Goal: Information Seeking & Learning: Learn about a topic

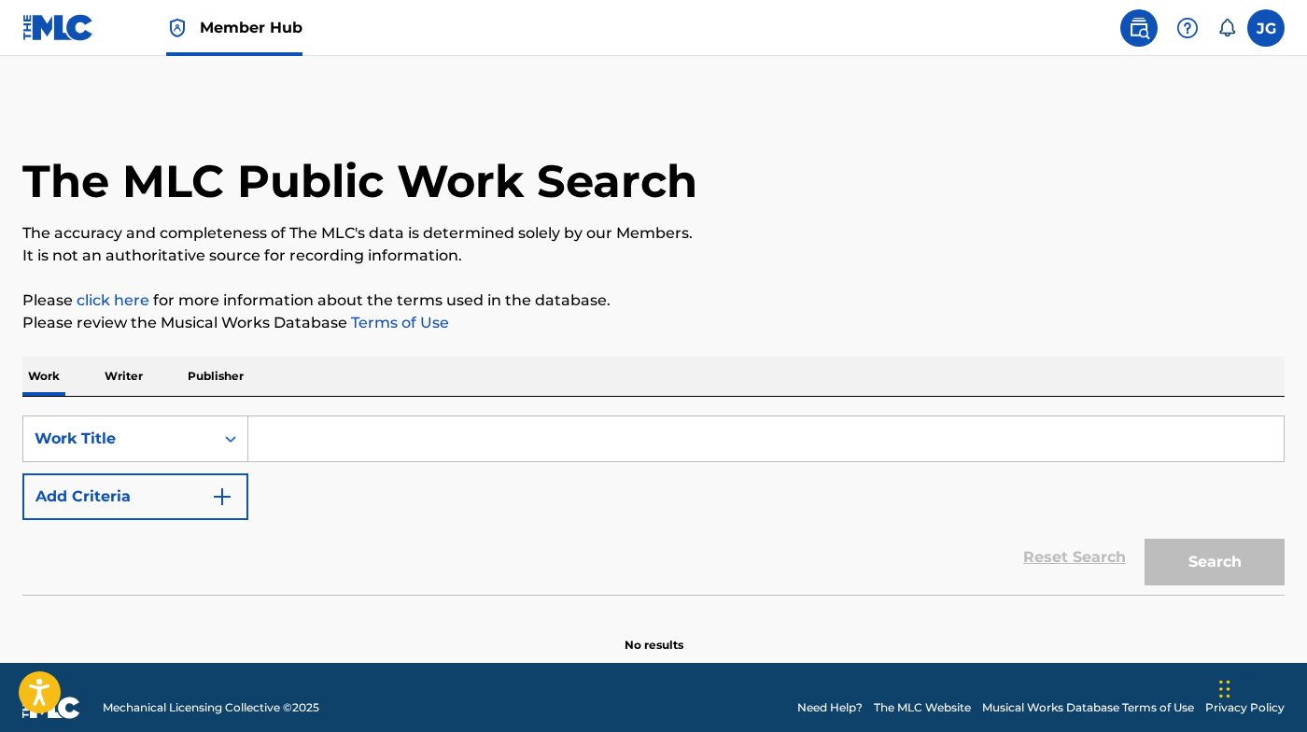
click at [668, 457] on input "Search Form" at bounding box center [765, 438] width 1035 height 45
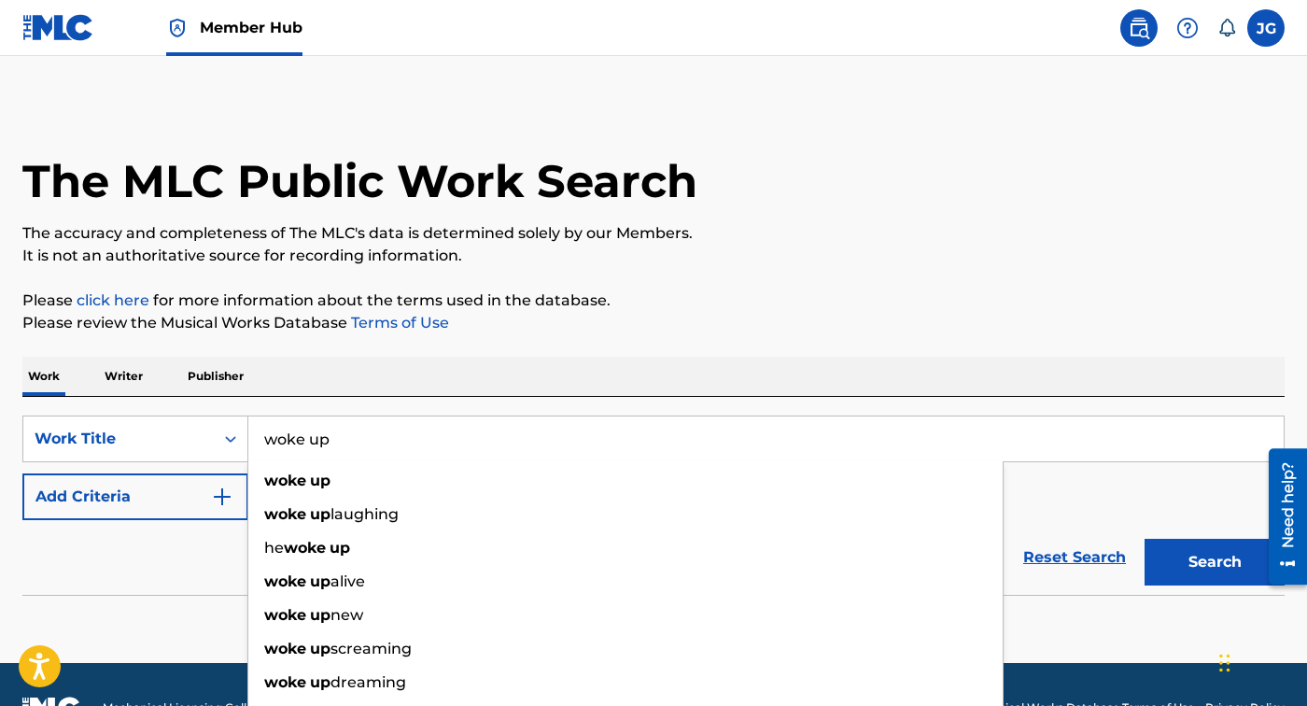
click at [314, 441] on input "woke up" at bounding box center [765, 438] width 1035 height 45
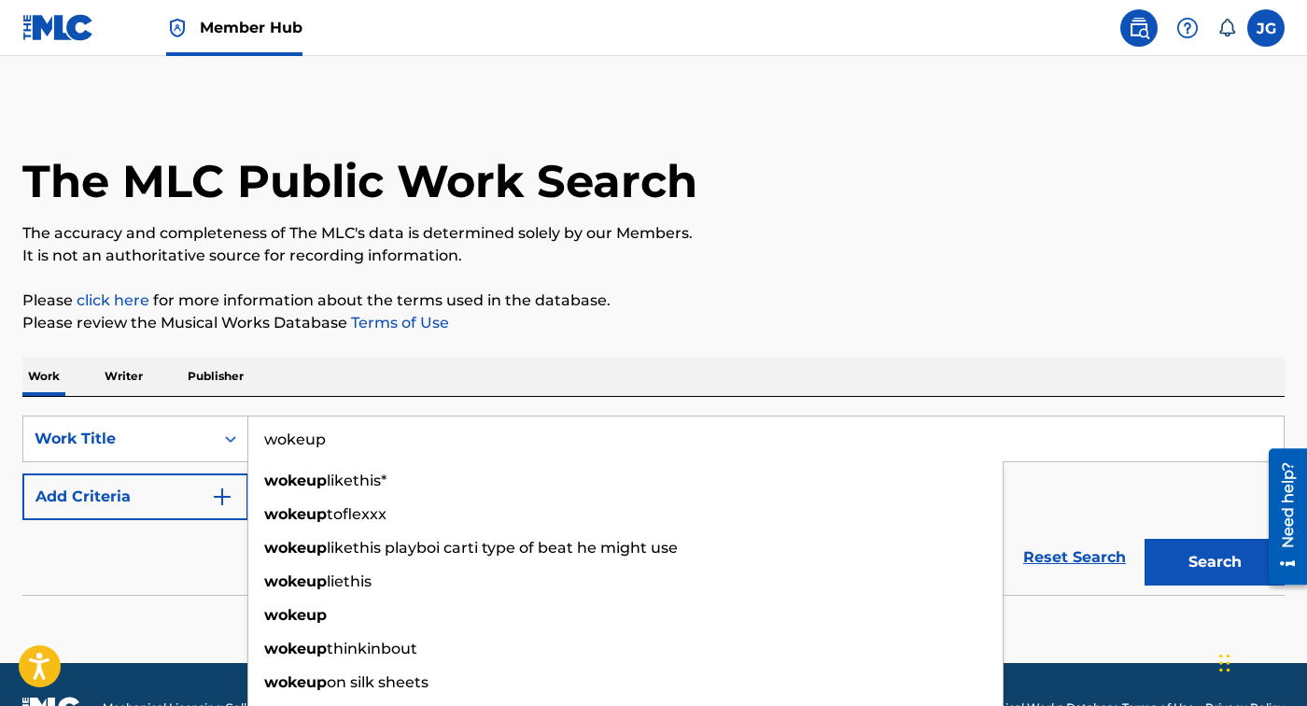
type input "wokeup"
click at [118, 520] on div "Reset Search Search" at bounding box center [653, 557] width 1262 height 75
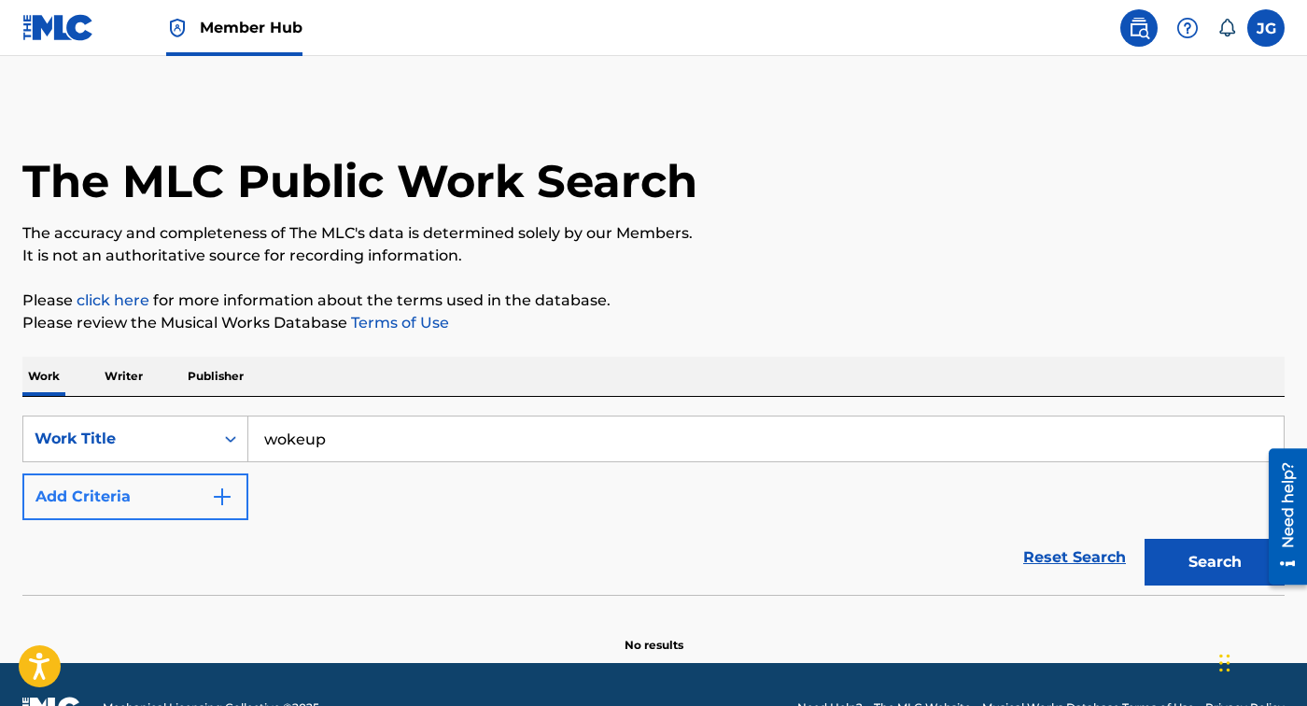
click at [121, 511] on button "Add Criteria" at bounding box center [135, 496] width 226 height 47
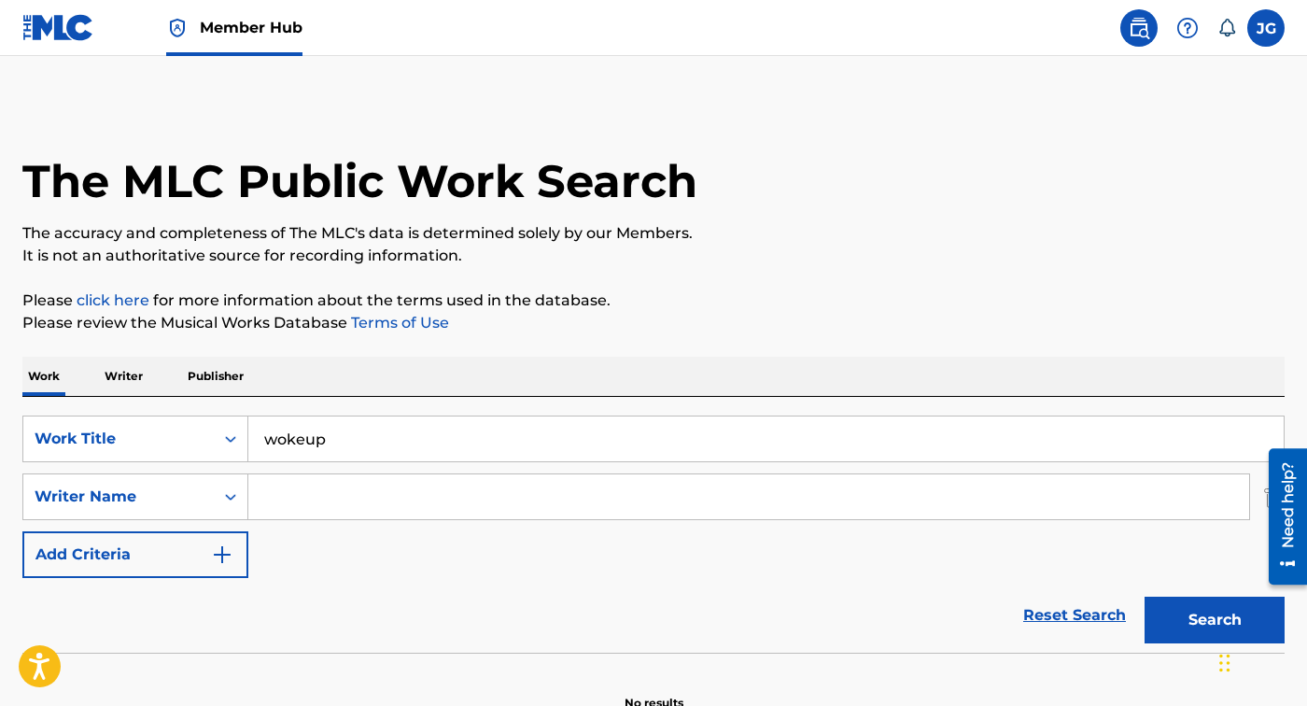
click at [272, 498] on input "Search Form" at bounding box center [748, 496] width 1001 height 45
paste input "Keandrian"
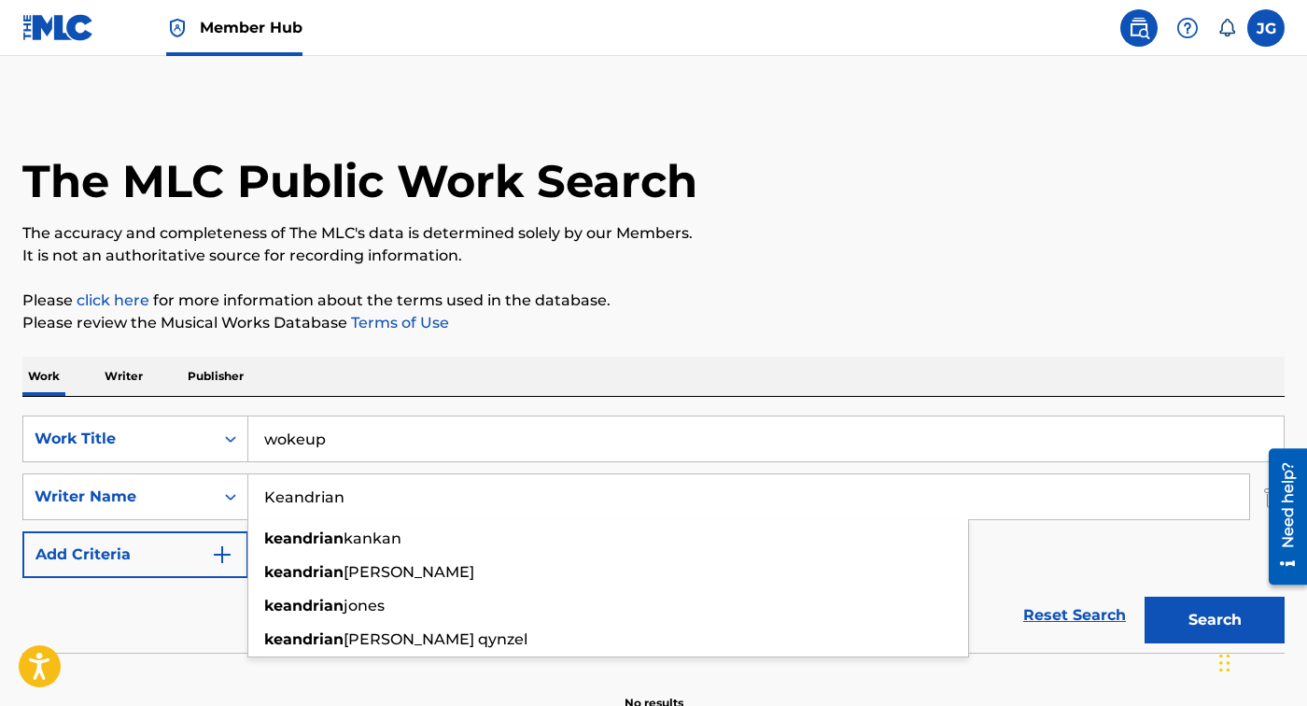
type input "Keandrian"
click at [1214, 620] on button "Search" at bounding box center [1214, 619] width 140 height 47
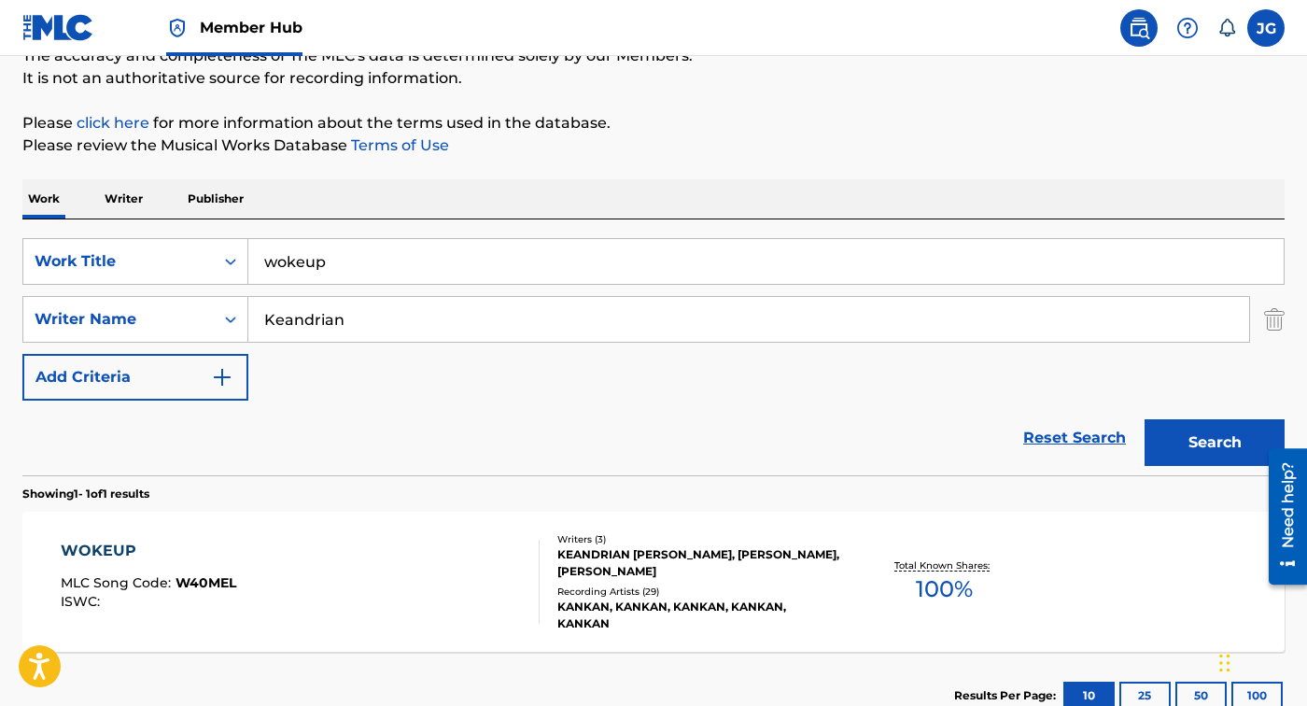
scroll to position [197, 0]
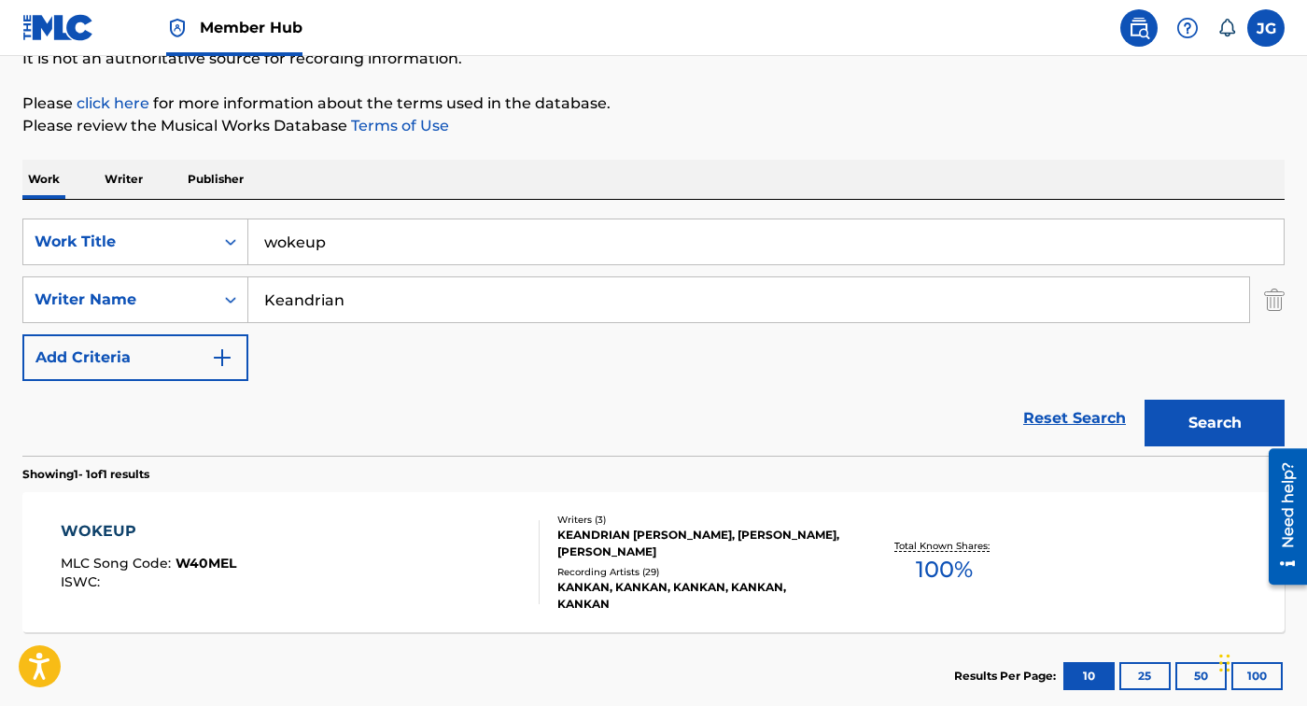
click at [392, 611] on div "WOKEUP MLC Song Code : W40MEL ISWC : Writers ( 3 ) [PERSON_NAME], [PERSON_NAME]…" at bounding box center [653, 562] width 1262 height 140
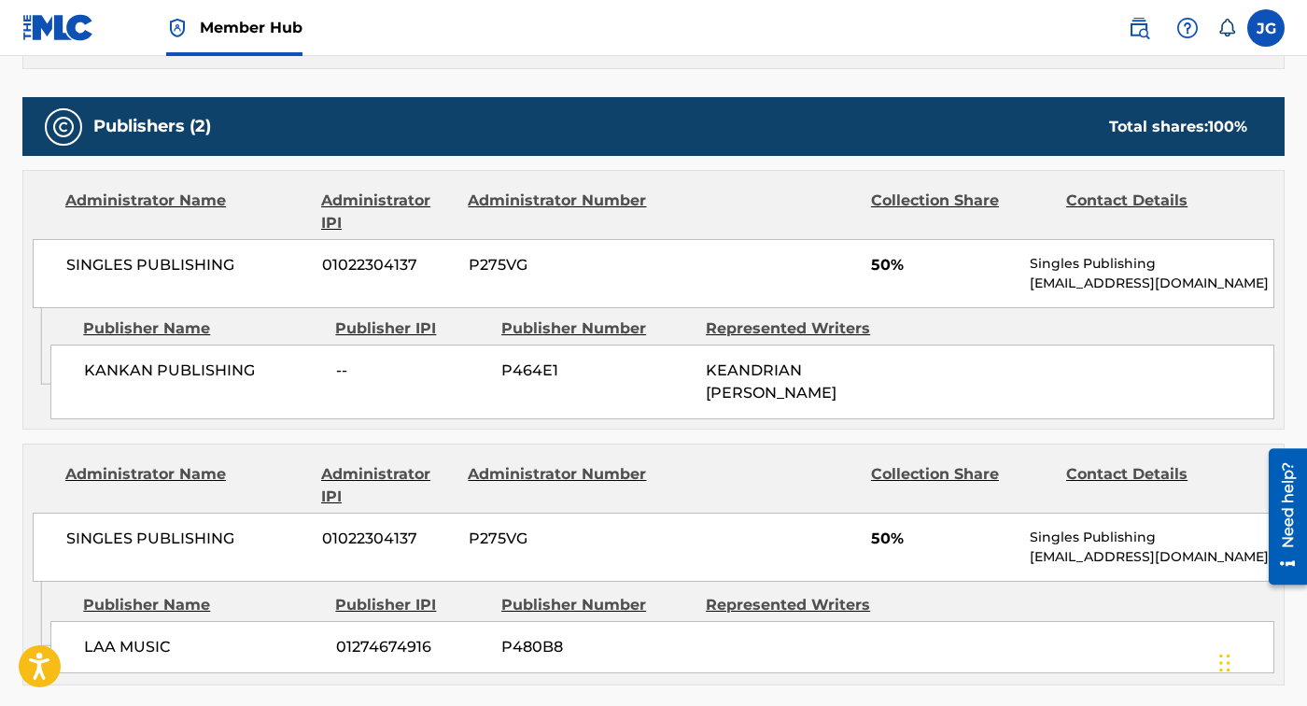
scroll to position [814, 0]
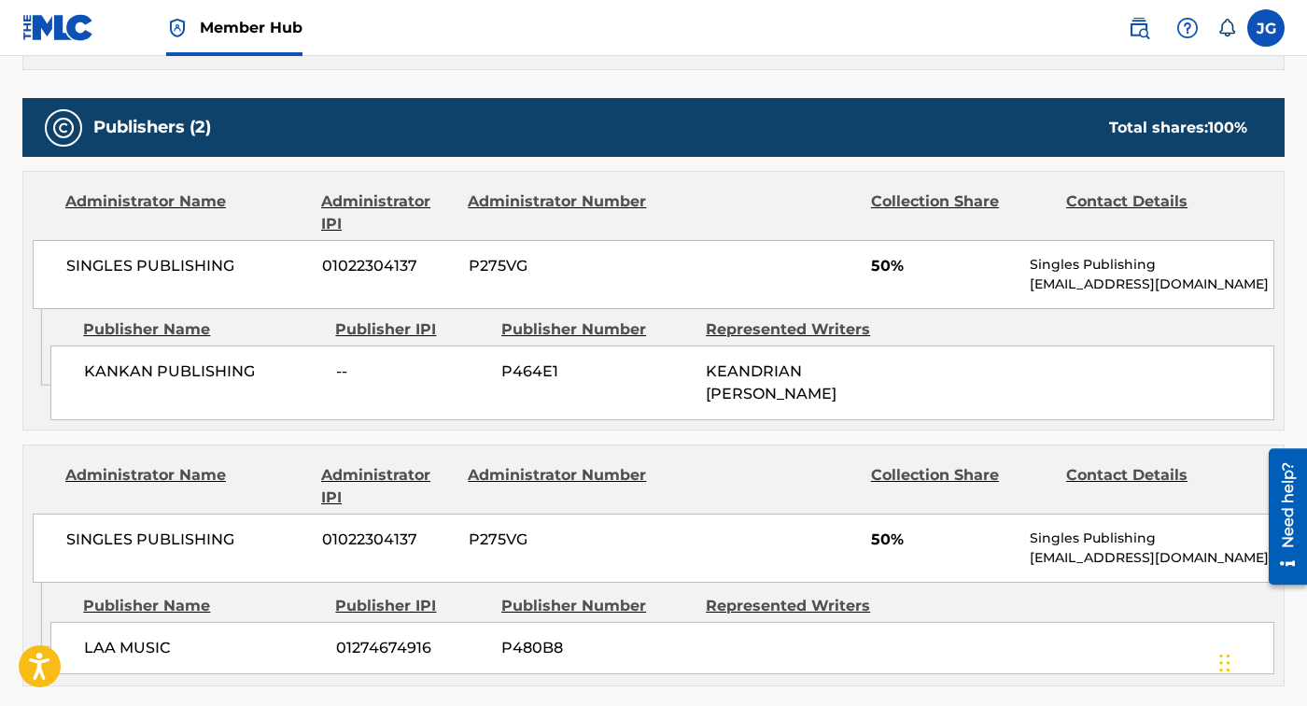
click at [376, 261] on span "01022304137" at bounding box center [388, 266] width 133 height 22
copy span "01022304137"
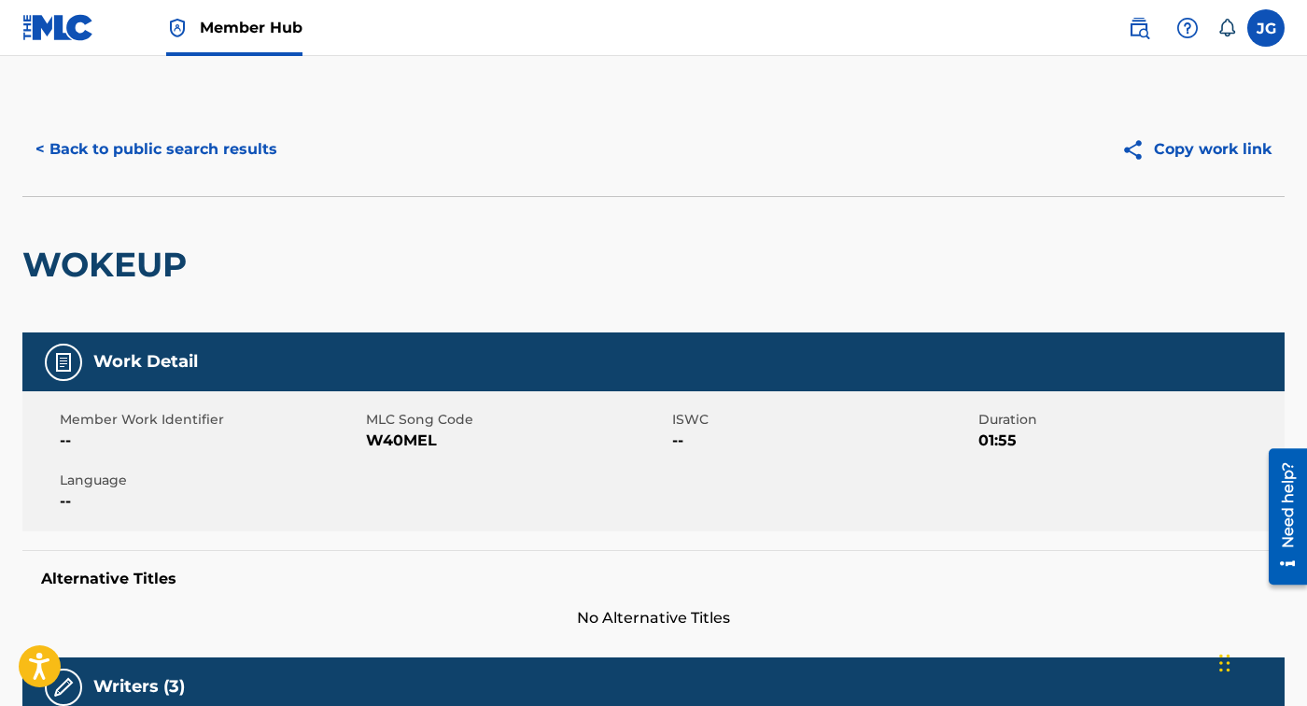
scroll to position [0, 0]
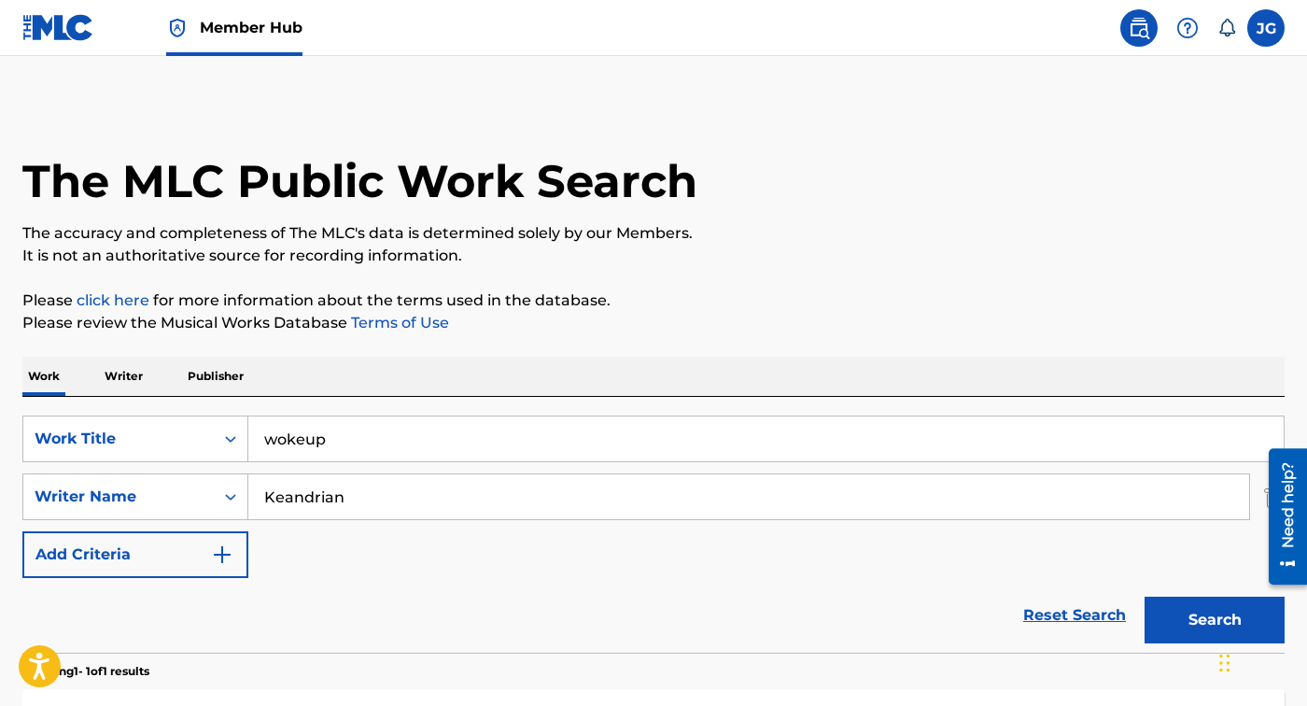
scroll to position [197, 0]
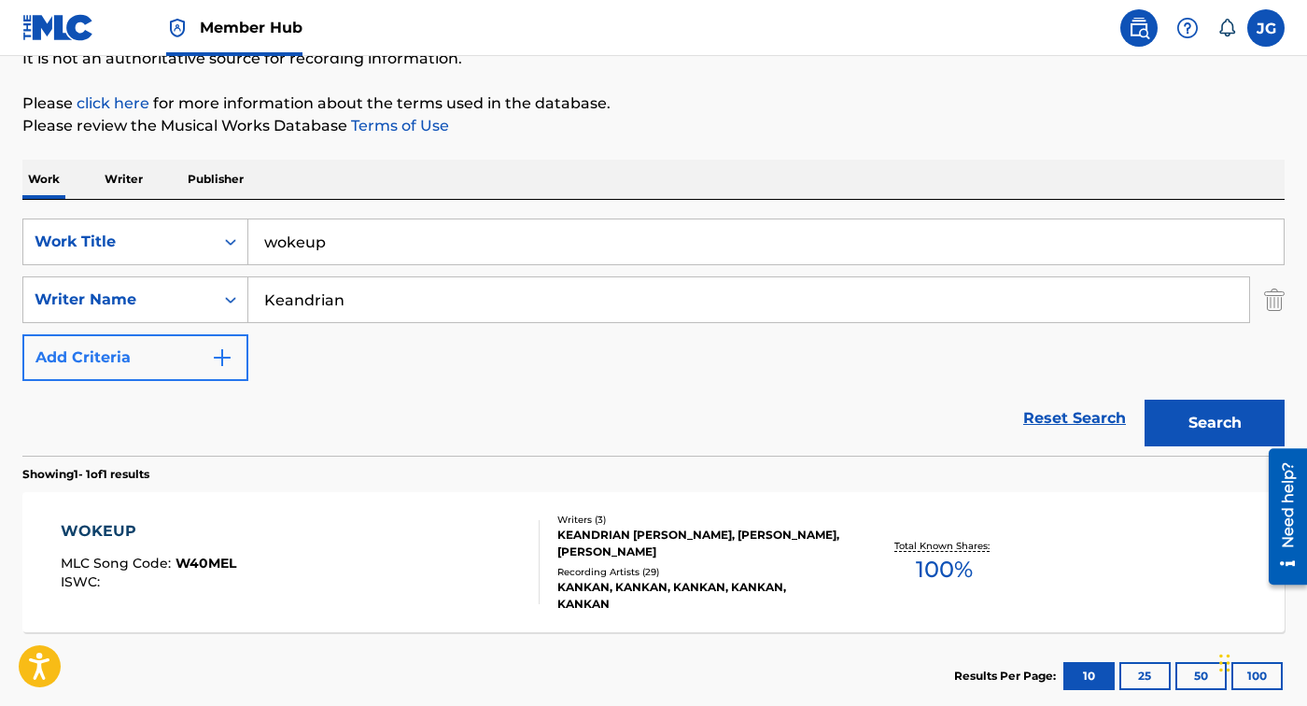
click at [183, 349] on button "Add Criteria" at bounding box center [135, 357] width 226 height 47
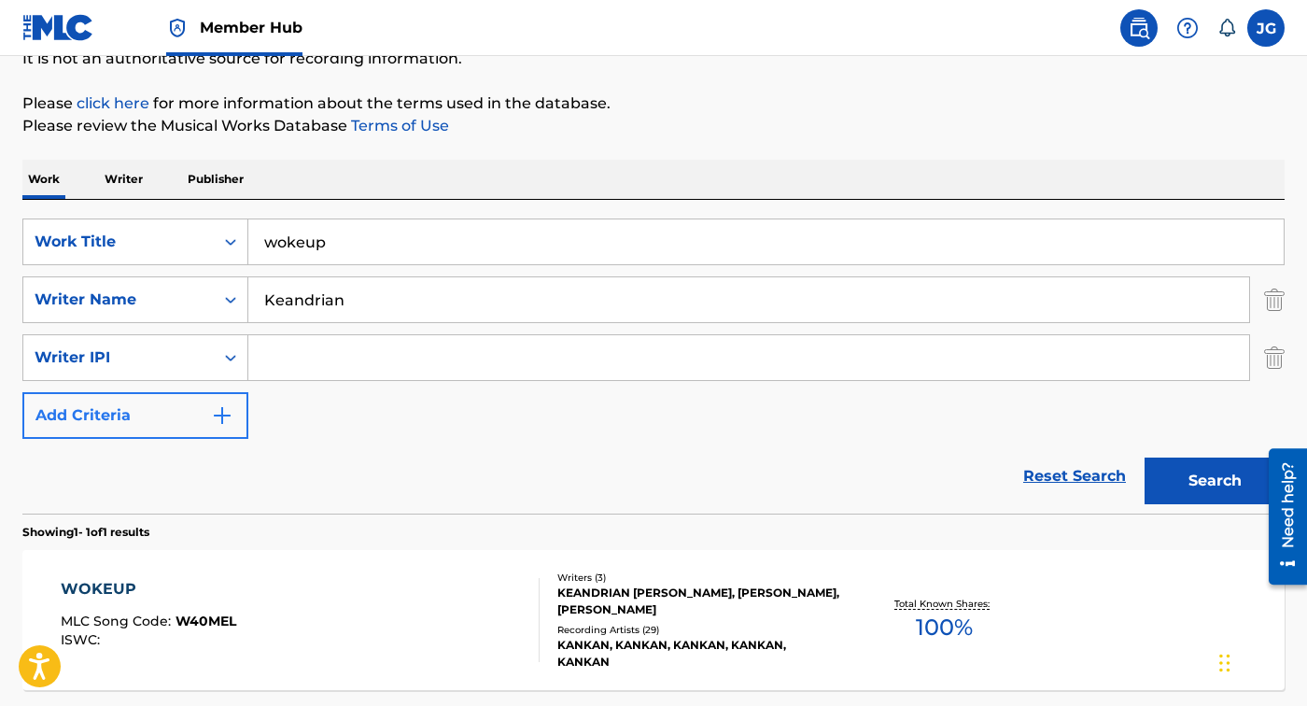
click at [193, 413] on button "Add Criteria" at bounding box center [135, 415] width 226 height 47
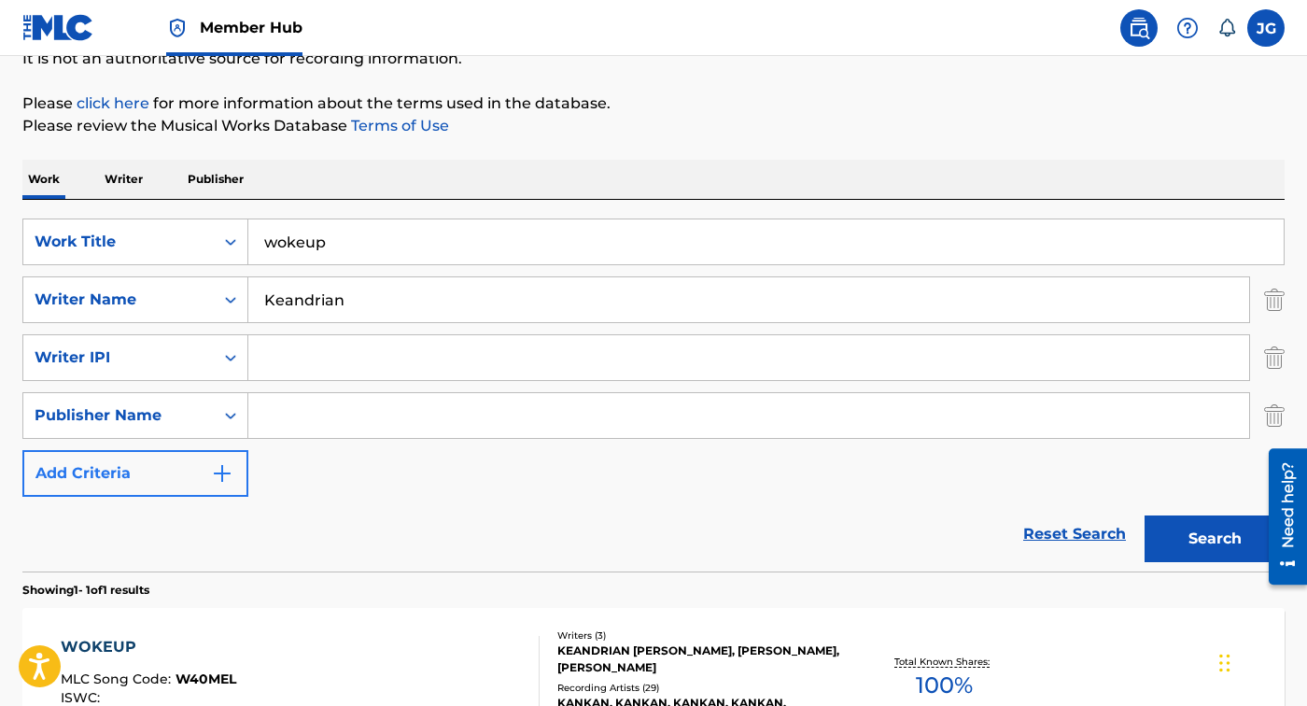
click at [206, 465] on button "Add Criteria" at bounding box center [135, 473] width 226 height 47
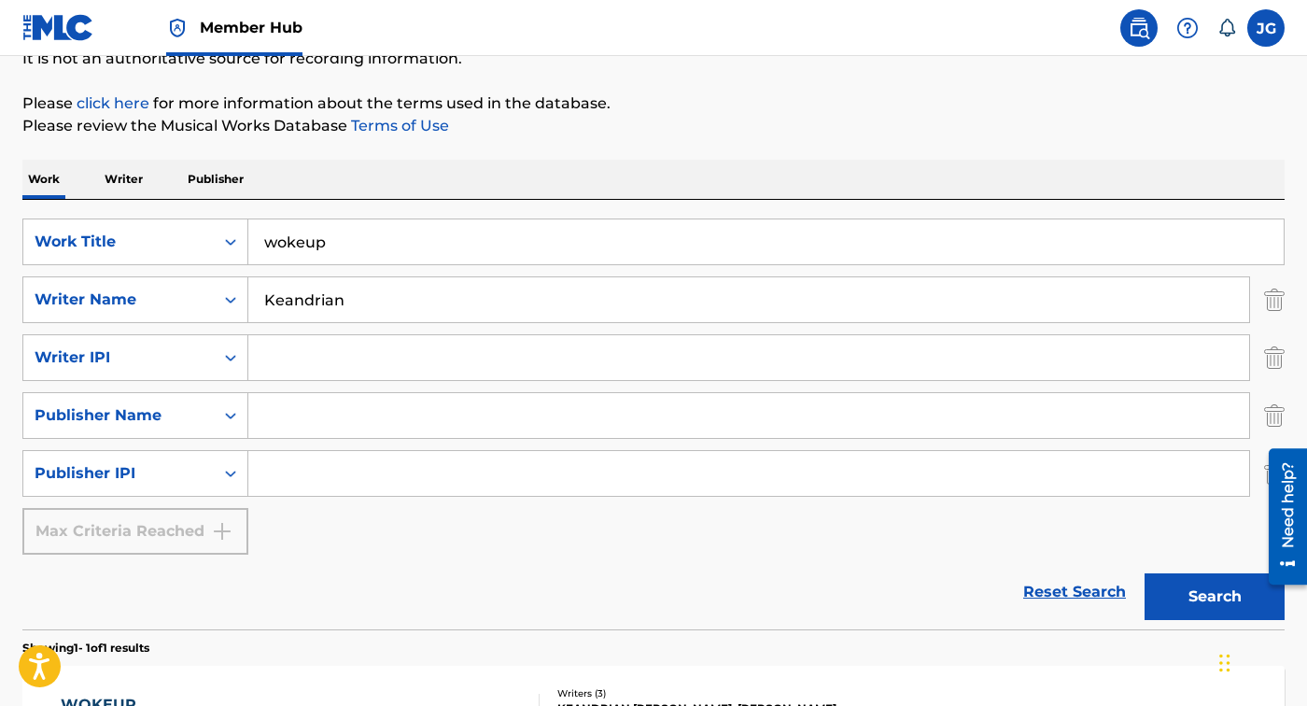
click at [293, 470] on input "Search Form" at bounding box center [748, 473] width 1001 height 45
paste input "01022304137"
type input "01022304137"
click at [362, 299] on input "Keandrian" at bounding box center [748, 299] width 1001 height 45
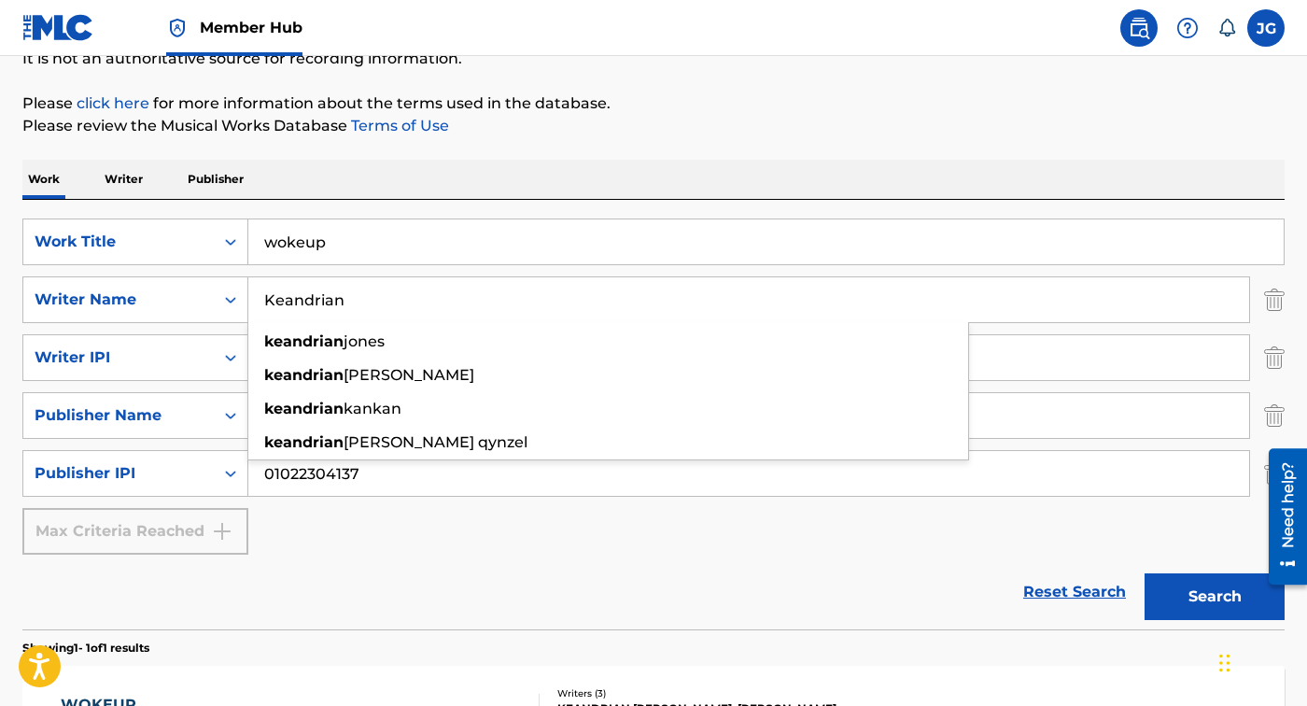
click at [362, 299] on input "Keandrian" at bounding box center [748, 299] width 1001 height 45
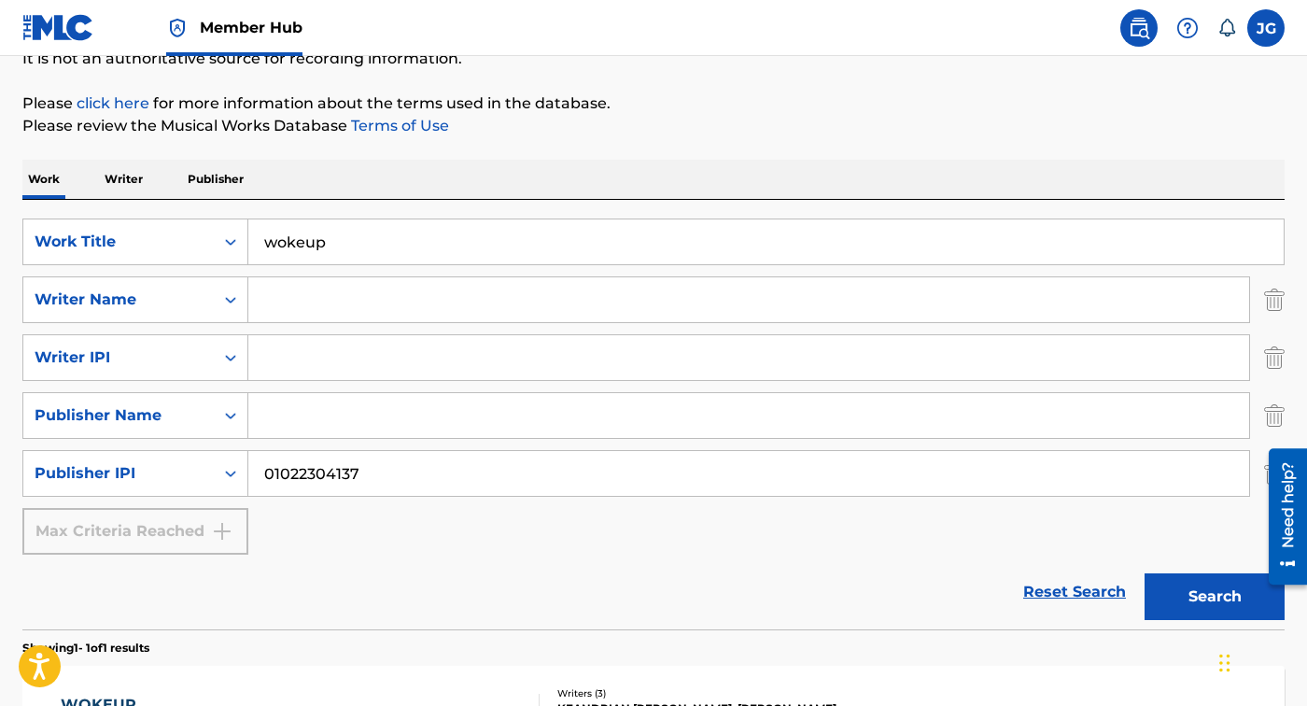
click at [374, 240] on input "wokeup" at bounding box center [765, 241] width 1035 height 45
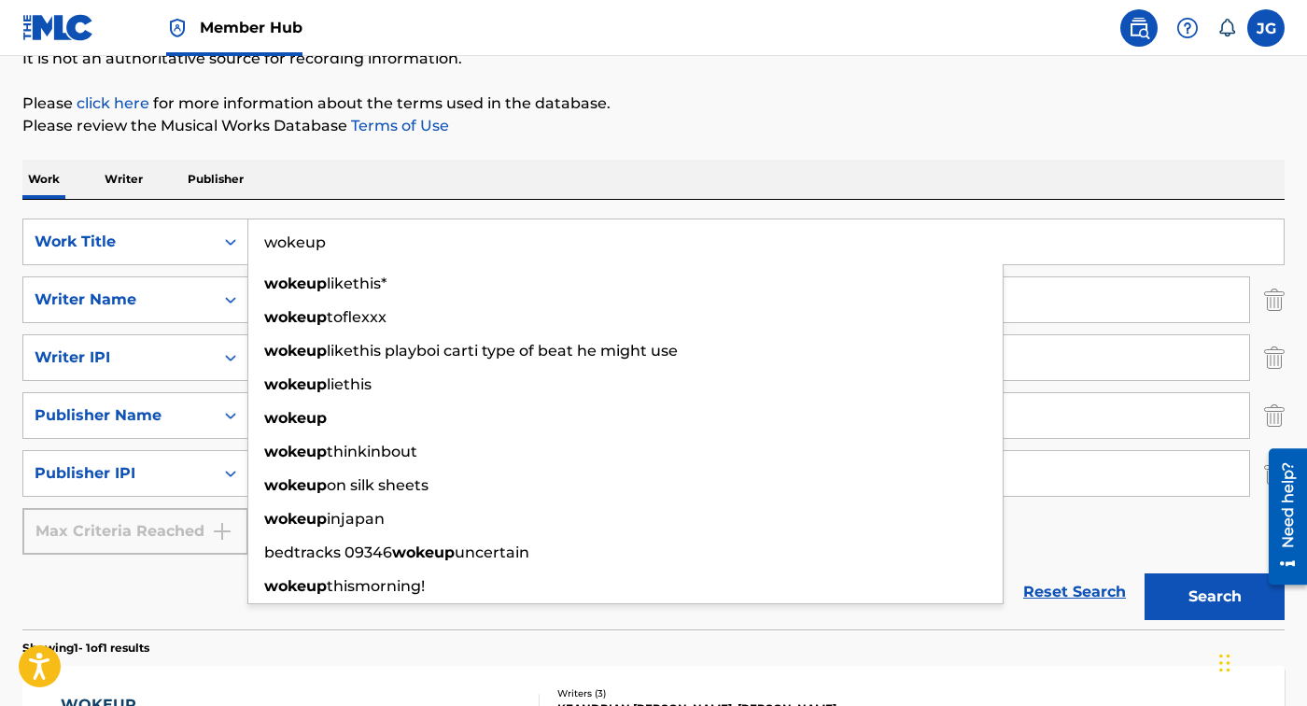
click at [374, 240] on input "wokeup" at bounding box center [765, 241] width 1035 height 45
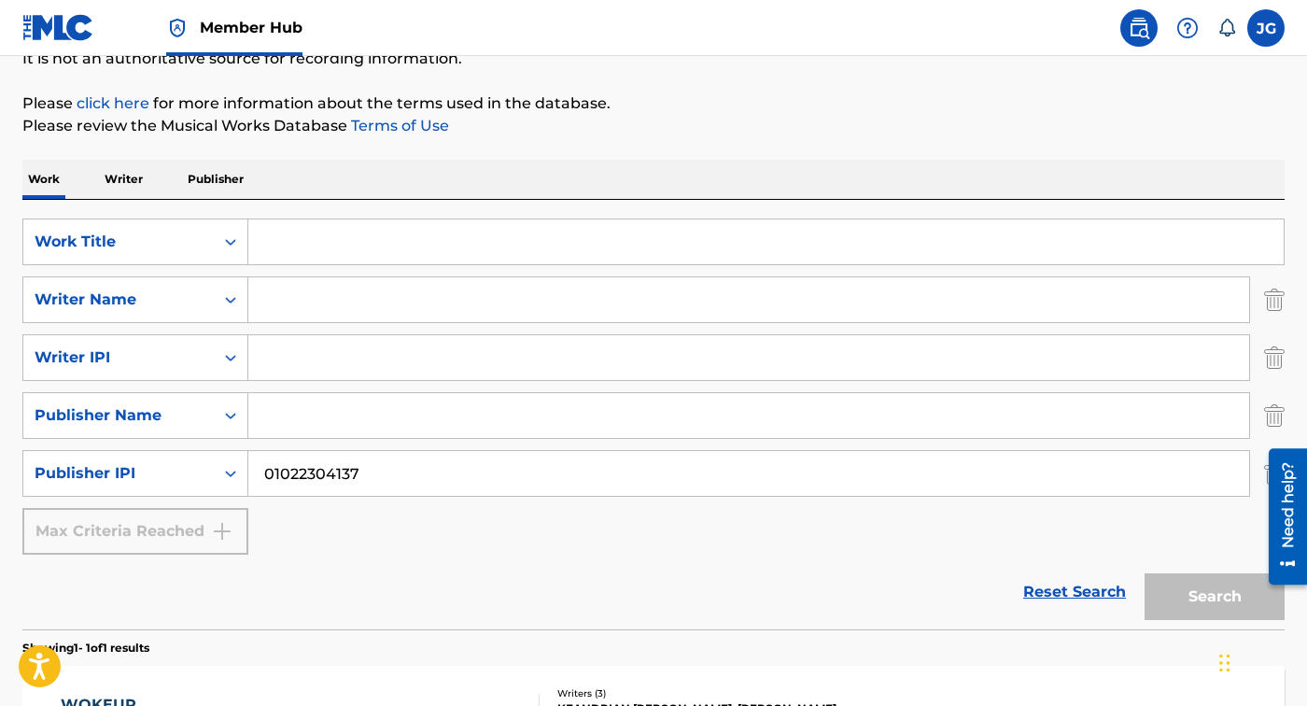
click at [453, 295] on input "Search Form" at bounding box center [748, 299] width 1001 height 45
paste input "01022304137"
type input "01022304137"
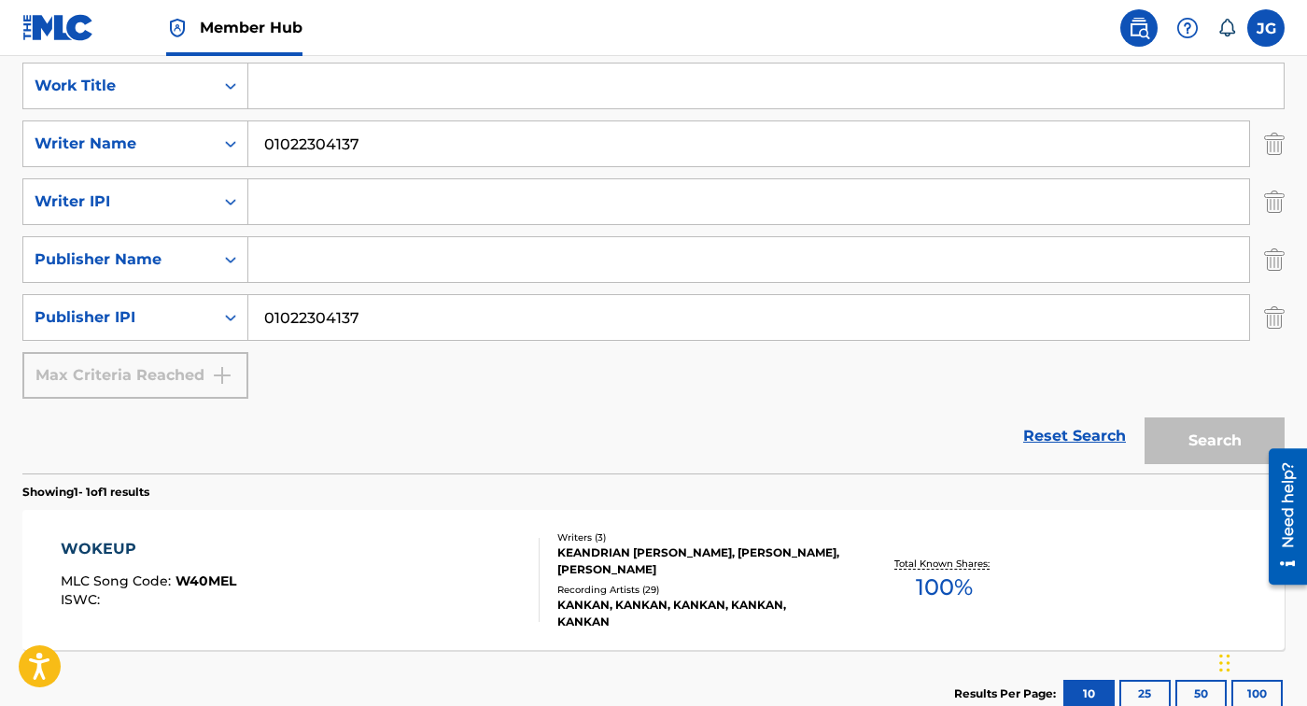
scroll to position [433, 0]
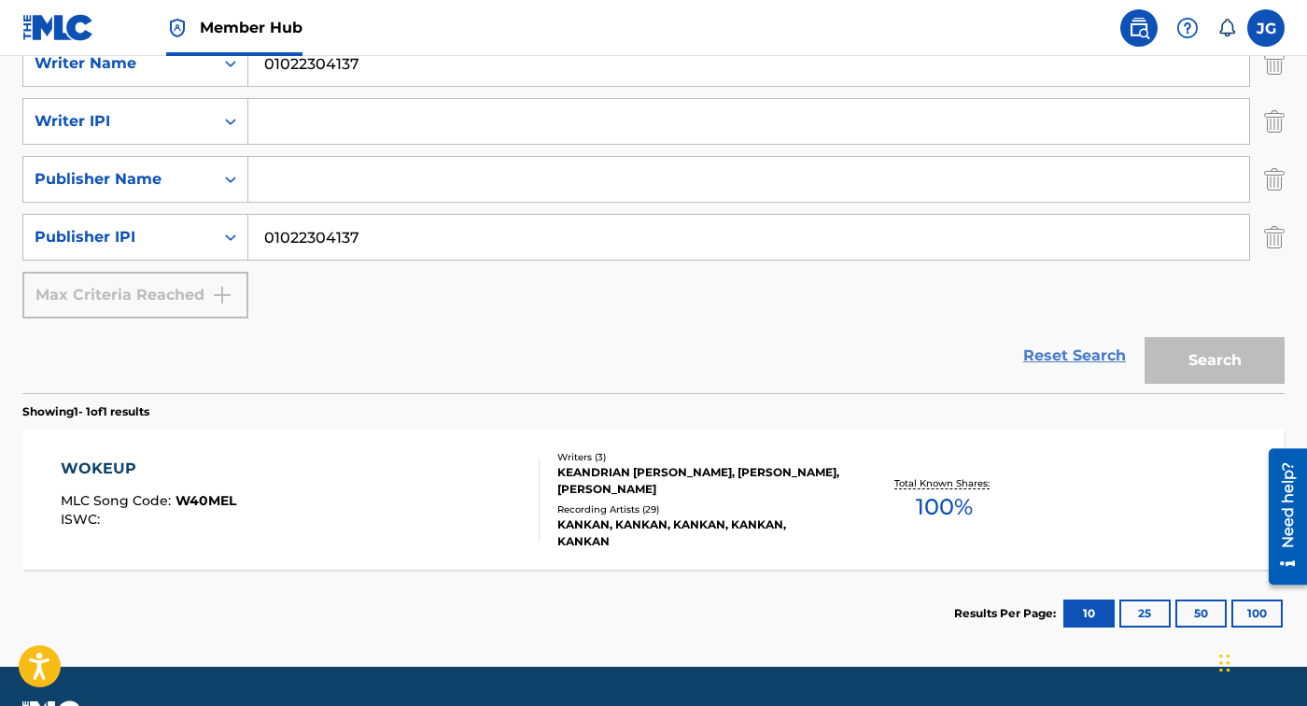
click at [1076, 355] on link "Reset Search" at bounding box center [1074, 355] width 121 height 41
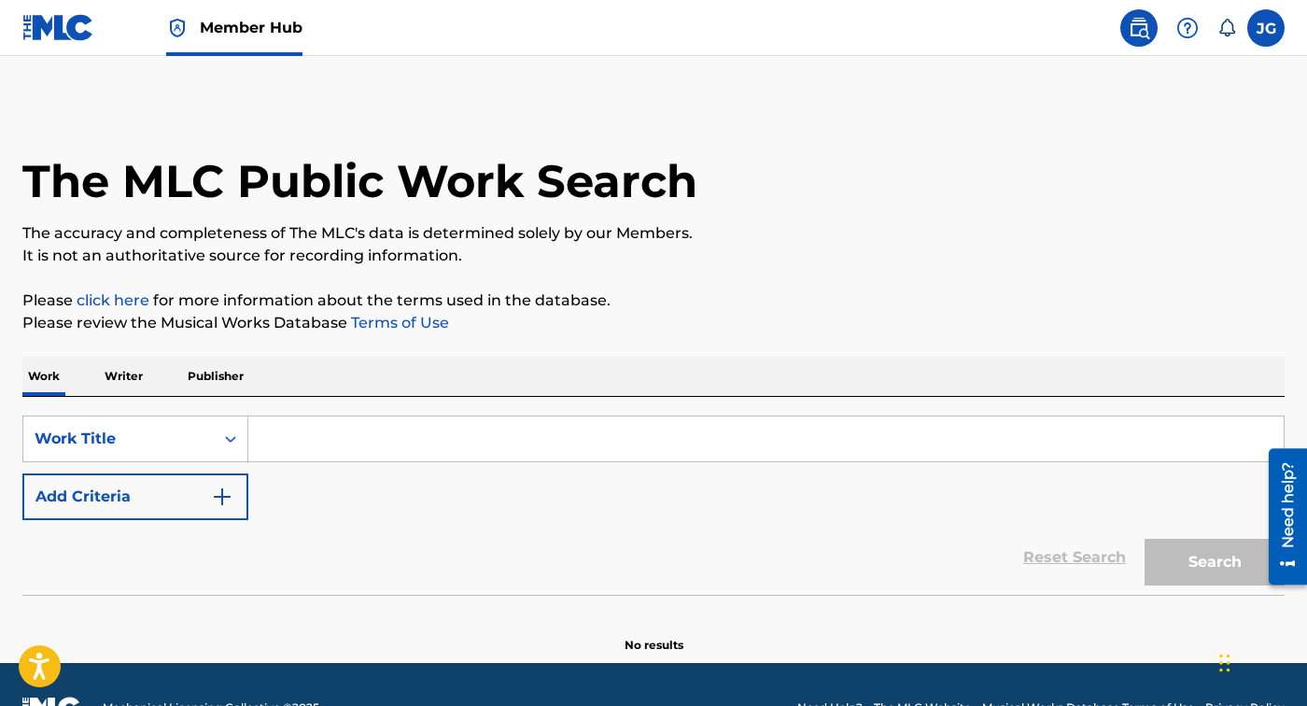
click at [618, 420] on input "Search Form" at bounding box center [765, 438] width 1035 height 45
click at [142, 506] on button "Add Criteria" at bounding box center [135, 496] width 226 height 47
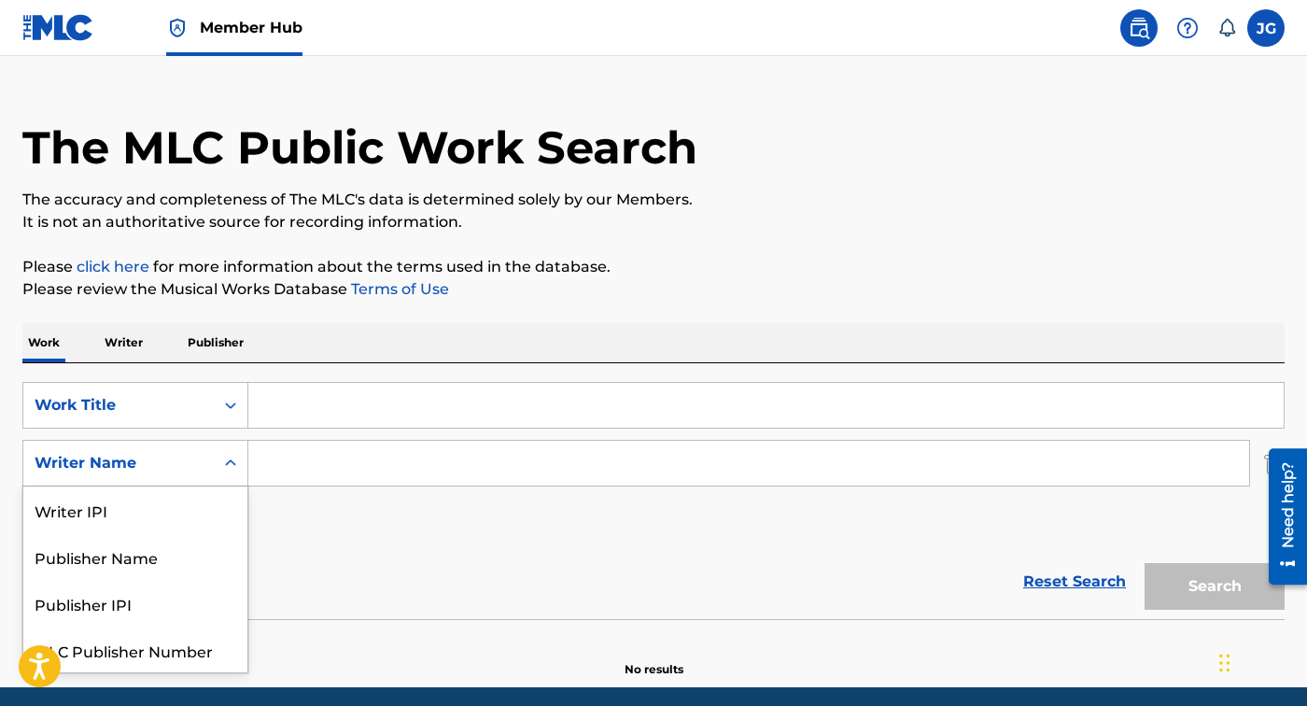
click at [142, 486] on div "Writer Name selected, 5 of 5. 5 results available. Use Up and Down to choose op…" at bounding box center [135, 463] width 226 height 47
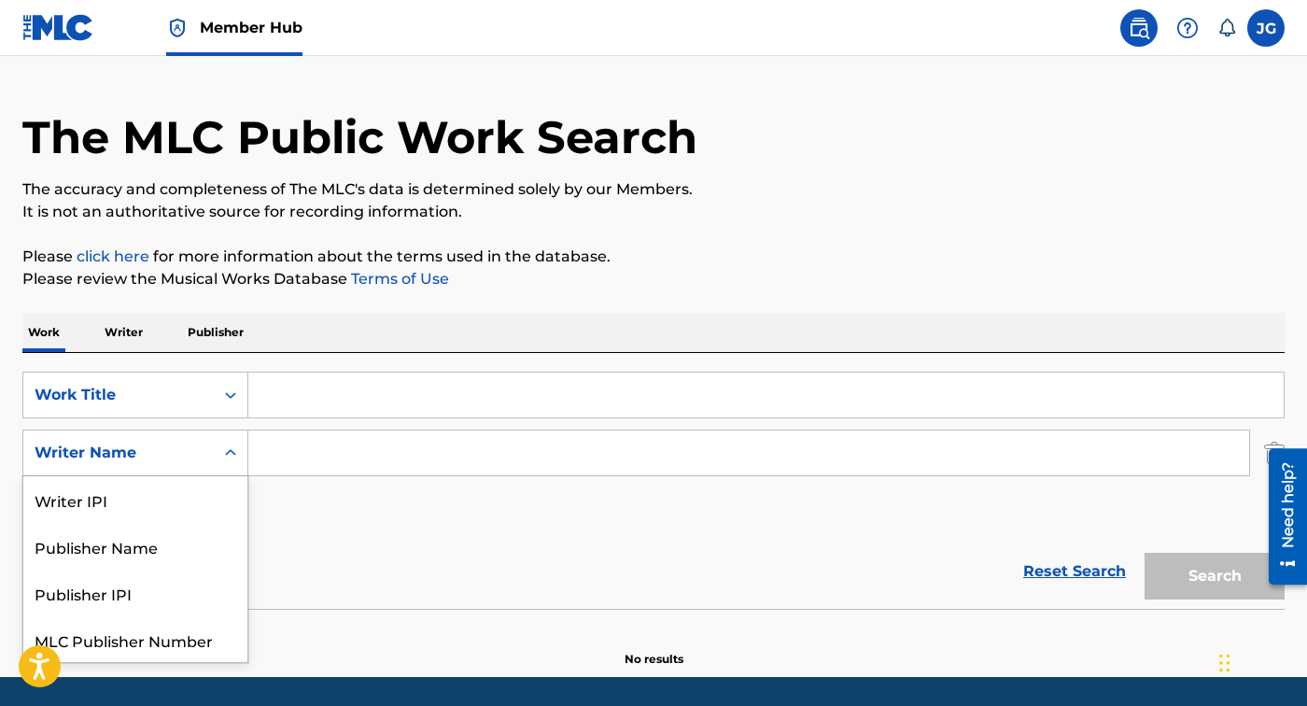
scroll to position [49, 0]
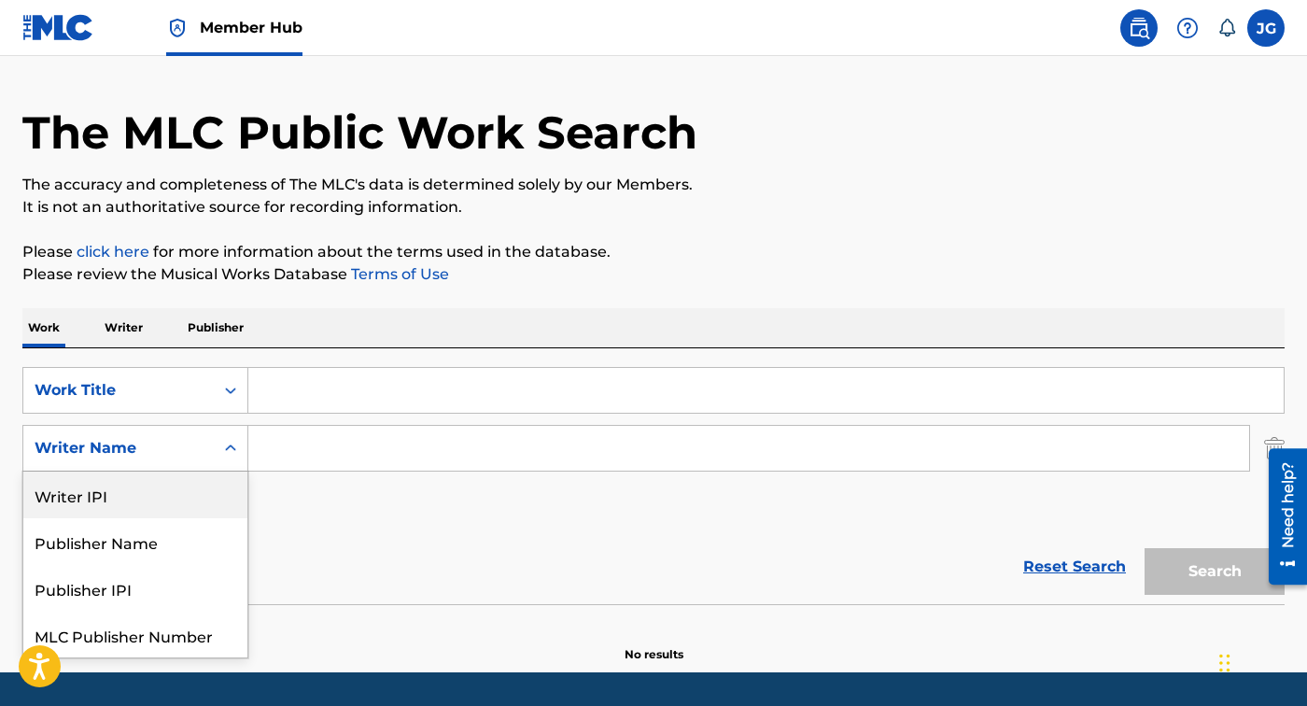
click at [325, 547] on div "Reset Search Search" at bounding box center [653, 566] width 1262 height 75
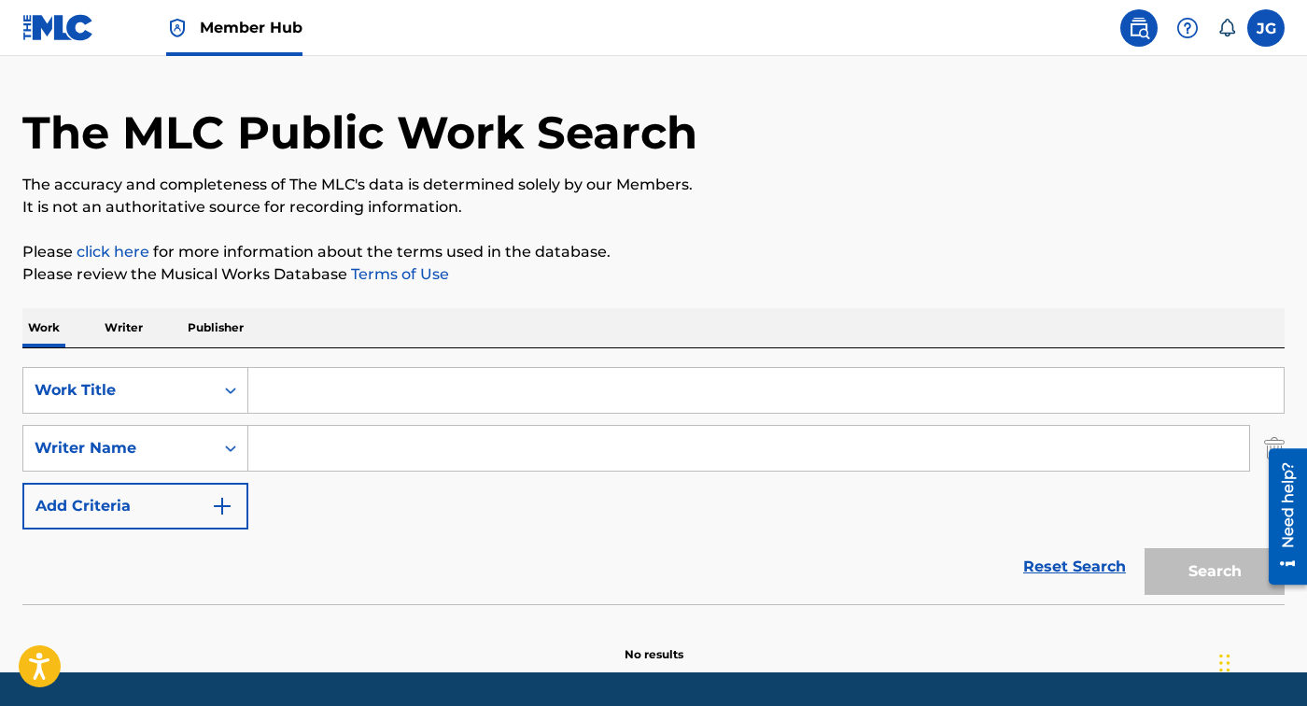
click at [278, 450] on input "Search Form" at bounding box center [748, 448] width 1001 height 45
paste input "01022304137"
type input "01022304137"
click at [212, 506] on img "Search Form" at bounding box center [222, 506] width 22 height 22
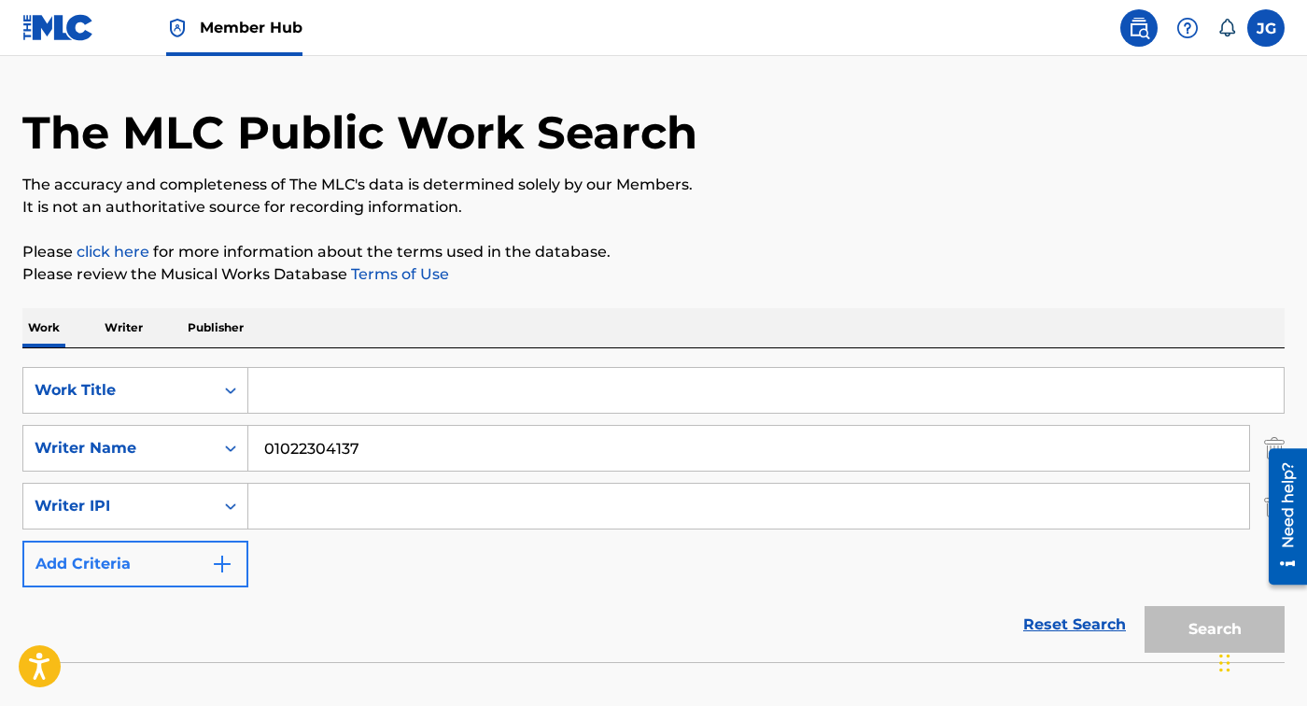
click at [211, 560] on img "Search Form" at bounding box center [222, 564] width 22 height 22
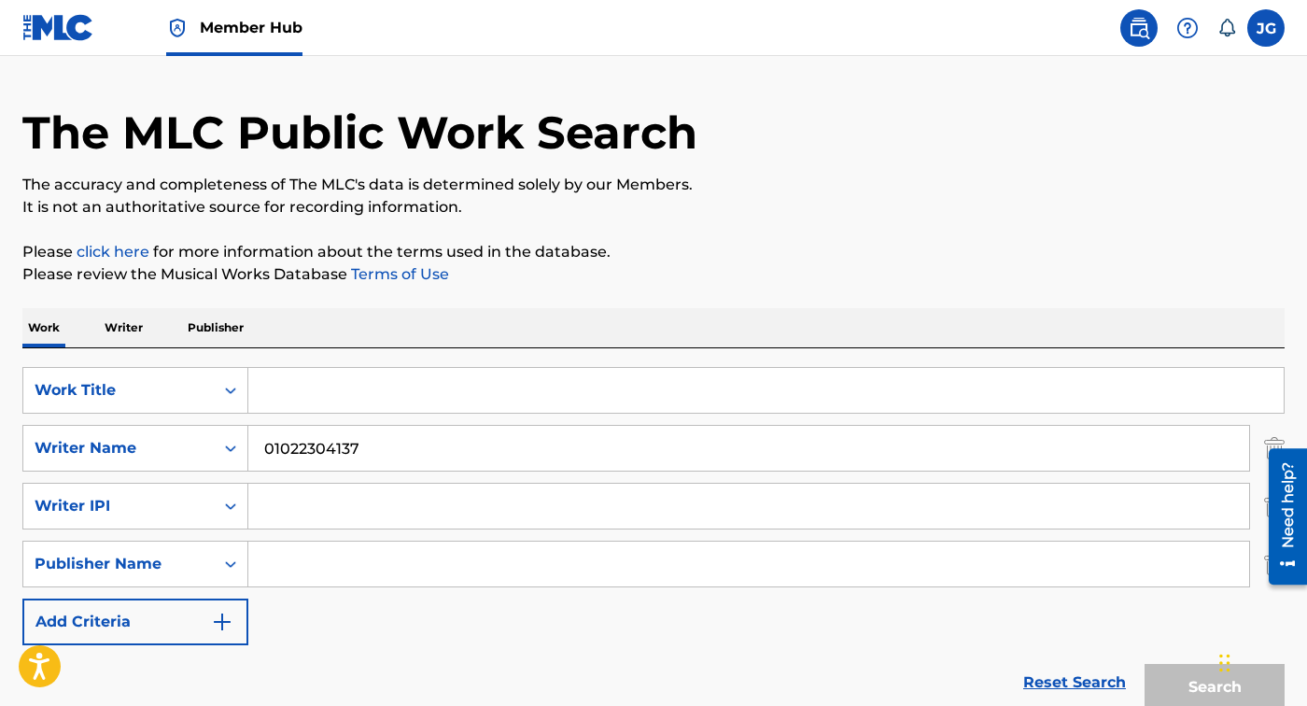
click at [303, 580] on input "Search Form" at bounding box center [748, 563] width 1001 height 45
click at [205, 624] on button "Add Criteria" at bounding box center [135, 621] width 226 height 47
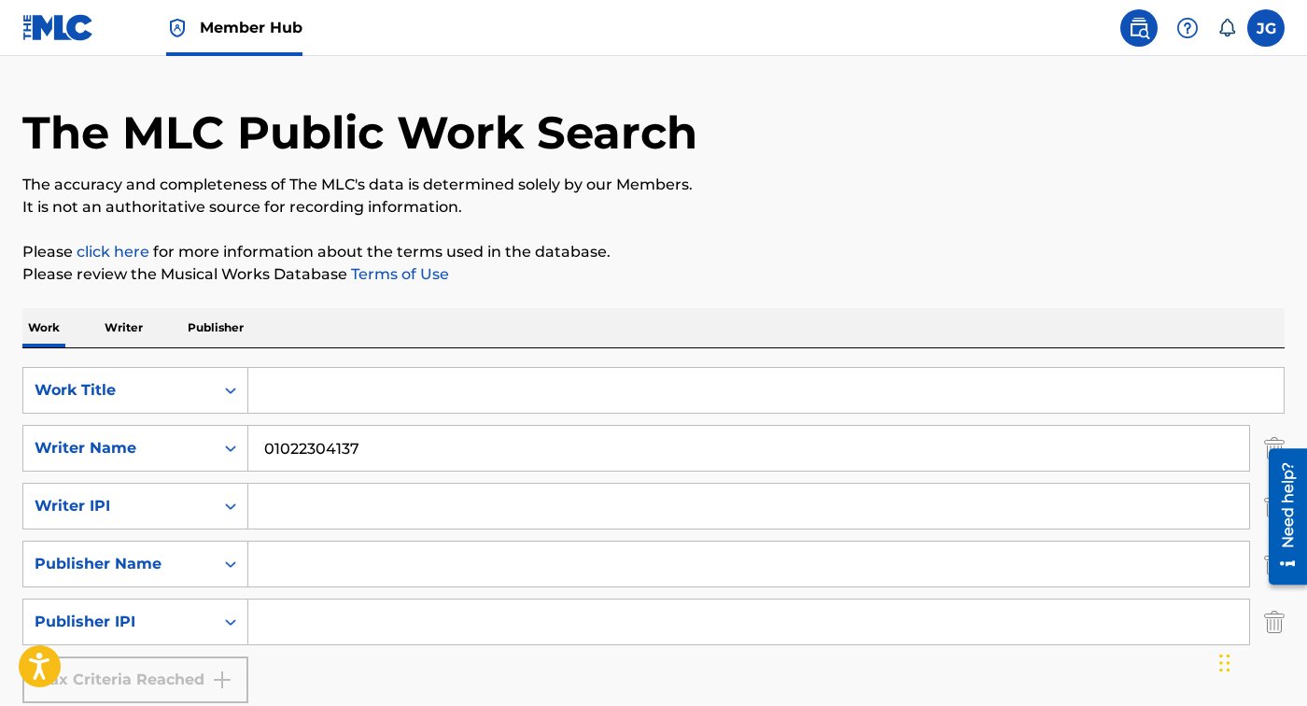
click at [291, 623] on input "Search Form" at bounding box center [748, 621] width 1001 height 45
paste input "01022304137"
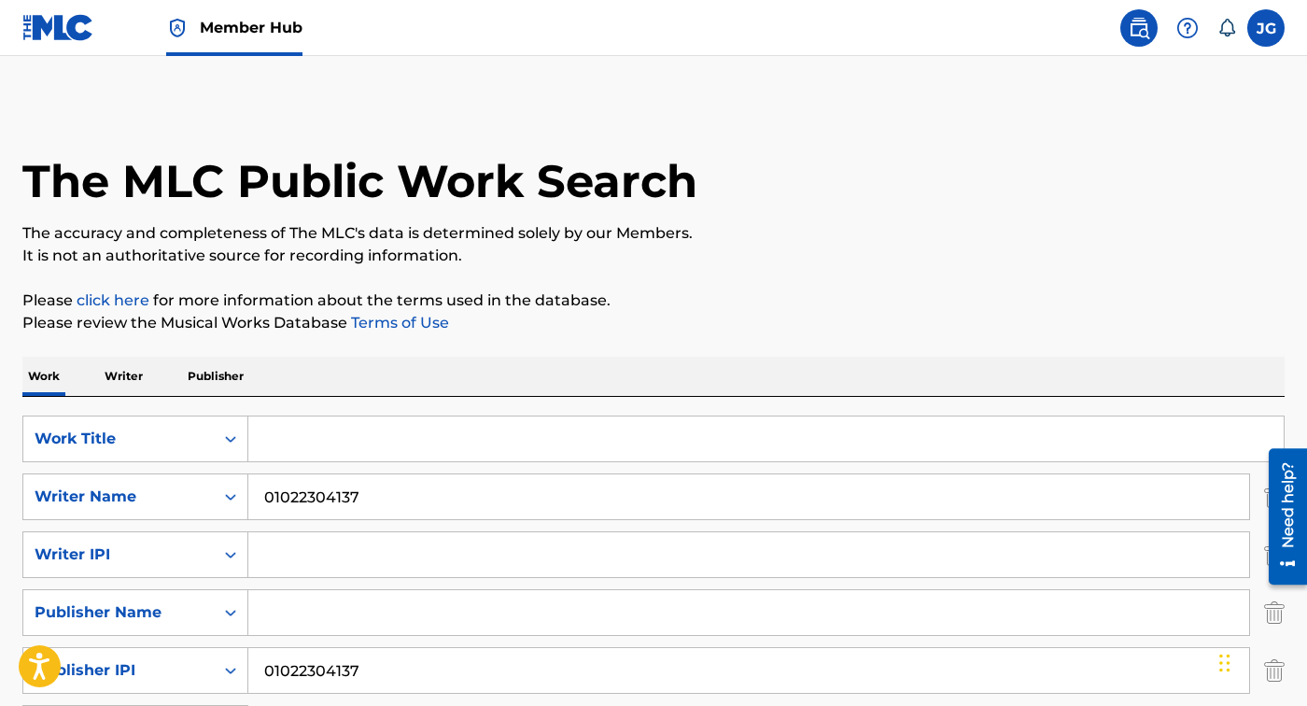
scroll to position [0, 0]
type input "01022304137"
click at [233, 390] on p "Publisher" at bounding box center [215, 376] width 67 height 39
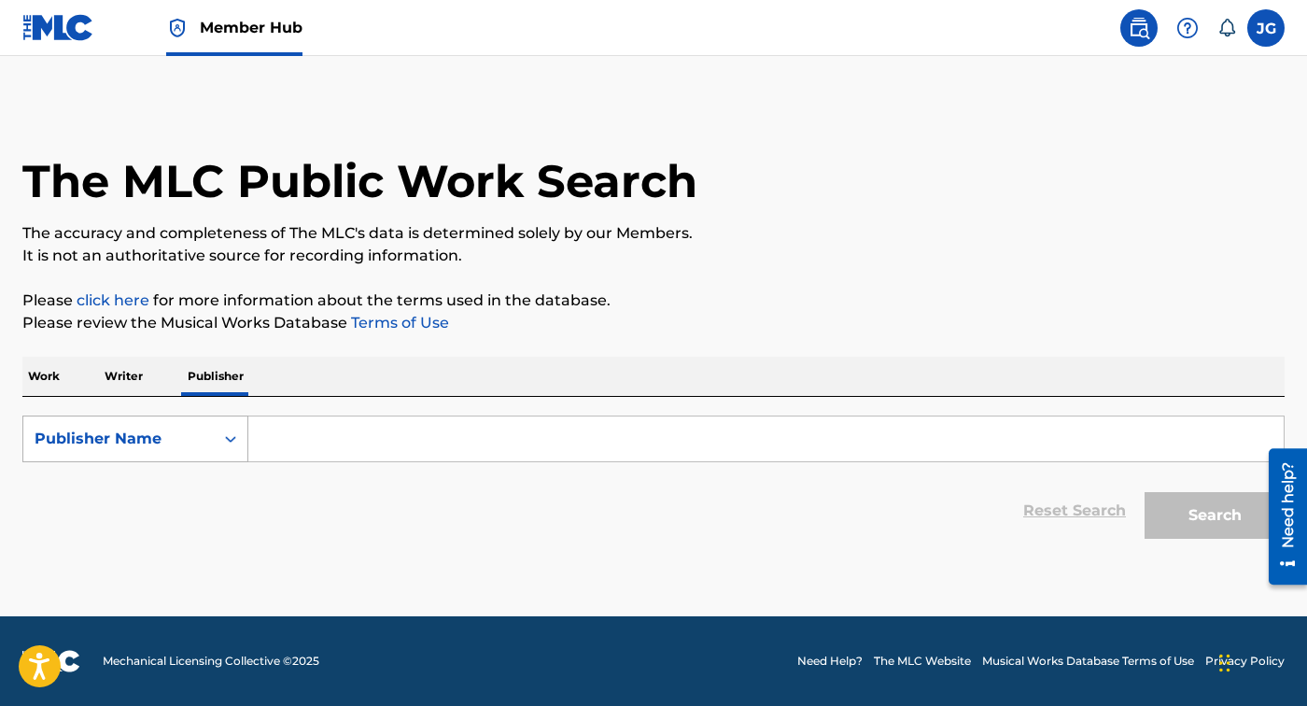
click at [208, 433] on div "Publisher Name" at bounding box center [118, 438] width 190 height 35
click at [193, 490] on div "Publisher IPI" at bounding box center [135, 485] width 224 height 47
click at [283, 464] on form "SearchWithCriteriaad1a58b8-3a14-453d-a4d4-bdeb6491dcb6 Publisher IPI Reset Sear…" at bounding box center [653, 481] width 1262 height 133
click at [302, 448] on input "Search Form" at bounding box center [765, 438] width 1035 height 45
paste input "01022304137"
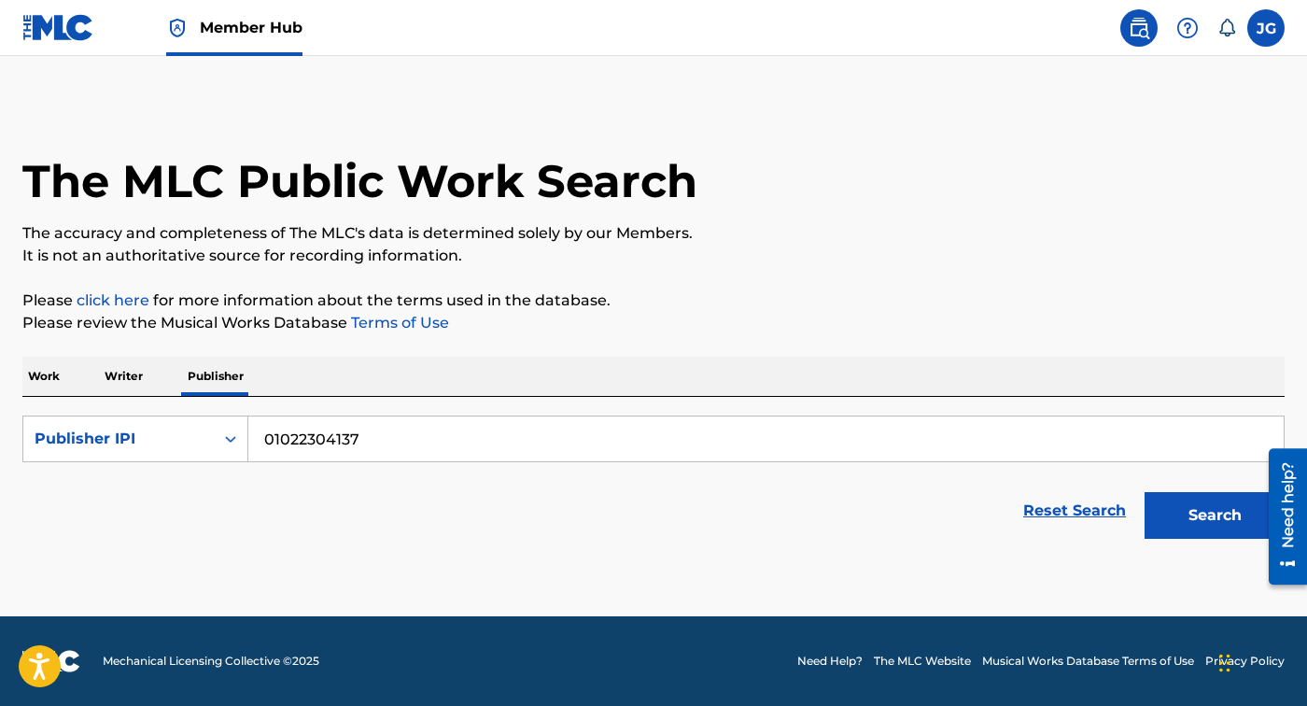
type input "01022304137"
click at [1214, 515] on button "Search" at bounding box center [1214, 515] width 140 height 47
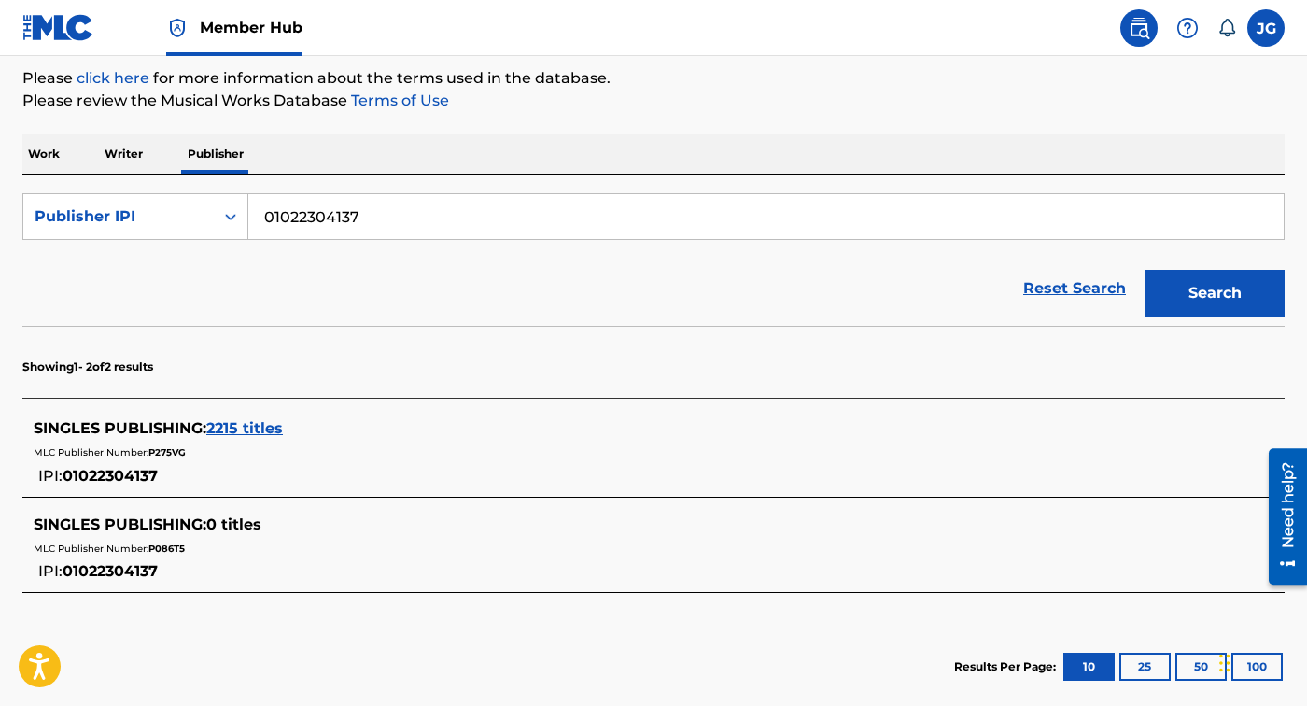
scroll to position [226, 0]
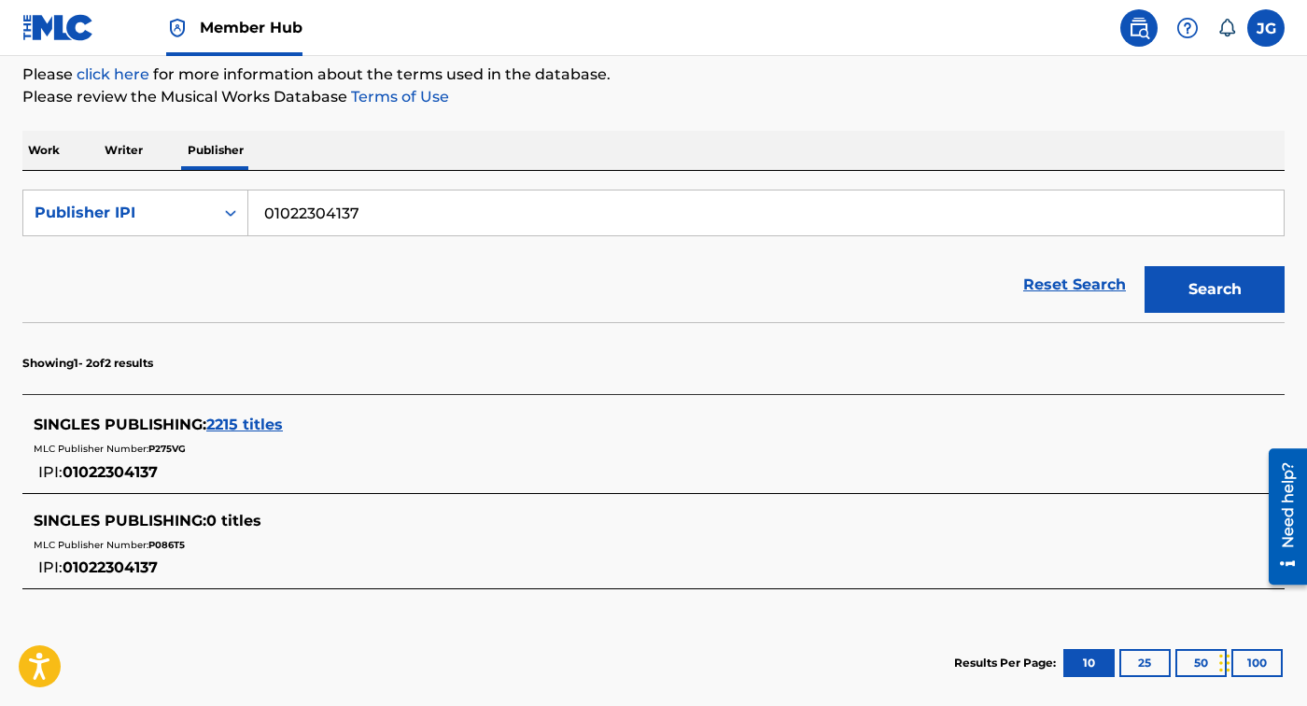
click at [259, 423] on span "2215 titles" at bounding box center [244, 424] width 77 height 18
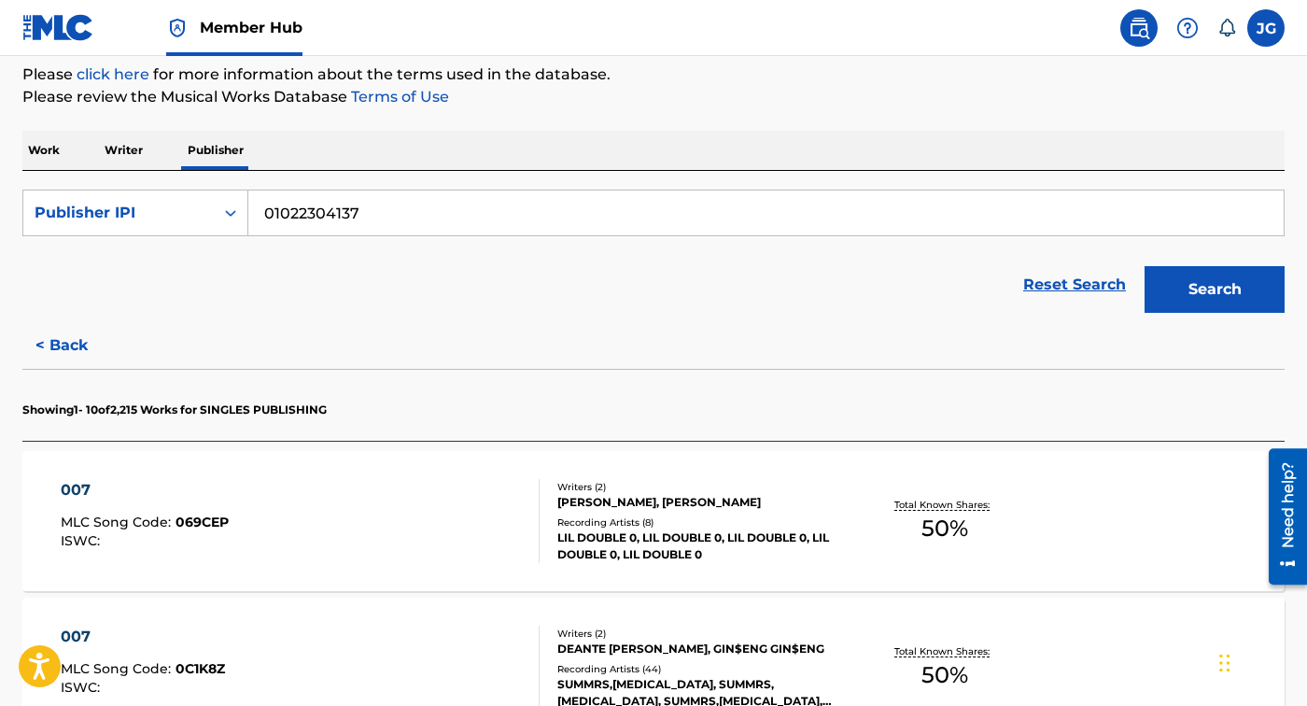
scroll to position [530, 0]
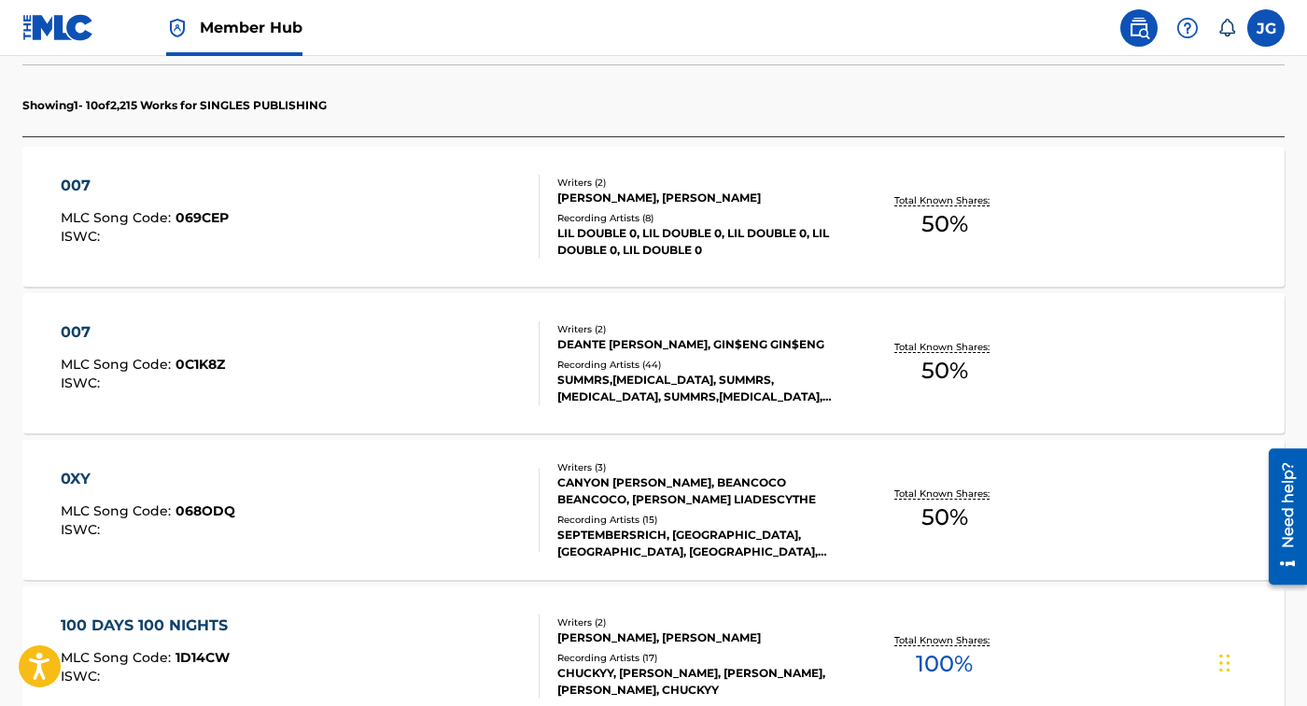
click at [458, 262] on div "007 MLC Song Code : 069CEP ISWC : Writers ( 2 ) [PERSON_NAME], [PERSON_NAME] Re…" at bounding box center [653, 217] width 1262 height 140
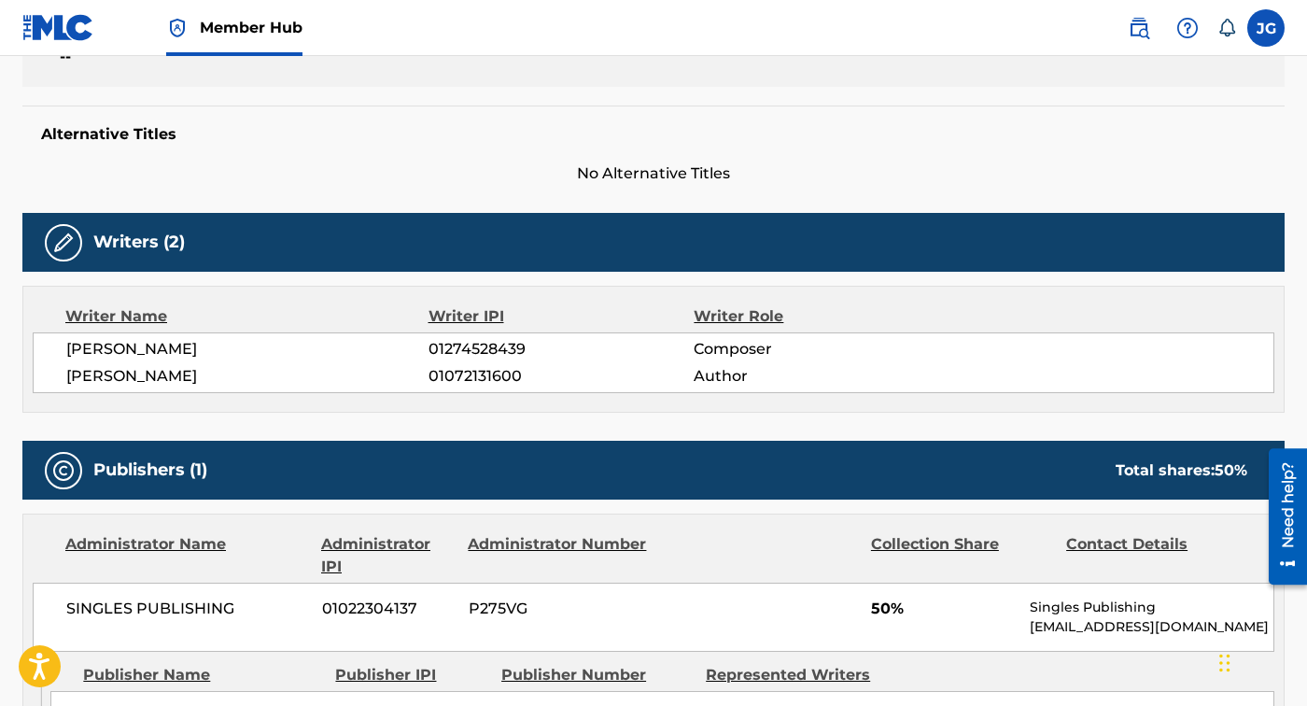
scroll to position [535, 0]
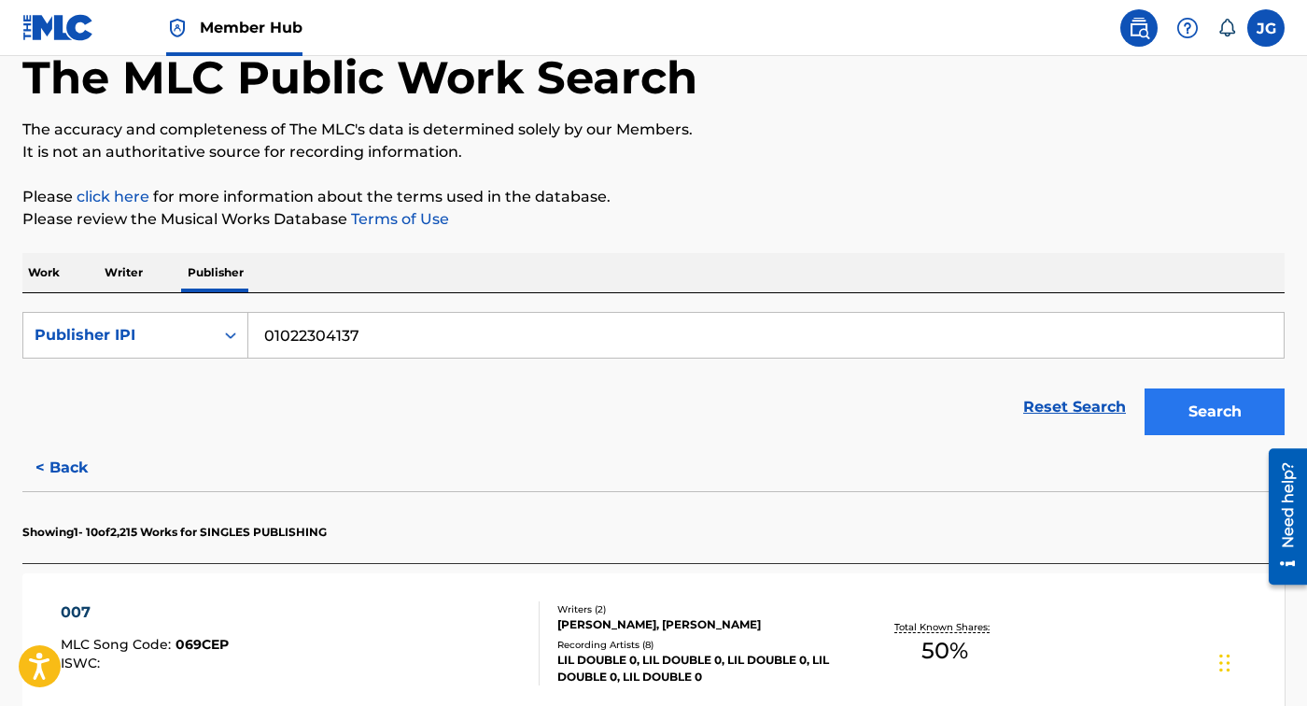
click at [1214, 401] on button "Search" at bounding box center [1214, 411] width 140 height 47
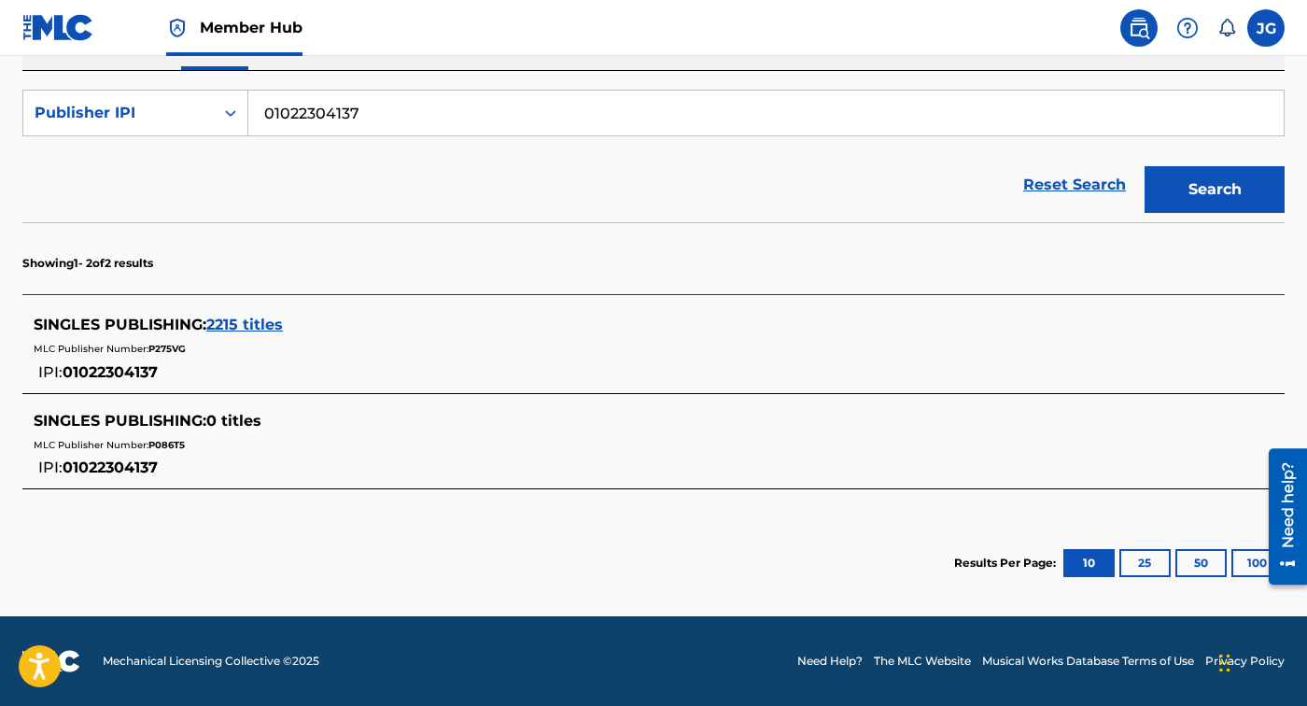
scroll to position [326, 0]
click at [255, 329] on span "2215 titles" at bounding box center [244, 325] width 77 height 18
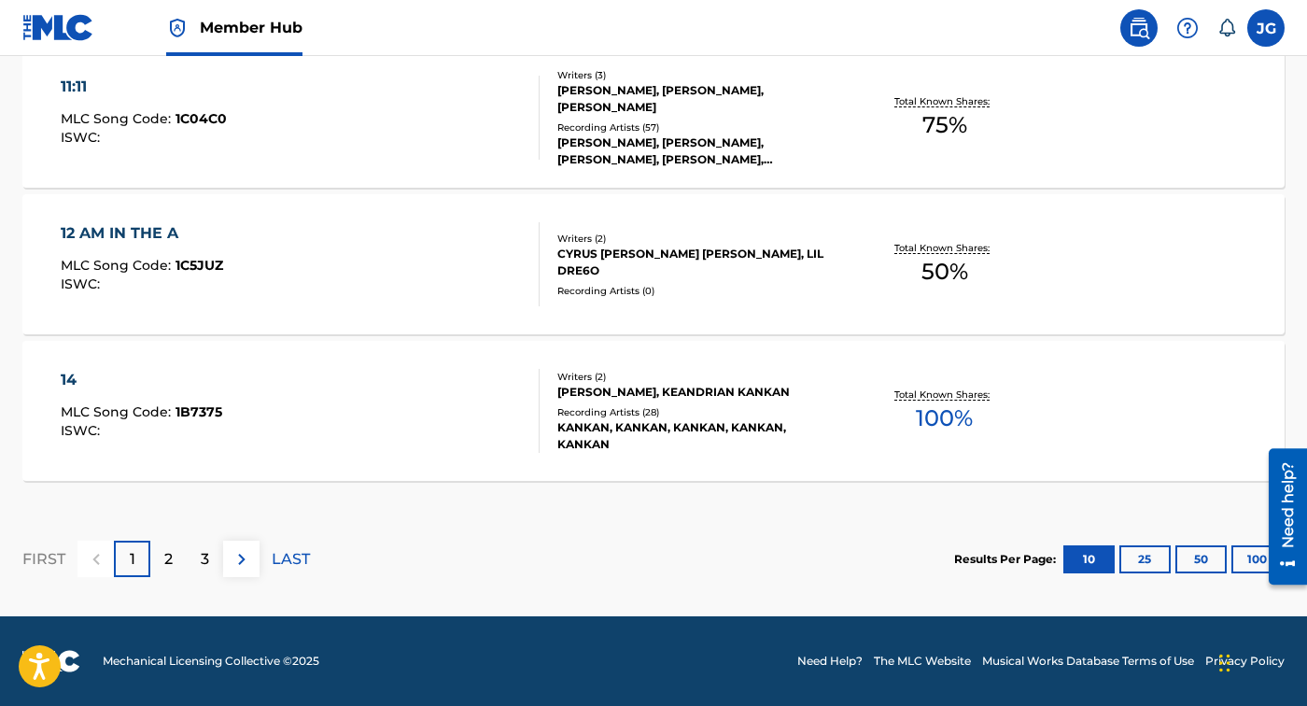
scroll to position [1655, 0]
click at [485, 445] on div "14 MLC Song Code : 1B7375 ISWC :" at bounding box center [301, 411] width 480 height 84
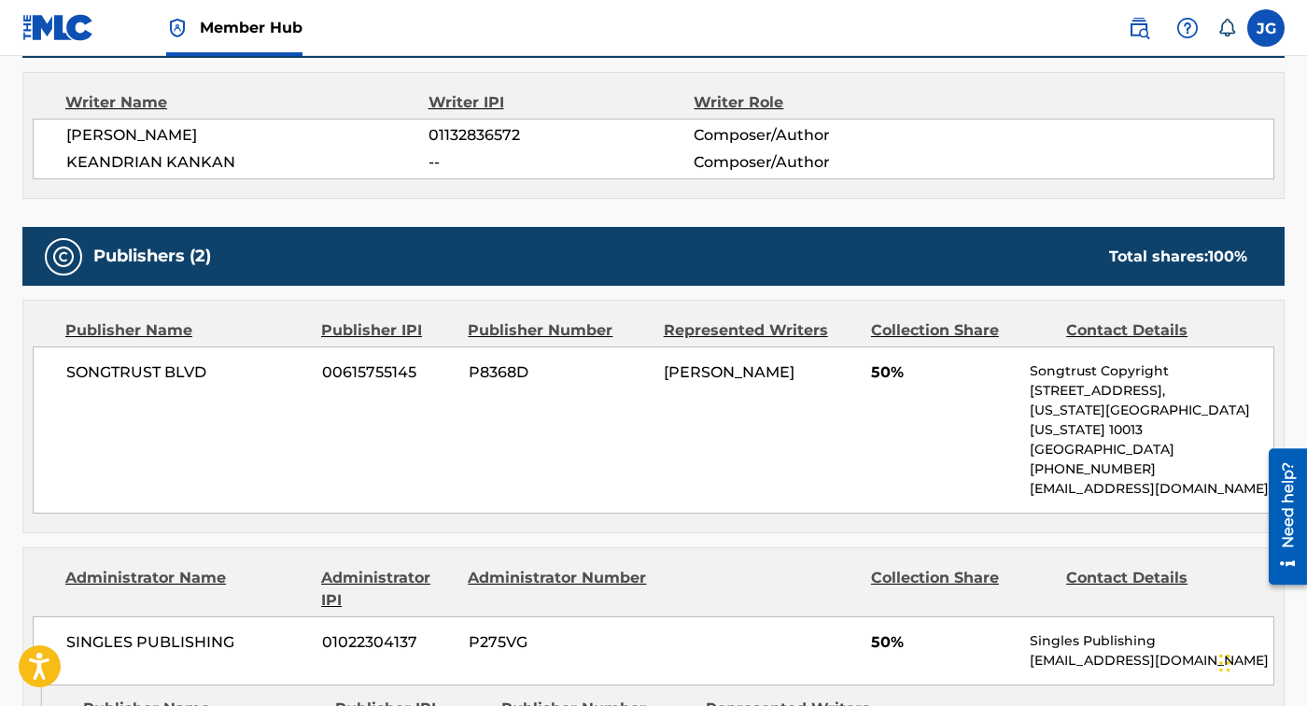
scroll to position [656, 0]
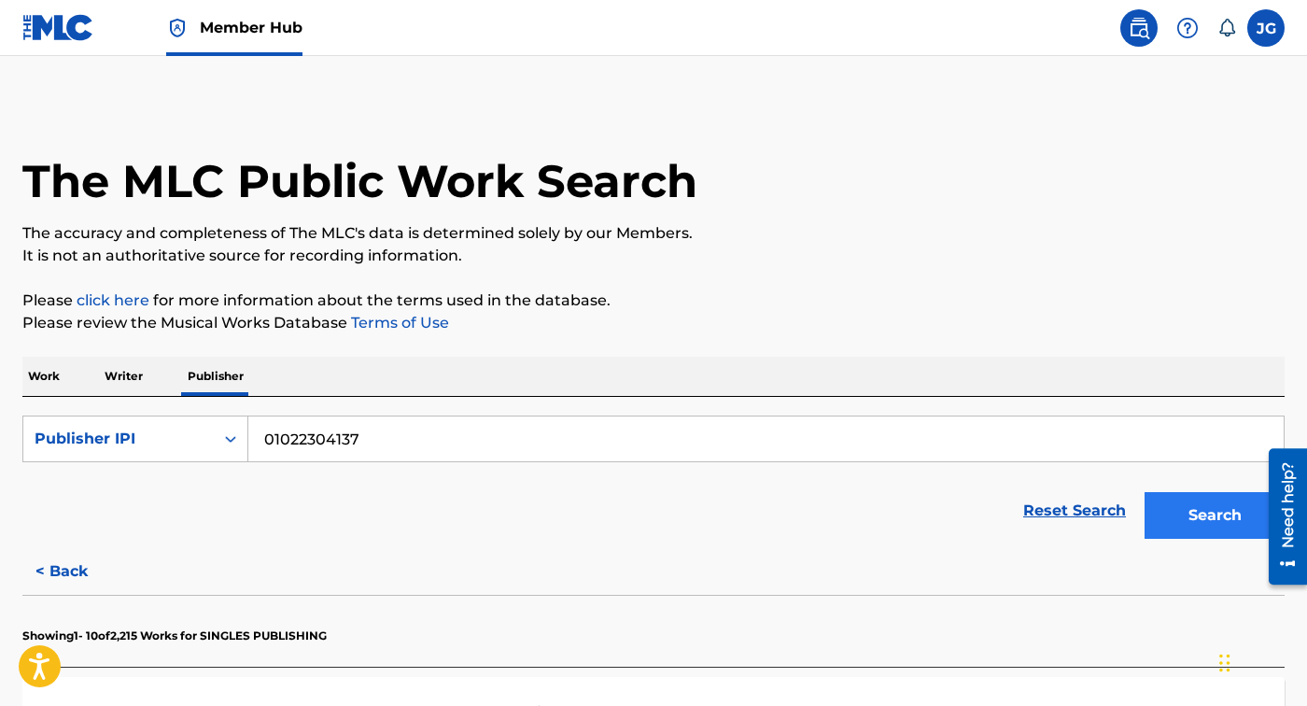
click at [1210, 508] on button "Search" at bounding box center [1214, 515] width 140 height 47
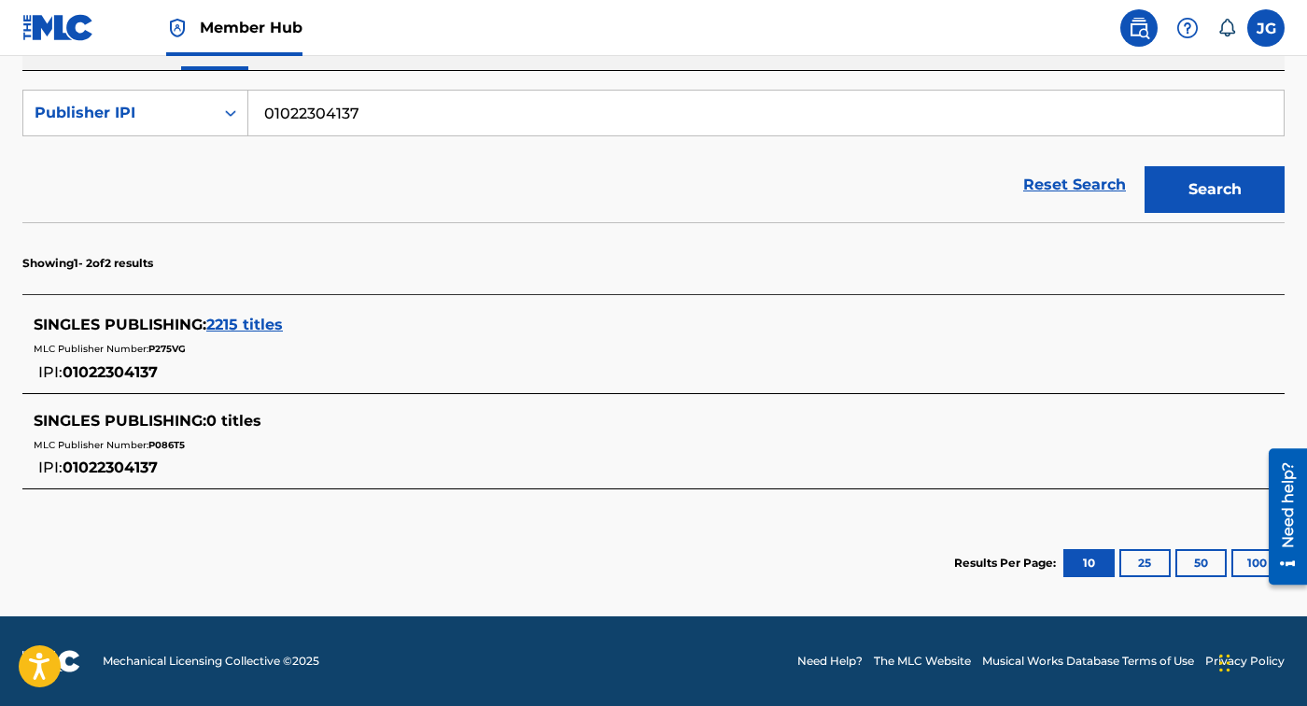
scroll to position [326, 0]
click at [270, 304] on div "SINGLES PUBLISHING : 2215 titles MLC Publisher Number: P275VG IPI: 01022304137" at bounding box center [653, 348] width 1262 height 89
click at [262, 318] on span "2215 titles" at bounding box center [244, 325] width 77 height 18
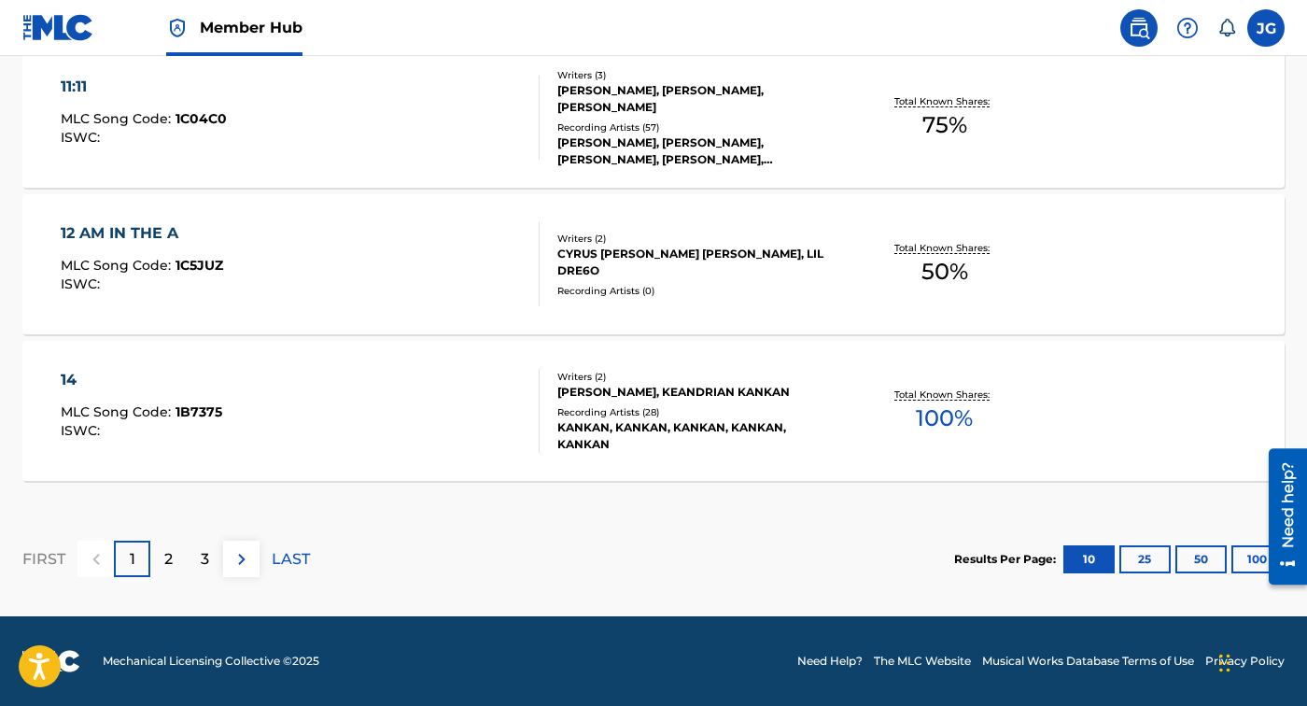
scroll to position [1655, 0]
click at [1255, 559] on html "Need help? Resource Center Help Get the help you need from our knowledge base N…" at bounding box center [1281, 516] width 52 height 160
click at [1254, 559] on button "100" at bounding box center [1256, 559] width 51 height 28
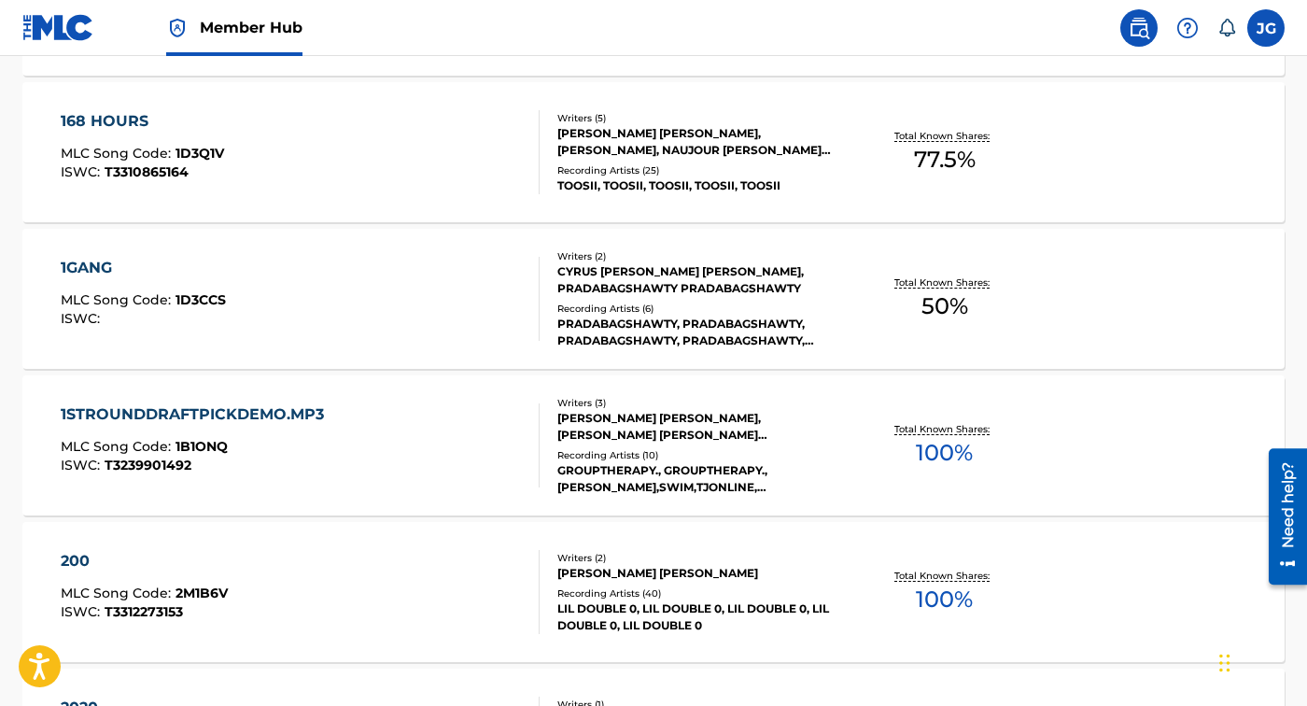
scroll to position [2482, 0]
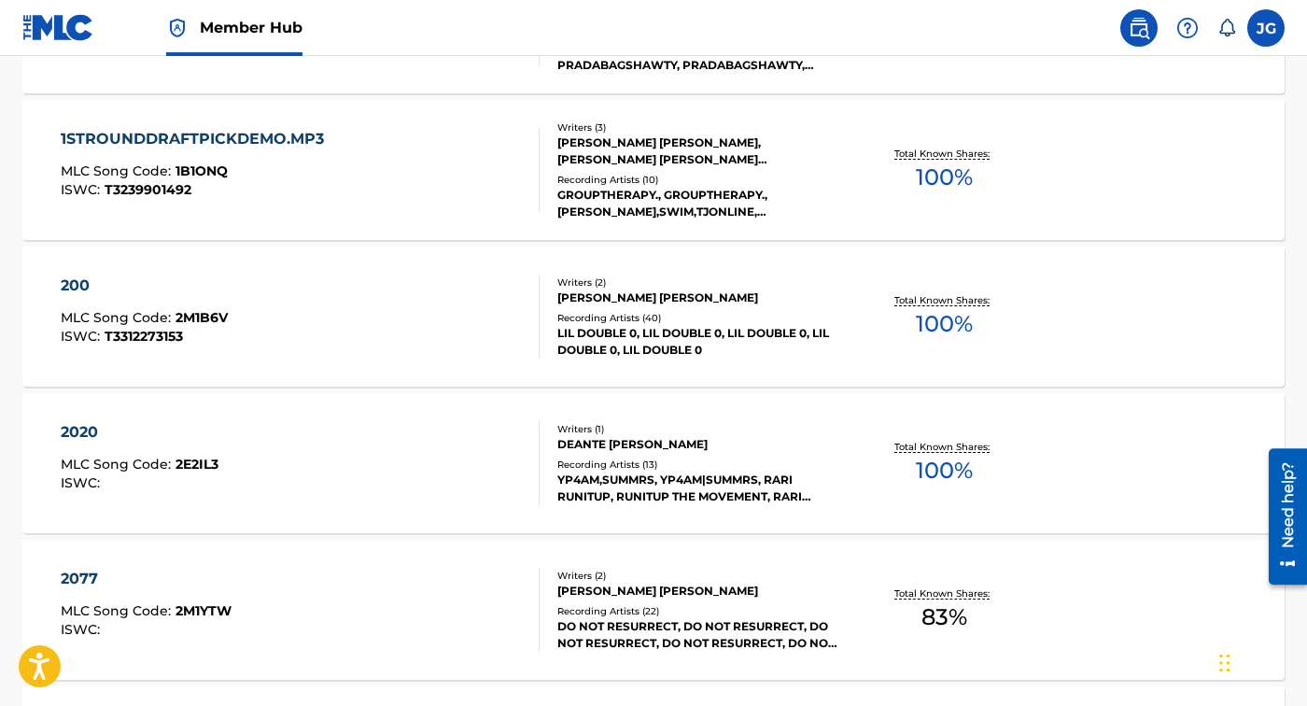
click at [817, 370] on div "200 MLC Song Code : 2M1B6V ISWC : T3312273153 Writers ( 2 ) [PERSON_NAME] [PERS…" at bounding box center [653, 316] width 1262 height 140
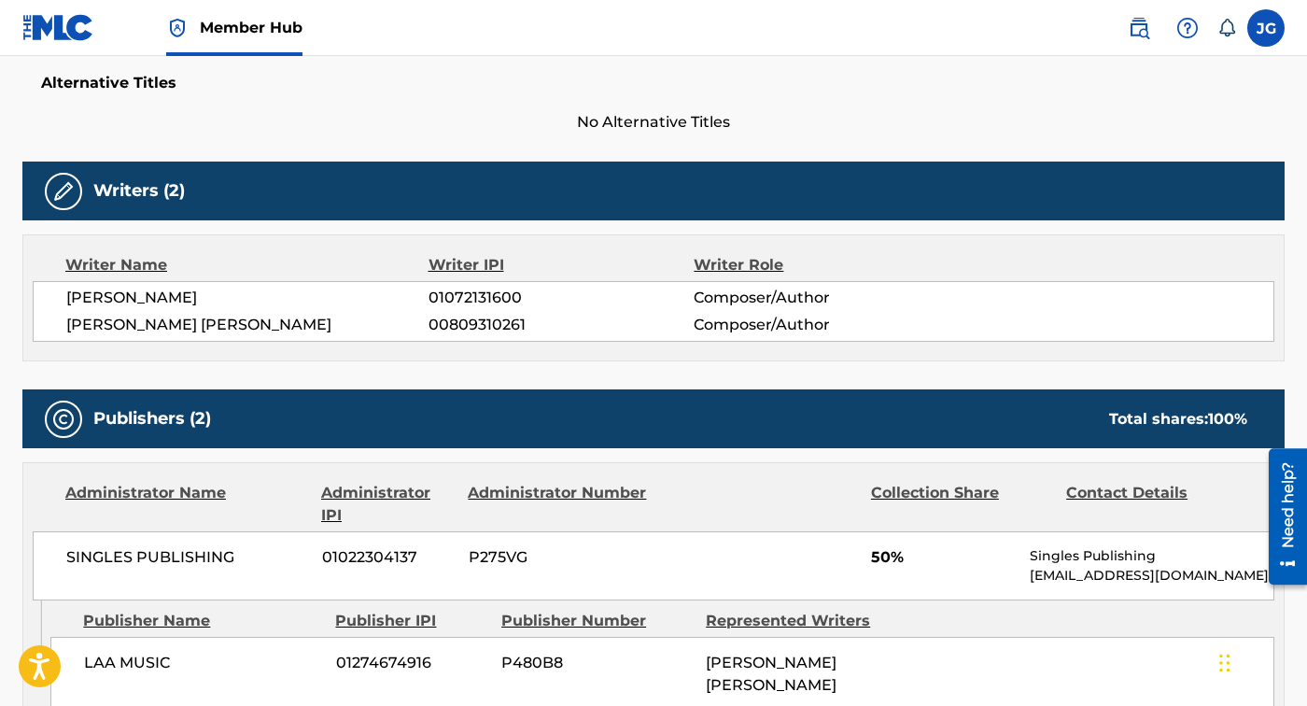
scroll to position [801, 0]
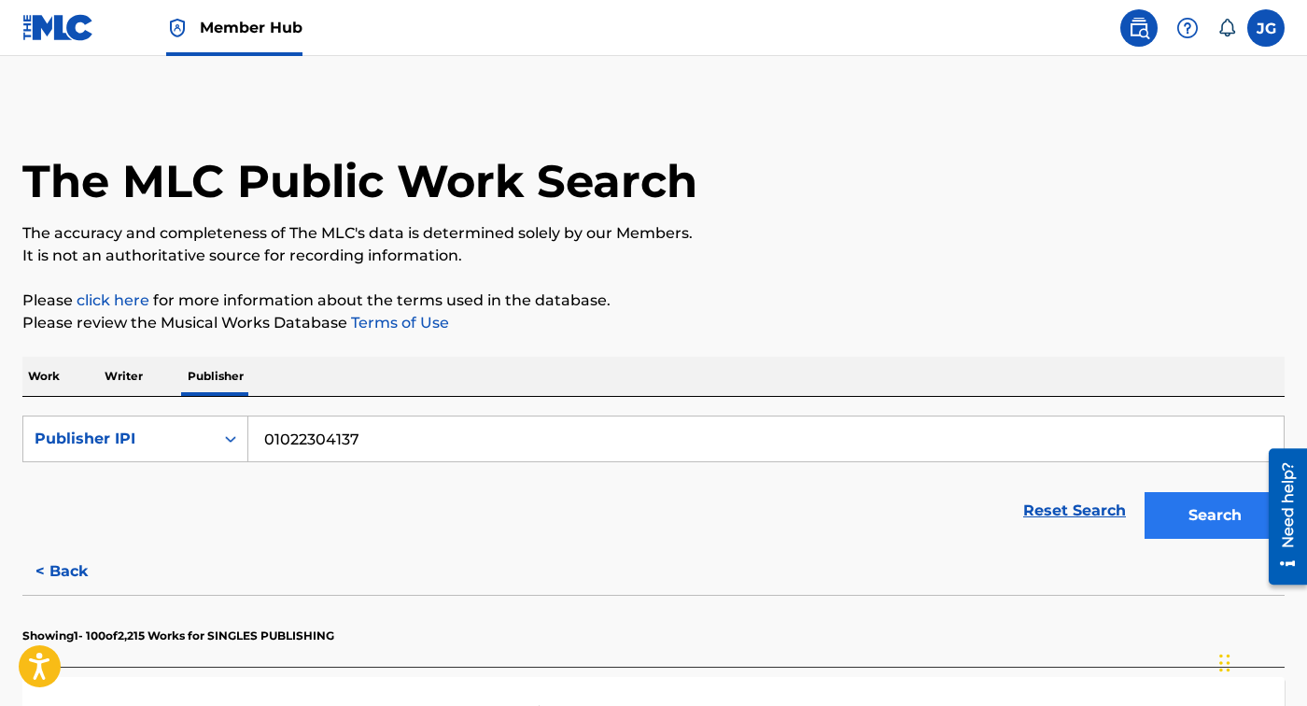
click at [1178, 521] on button "Search" at bounding box center [1214, 515] width 140 height 47
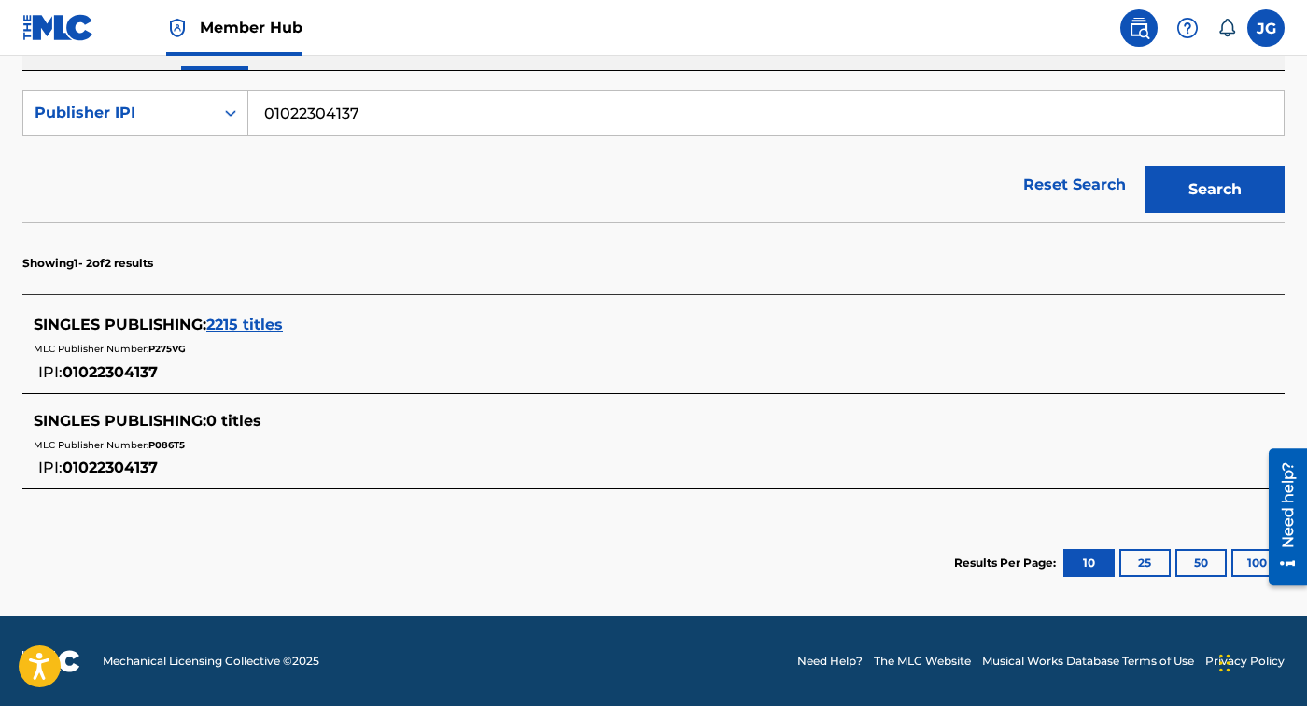
scroll to position [326, 0]
click at [265, 332] on span "2215 titles" at bounding box center [244, 325] width 77 height 18
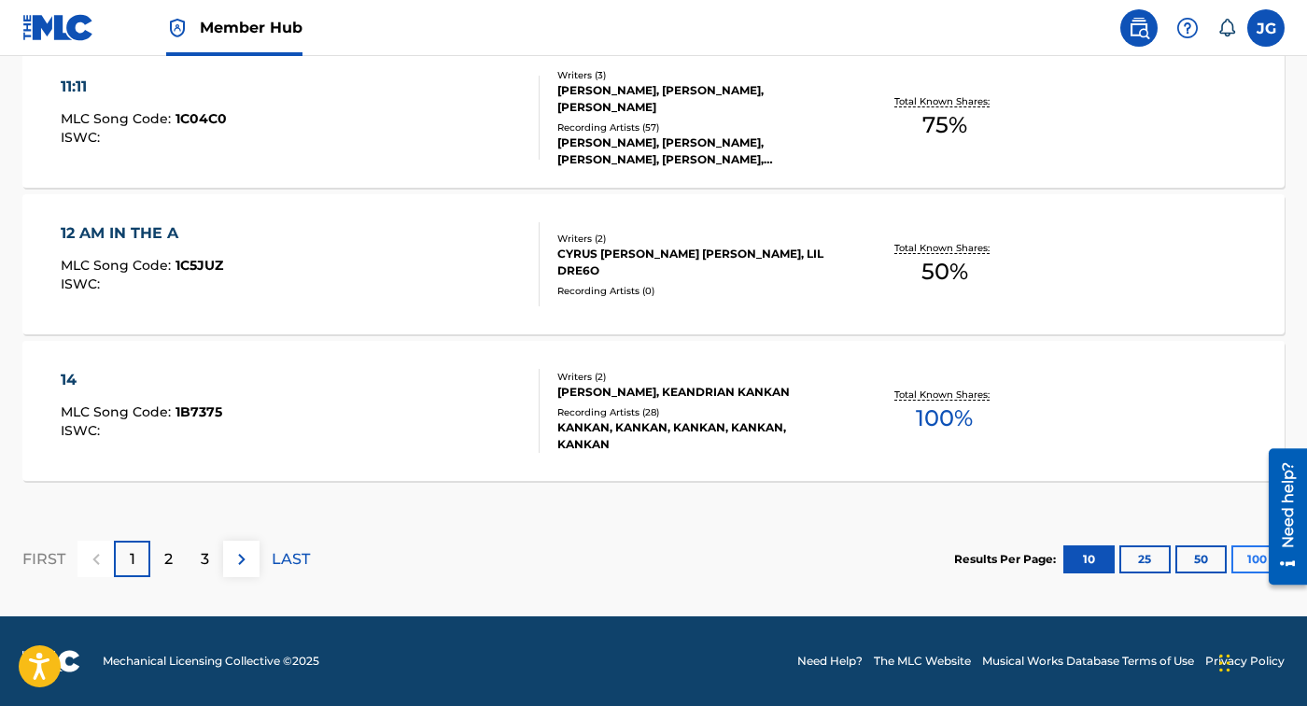
click at [1242, 559] on button "100" at bounding box center [1256, 559] width 51 height 28
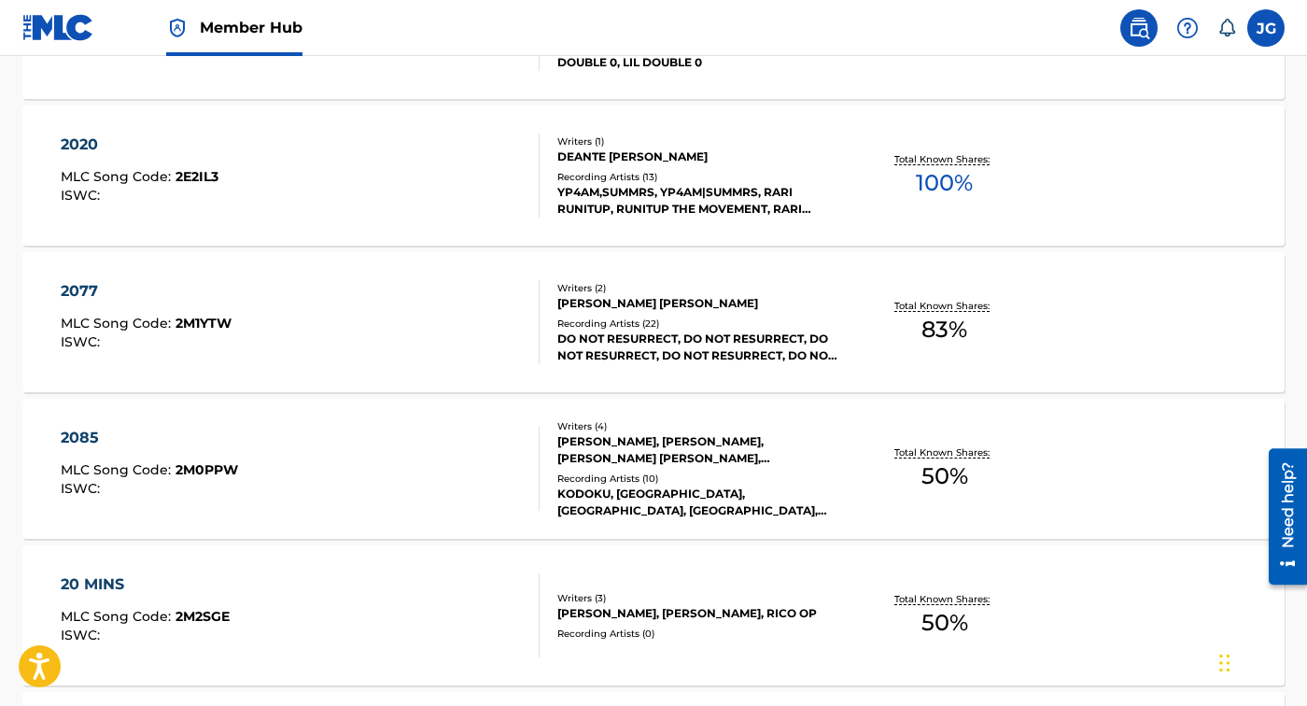
scroll to position [2798, 0]
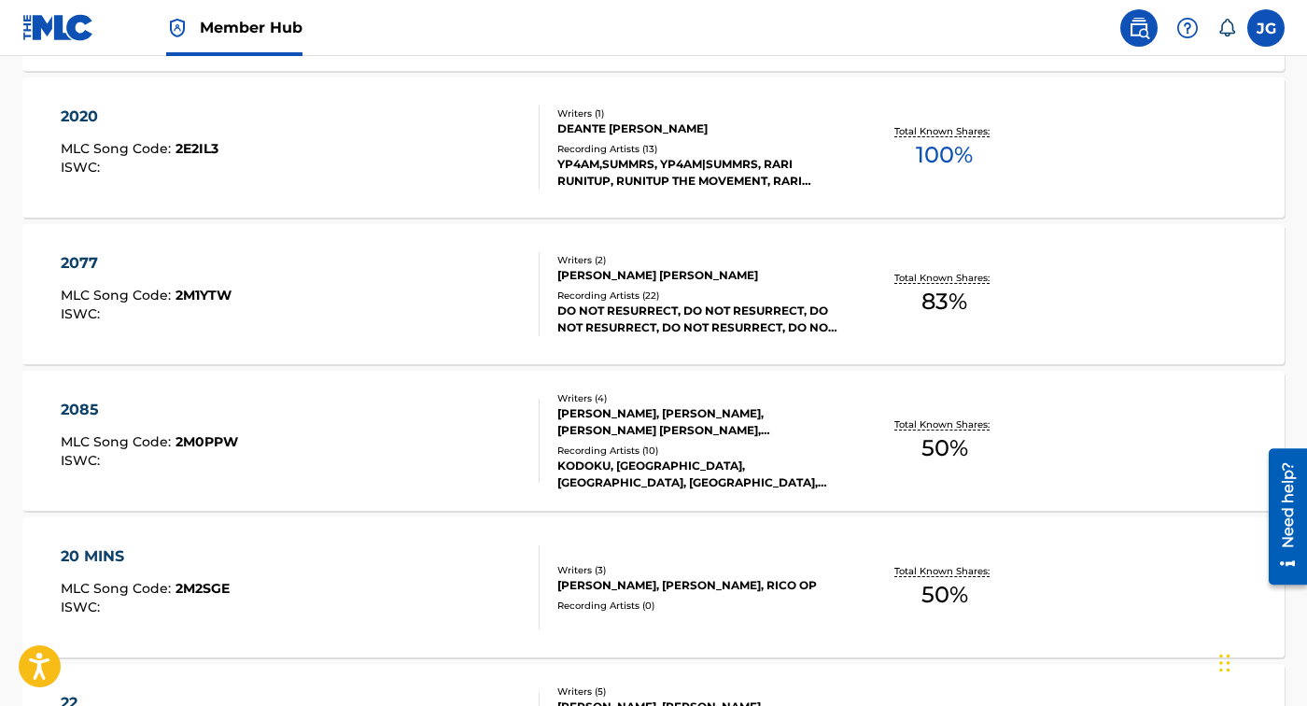
click at [1023, 200] on div "2020 MLC Song Code : 2E2IL3 ISWC : Writers ( 1 ) [PERSON_NAME] [PERSON_NAME] Re…" at bounding box center [653, 147] width 1262 height 140
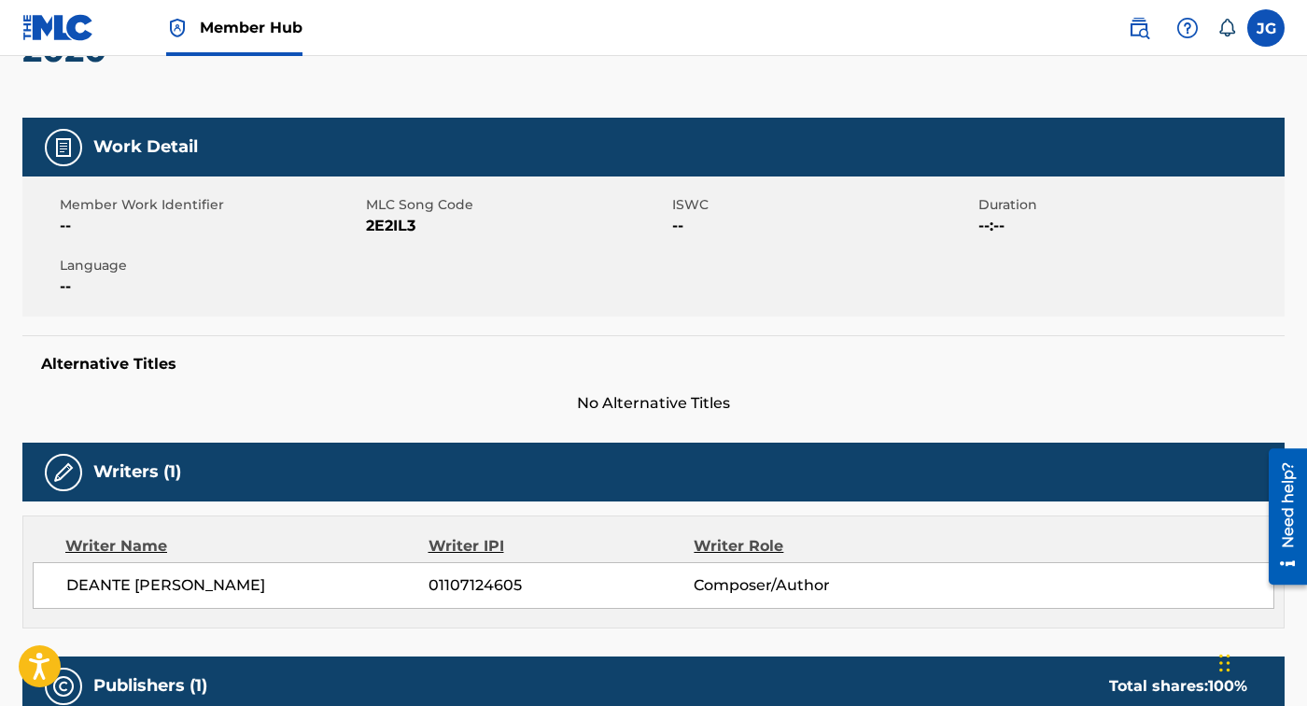
scroll to position [664, 0]
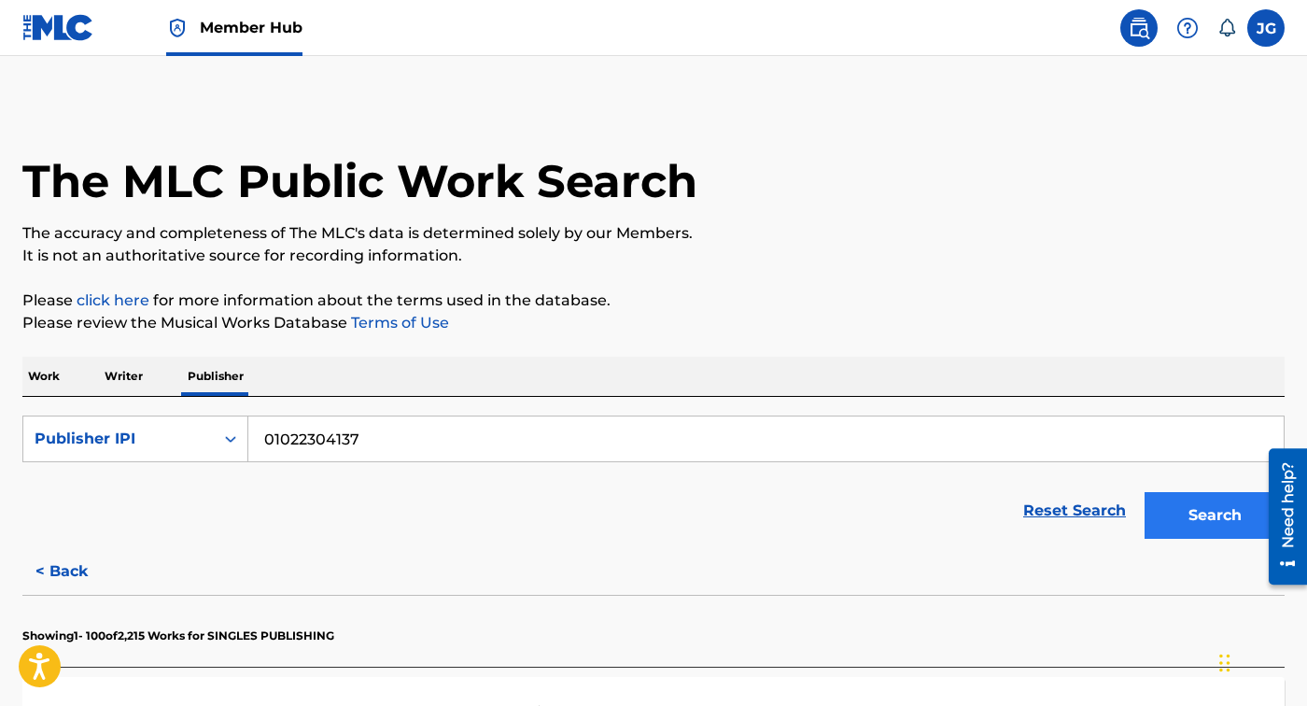
click at [1218, 526] on button "Search" at bounding box center [1214, 515] width 140 height 47
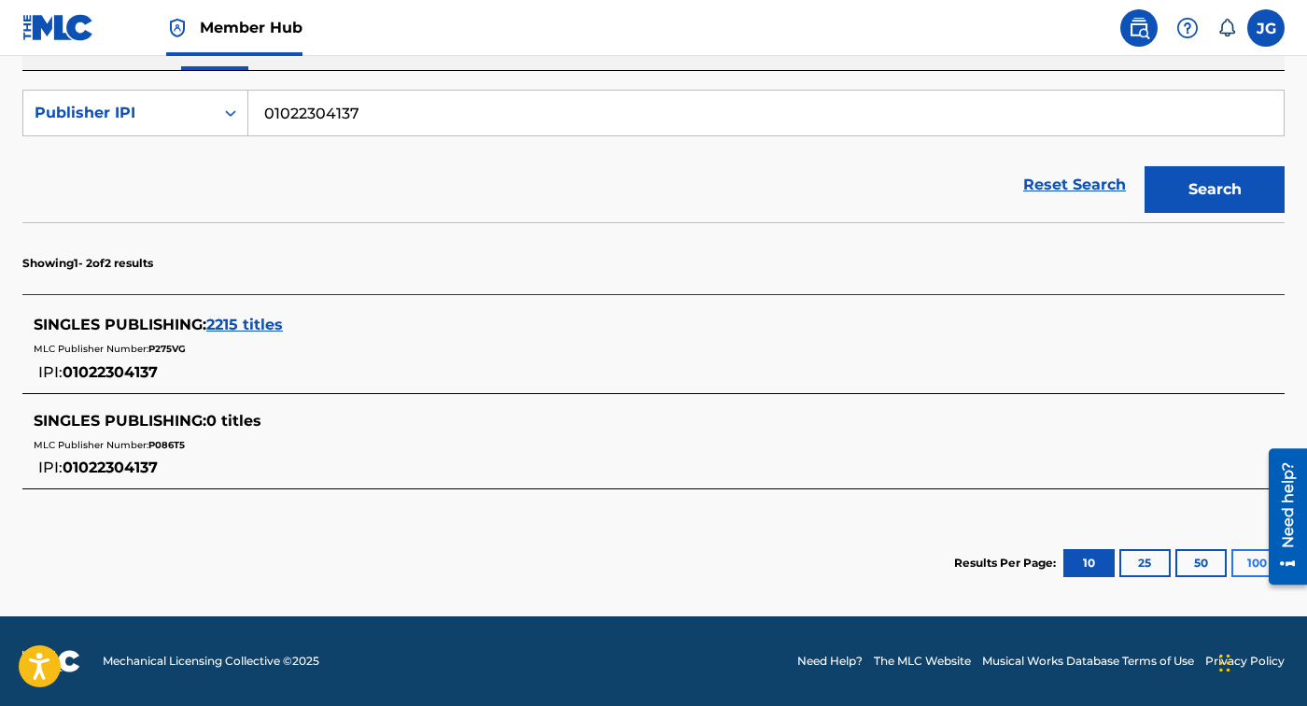
click at [1238, 561] on button "100" at bounding box center [1256, 563] width 51 height 28
click at [283, 327] on span "2215 titles" at bounding box center [244, 325] width 77 height 18
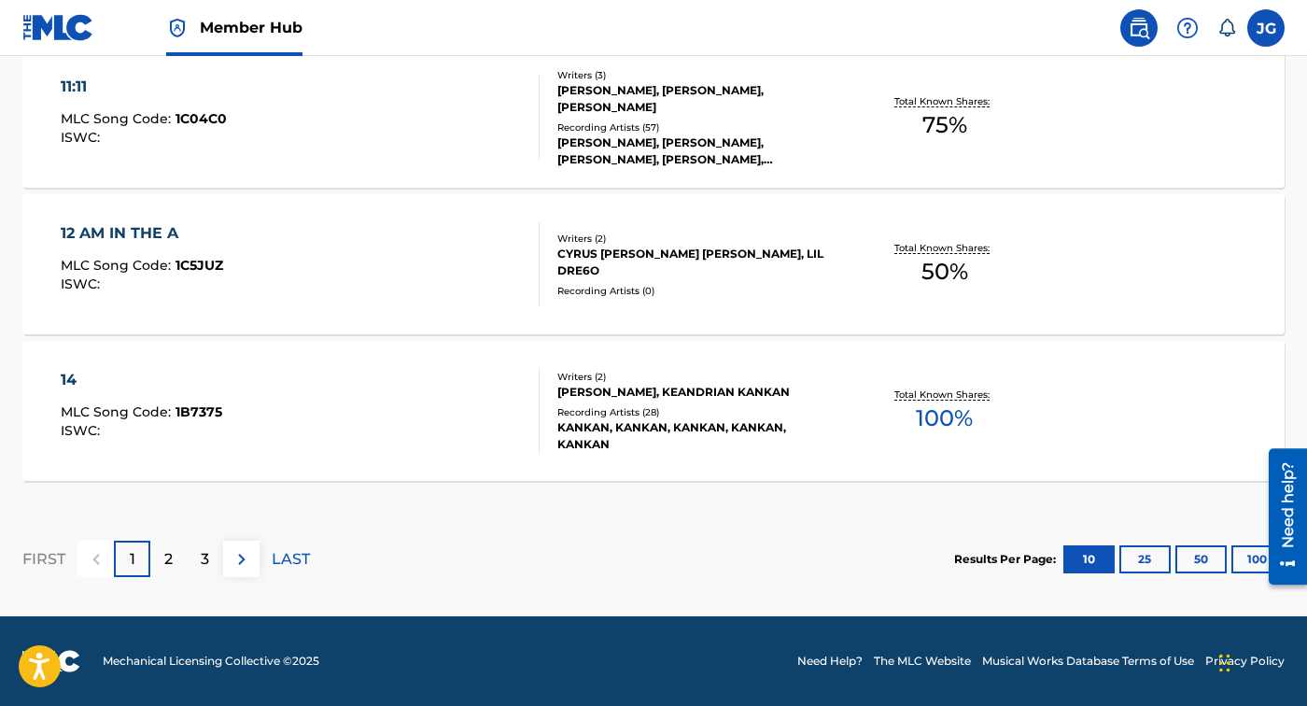
scroll to position [1655, 0]
click at [1244, 557] on button "100" at bounding box center [1256, 559] width 51 height 28
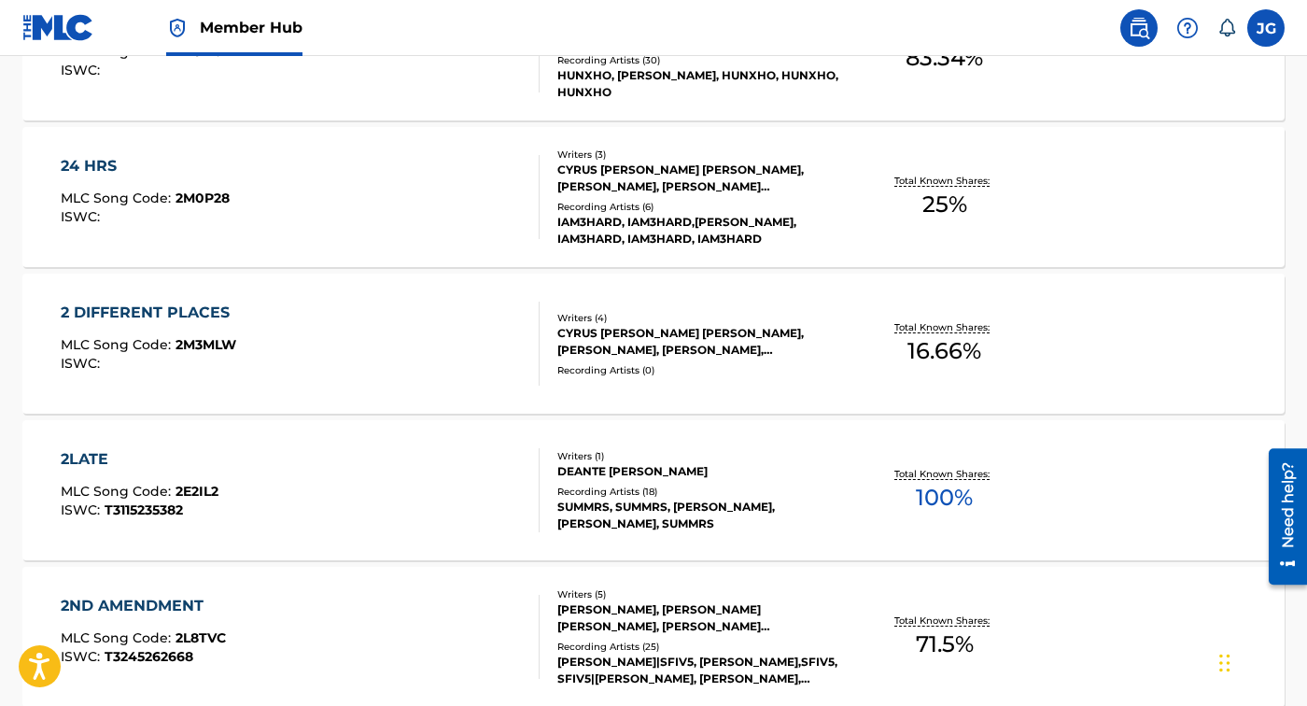
scroll to position [3483, 0]
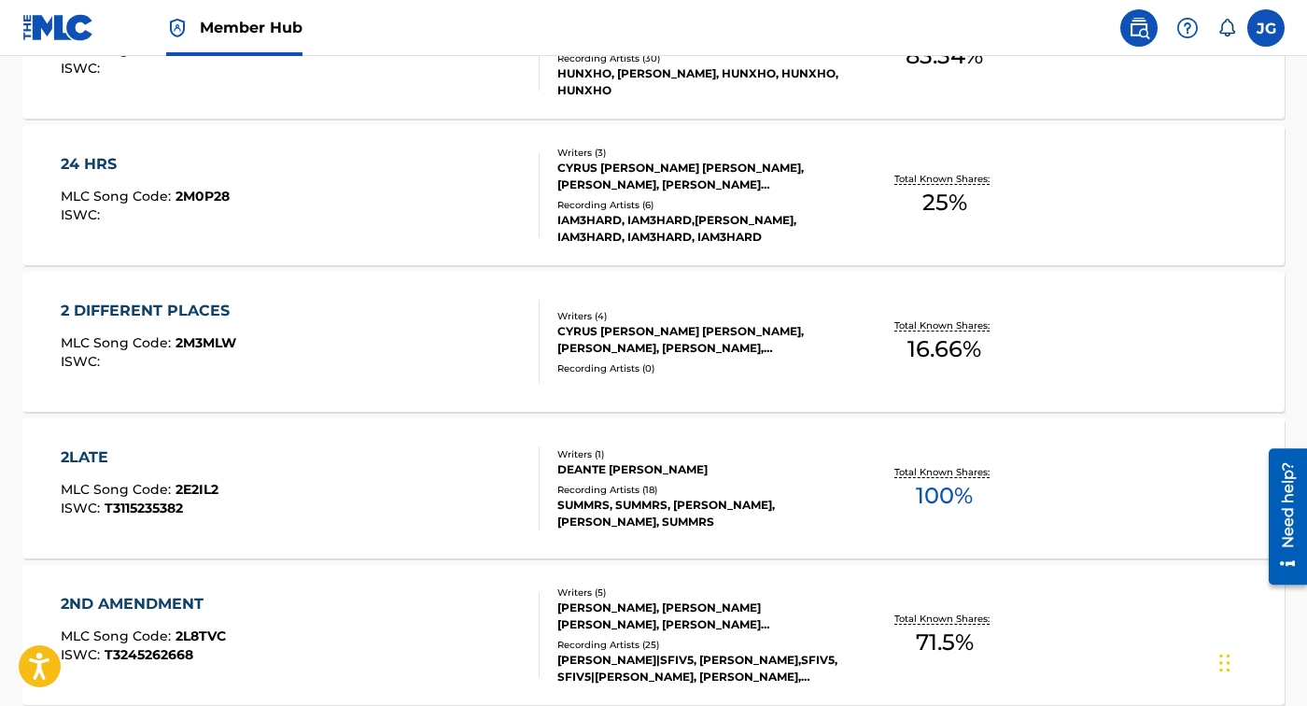
click at [717, 511] on div "SUMMRS, SUMMRS, [PERSON_NAME], [PERSON_NAME], SUMMRS" at bounding box center [698, 514] width 282 height 34
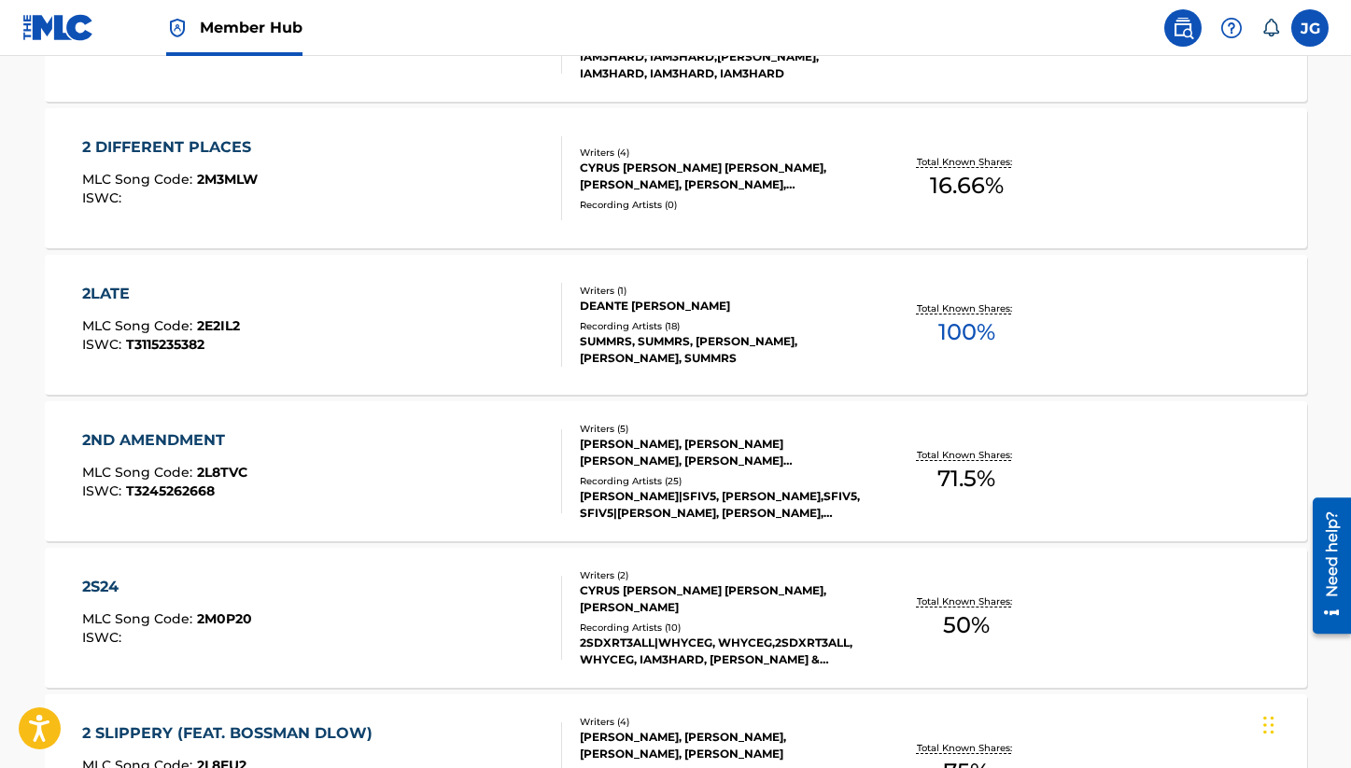
scroll to position [4119, 0]
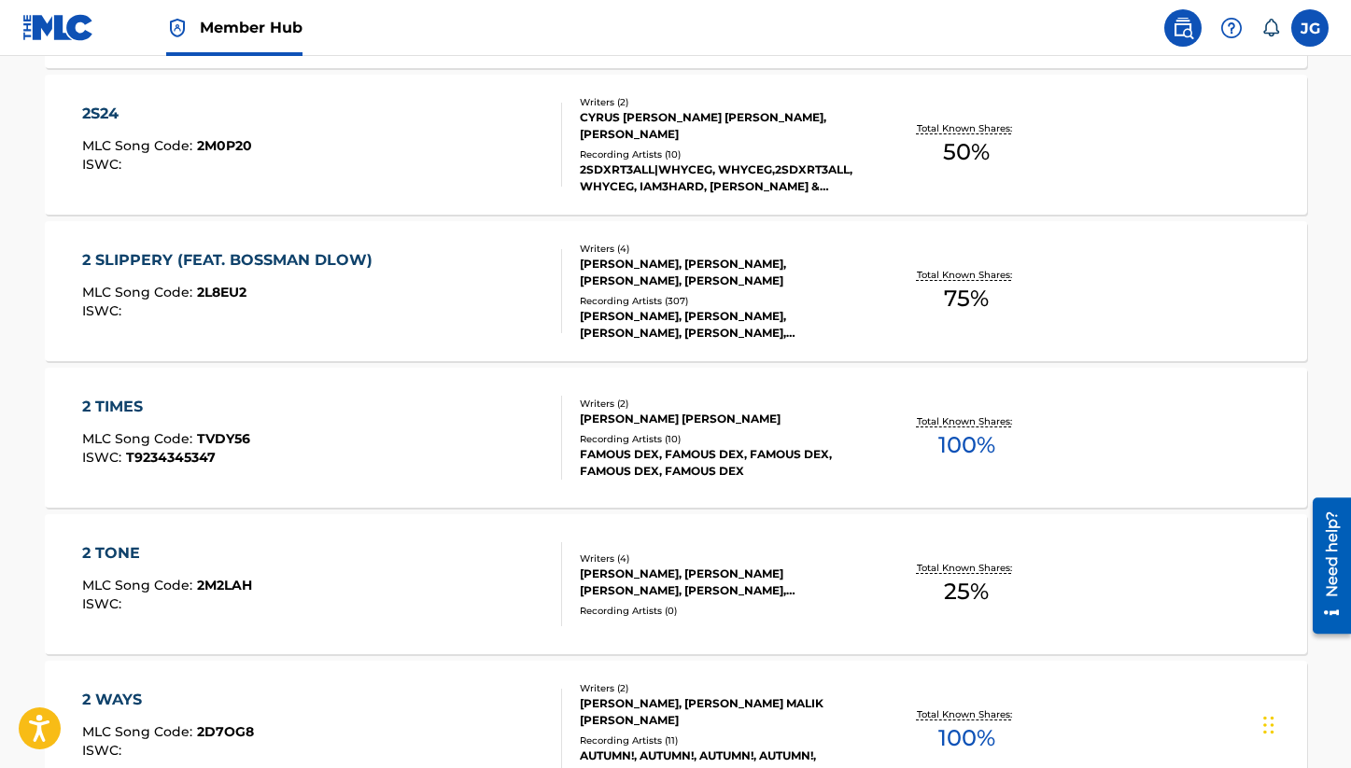
click at [507, 428] on div "2 TIMES MLC Song Code : TVDY56 ISWC : T9234345347" at bounding box center [322, 438] width 480 height 84
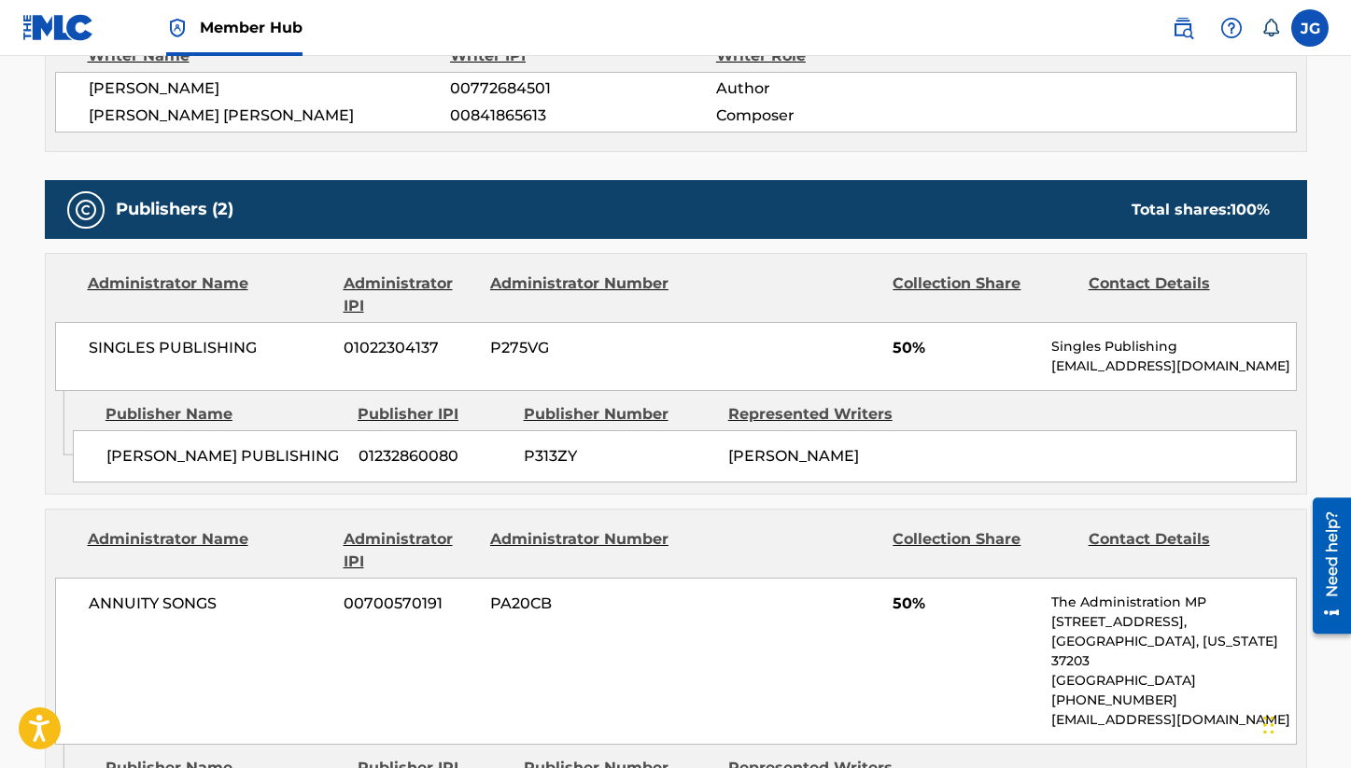
scroll to position [740, 0]
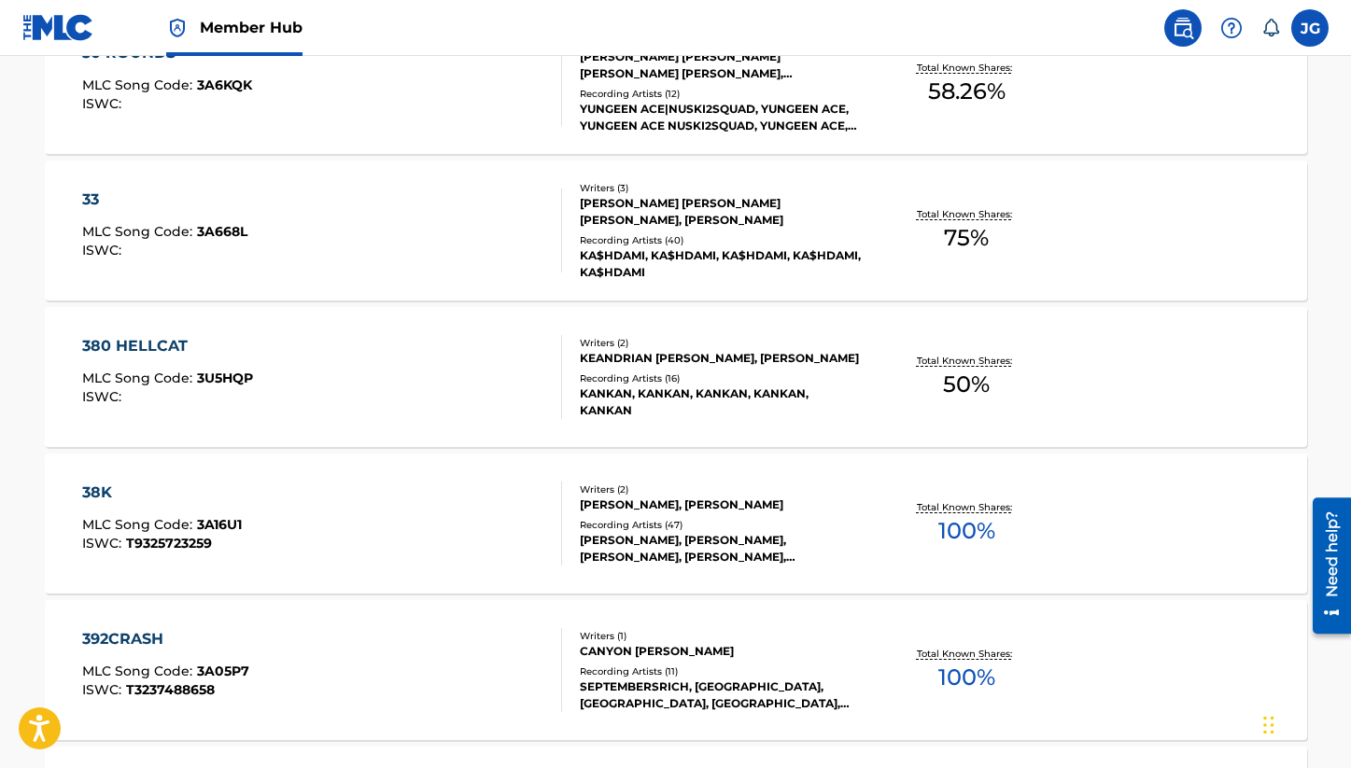
scroll to position [4942, 0]
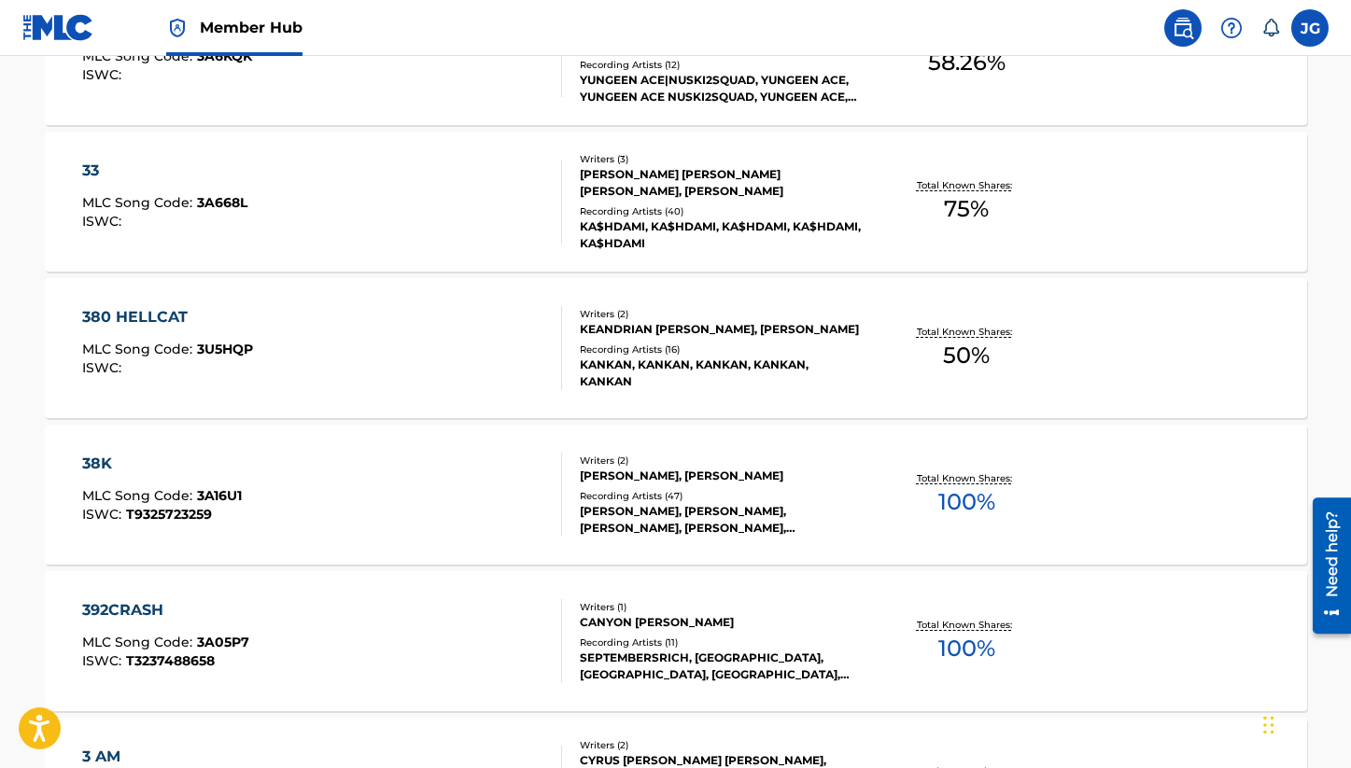
click at [849, 524] on div "[PERSON_NAME], [PERSON_NAME], [PERSON_NAME], [PERSON_NAME], [PERSON_NAME]" at bounding box center [721, 520] width 282 height 34
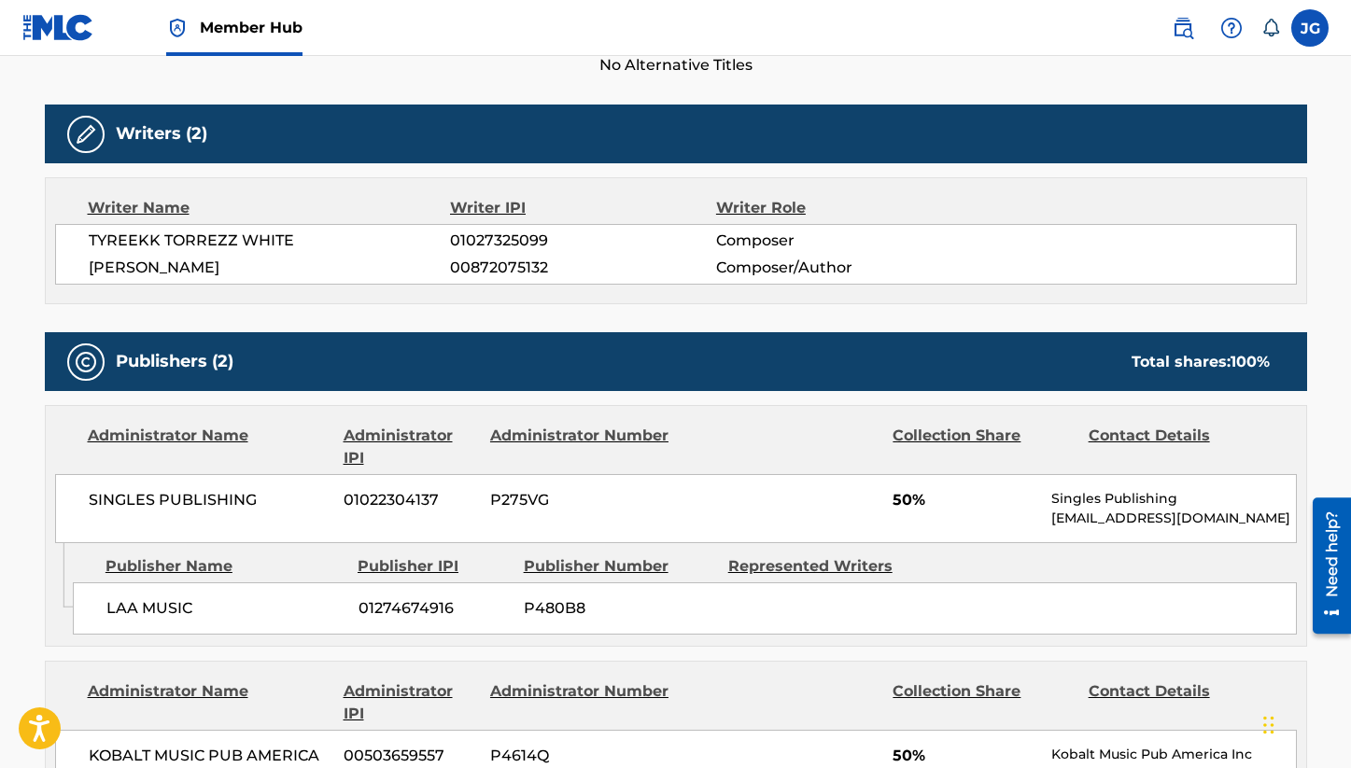
scroll to position [678, 0]
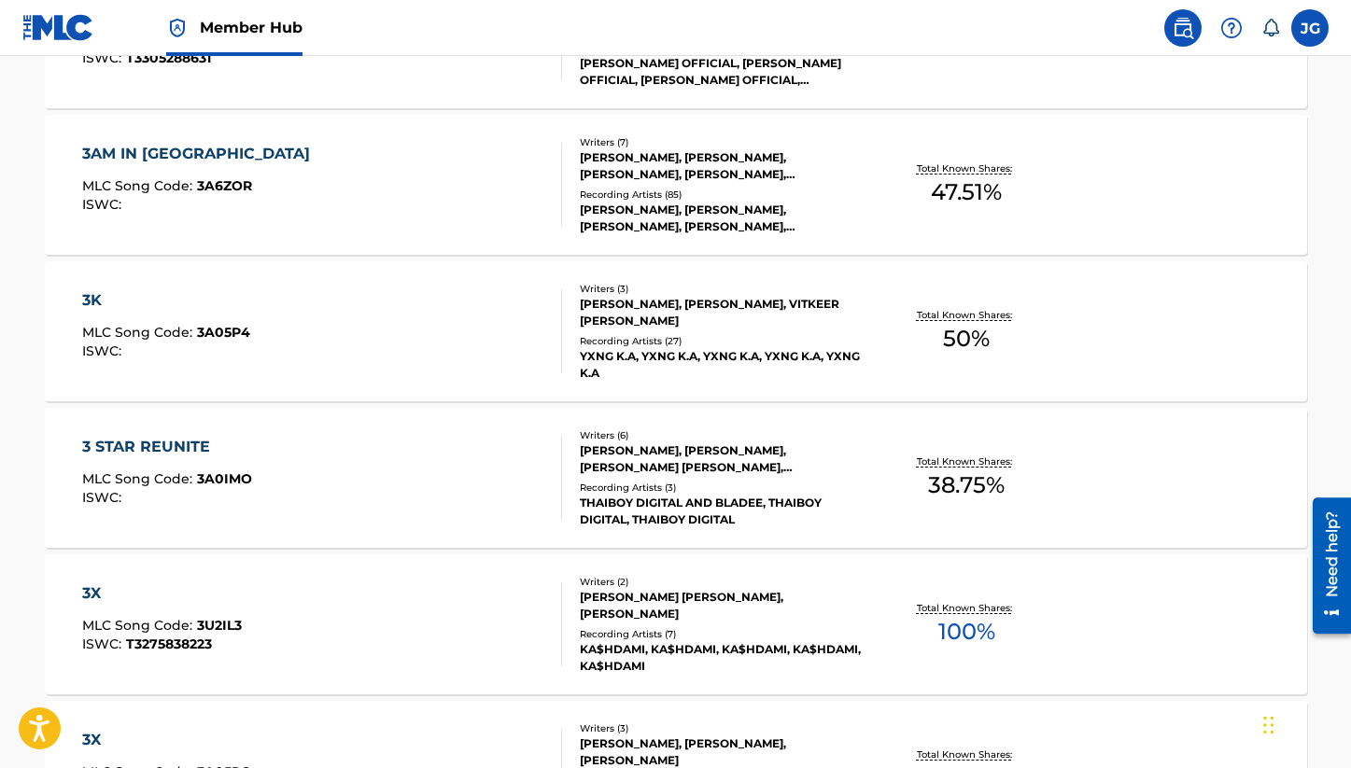
scroll to position [5693, 0]
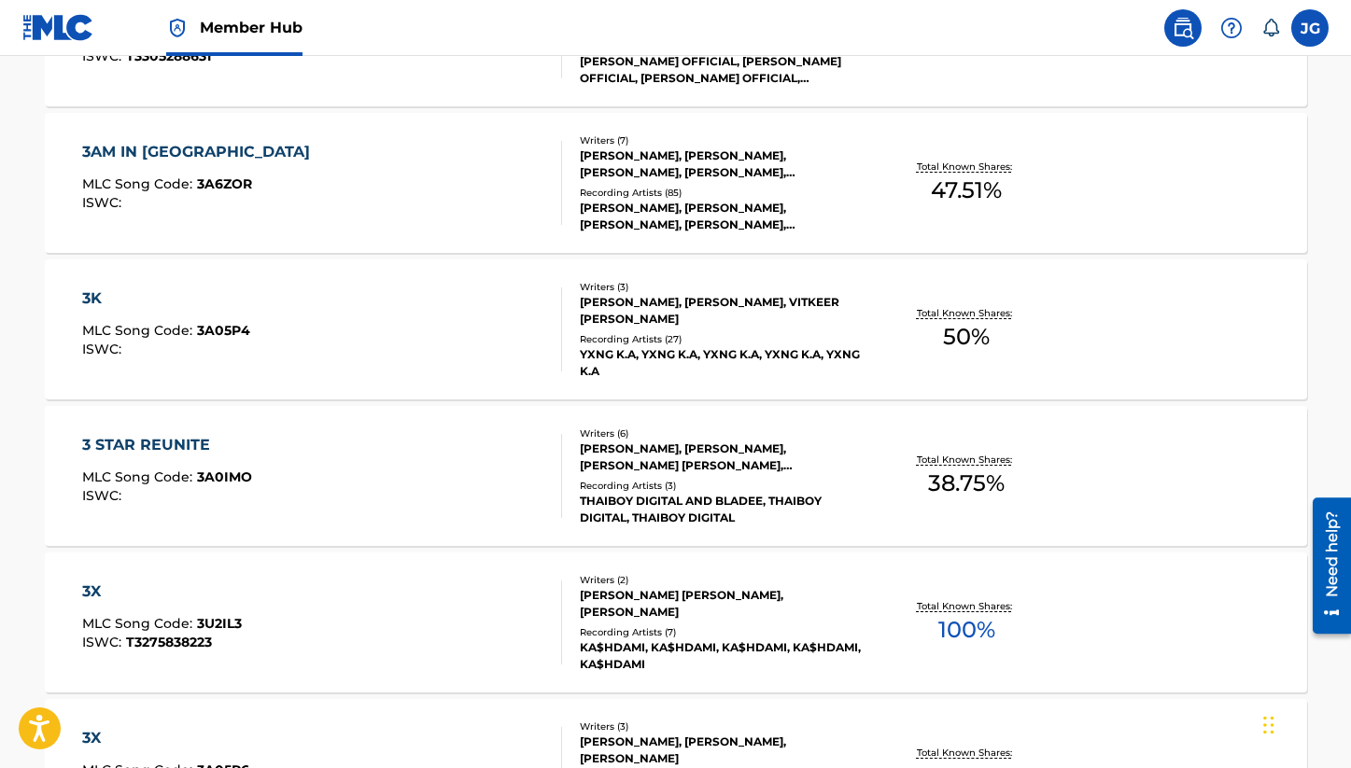
click at [824, 625] on div "Recording Artists ( 7 )" at bounding box center [721, 632] width 282 height 14
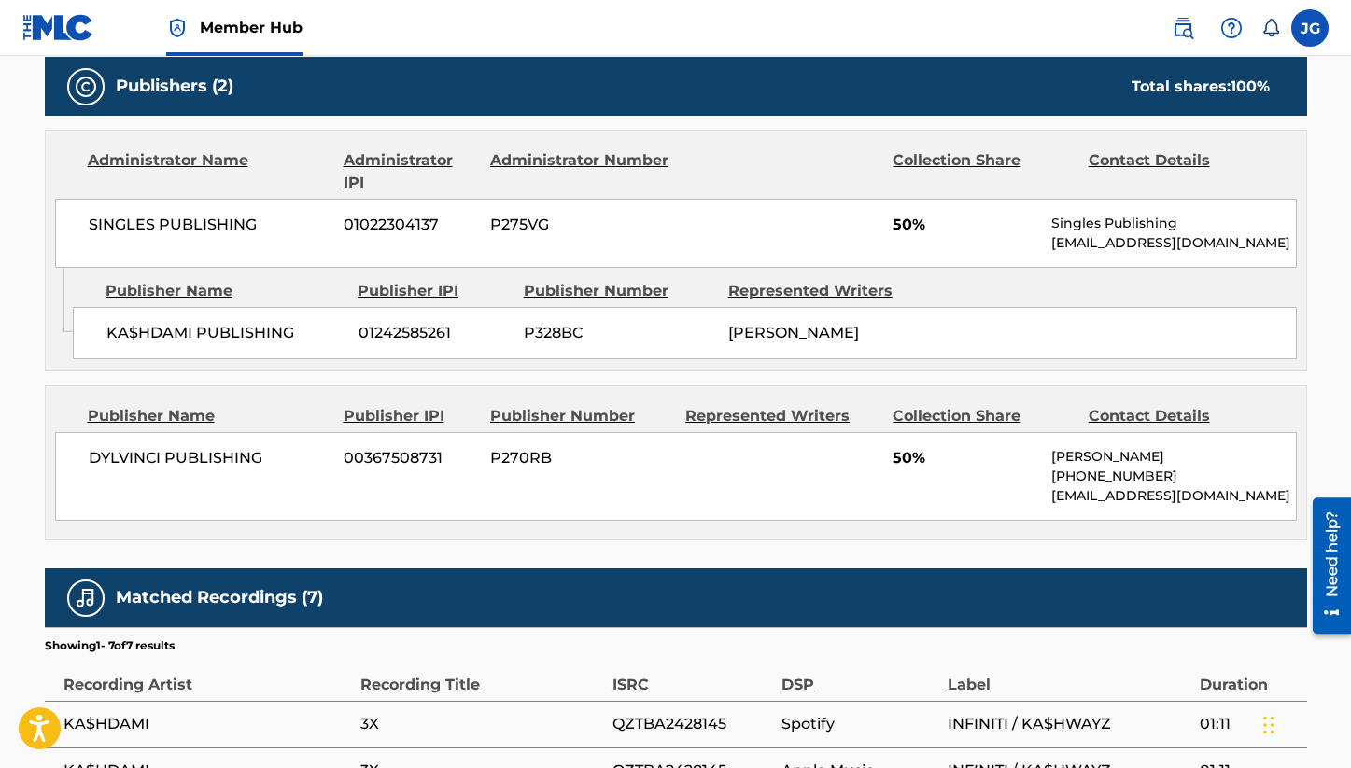
scroll to position [777, 0]
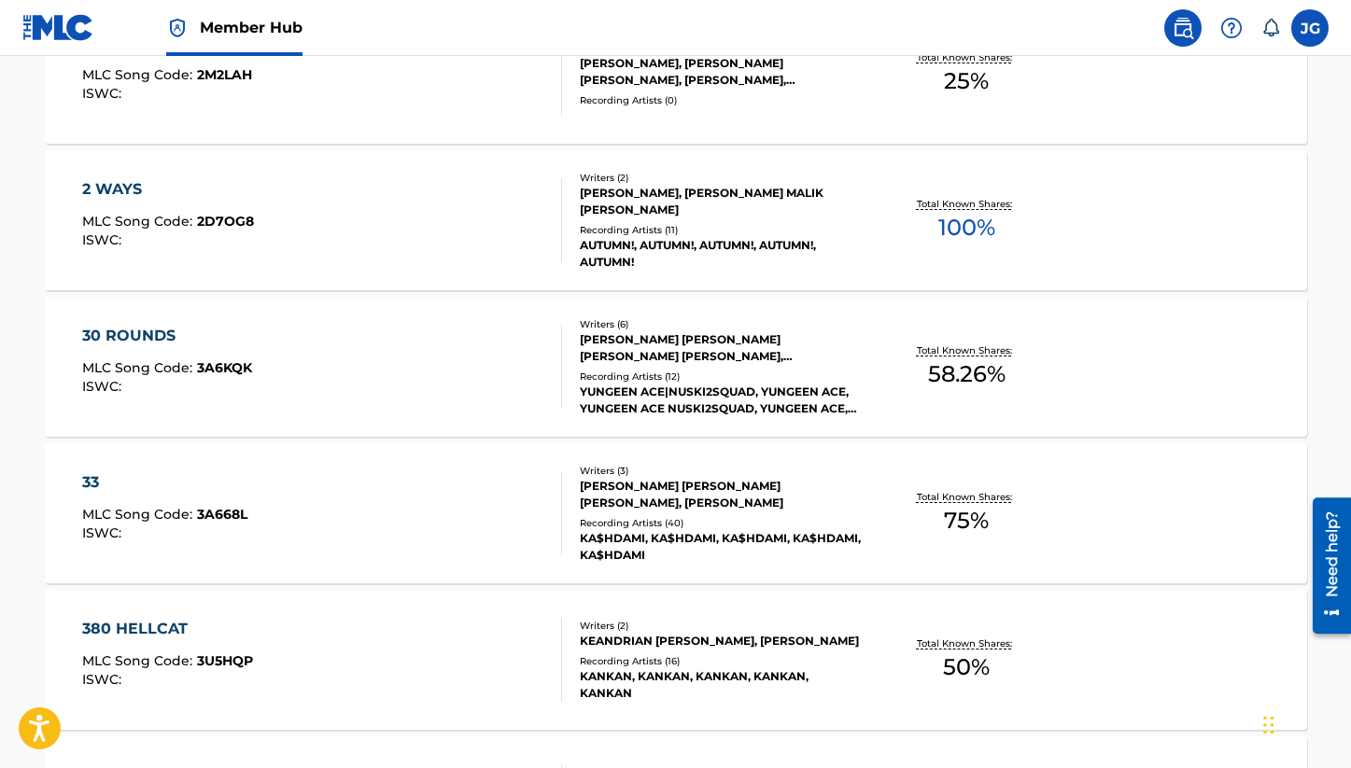
scroll to position [5041, 0]
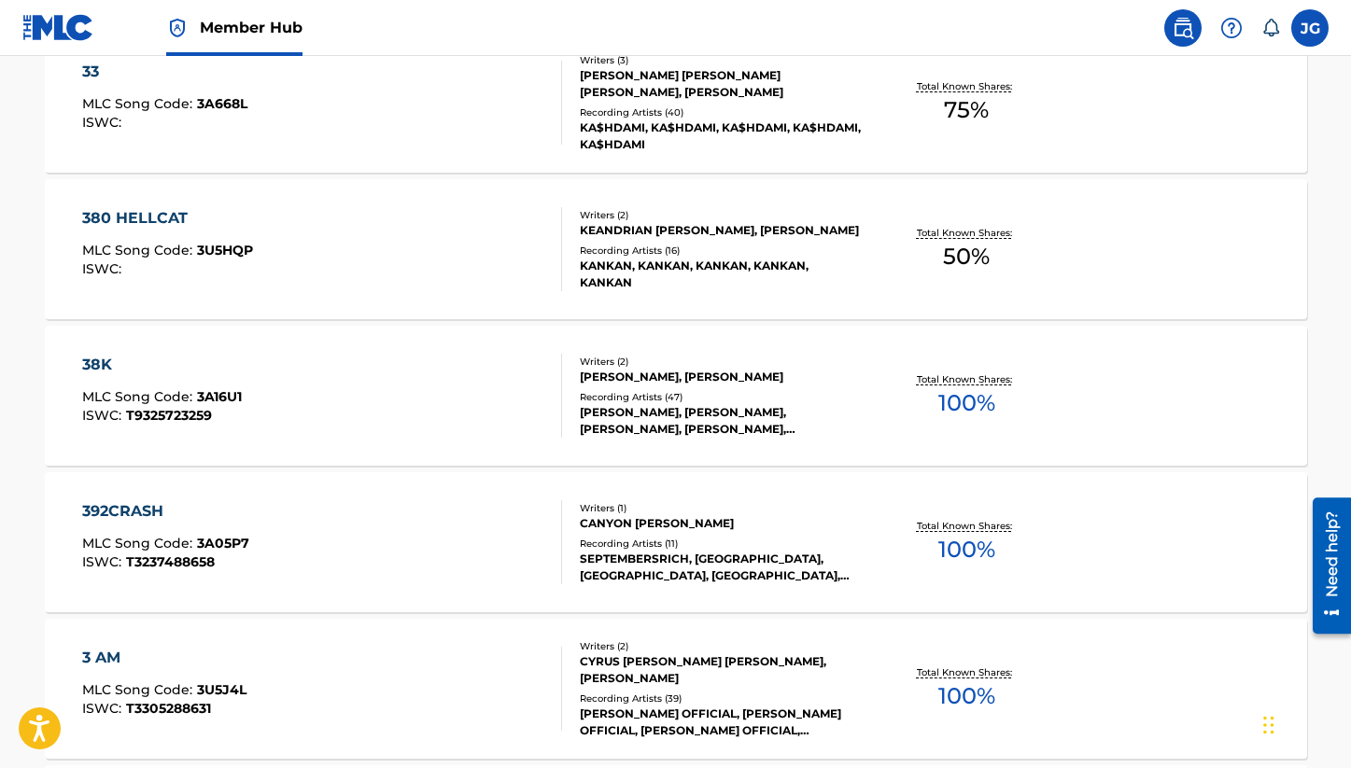
click at [779, 517] on div "CANYON [PERSON_NAME]" at bounding box center [721, 523] width 282 height 17
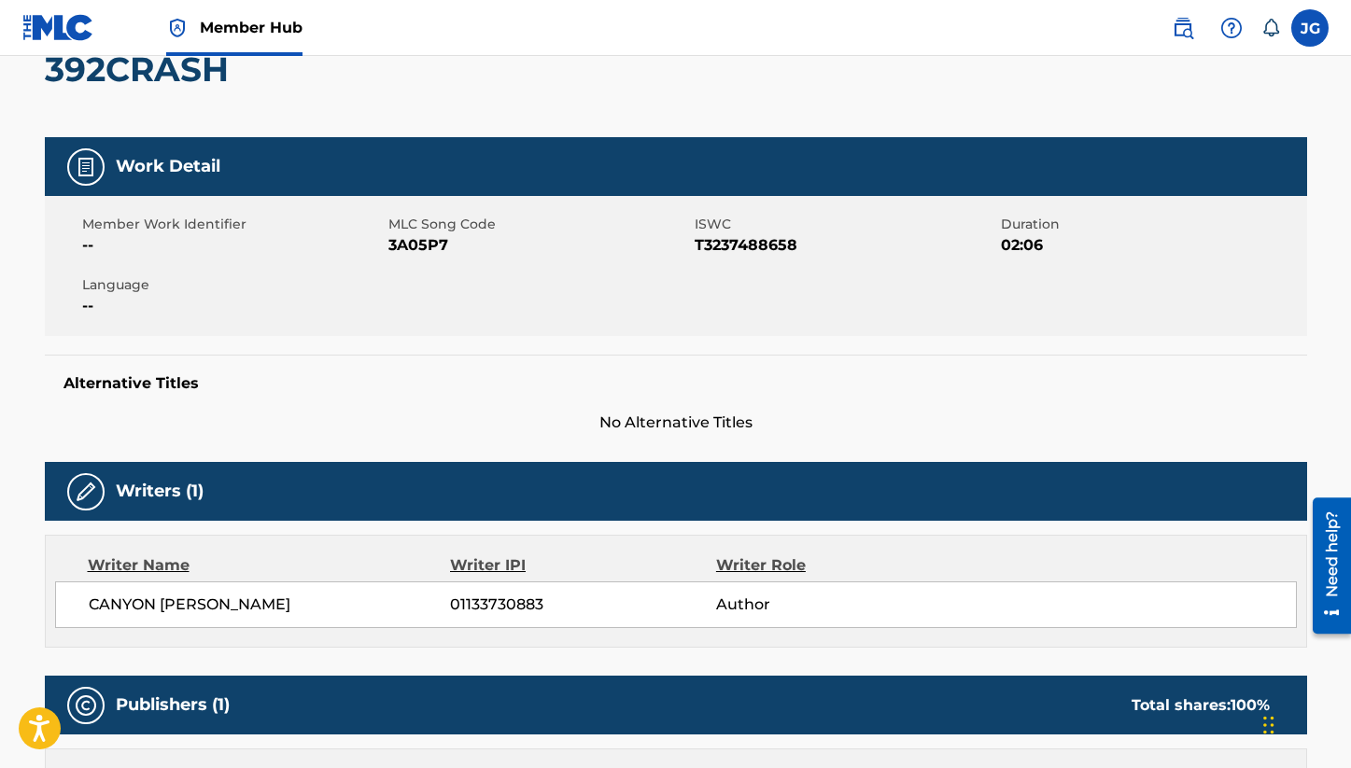
scroll to position [232, 0]
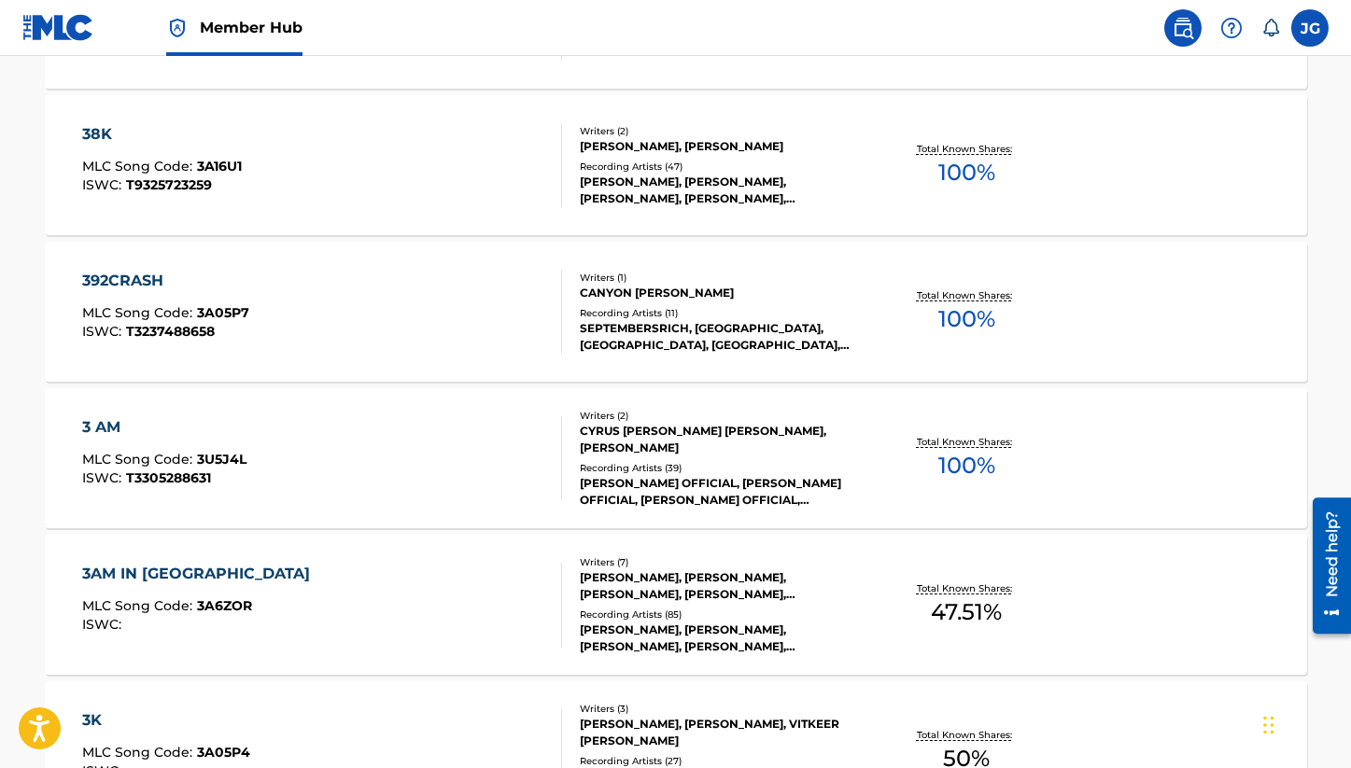
scroll to position [5240, 0]
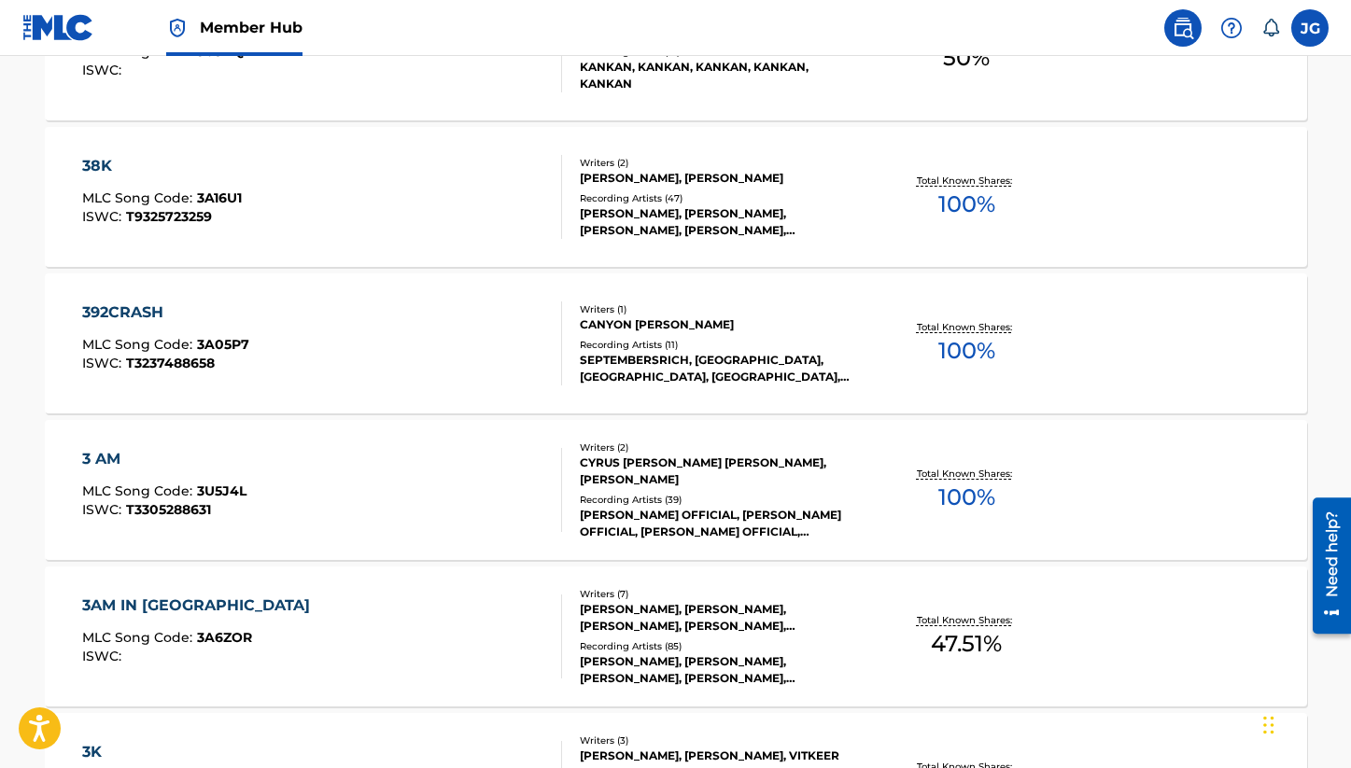
click at [1061, 485] on div "Total Known Shares: 100 %" at bounding box center [967, 490] width 210 height 57
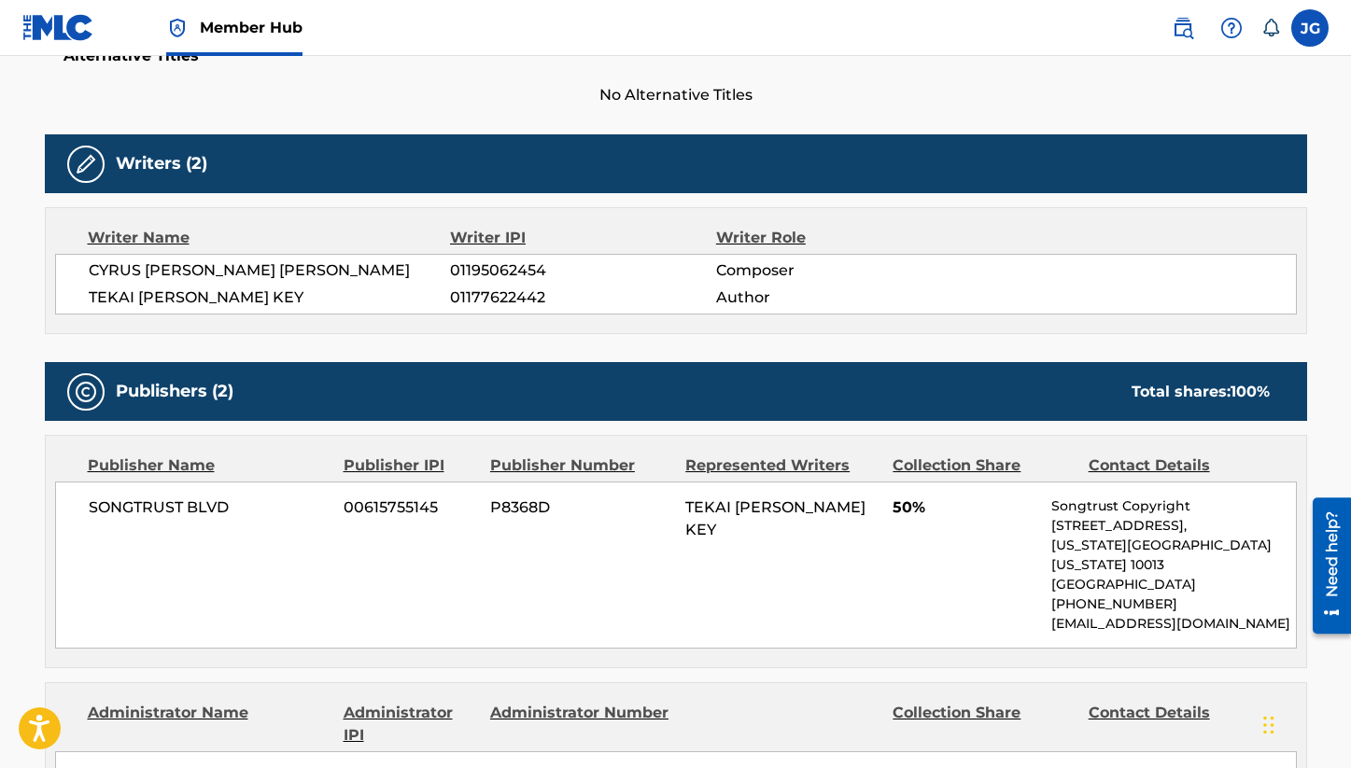
scroll to position [684, 0]
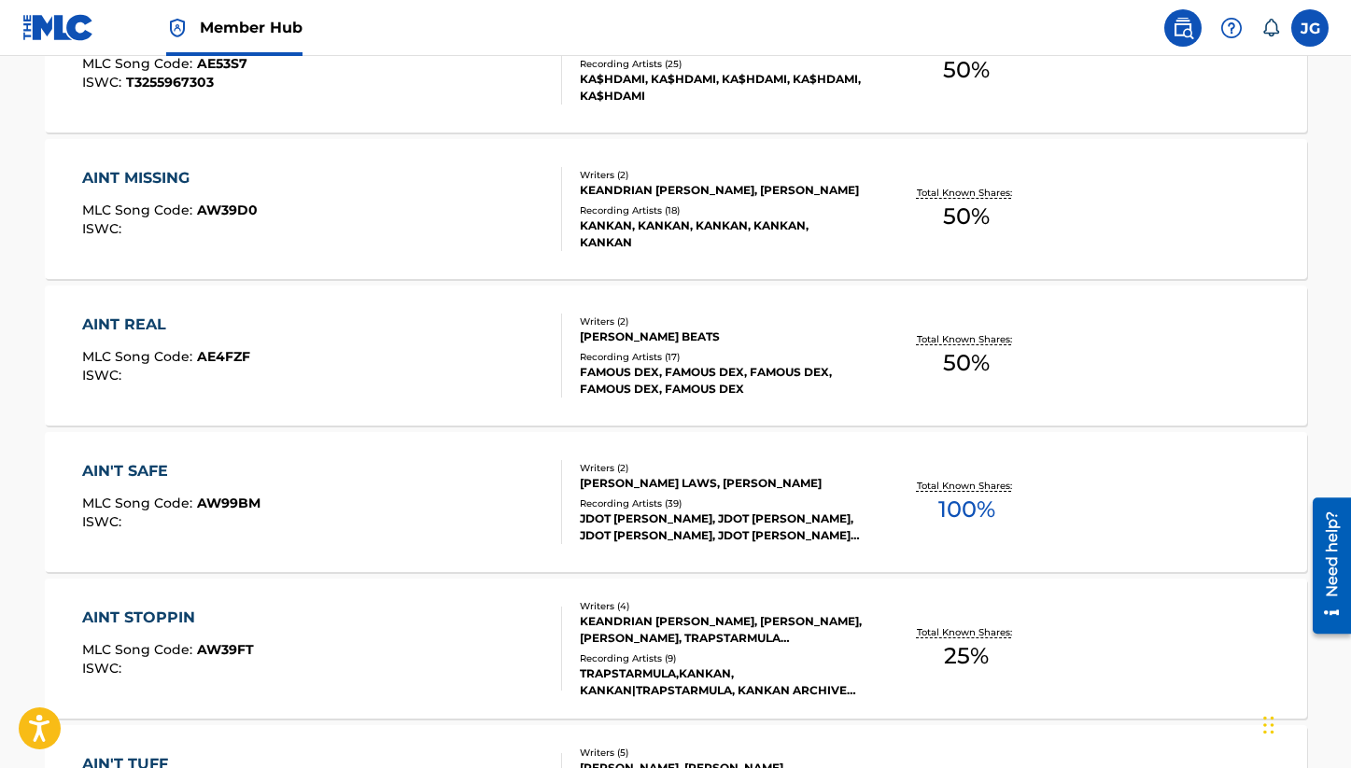
scroll to position [14040, 0]
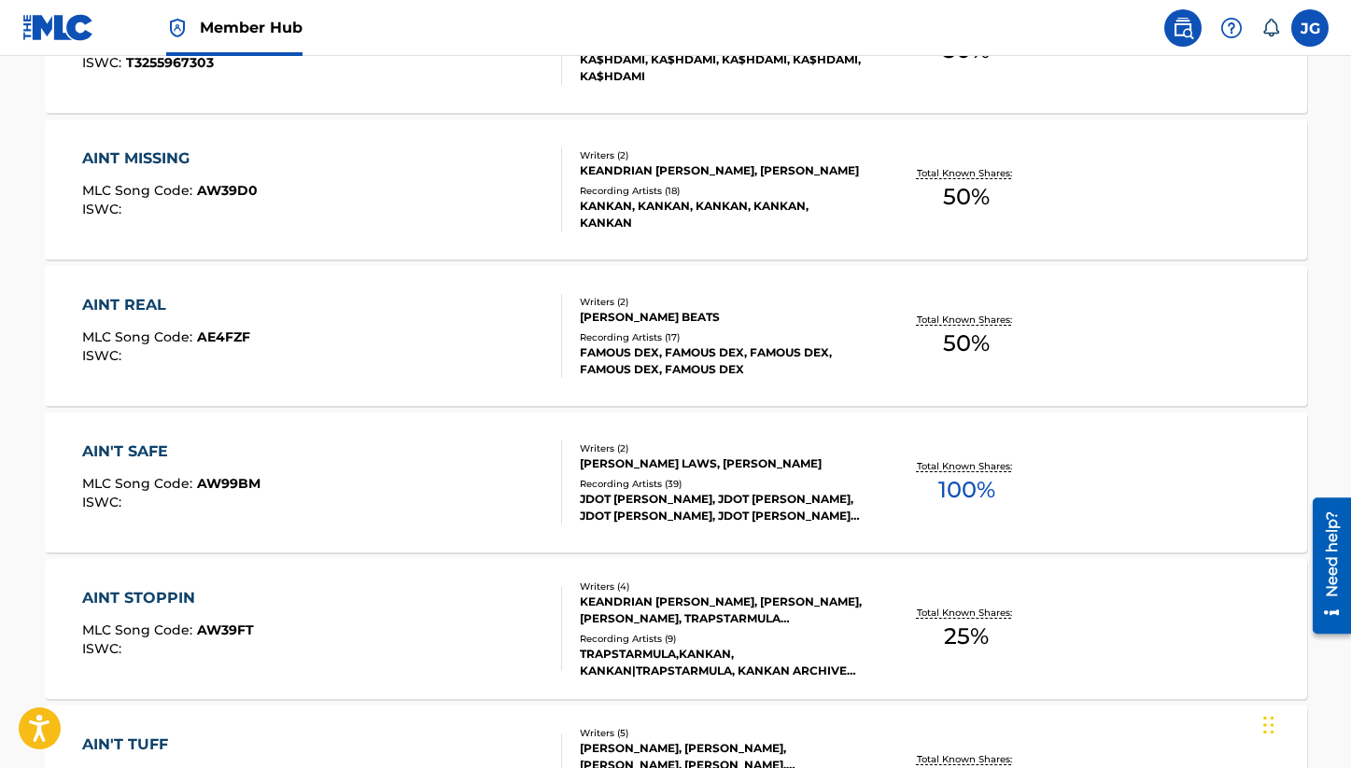
click at [760, 540] on div "AIN'T SAFE MLC Song Code : AW99BM ISWC : Writers ( 2 ) [PERSON_NAME], JACOUREY …" at bounding box center [676, 483] width 1262 height 140
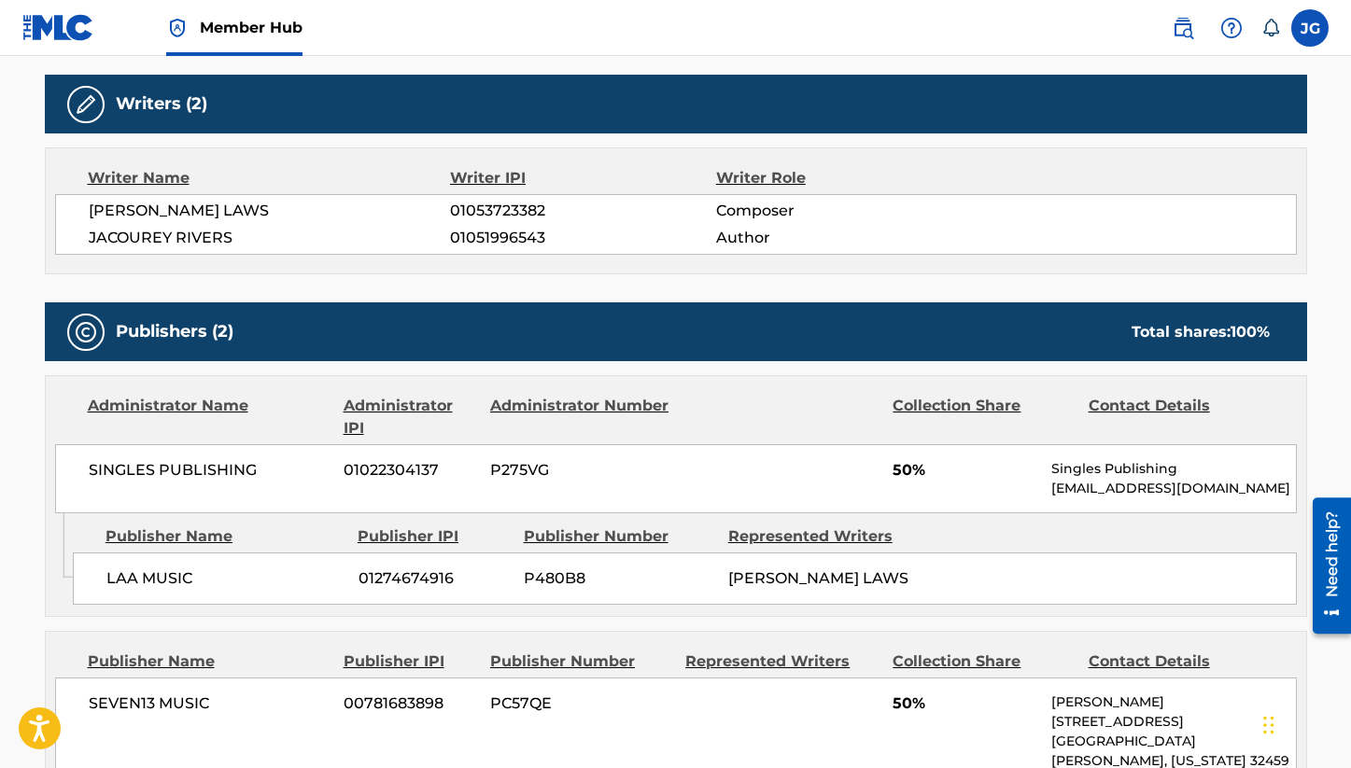
scroll to position [899, 0]
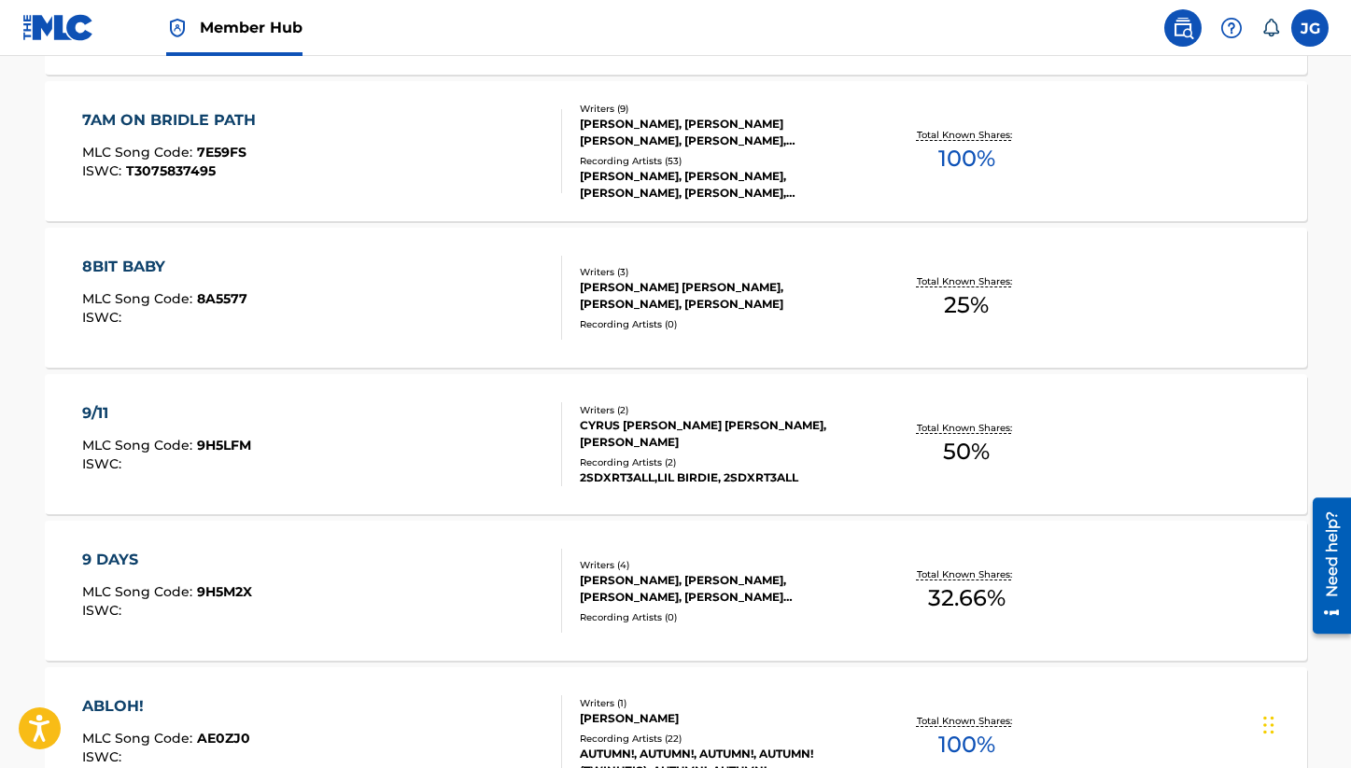
scroll to position [9675, 0]
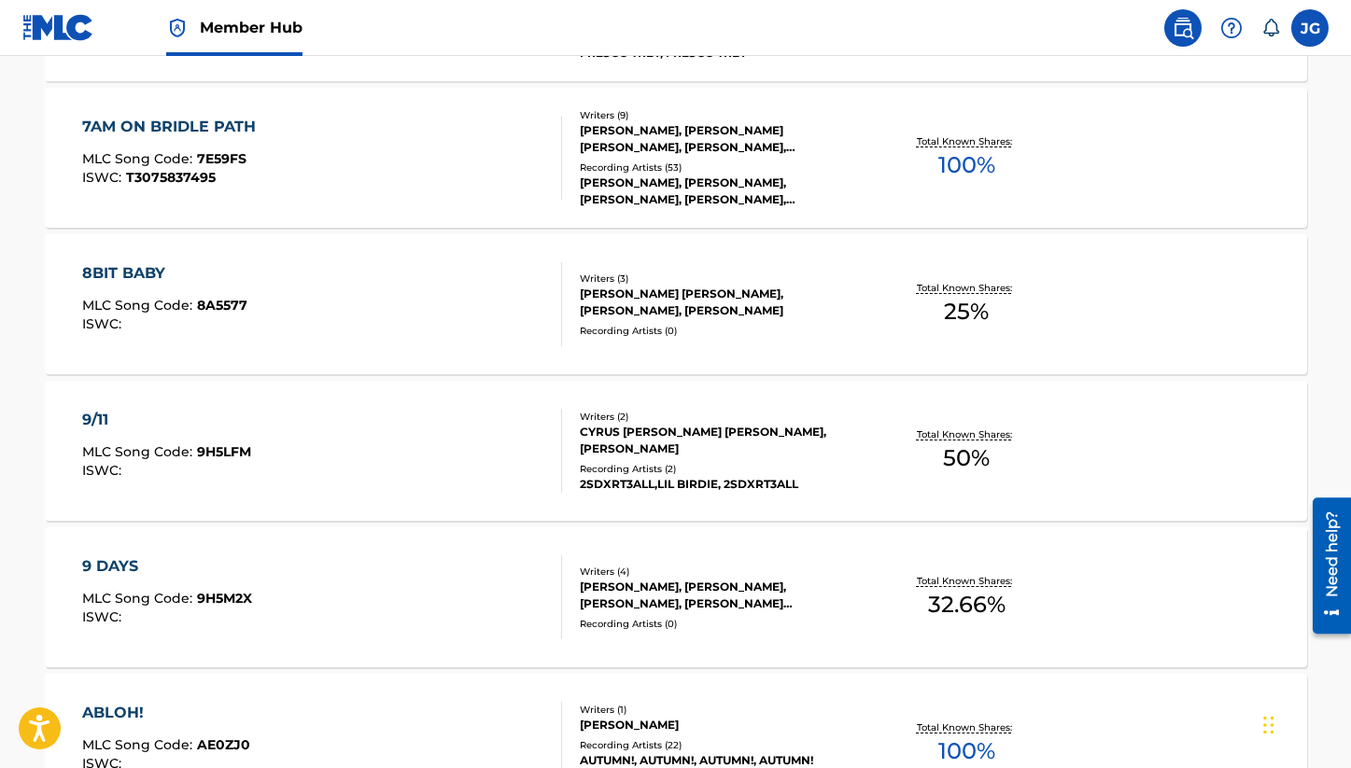
click at [426, 203] on div "7AM ON BRIDLE PATH MLC Song Code : 7E59FS ISWC : T3075837495 Writers ( 9 ) [PER…" at bounding box center [676, 158] width 1262 height 140
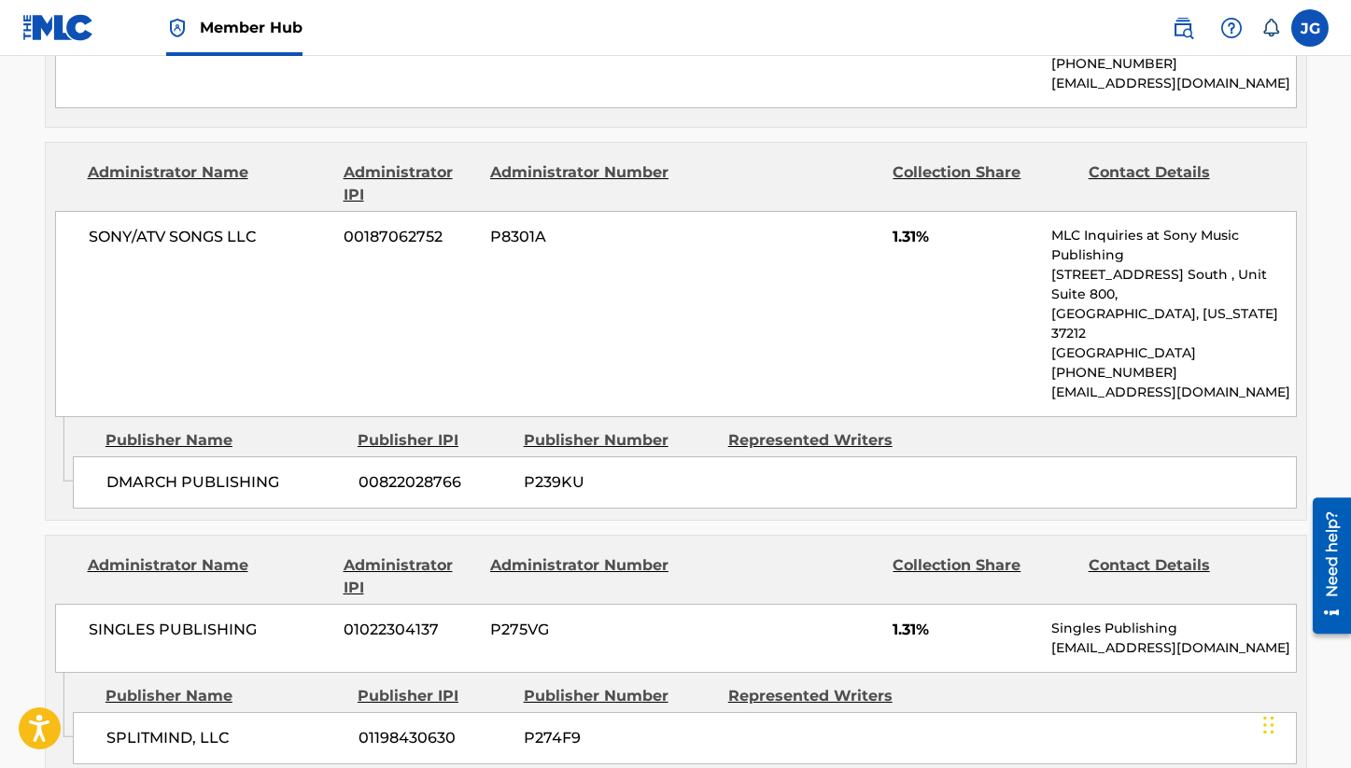
scroll to position [2044, 0]
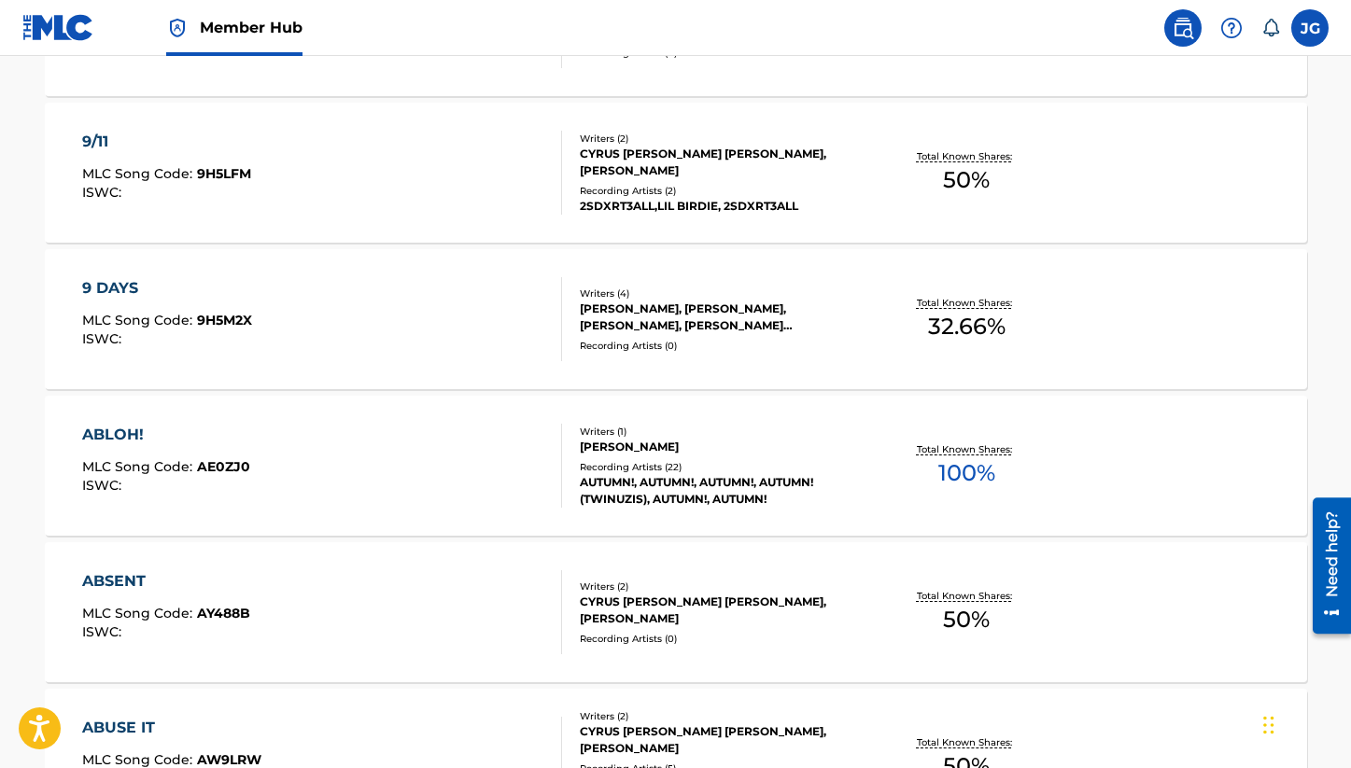
scroll to position [9955, 0]
click at [707, 442] on div "[PERSON_NAME]" at bounding box center [721, 446] width 282 height 17
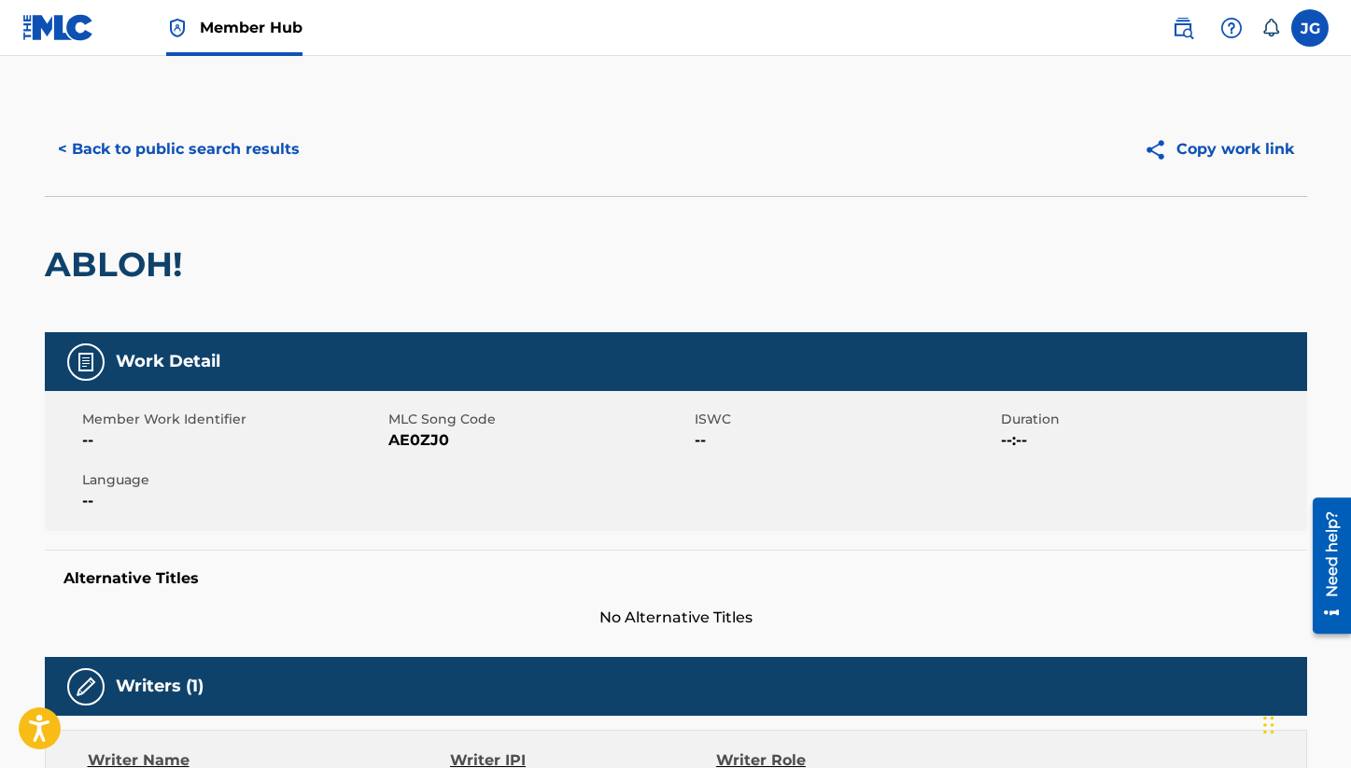
scroll to position [9, 0]
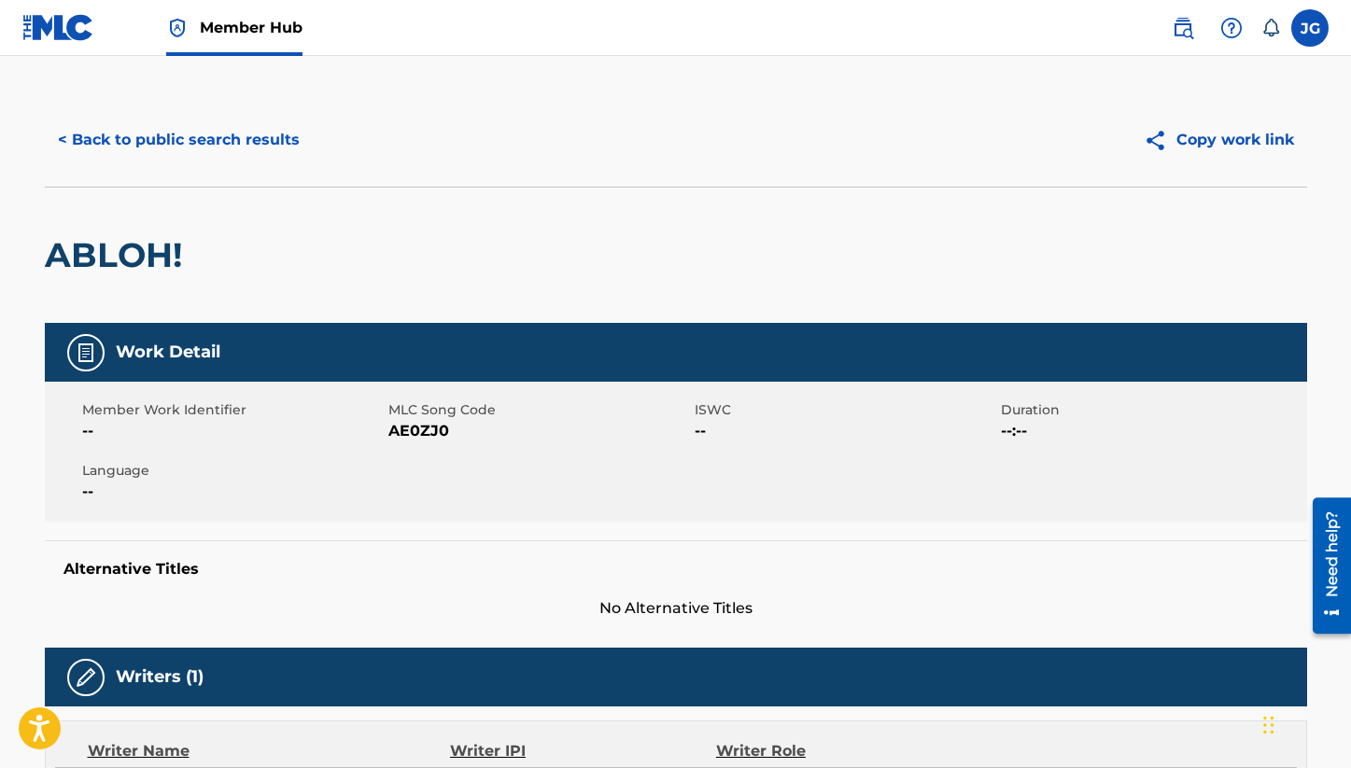
click at [177, 189] on div "ABLOH!" at bounding box center [118, 255] width 147 height 135
click at [187, 153] on button "< Back to public search results" at bounding box center [179, 140] width 268 height 47
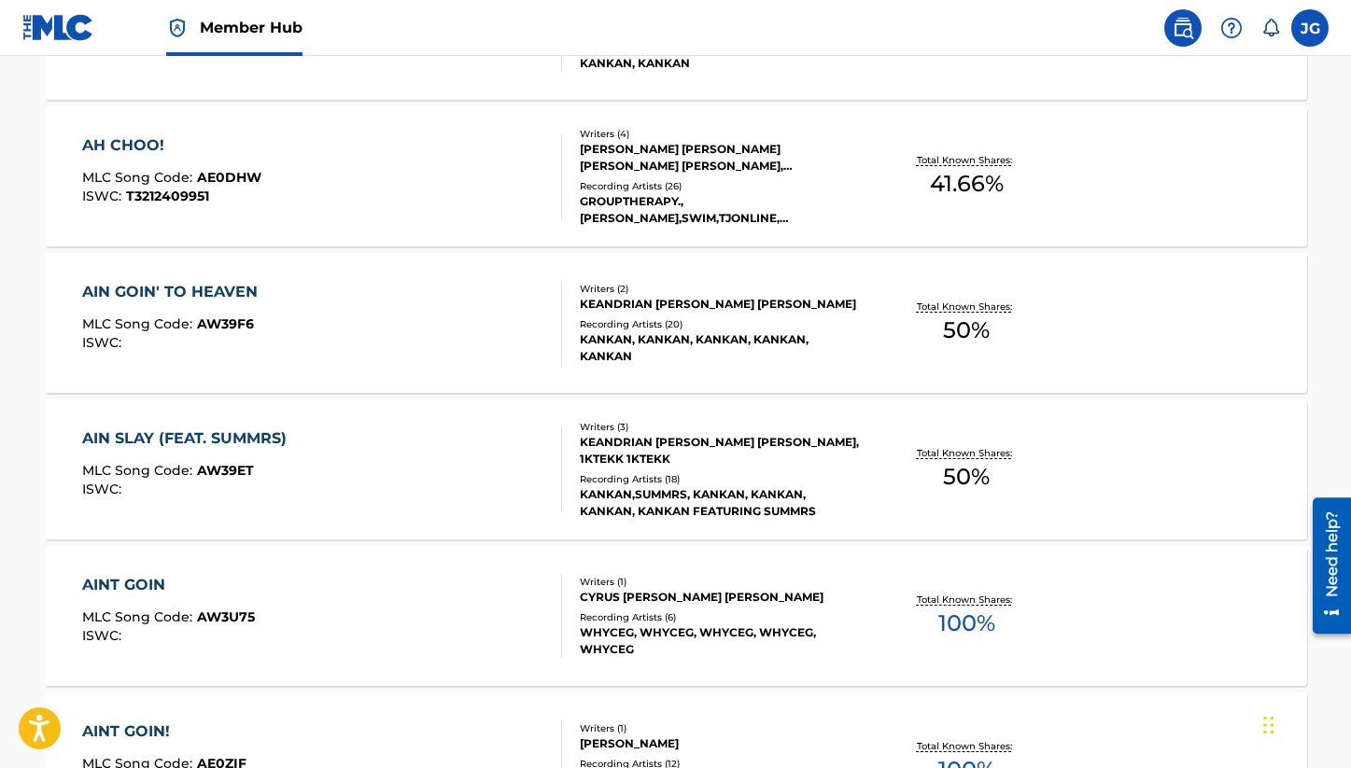
scroll to position [13029, 0]
click at [421, 612] on div "AINT GOIN MLC Song Code : AW3U75 ISWC :" at bounding box center [322, 615] width 480 height 84
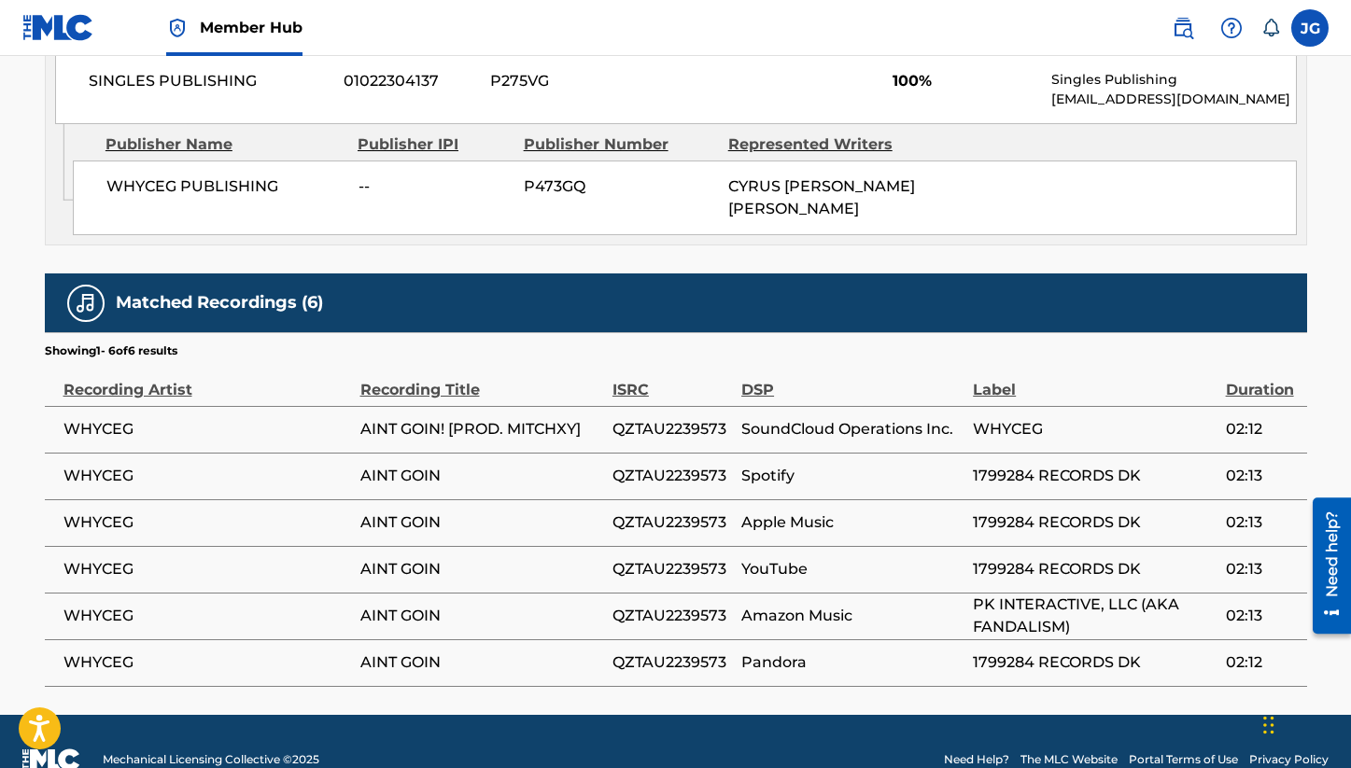
scroll to position [980, 0]
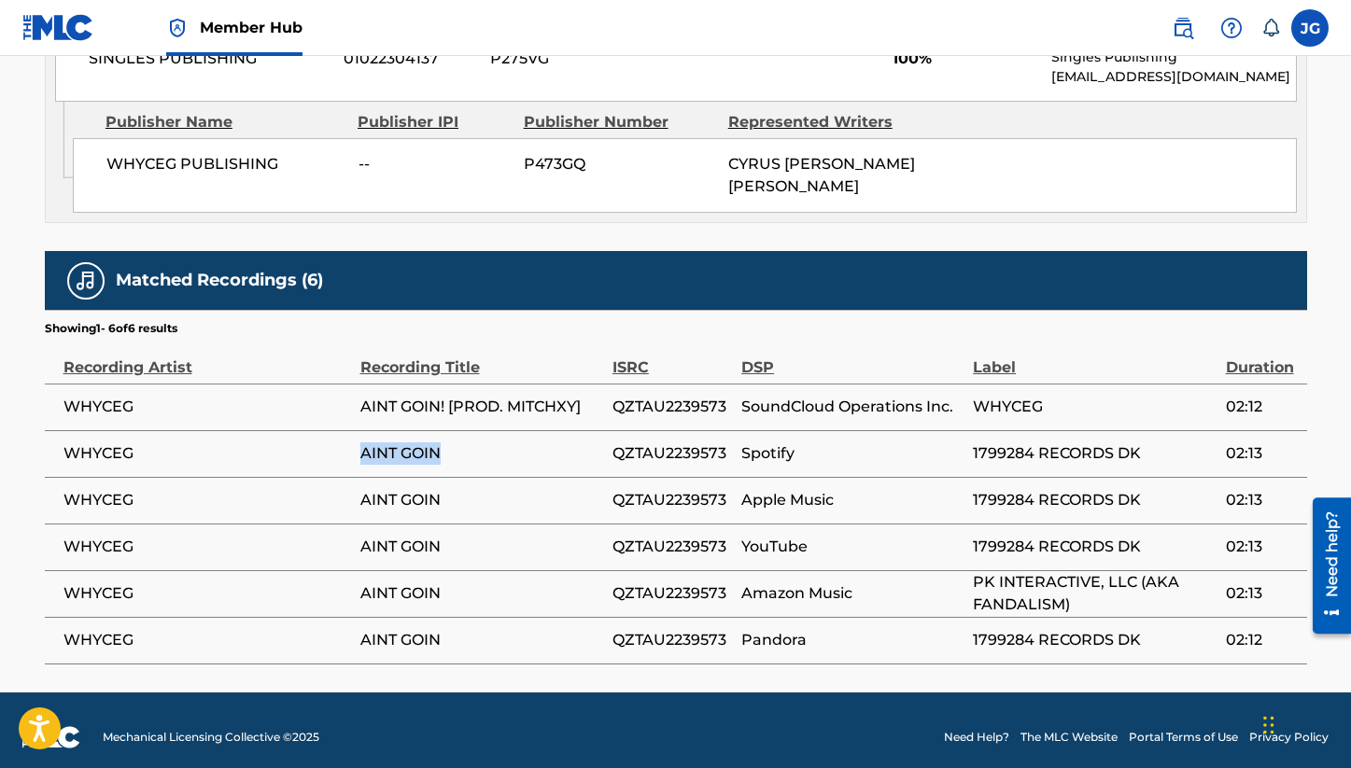
drag, startPoint x: 458, startPoint y: 452, endPoint x: 358, endPoint y: 451, distance: 99.9
click at [358, 451] on tr "WHYCEG AINT GOIN QZTAU2239573 Spotify 1799284 RECORDS DK 02:13" at bounding box center [676, 453] width 1262 height 47
copy tr "AINT GOIN"
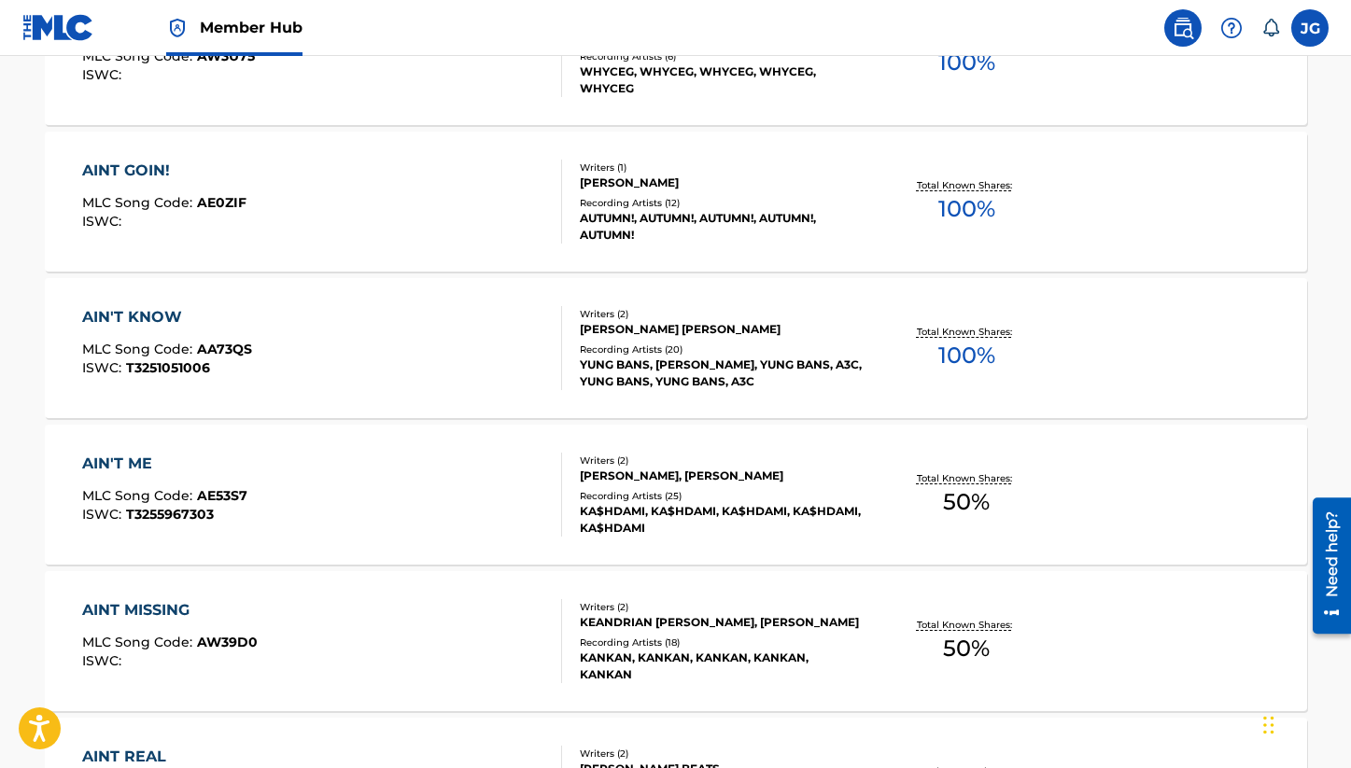
scroll to position [13551, 0]
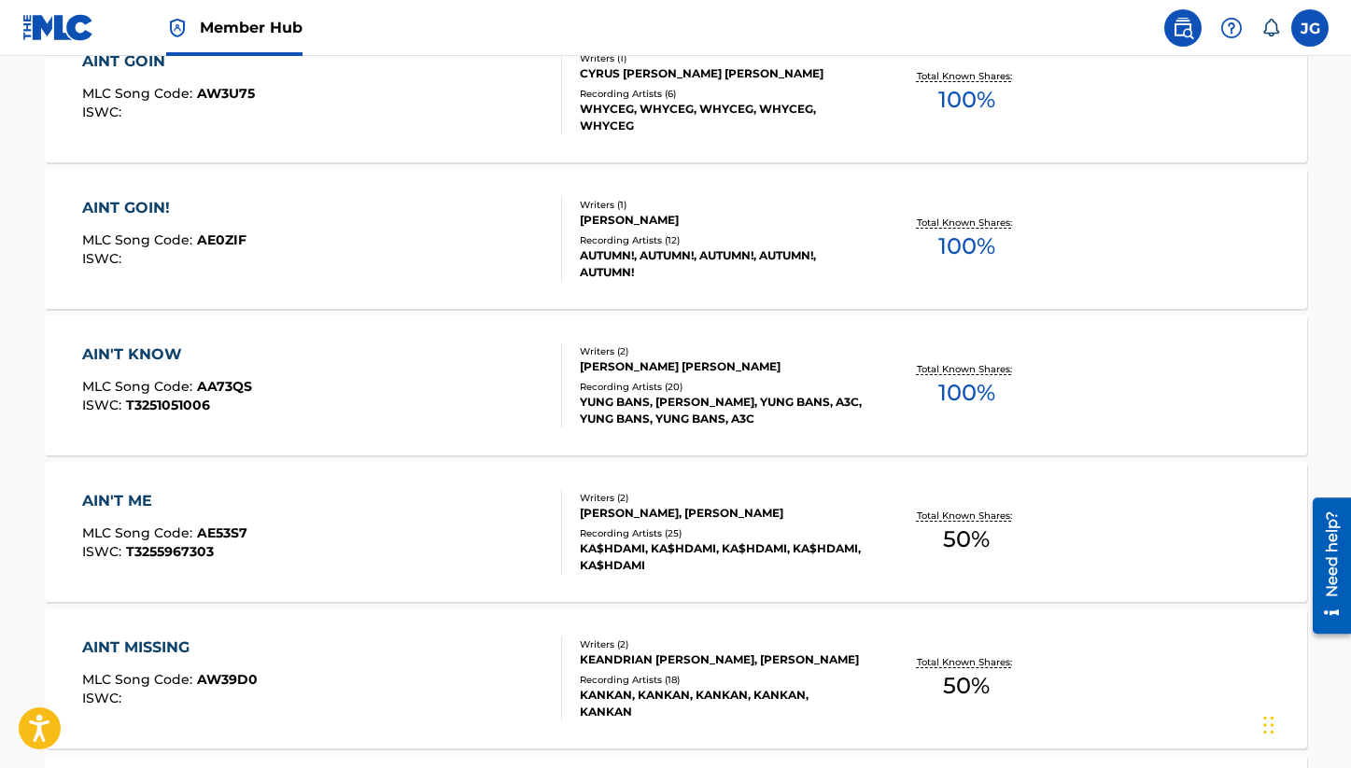
click at [465, 396] on div "AIN'T KNOW MLC Song Code : AA73QS ISWC : T3251051006" at bounding box center [322, 386] width 480 height 84
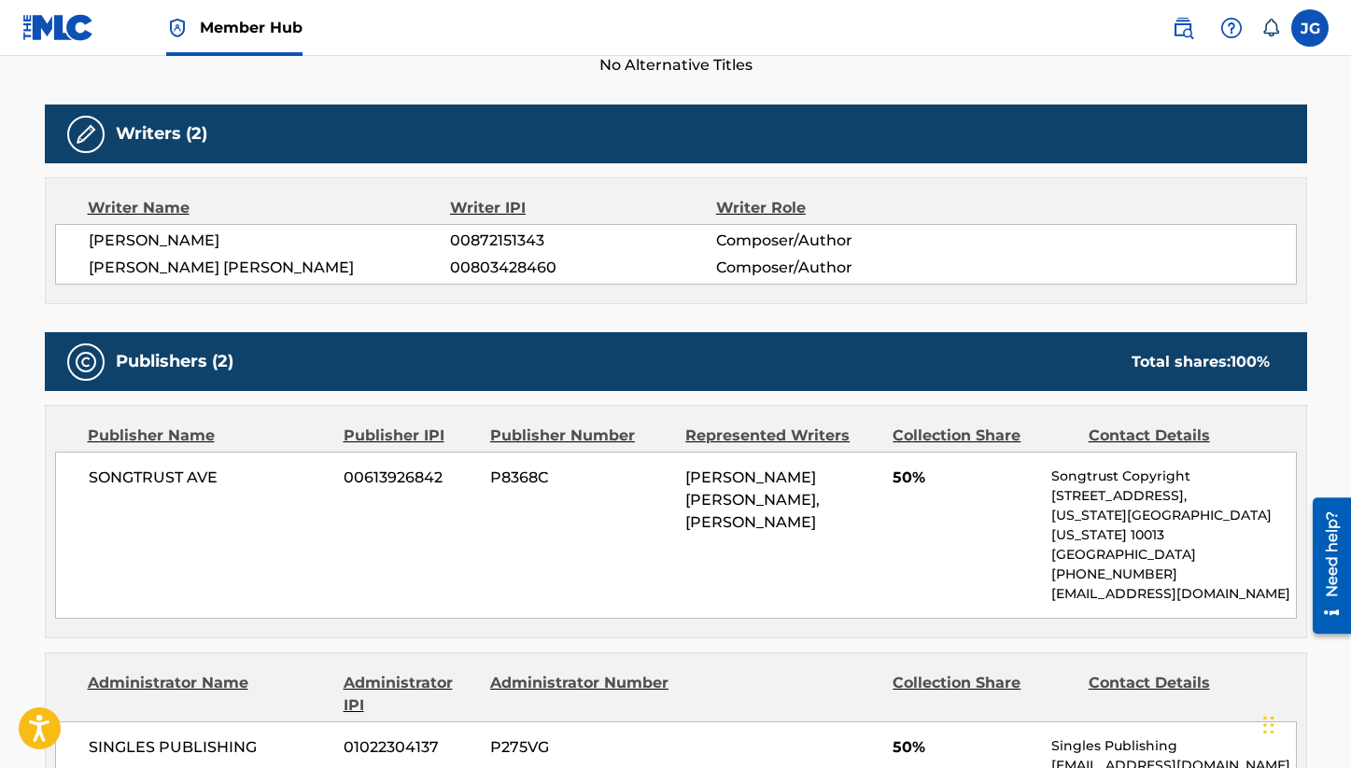
scroll to position [553, 0]
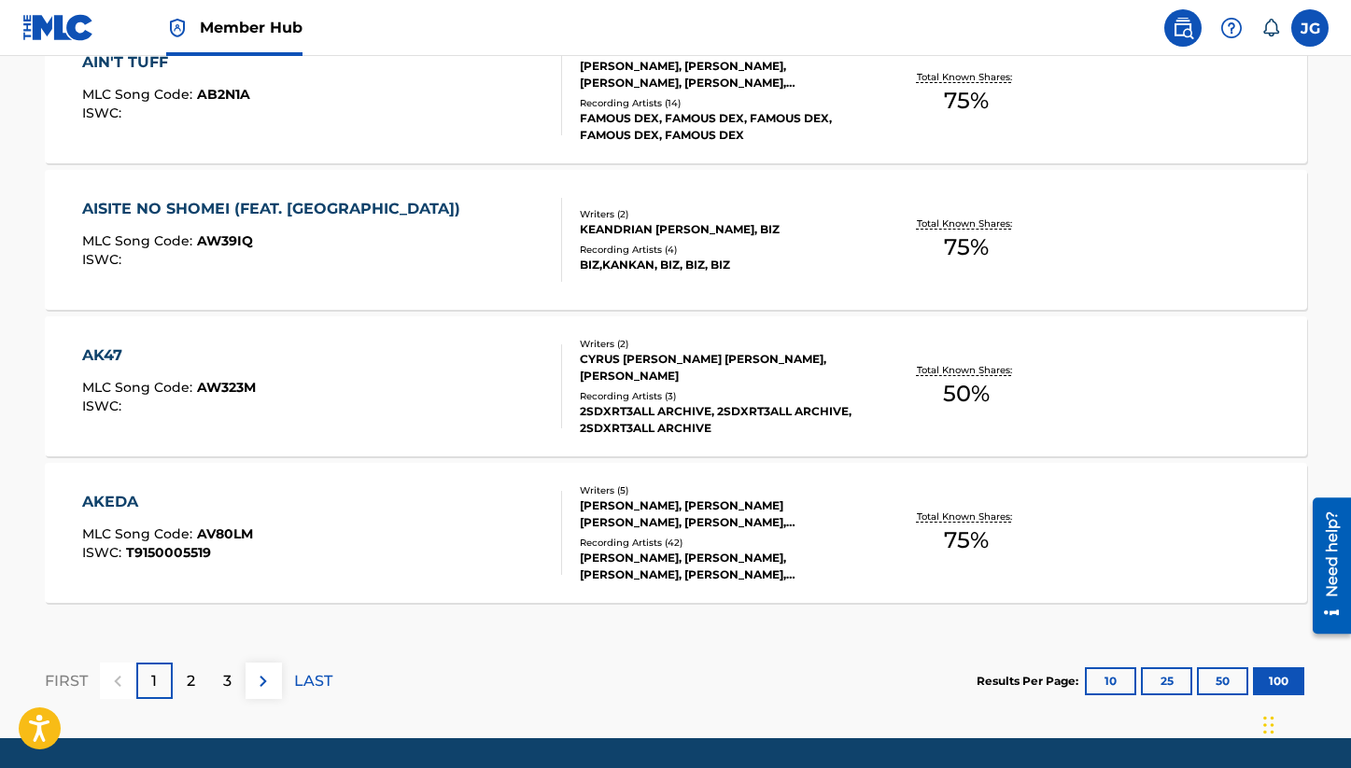
scroll to position [14717, 0]
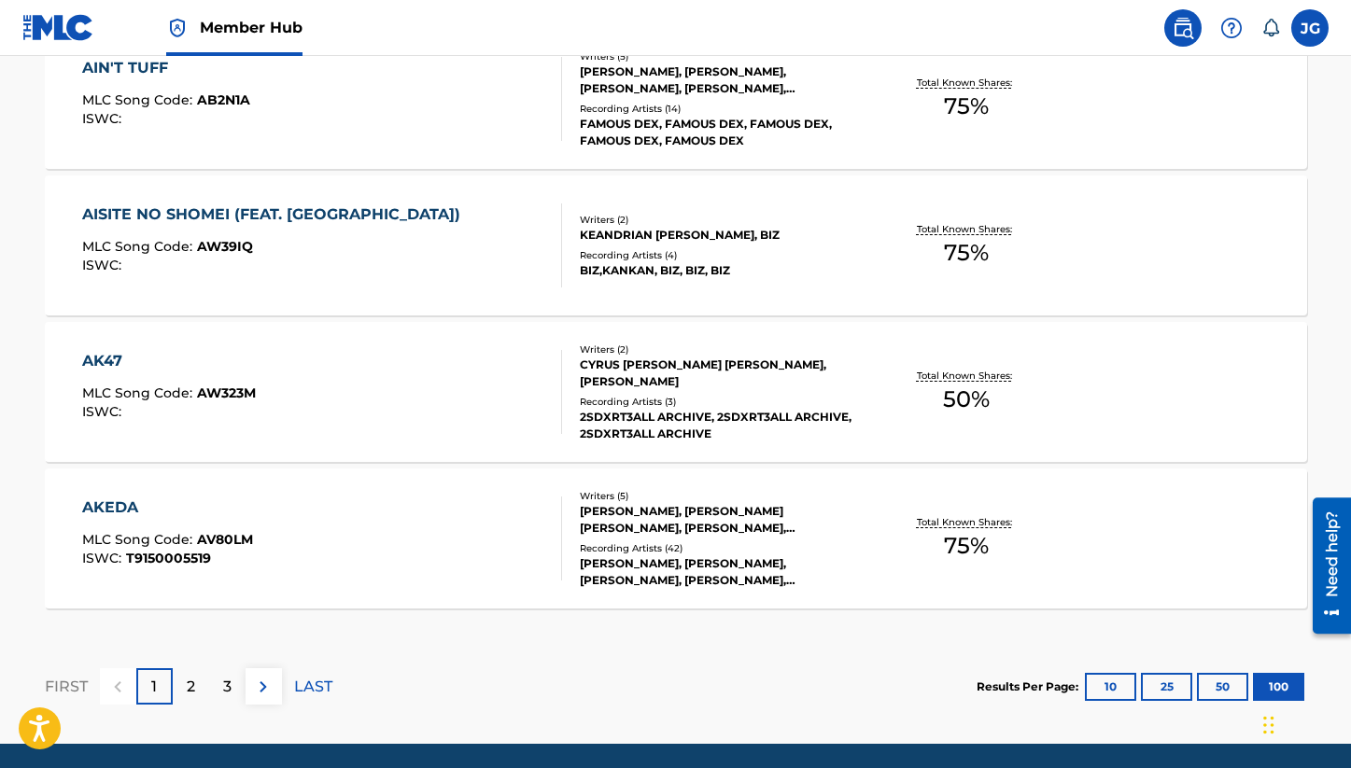
click at [449, 531] on div "AKEDA MLC Song Code : AV80LM ISWC : T9150005519" at bounding box center [322, 539] width 480 height 84
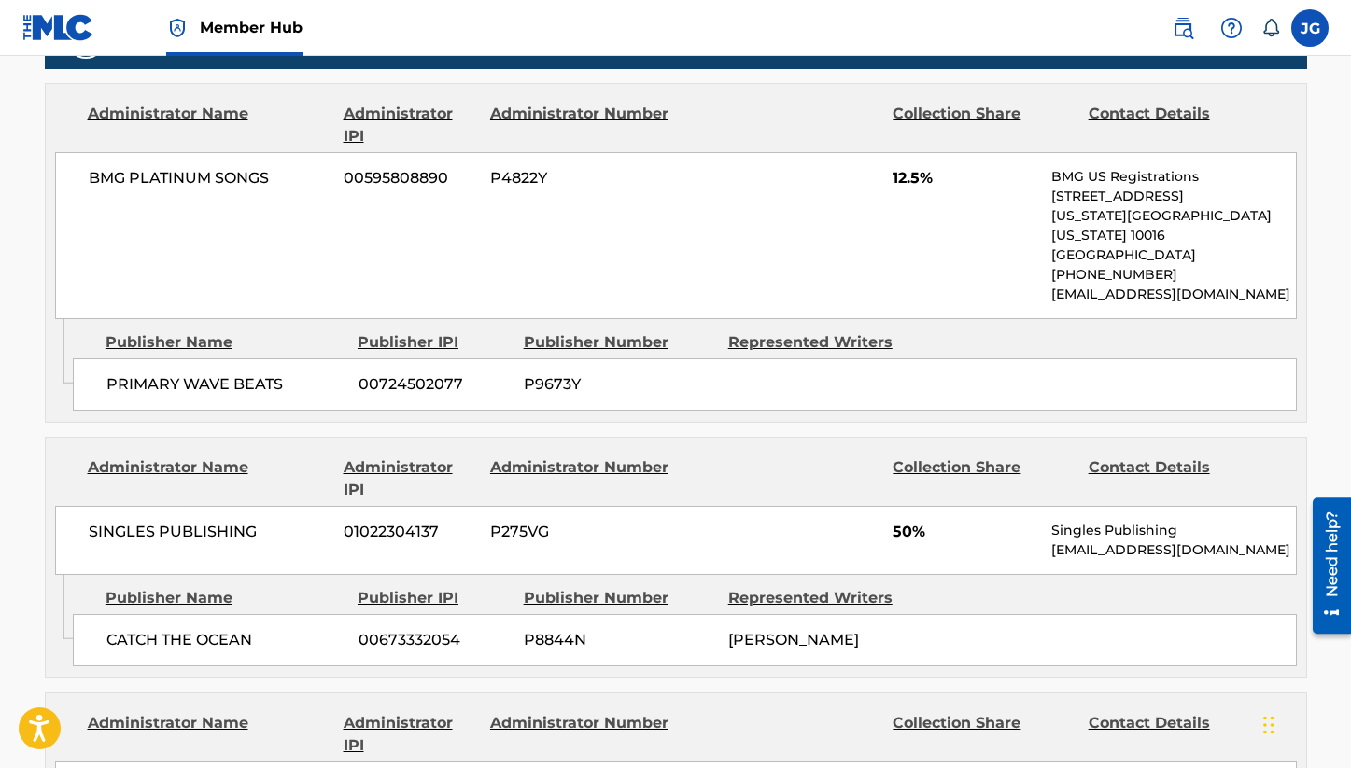
scroll to position [955, 0]
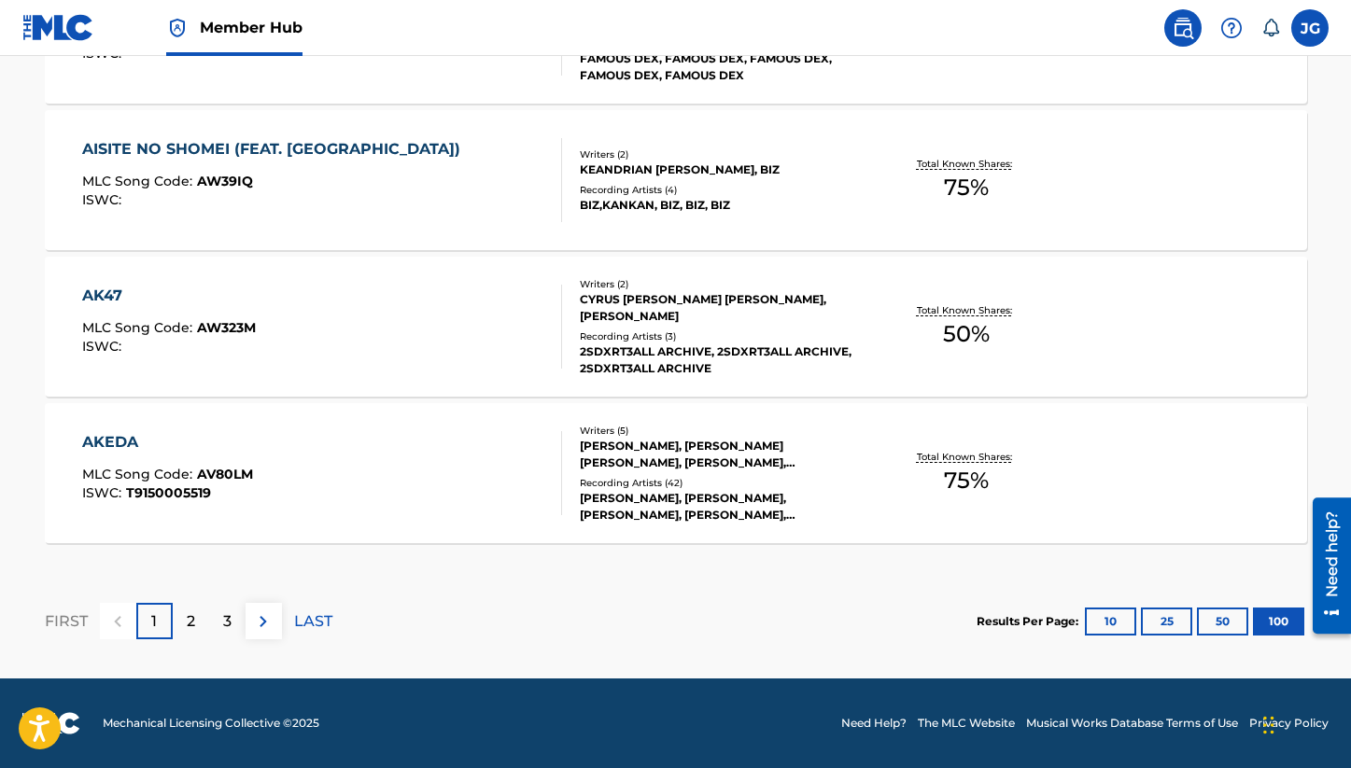
scroll to position [14783, 0]
click at [203, 626] on div "2" at bounding box center [191, 621] width 36 height 36
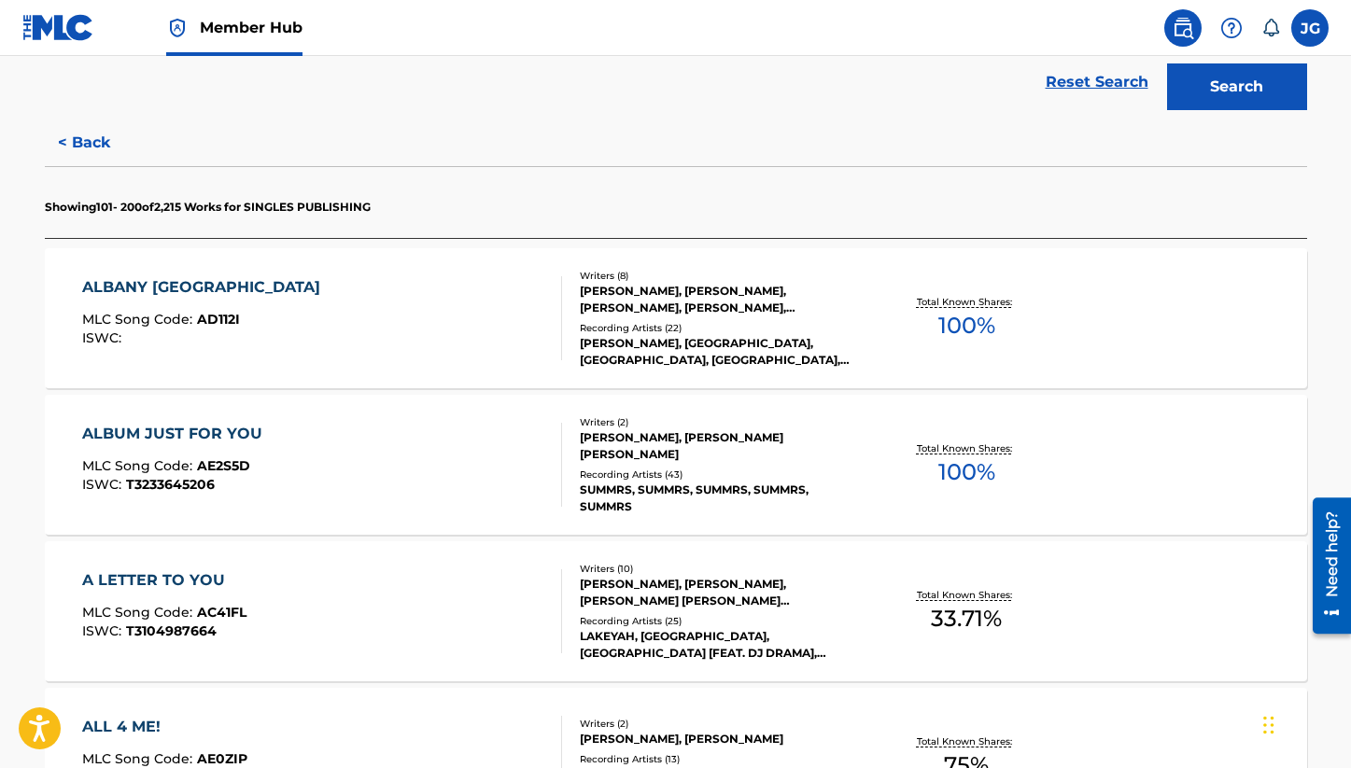
scroll to position [446, 0]
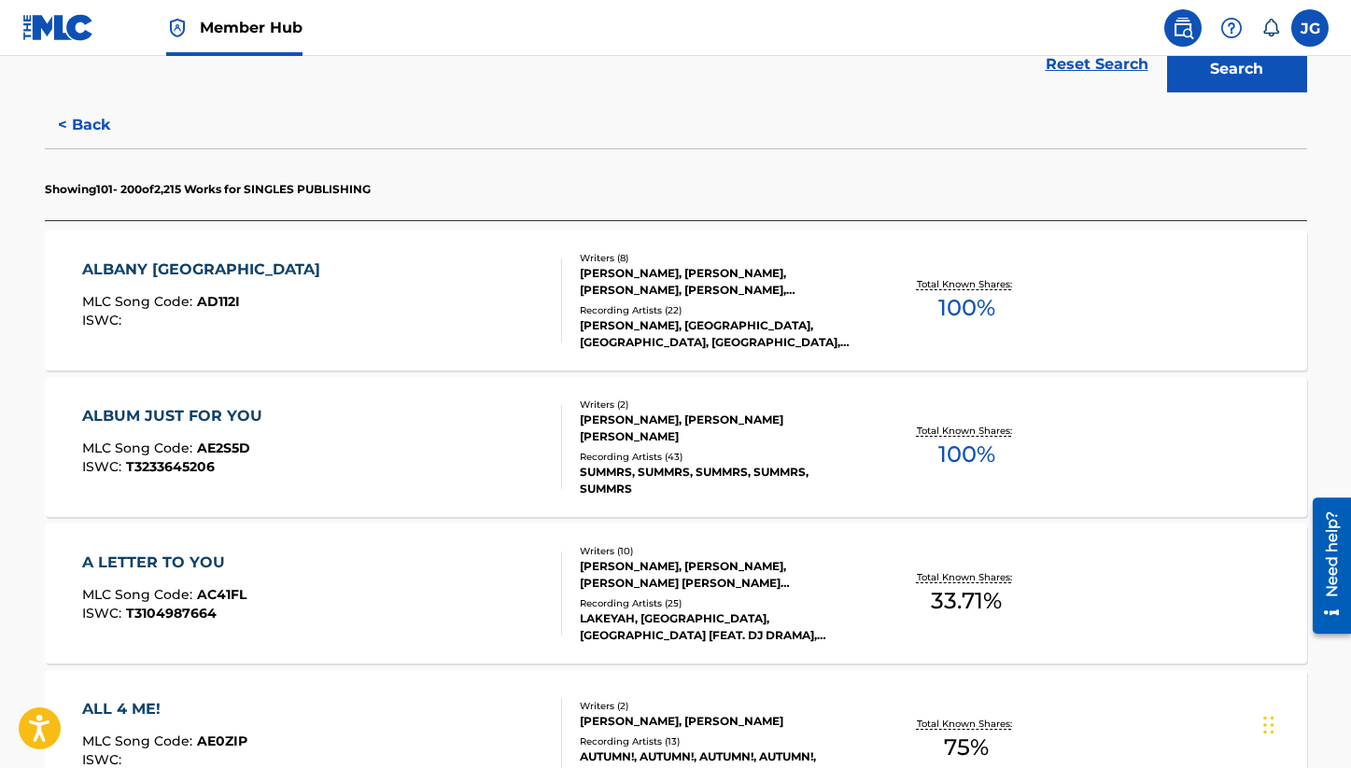
click at [363, 341] on div "ALBANY BAHAMAS MLC Song Code : AD112I ISWC :" at bounding box center [322, 301] width 480 height 84
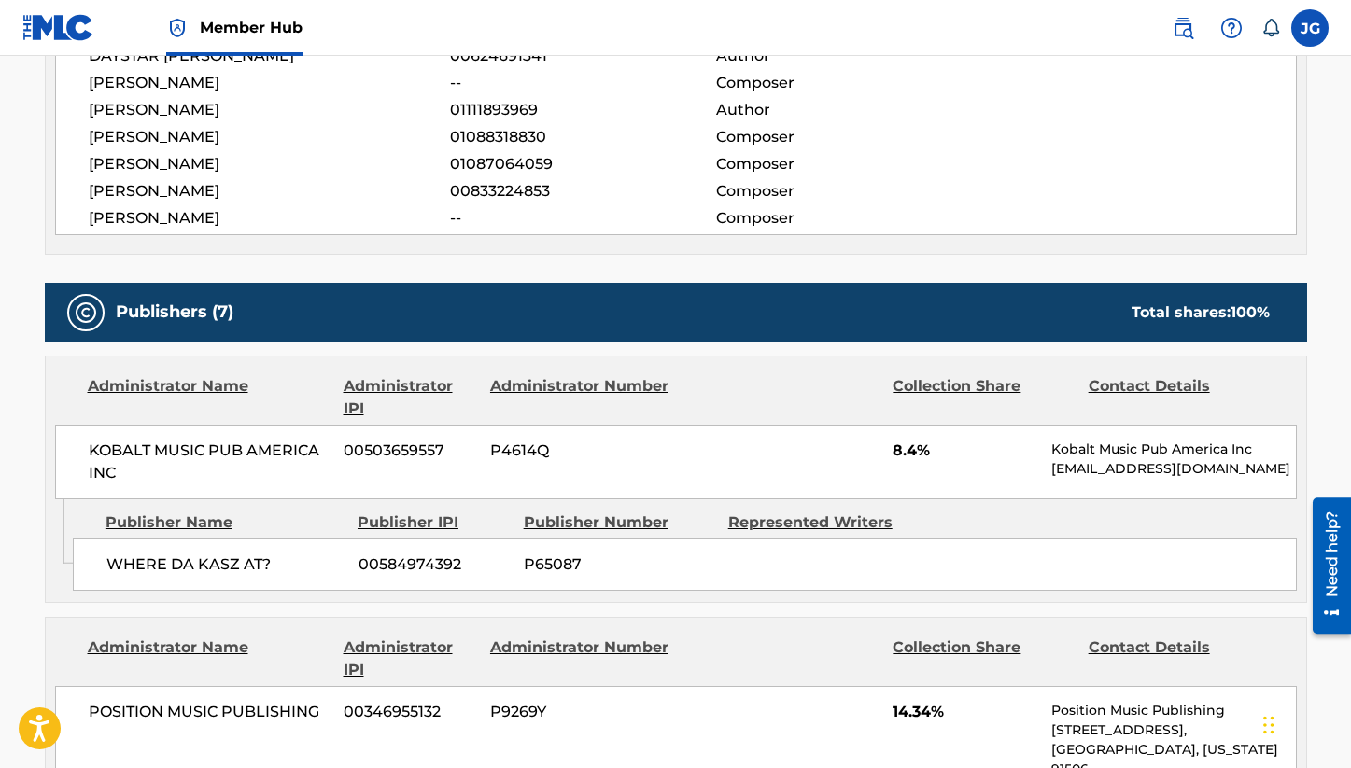
scroll to position [699, 0]
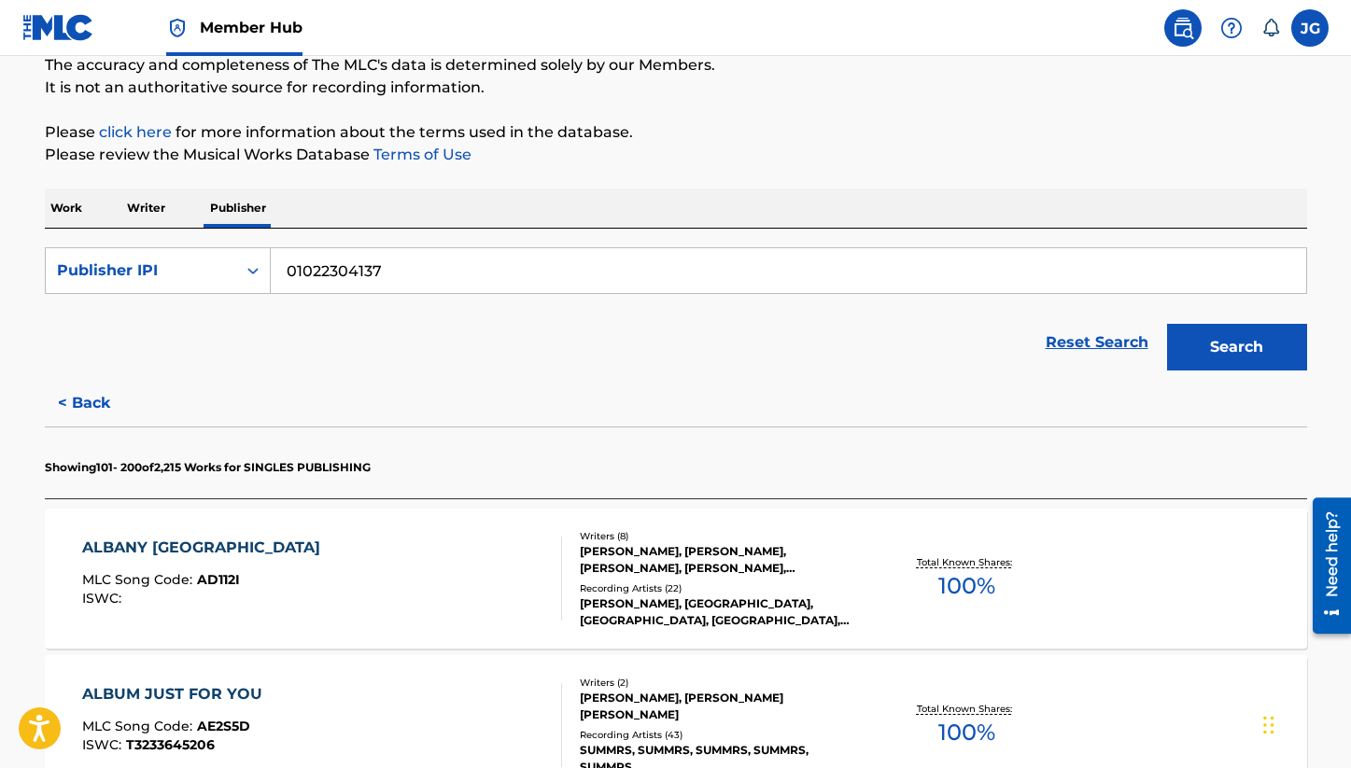
scroll to position [213, 0]
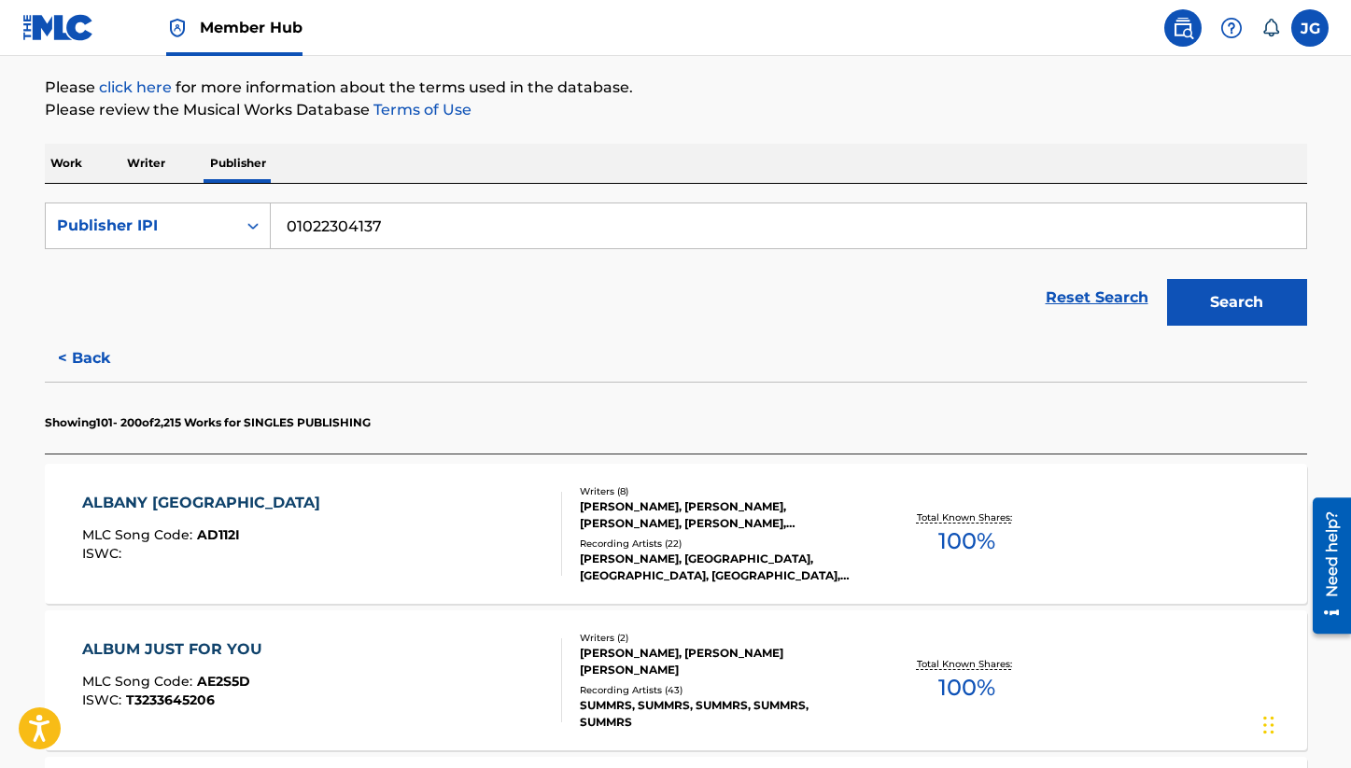
click at [457, 655] on div "ALBUM JUST FOR YOU MLC Song Code : AE2S5D ISWC : T3233645206" at bounding box center [322, 680] width 480 height 84
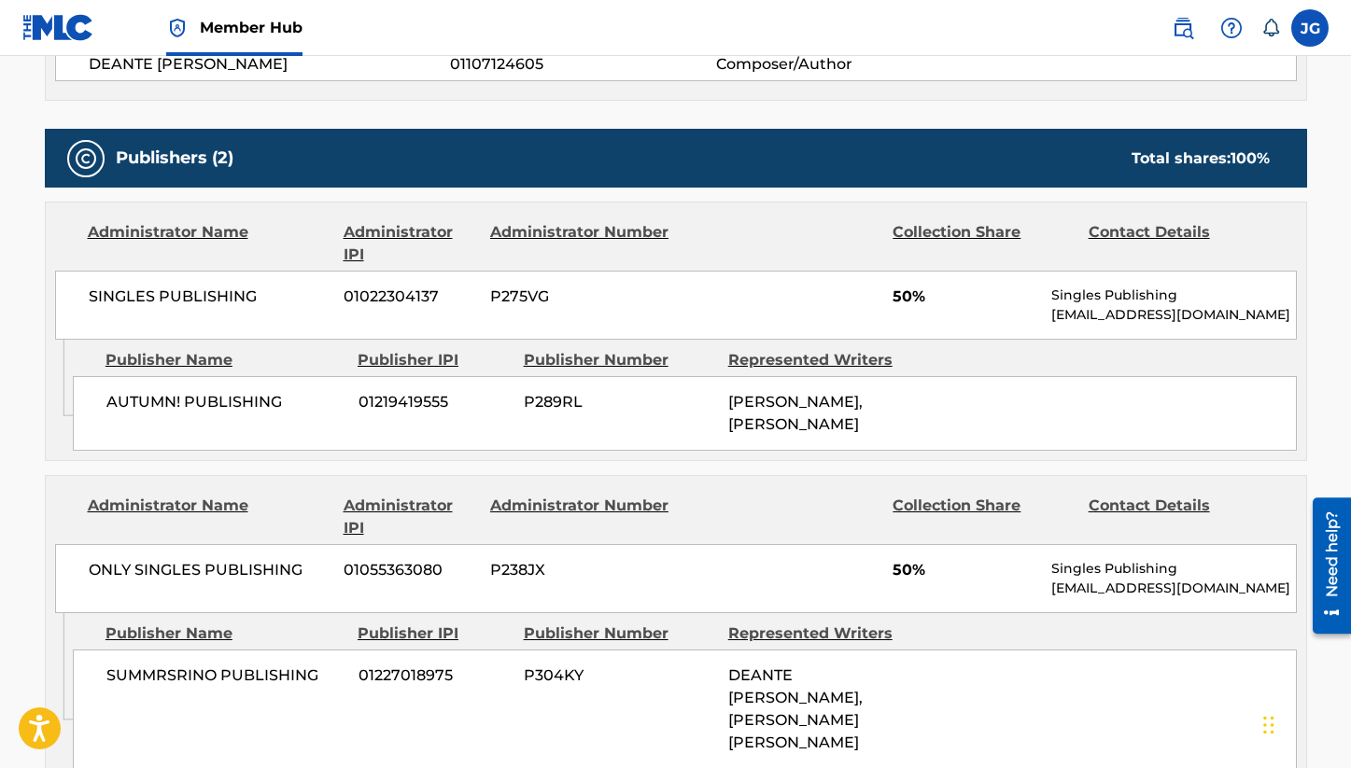
scroll to position [828, 0]
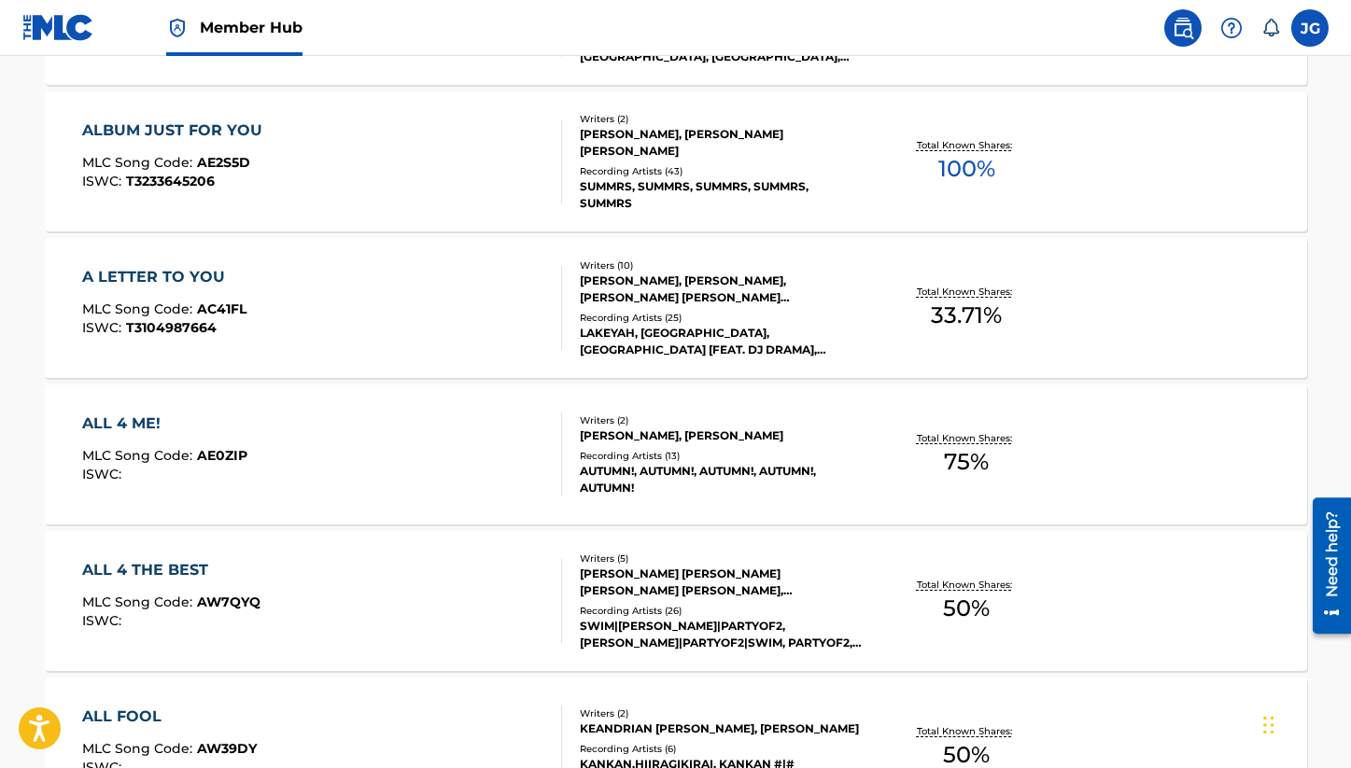
scroll to position [1382, 0]
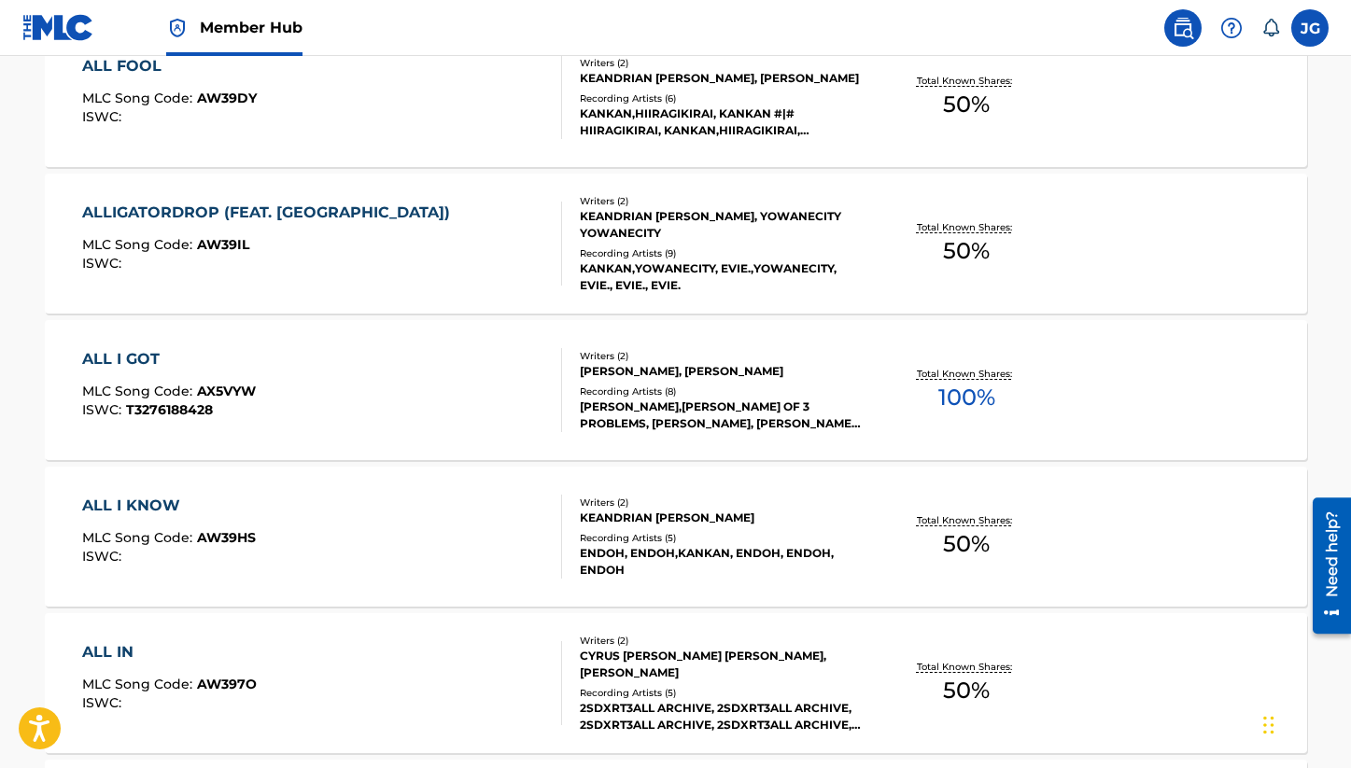
click at [386, 445] on div "ALL I GOT MLC Song Code : AX5VYW ISWC : T3276188428 Writers ( 2 ) [PERSON_NAME]…" at bounding box center [676, 390] width 1262 height 140
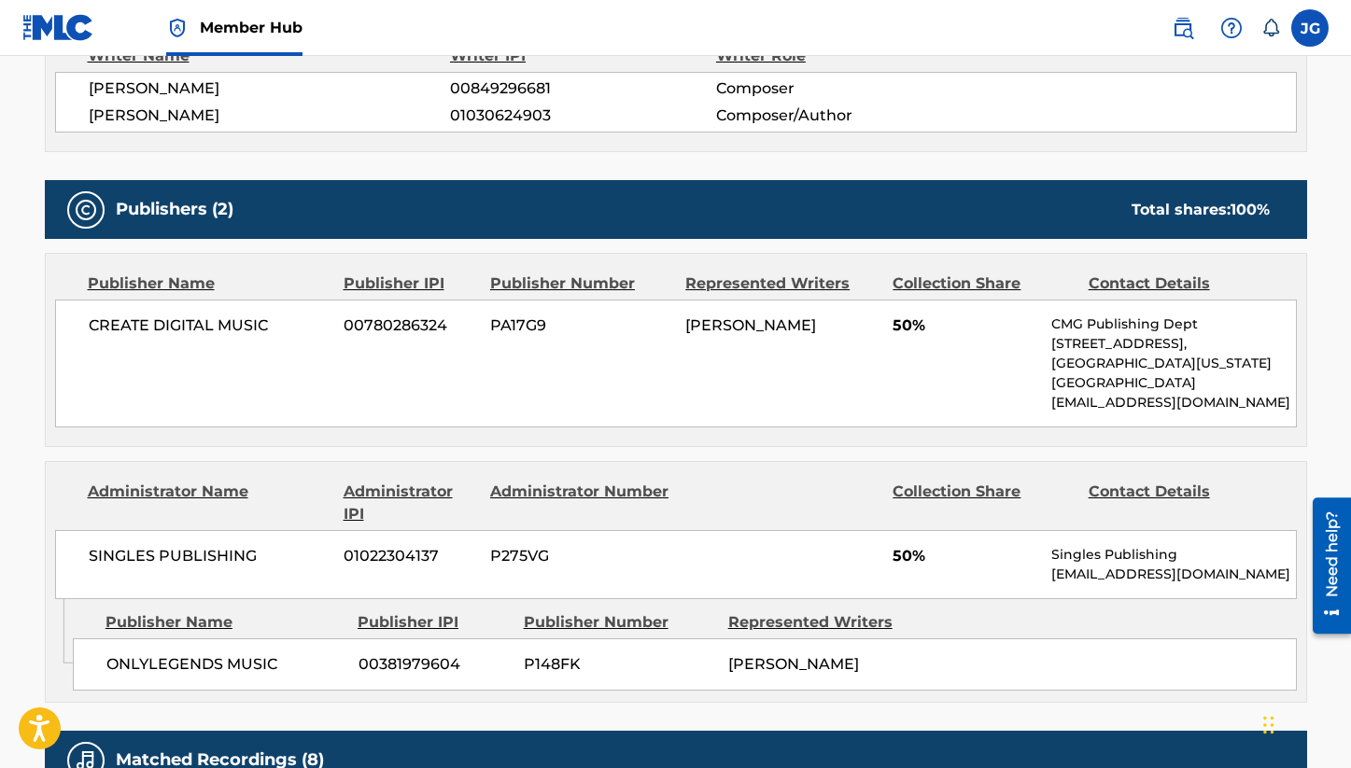
scroll to position [761, 0]
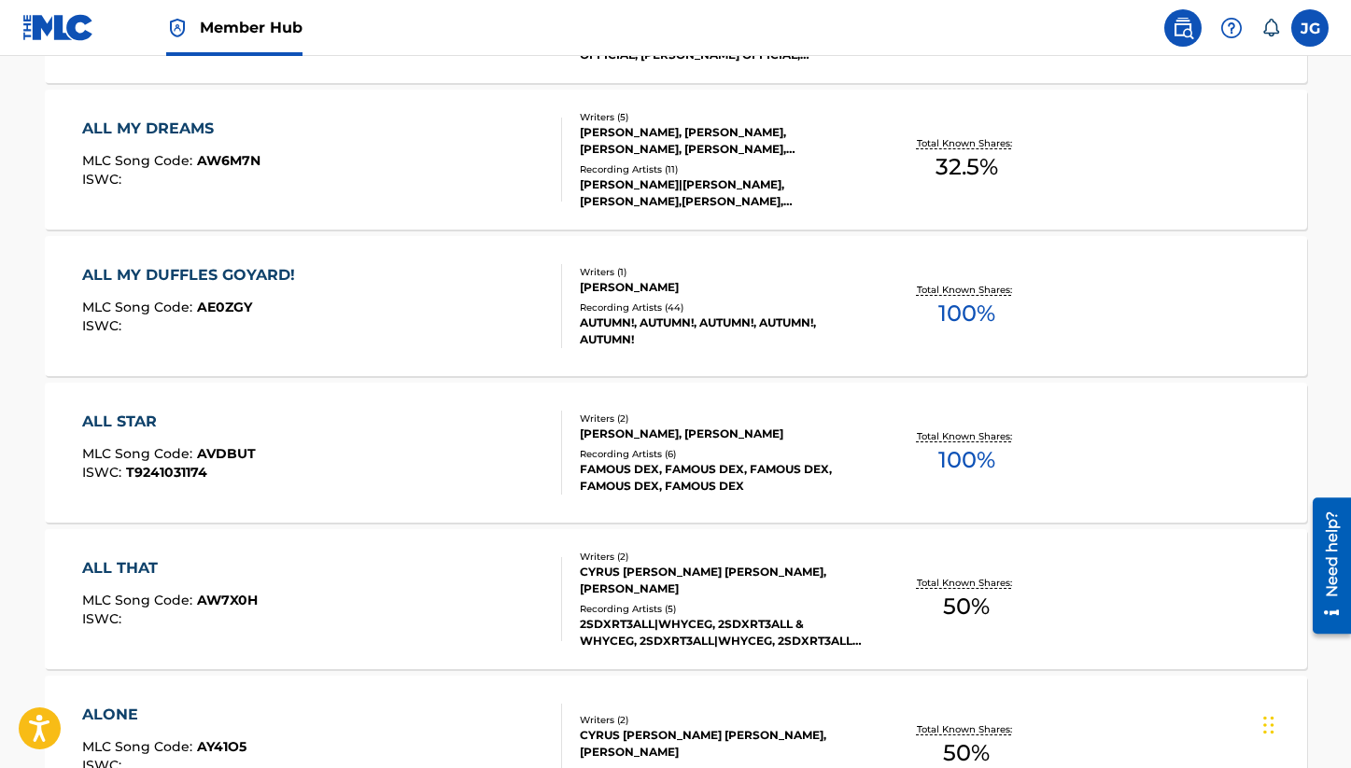
scroll to position [2249, 0]
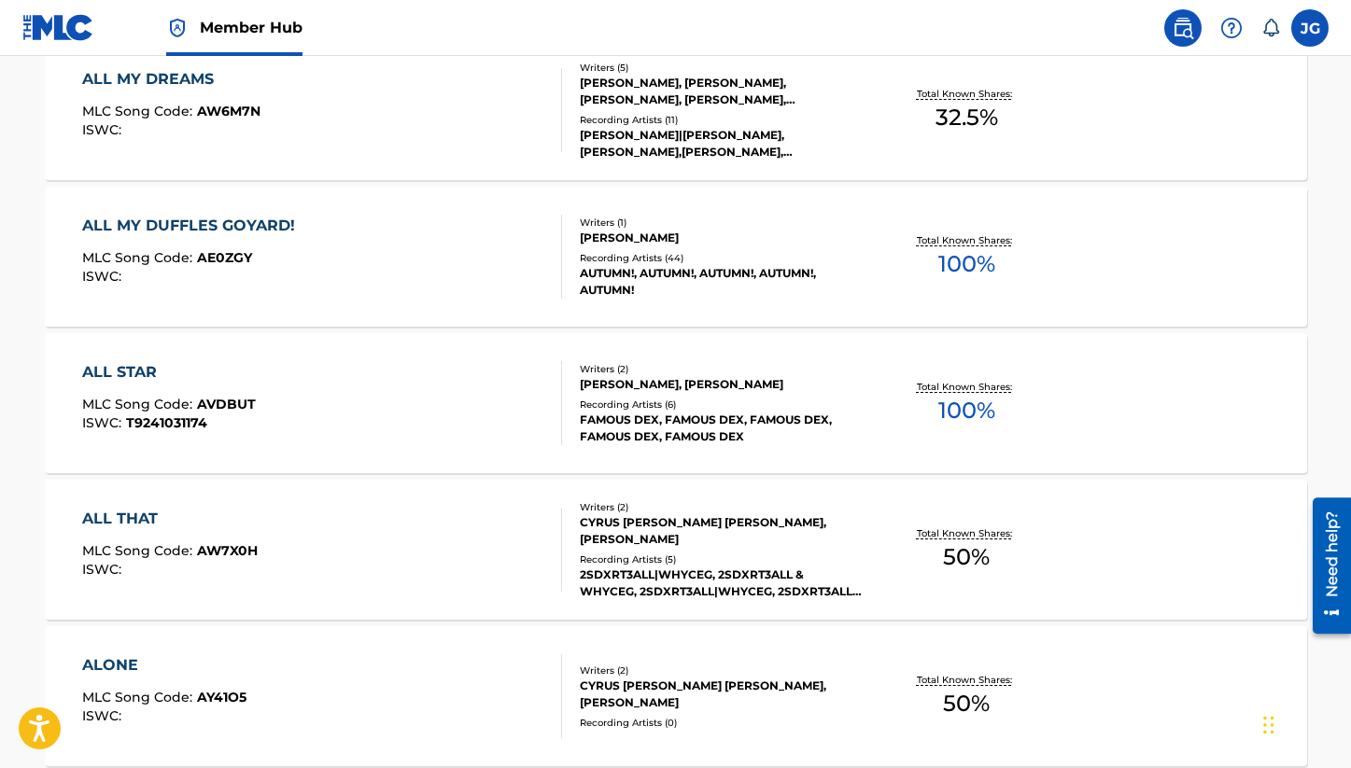
click at [404, 415] on div "ALL STAR MLC Song Code : AVDBUT ISWC : T9241031174" at bounding box center [322, 403] width 480 height 84
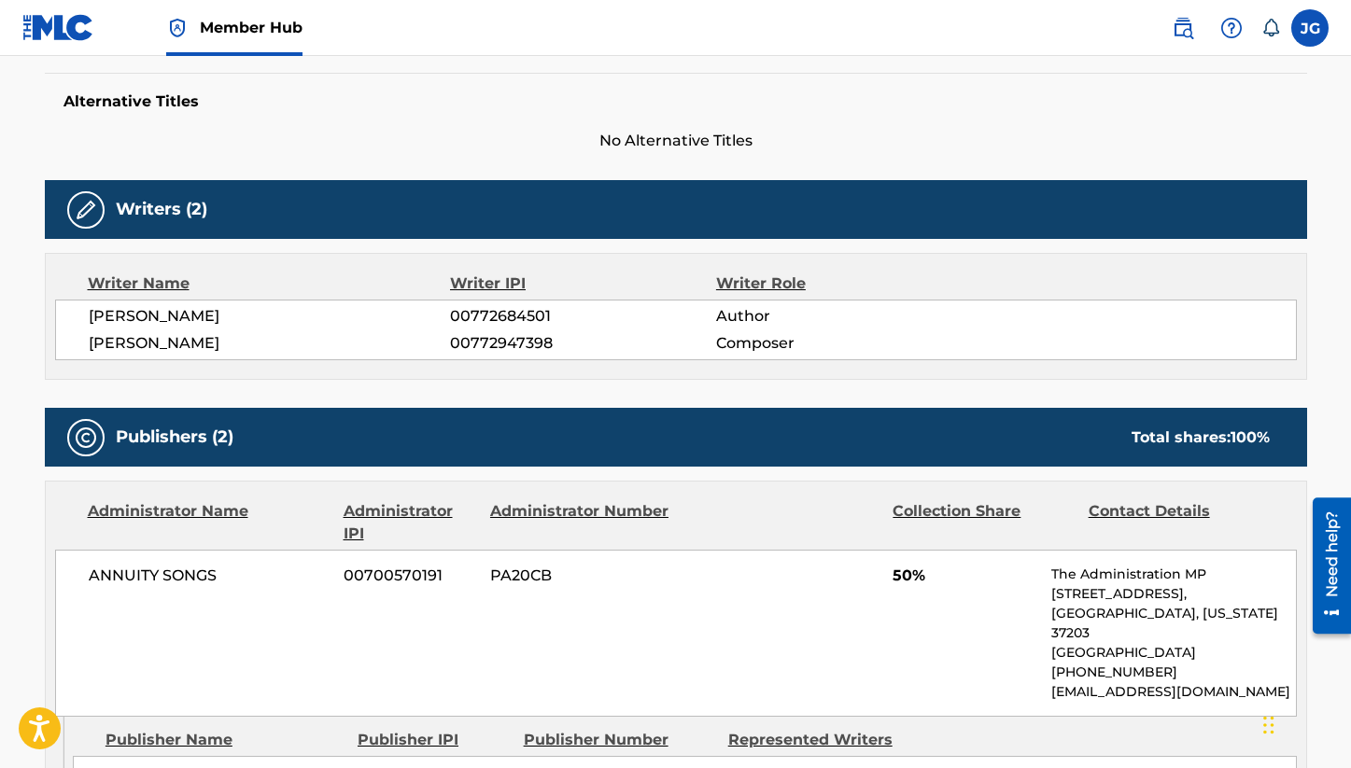
scroll to position [611, 0]
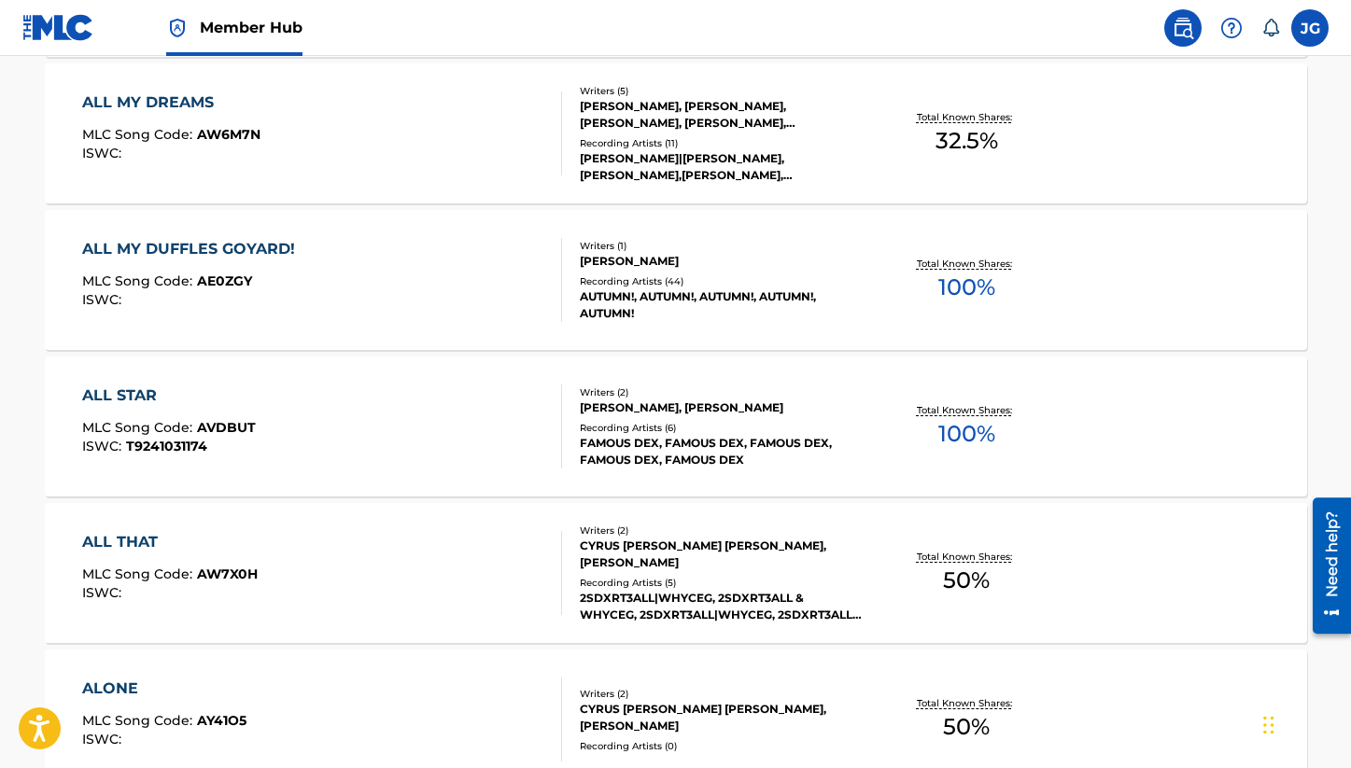
scroll to position [2227, 0]
click at [494, 474] on div "ALL STAR MLC Song Code : AVDBUT ISWC : T9241031174 Writers ( 2 ) [PERSON_NAME],…" at bounding box center [676, 425] width 1262 height 140
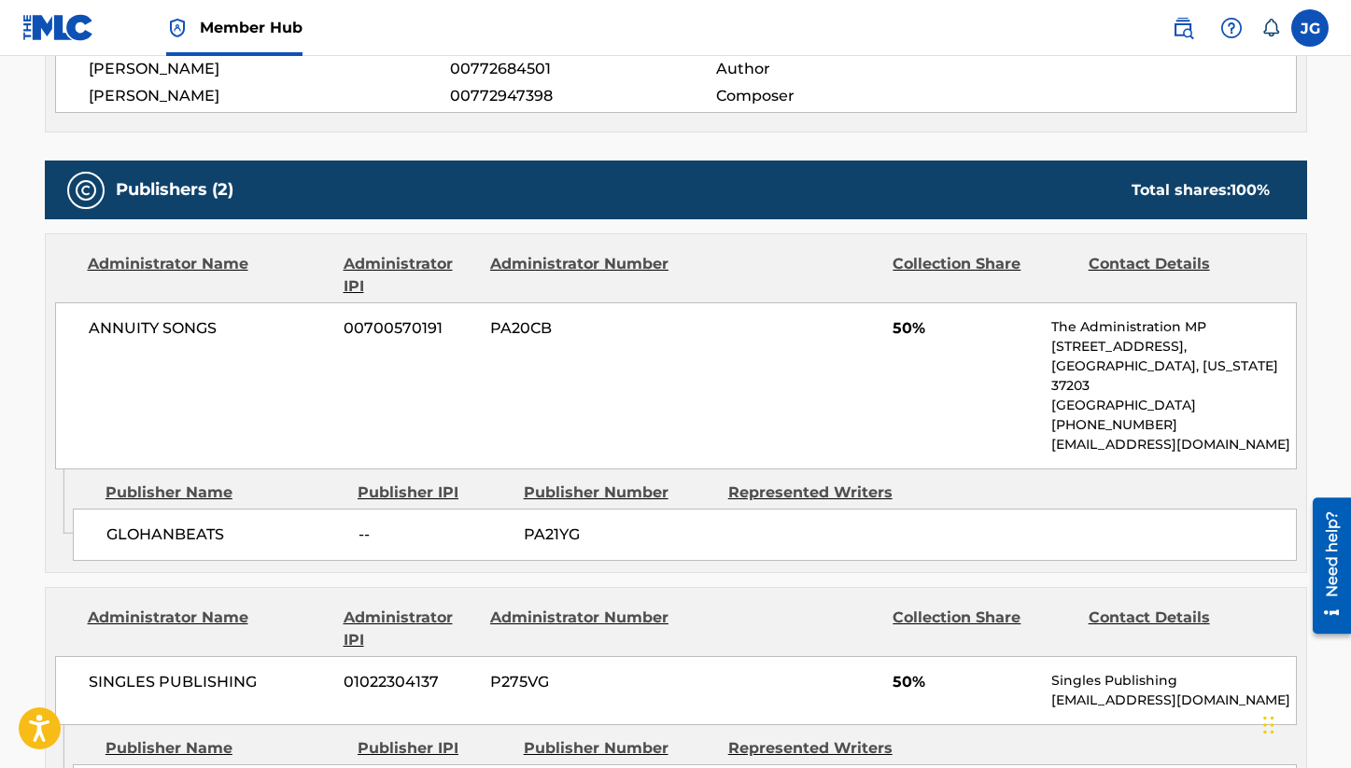
scroll to position [725, 0]
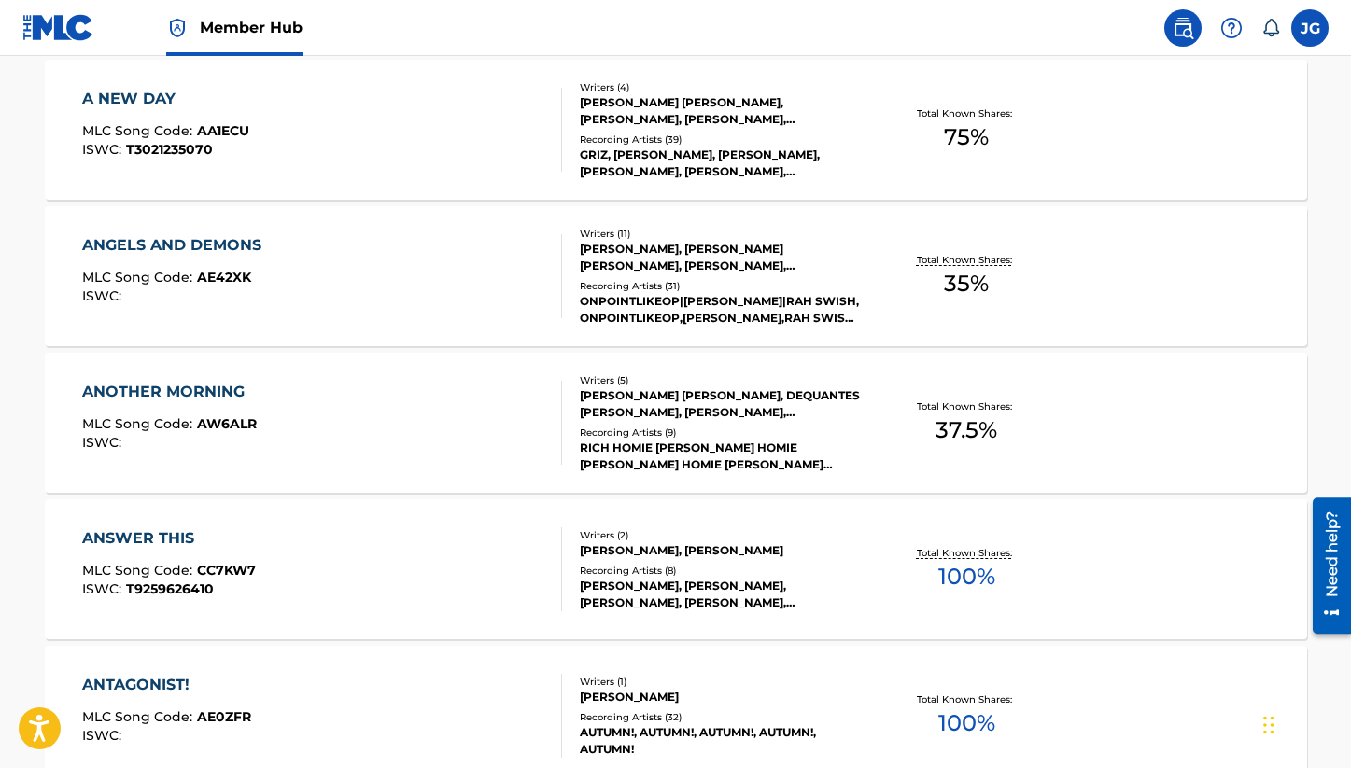
scroll to position [4739, 0]
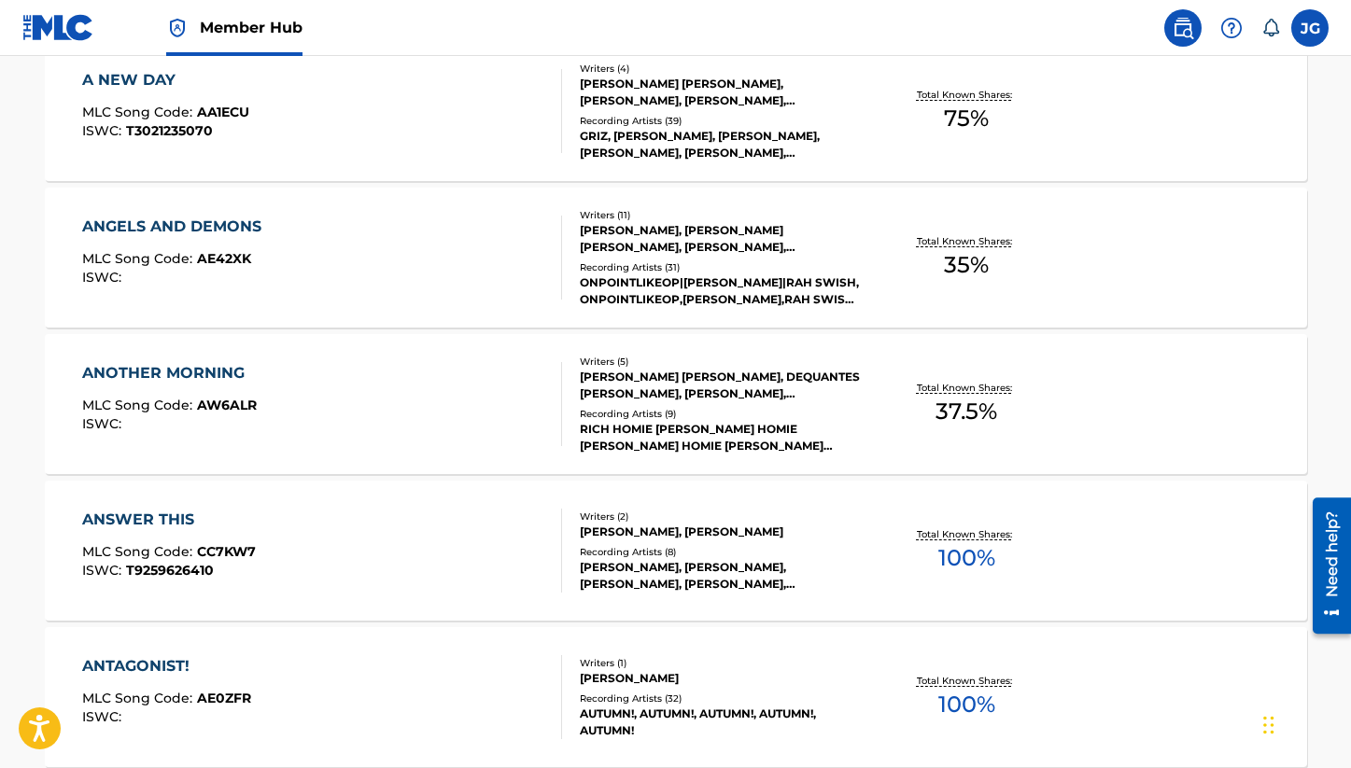
click at [512, 562] on div "ANSWER THIS MLC Song Code : CC7KW7 ISWC : T9259626410" at bounding box center [322, 551] width 480 height 84
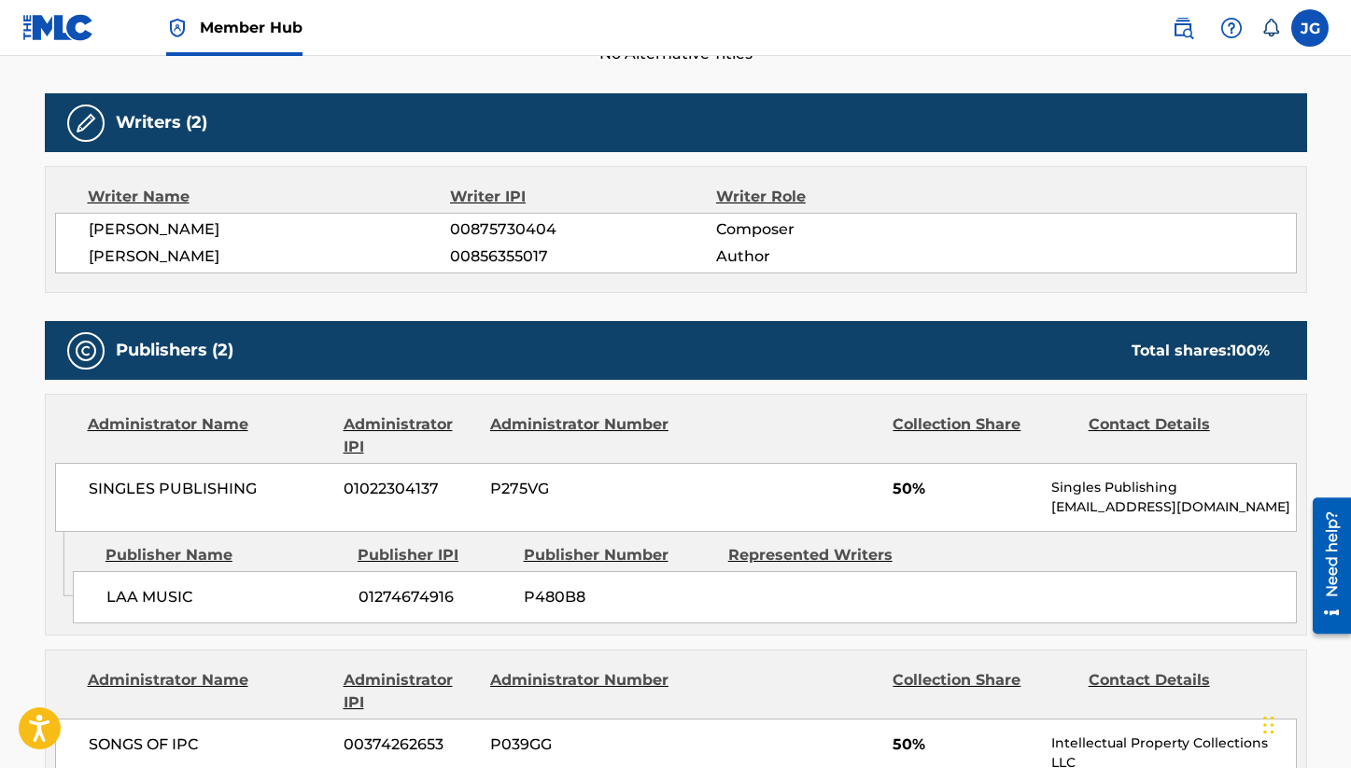
scroll to position [723, 0]
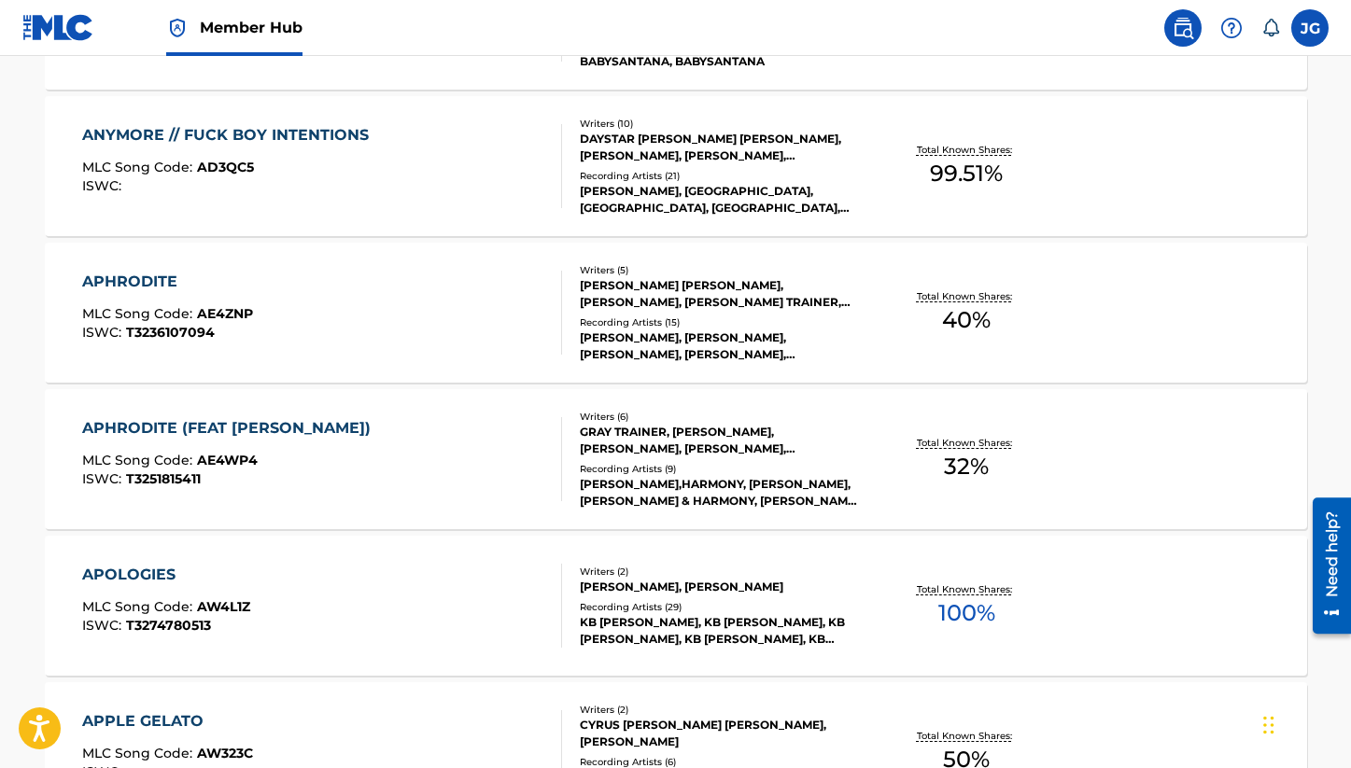
scroll to position [5714, 0]
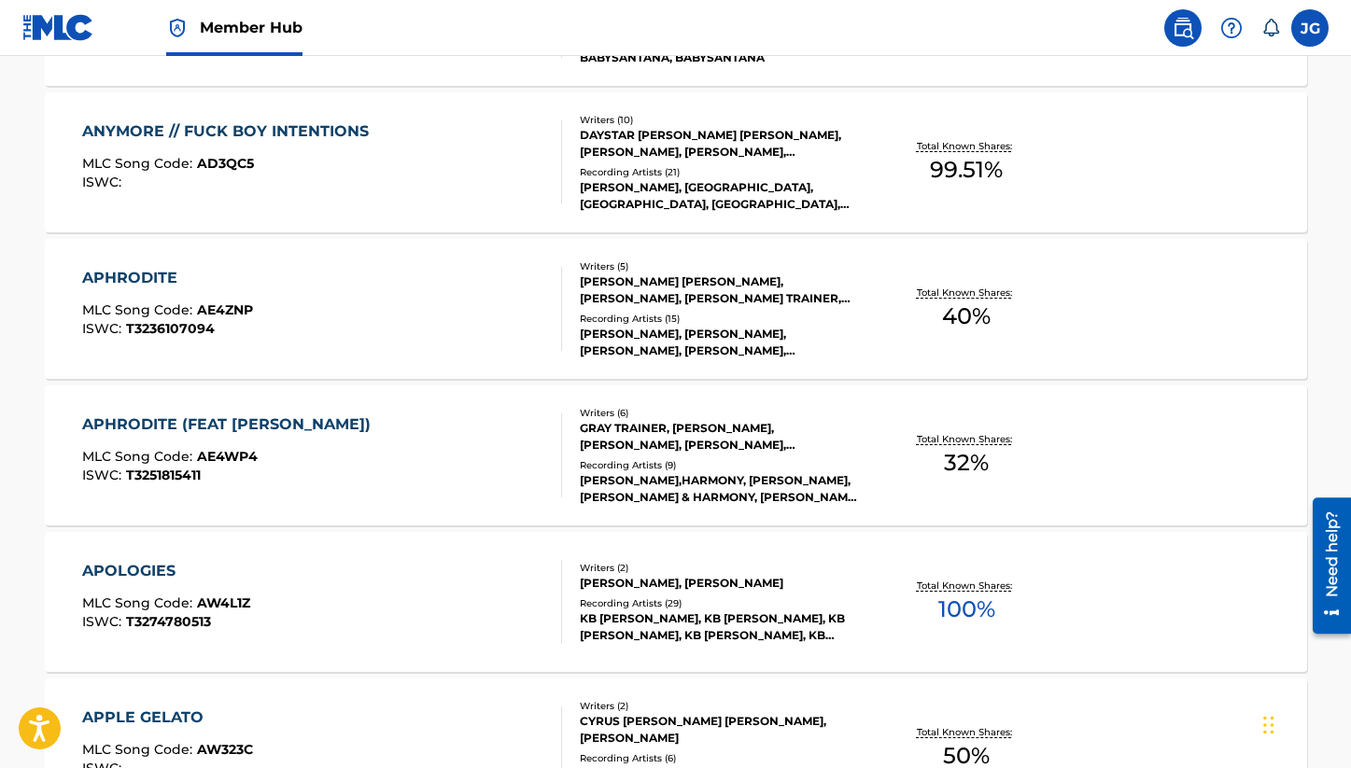
click at [445, 632] on div "APOLOGIES MLC Song Code : AW4L1Z ISWC : T3274780513" at bounding box center [322, 602] width 480 height 84
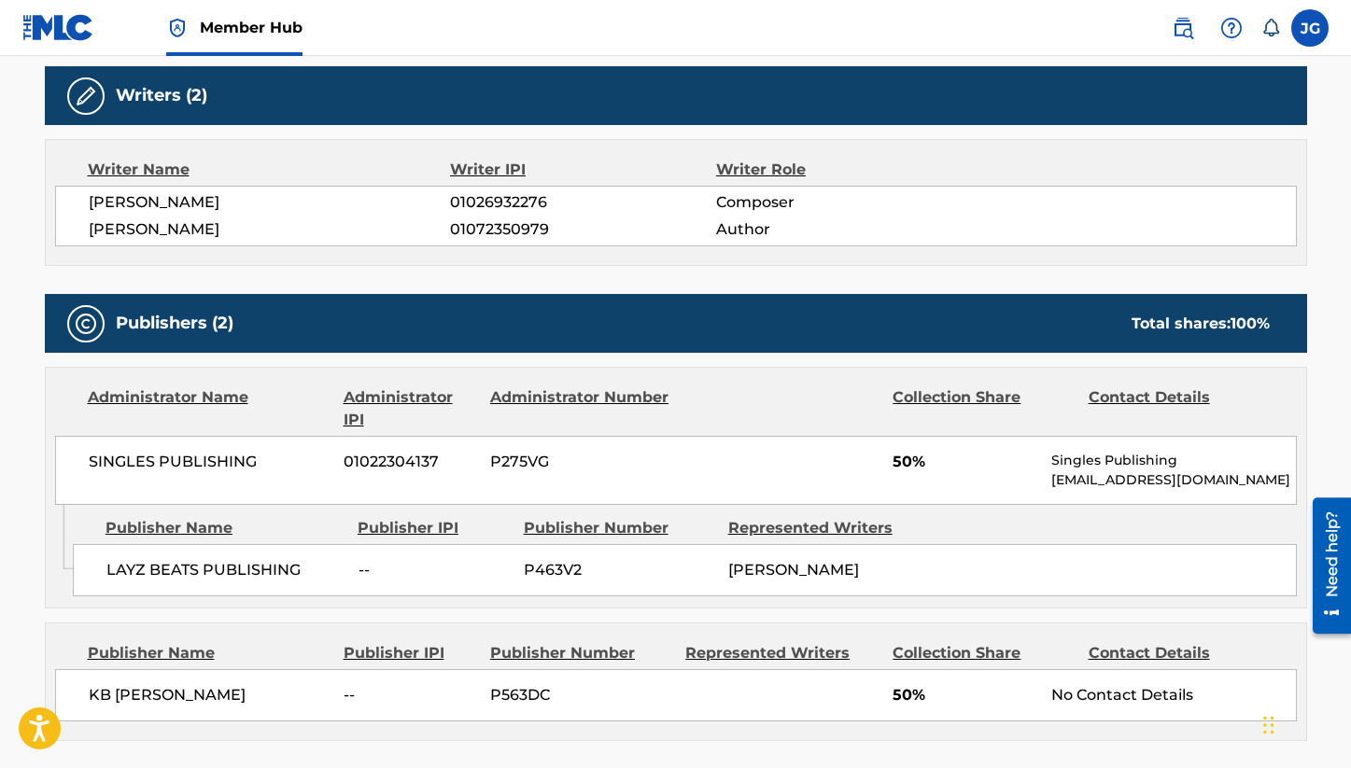
scroll to position [672, 0]
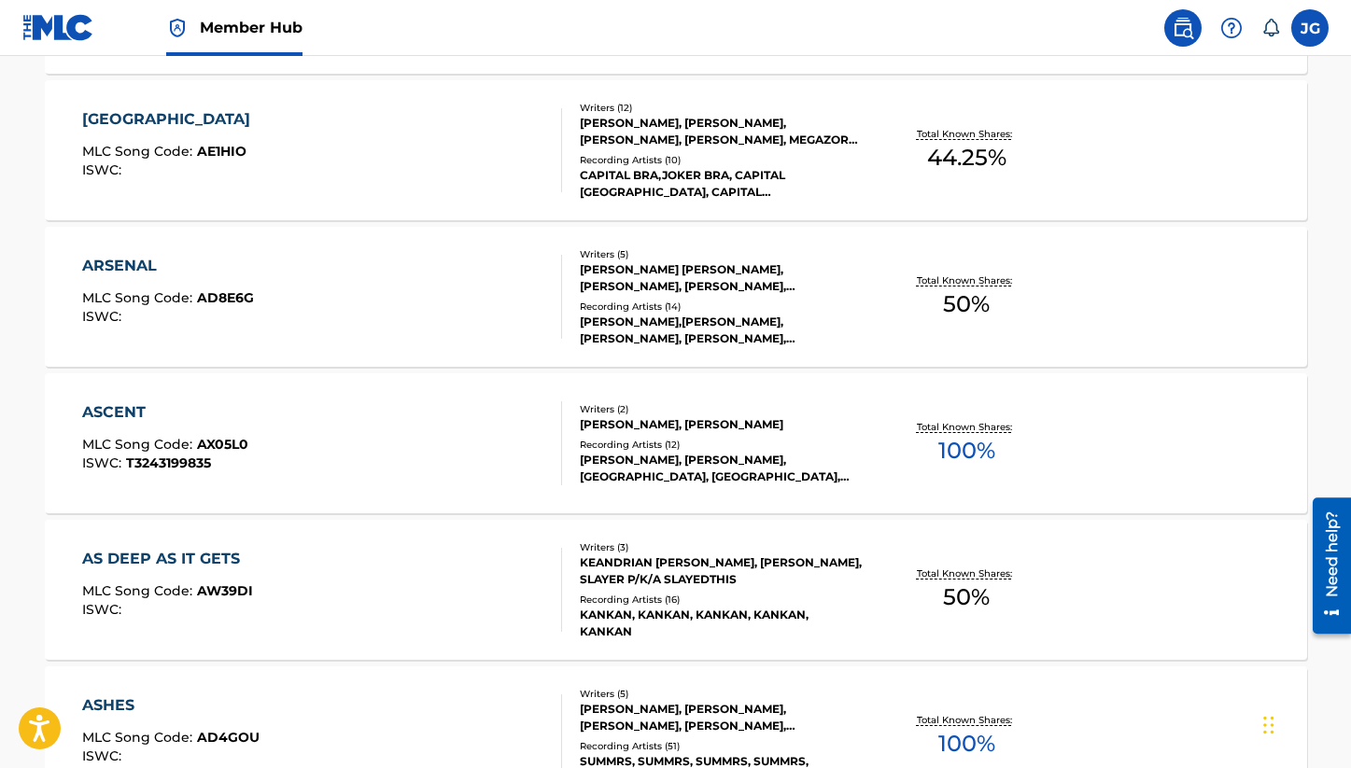
scroll to position [7979, 0]
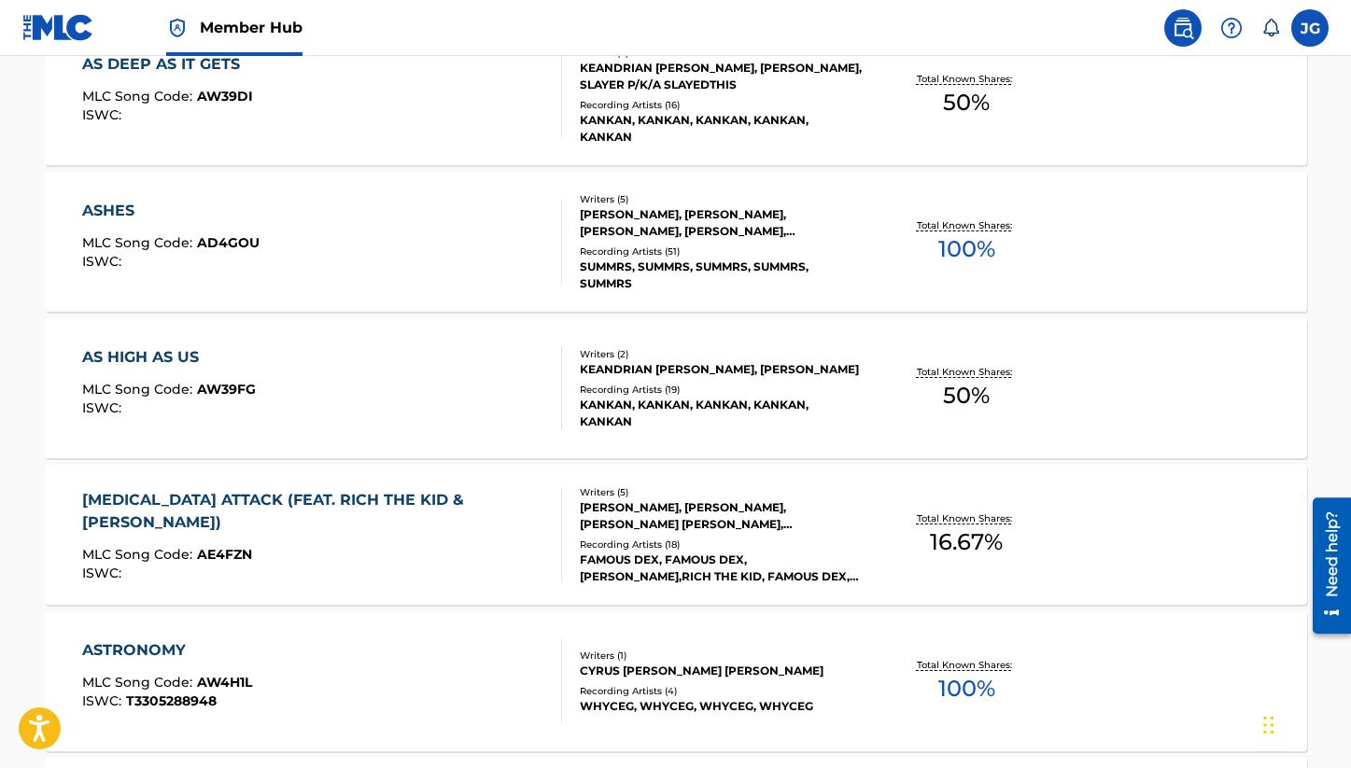
click at [388, 282] on div "ASHES MLC Song Code : AD4GOU ISWC :" at bounding box center [322, 242] width 480 height 84
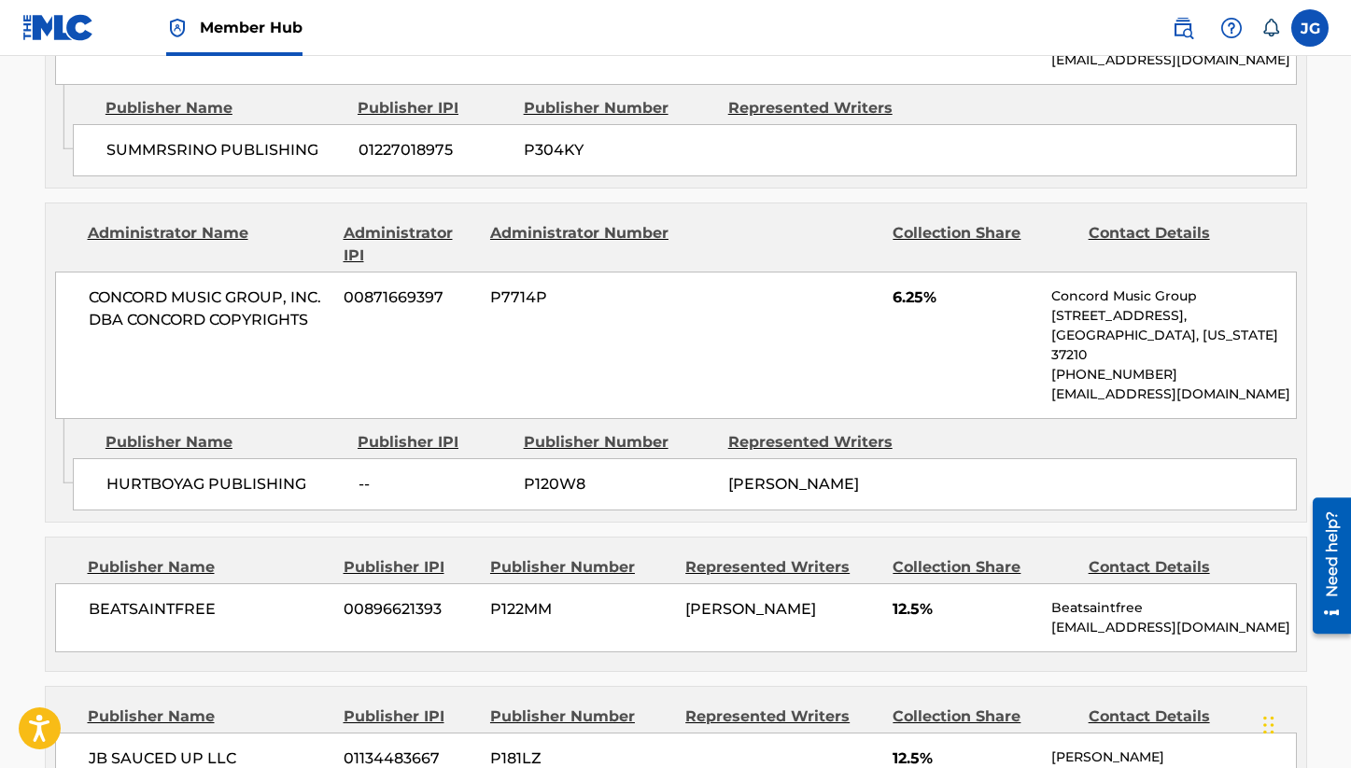
scroll to position [1552, 0]
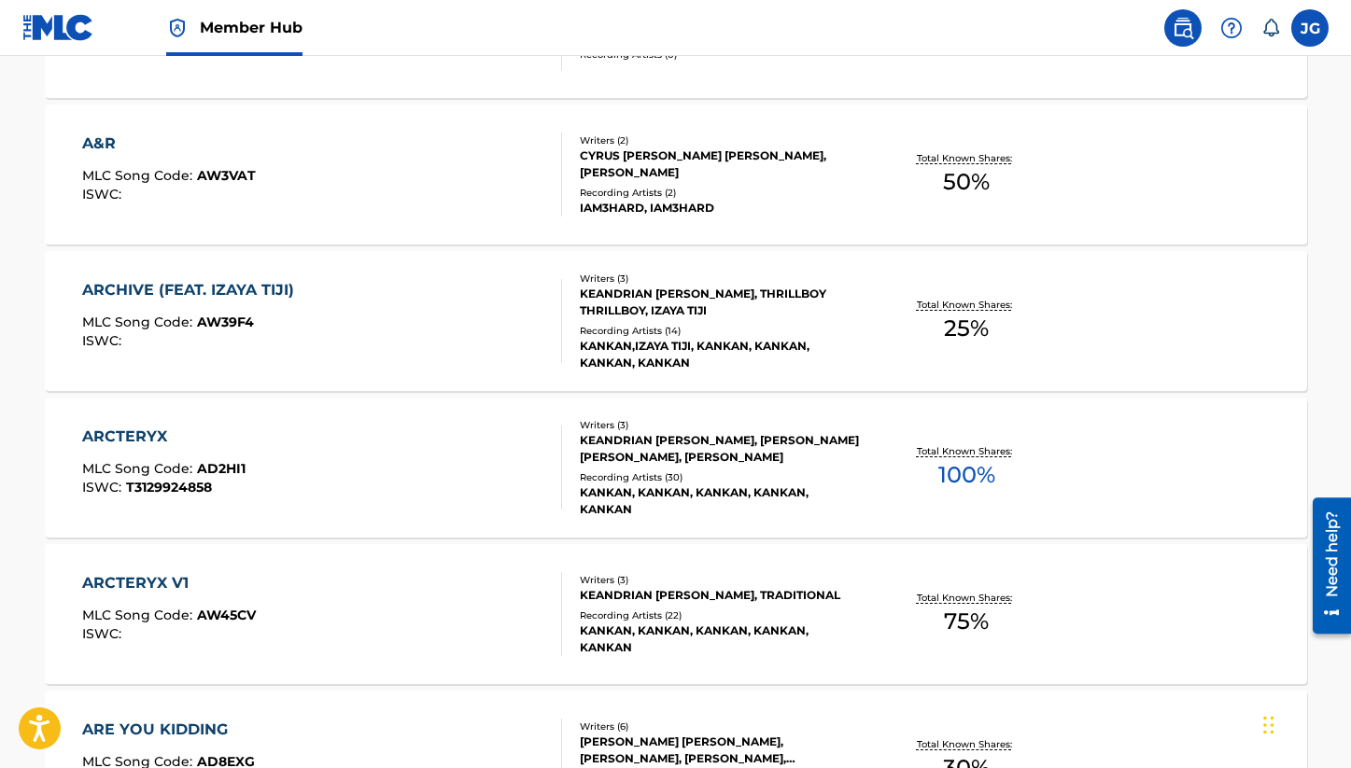
scroll to position [6583, 0]
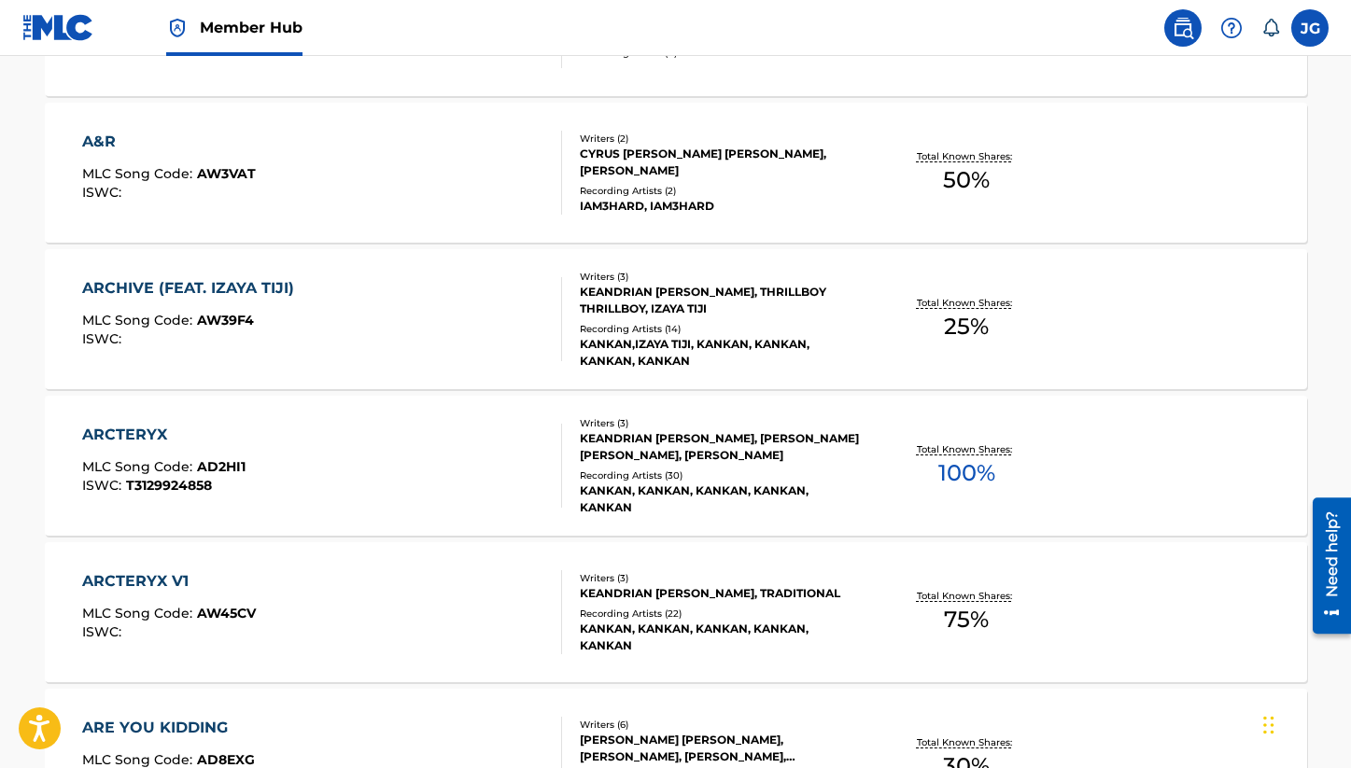
click at [439, 456] on div "ARCTERYX MLC Song Code : AD2HI1 ISWC : T3129924858" at bounding box center [322, 466] width 480 height 84
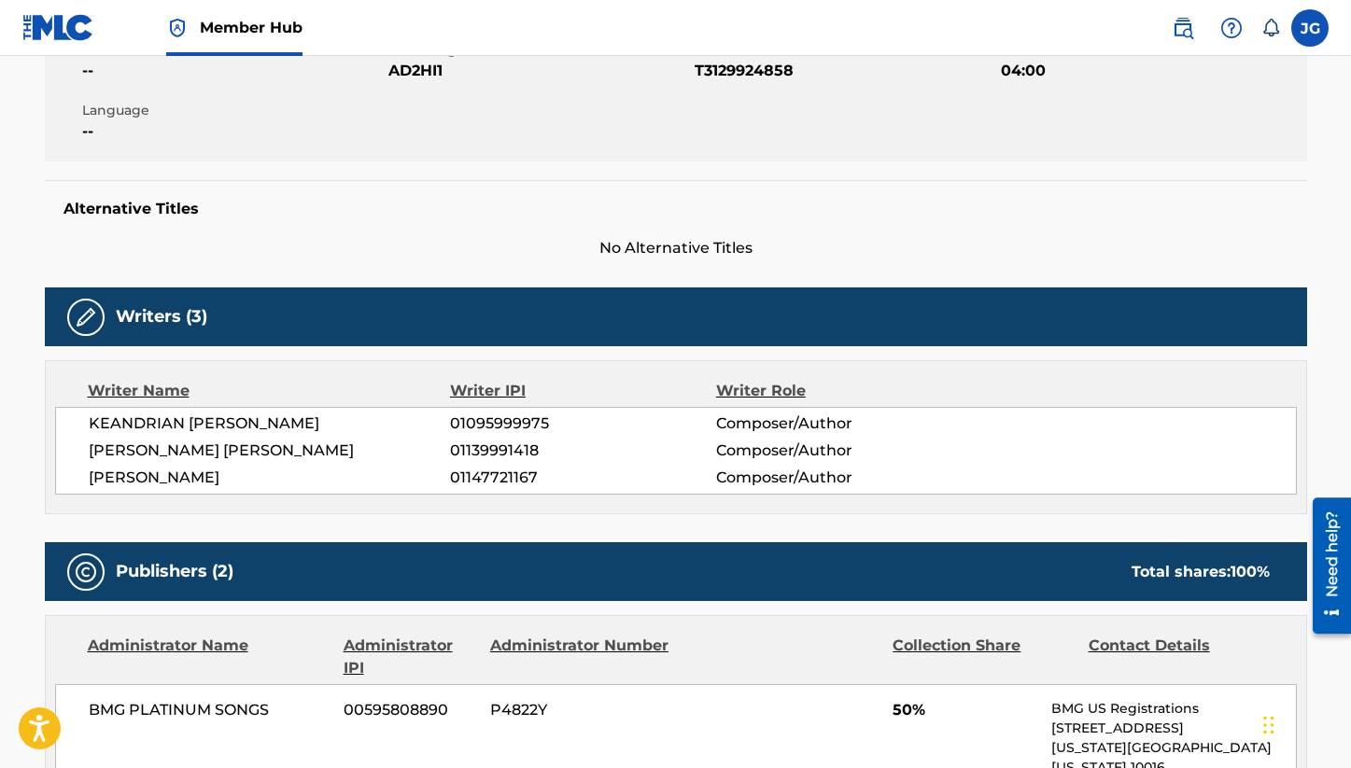
scroll to position [650, 0]
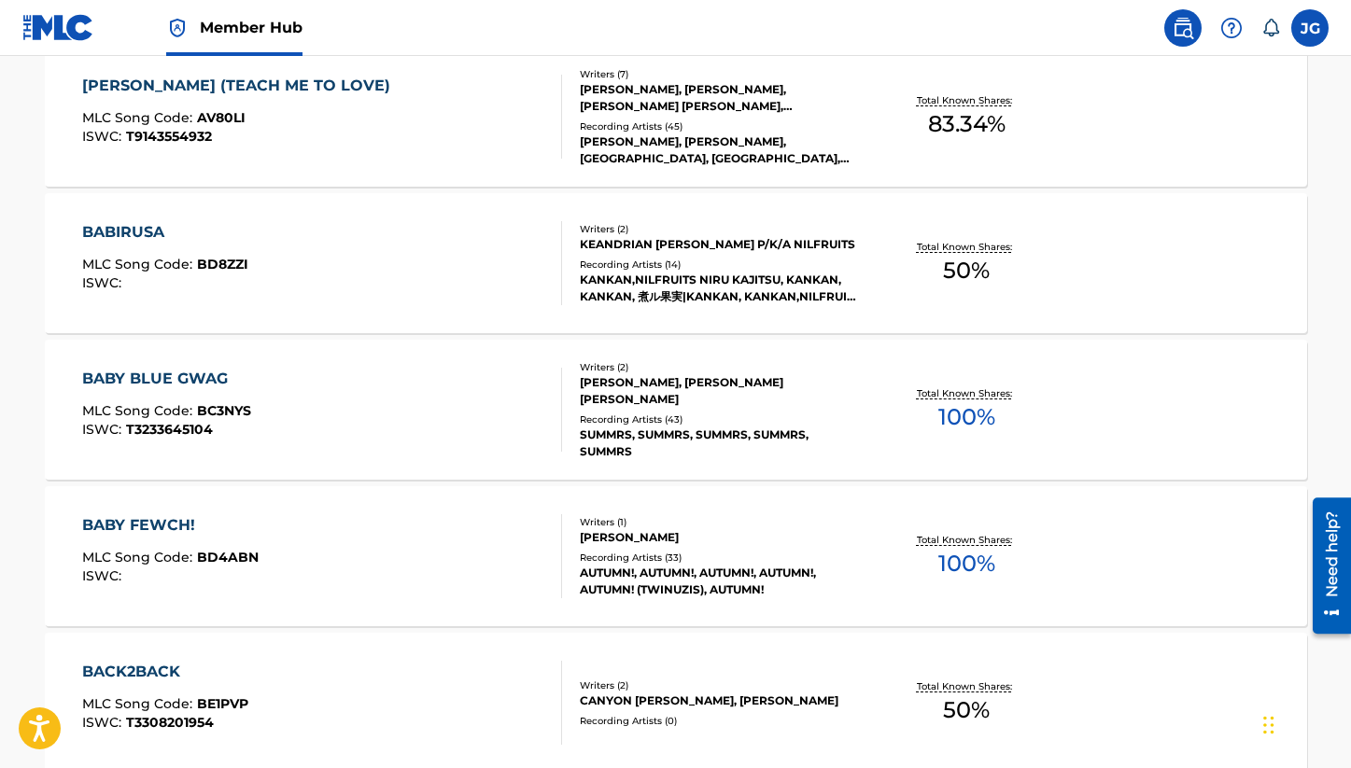
scroll to position [10012, 0]
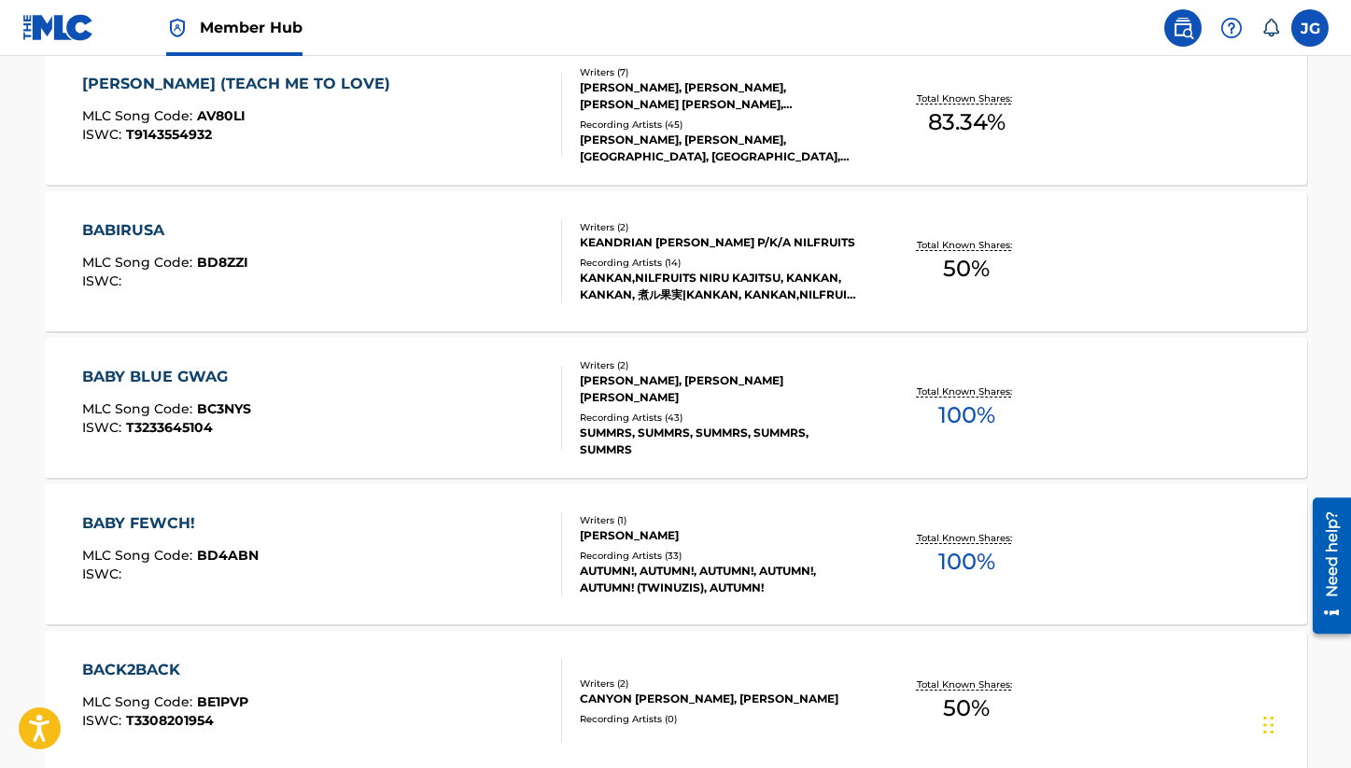
click at [437, 415] on div "BABY BLUE GWAG MLC Song Code : BC3NYS ISWC : T3233645104" at bounding box center [322, 408] width 480 height 84
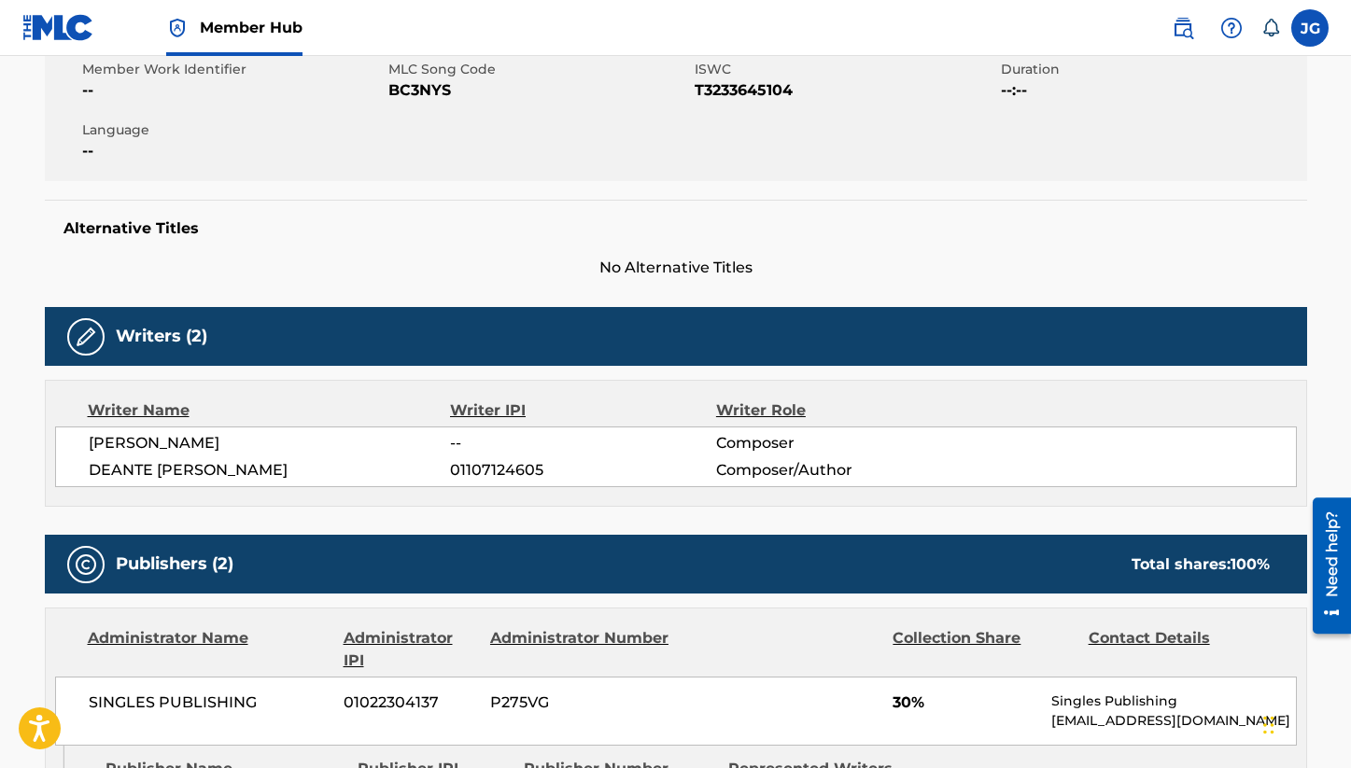
scroll to position [352, 0]
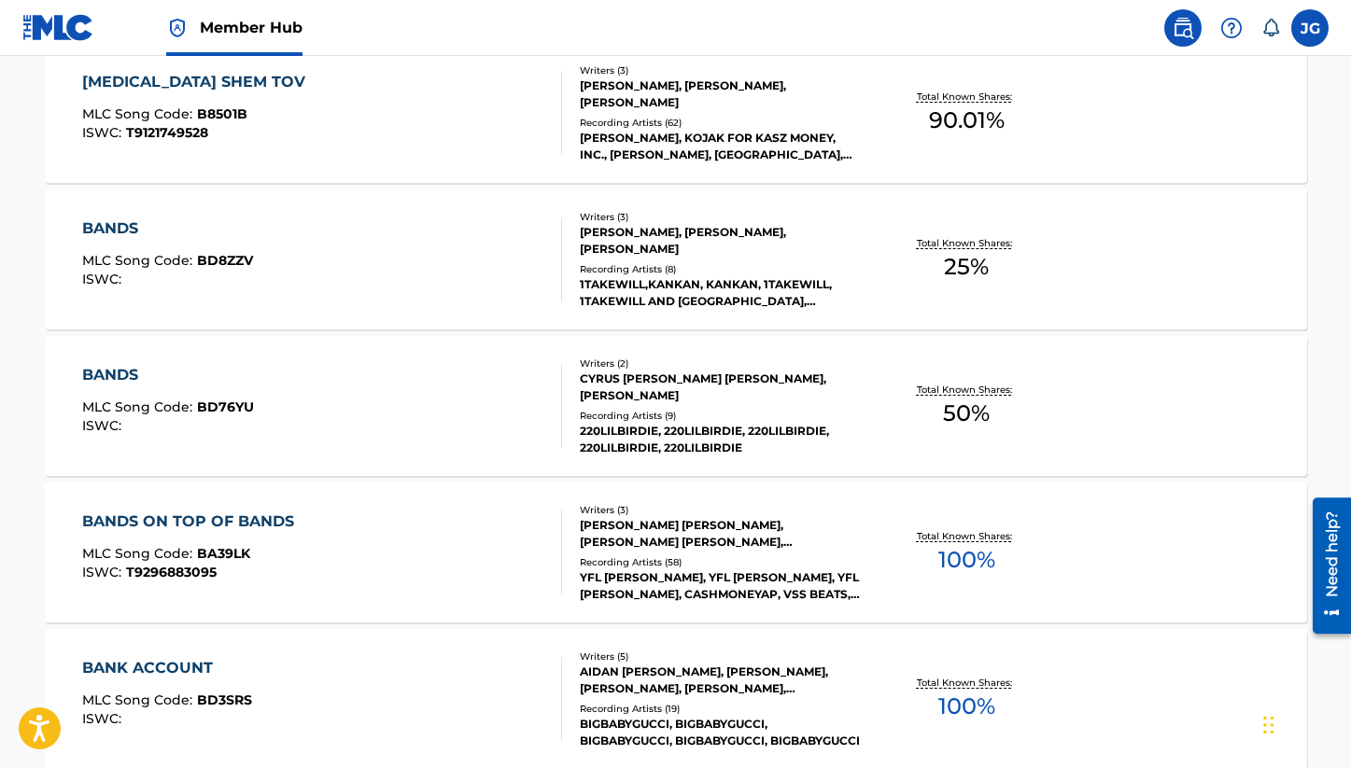
scroll to position [14412, 0]
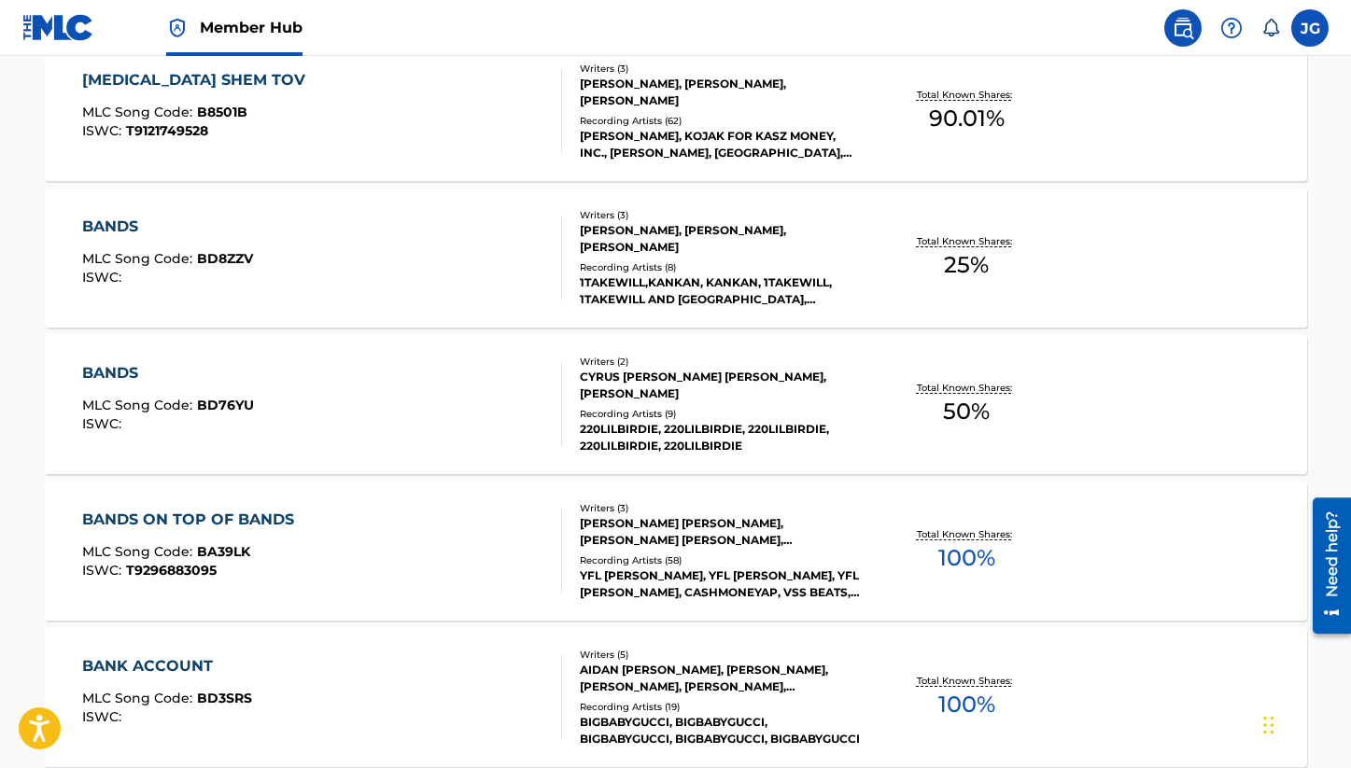
click at [416, 673] on div "BANK ACCOUNT MLC Song Code : BD3SRS ISWC :" at bounding box center [322, 697] width 480 height 84
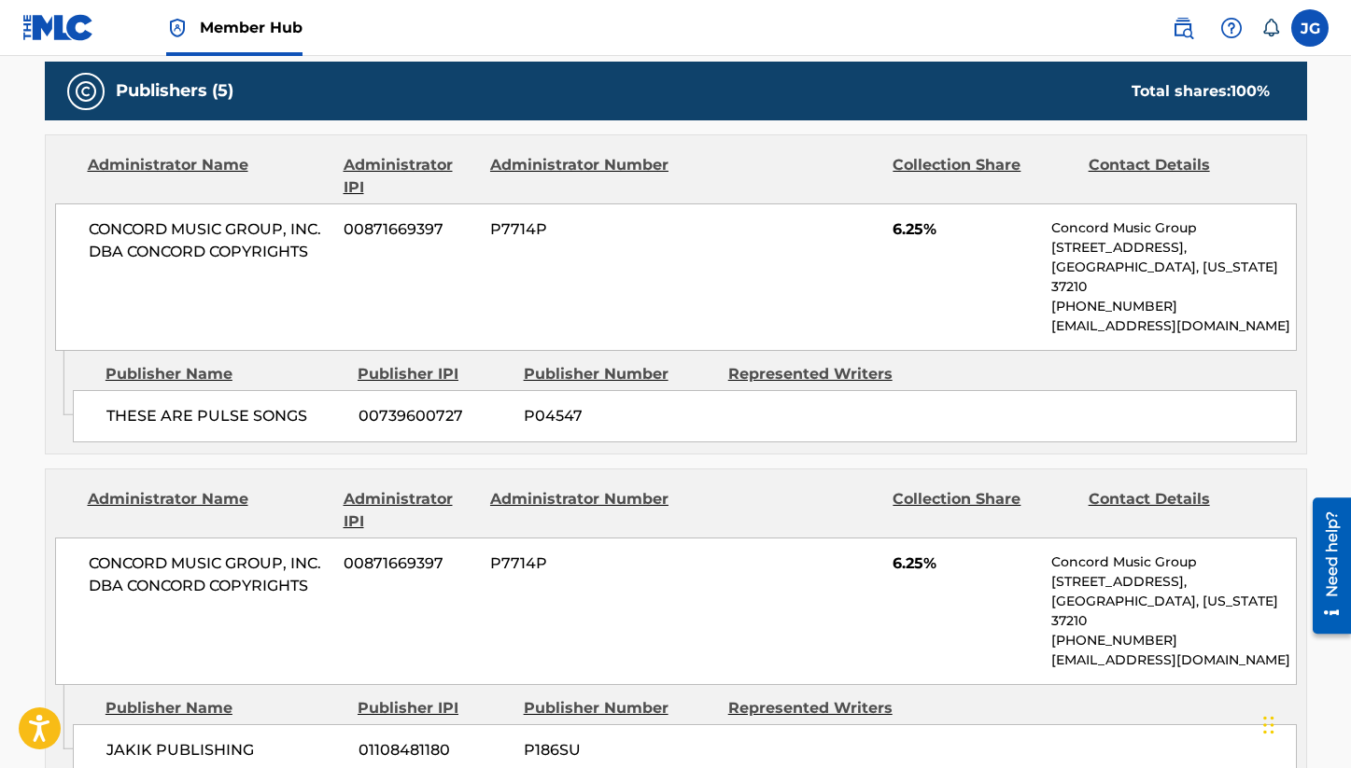
scroll to position [829, 0]
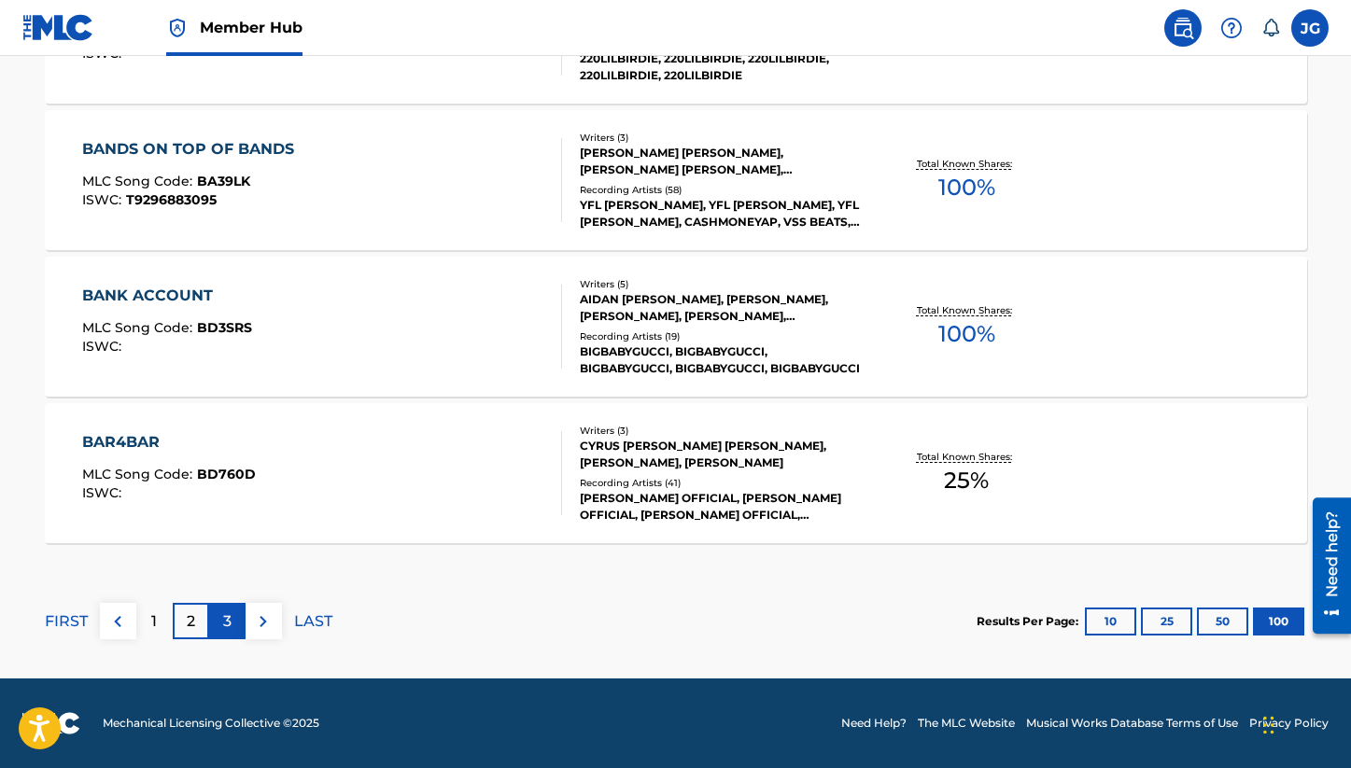
click at [227, 610] on div "3" at bounding box center [227, 621] width 36 height 36
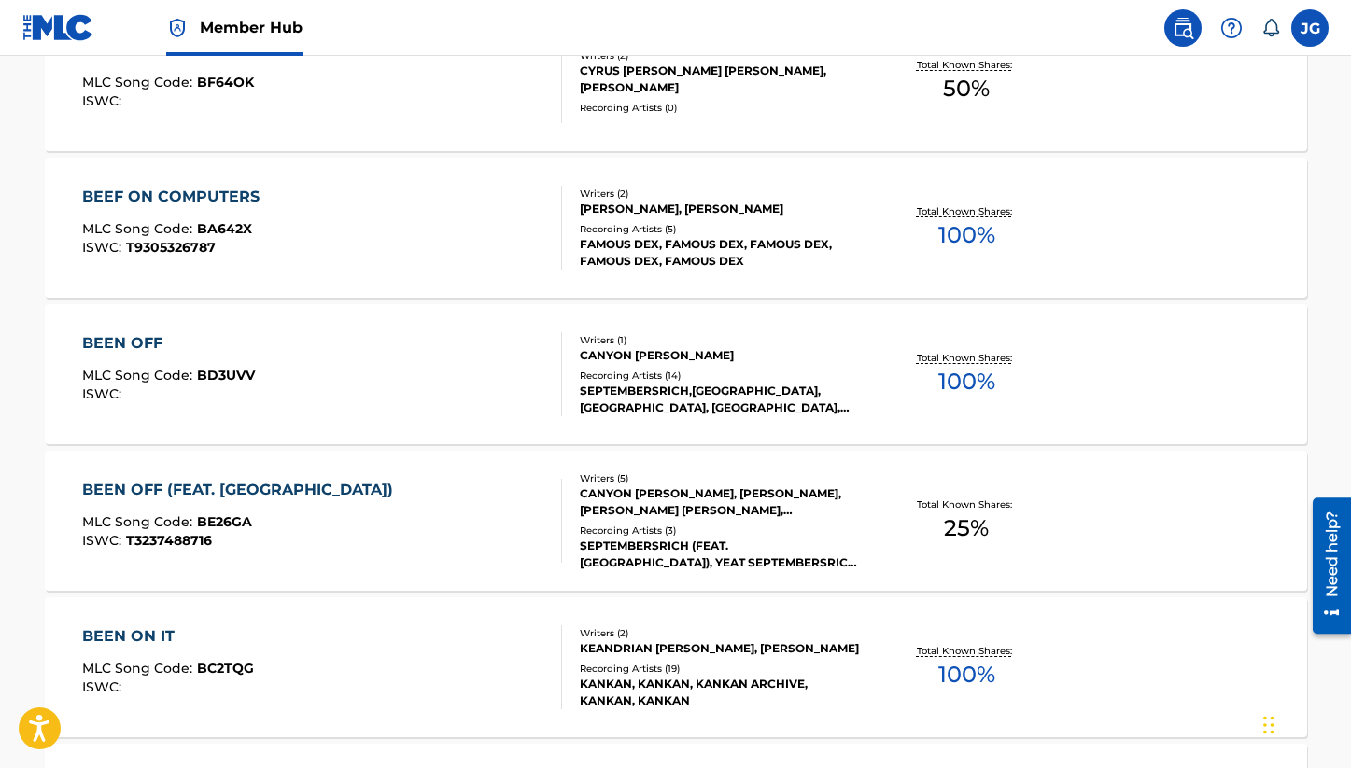
scroll to position [1249, 0]
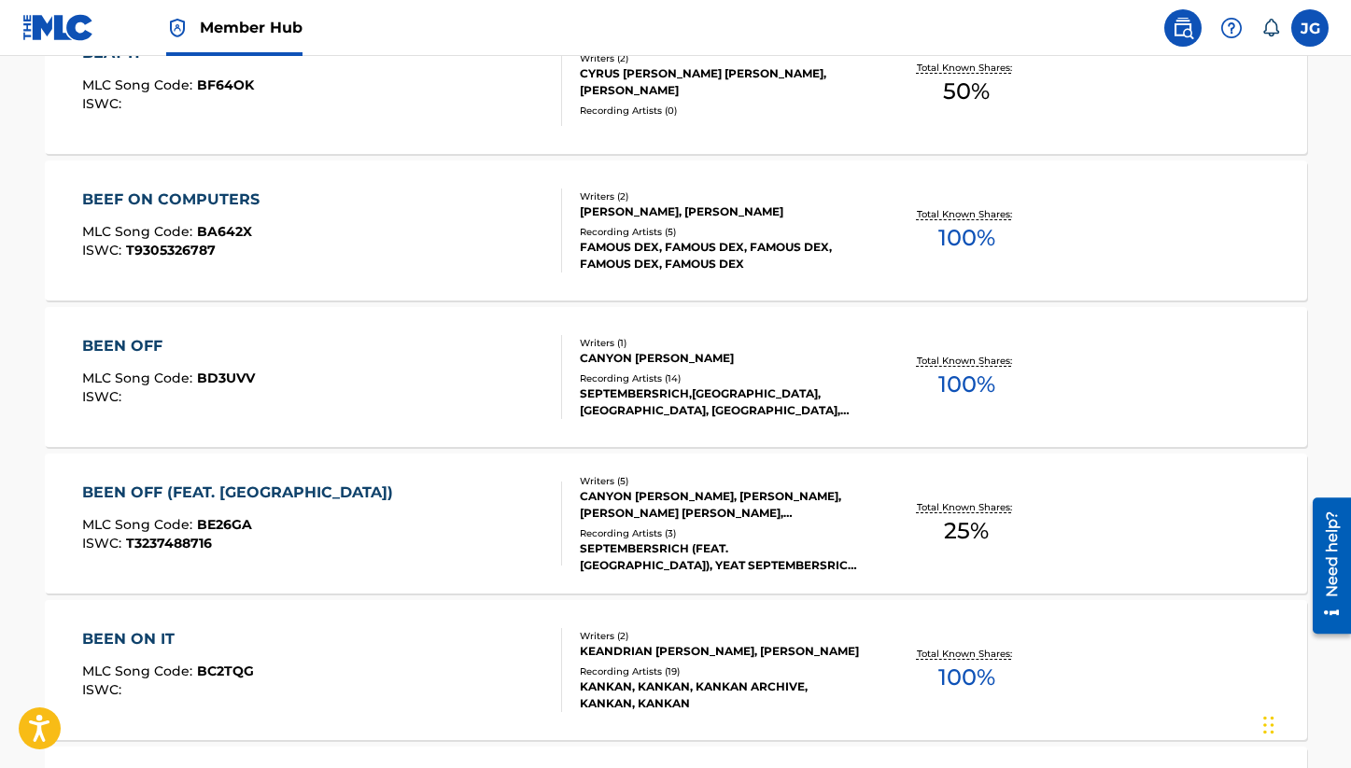
click at [500, 408] on div "BEEN OFF MLC Song Code : BD3UVV ISWC :" at bounding box center [322, 377] width 480 height 84
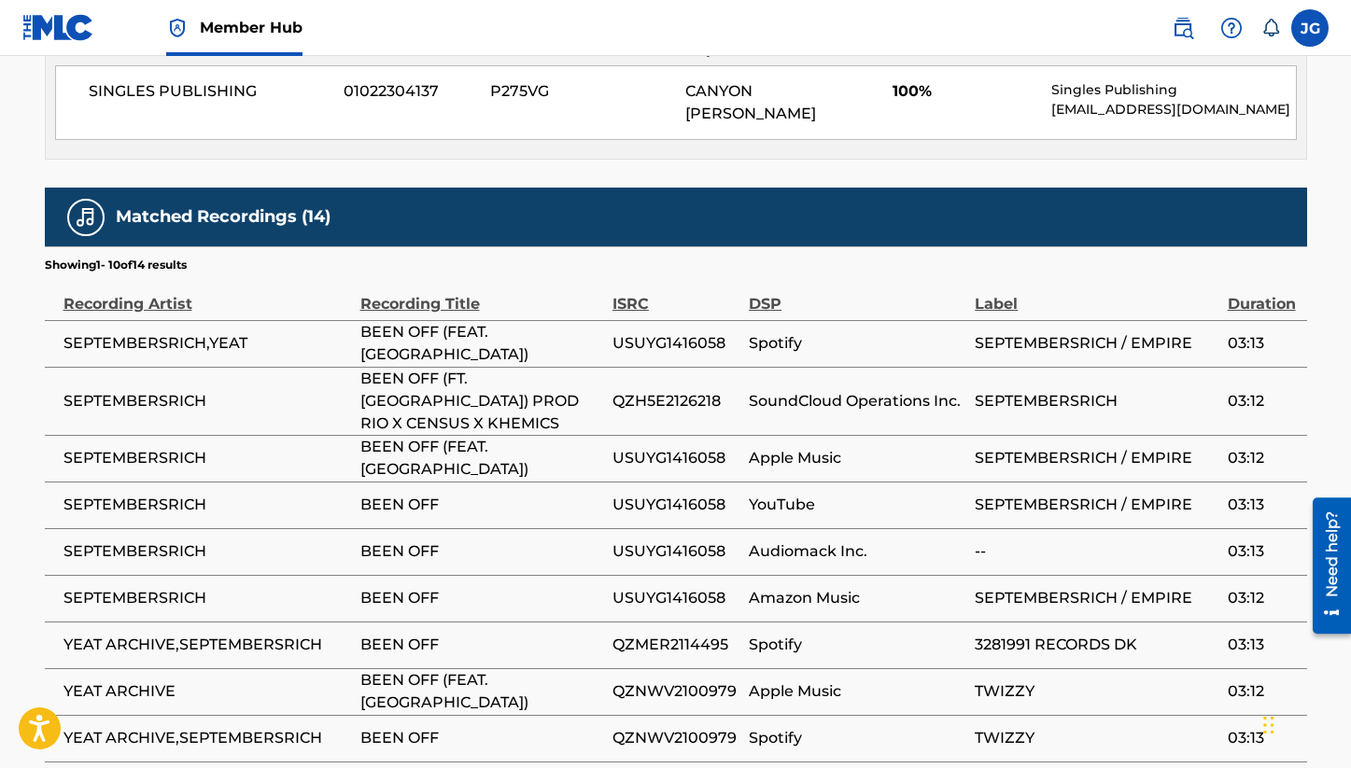
scroll to position [1091, 0]
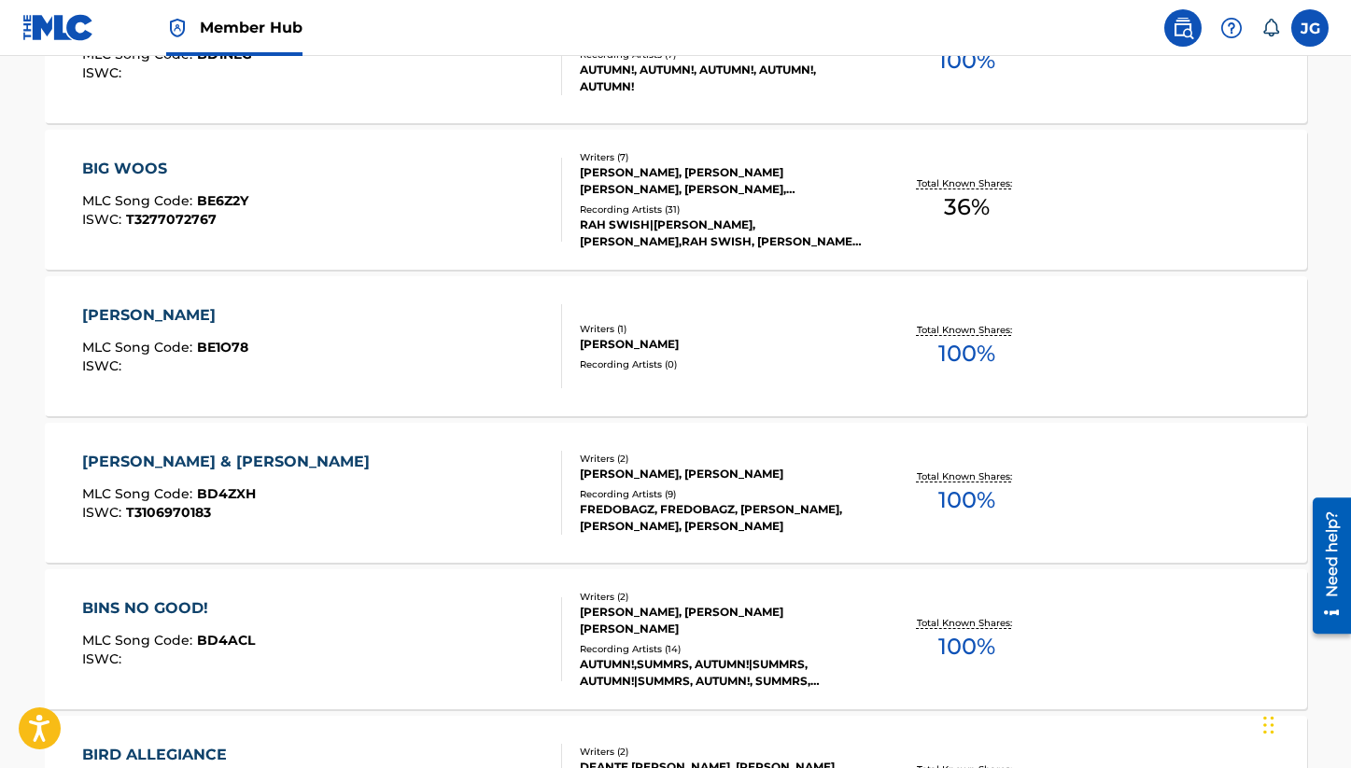
scroll to position [7174, 0]
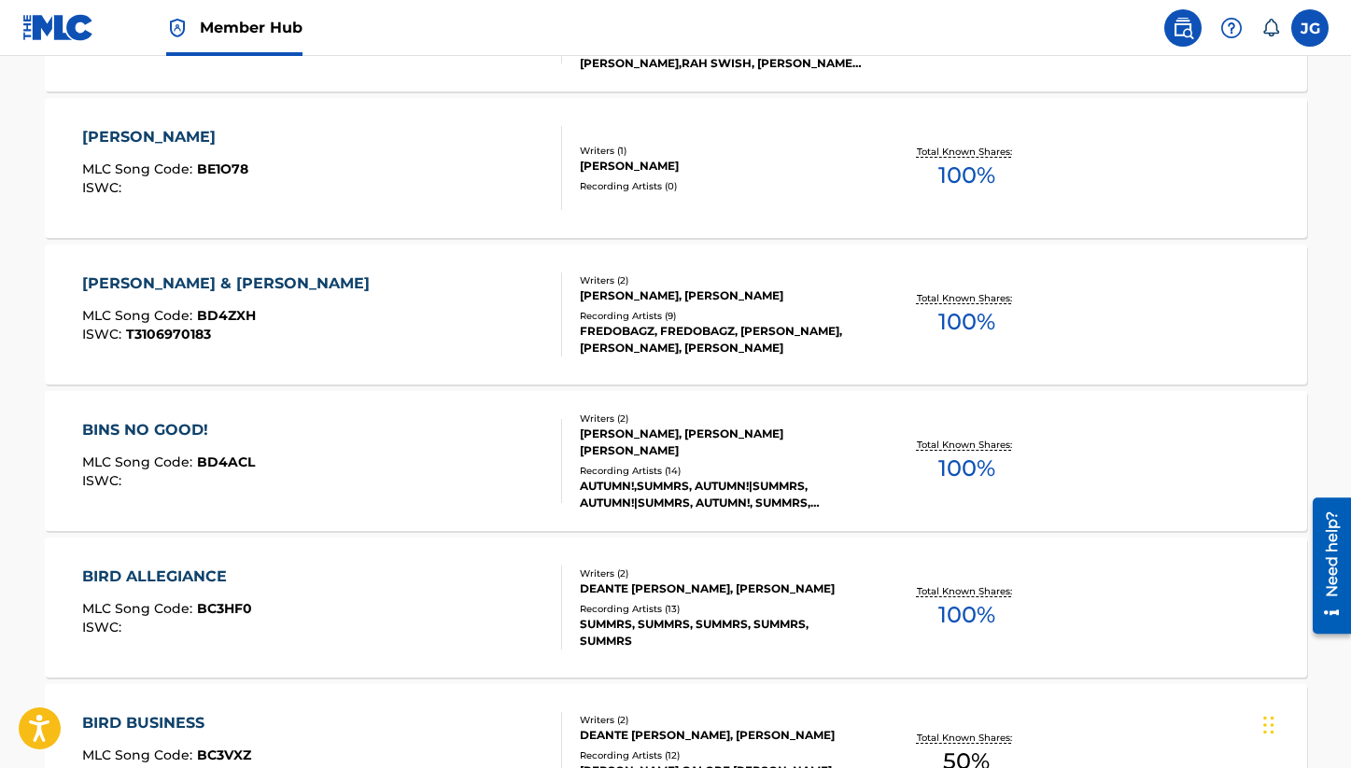
click at [429, 351] on div "[PERSON_NAME] & [PERSON_NAME] MLC Song Code : BD4ZXH ISWC : T3106970183" at bounding box center [322, 315] width 480 height 84
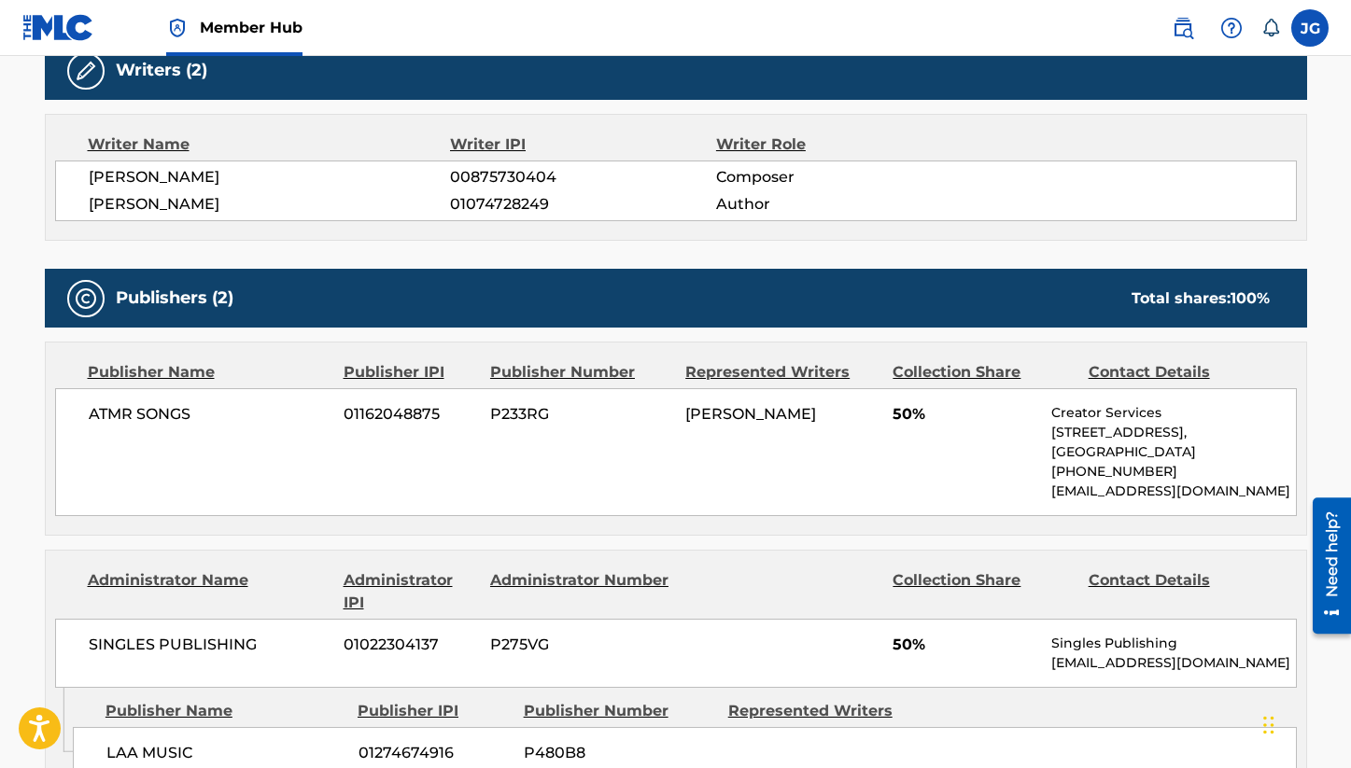
scroll to position [693, 0]
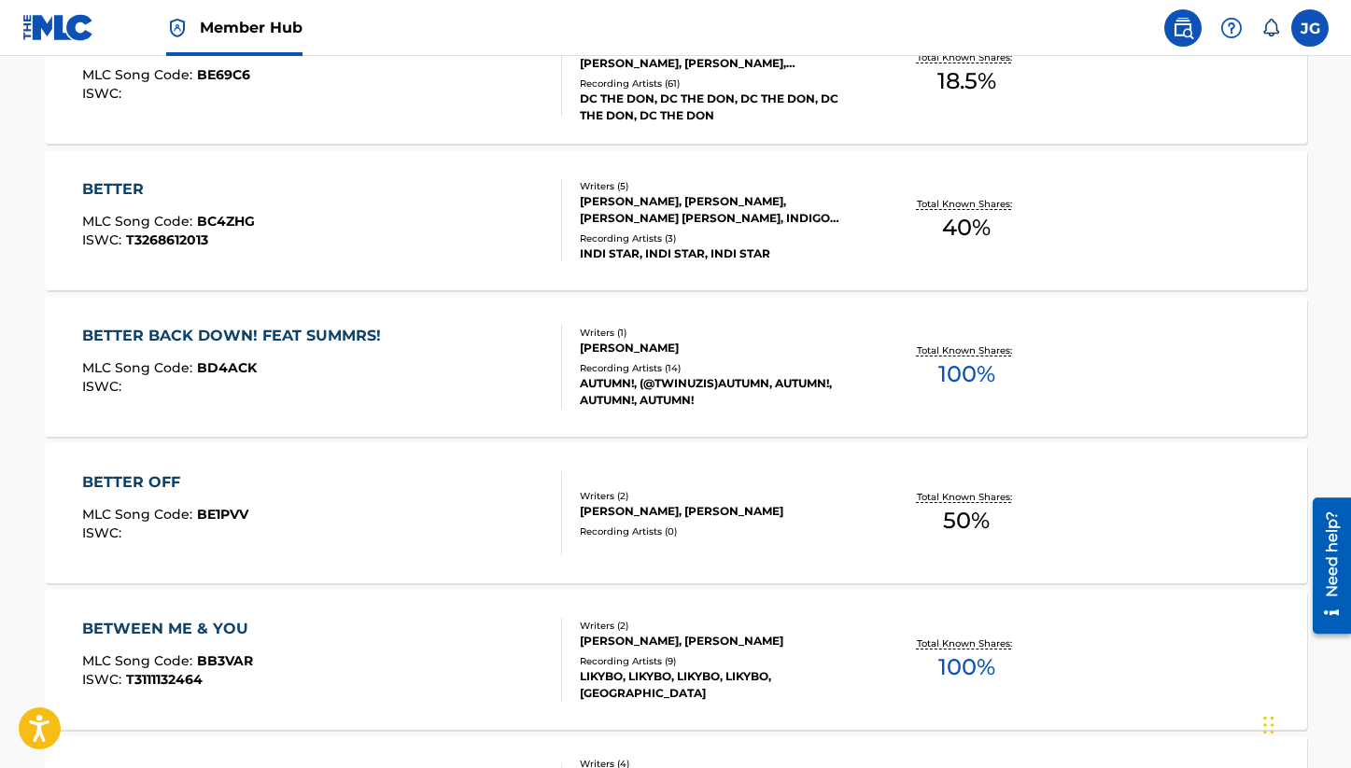
scroll to position [4778, 0]
click at [423, 684] on div "BETWEEN ME & YOU MLC Song Code : BB3VAR ISWC : T3111132464" at bounding box center [322, 659] width 480 height 84
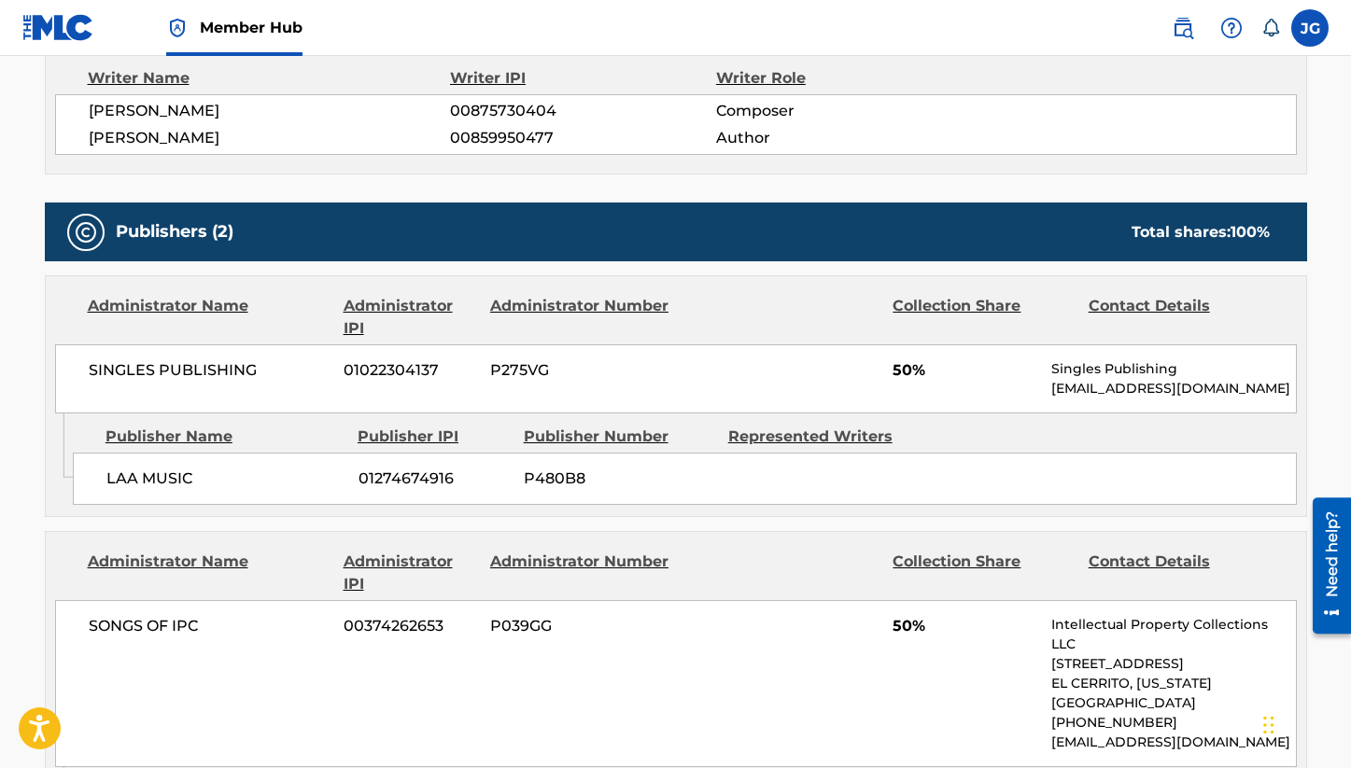
scroll to position [683, 0]
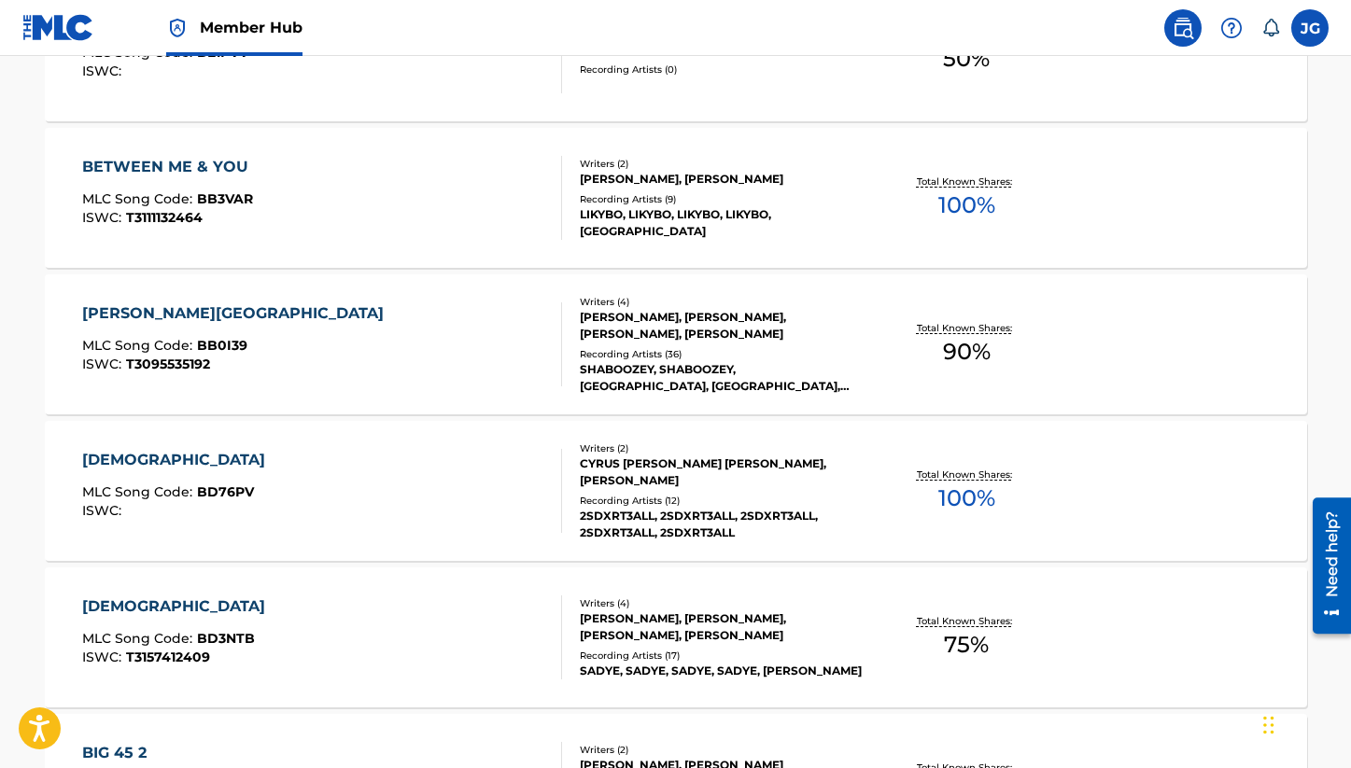
scroll to position [5365, 0]
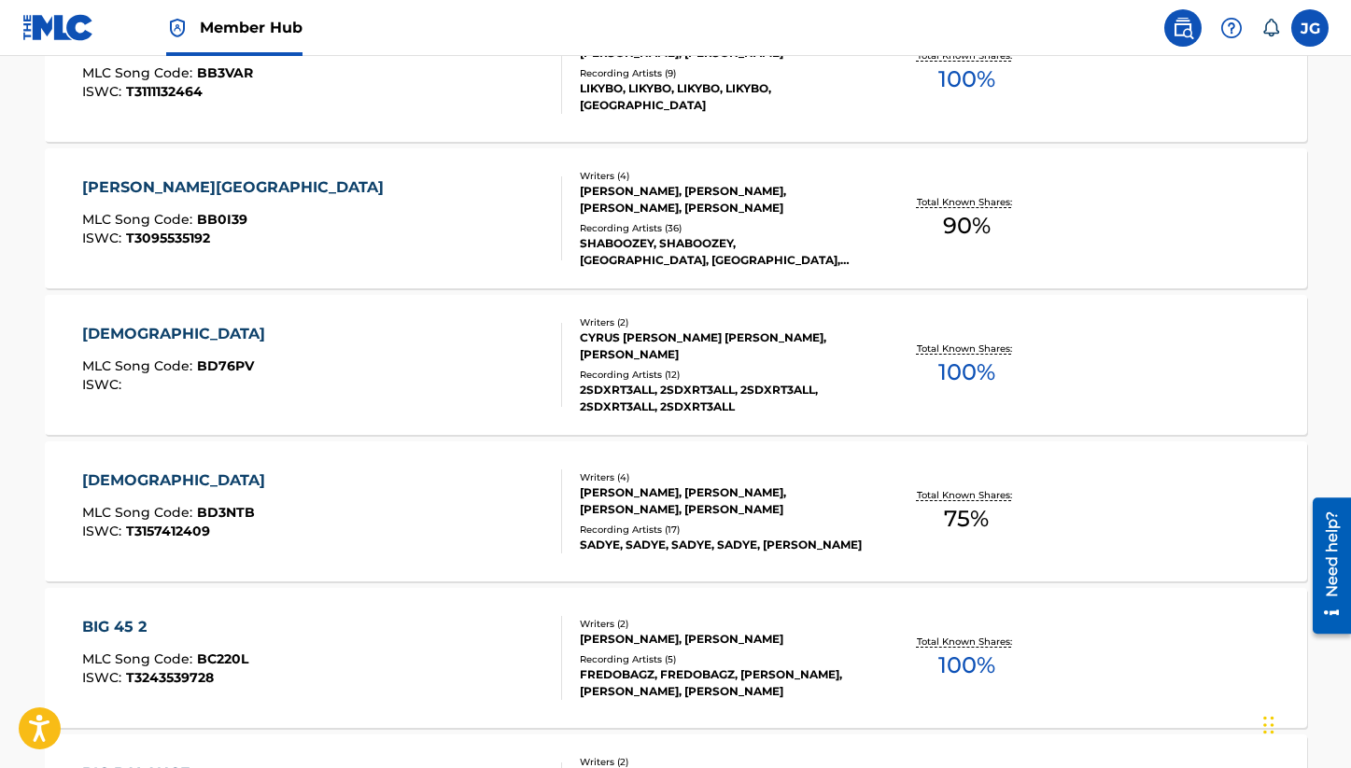
click at [467, 355] on div "[DEMOGRAPHIC_DATA] MLC Song Code : BD76PV ISWC :" at bounding box center [322, 365] width 480 height 84
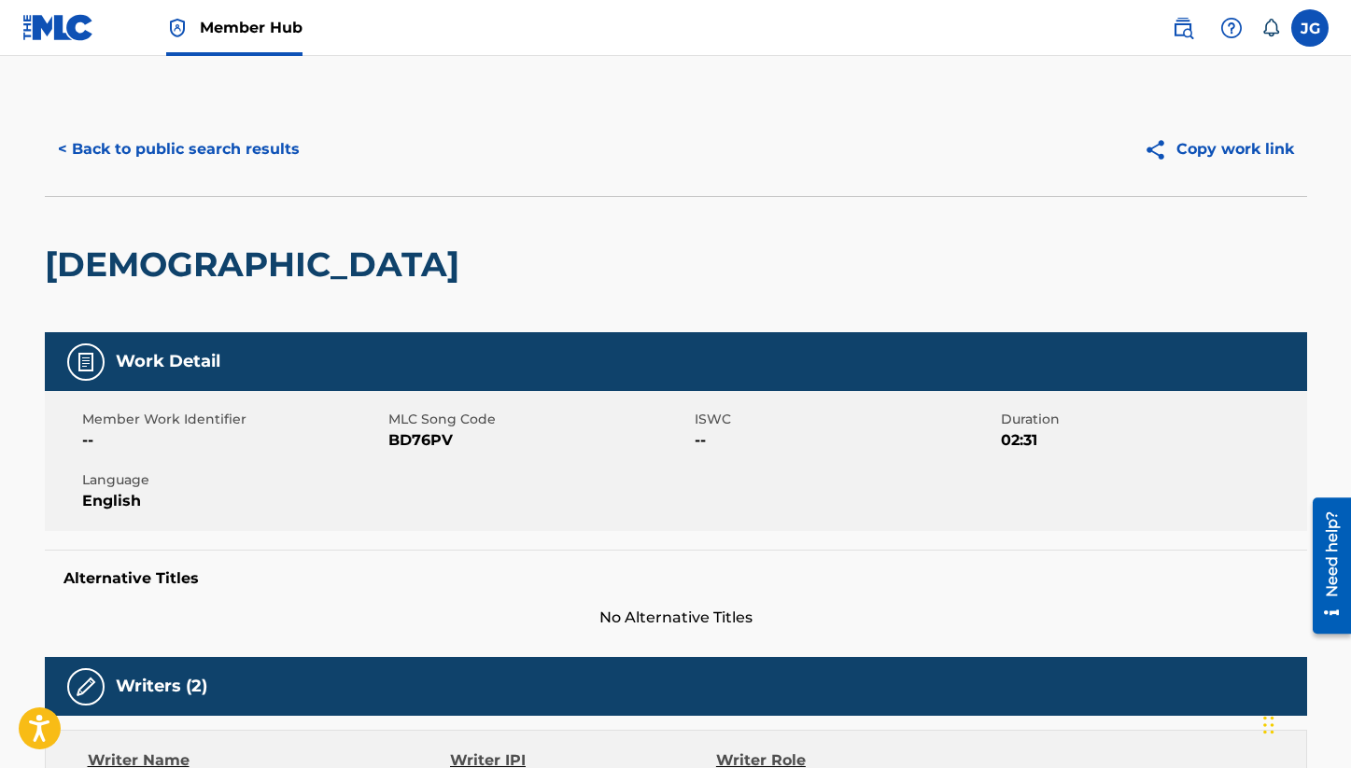
scroll to position [765, 0]
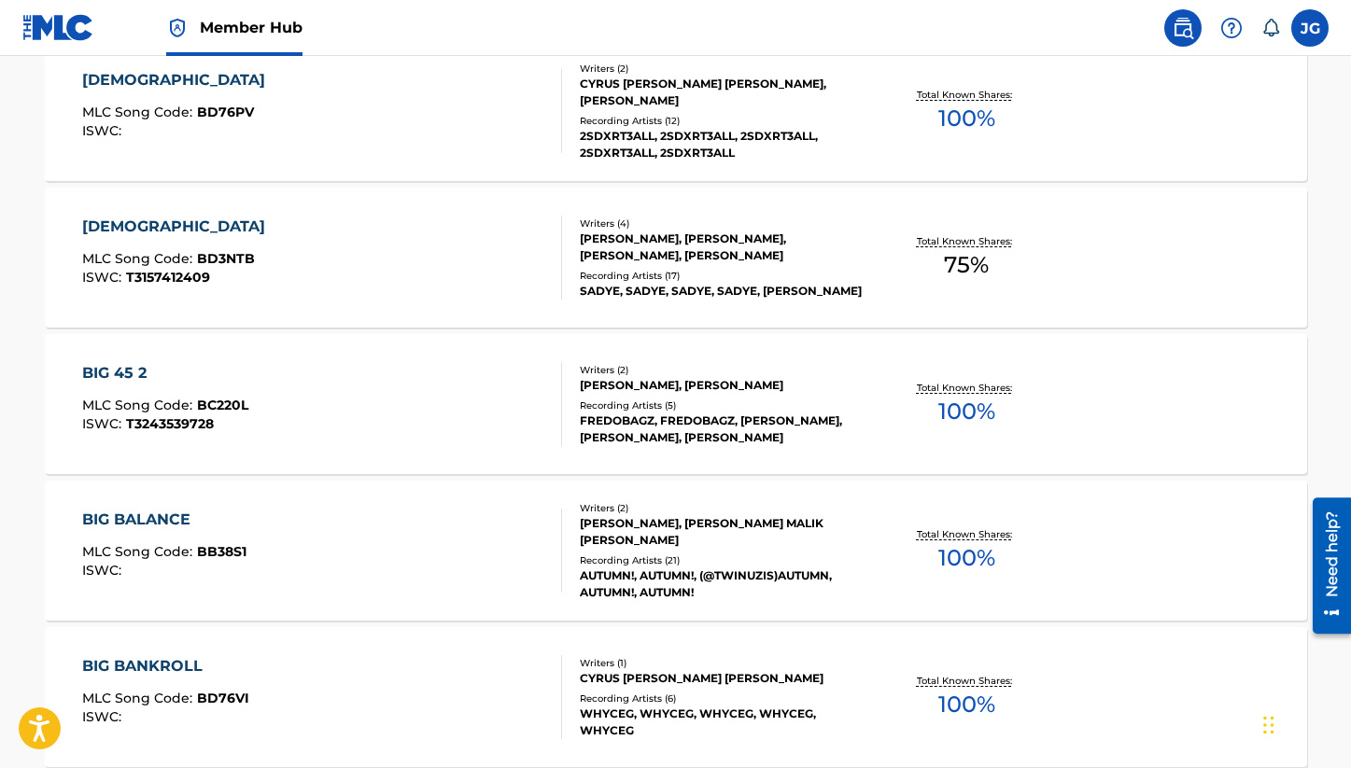
scroll to position [5767, 0]
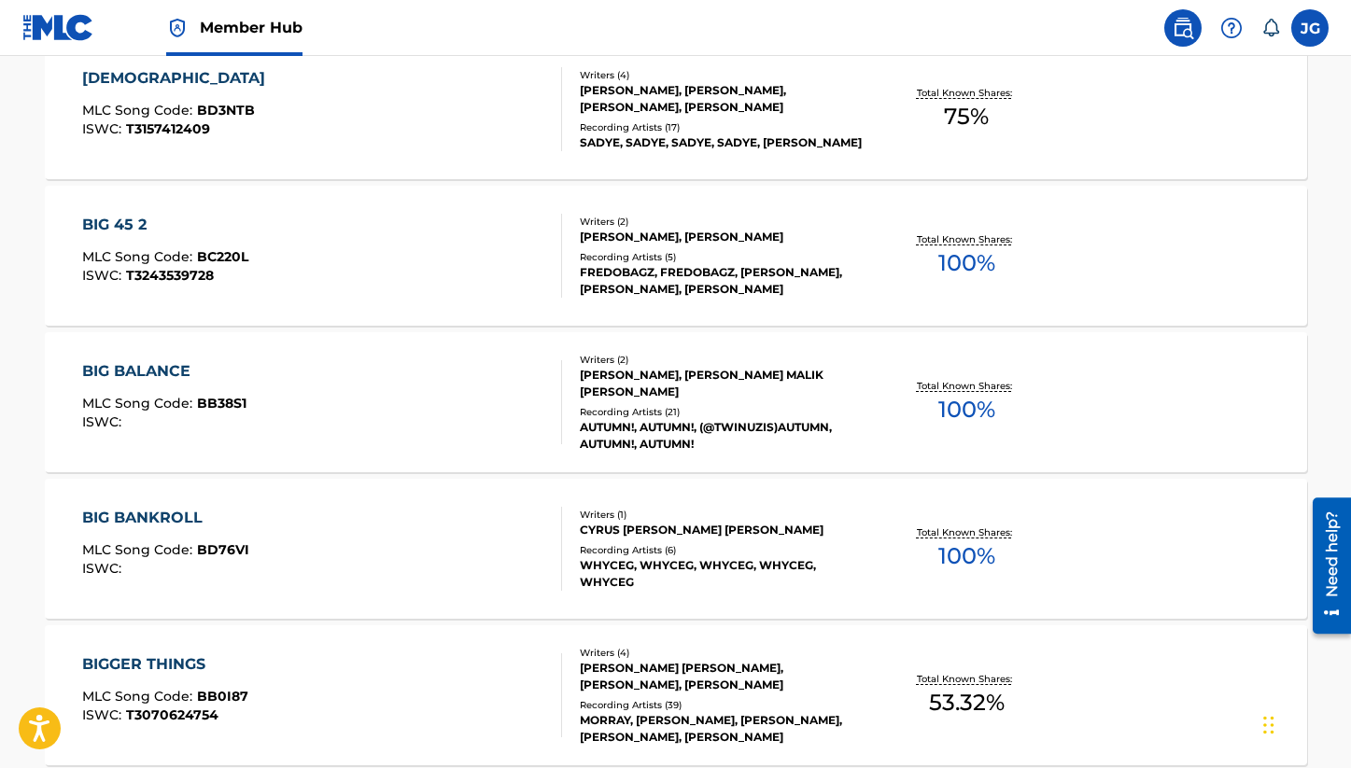
click at [425, 539] on div "BIG BANKROLL MLC Song Code : BD76VI ISWC :" at bounding box center [322, 549] width 480 height 84
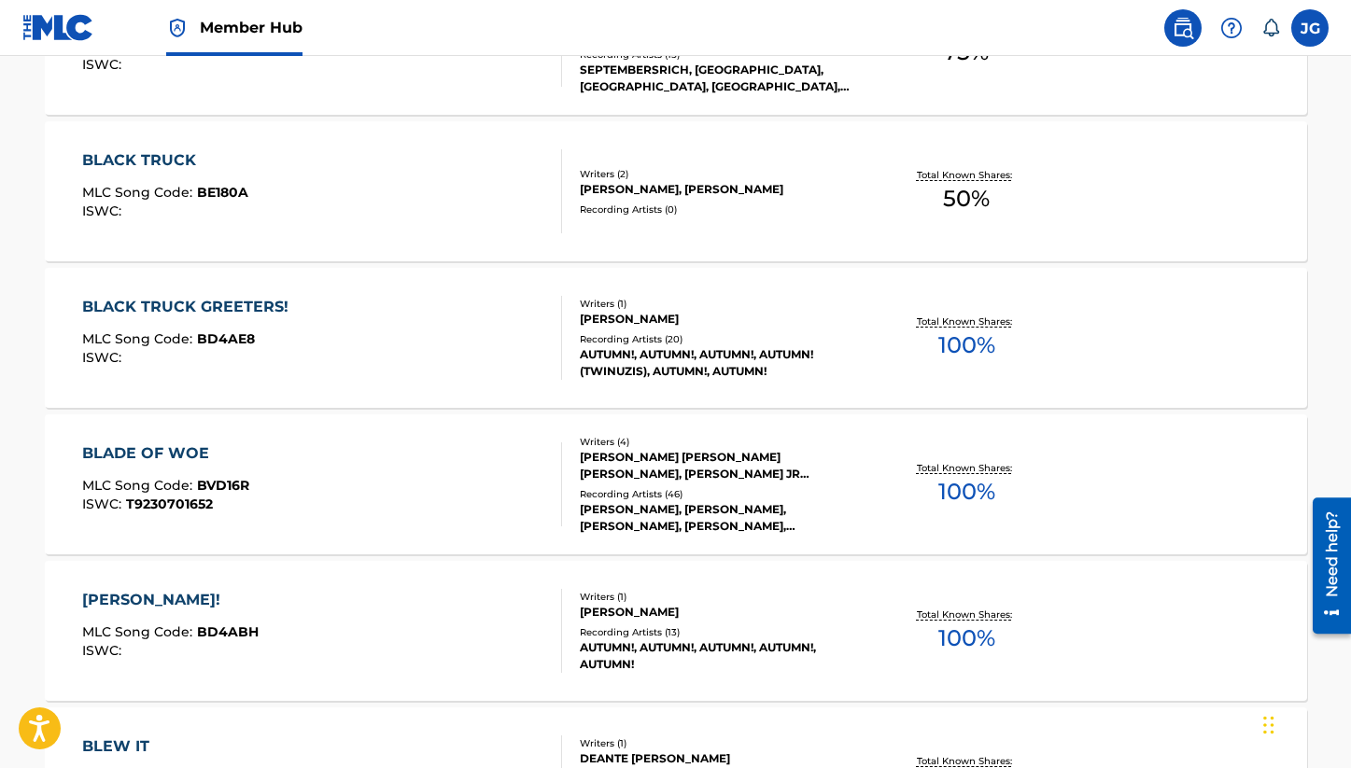
scroll to position [8904, 0]
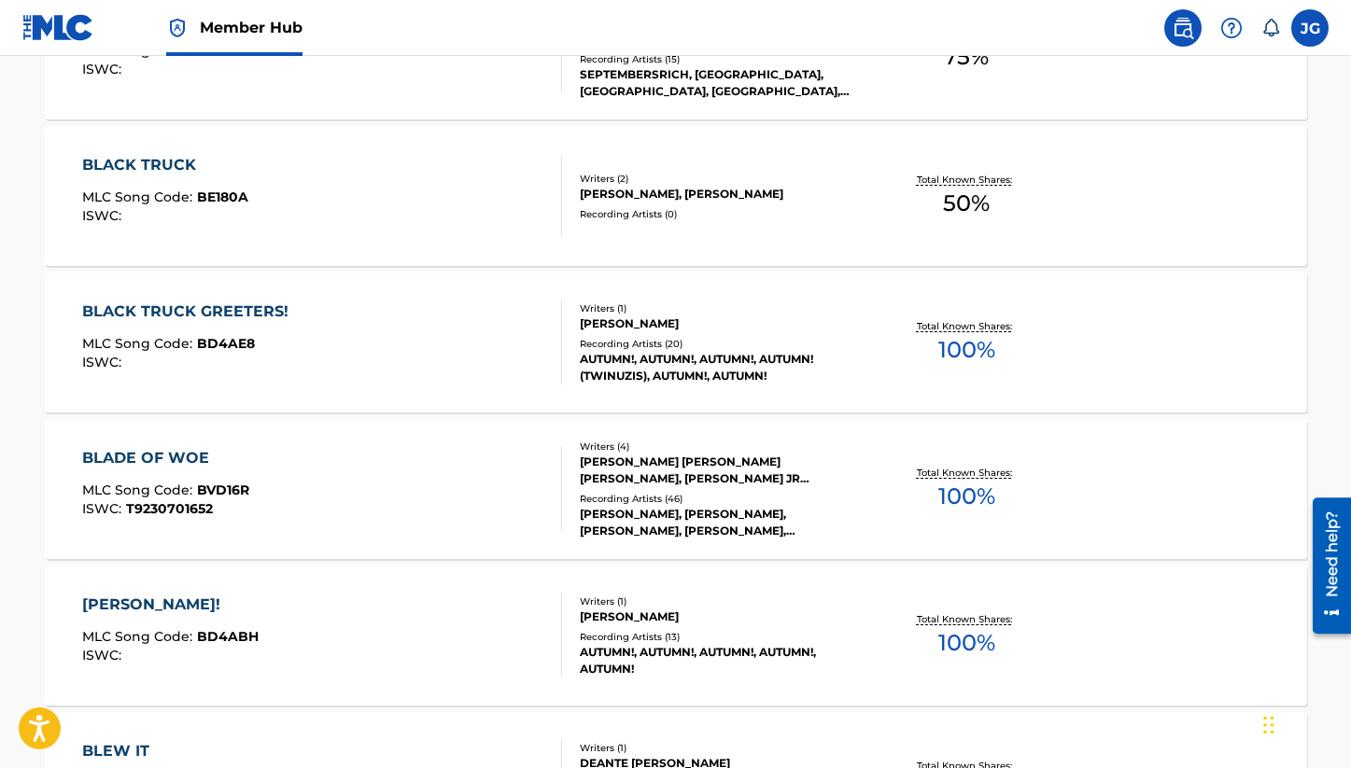
click at [352, 520] on div "BLADE OF WOE MLC Song Code : BVD16R ISWC : T9230701652" at bounding box center [322, 489] width 480 height 84
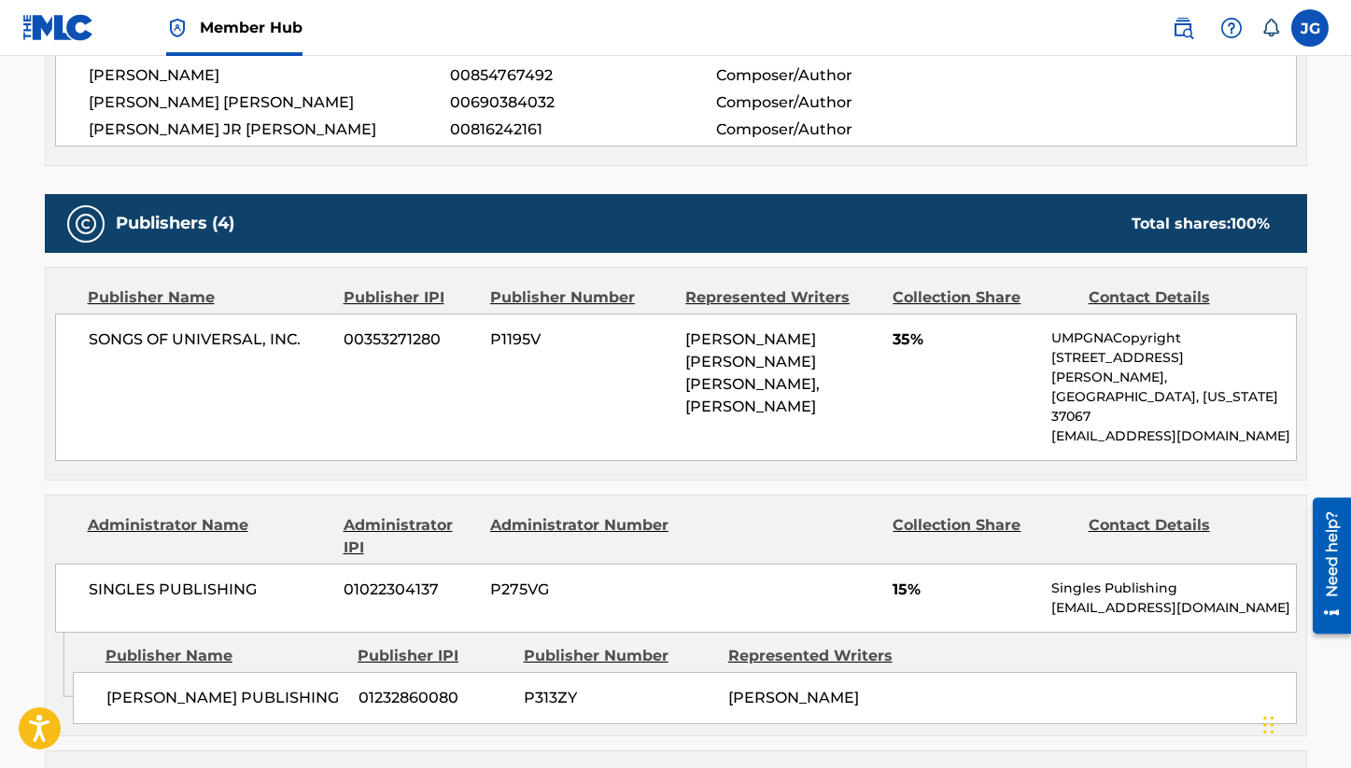
scroll to position [1070, 0]
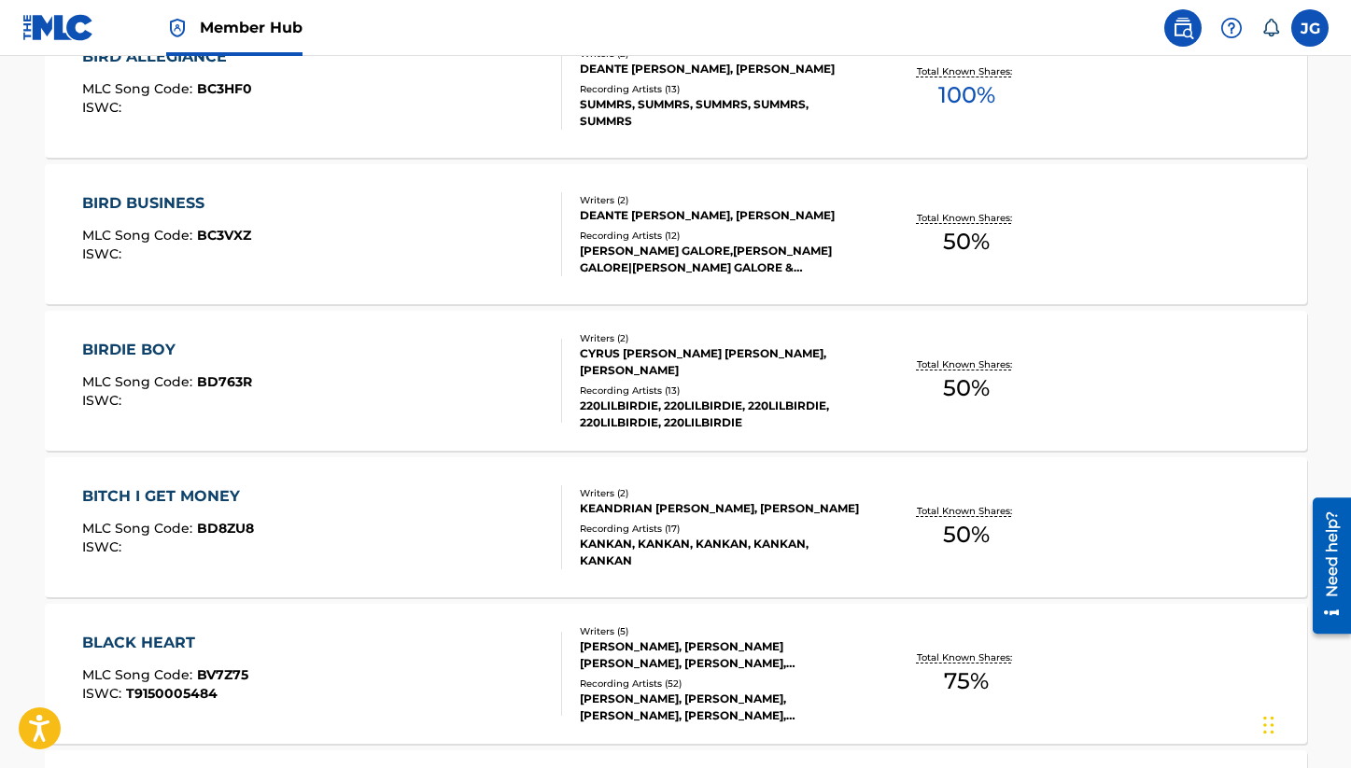
scroll to position [7697, 0]
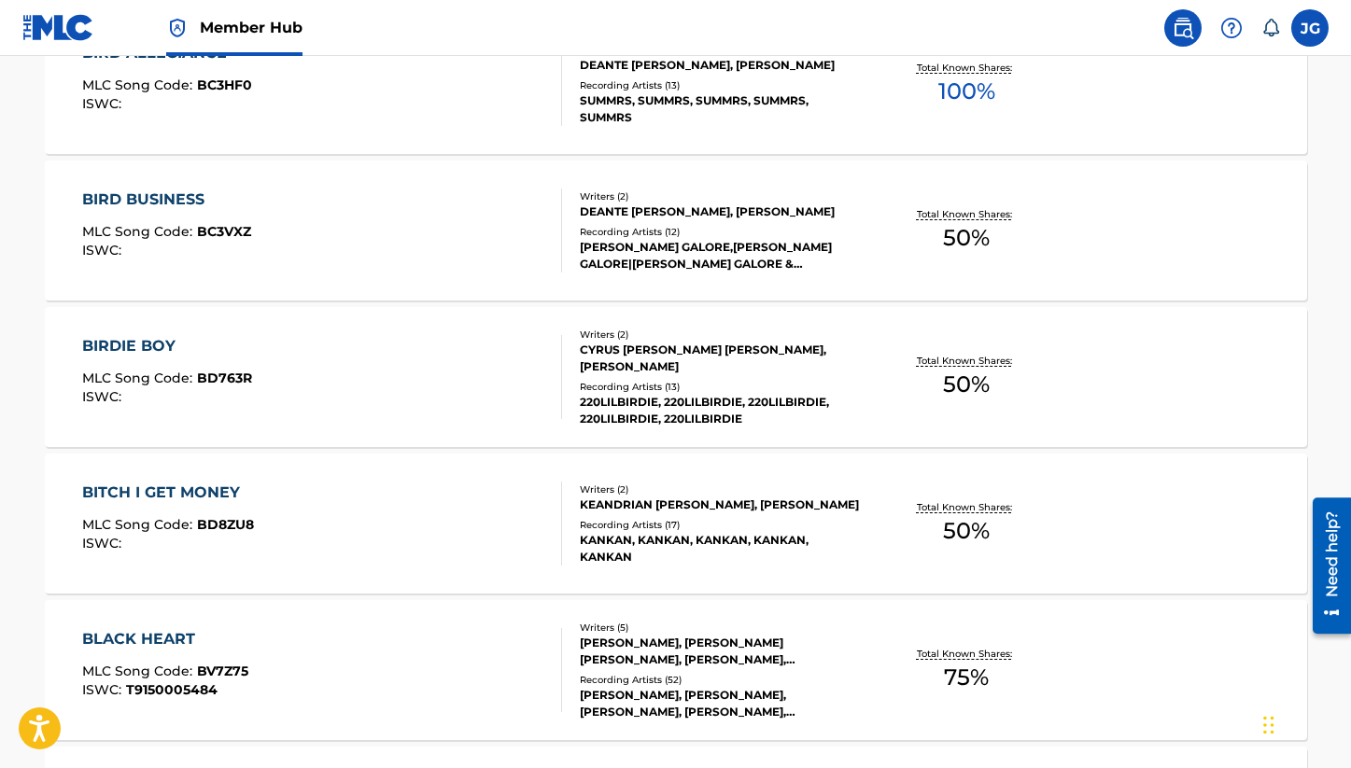
click at [402, 251] on div "BIRD BUSINESS MLC Song Code : BC3VXZ ISWC :" at bounding box center [322, 231] width 480 height 84
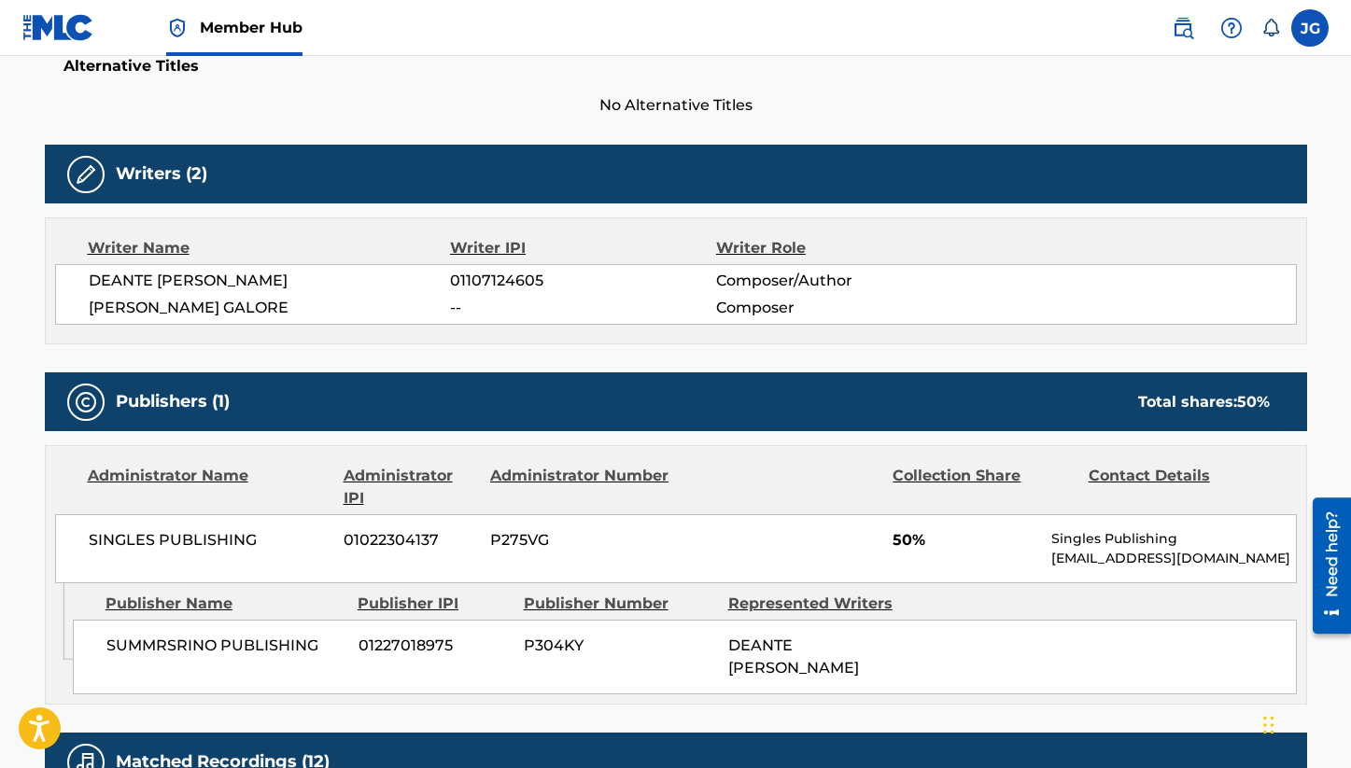
scroll to position [512, 0]
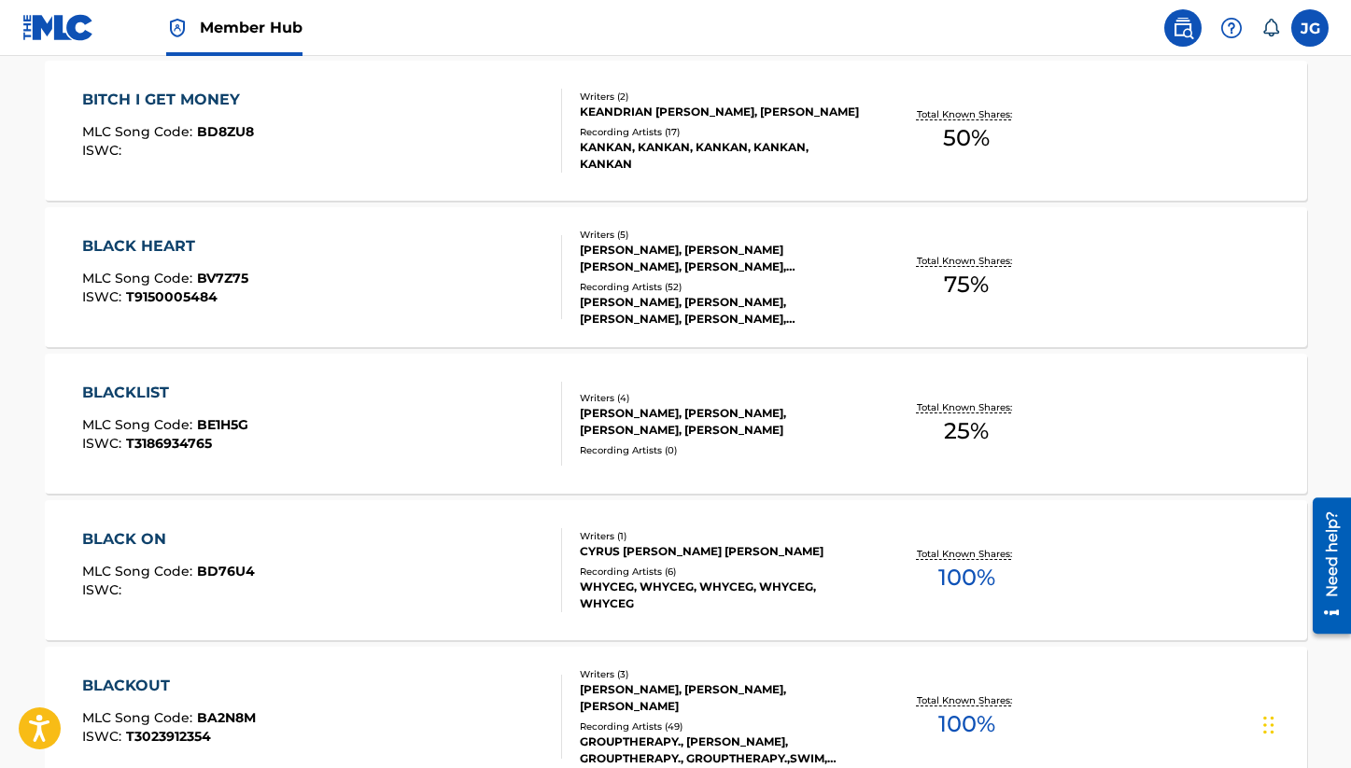
scroll to position [8091, 0]
click at [428, 535] on div "BLACK ON MLC Song Code : BD76U4 ISWC :" at bounding box center [322, 569] width 480 height 84
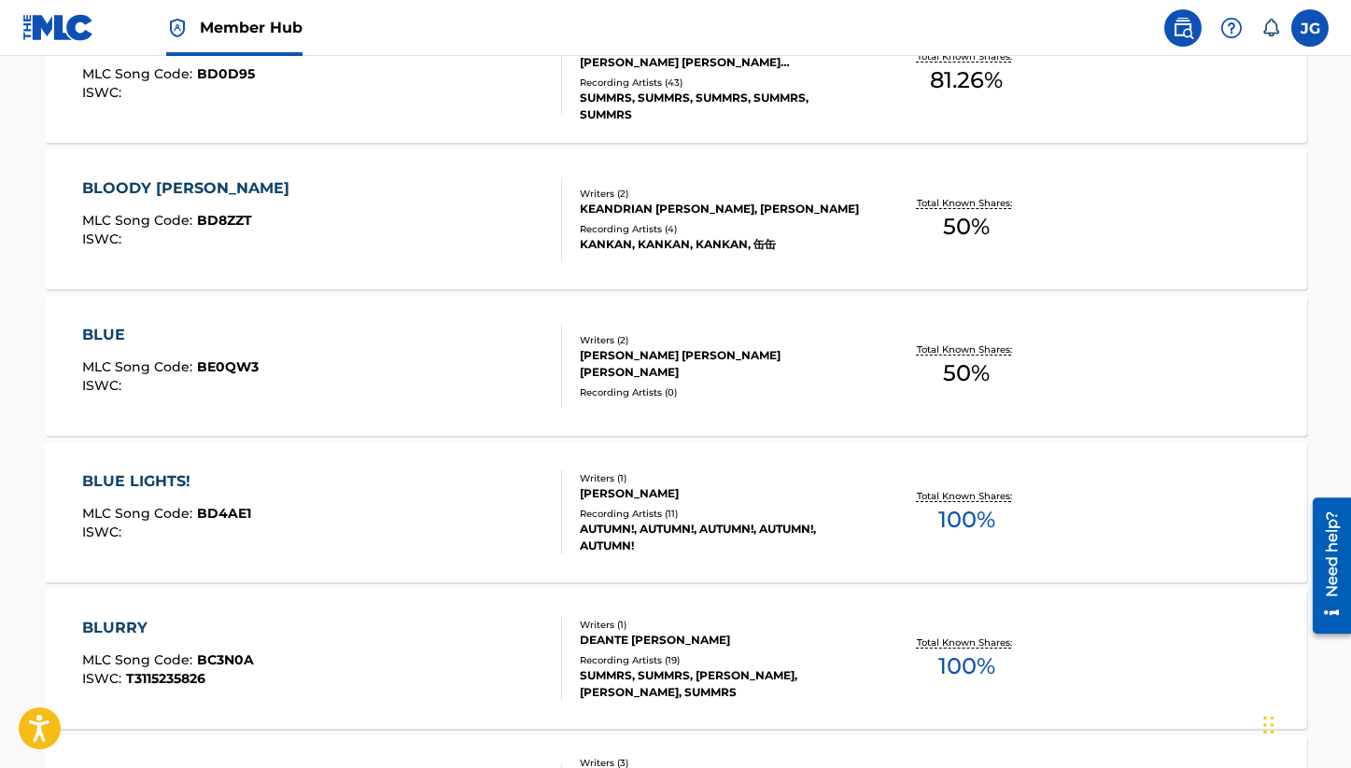
scroll to position [10299, 0]
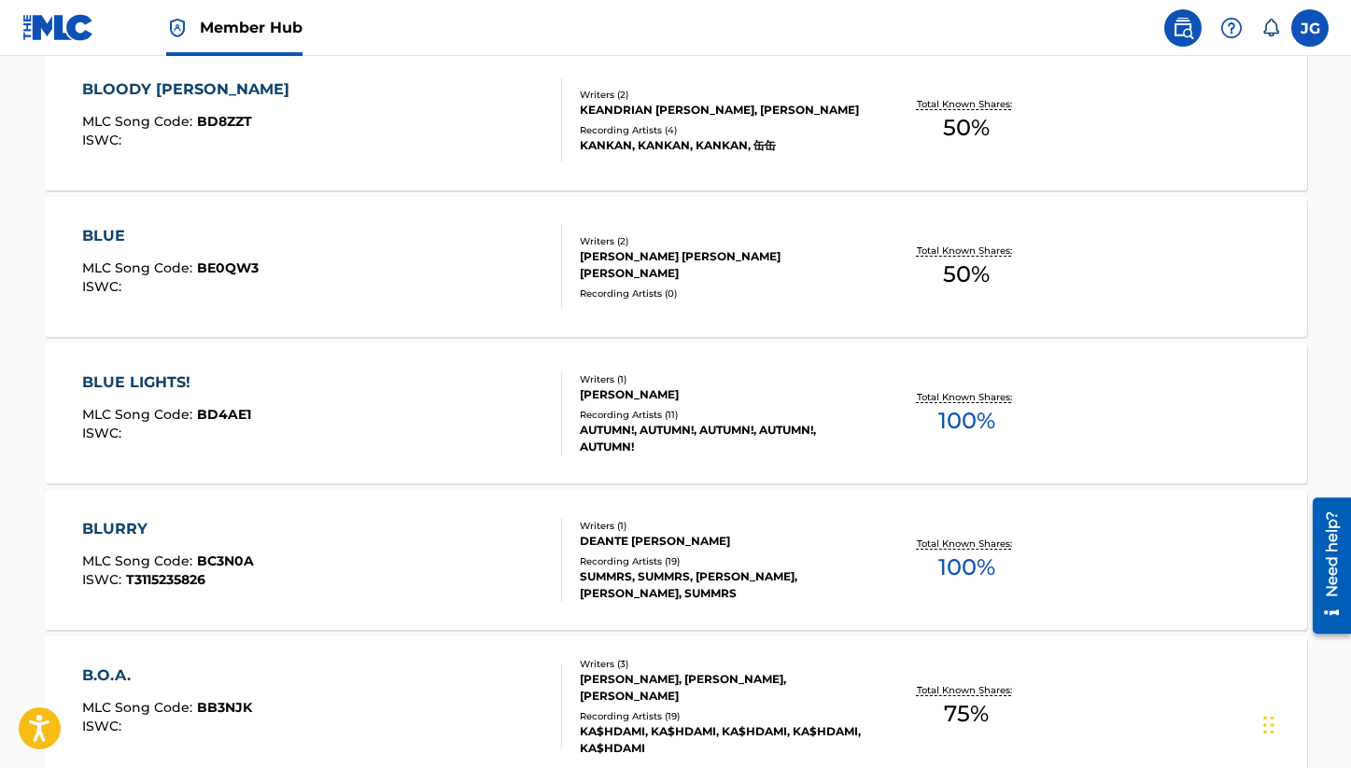
click at [355, 553] on div "BLURRY MLC Song Code : BC3N0A ISWC : T3115235826" at bounding box center [322, 560] width 480 height 84
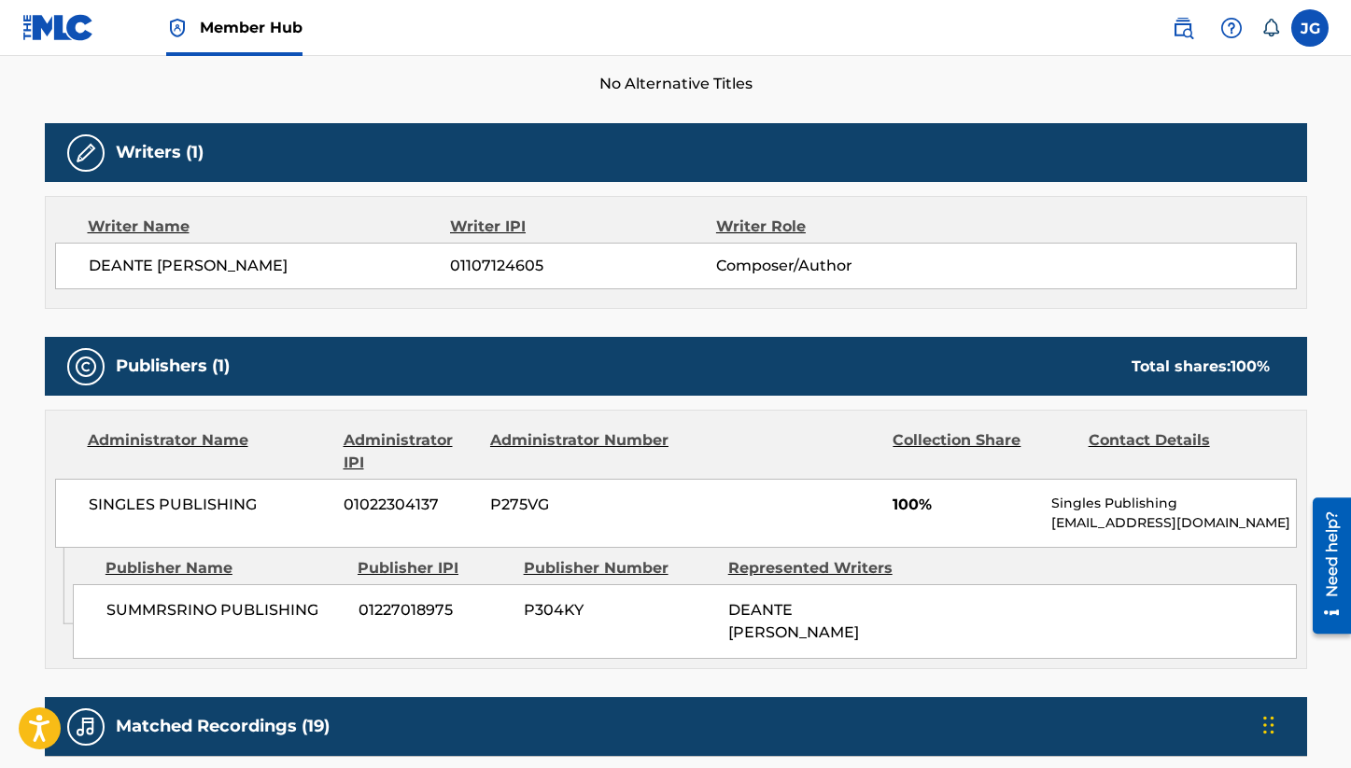
scroll to position [534, 0]
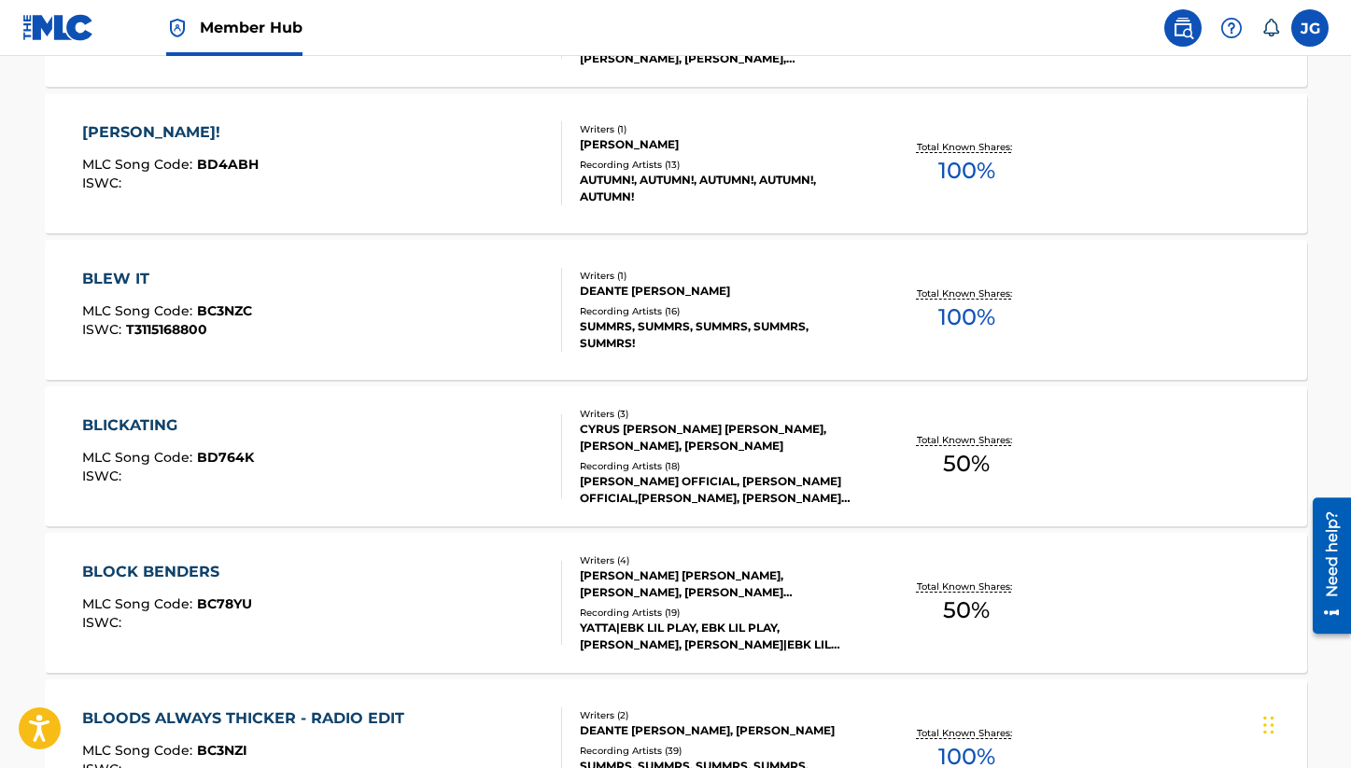
scroll to position [9378, 0]
click at [367, 322] on div "BLEW IT MLC Song Code : BC3NZC ISWC : T3115168800" at bounding box center [322, 309] width 480 height 84
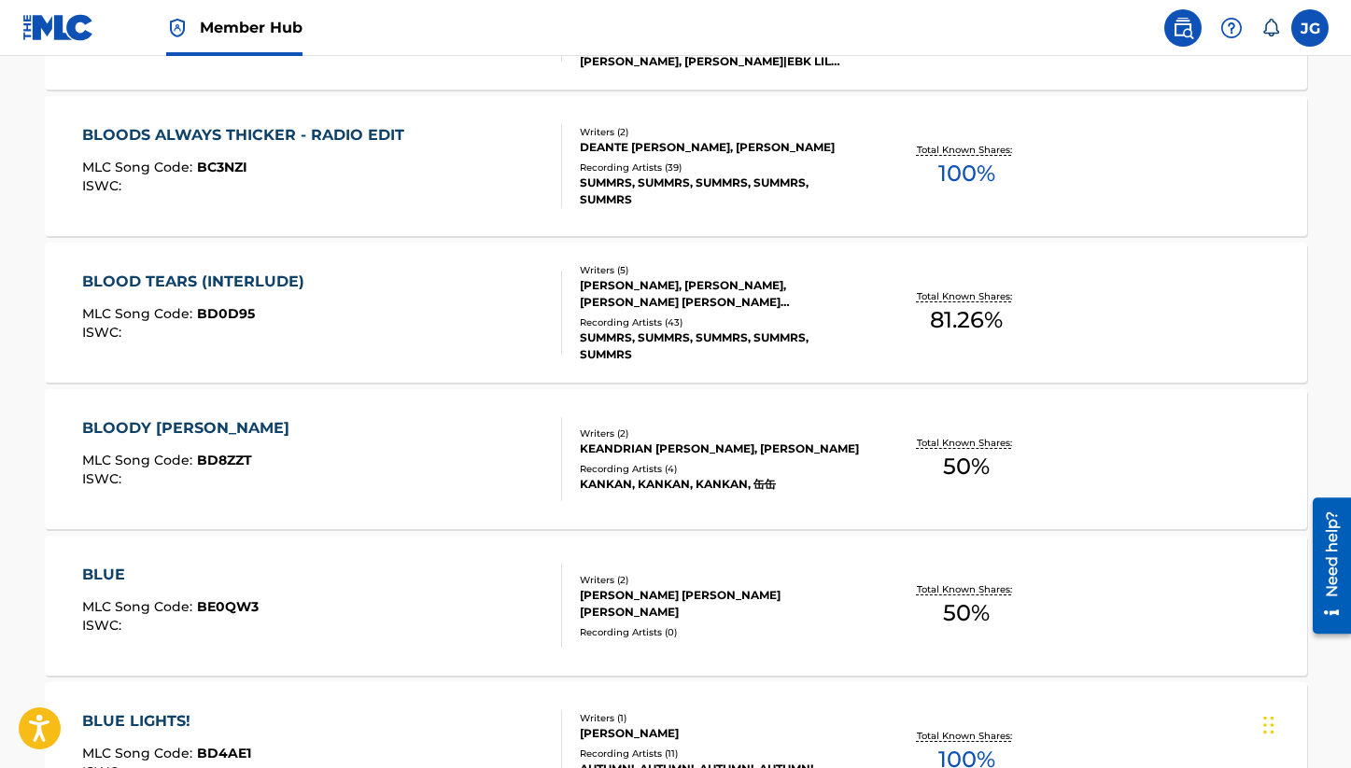
scroll to position [9955, 0]
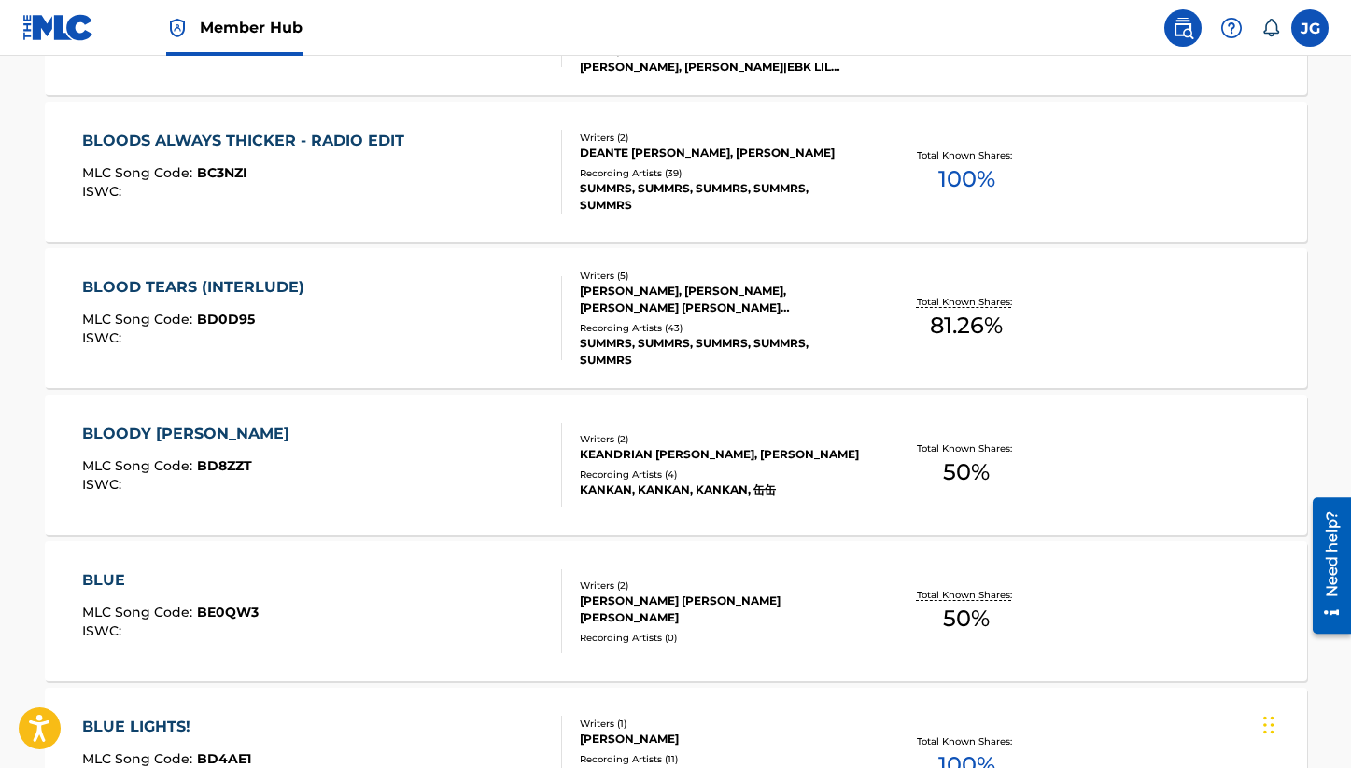
click at [397, 228] on div "BLOODS ALWAYS THICKER - RADIO EDIT MLC Song Code : BC3NZI ISWC : Writers ( 2 ) …" at bounding box center [676, 172] width 1262 height 140
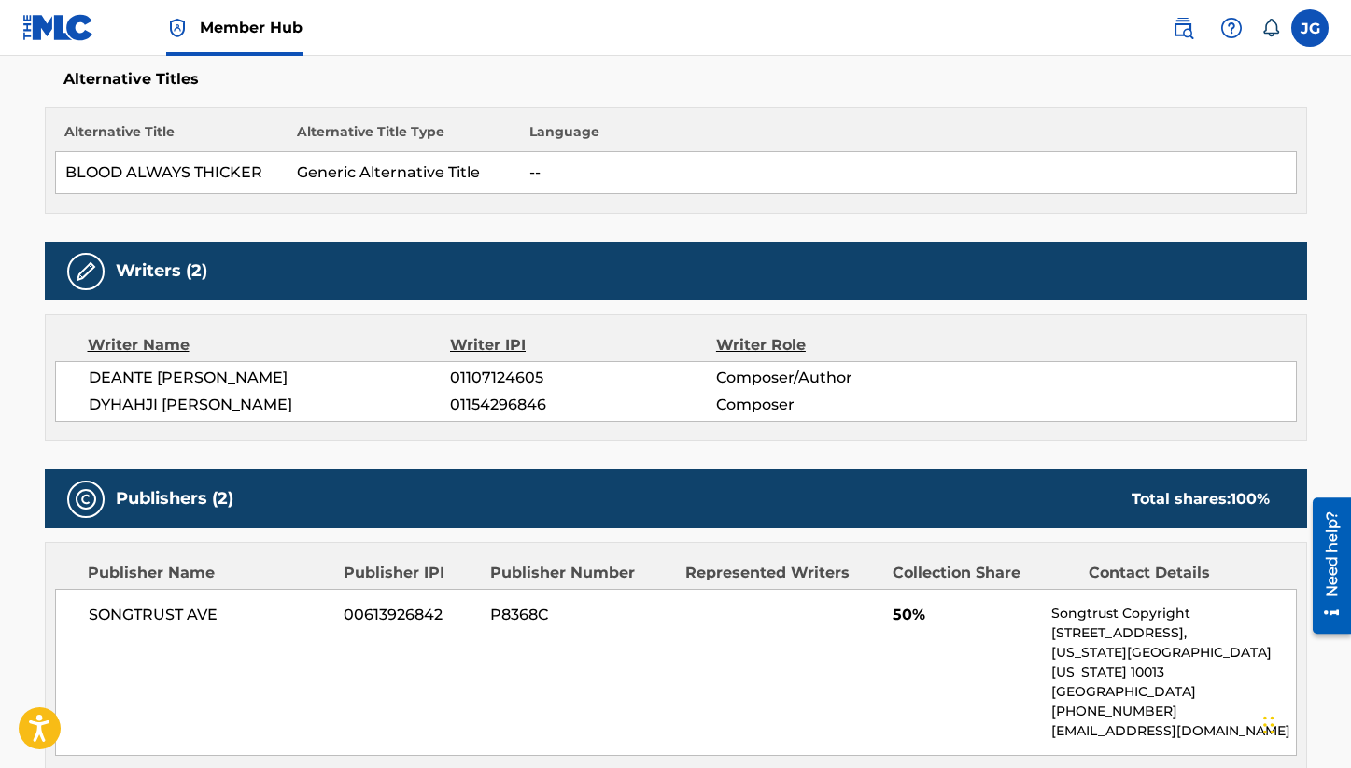
scroll to position [517, 0]
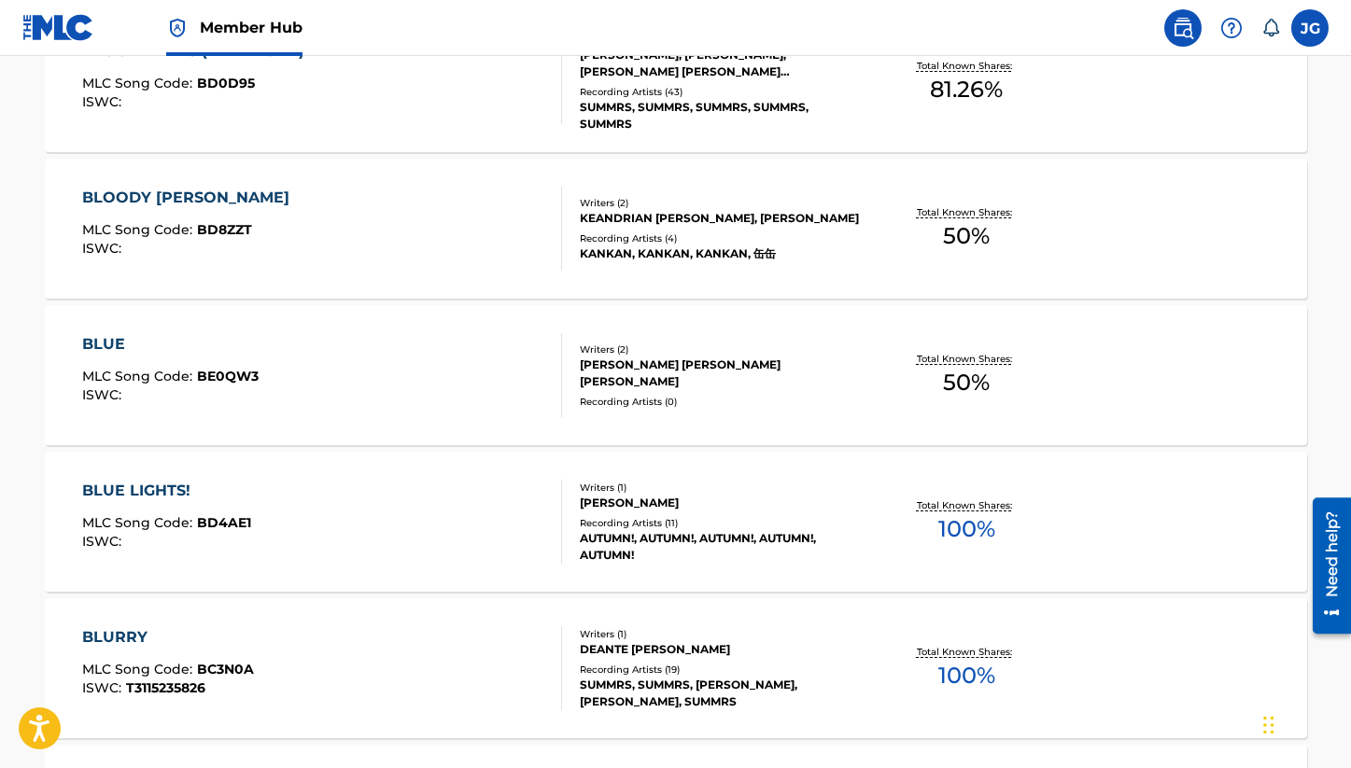
scroll to position [10196, 0]
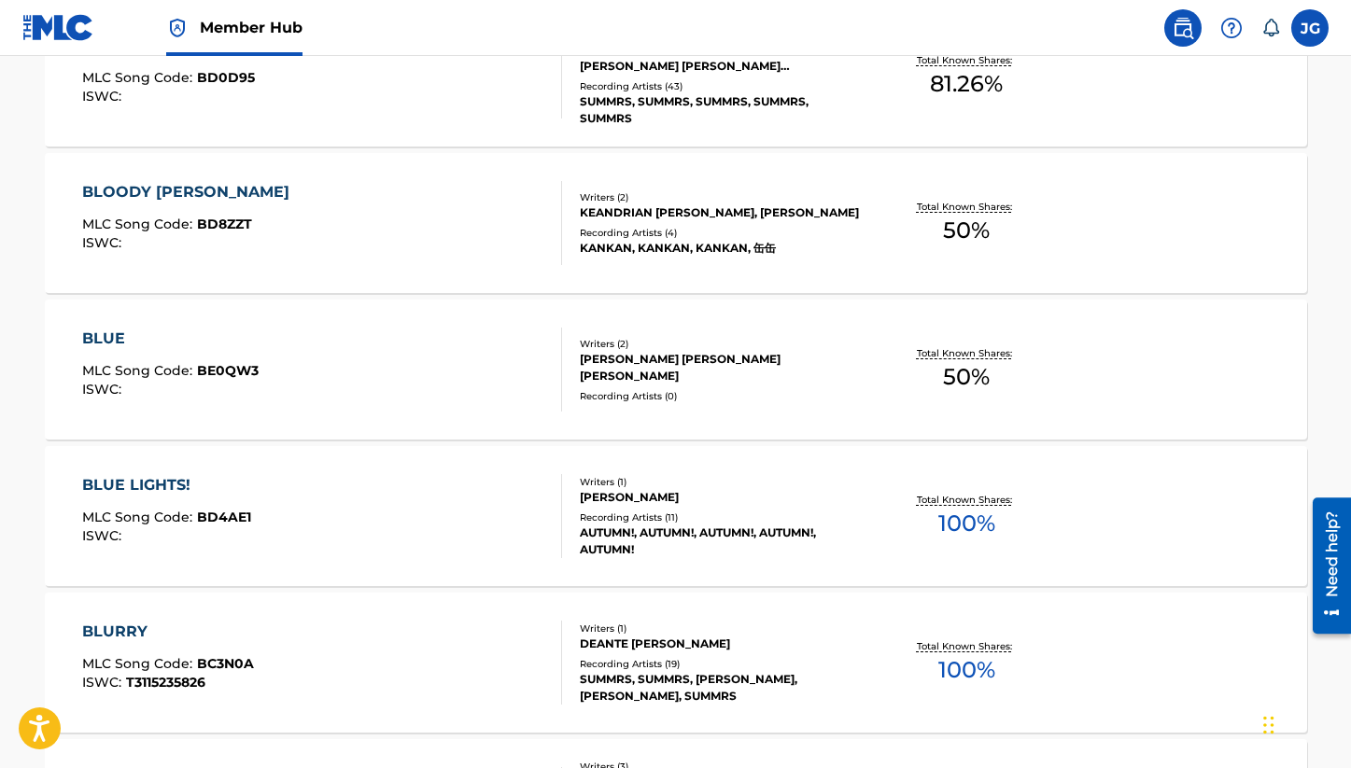
click at [344, 653] on div "BLURRY MLC Song Code : BC3N0A ISWC : T3115235826" at bounding box center [322, 663] width 480 height 84
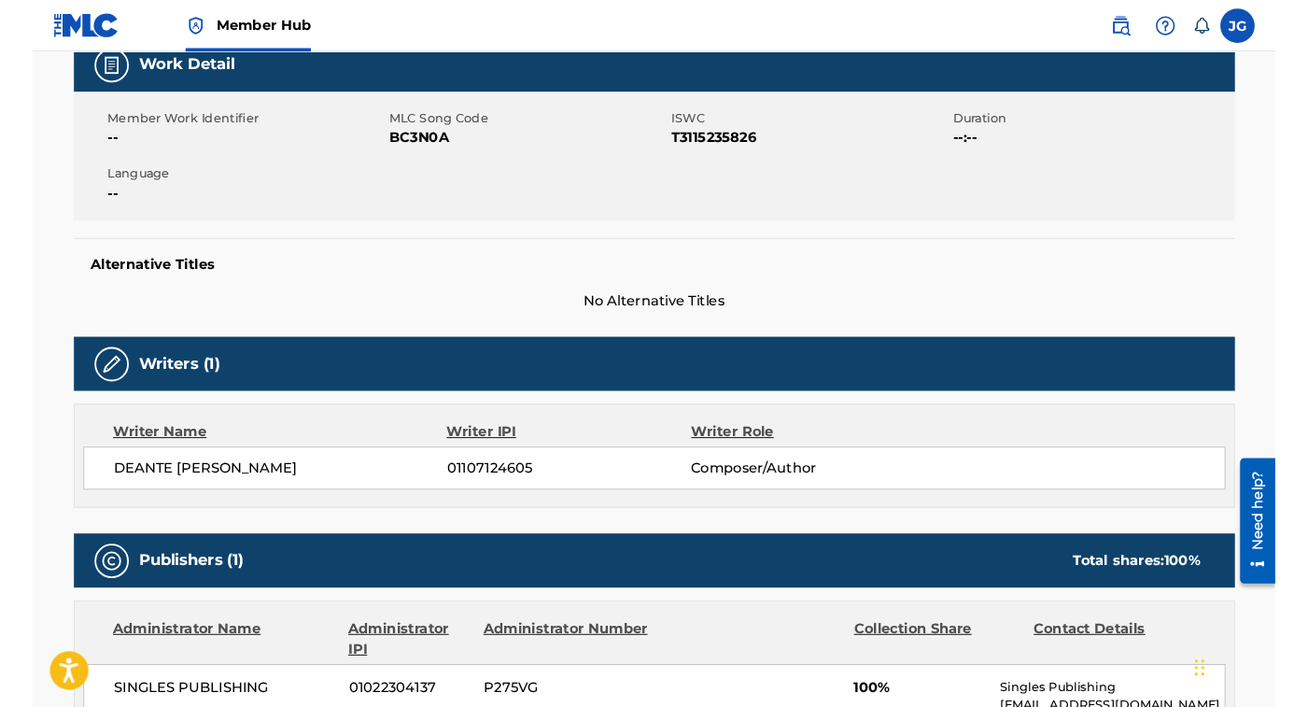
scroll to position [305, 0]
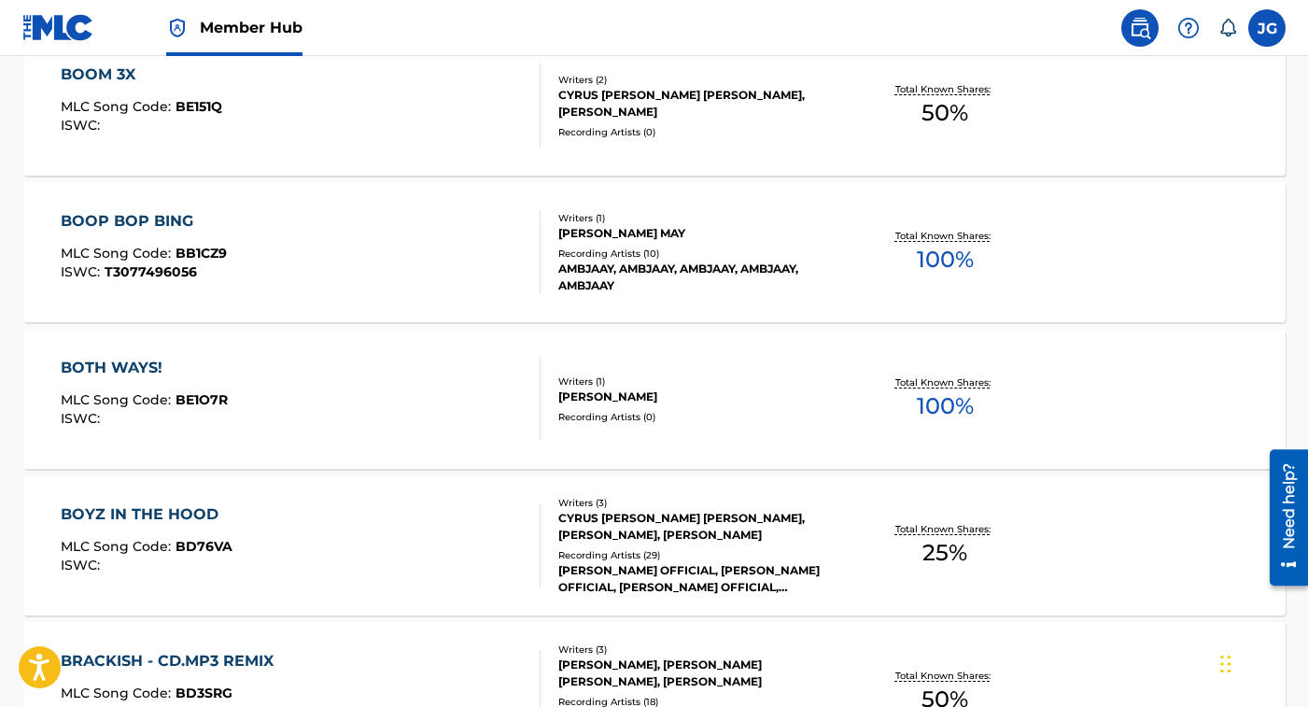
scroll to position [12856, 0]
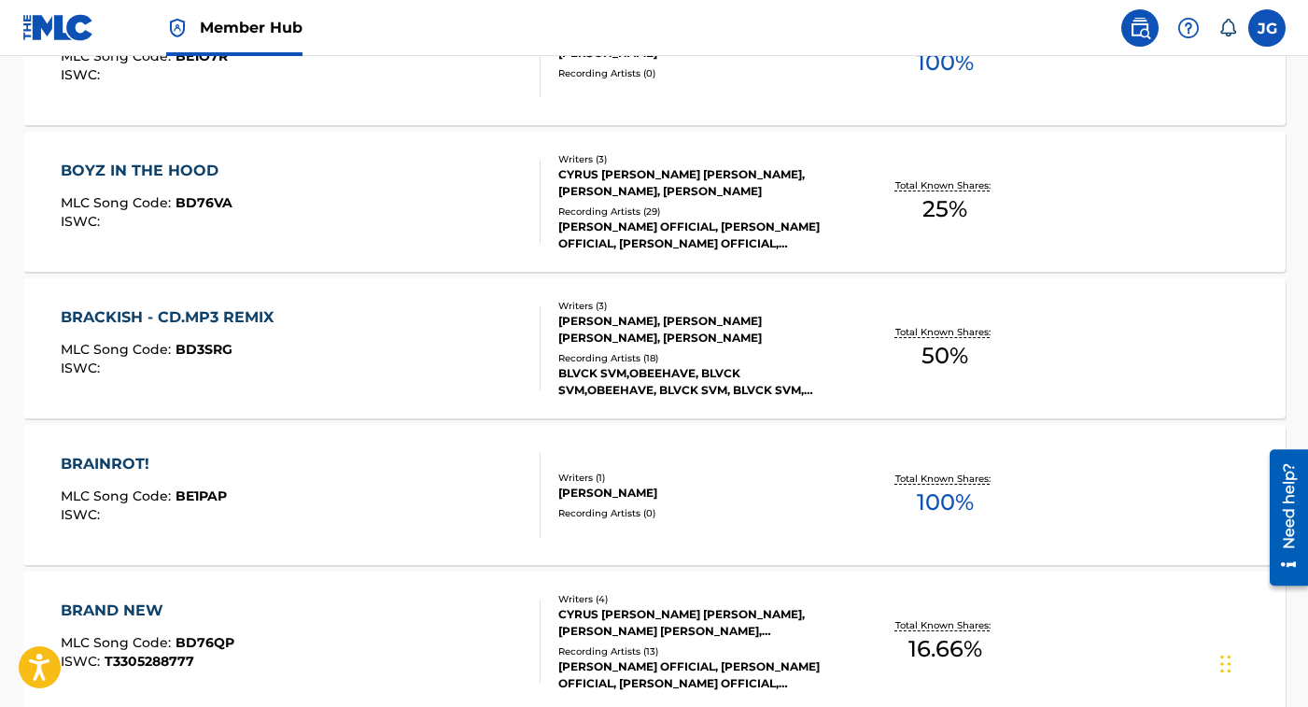
click at [388, 465] on div "BRAINROT! MLC Song Code : BE1PAP ISWC :" at bounding box center [301, 495] width 480 height 84
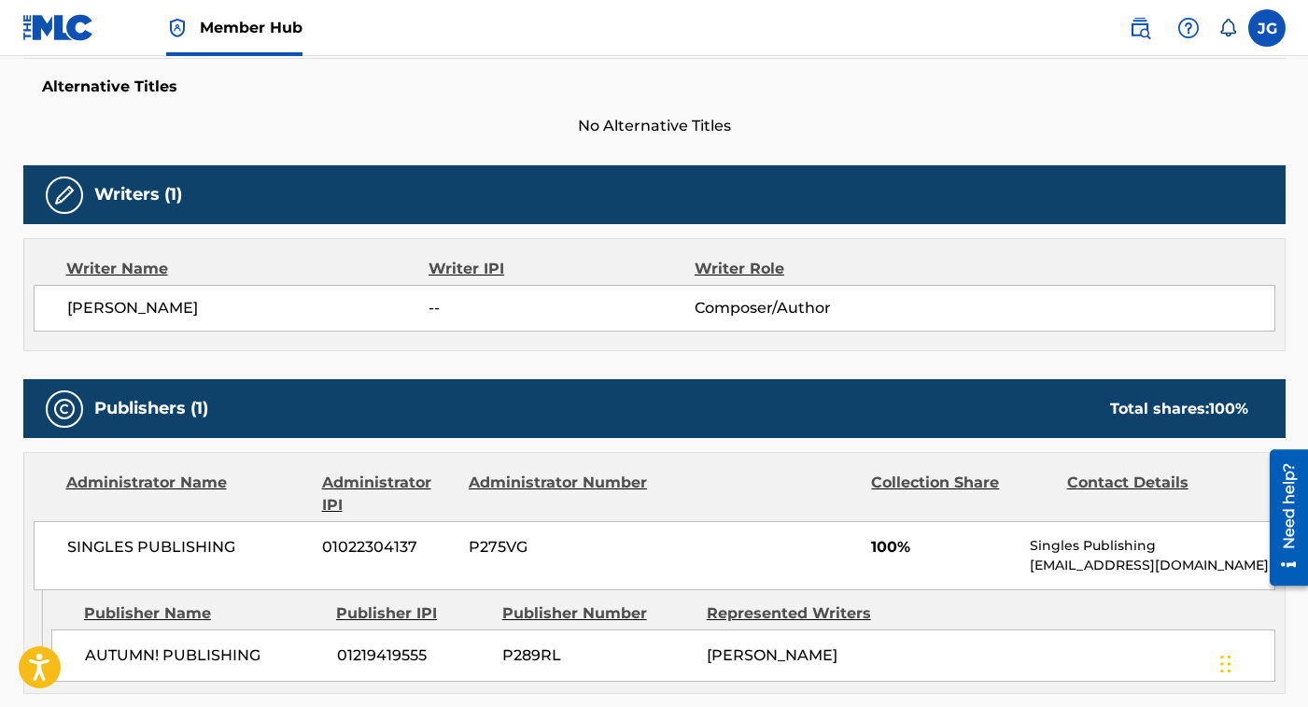
scroll to position [495, 0]
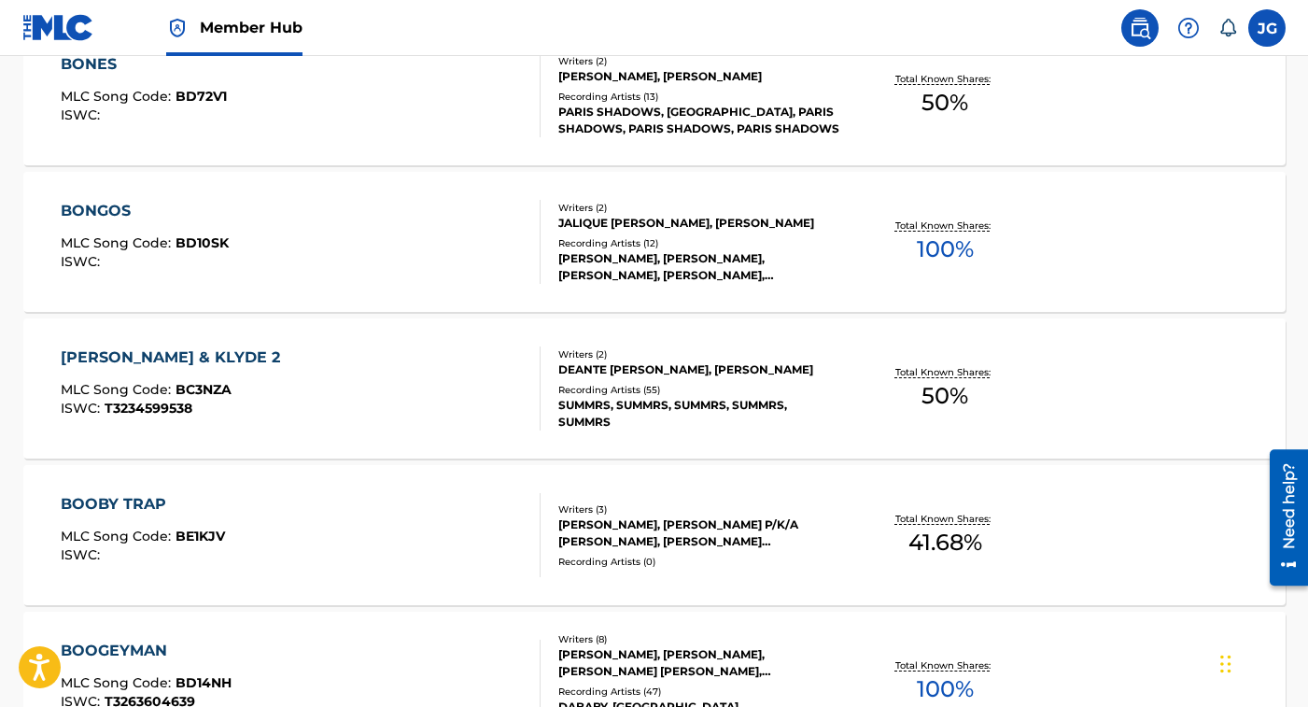
scroll to position [11779, 0]
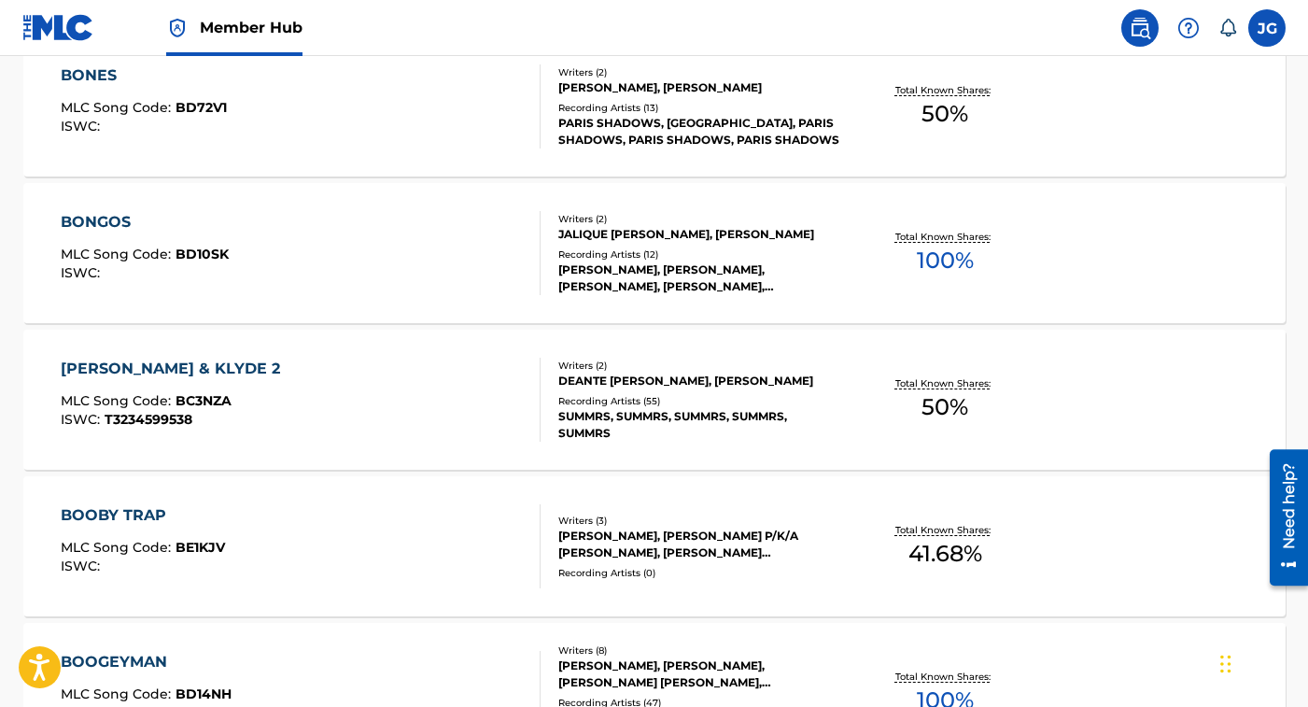
click at [269, 311] on div "BONGOS MLC Song Code : BD10SK ISWC : Writers ( 2 ) [PERSON_NAME], [PERSON_NAME]…" at bounding box center [654, 253] width 1262 height 140
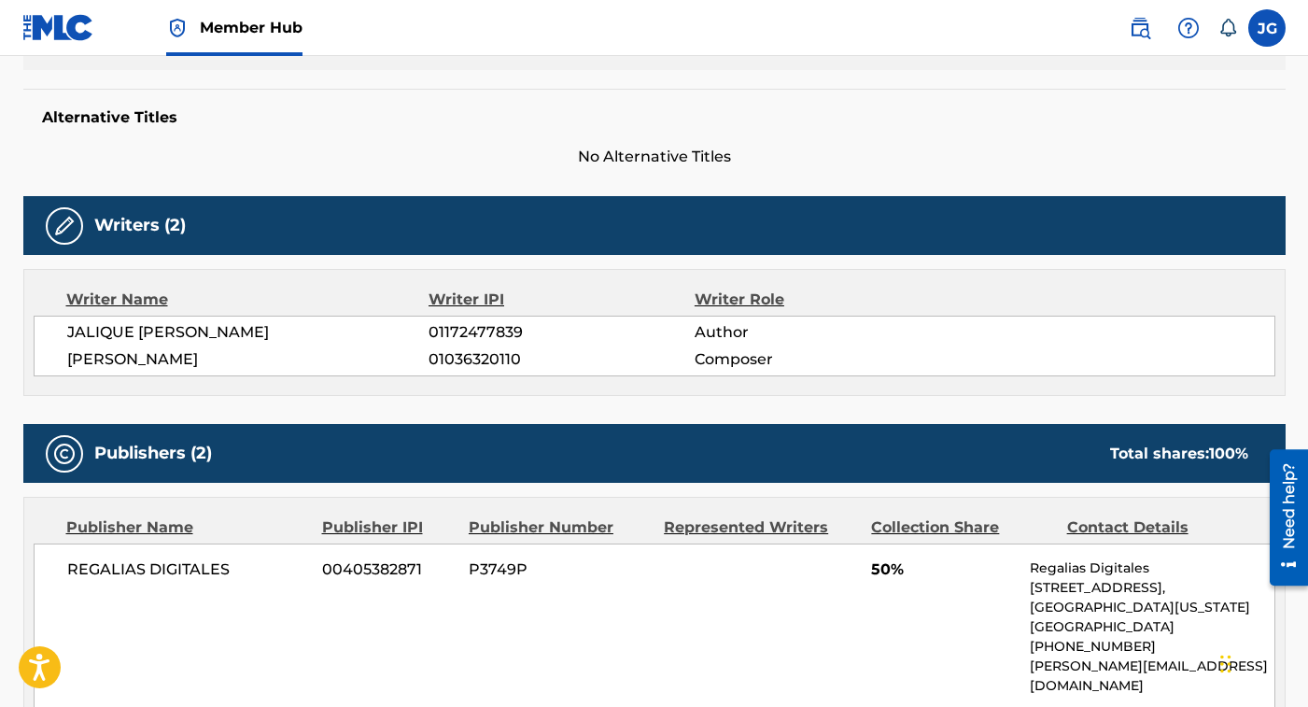
scroll to position [572, 0]
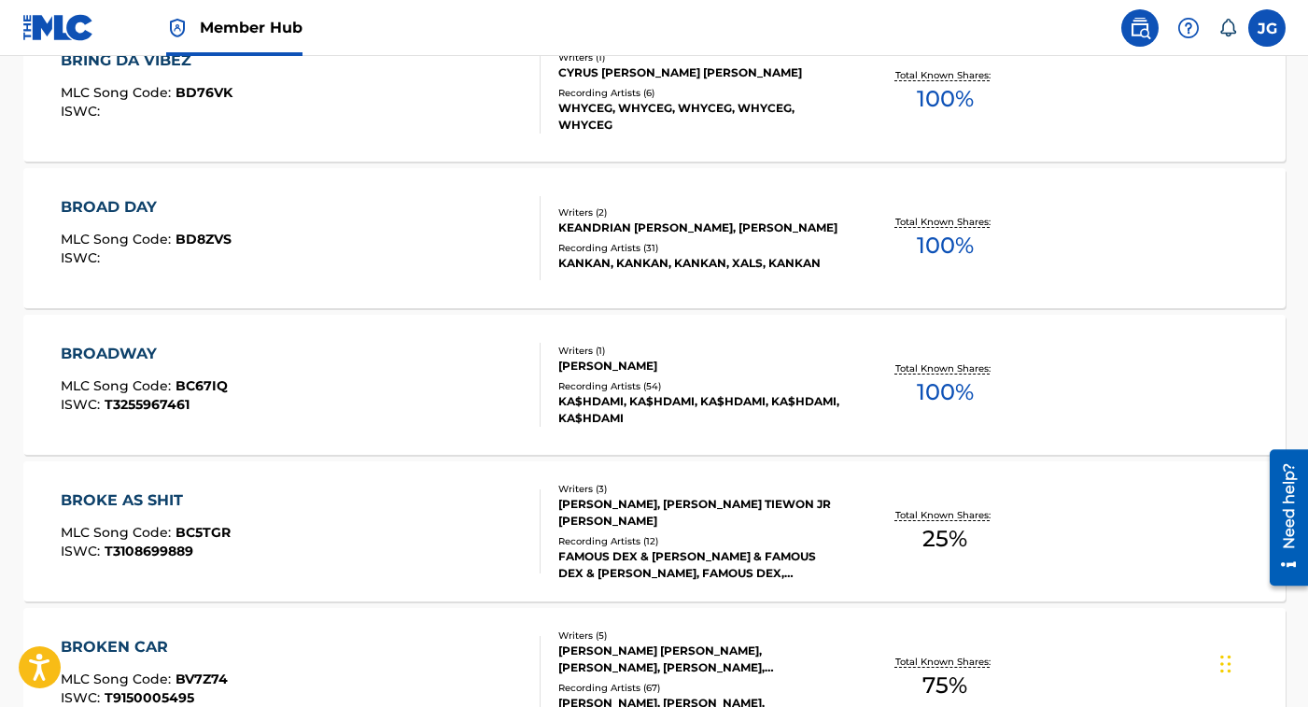
scroll to position [14580, 0]
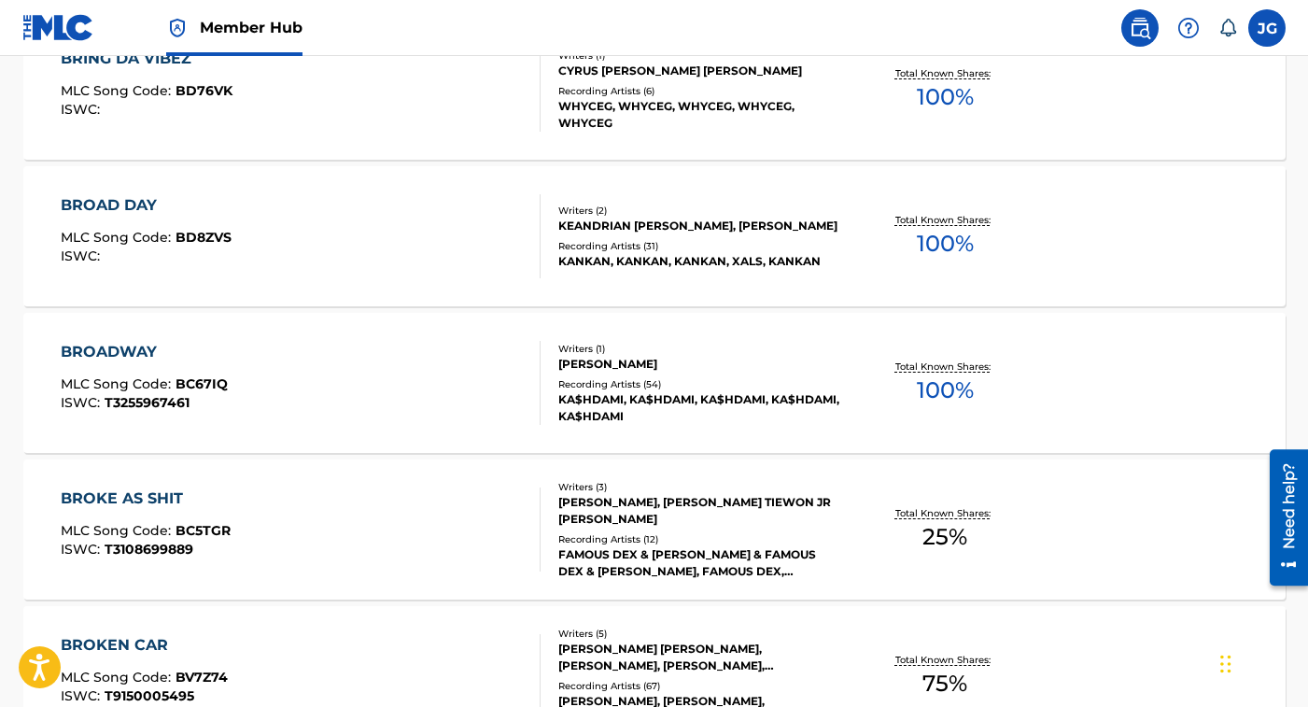
click at [389, 400] on div "BROADWAY MLC Song Code : BC67IQ ISWC : T3255967461" at bounding box center [301, 383] width 480 height 84
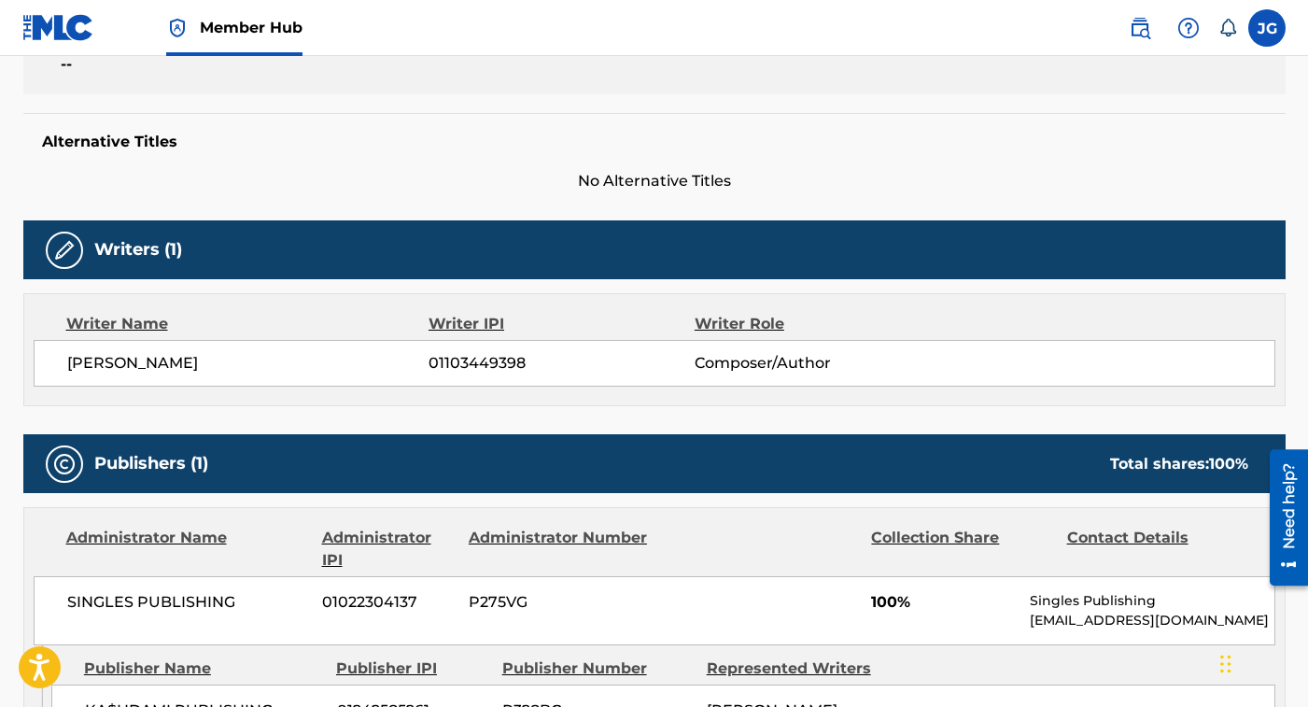
scroll to position [367, 0]
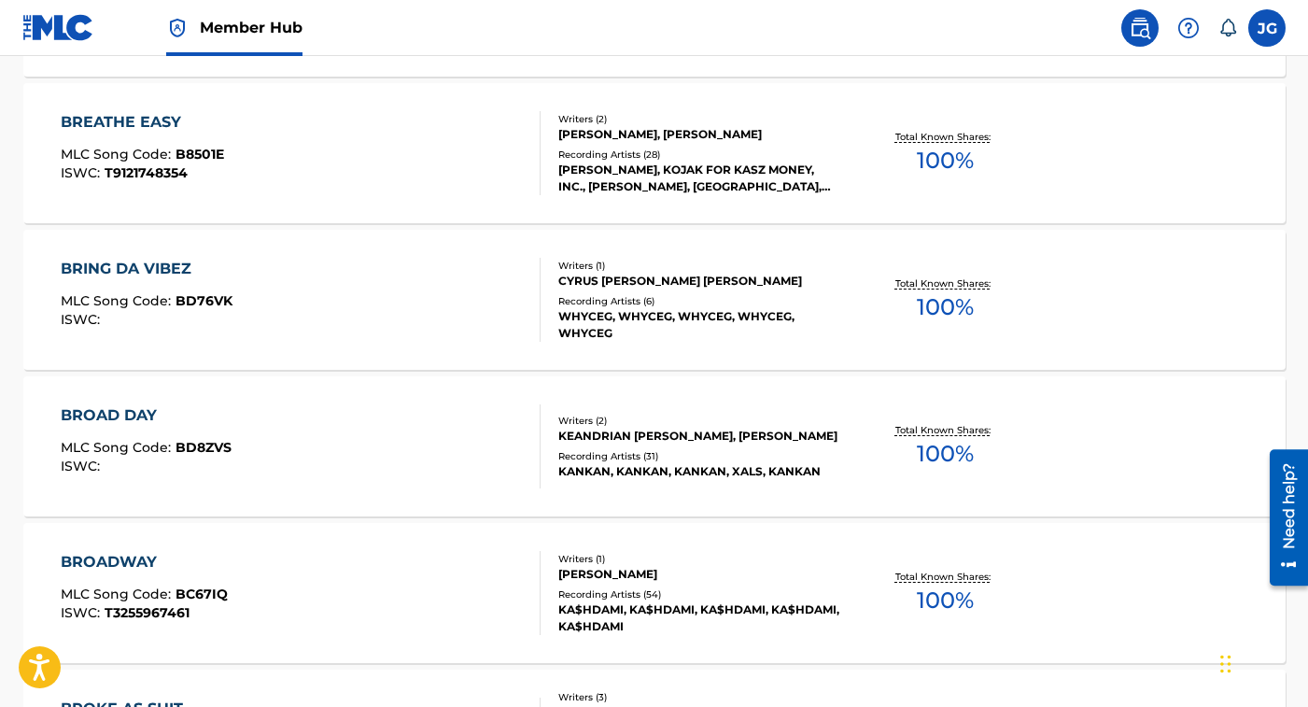
scroll to position [14372, 0]
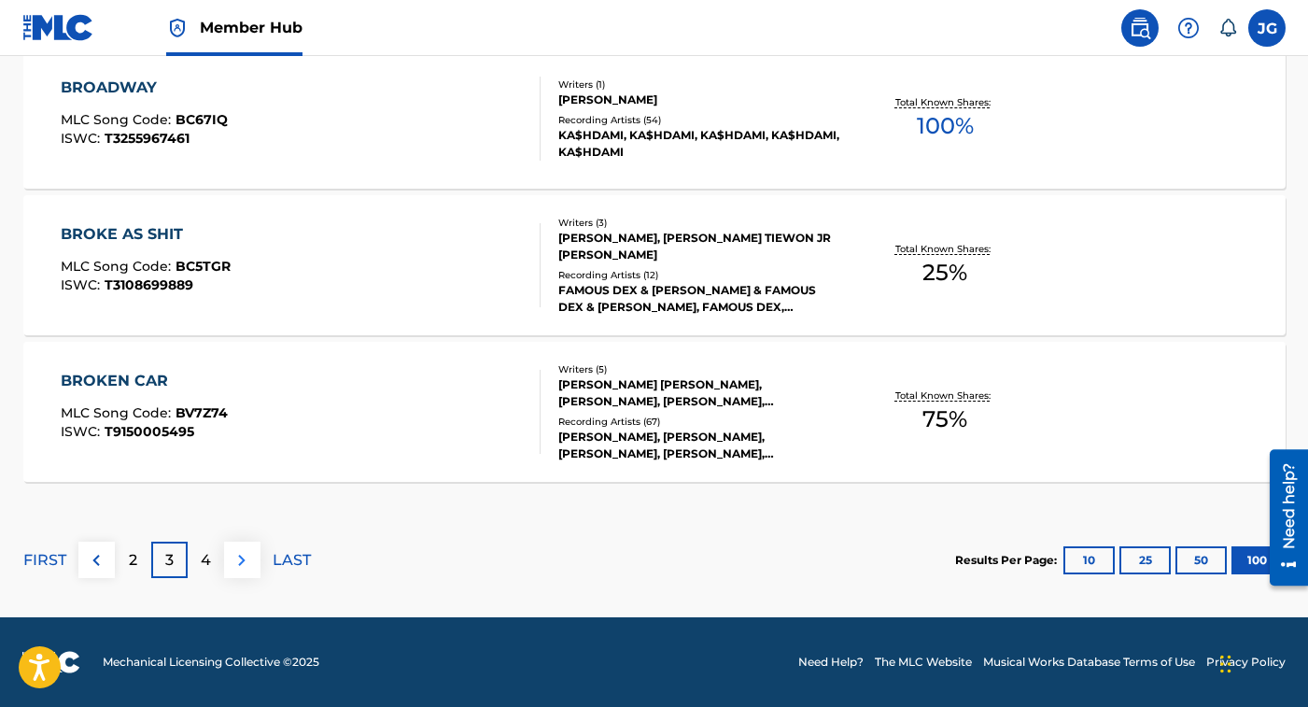
click at [250, 561] on img at bounding box center [242, 560] width 22 height 22
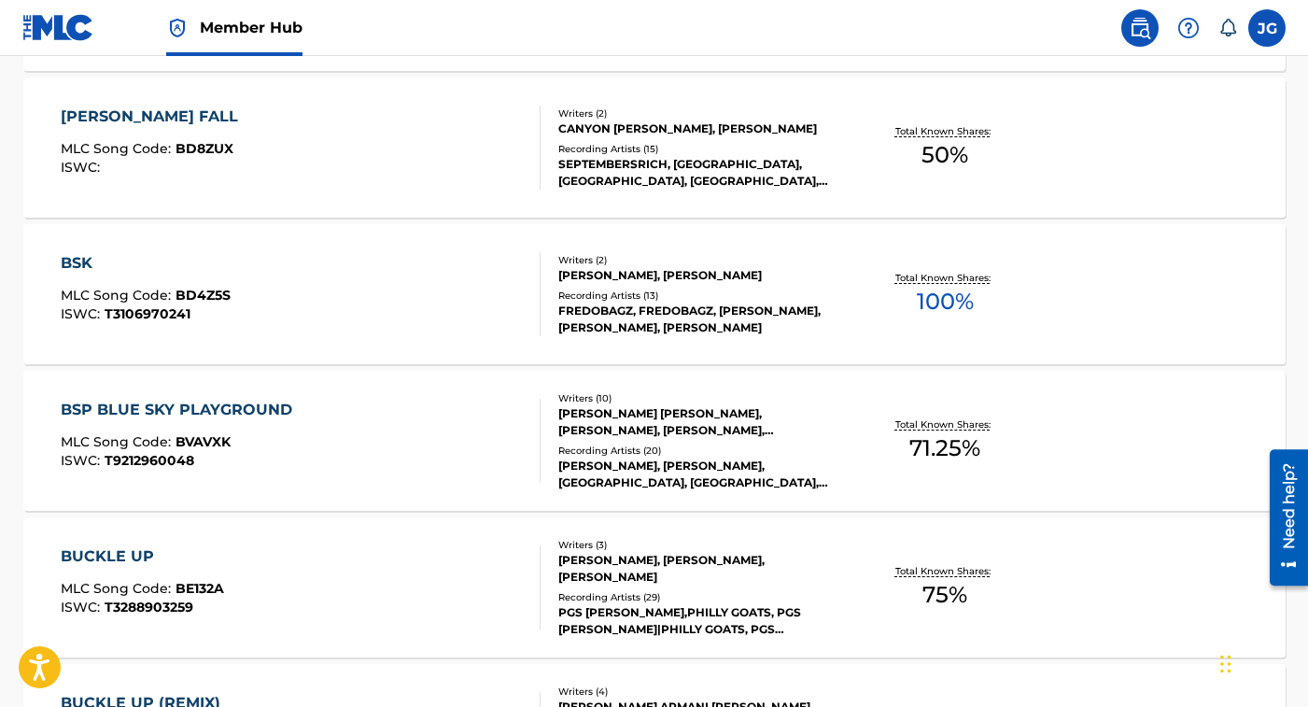
scroll to position [897, 0]
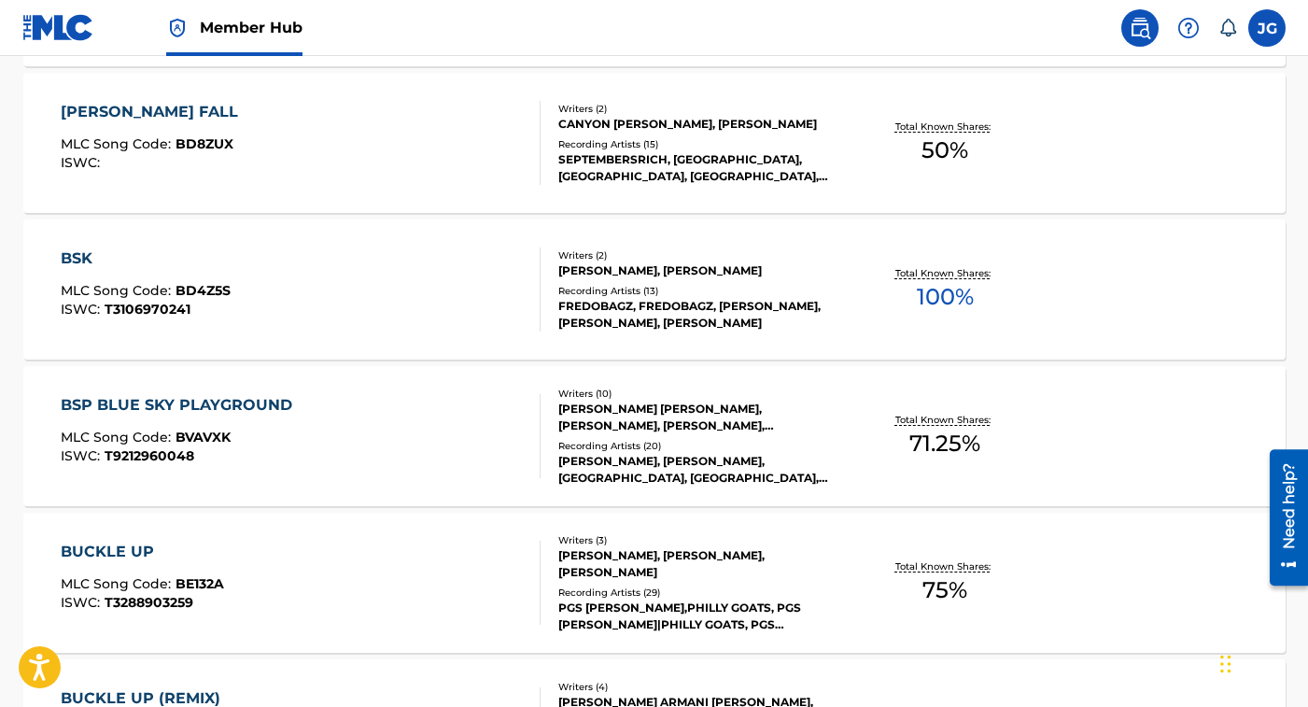
click at [422, 287] on div "BSK MLC Song Code : BD4Z5S ISWC : T3106970241" at bounding box center [301, 289] width 480 height 84
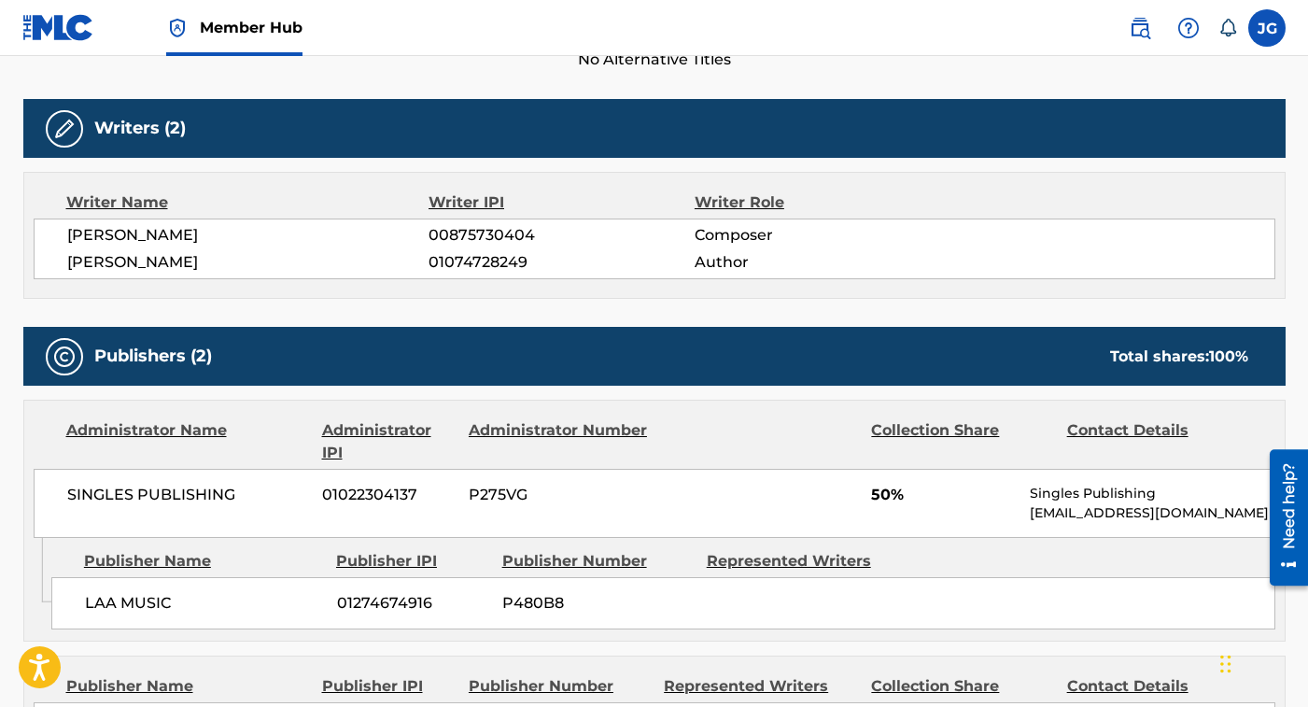
scroll to position [574, 0]
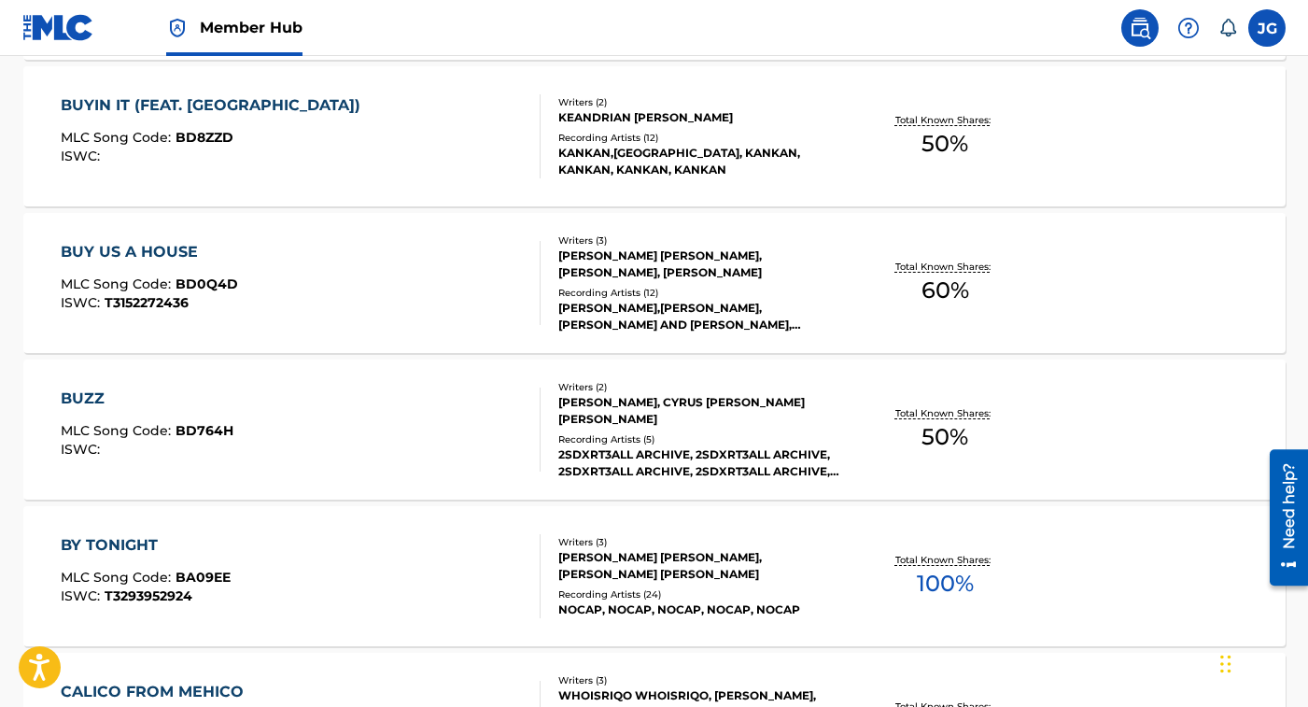
scroll to position [2565, 0]
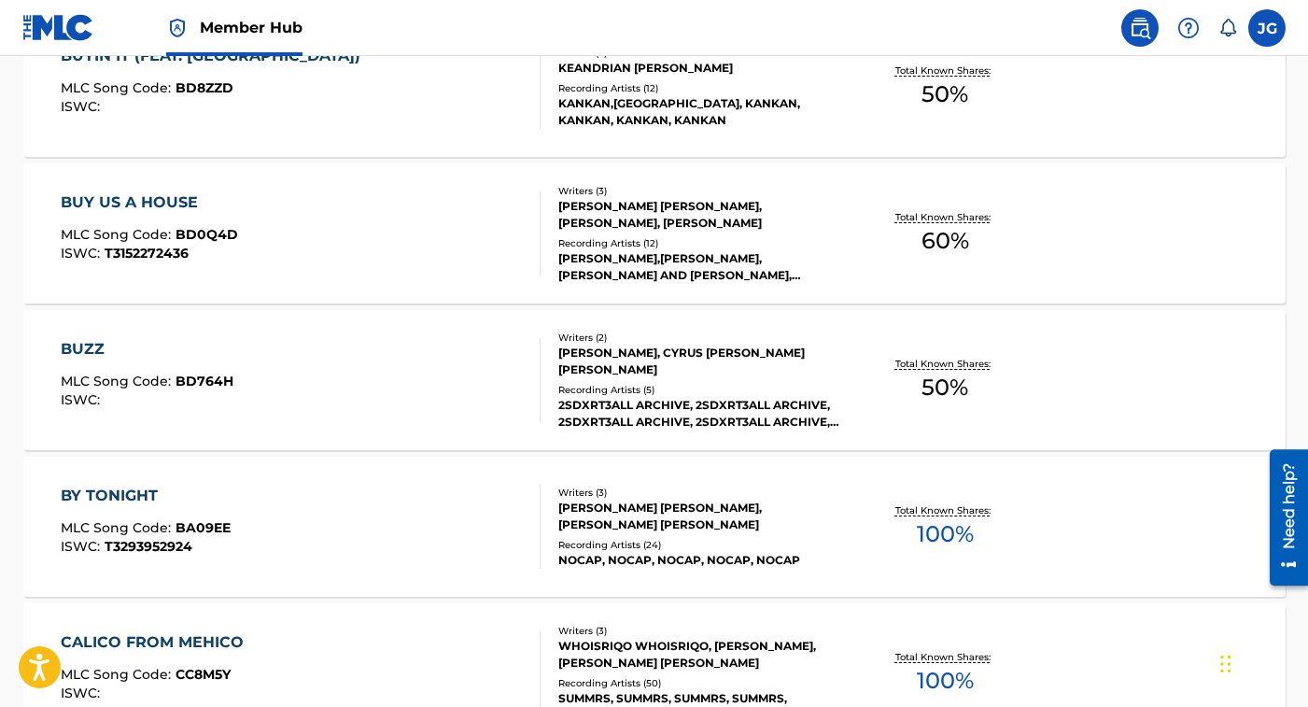
click at [448, 535] on div "BY TONIGHT MLC Song Code : BA09EE ISWC : T3293952924" at bounding box center [301, 526] width 480 height 84
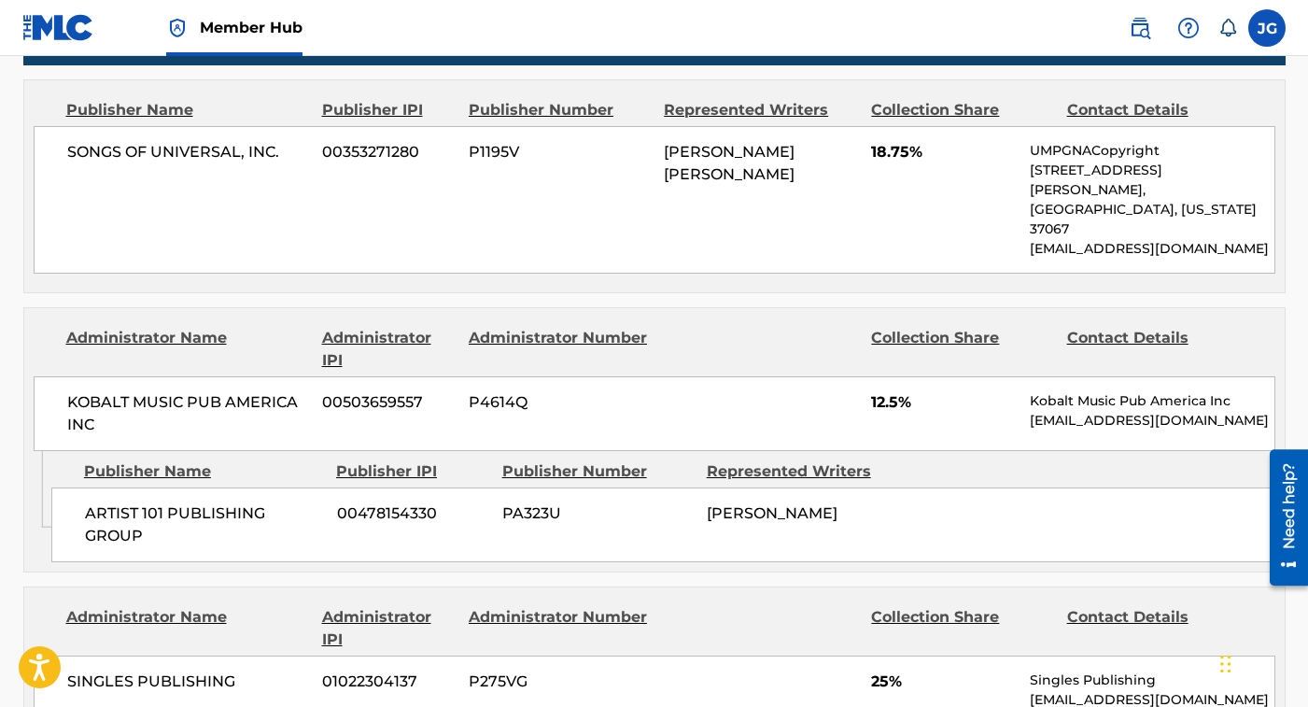
scroll to position [1107, 0]
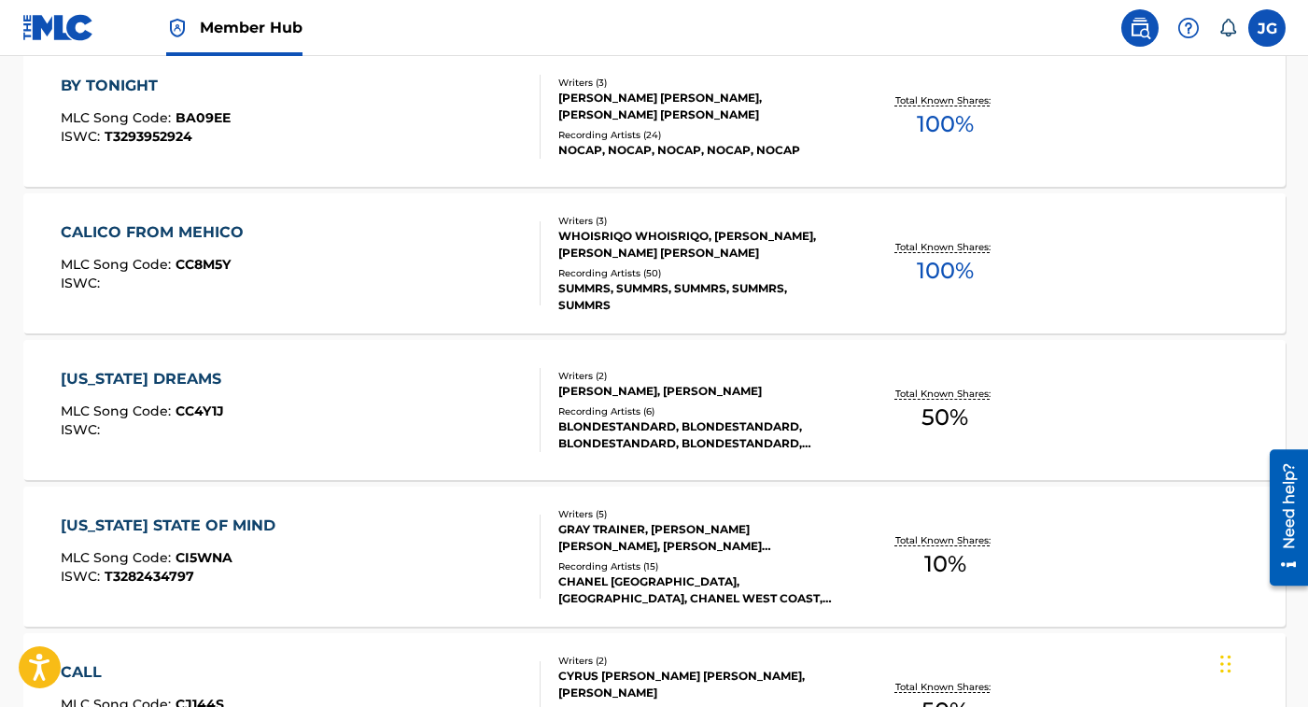
scroll to position [2960, 0]
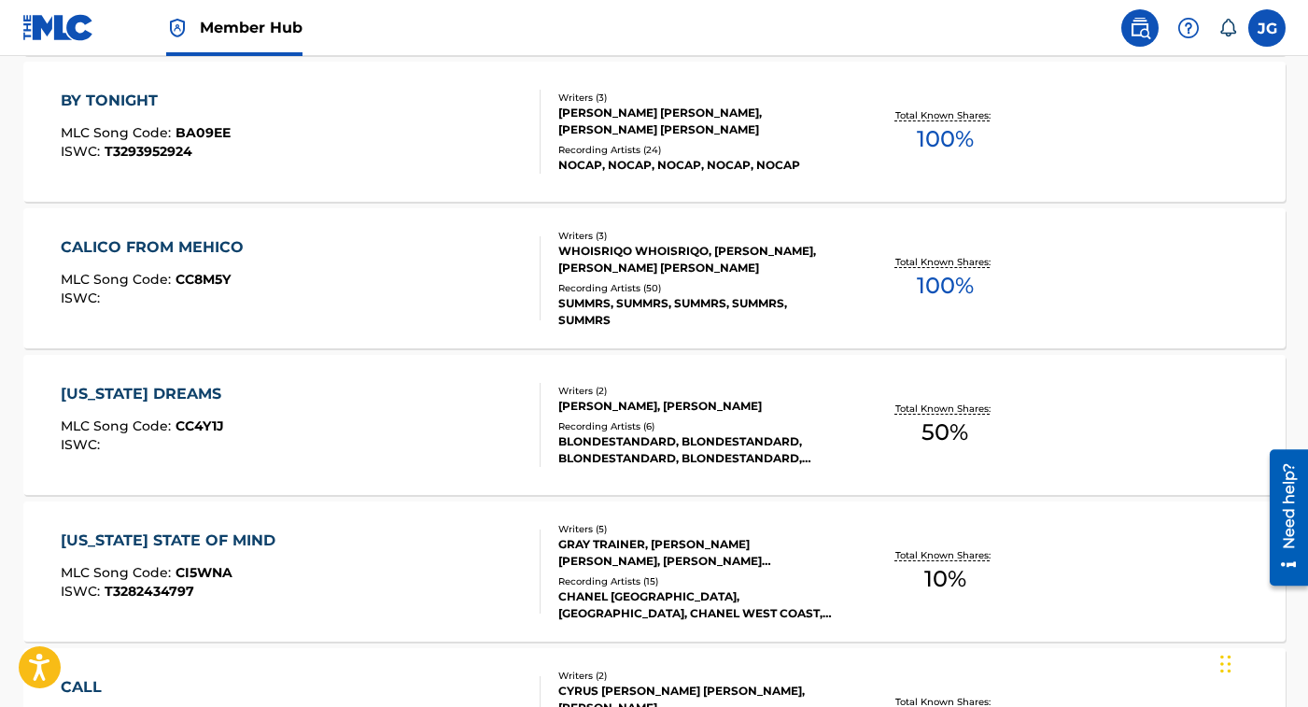
click at [466, 330] on div "CALICO FROM MEHICO MLC Song Code : CC8M5Y ISWC : Writers ( 3 ) WHOISRIQO WHOISR…" at bounding box center [654, 278] width 1262 height 140
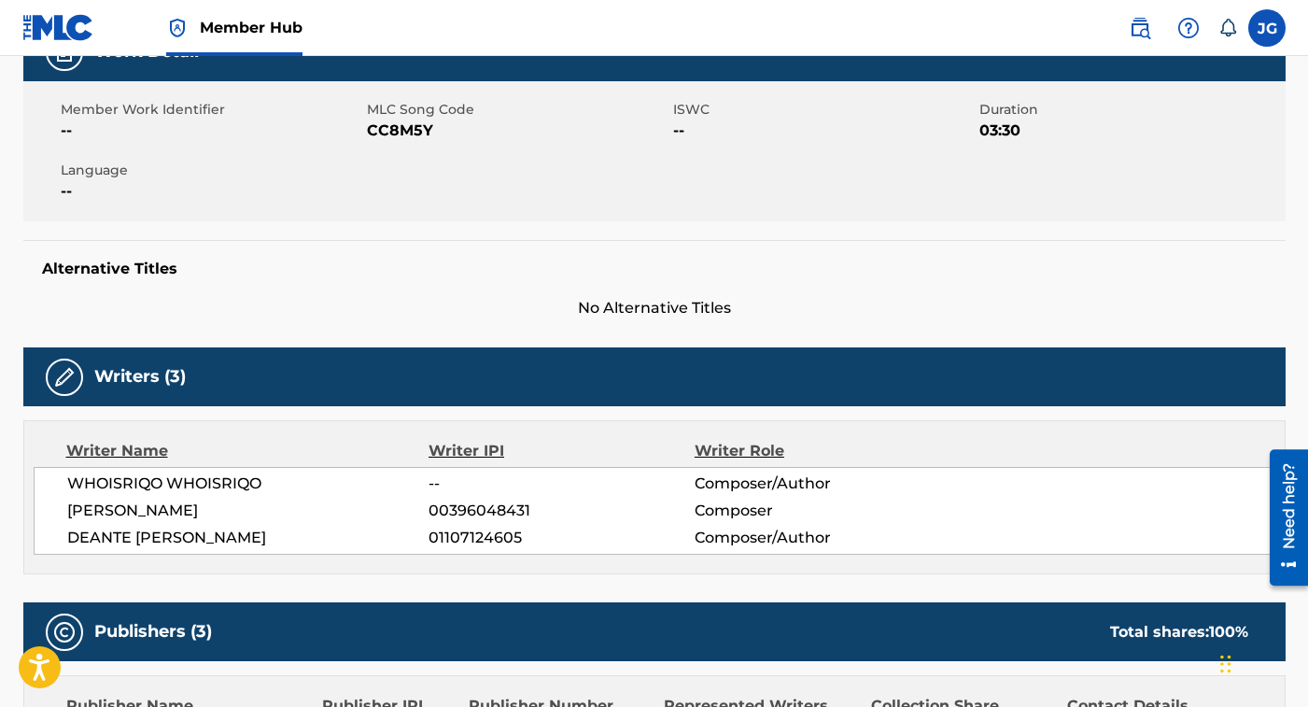
scroll to position [591, 0]
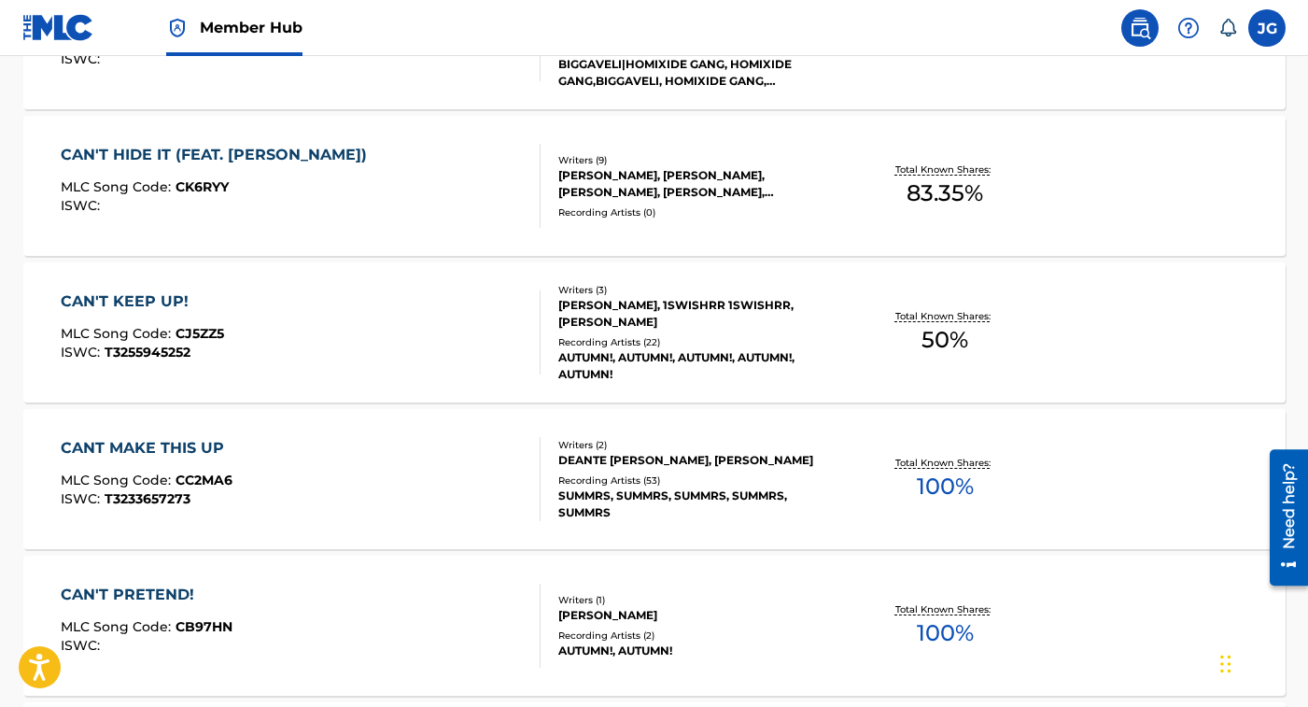
scroll to position [6284, 0]
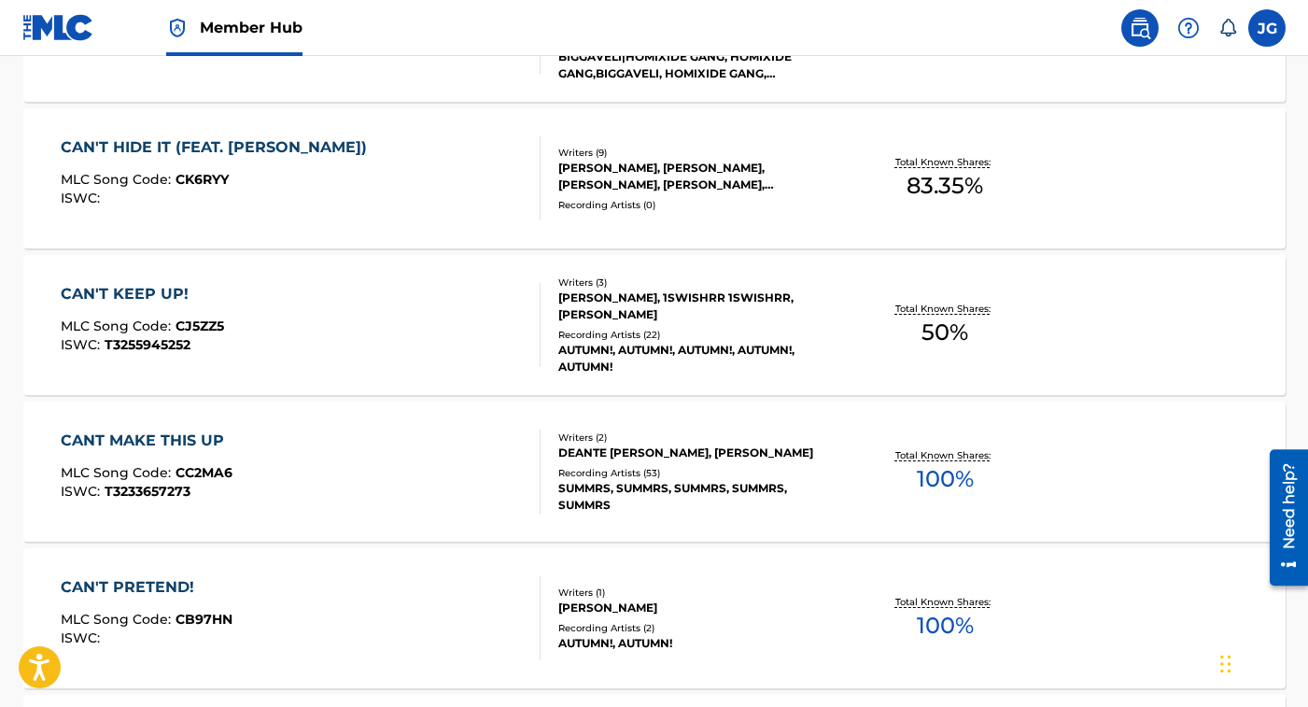
click at [680, 456] on div "DEANTE [PERSON_NAME], [PERSON_NAME]" at bounding box center [699, 452] width 282 height 17
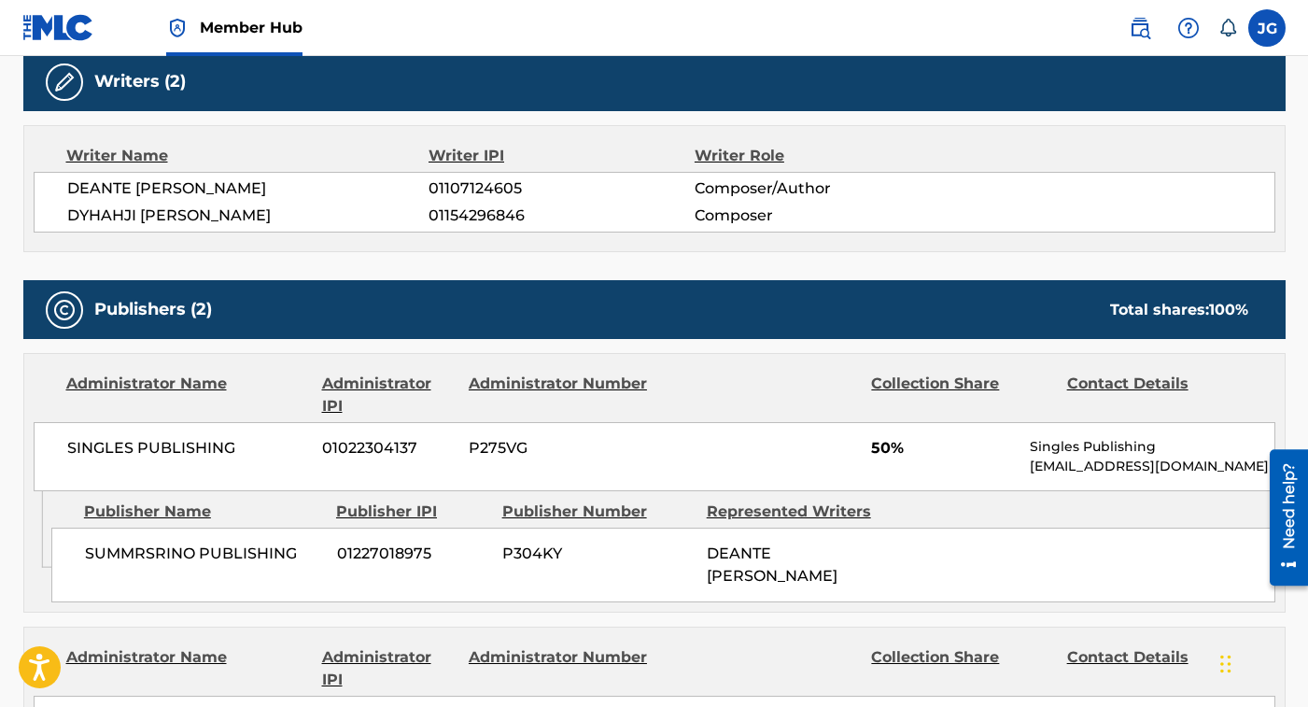
scroll to position [836, 0]
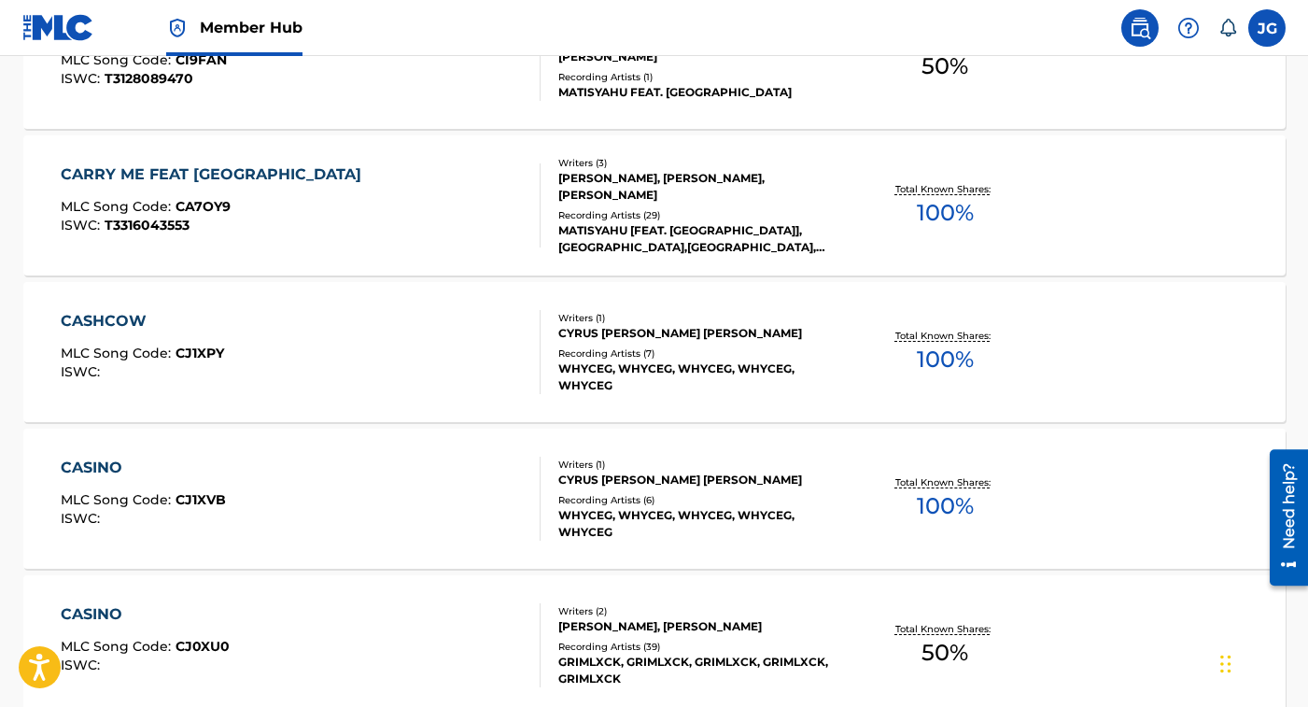
scroll to position [8016, 0]
click at [281, 353] on div "CASHCOW MLC Song Code : CJ1XPY ISWC :" at bounding box center [301, 352] width 480 height 84
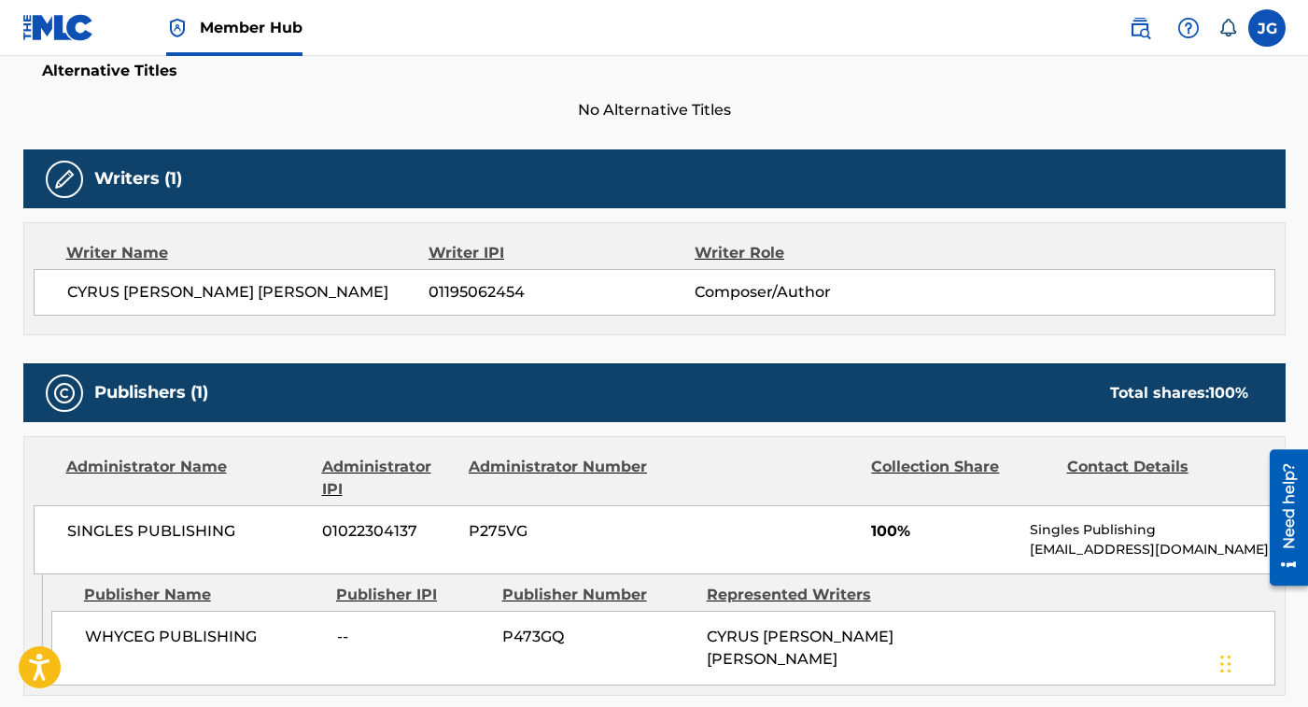
scroll to position [511, 0]
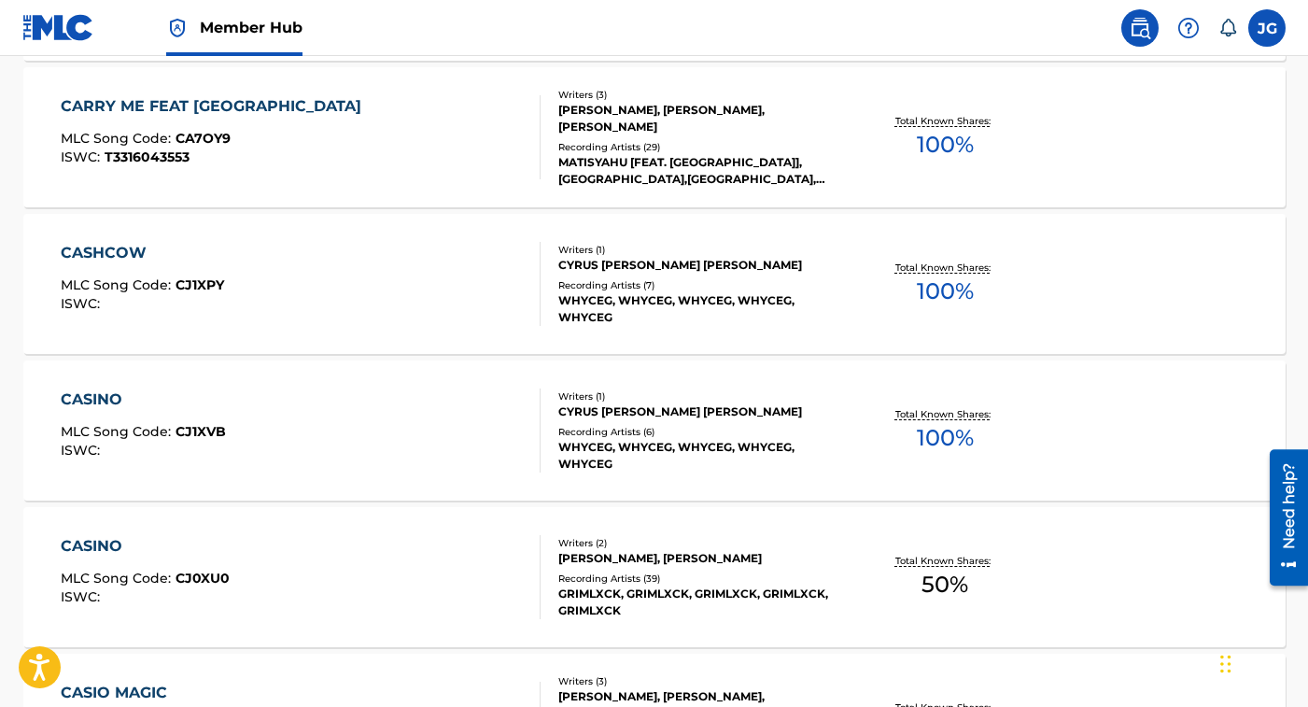
scroll to position [8056, 0]
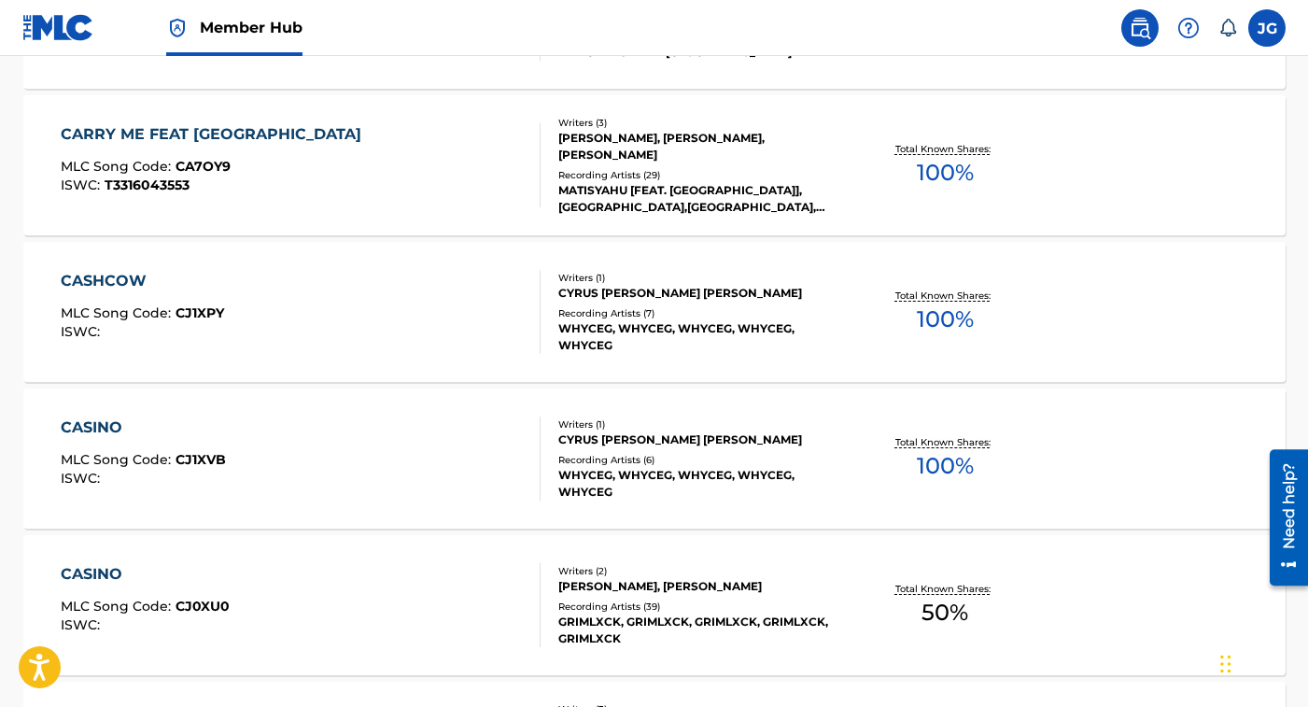
click at [377, 460] on div "CASINO MLC Song Code : CJ1XVB ISWC :" at bounding box center [301, 458] width 480 height 84
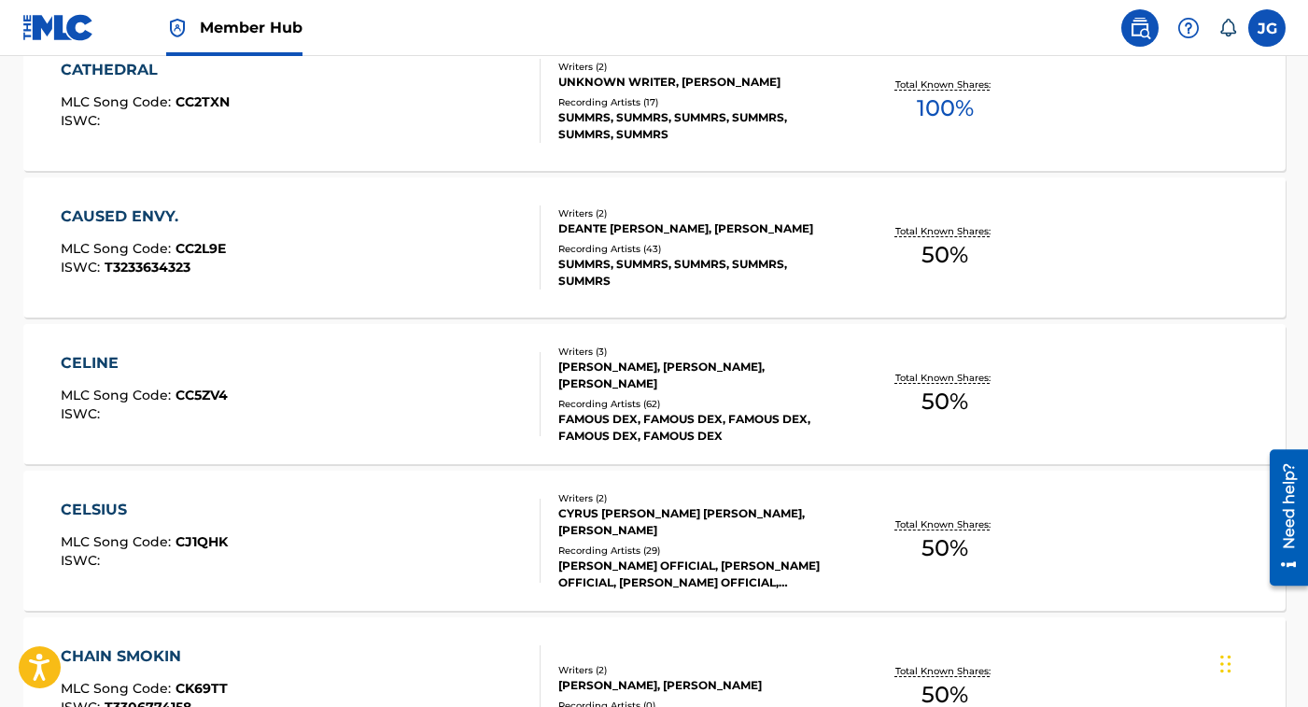
scroll to position [9317, 0]
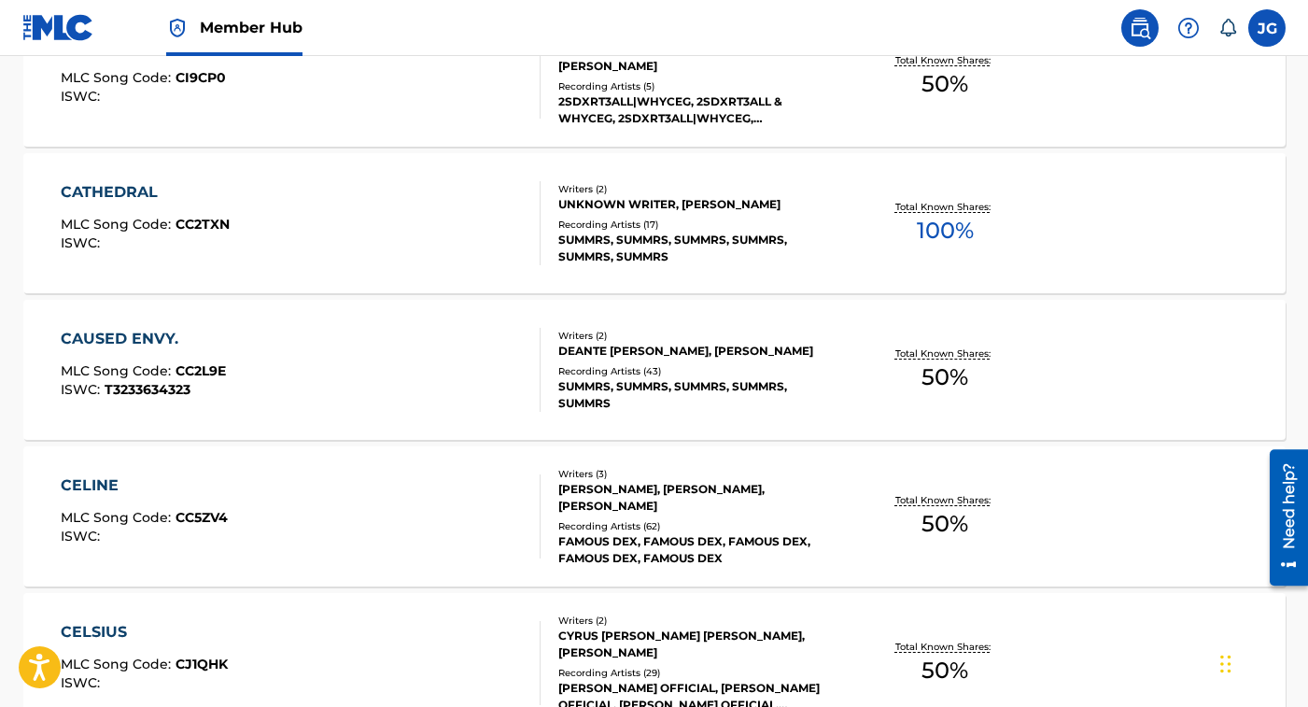
click at [658, 252] on div "SUMMRS, SUMMRS, SUMMRS, SUMMRS, SUMMRS, SUMMRS" at bounding box center [699, 249] width 282 height 34
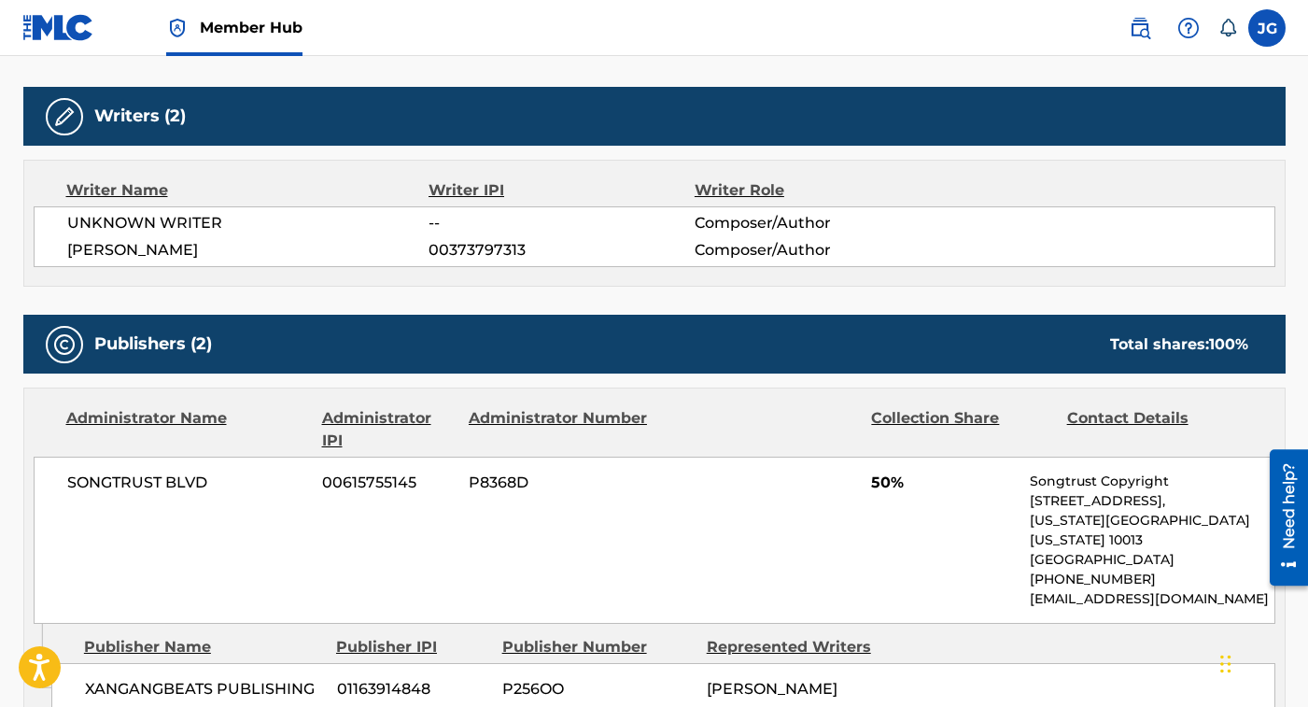
scroll to position [702, 0]
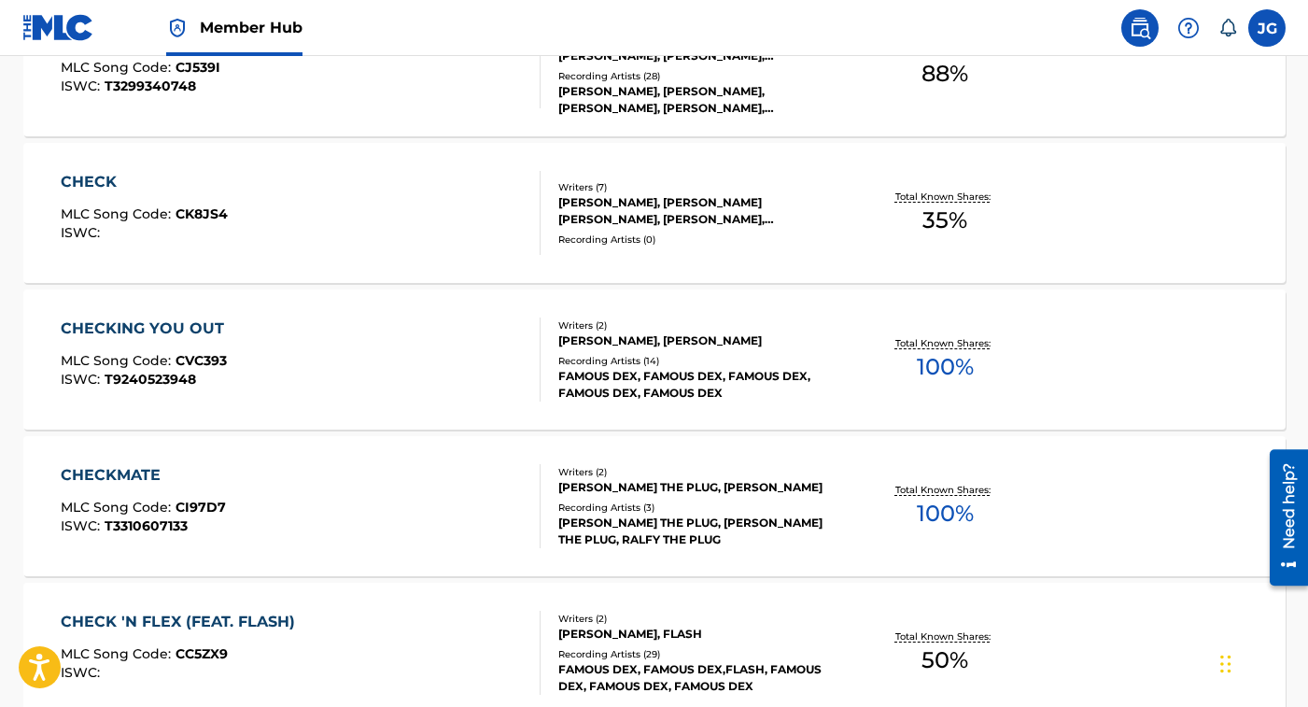
scroll to position [11436, 0]
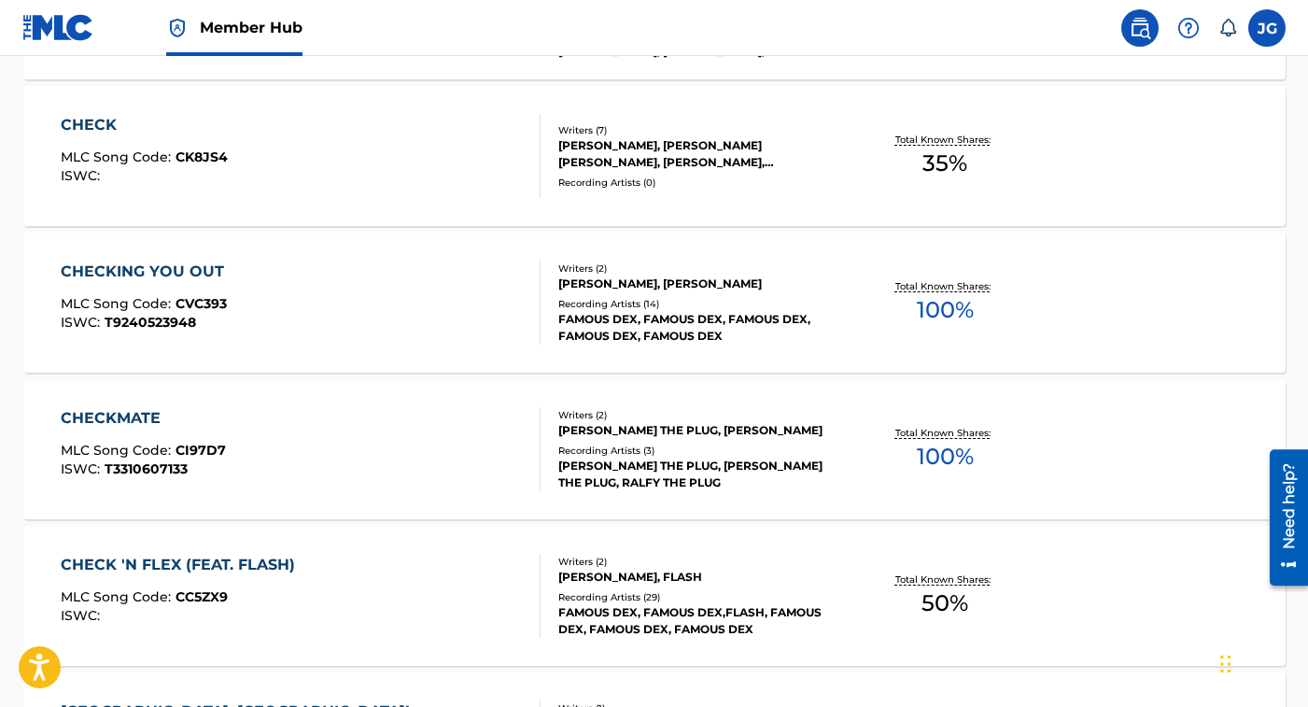
click at [585, 497] on div "CHECKMATE MLC Song Code : CI97D7 ISWC : T3310607133 Writers ( 2 ) [PERSON_NAME]…" at bounding box center [654, 449] width 1262 height 140
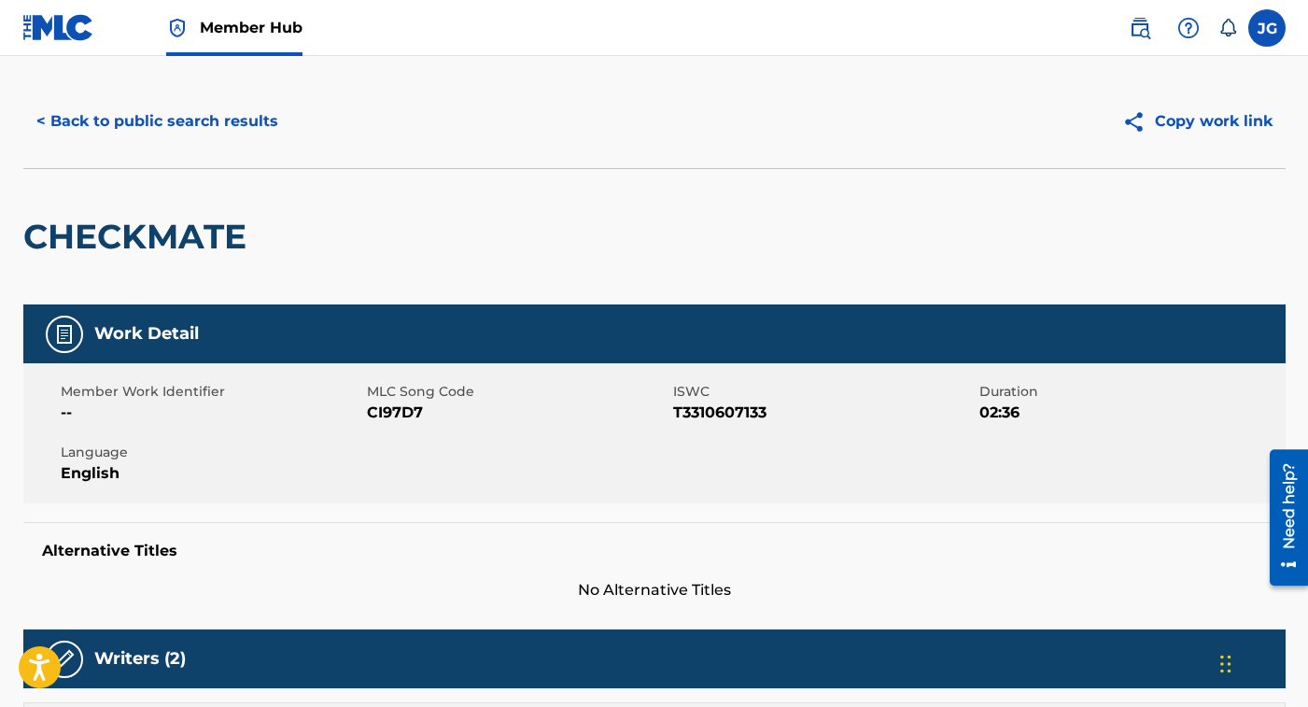
scroll to position [665, 0]
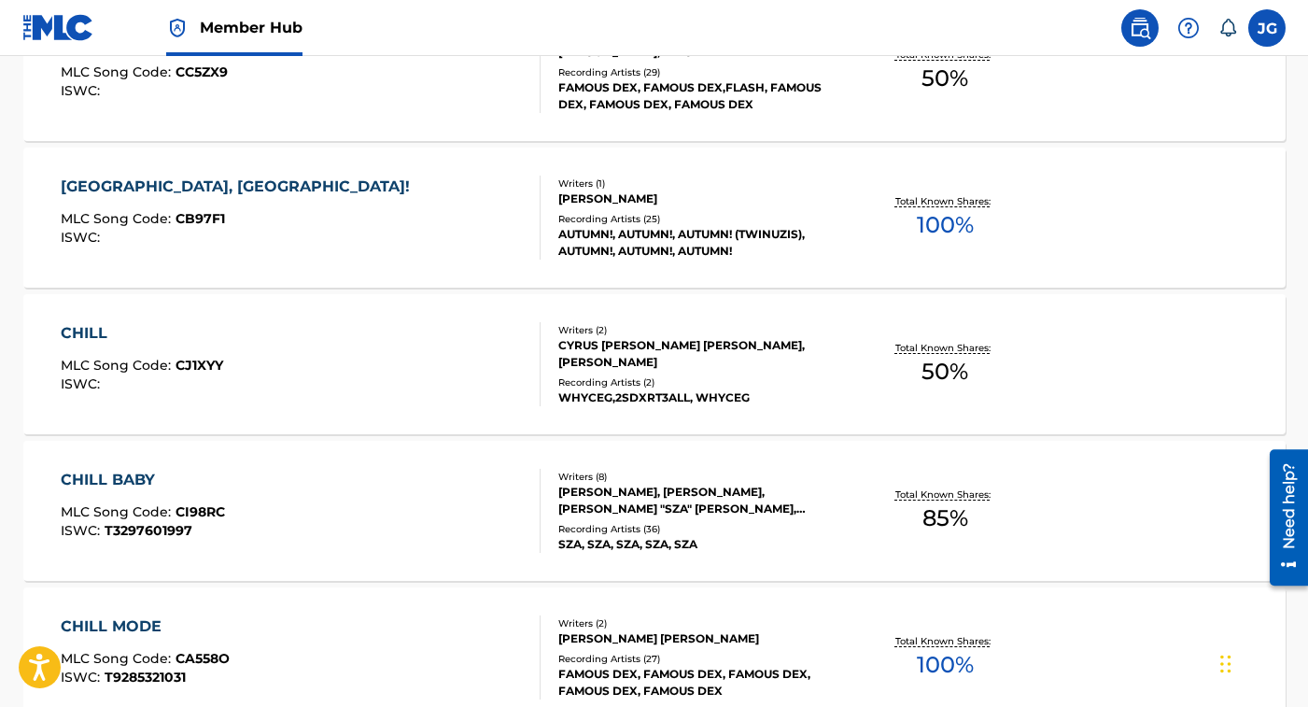
scroll to position [12182, 0]
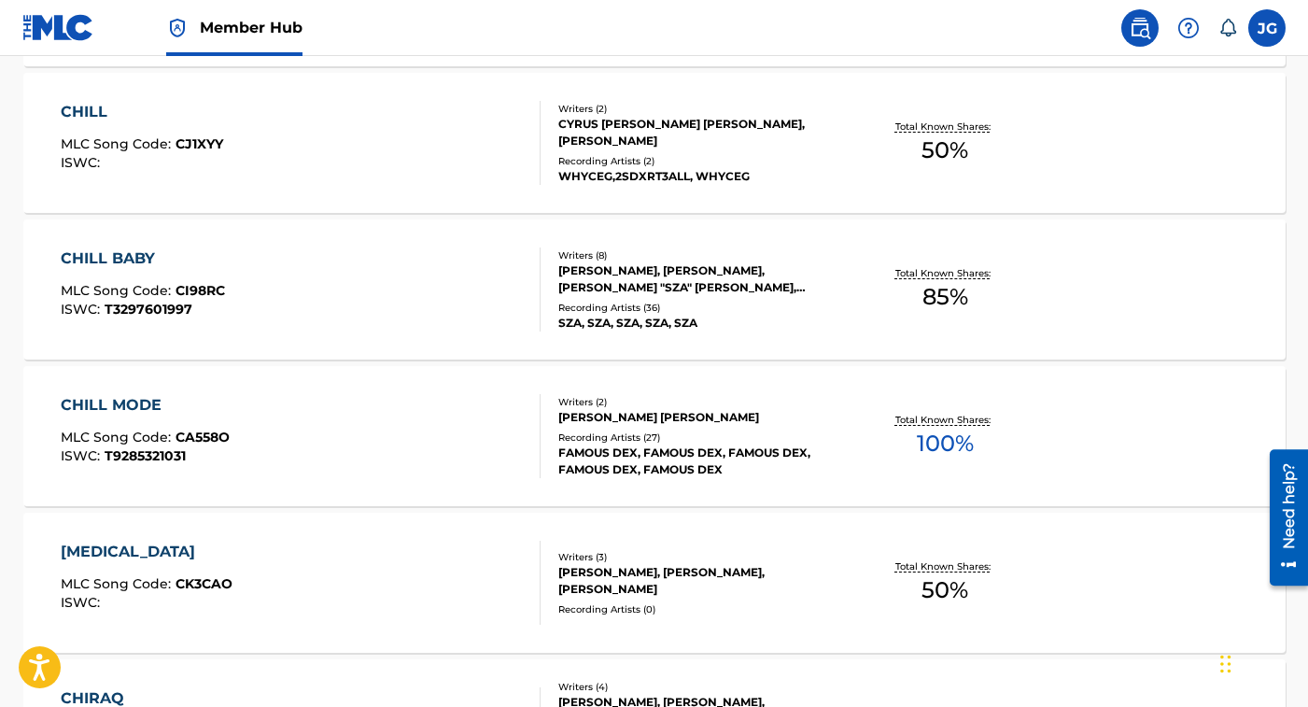
click at [344, 468] on div "CHILL MODE MLC Song Code : CA558O ISWC : T9285321031" at bounding box center [301, 436] width 480 height 84
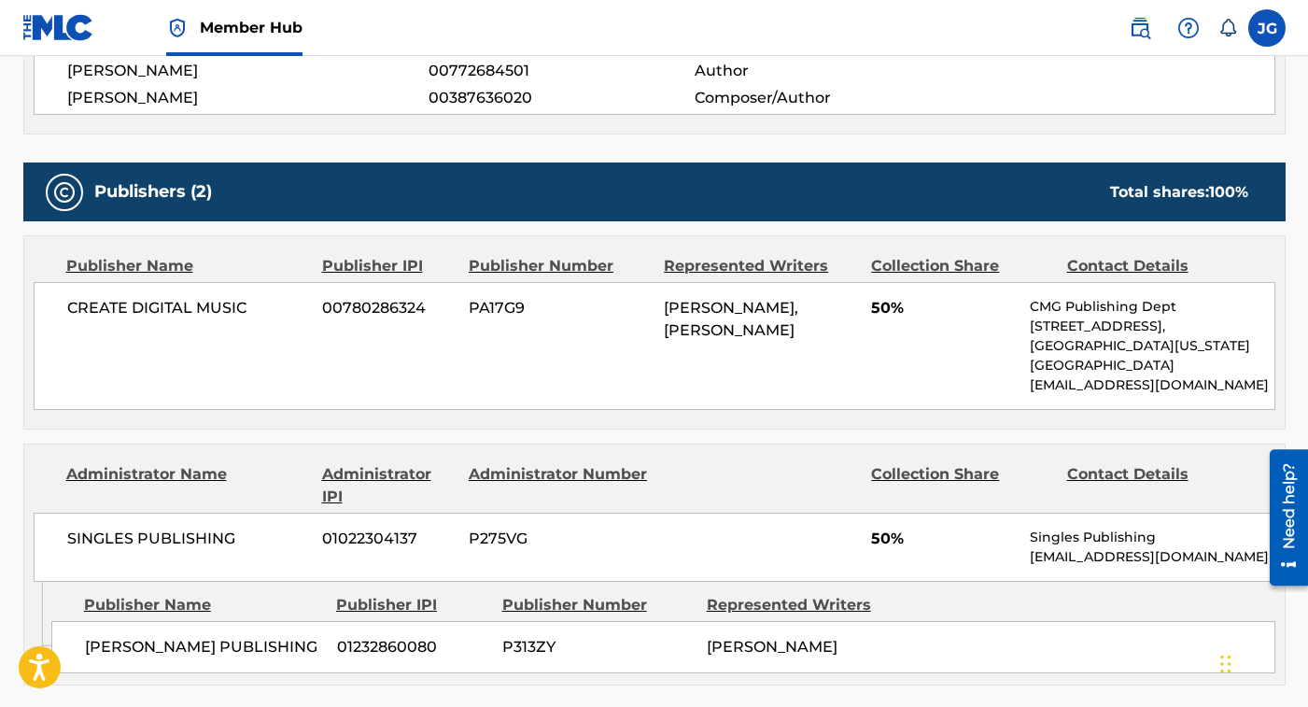
scroll to position [924, 0]
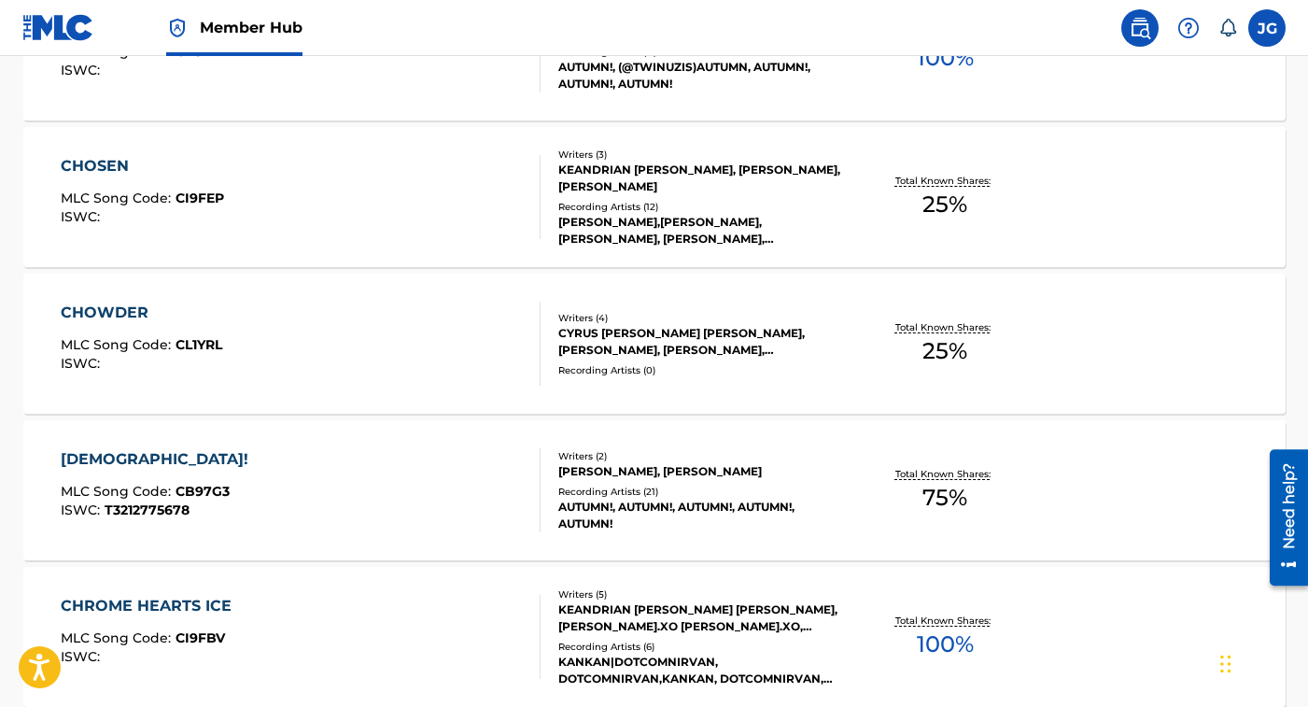
scroll to position [13416, 0]
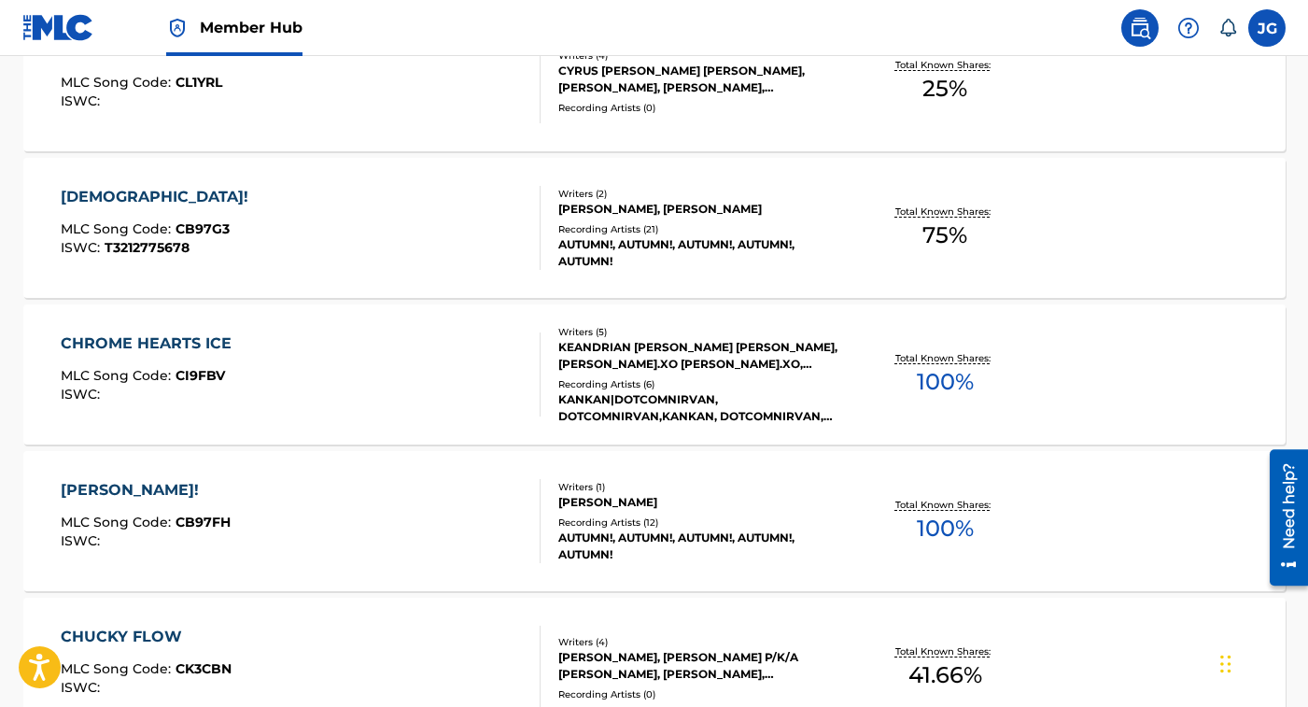
click at [498, 373] on div "CHROME HEARTS ICE MLC Song Code : CI9FBV ISWC :" at bounding box center [301, 374] width 480 height 84
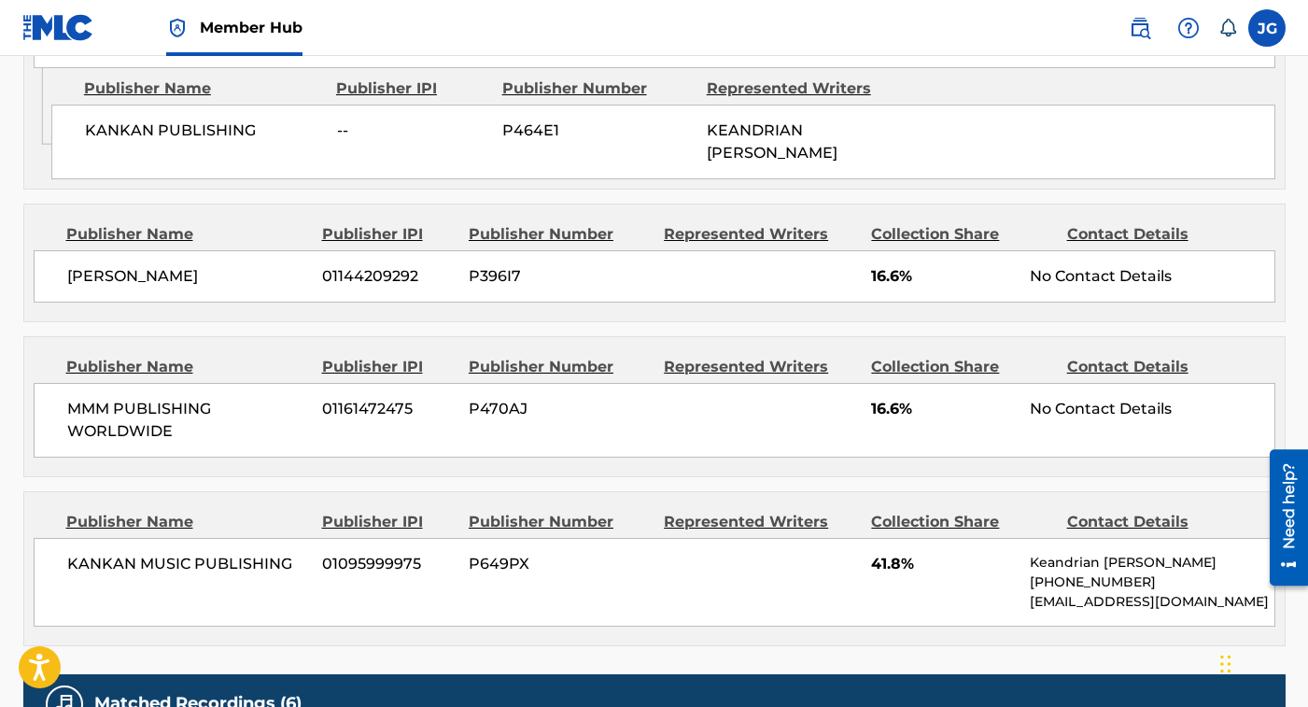
scroll to position [1217, 0]
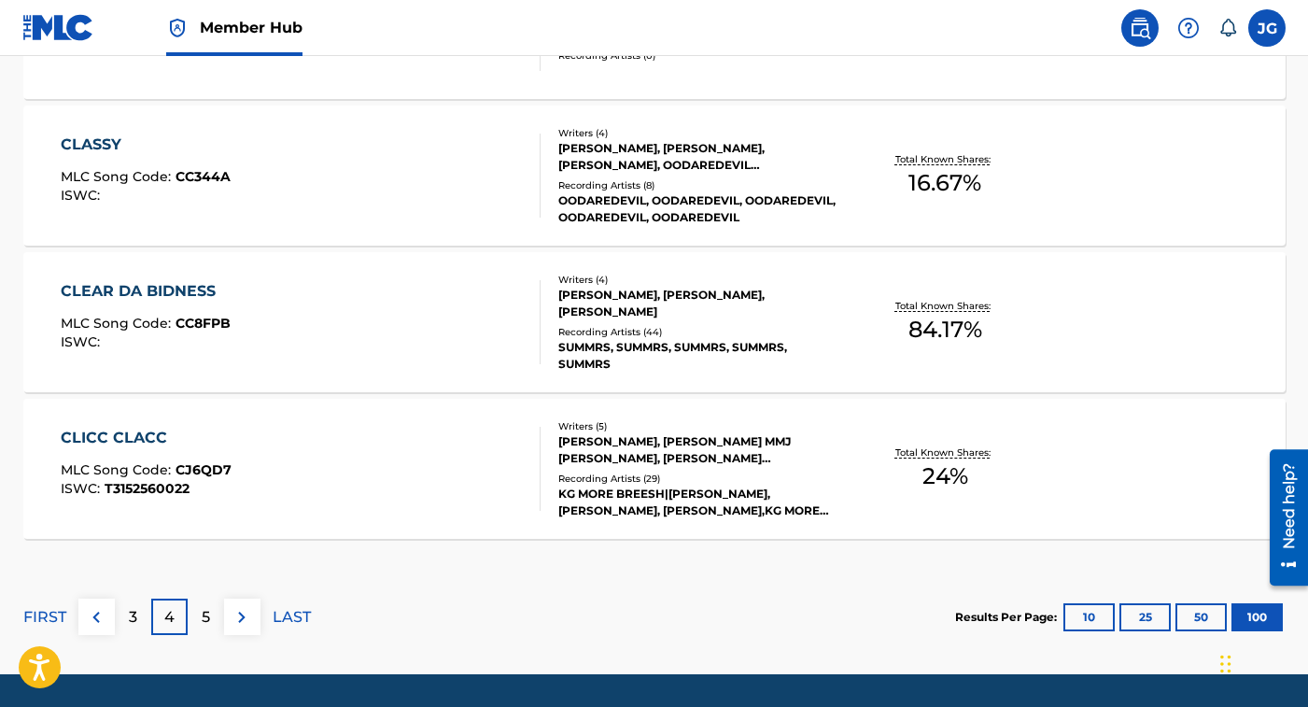
scroll to position [14844, 0]
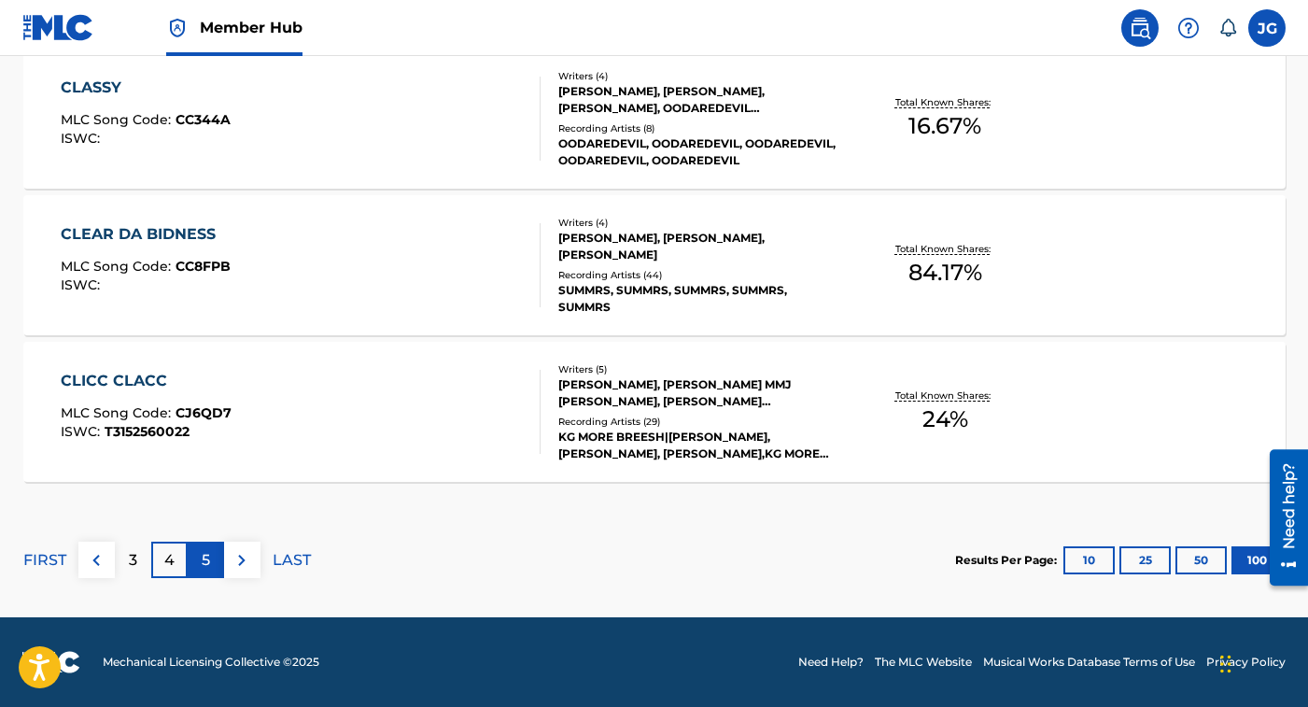
click at [212, 559] on div "5" at bounding box center [206, 559] width 36 height 36
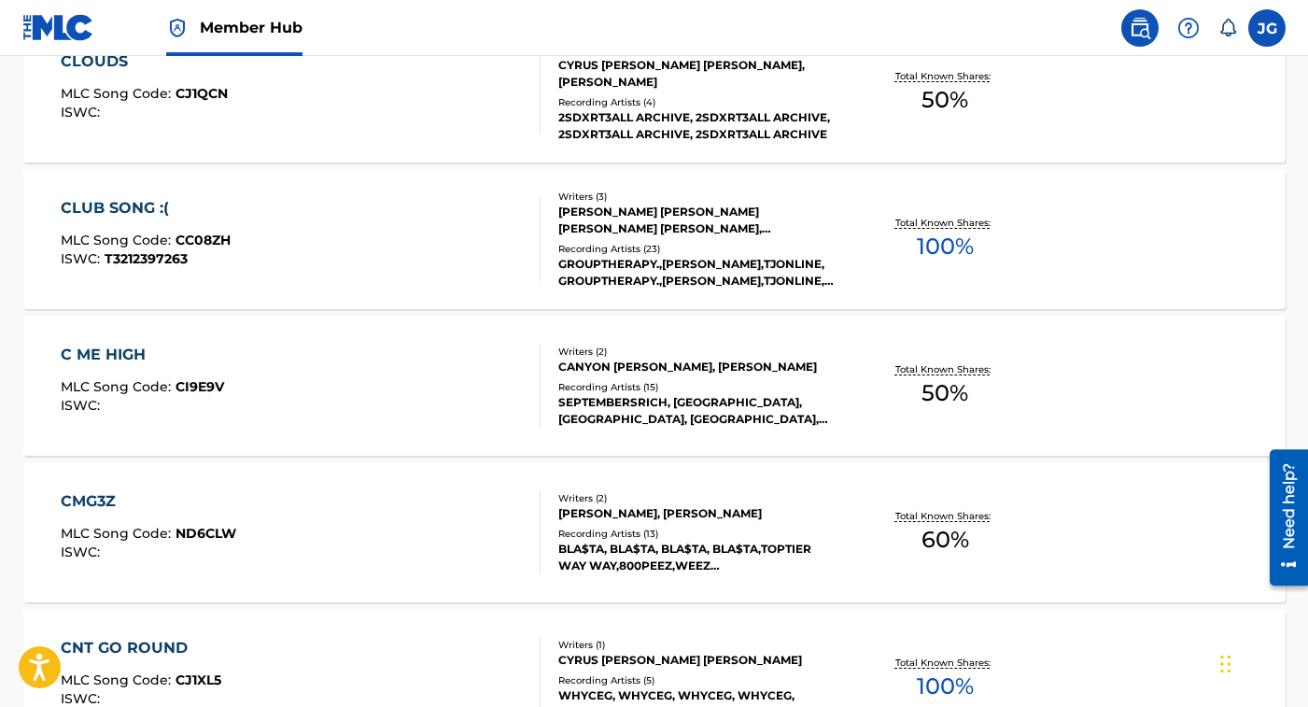
scroll to position [808, 0]
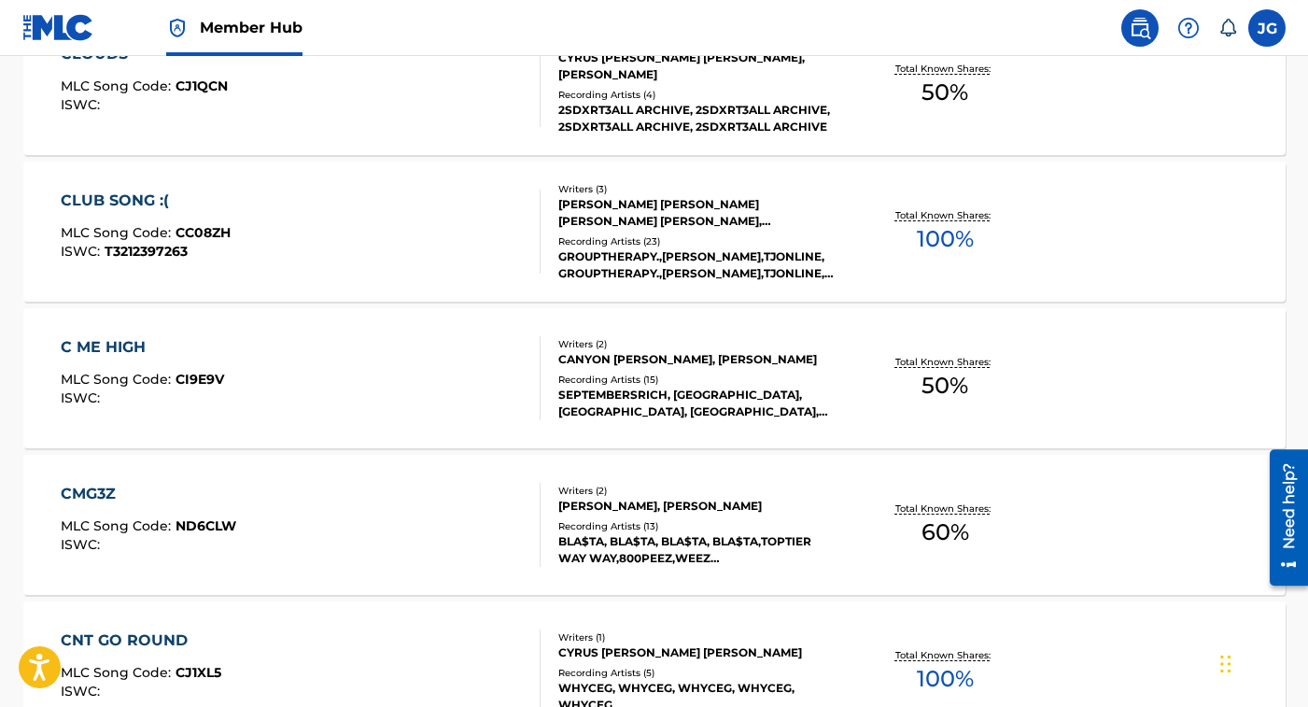
click at [415, 270] on div "CLUB SONG :( MLC Song Code : CC08ZH ISWC : T3212397263" at bounding box center [301, 231] width 480 height 84
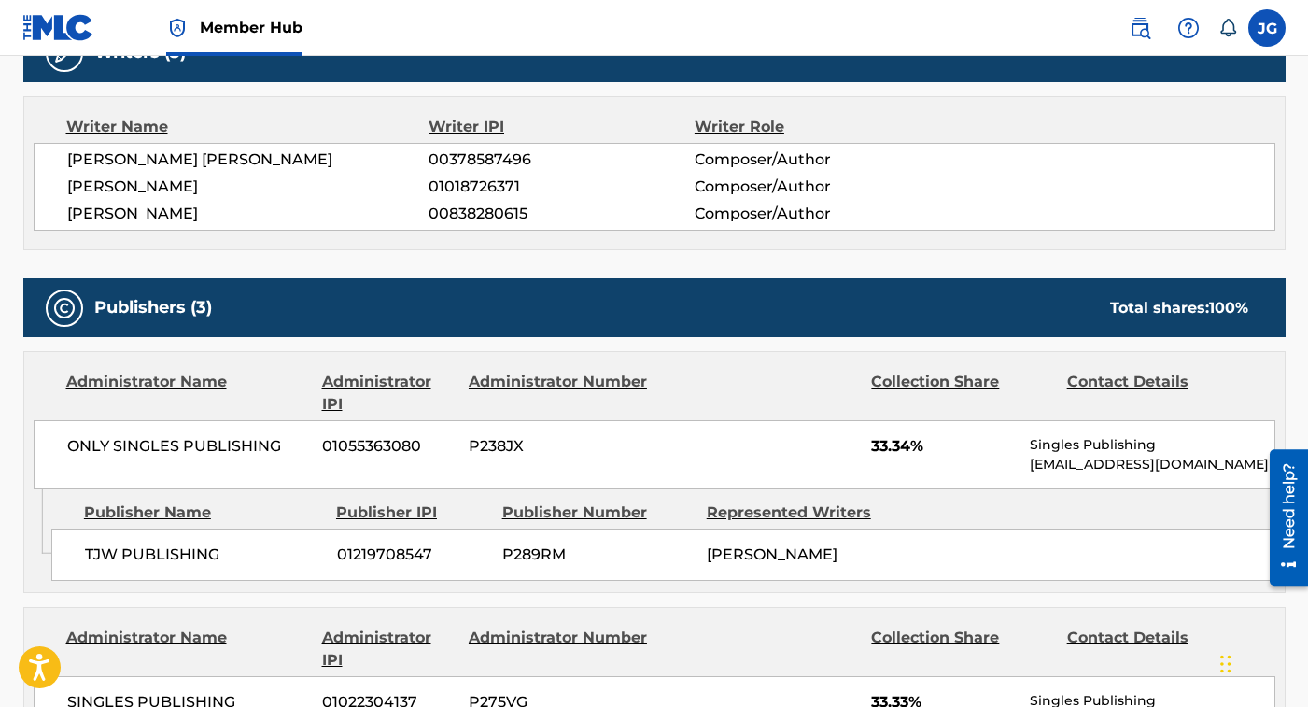
scroll to position [685, 0]
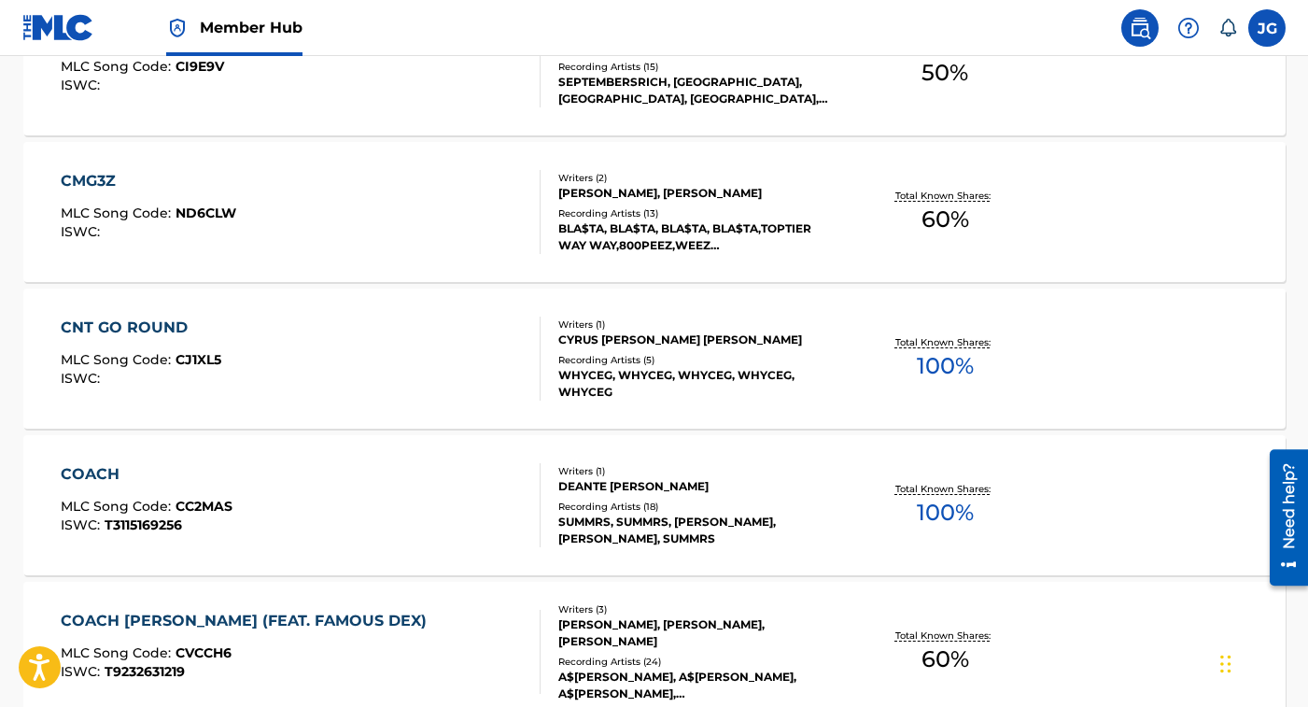
scroll to position [1079, 0]
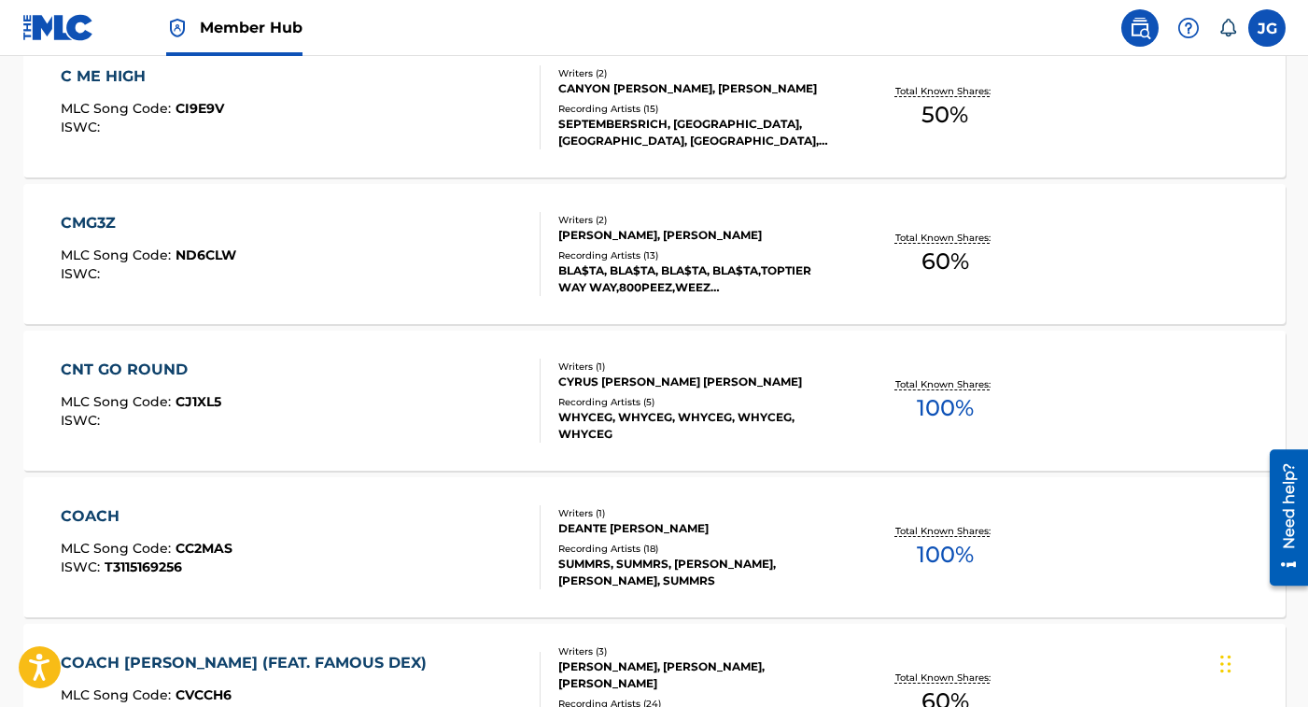
click at [382, 394] on div "CNT GO ROUND MLC Song Code : CJ1XL5 ISWC :" at bounding box center [301, 400] width 480 height 84
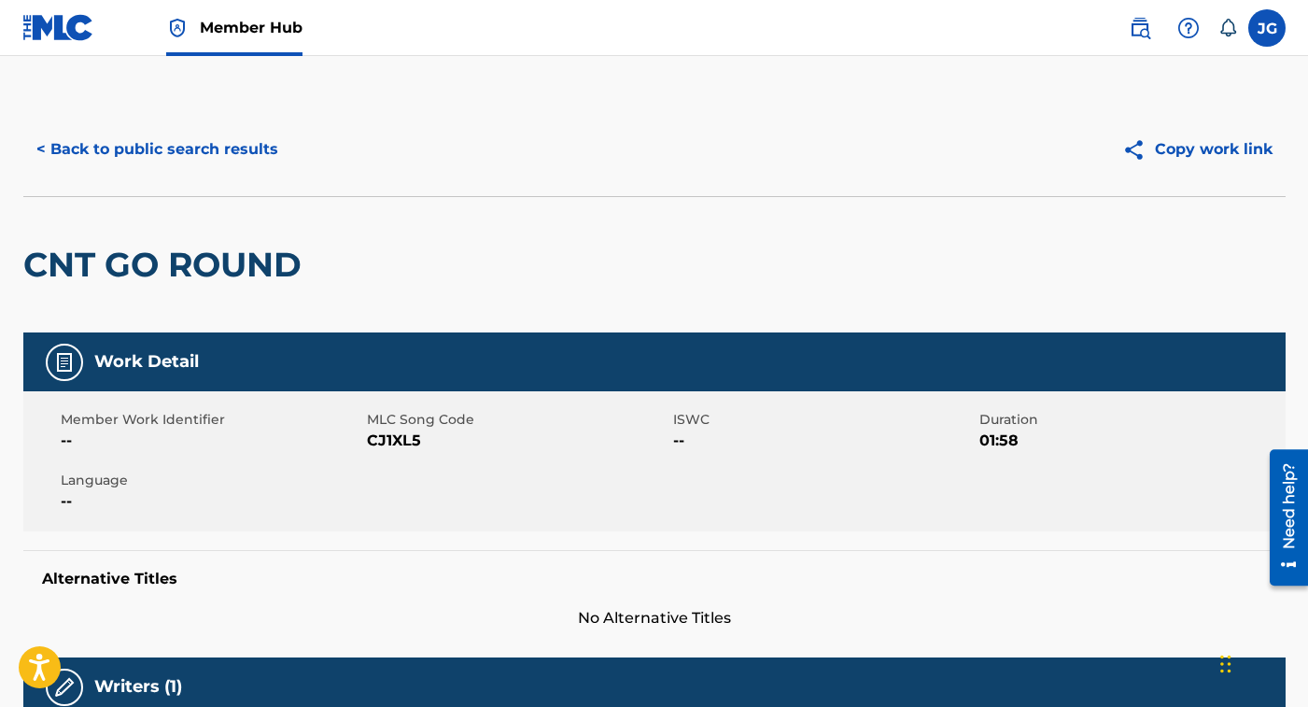
scroll to position [687, 0]
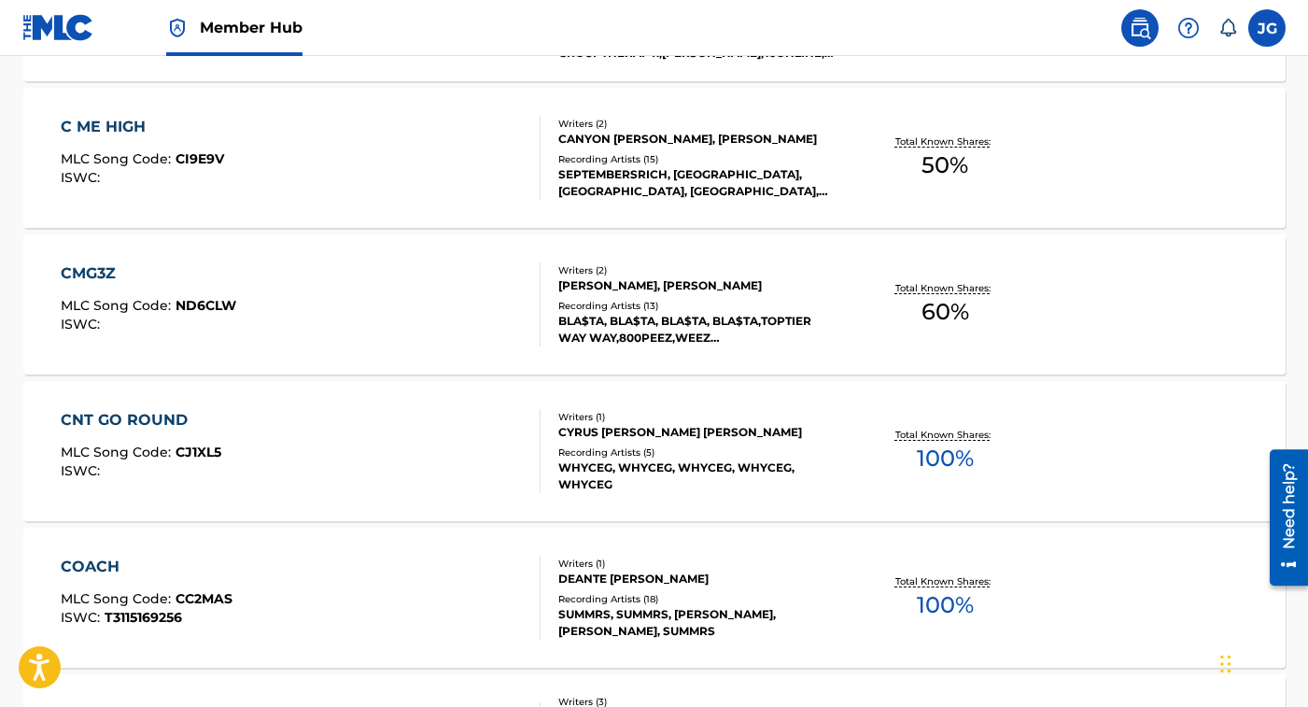
scroll to position [1031, 0]
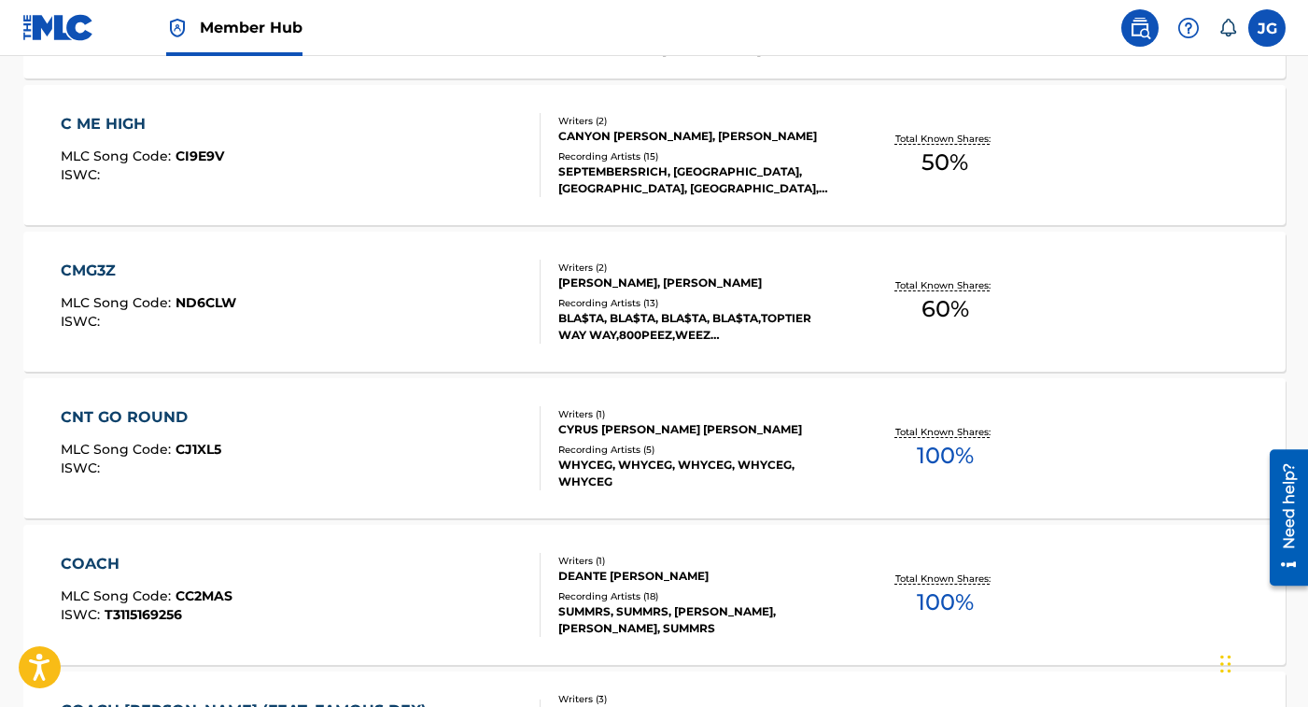
click at [426, 584] on div "COACH MLC Song Code : CC2MAS ISWC : T3115169256" at bounding box center [301, 595] width 480 height 84
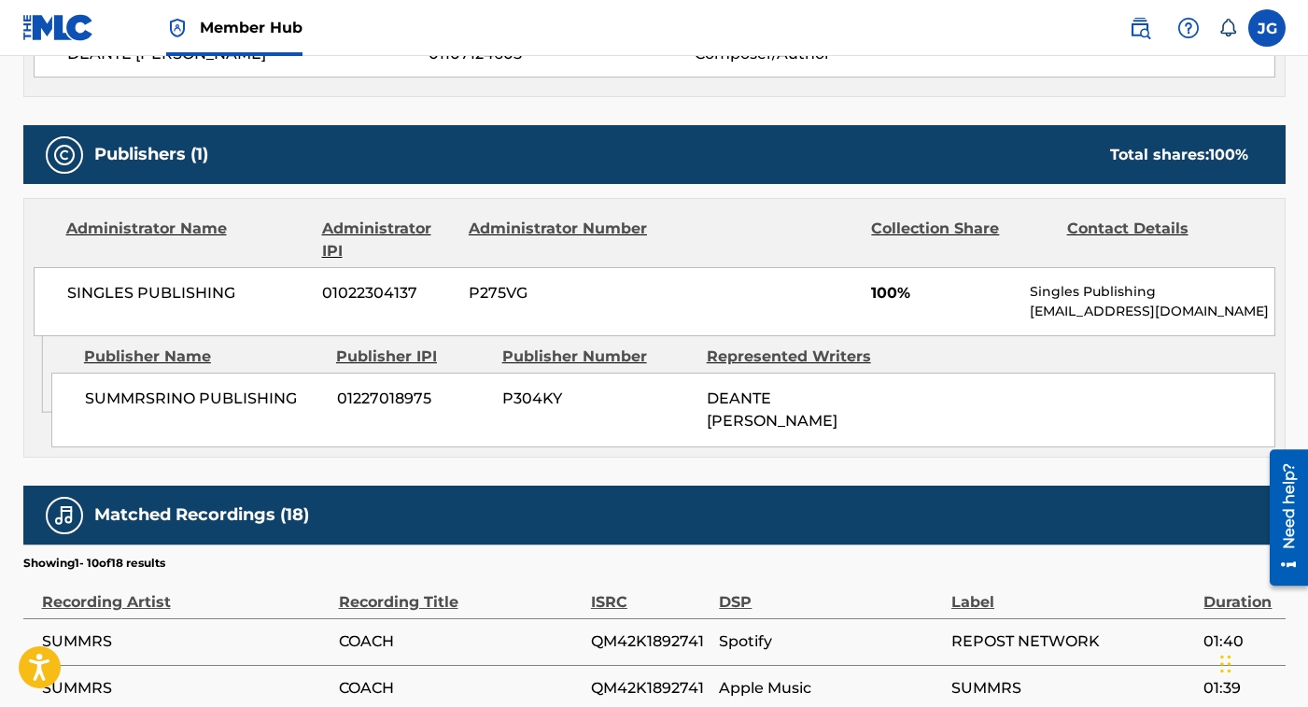
scroll to position [822, 0]
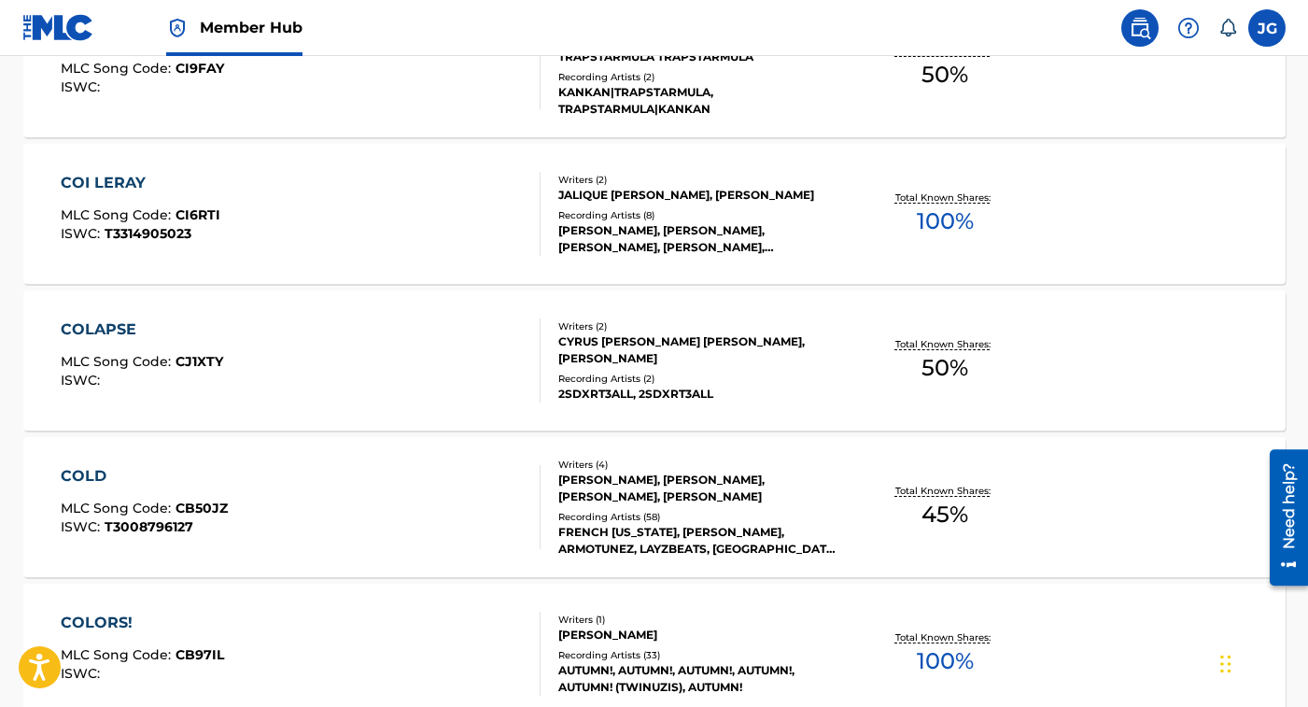
scroll to position [2290, 0]
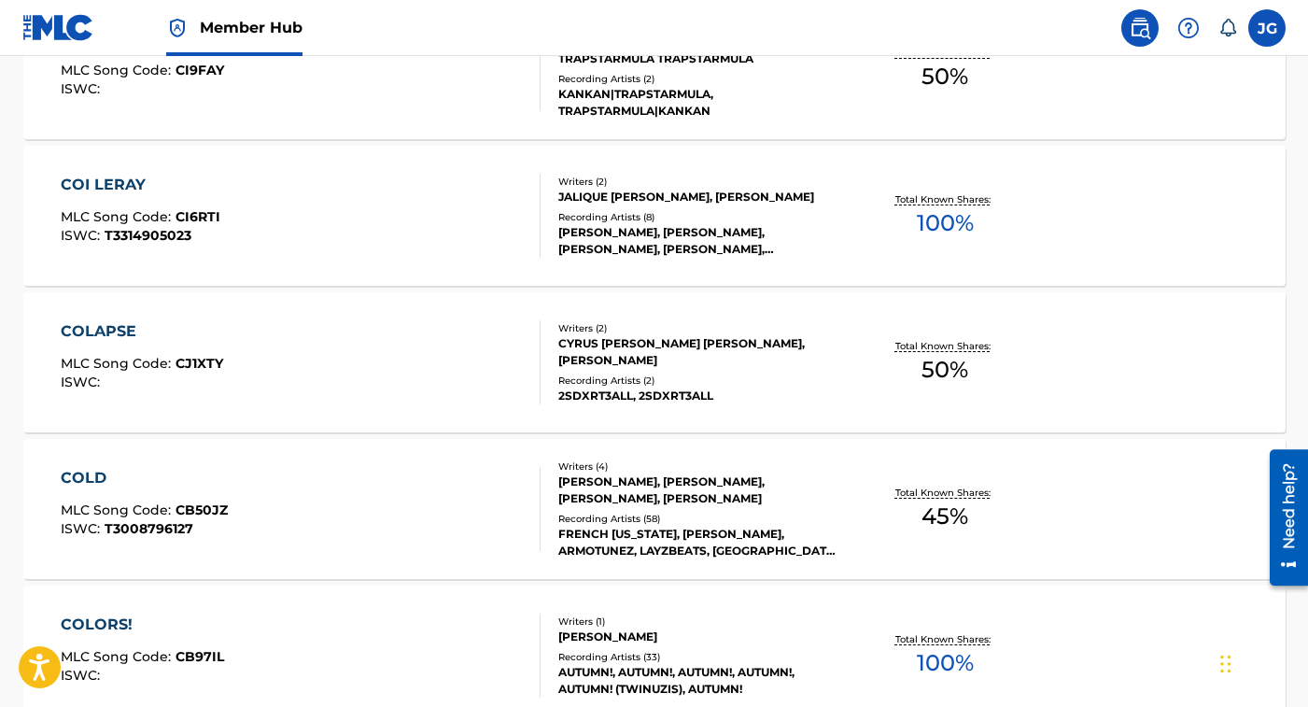
click at [409, 226] on div "COI LERAY MLC Song Code : CI6RTI ISWC : T3314905023" at bounding box center [301, 216] width 480 height 84
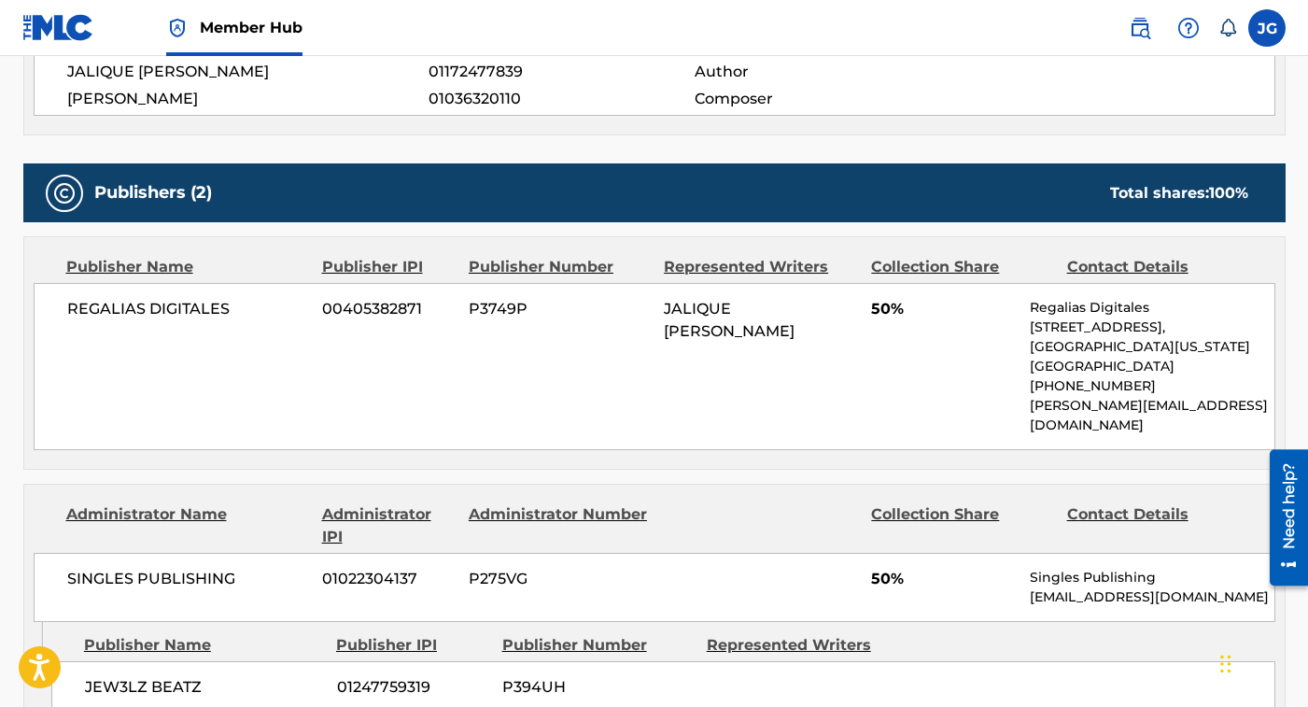
scroll to position [740, 0]
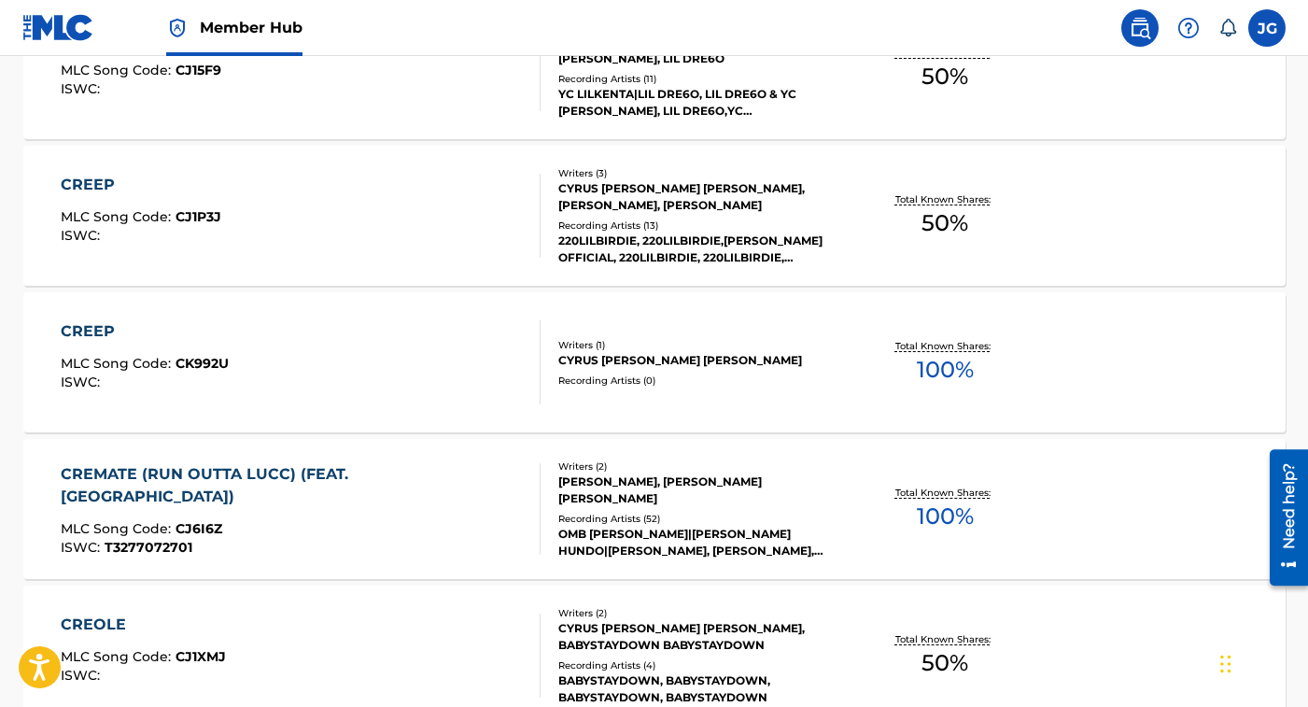
scroll to position [8336, 0]
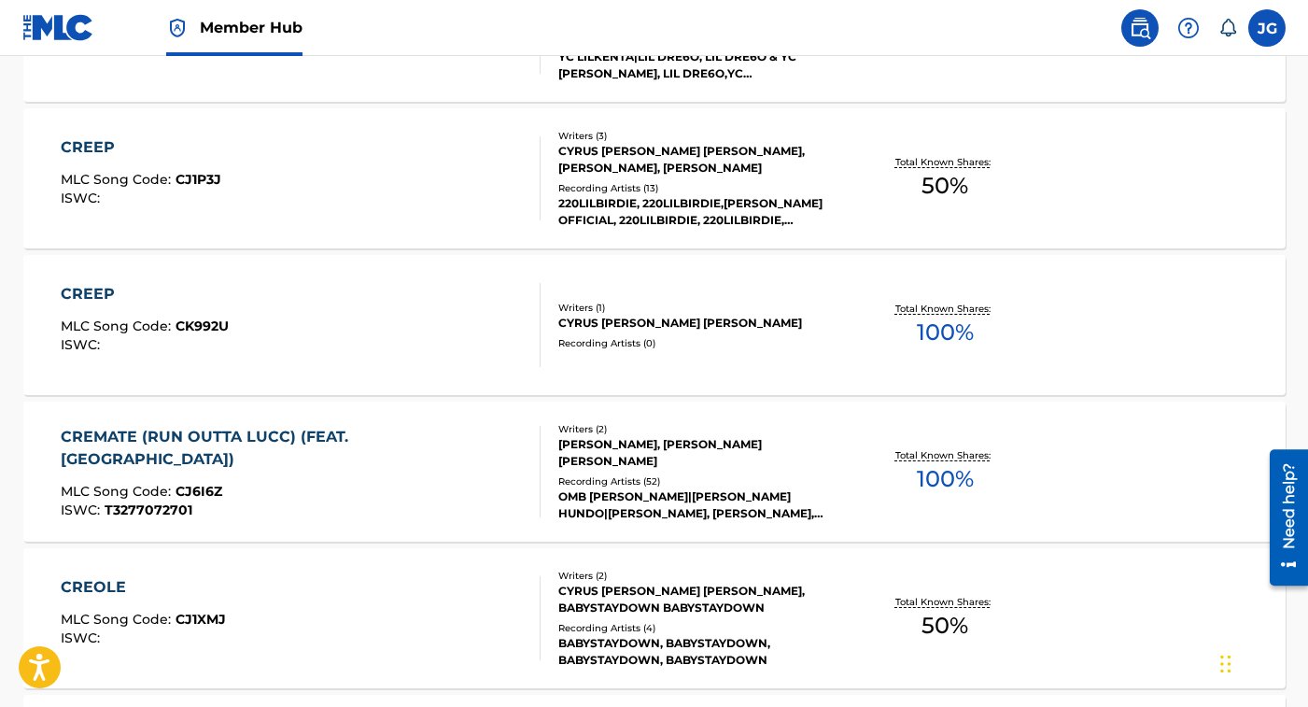
click at [381, 441] on div "CREMATE (RUN OUTTA LUCC) (FEAT. [GEOGRAPHIC_DATA])" at bounding box center [293, 448] width 464 height 45
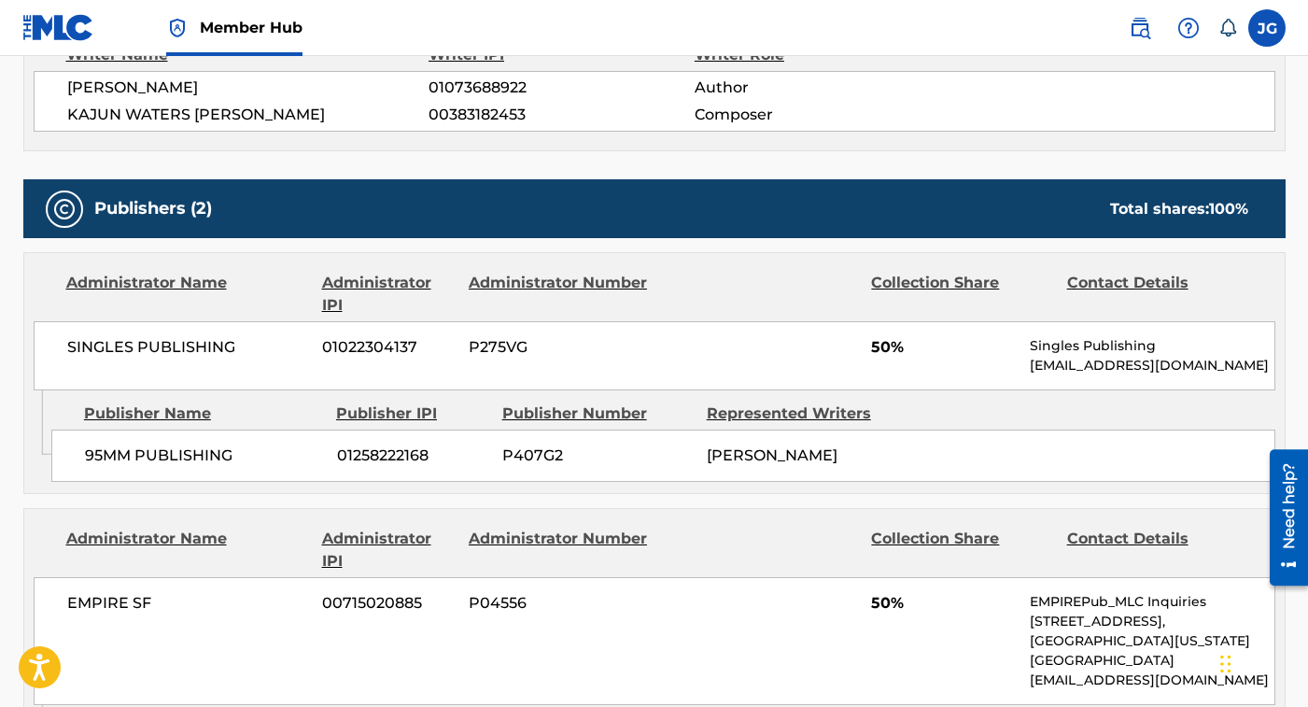
scroll to position [780, 0]
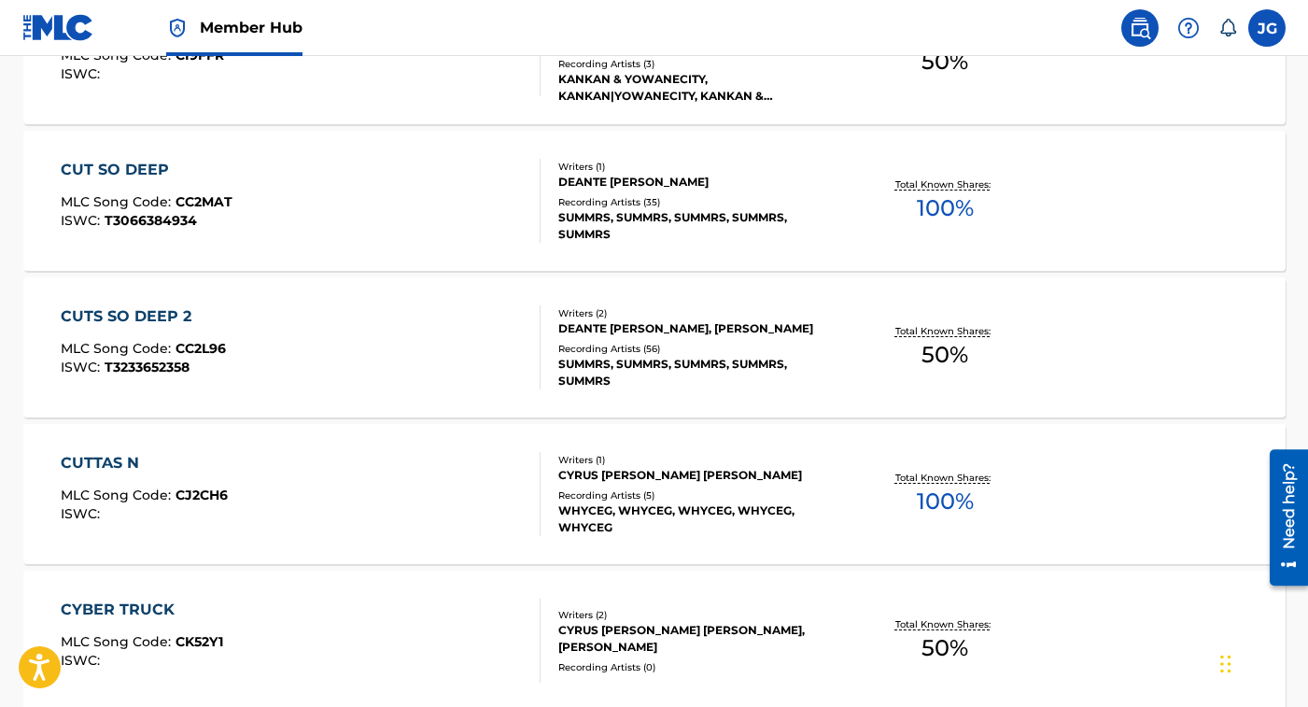
scroll to position [9631, 0]
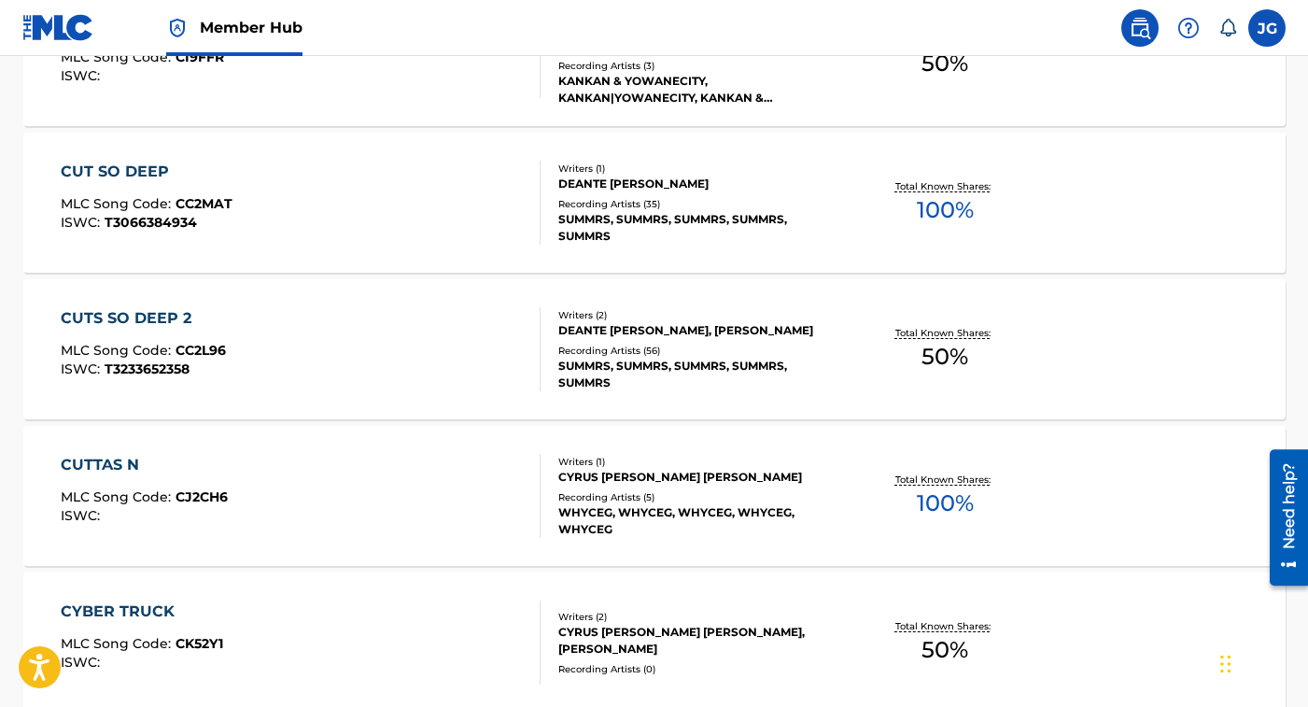
click at [380, 182] on div "CUT SO DEEP MLC Song Code : CC2MAT ISWC : T3066384934" at bounding box center [301, 203] width 480 height 84
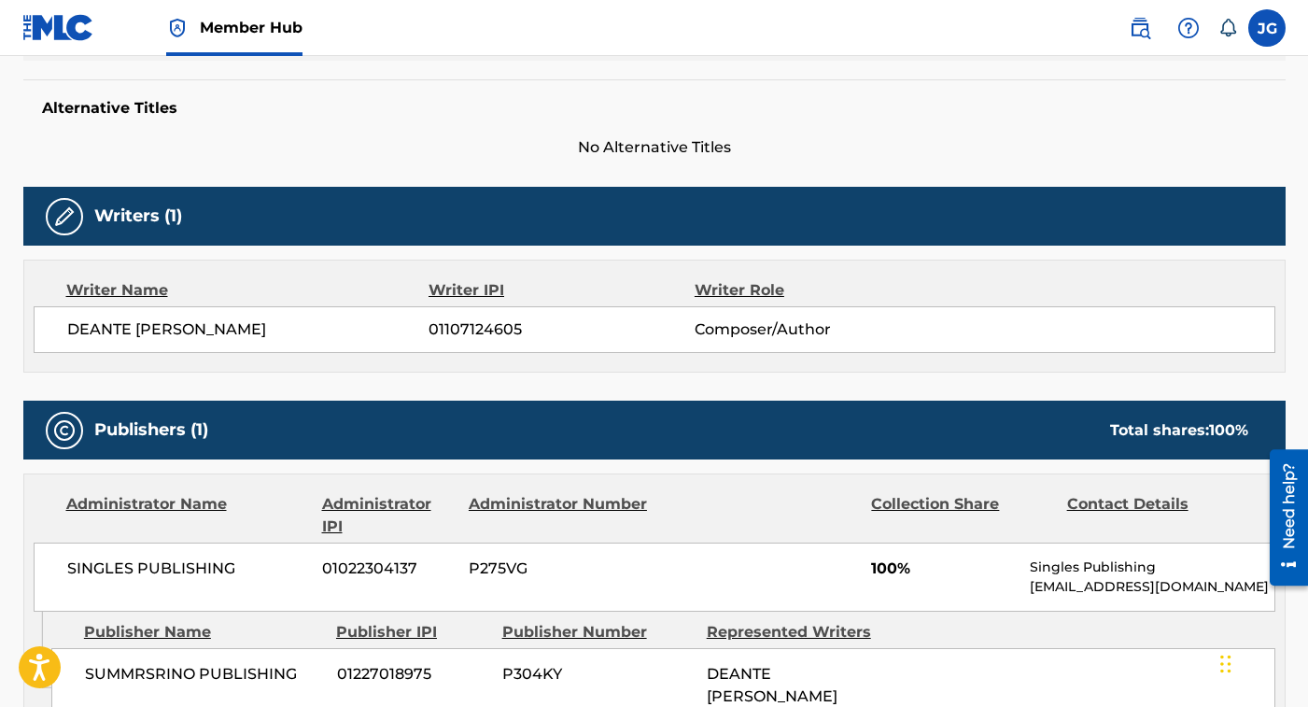
scroll to position [489, 0]
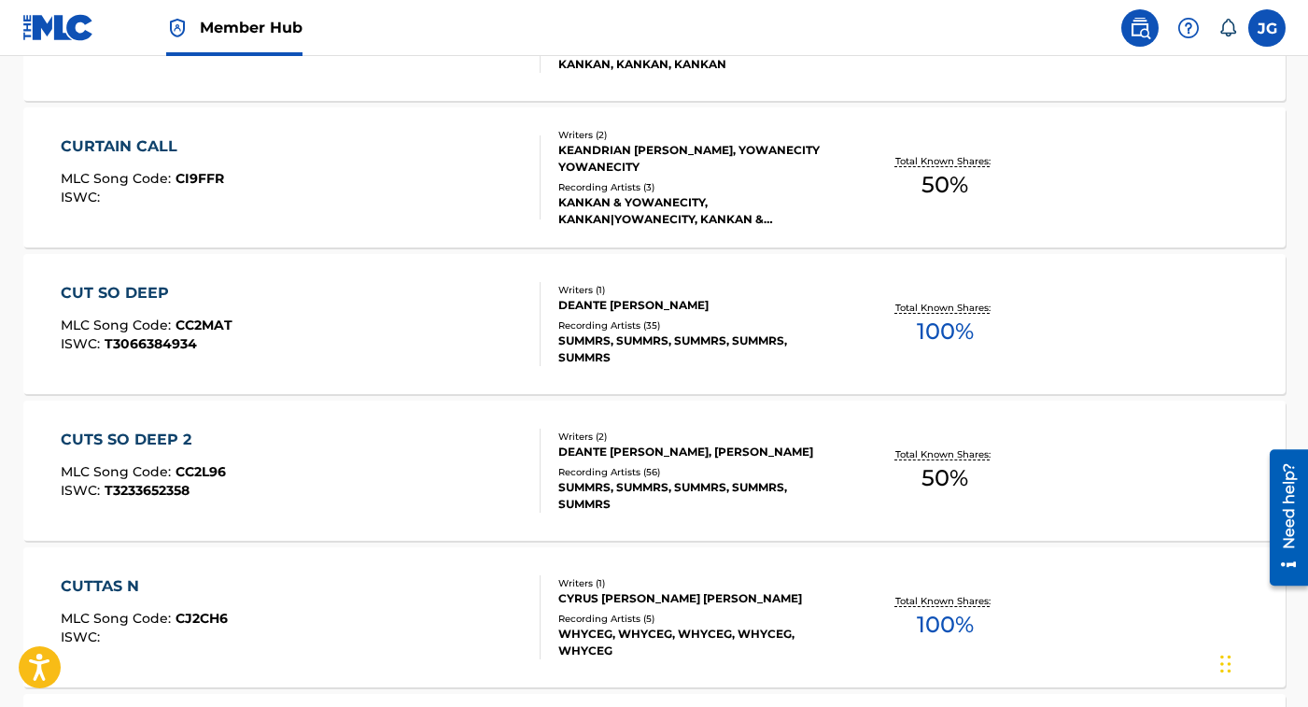
scroll to position [9637, 0]
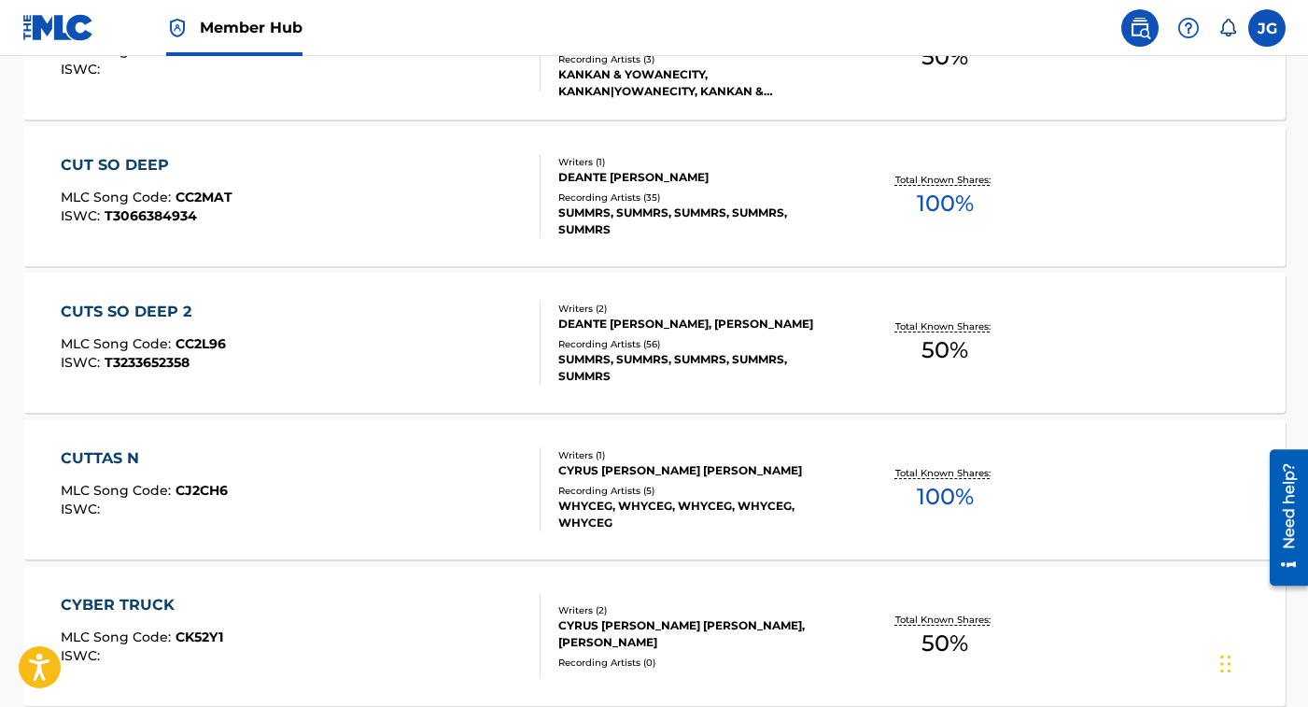
click at [777, 526] on div "WHYCEG, WHYCEG, WHYCEG, WHYCEG, WHYCEG" at bounding box center [699, 515] width 282 height 34
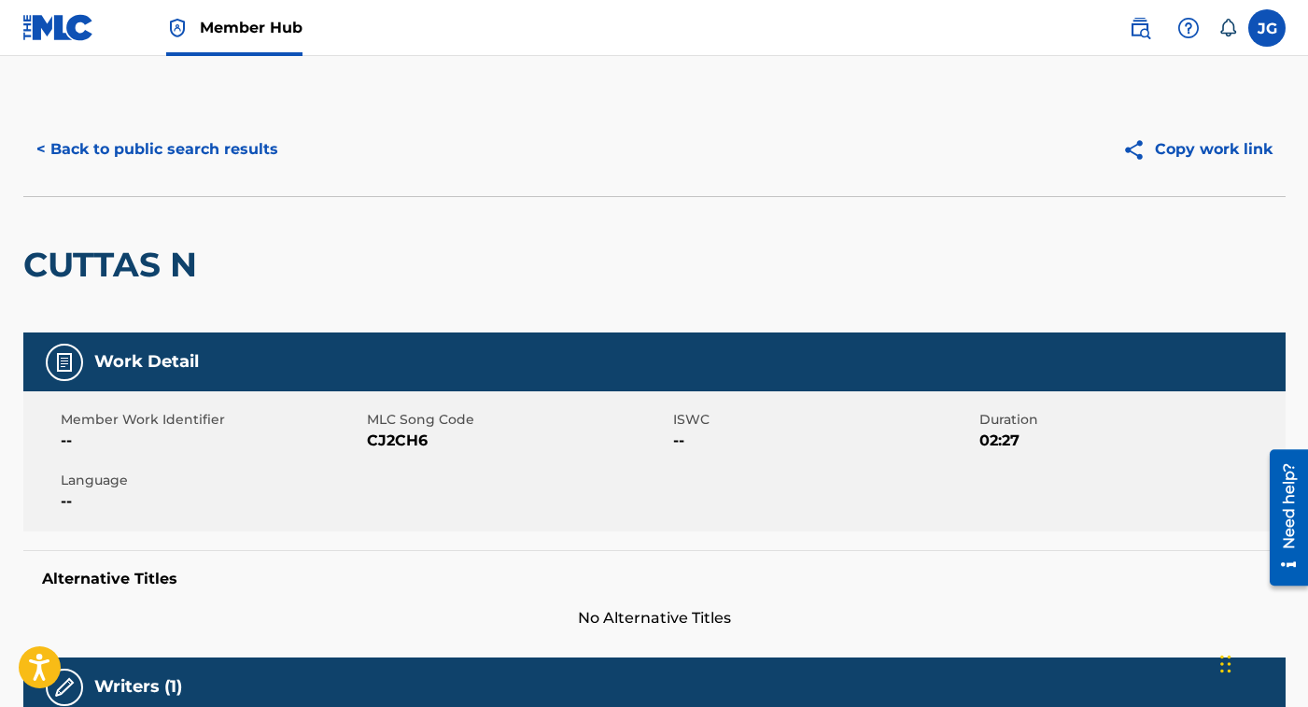
scroll to position [619, 0]
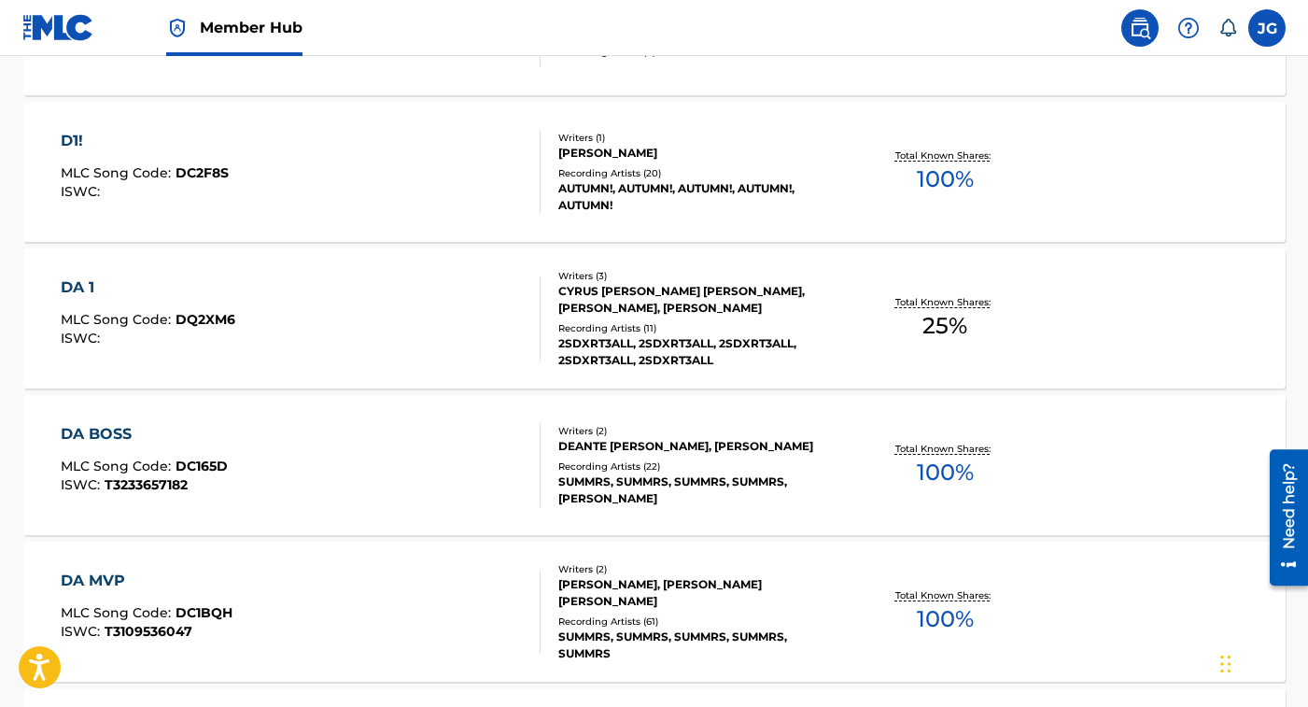
scroll to position [10392, 0]
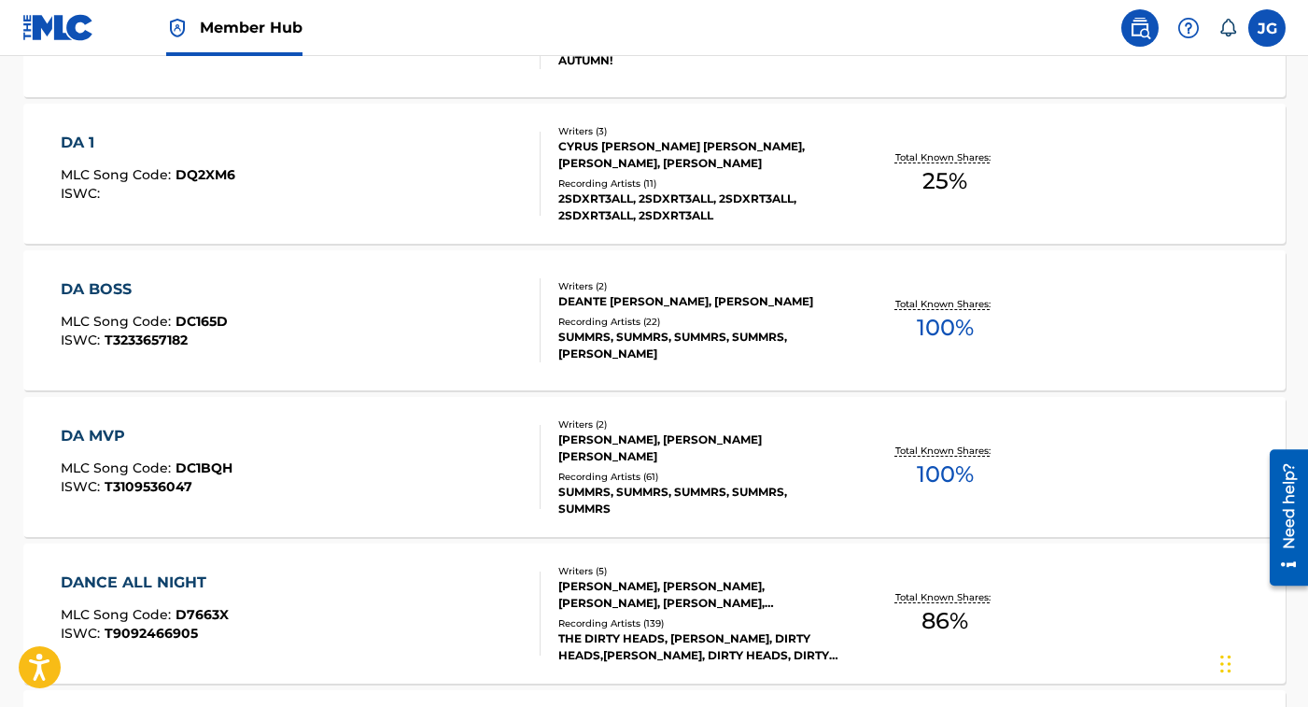
click at [408, 368] on div "DA BOSS MLC Song Code : DC165D ISWC : T3233657182 Writers ( 2 ) [PERSON_NAME] […" at bounding box center [654, 320] width 1262 height 140
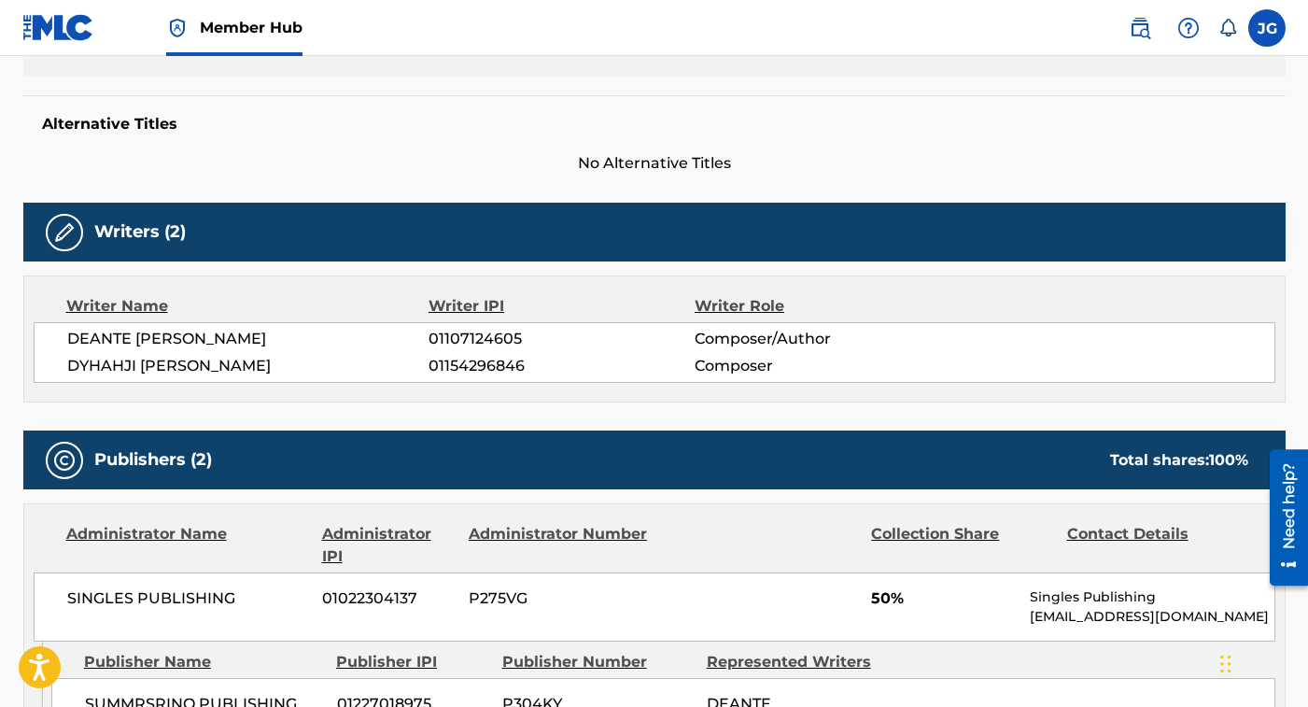
scroll to position [503, 0]
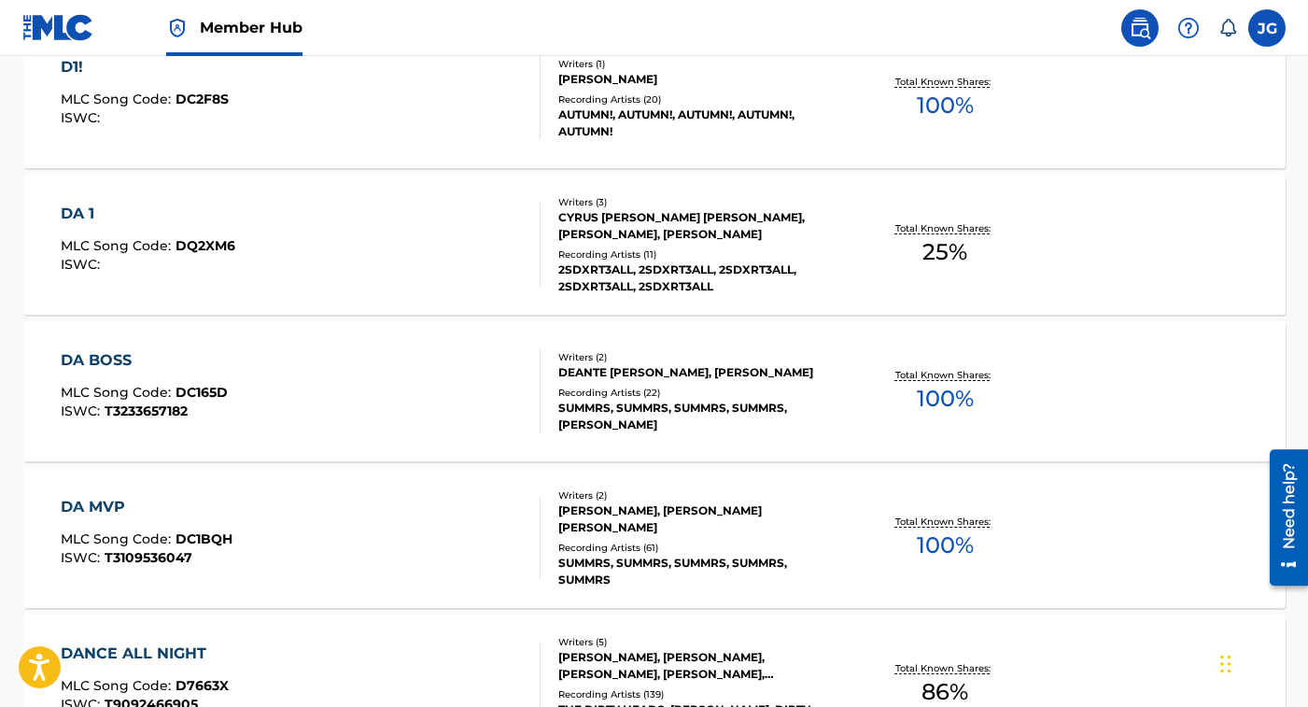
scroll to position [10347, 0]
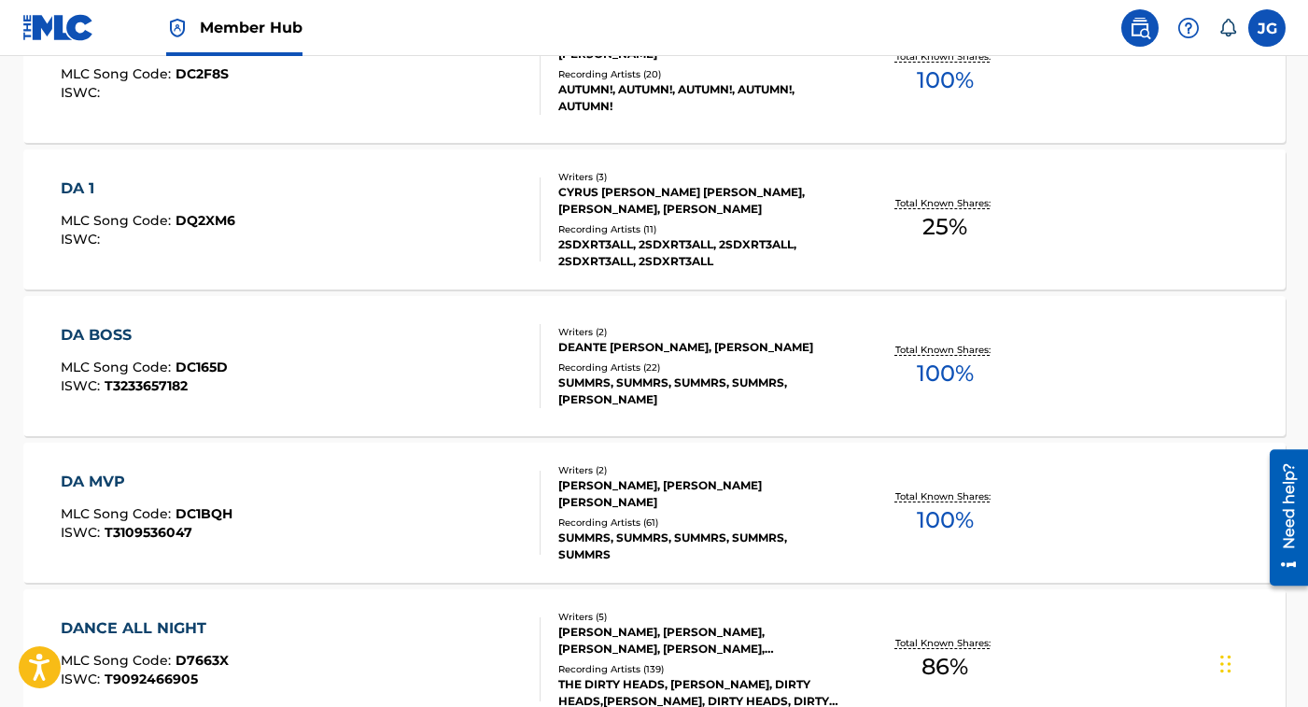
click at [403, 502] on div "DA MVP MLC Song Code : DC1BQH ISWC : T3109536047" at bounding box center [301, 512] width 480 height 84
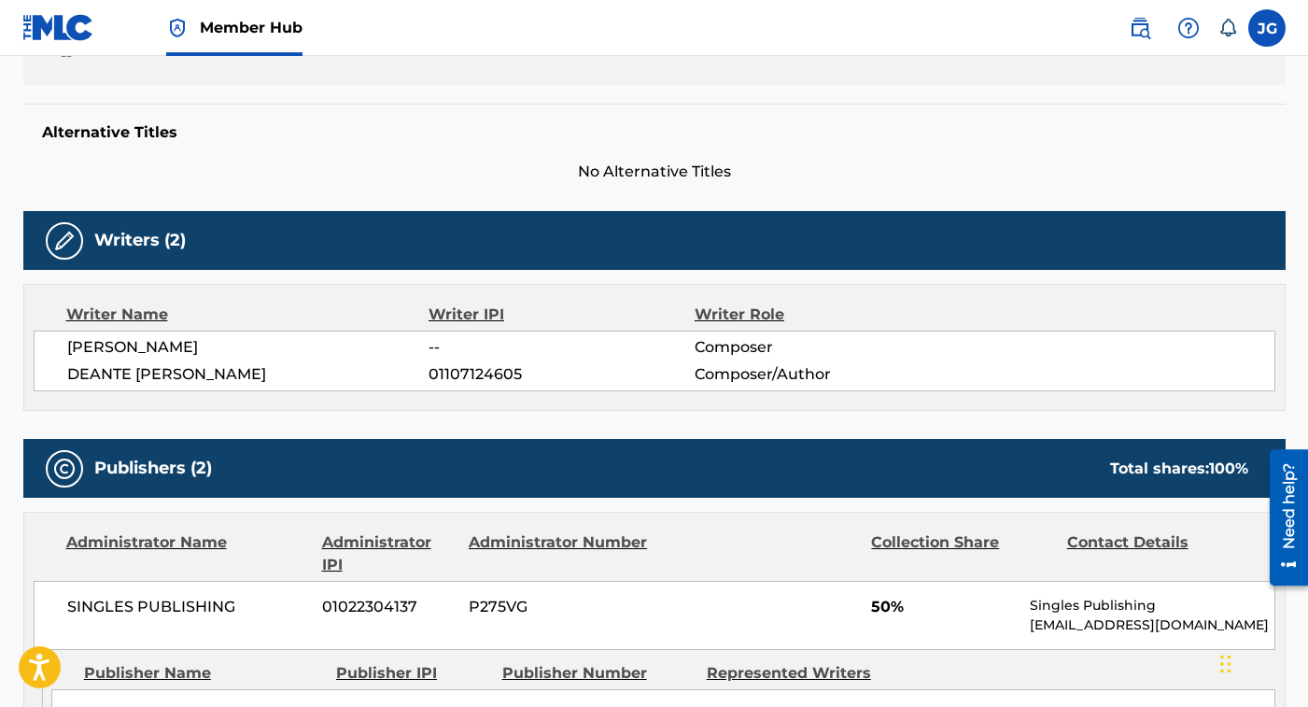
scroll to position [478, 0]
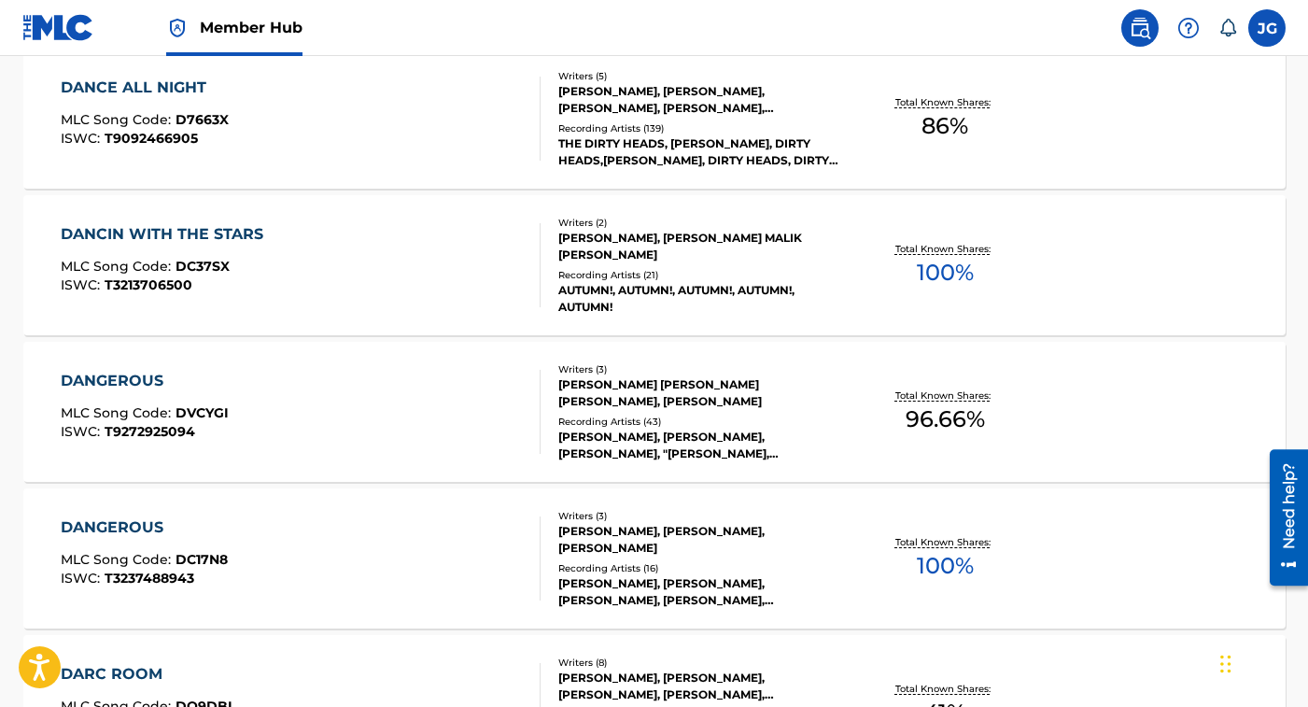
scroll to position [10883, 0]
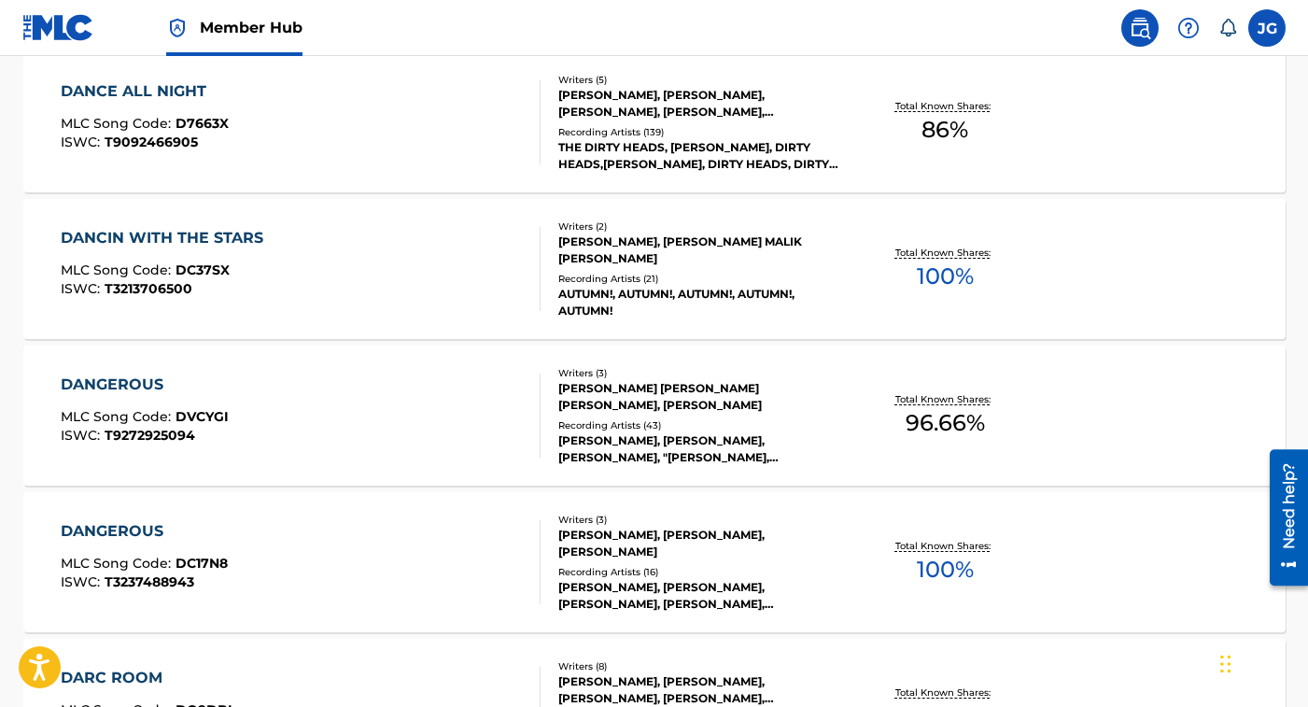
click at [422, 557] on div "DANGEROUS MLC Song Code : DC17N8 ISWC : T3237488943" at bounding box center [301, 562] width 480 height 84
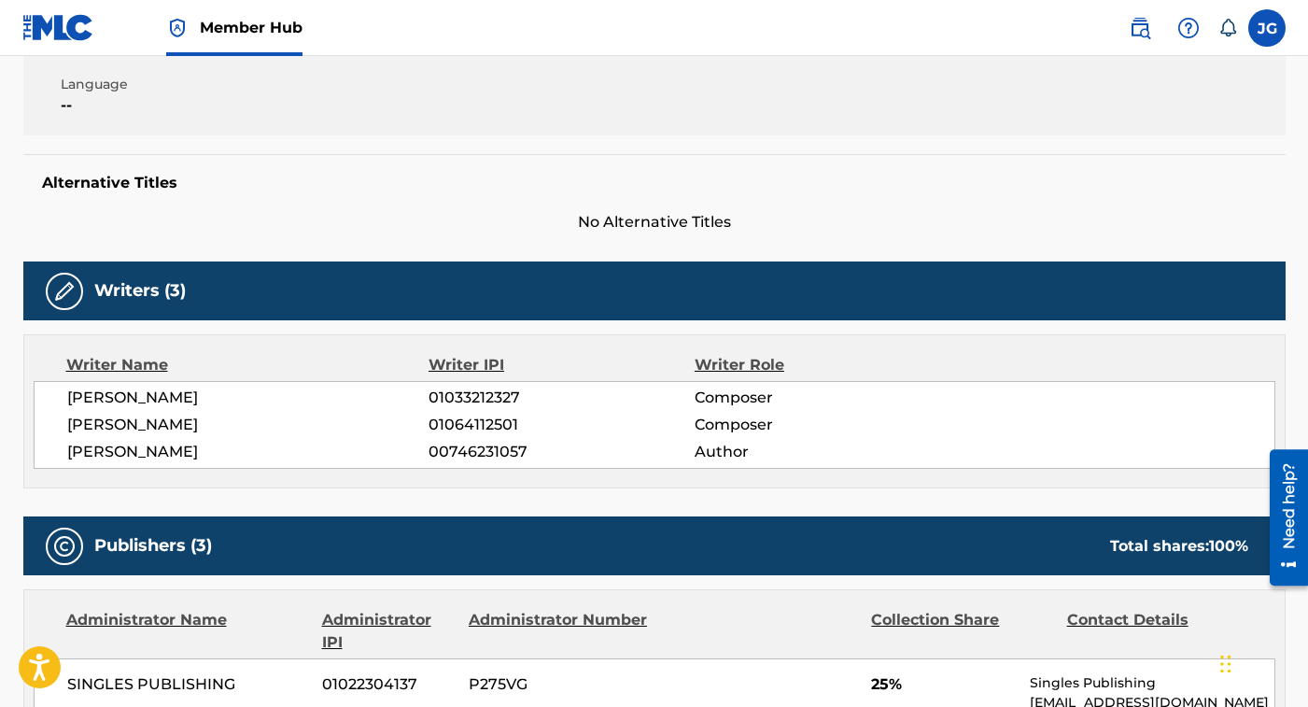
scroll to position [516, 0]
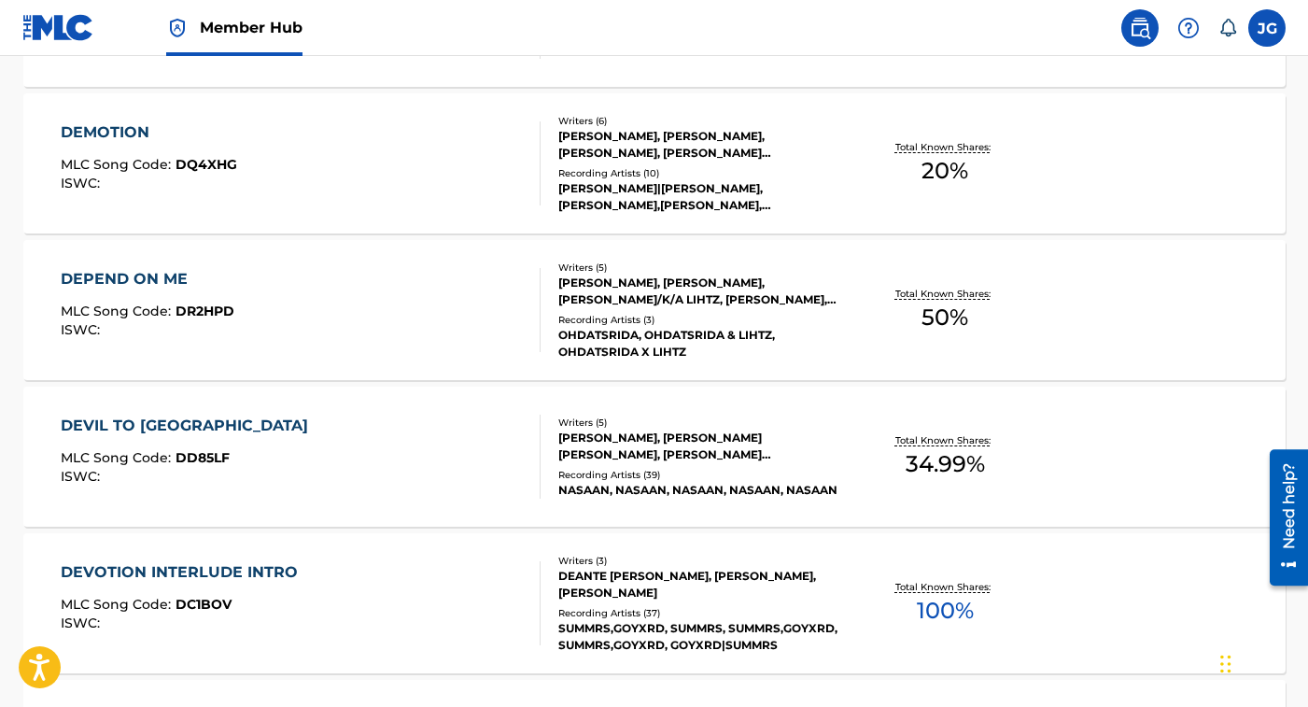
scroll to position [14782, 0]
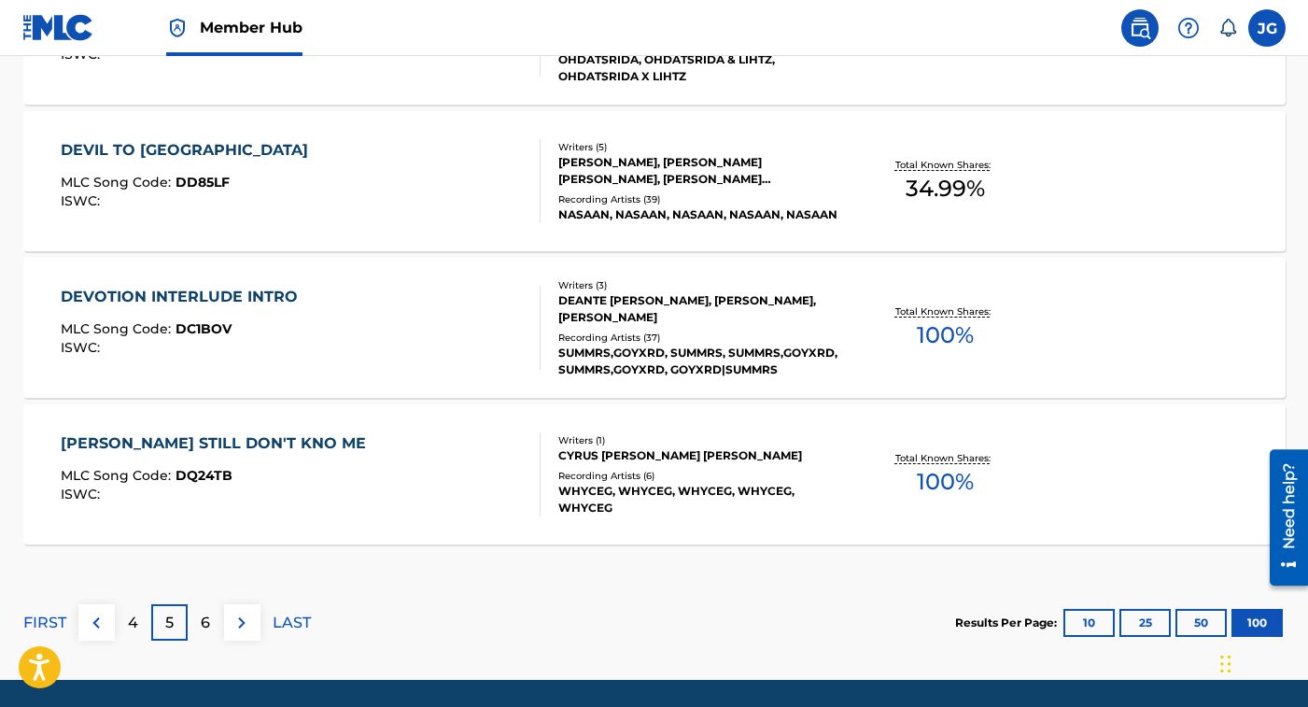
click at [357, 316] on div "DEVOTION INTERLUDE INTRO MLC Song Code : DC1BOV ISWC :" at bounding box center [301, 328] width 480 height 84
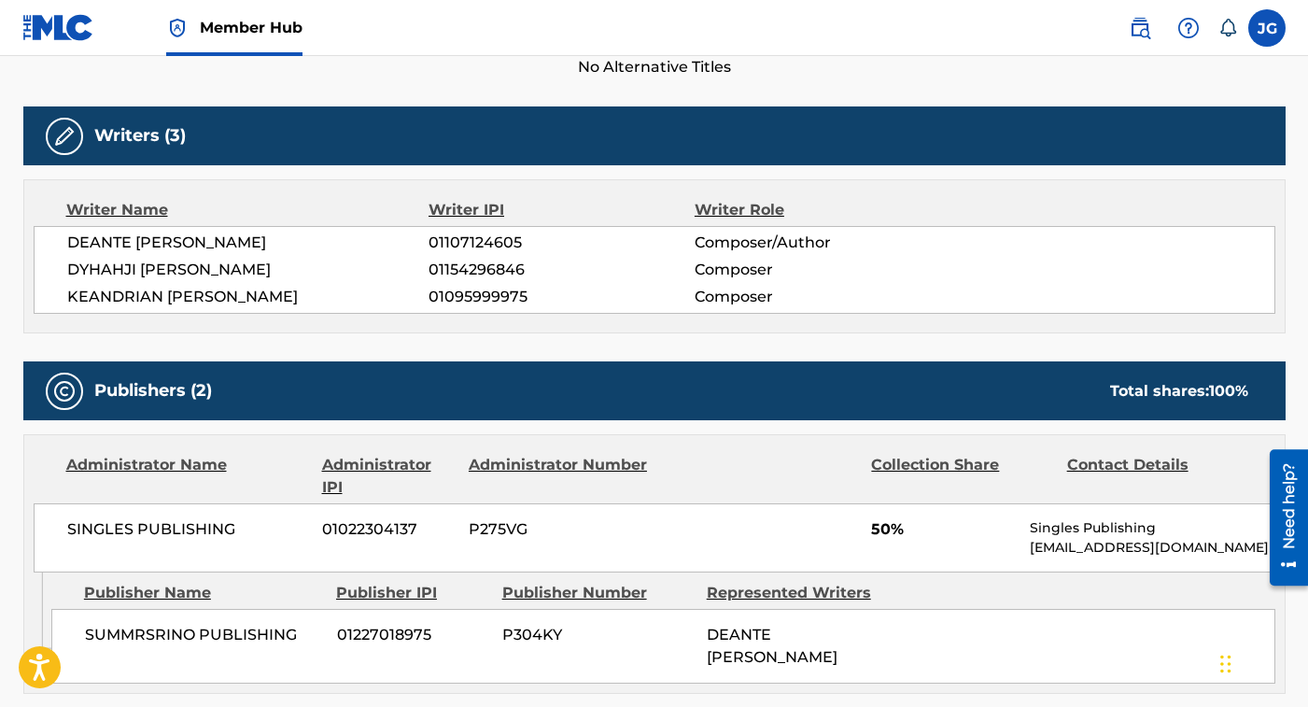
scroll to position [553, 0]
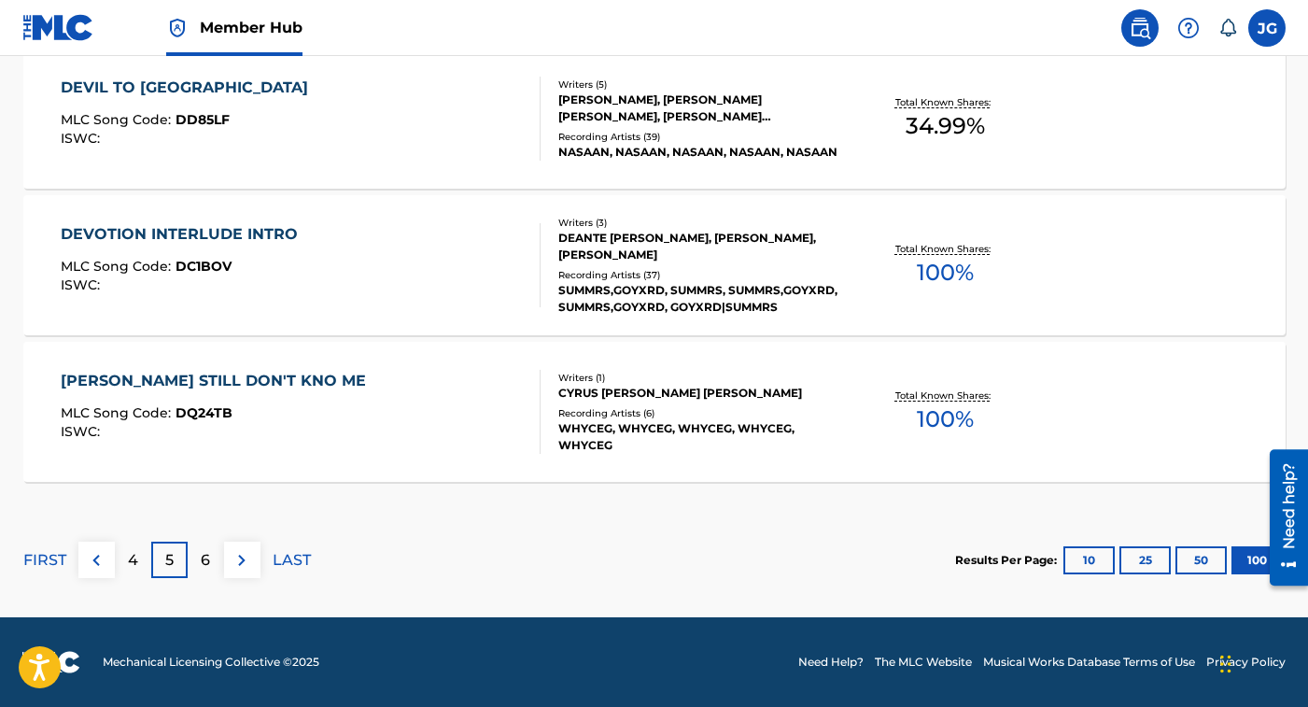
scroll to position [14844, 0]
click at [382, 371] on div "[PERSON_NAME] STILL DON'T KNO ME MLC Song Code : DQ24TB ISWC :" at bounding box center [301, 412] width 480 height 84
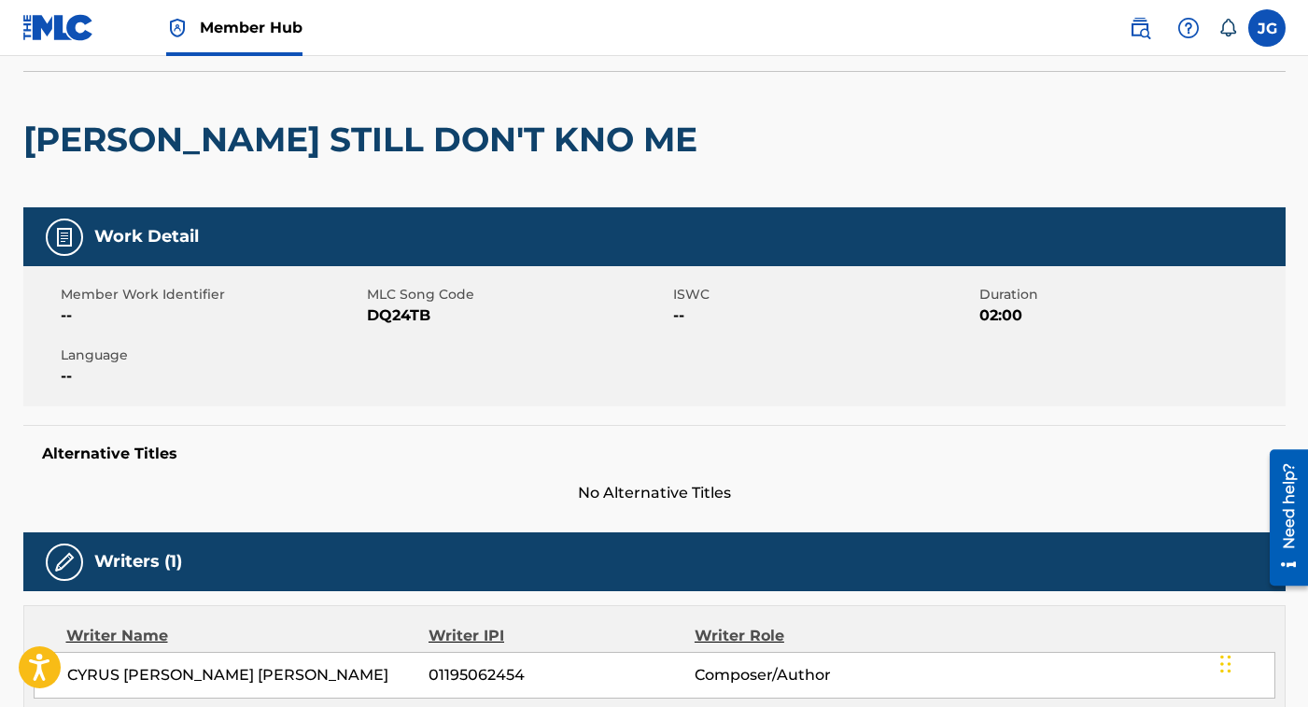
scroll to position [33, 0]
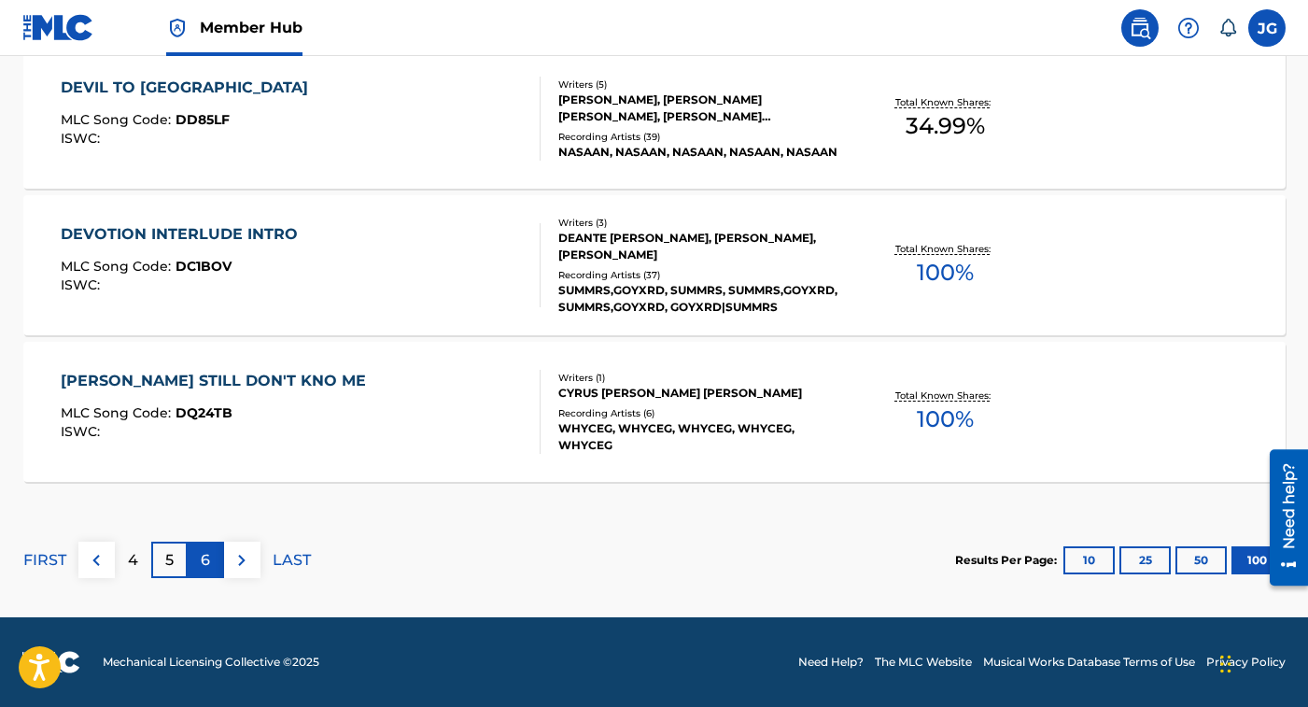
click at [215, 546] on div "6" at bounding box center [206, 559] width 36 height 36
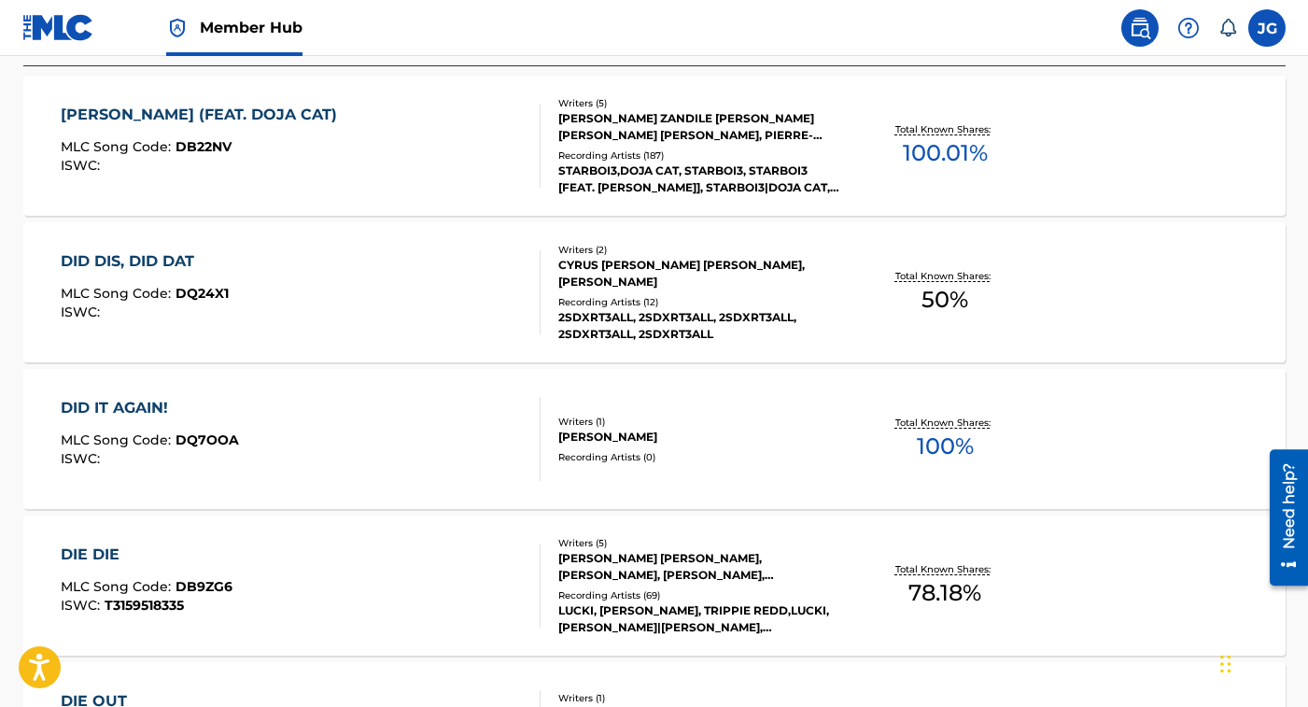
scroll to position [613, 0]
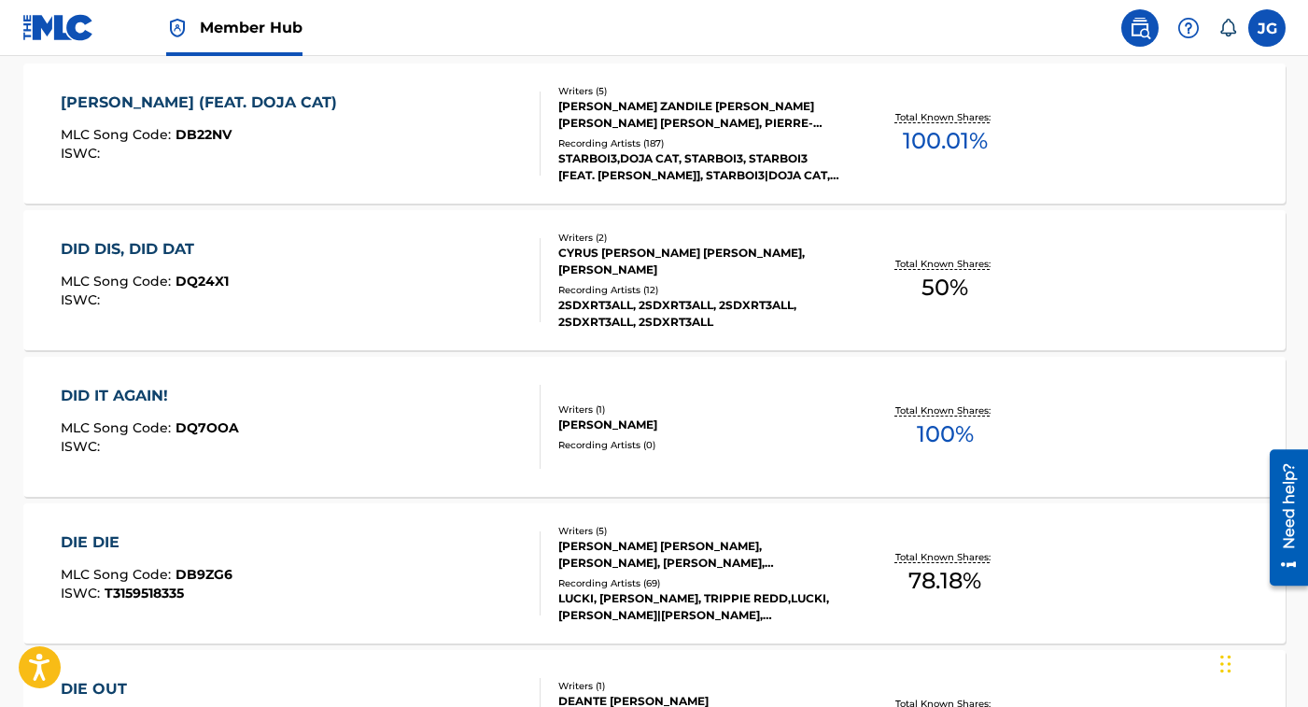
click at [444, 543] on div "DIE DIE MLC Song Code : DB9ZG6 ISWC : T3159518335" at bounding box center [301, 573] width 480 height 84
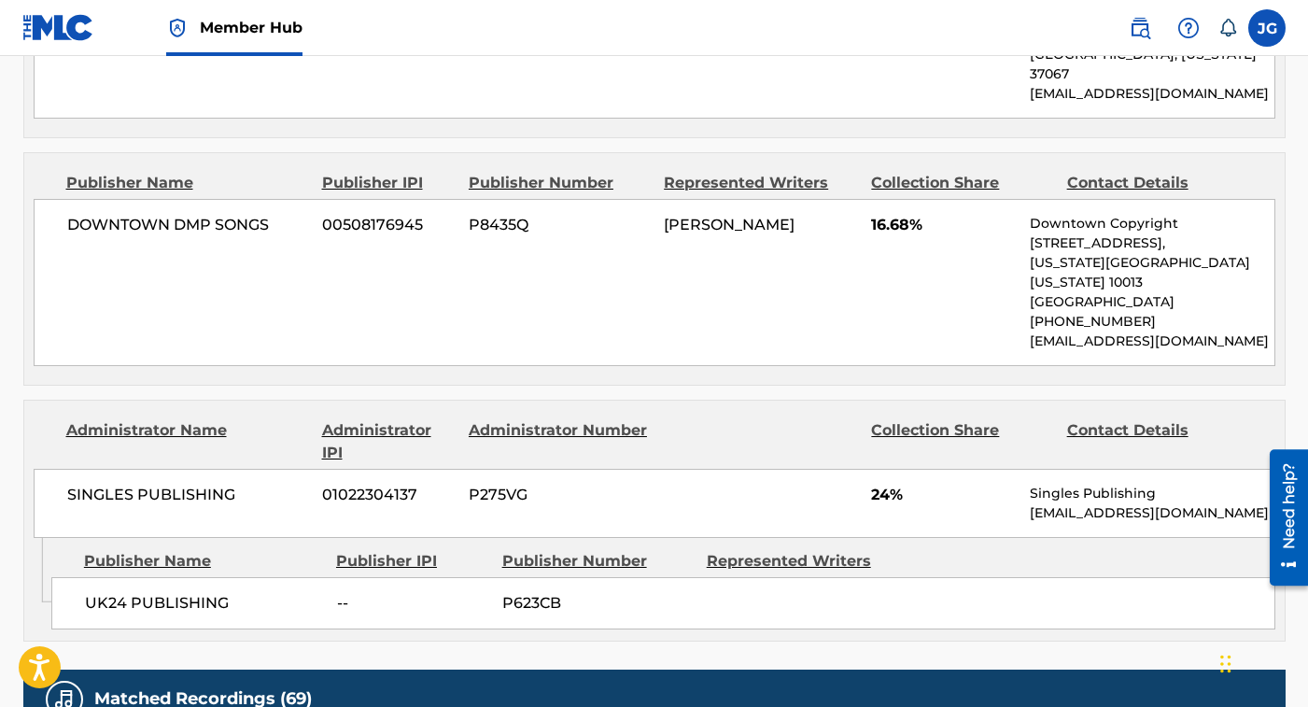
scroll to position [1265, 0]
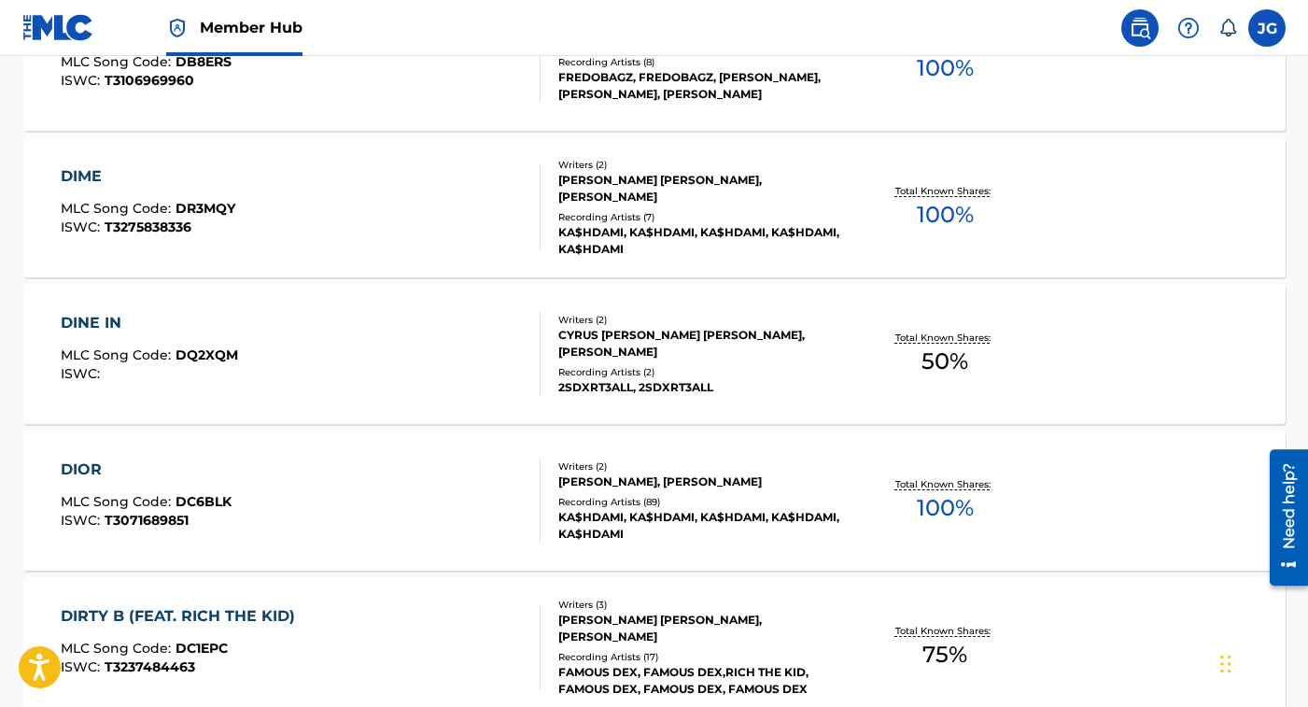
scroll to position [2296, 0]
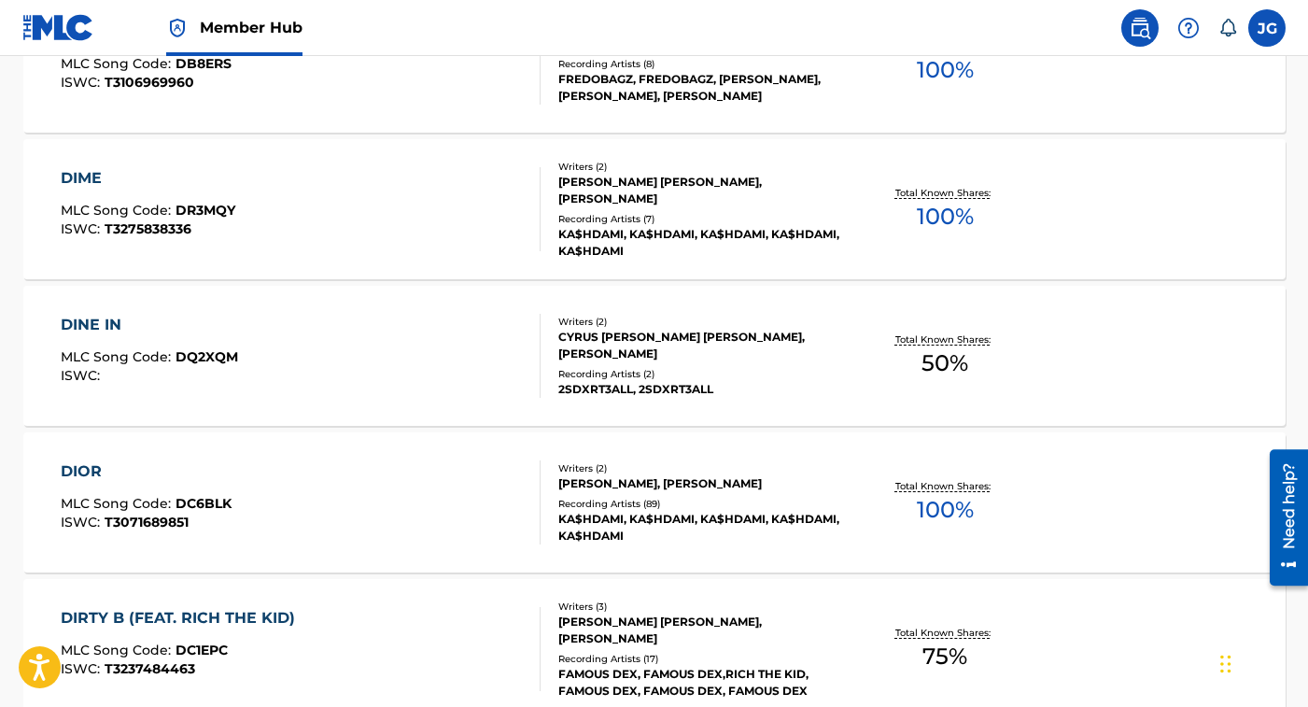
click at [475, 217] on div "DIME MLC Song Code : DR3MQY ISWC : T3275838336" at bounding box center [301, 209] width 480 height 84
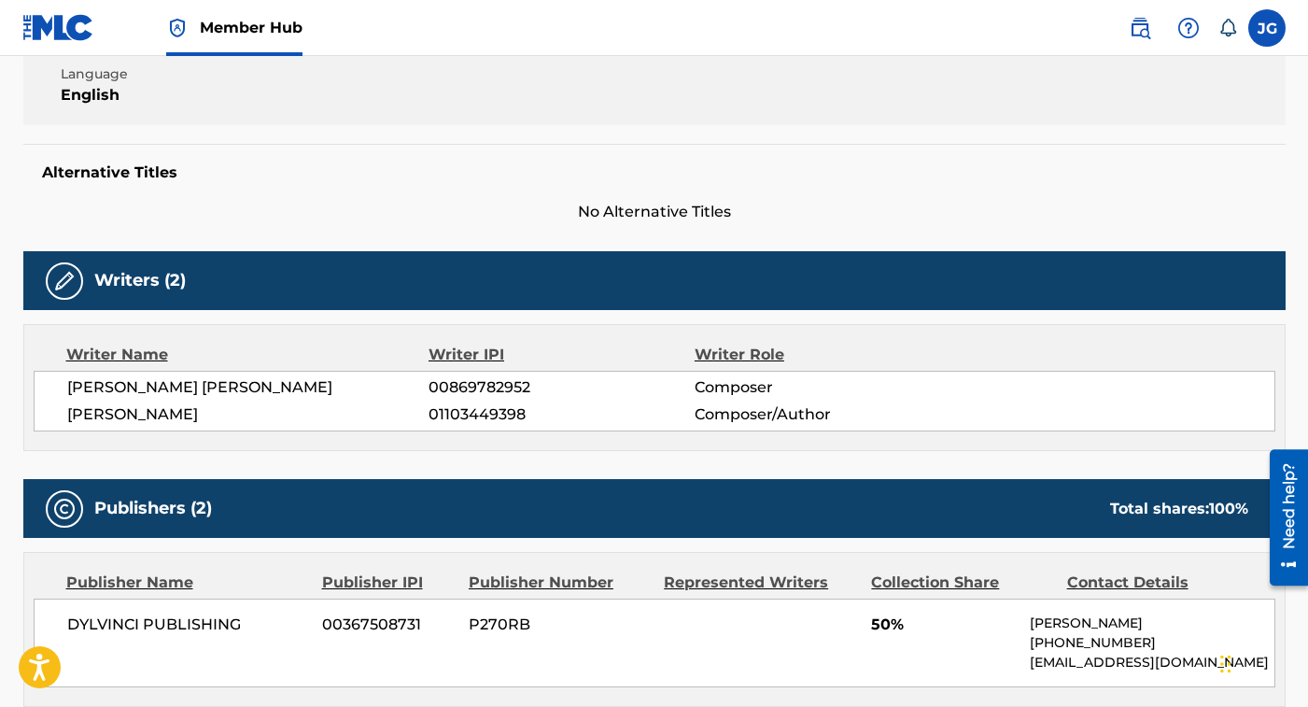
scroll to position [772, 0]
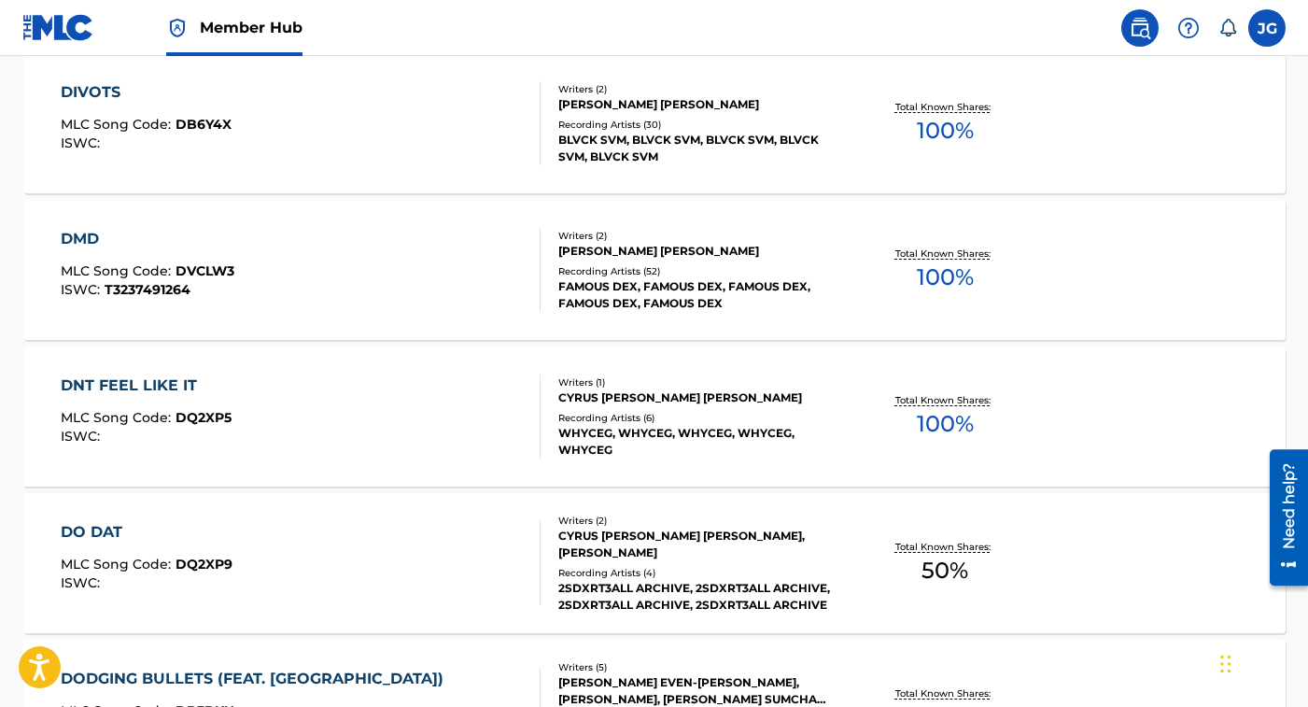
scroll to position [4282, 0]
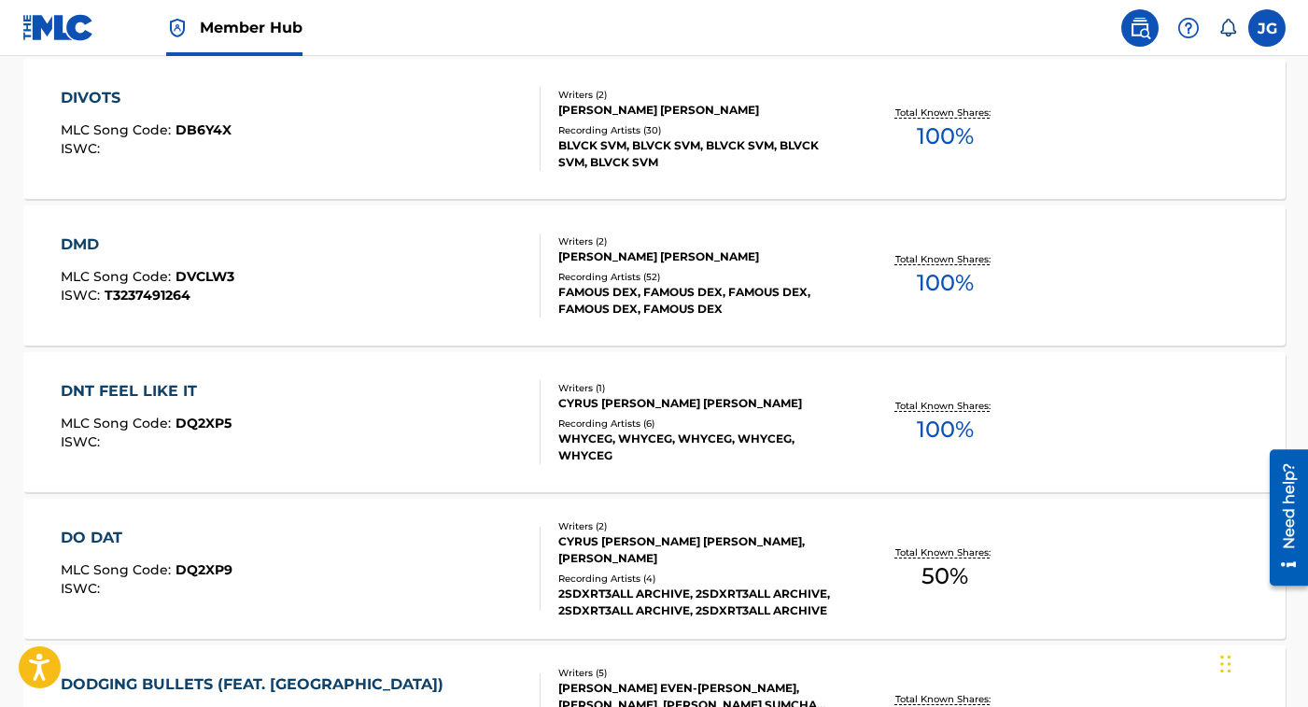
click at [414, 161] on div "DIVOTS MLC Song Code : DB6Y4X ISWC :" at bounding box center [301, 129] width 480 height 84
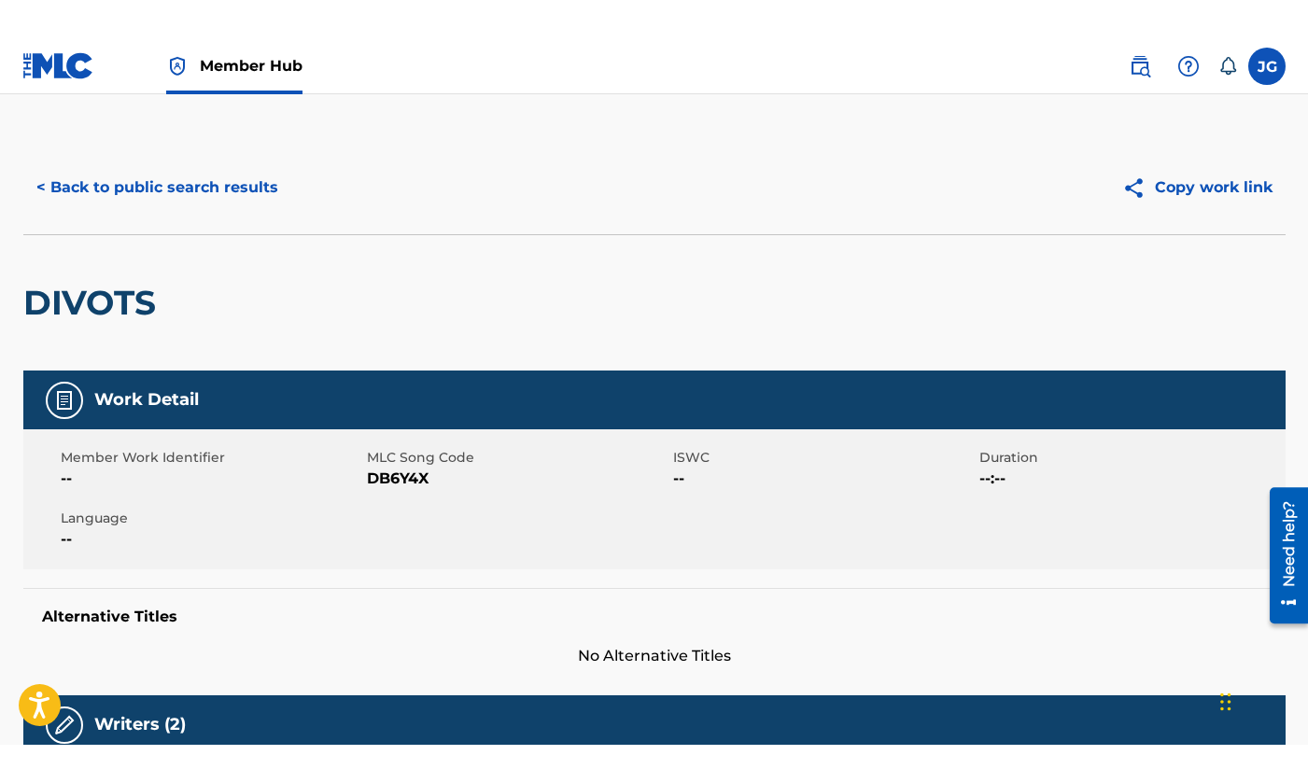
scroll to position [676, 0]
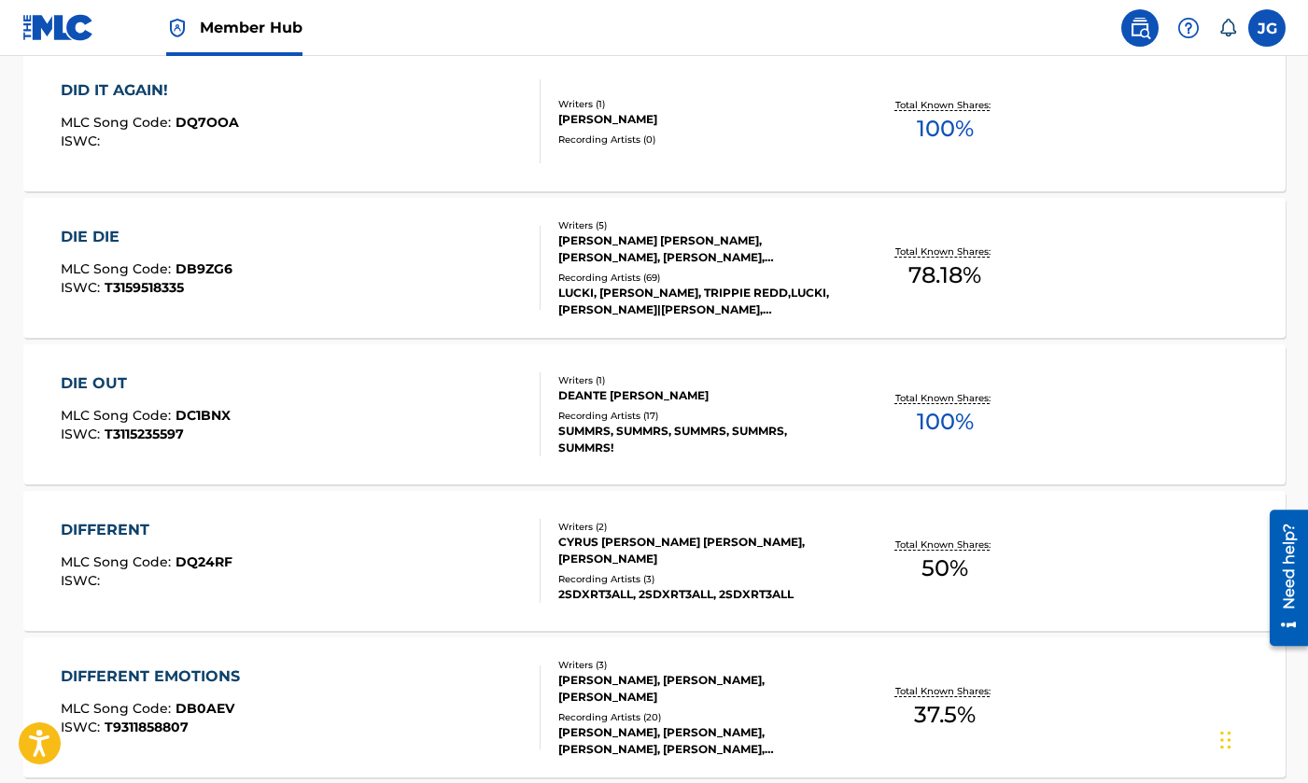
scroll to position [926, 0]
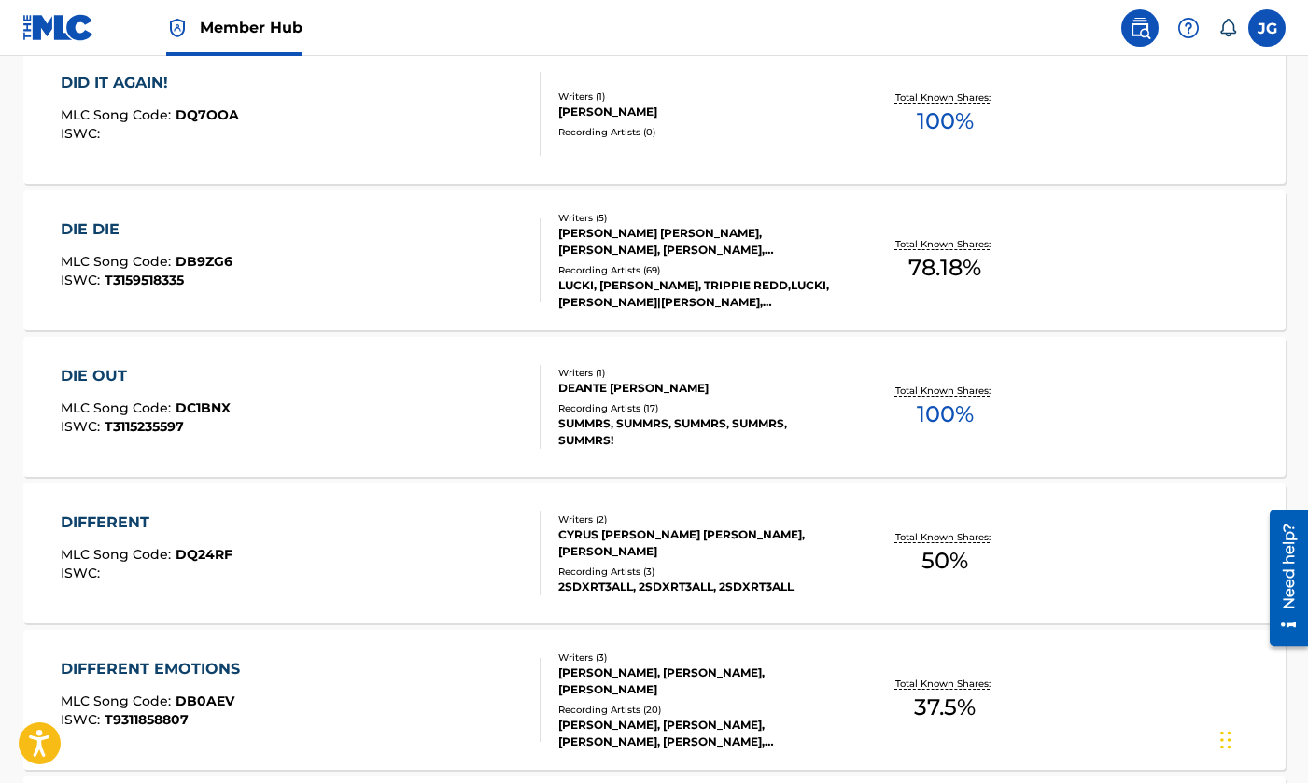
click at [538, 473] on div "DIE OUT MLC Song Code : DC1BNX ISWC : T3115235597 Writers ( 1 ) [PERSON_NAME] […" at bounding box center [654, 407] width 1262 height 140
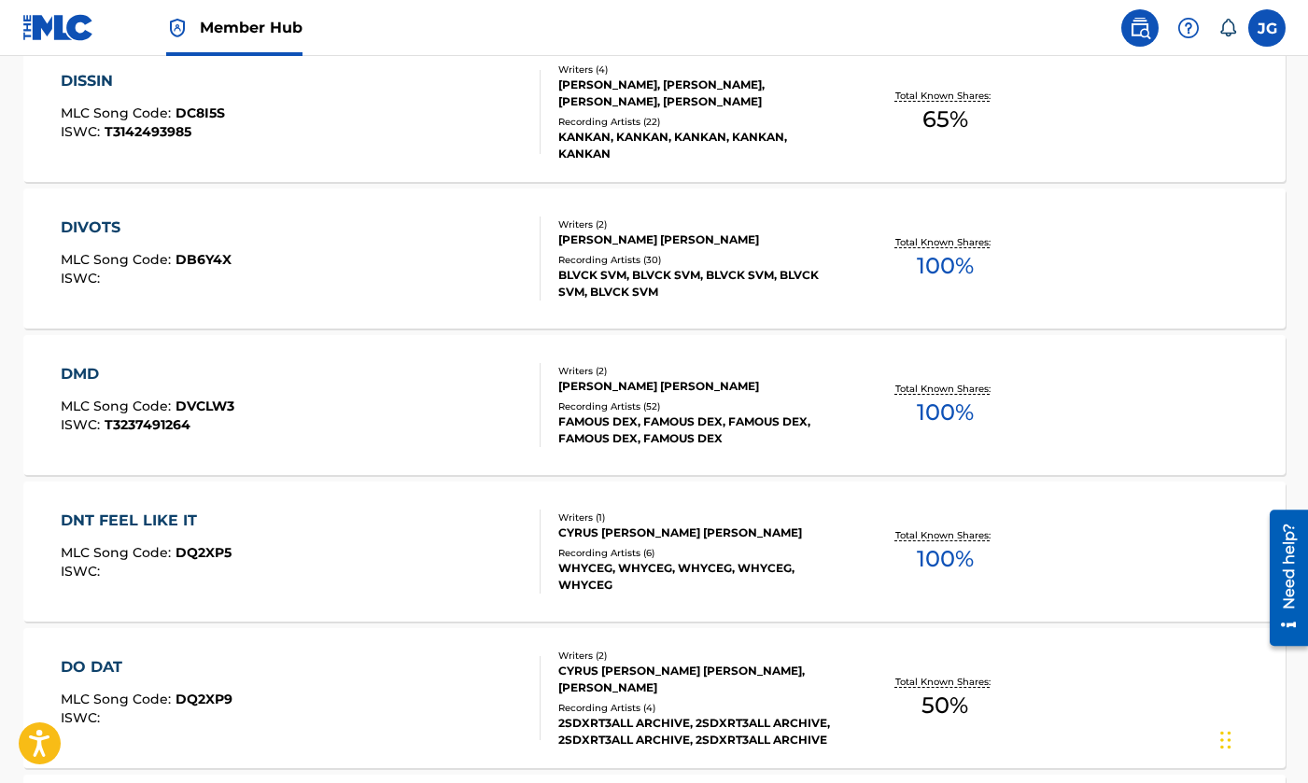
scroll to position [4156, 0]
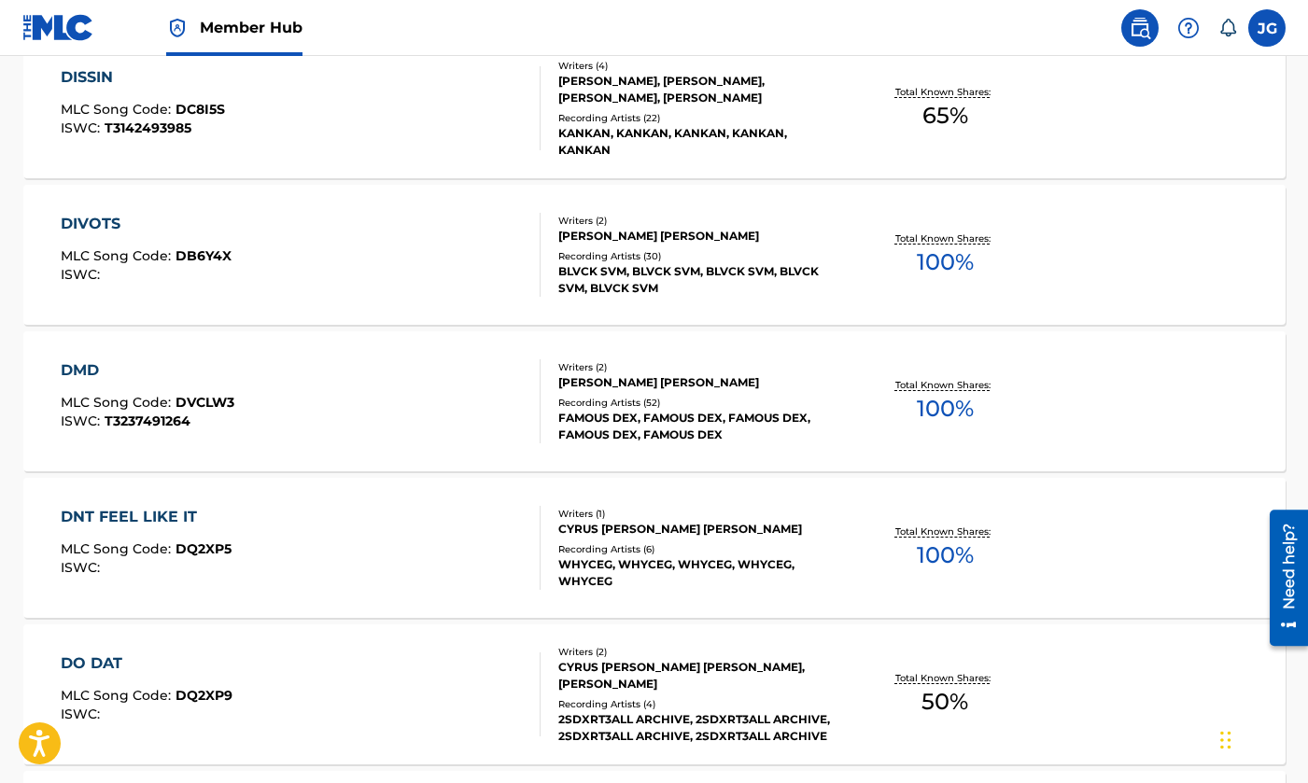
click at [462, 591] on div "DNT FEEL LIKE IT MLC Song Code : DQ2XP5 ISWC : Writers ( 1 ) CYRUS [PERSON_NAME…" at bounding box center [654, 548] width 1262 height 140
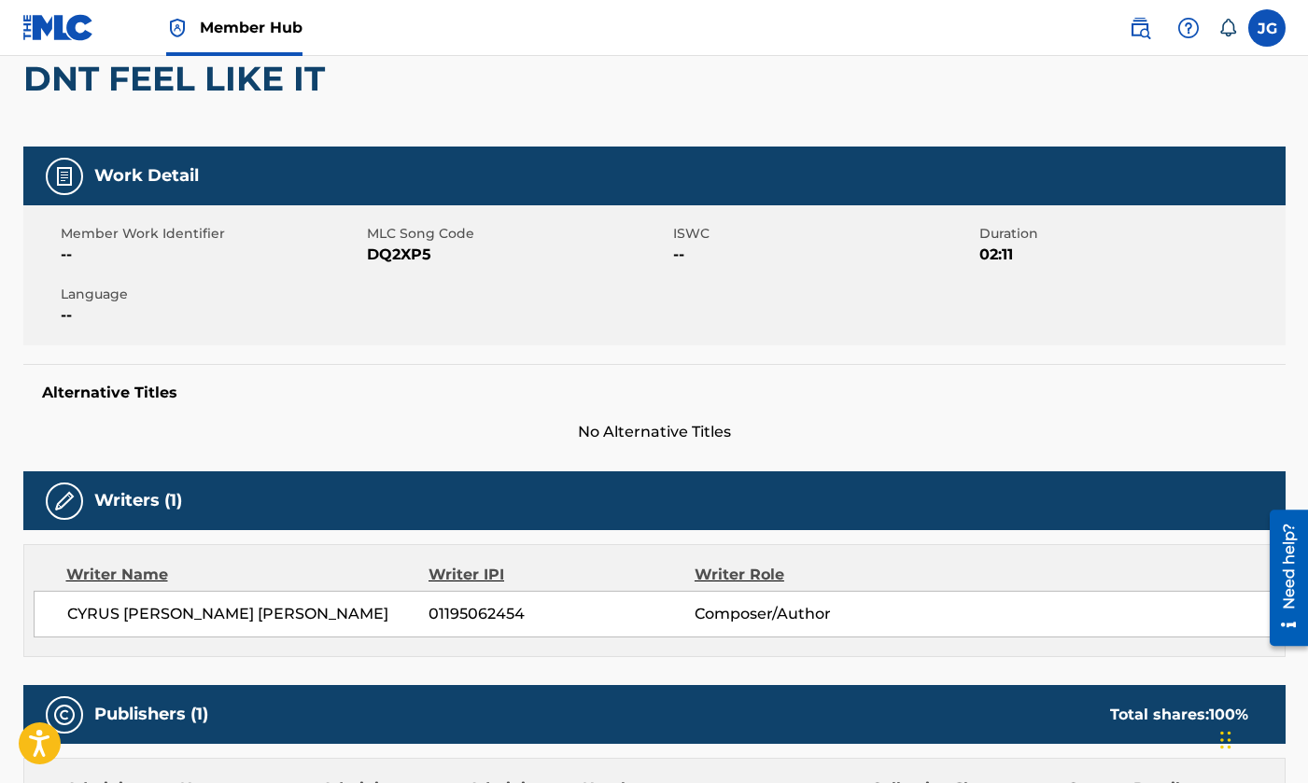
scroll to position [135, 0]
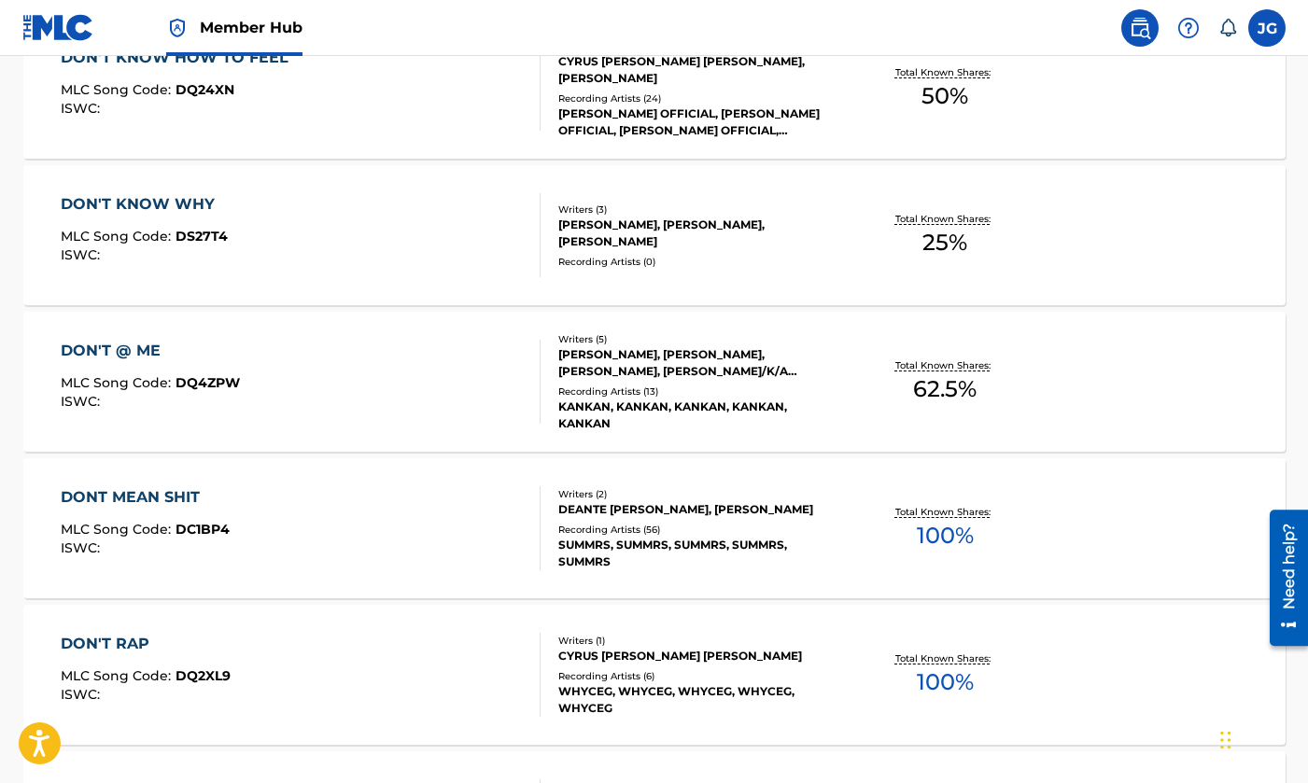
scroll to position [6083, 0]
click at [441, 512] on div "DONT MEAN SHIT MLC Song Code : DC1BP4 ISWC :" at bounding box center [301, 526] width 480 height 84
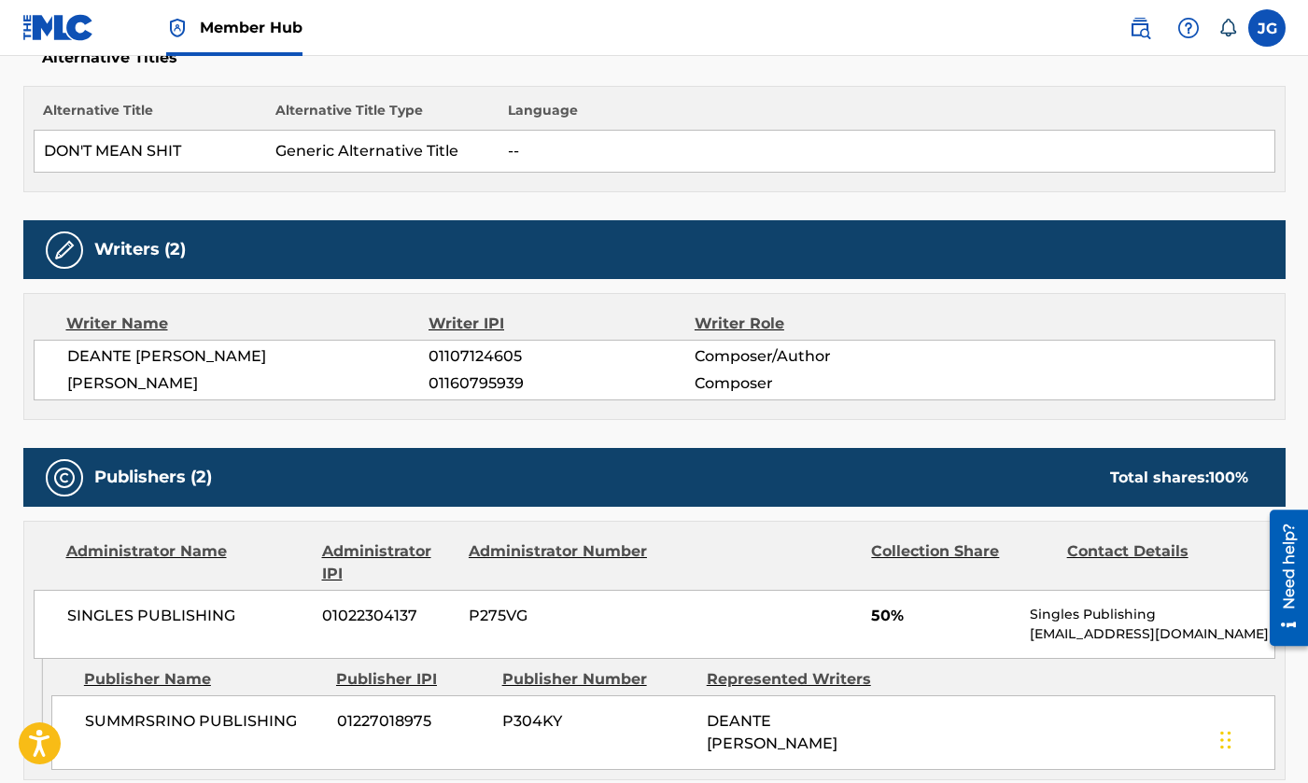
scroll to position [522, 0]
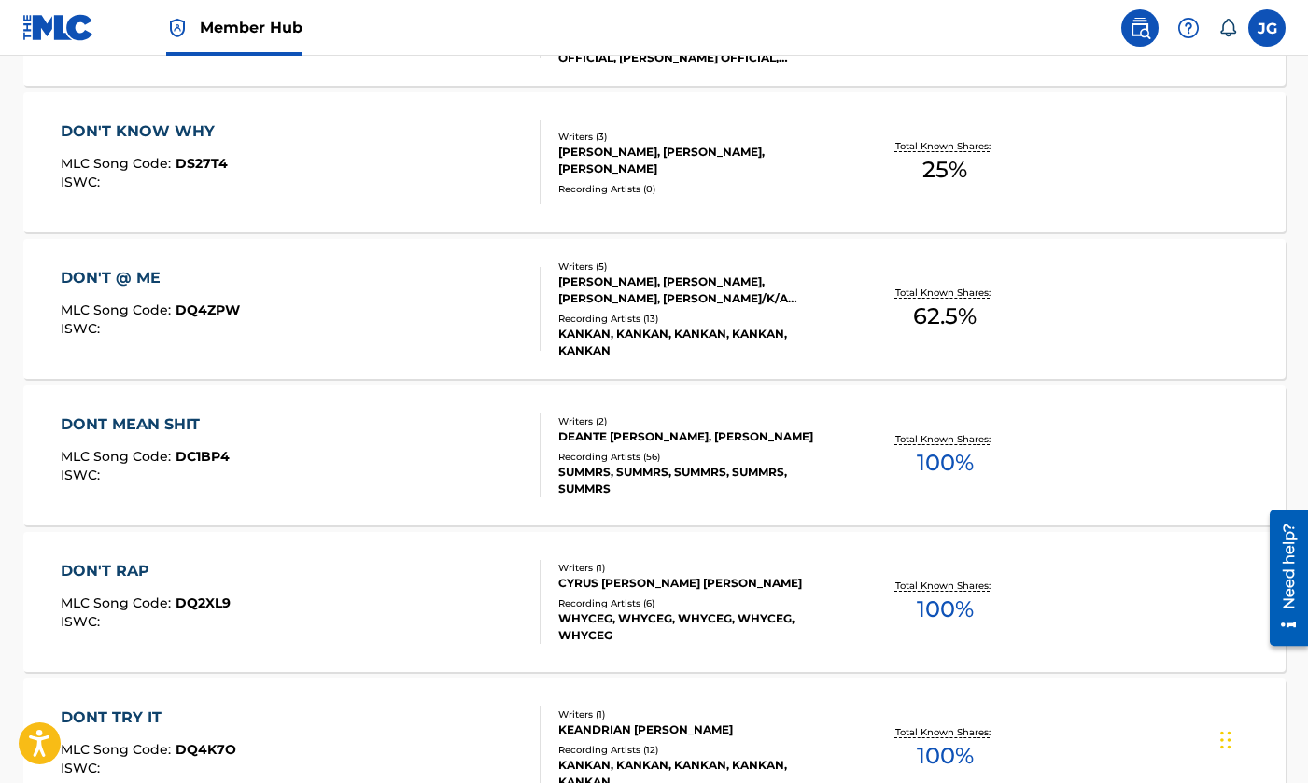
scroll to position [6341, 0]
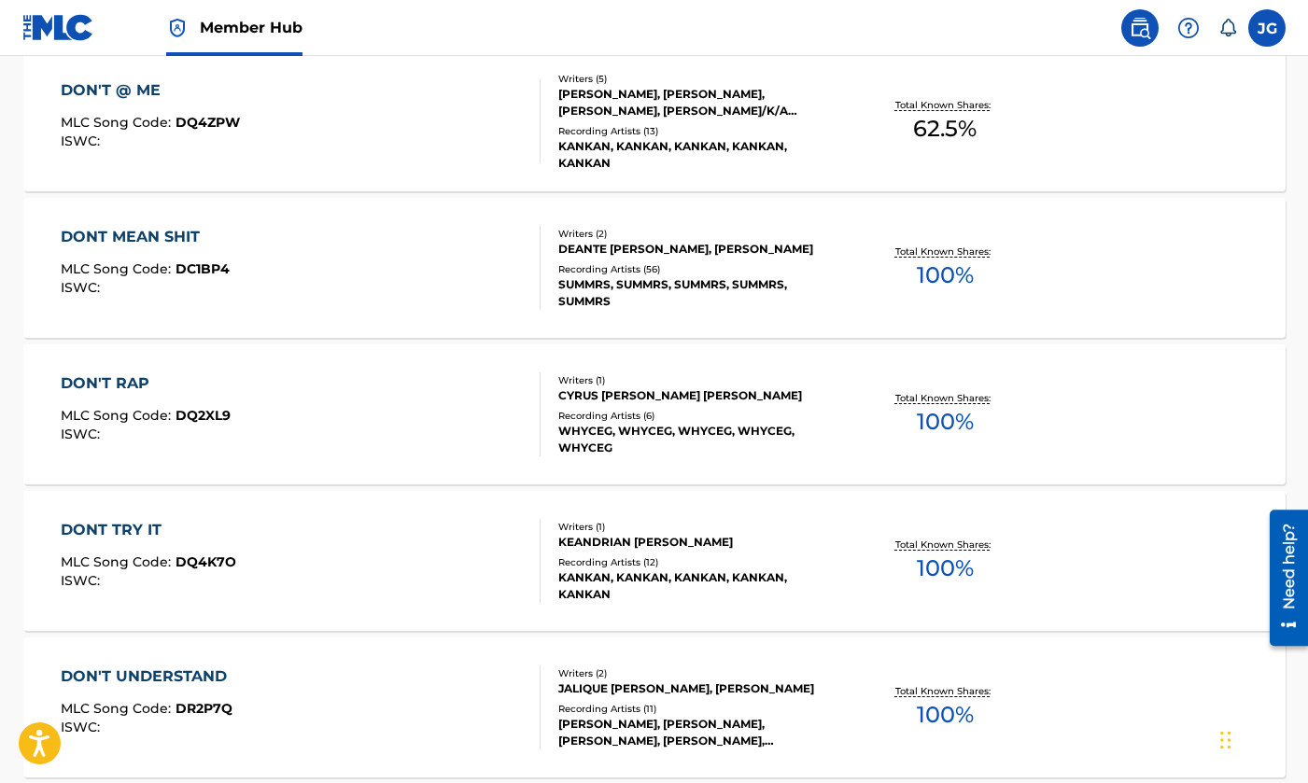
click at [372, 589] on div "DONT TRY IT MLC Song Code : DQ4K7O ISWC :" at bounding box center [301, 561] width 480 height 84
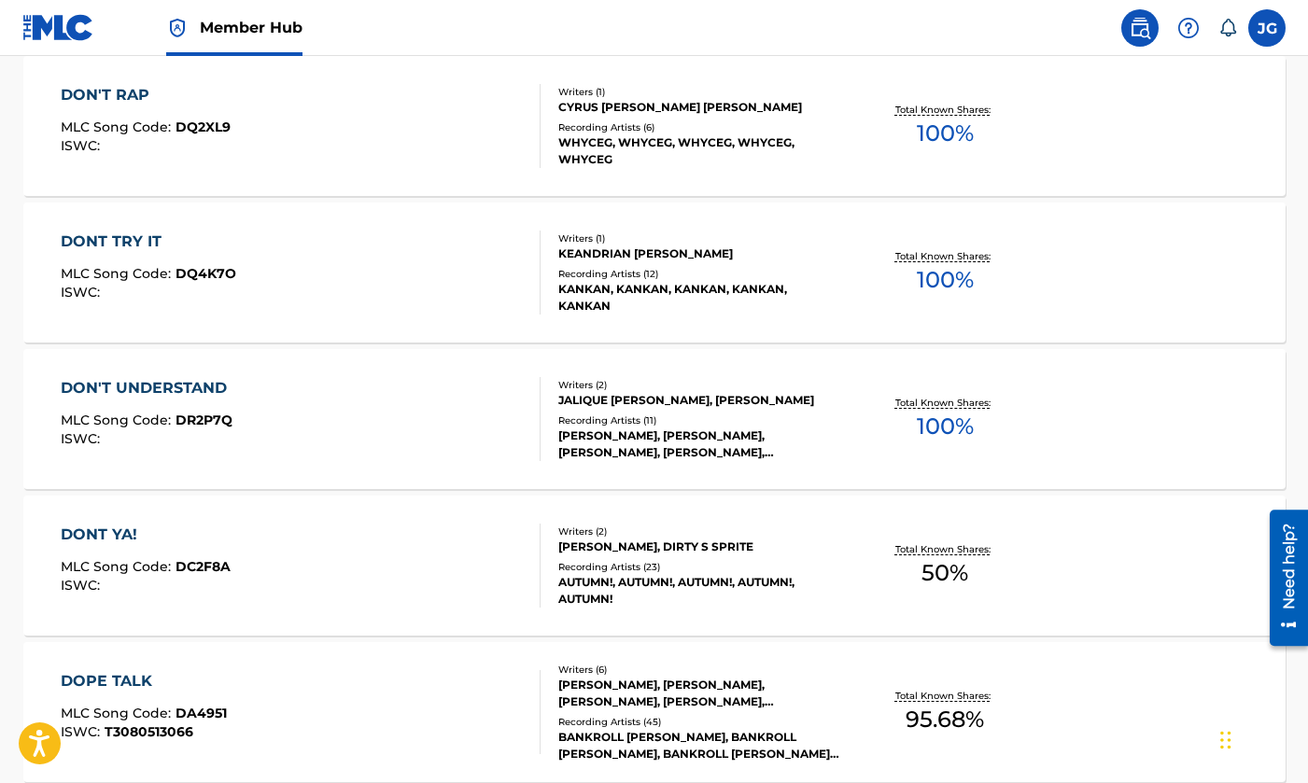
scroll to position [6615, 0]
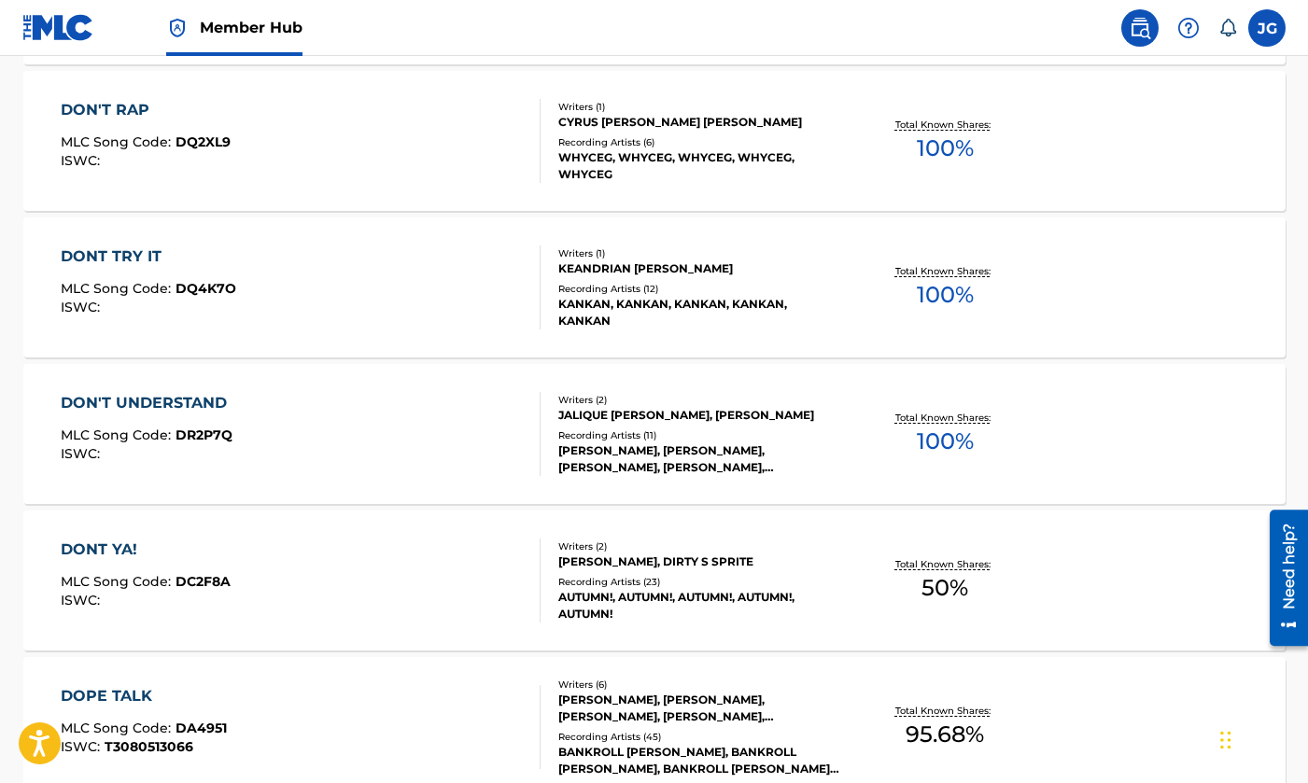
click at [326, 500] on div "DON'T UNDERSTAND MLC Song Code : DR2P7Q ISWC : Writers ( 2 ) [PERSON_NAME], [PE…" at bounding box center [654, 434] width 1262 height 140
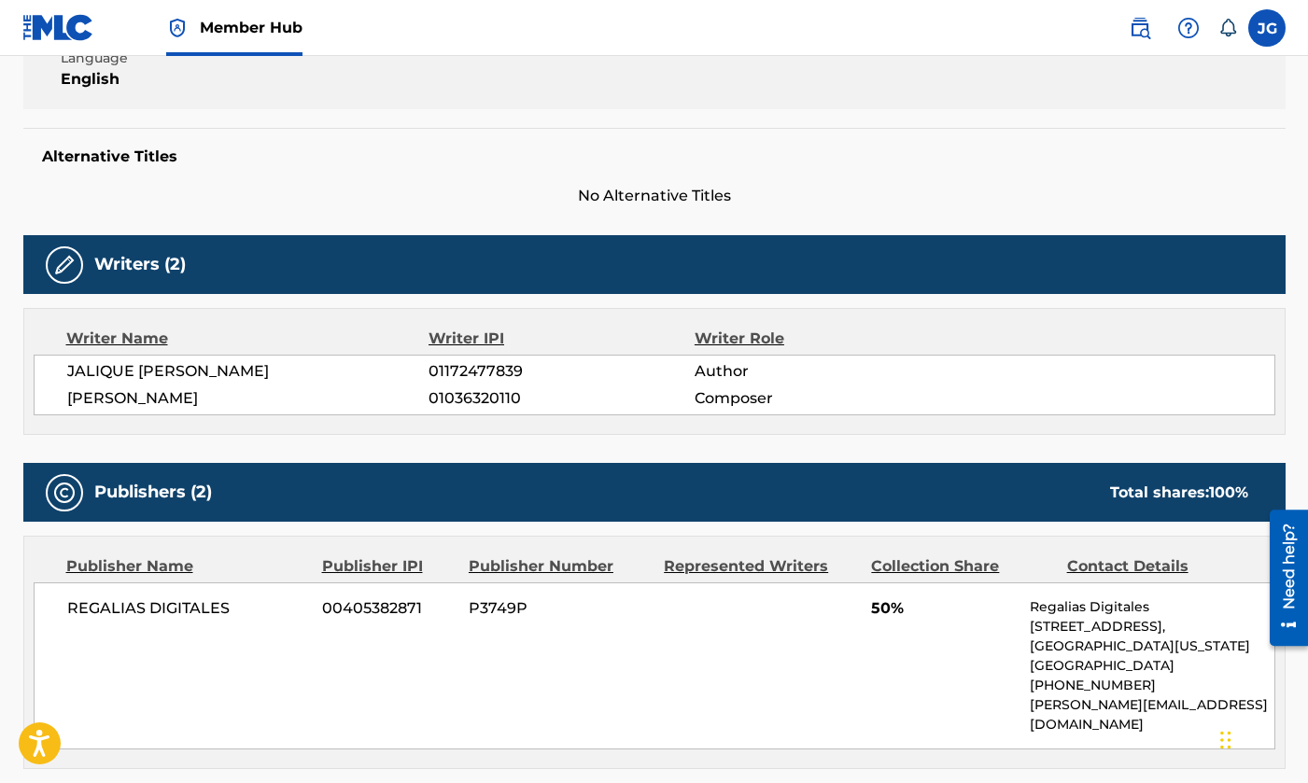
scroll to position [423, 0]
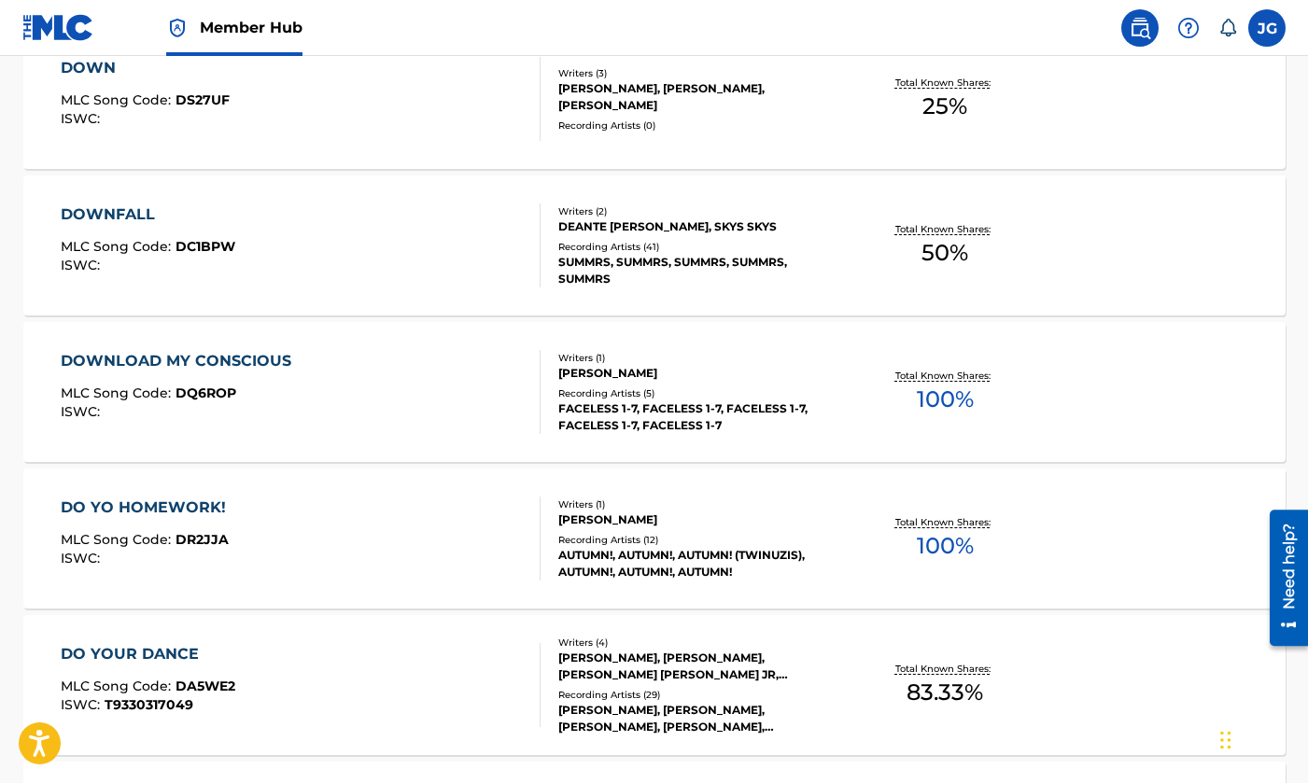
scroll to position [7980, 0]
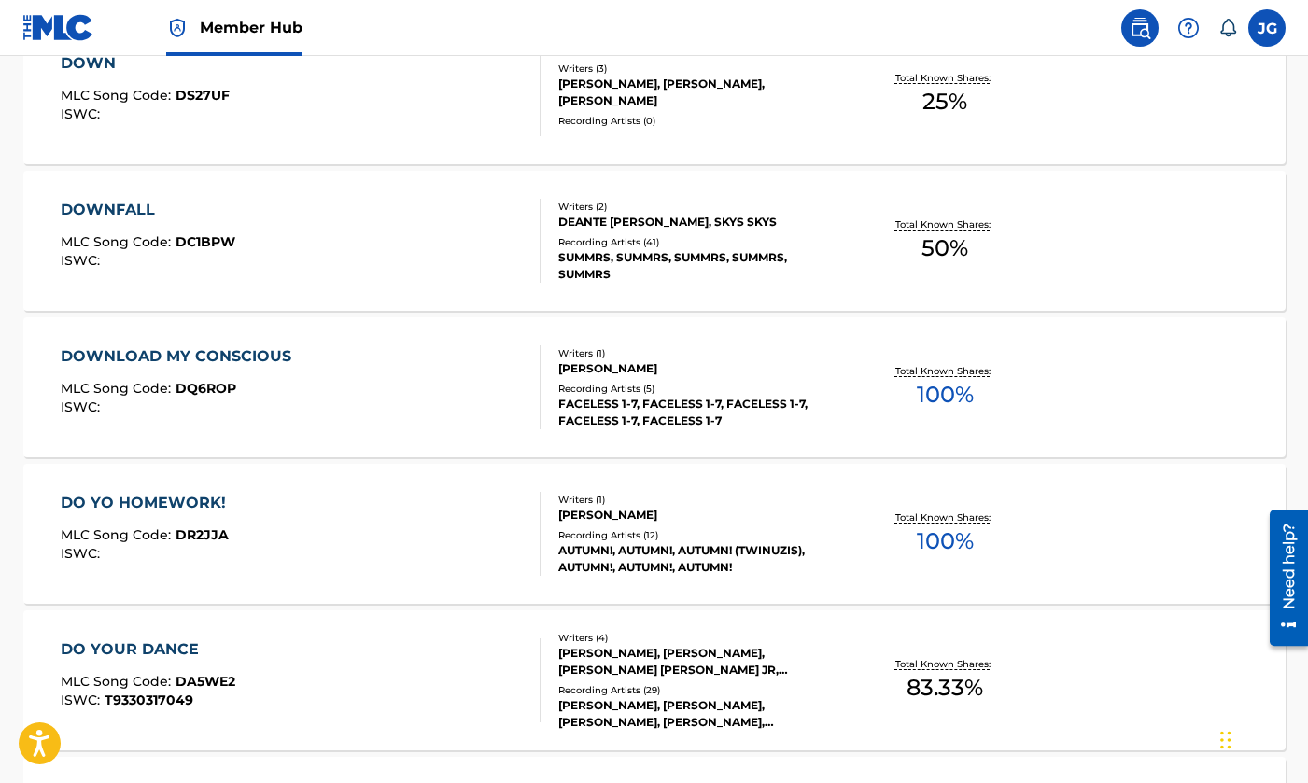
click at [285, 403] on div "ISWC :" at bounding box center [181, 407] width 240 height 14
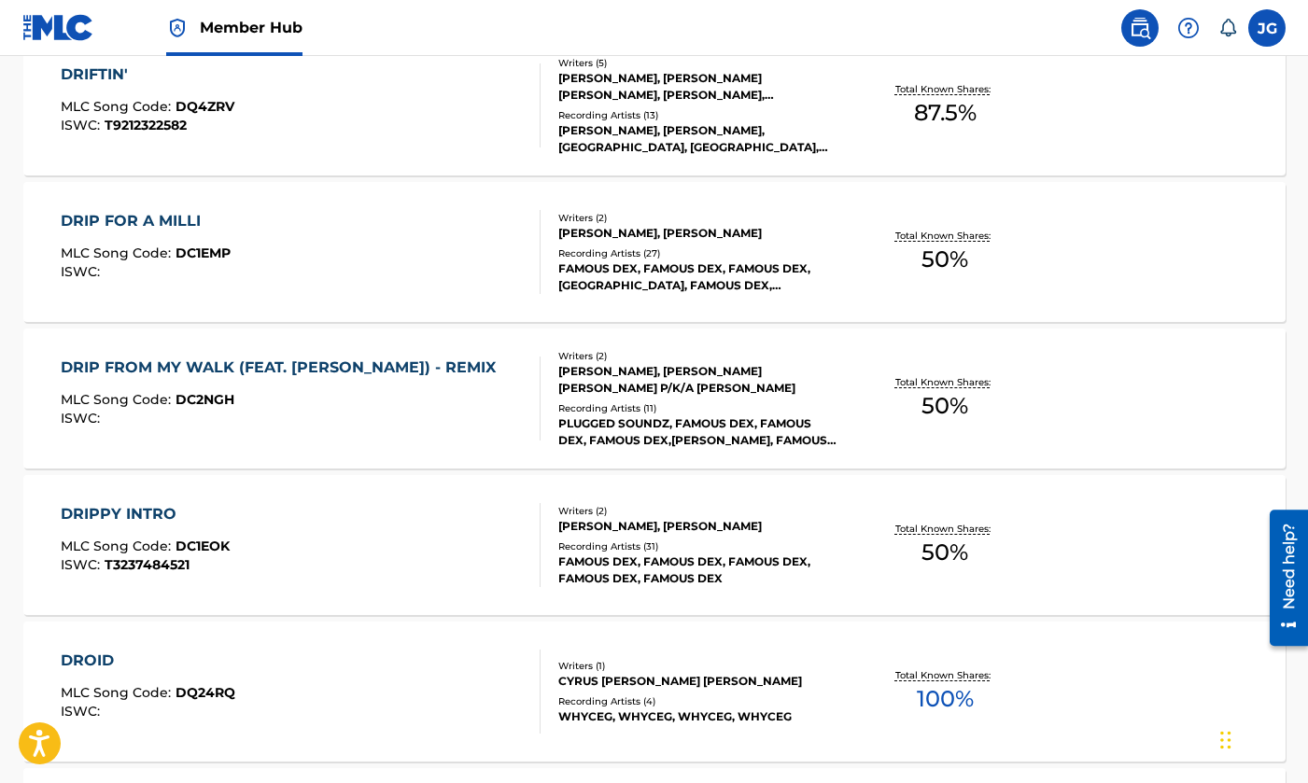
scroll to position [9645, 0]
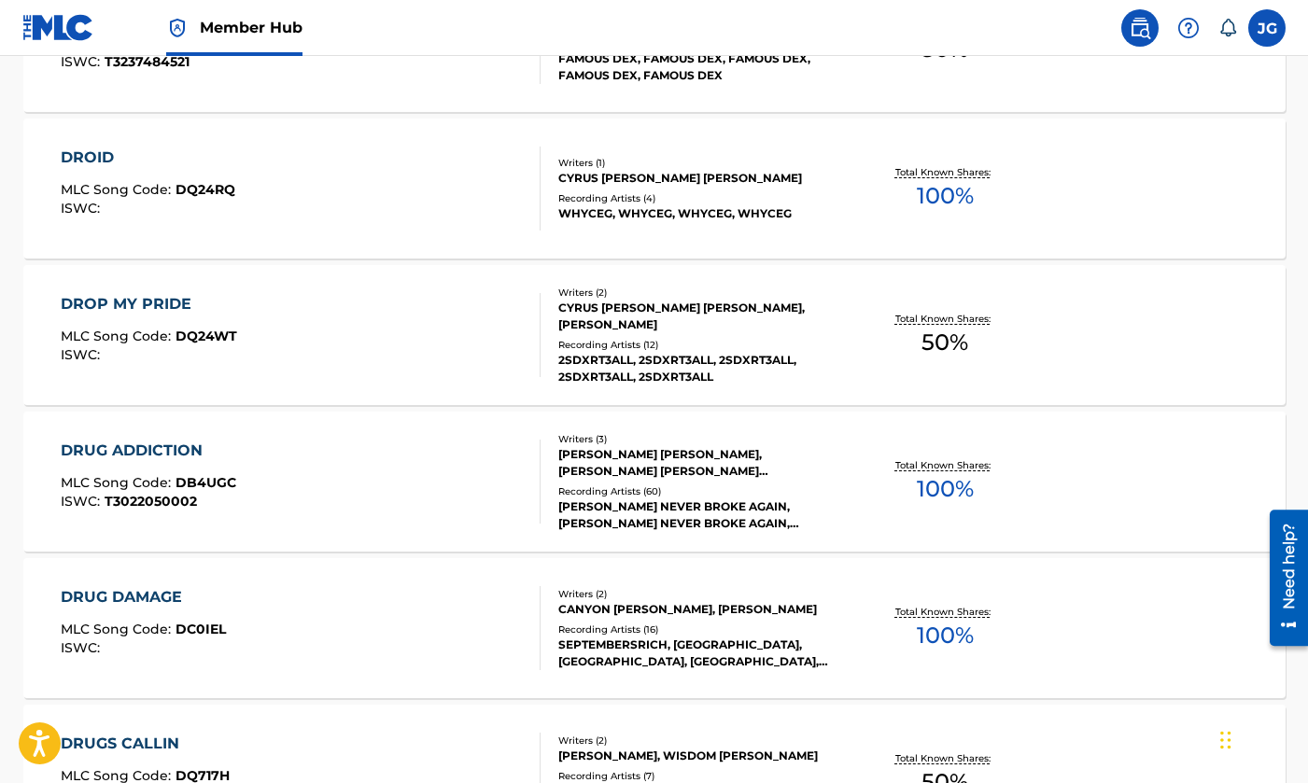
click at [404, 433] on div "[MEDICAL_DATA] MLC Song Code : DB4UGC ISWC : T3022050002 Writers ( 3 ) [PERSON_…" at bounding box center [654, 482] width 1262 height 140
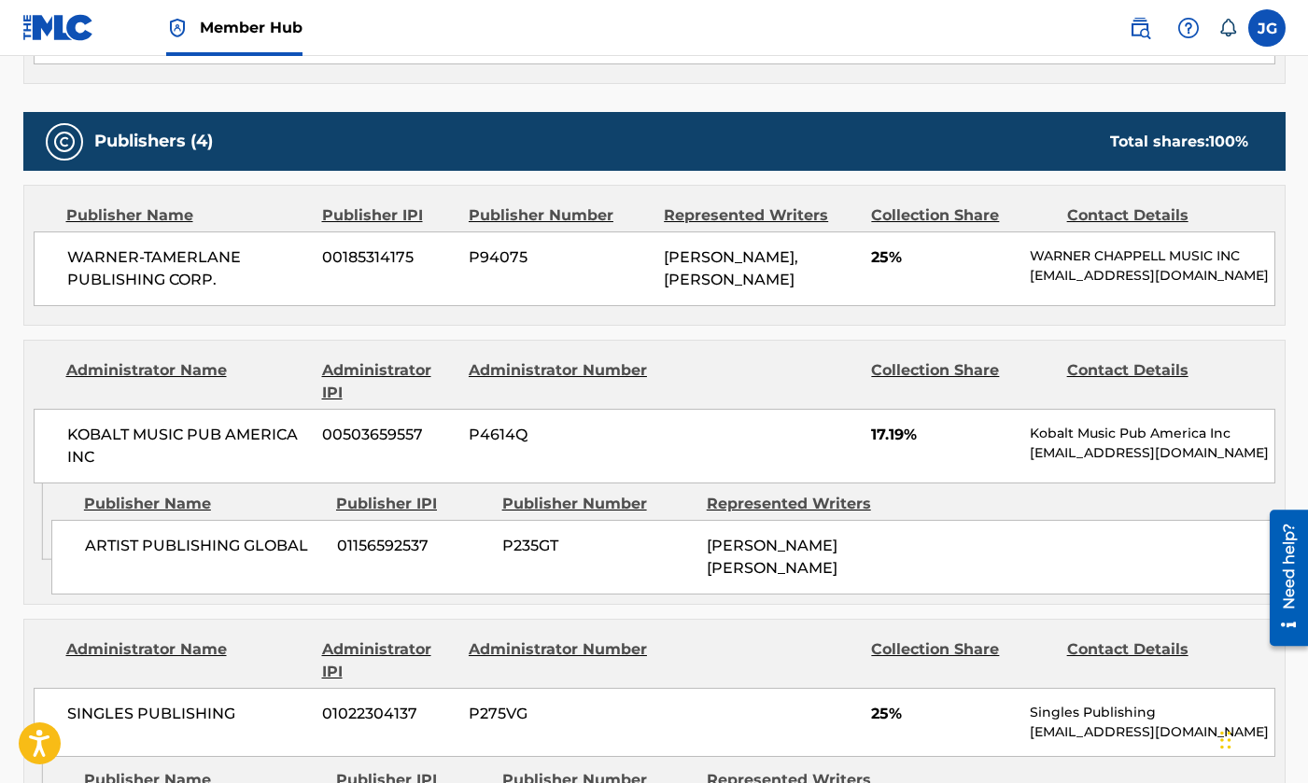
scroll to position [1086, 0]
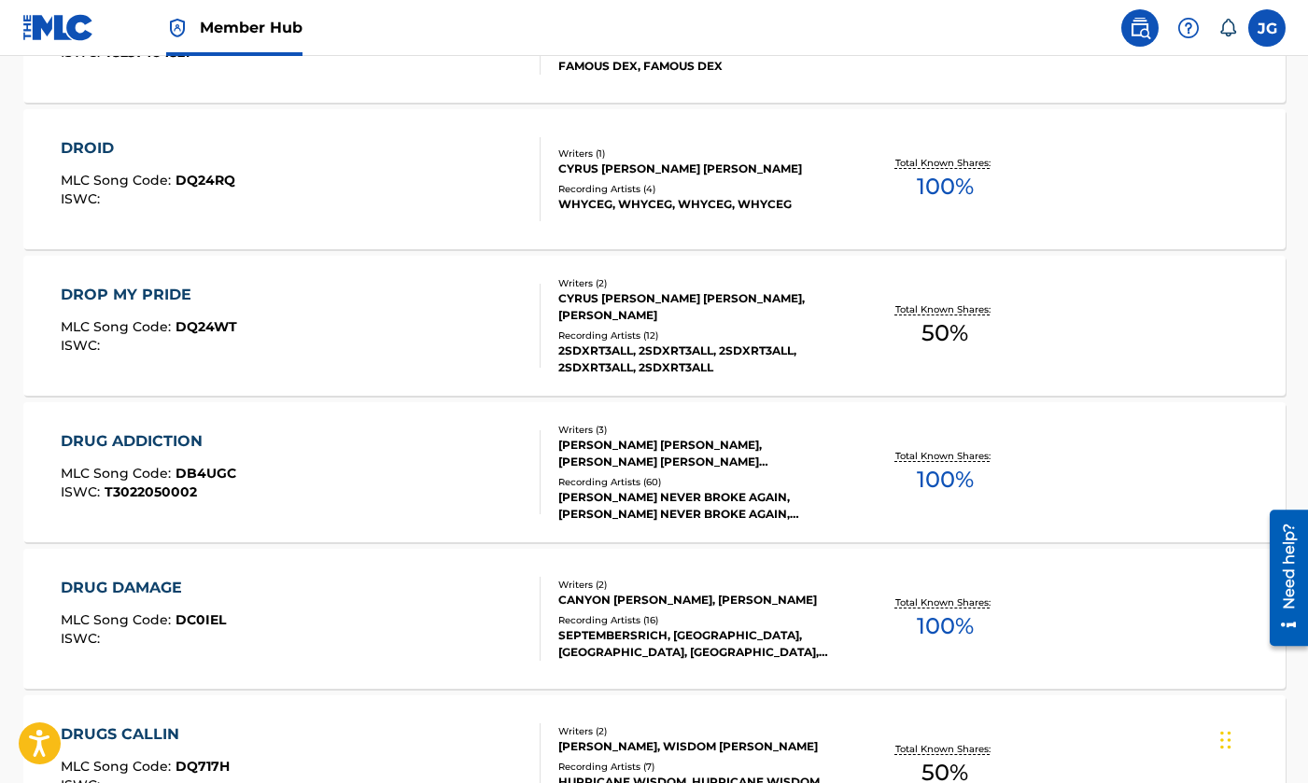
scroll to position [9697, 0]
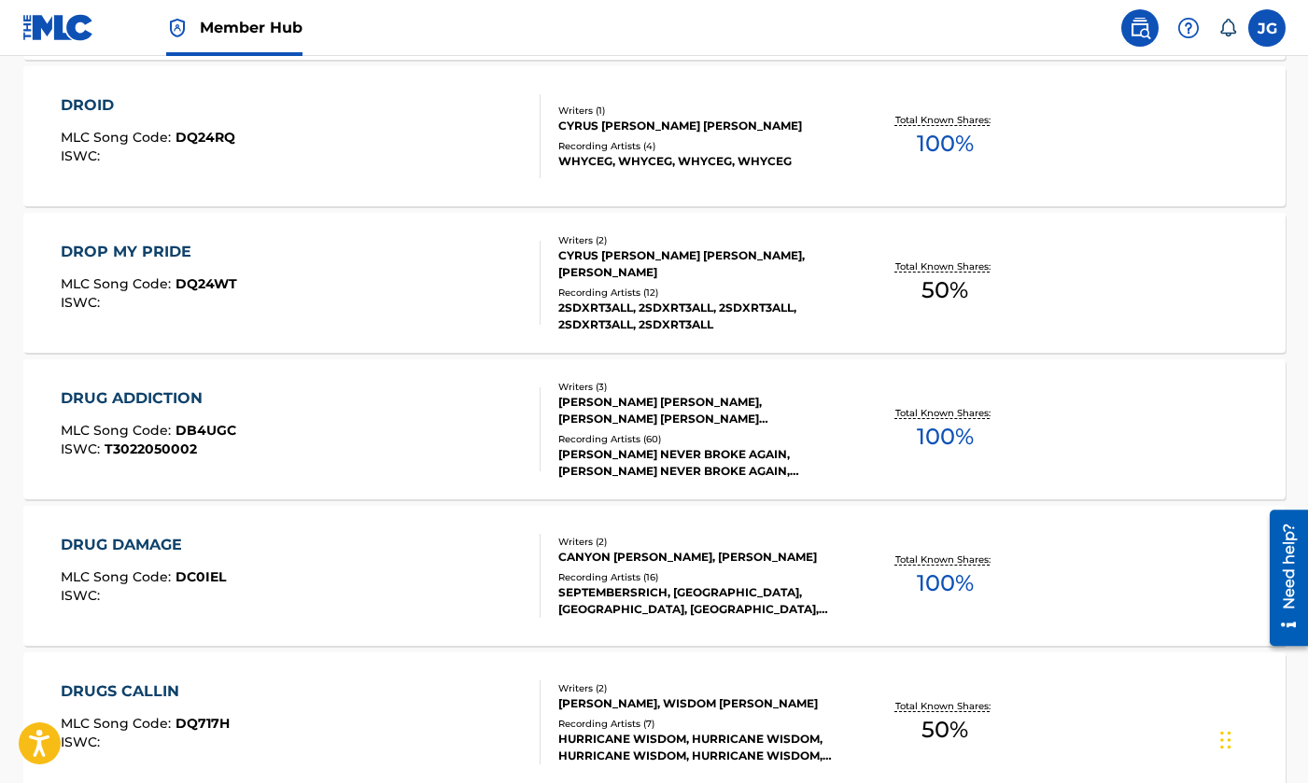
click at [424, 593] on div "DRUG DAMAGE MLC Song Code : DC0IEL ISWC :" at bounding box center [301, 576] width 480 height 84
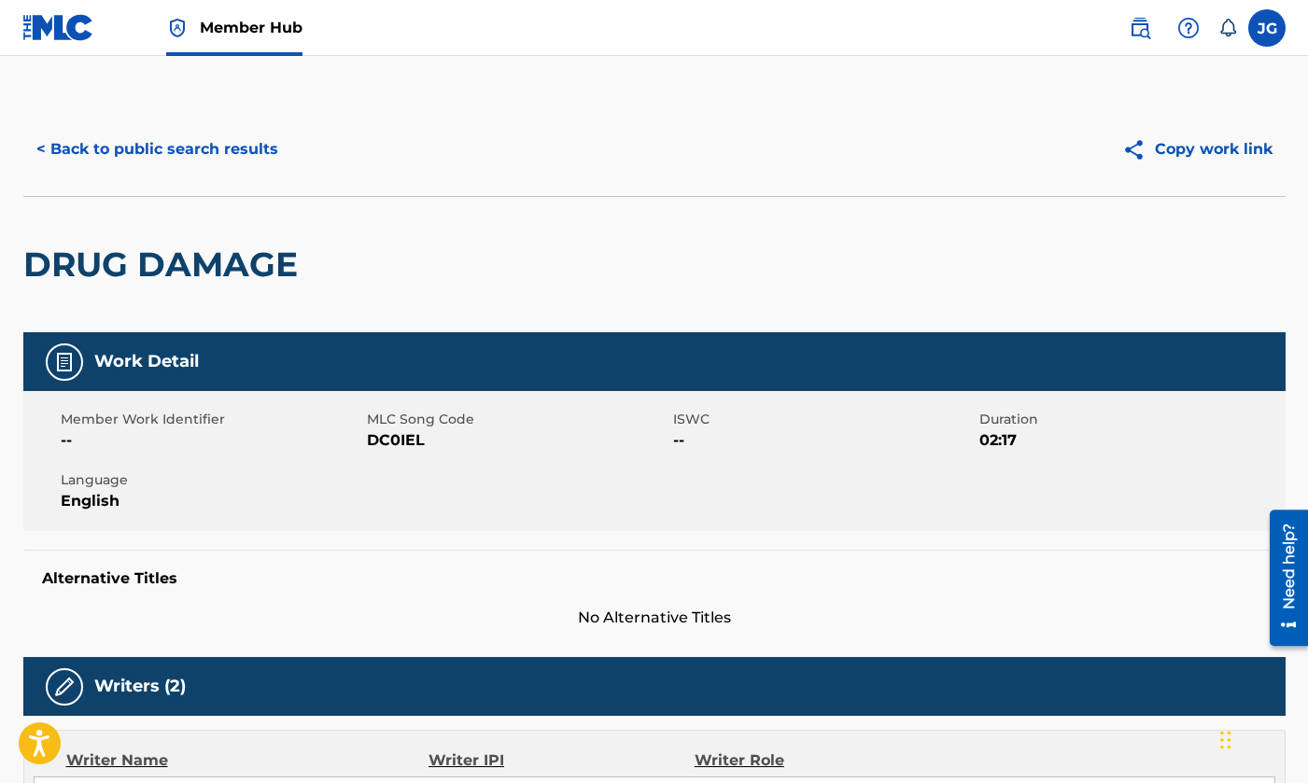
scroll to position [863, 0]
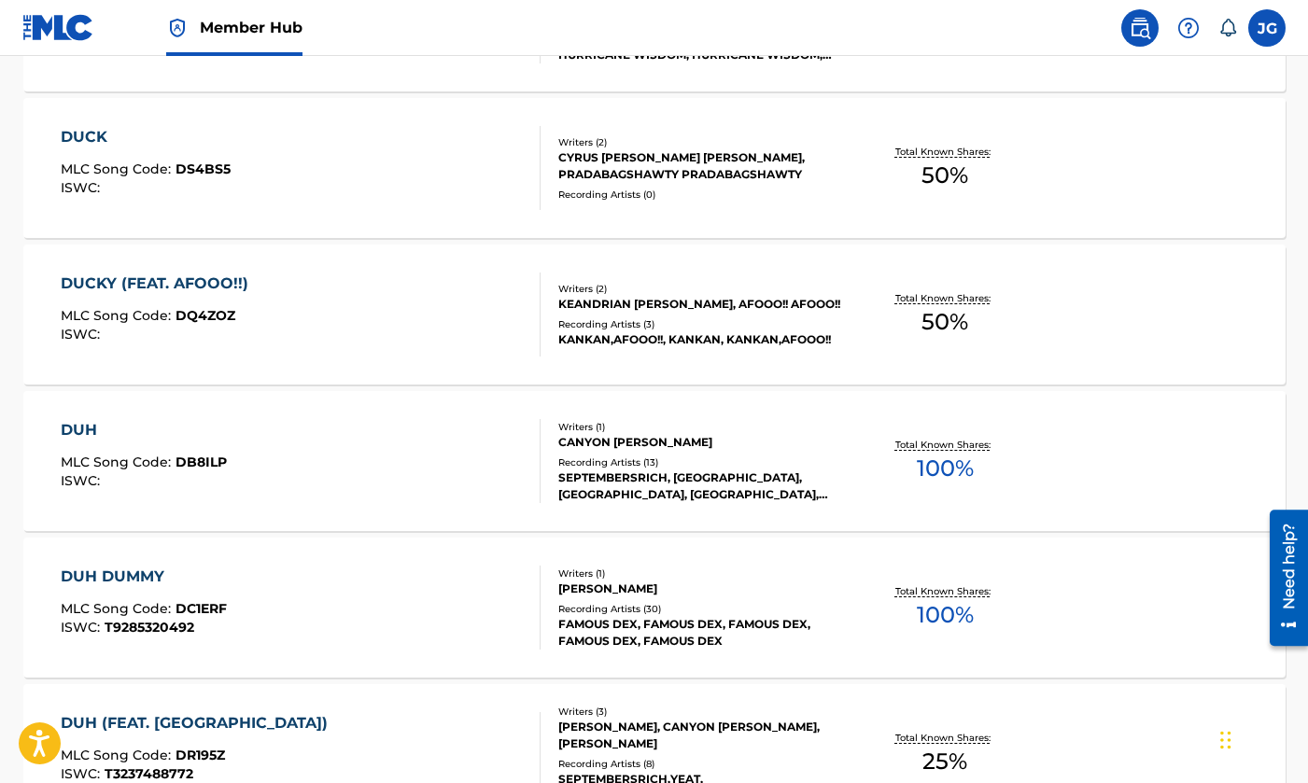
scroll to position [10399, 0]
click at [447, 444] on div "DUH MLC Song Code : DB8ILP ISWC :" at bounding box center [301, 460] width 480 height 84
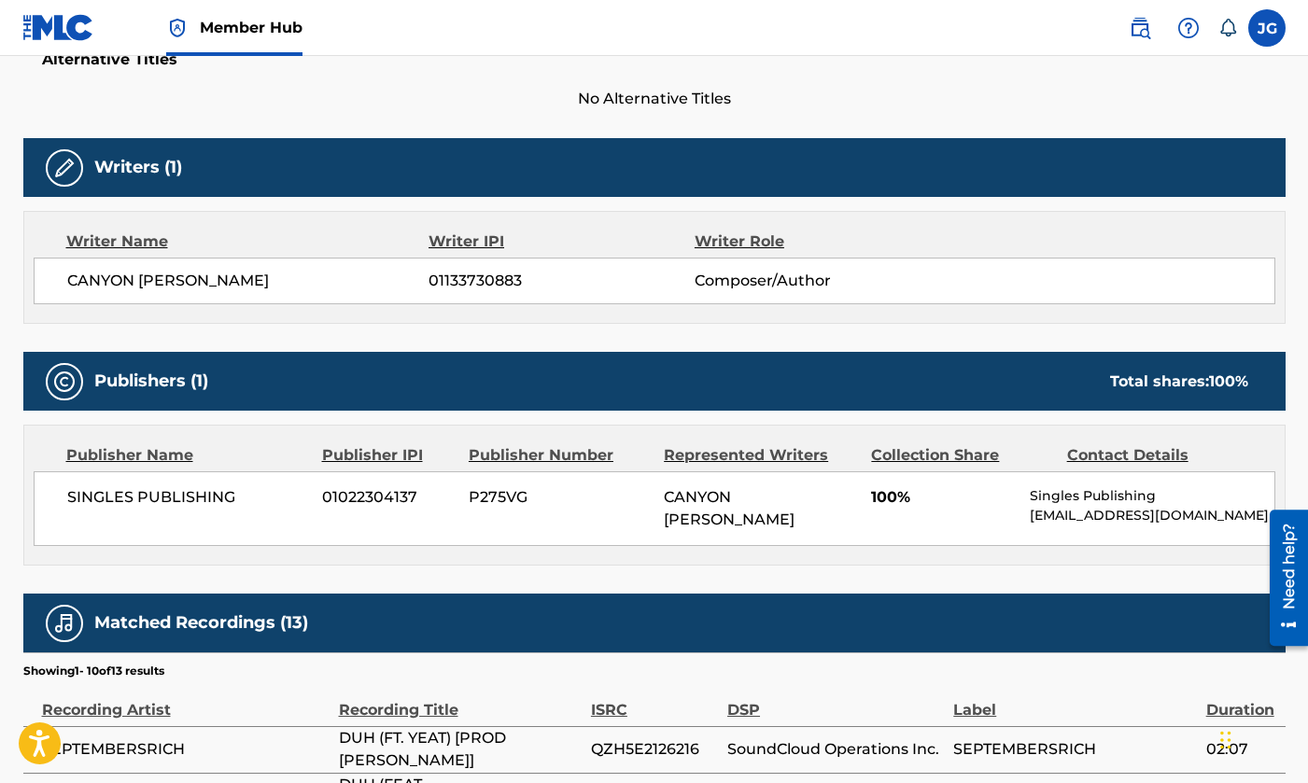
scroll to position [589, 0]
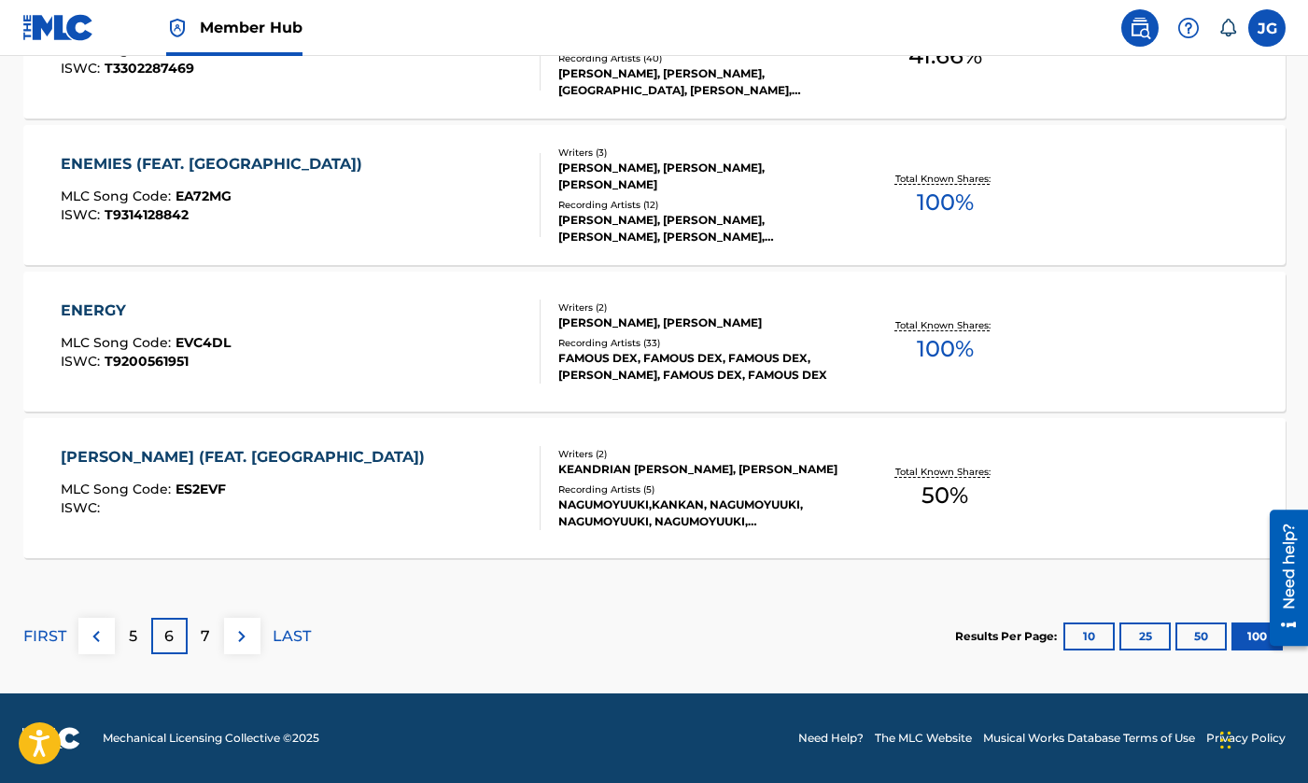
scroll to position [14768, 0]
click at [328, 383] on div "ENERGY MLC Song Code : EVC4DL ISWC : T9200561951" at bounding box center [301, 342] width 480 height 84
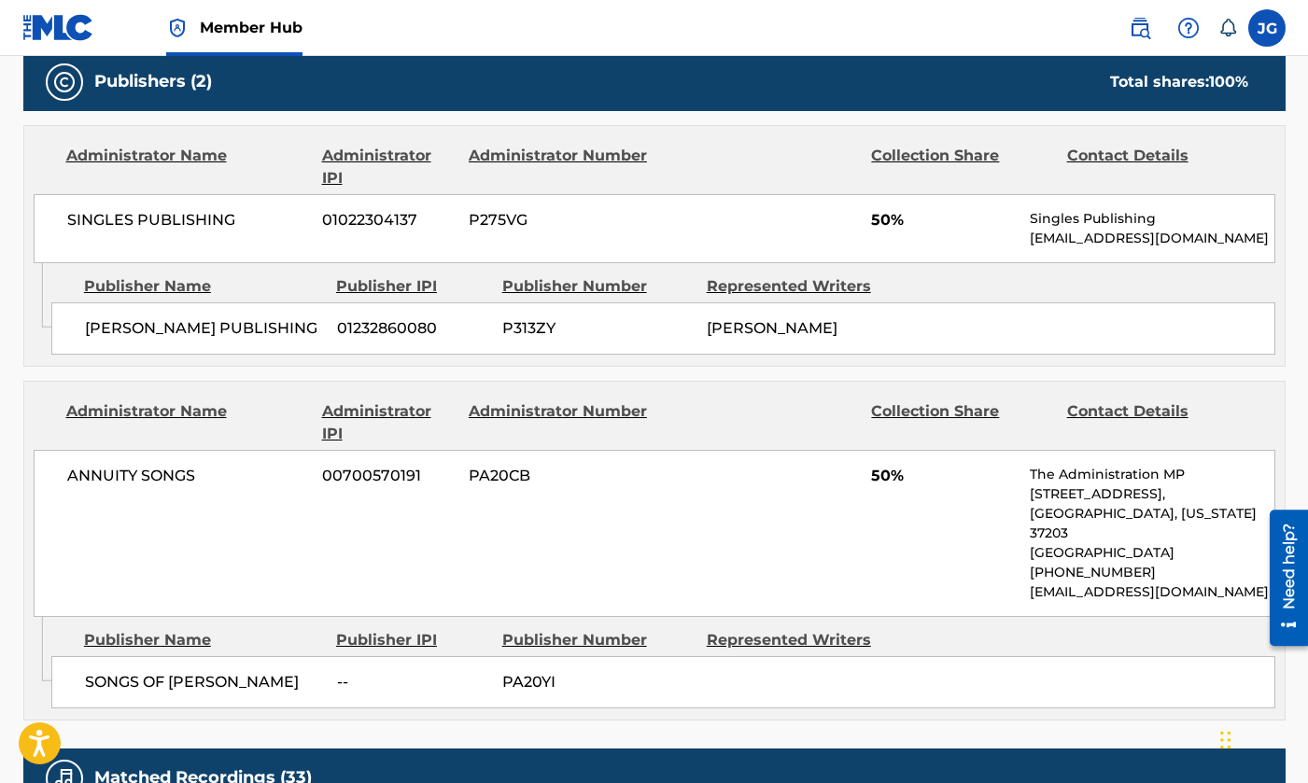
scroll to position [733, 0]
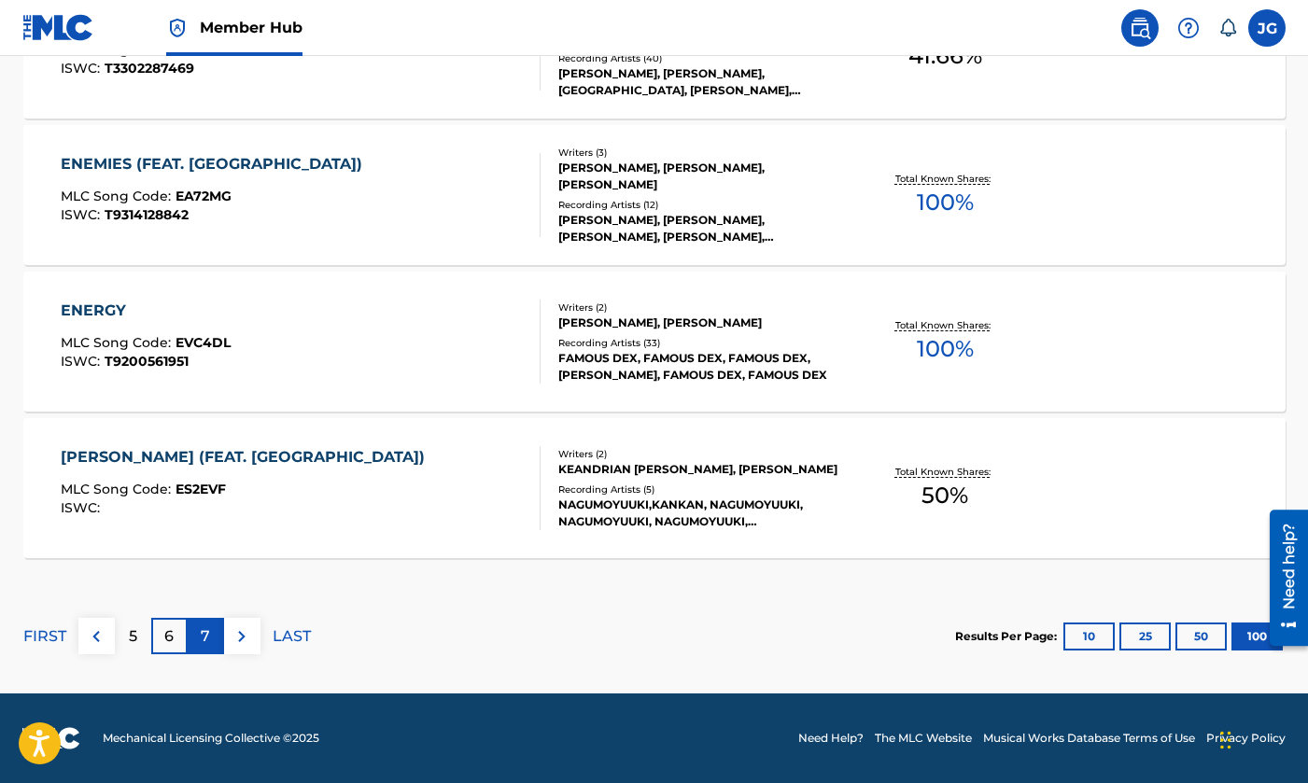
click at [203, 641] on p "7" at bounding box center [205, 636] width 9 height 22
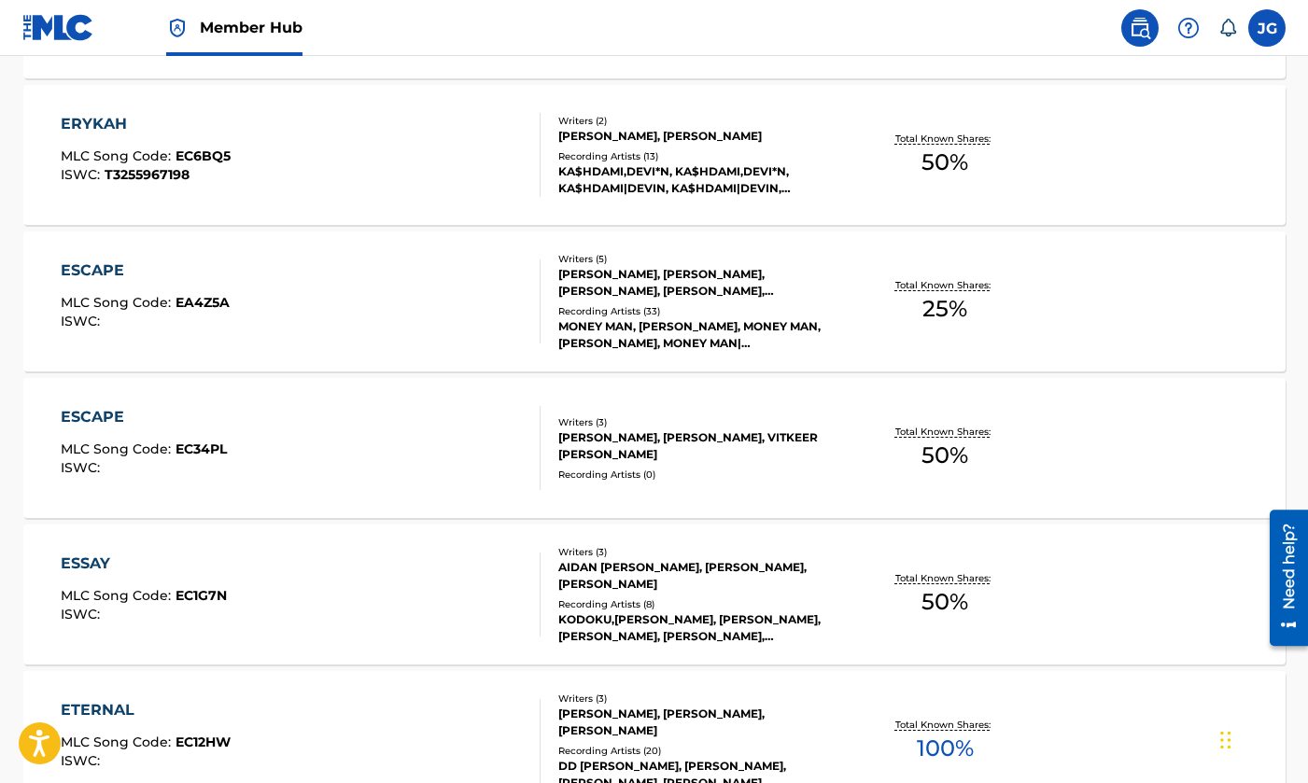
scroll to position [1056, 0]
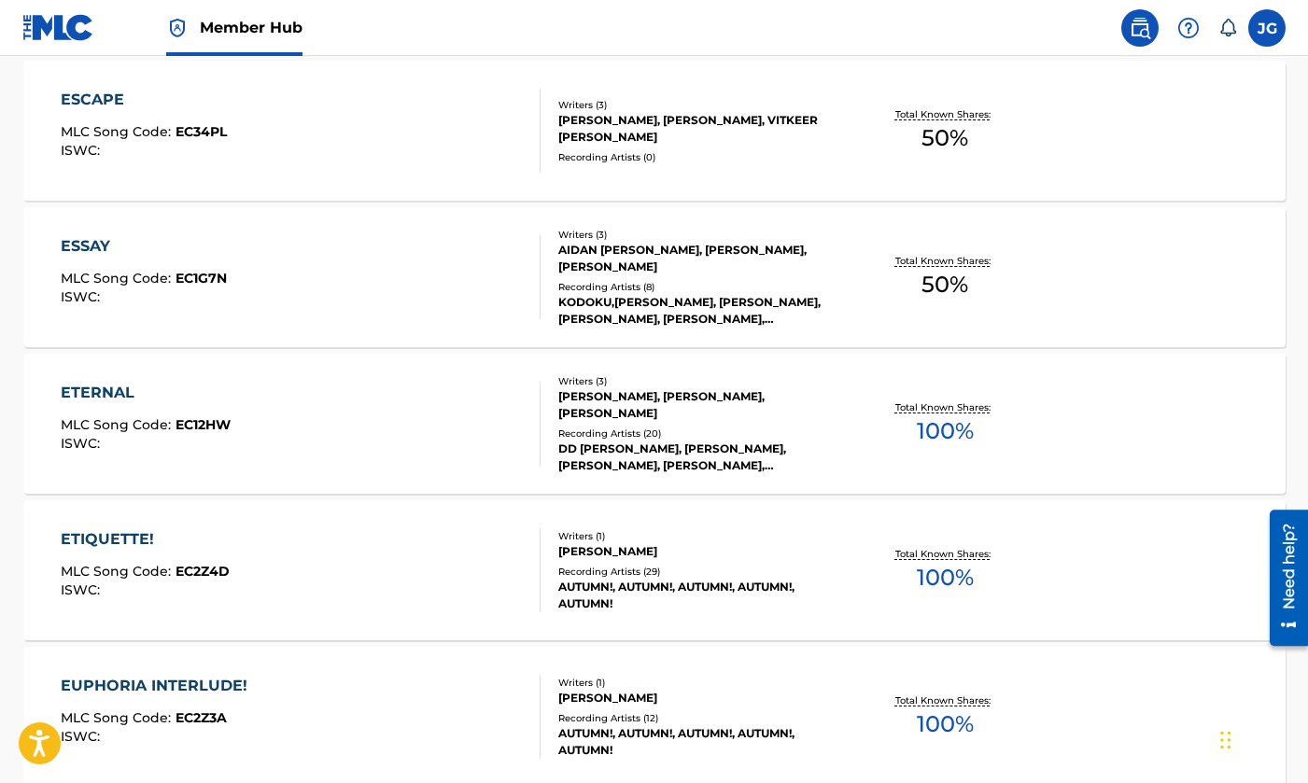
click at [386, 429] on div "ETERNAL MLC Song Code : EC12HW ISWC :" at bounding box center [301, 424] width 480 height 84
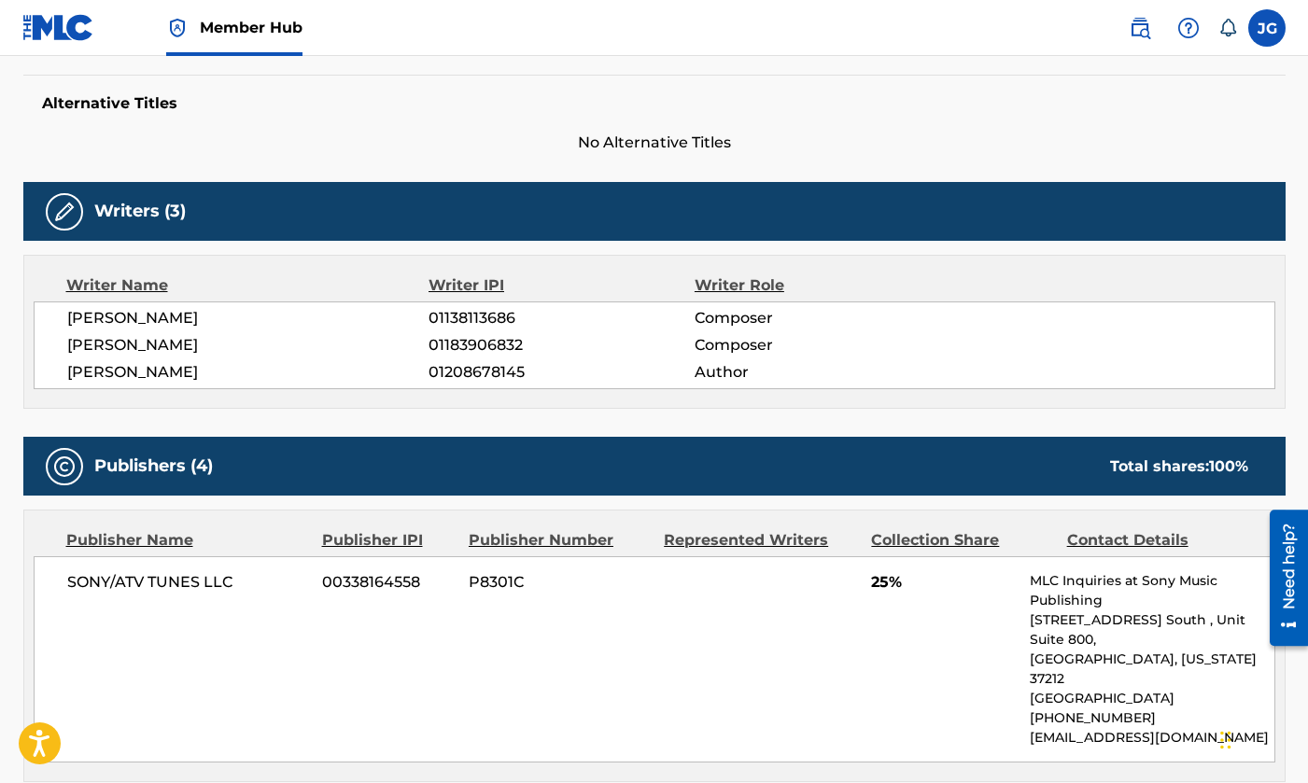
scroll to position [477, 0]
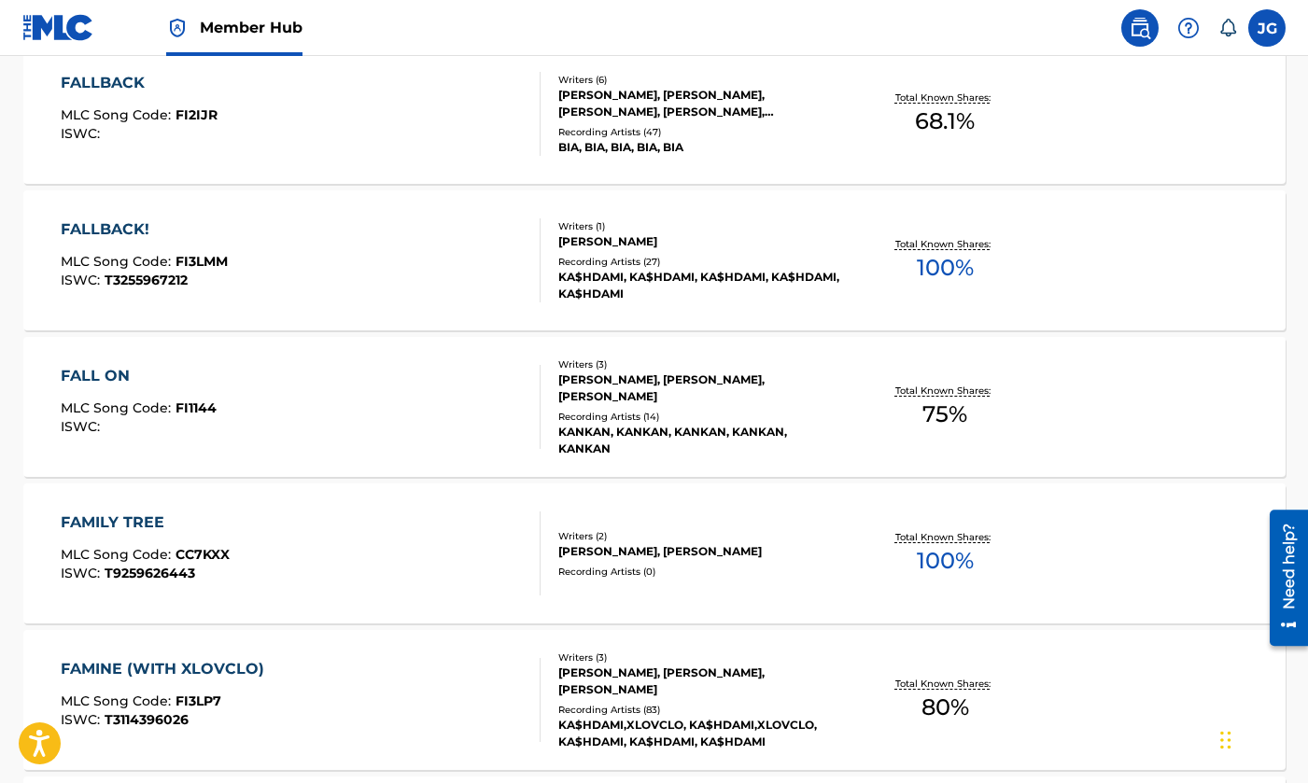
scroll to position [4003, 0]
click at [468, 305] on div "FALLBACK! MLC Song Code : FI3LMM ISWC : T3255967212 Writers ( 1 ) [PERSON_NAME]…" at bounding box center [654, 261] width 1262 height 140
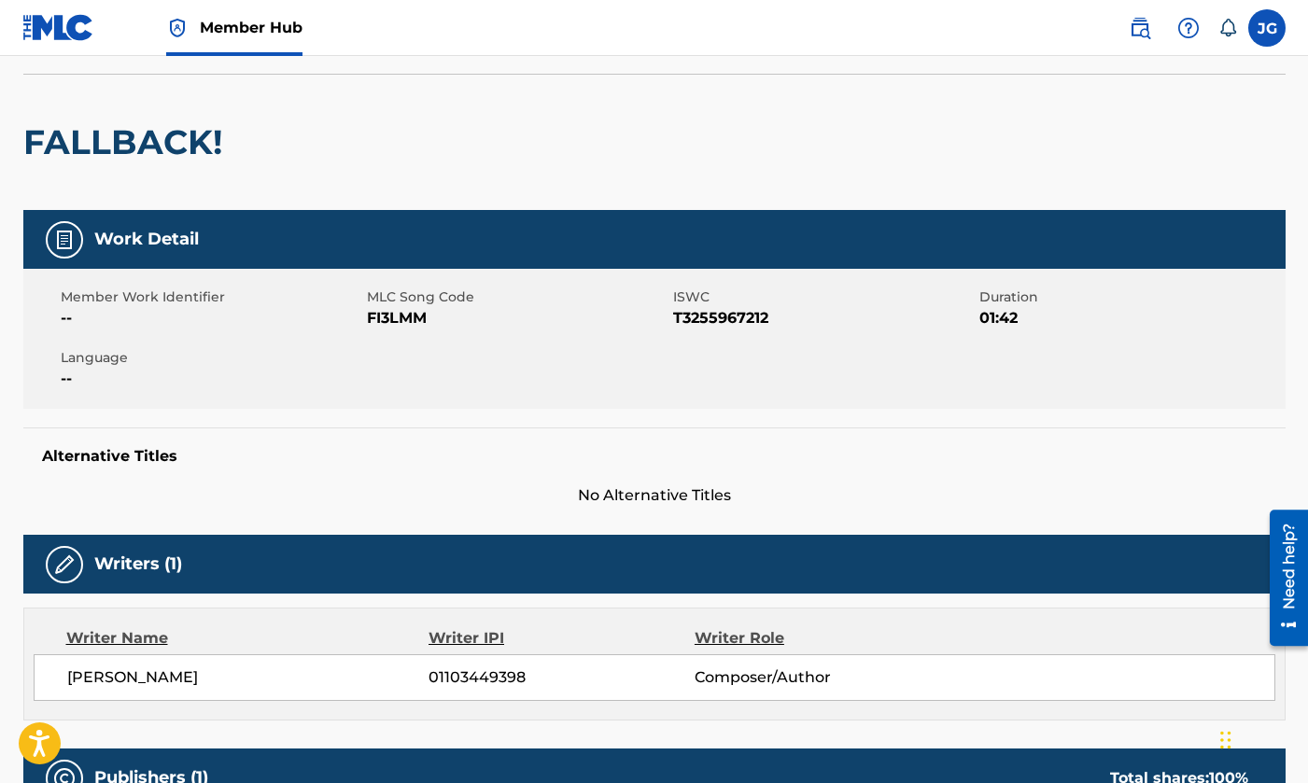
scroll to position [18, 0]
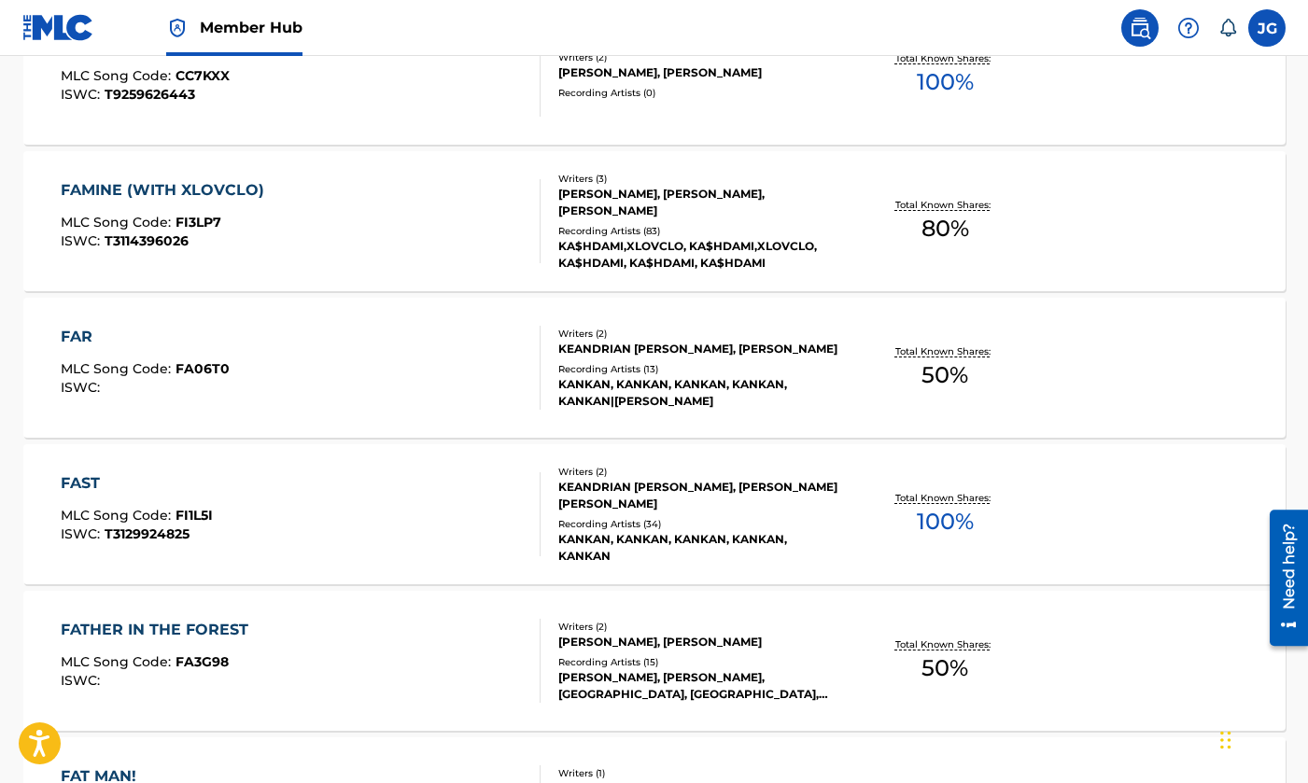
scroll to position [4505, 0]
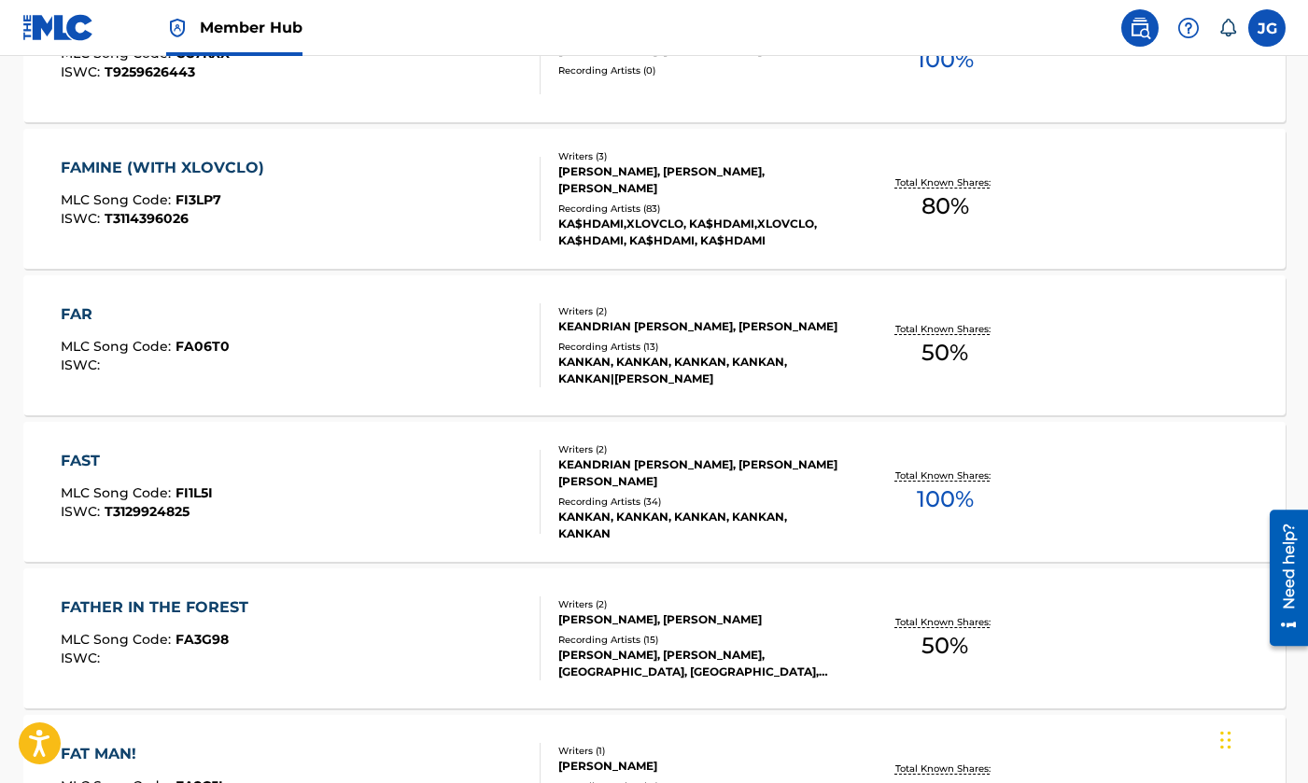
click at [436, 521] on div "FAST MLC Song Code : FI1L5I ISWC : T3129924825" at bounding box center [301, 492] width 480 height 84
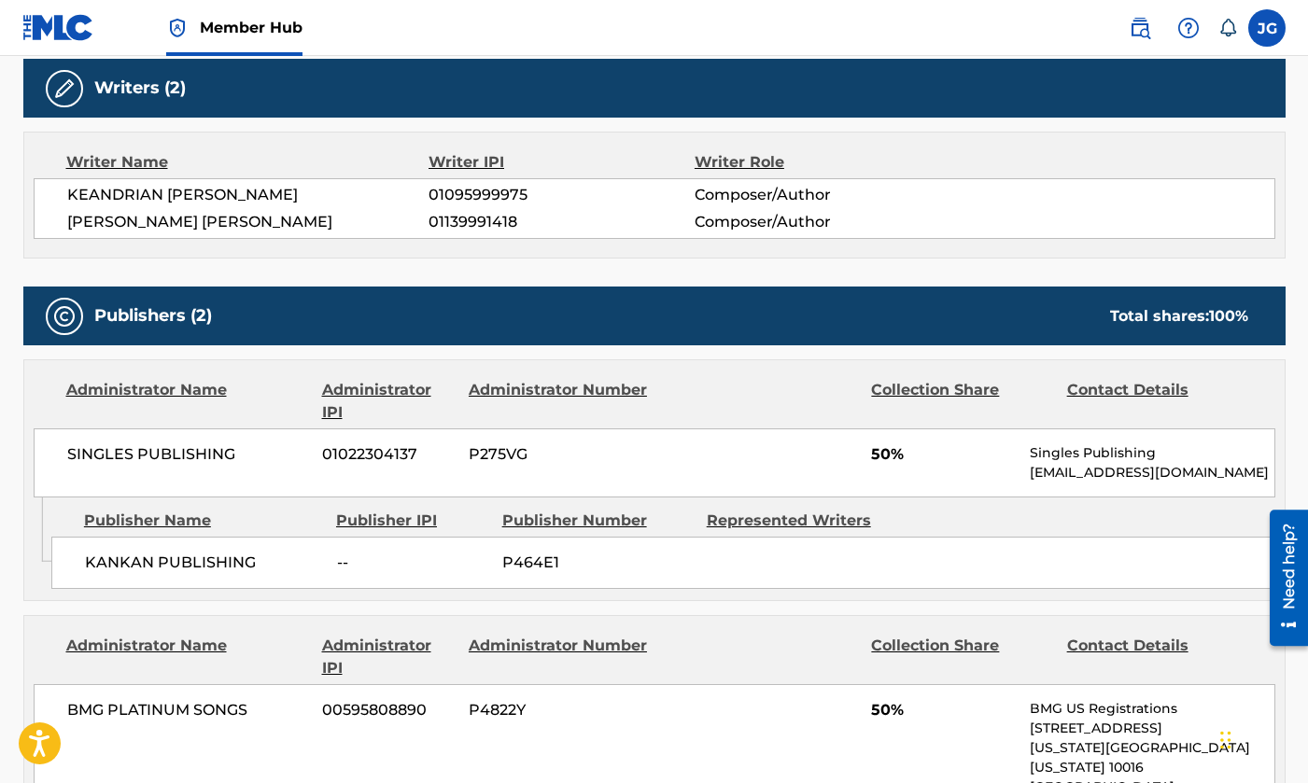
scroll to position [755, 0]
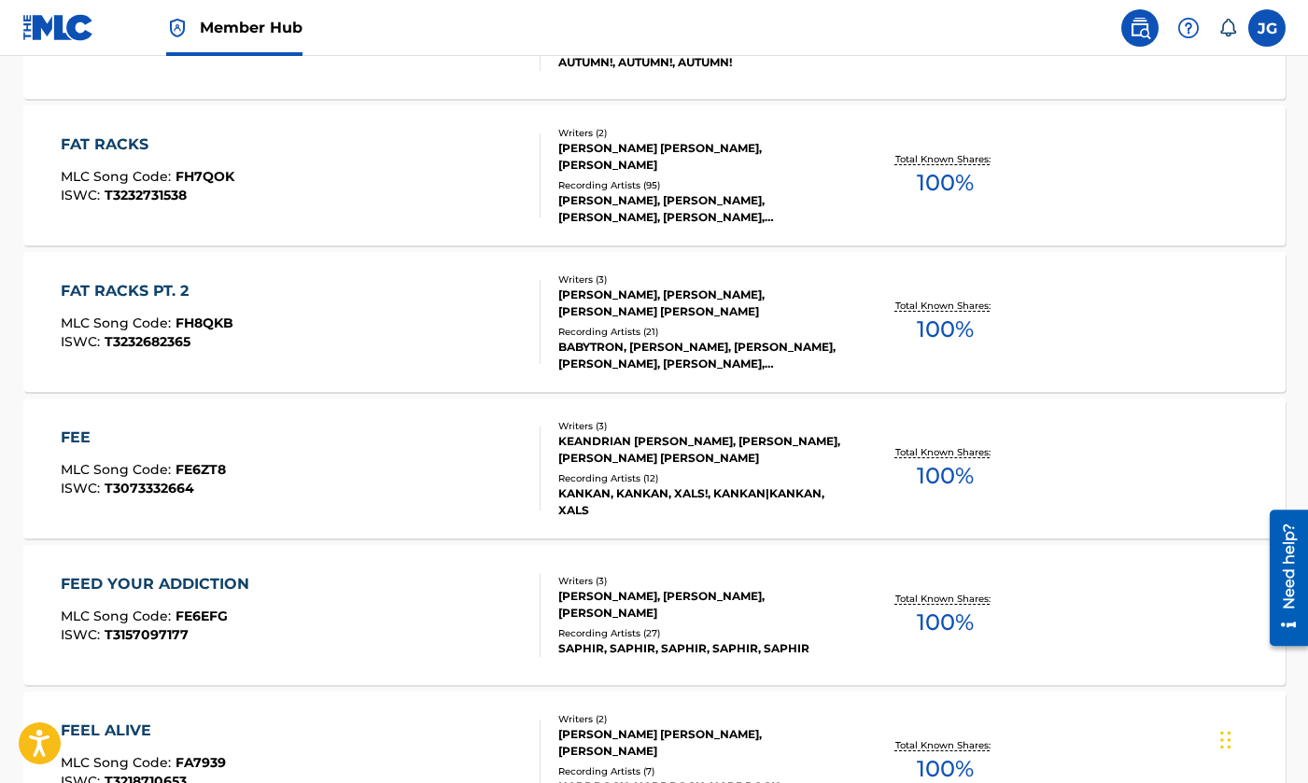
scroll to position [5310, 0]
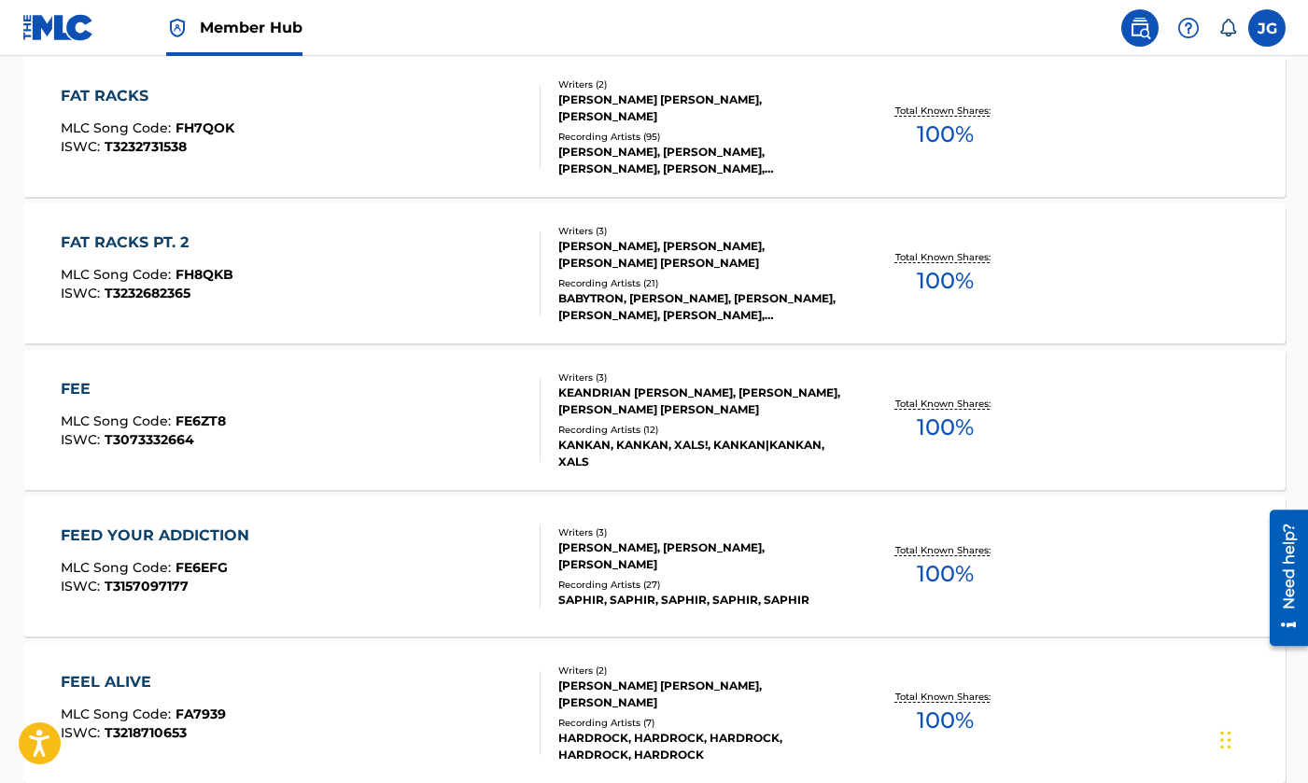
click at [342, 472] on div "FEE MLC Song Code : FE6ZT8 ISWC : T3073332664 Writers ( 3 ) [PERSON_NAME], [PER…" at bounding box center [654, 420] width 1262 height 140
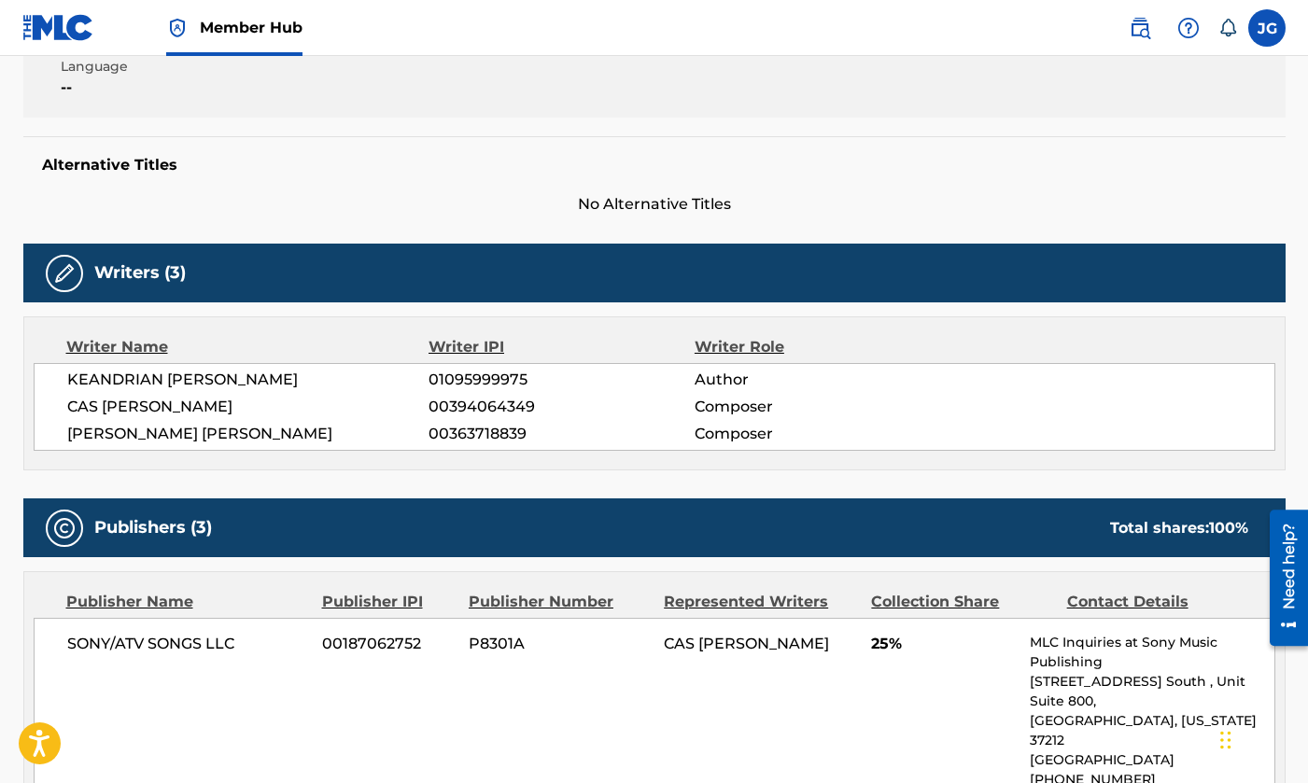
scroll to position [549, 0]
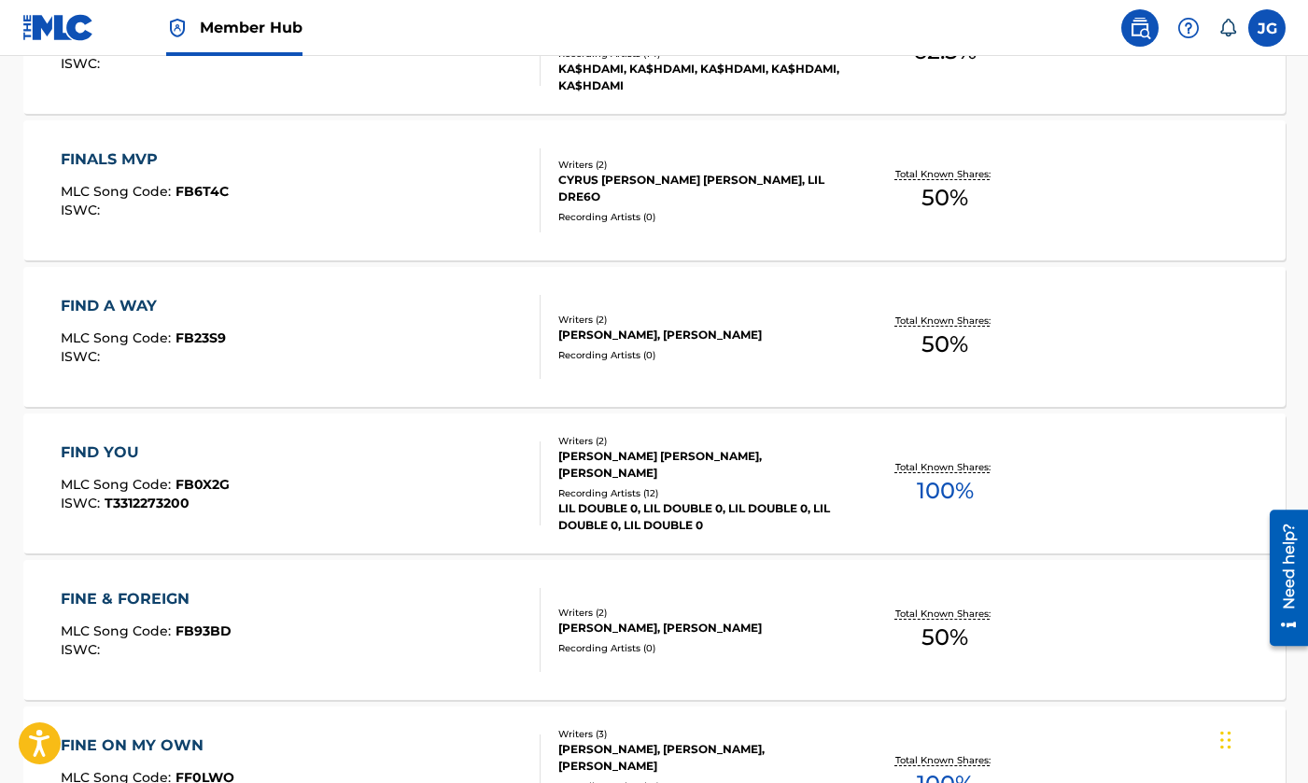
scroll to position [8469, 0]
click at [412, 479] on div "FIND YOU MLC Song Code : FB0X2G ISWC : T3312273200" at bounding box center [301, 484] width 480 height 84
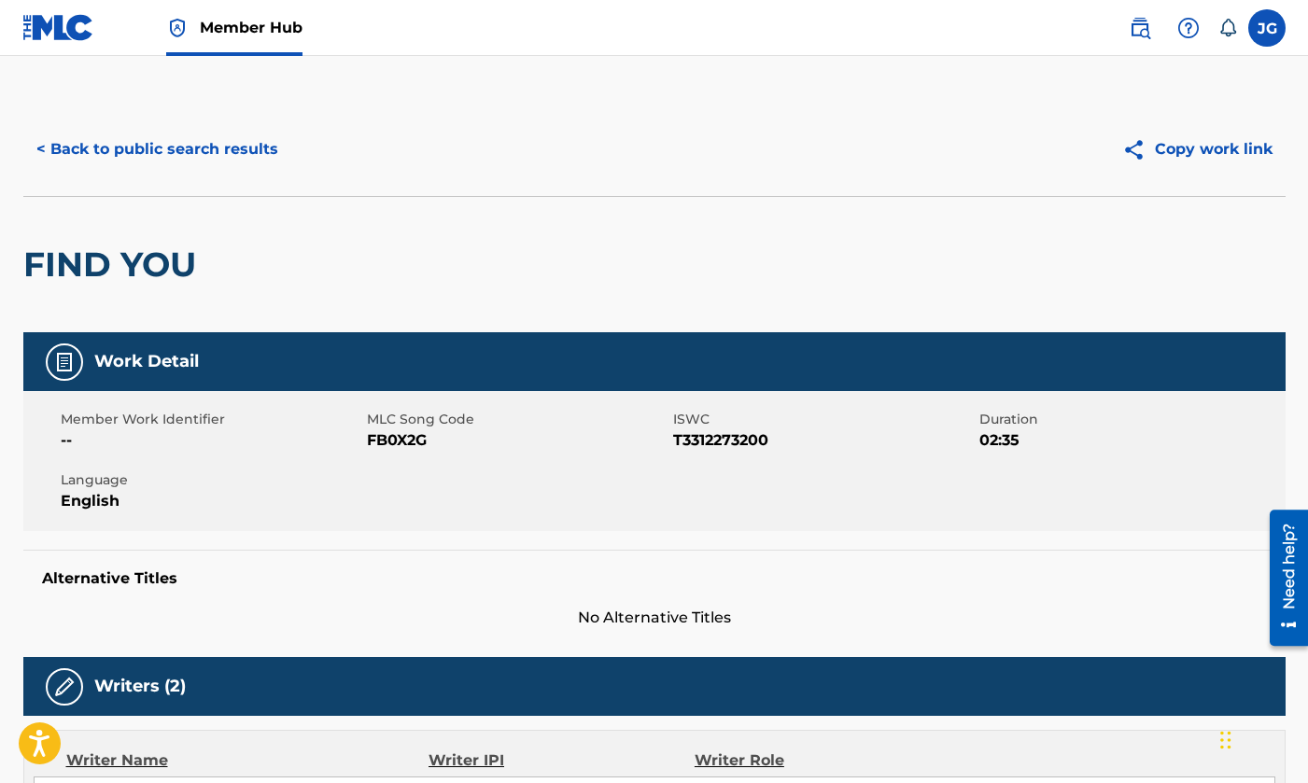
scroll to position [809, 0]
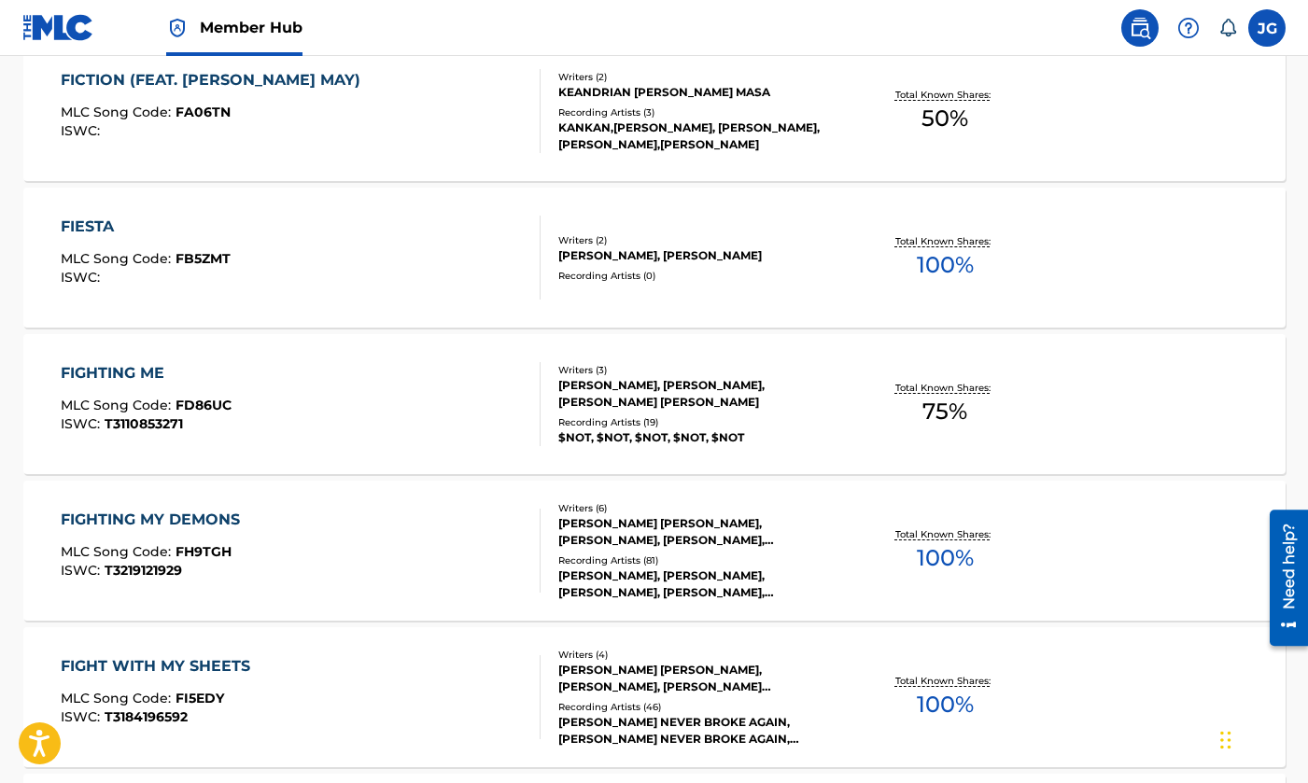
scroll to position [7573, 0]
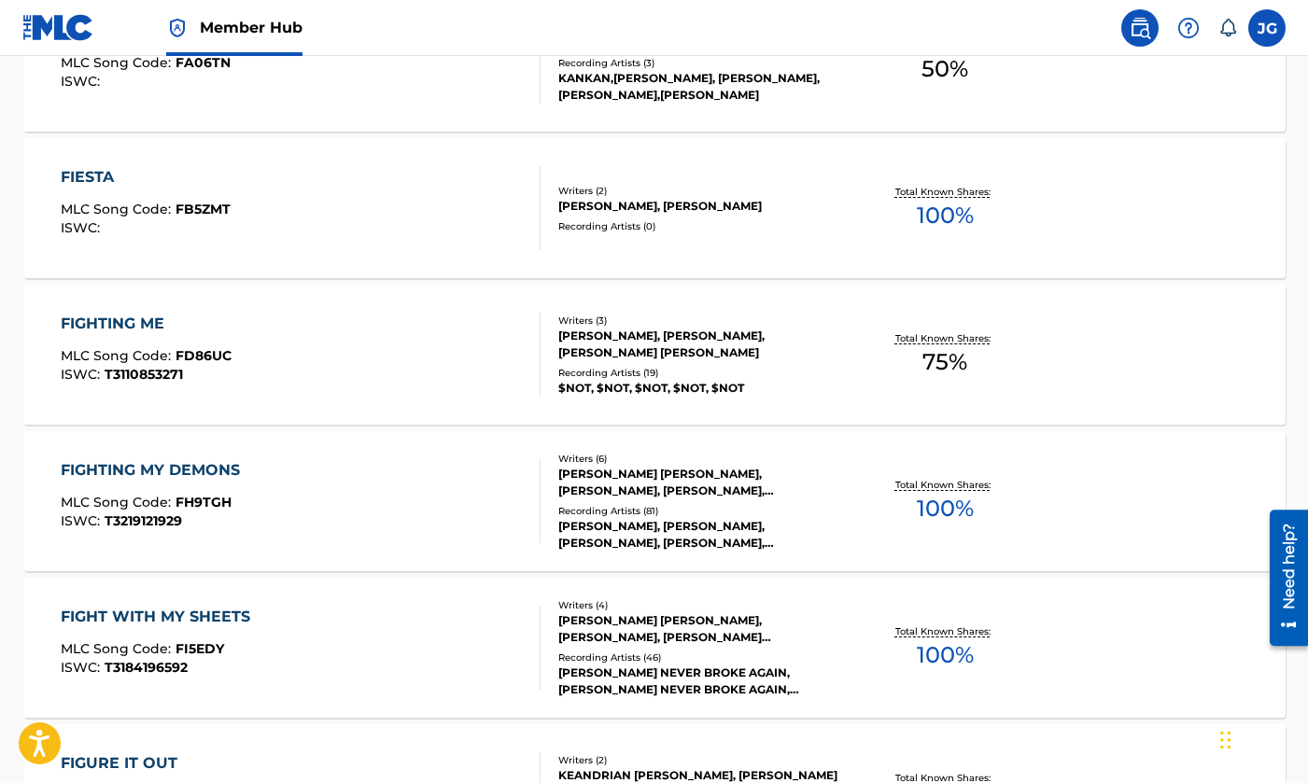
click at [370, 465] on div "FIGHTING MY DEMONS MLC Song Code : FH9TGH ISWC : T3219121929" at bounding box center [301, 501] width 480 height 84
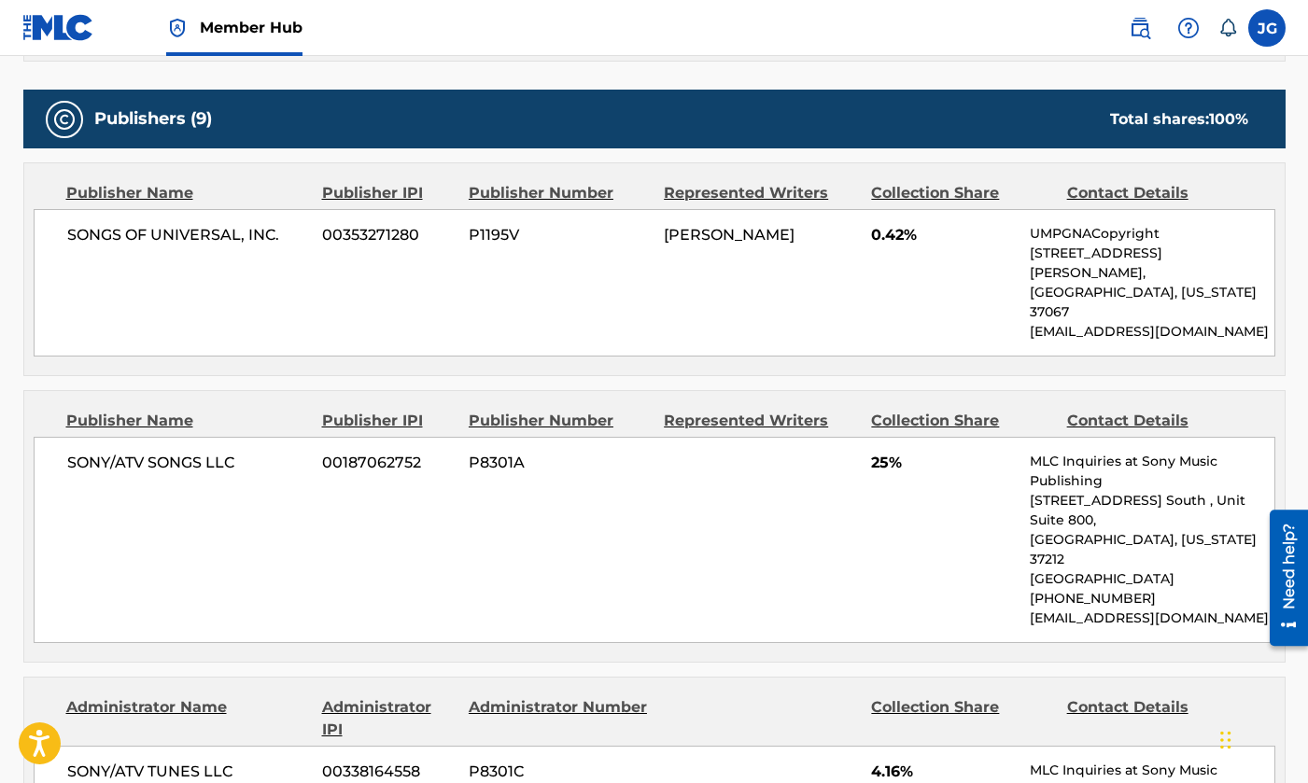
scroll to position [1032, 0]
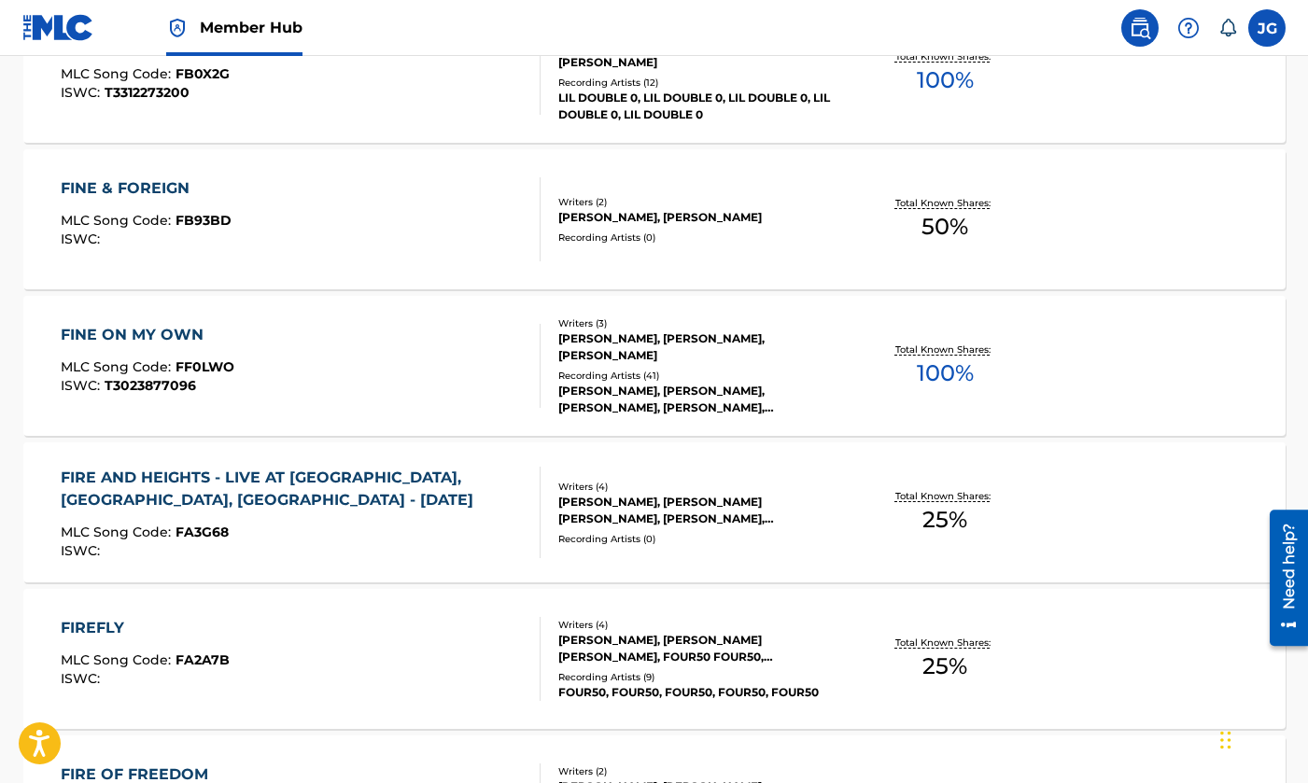
scroll to position [8886, 0]
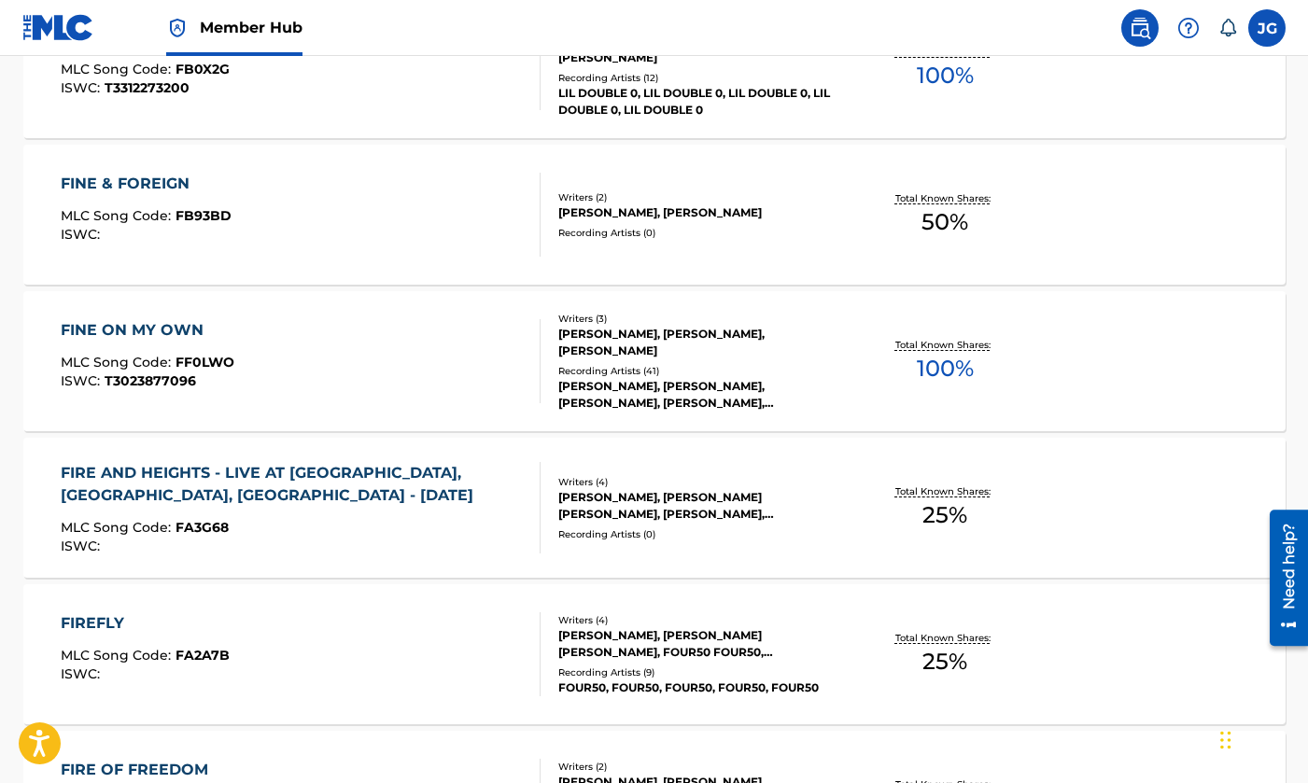
click at [409, 386] on div "FINE ON MY OWN MLC Song Code : FF0LWO ISWC : T3023877096" at bounding box center [301, 361] width 480 height 84
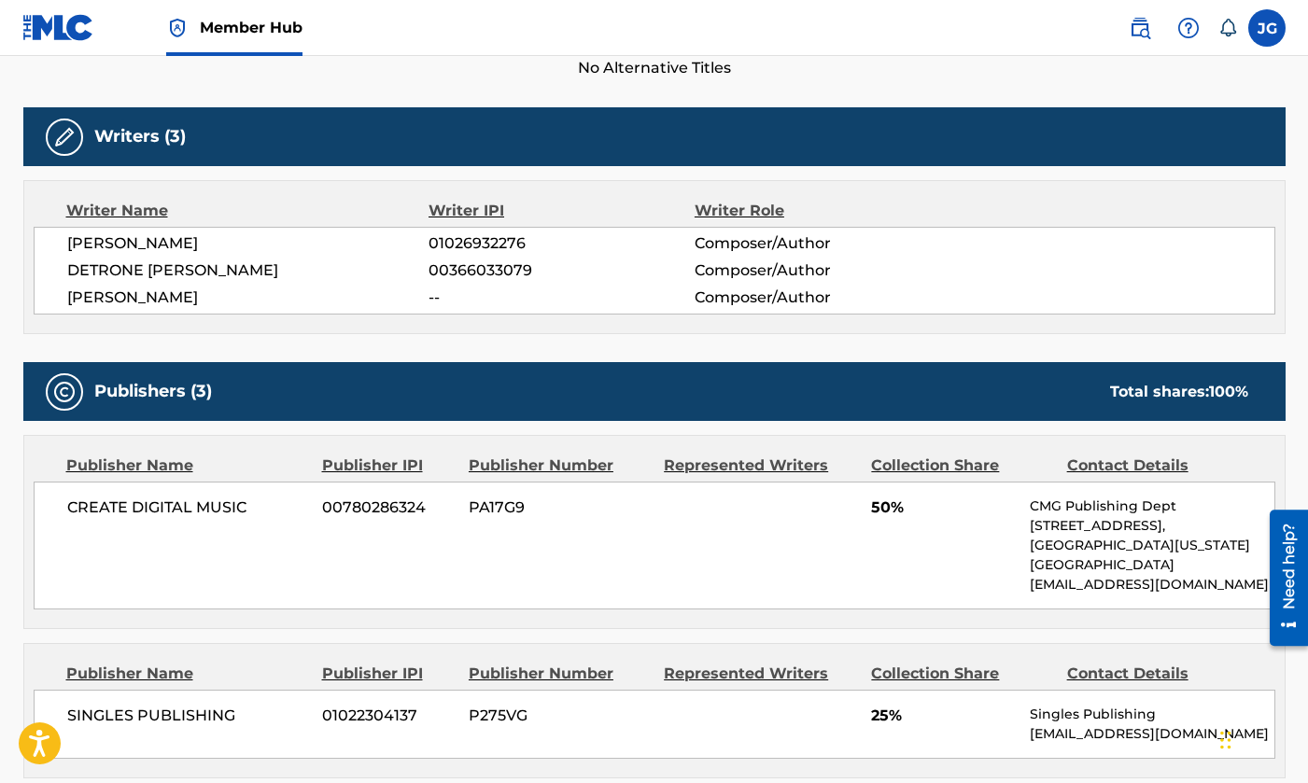
scroll to position [550, 0]
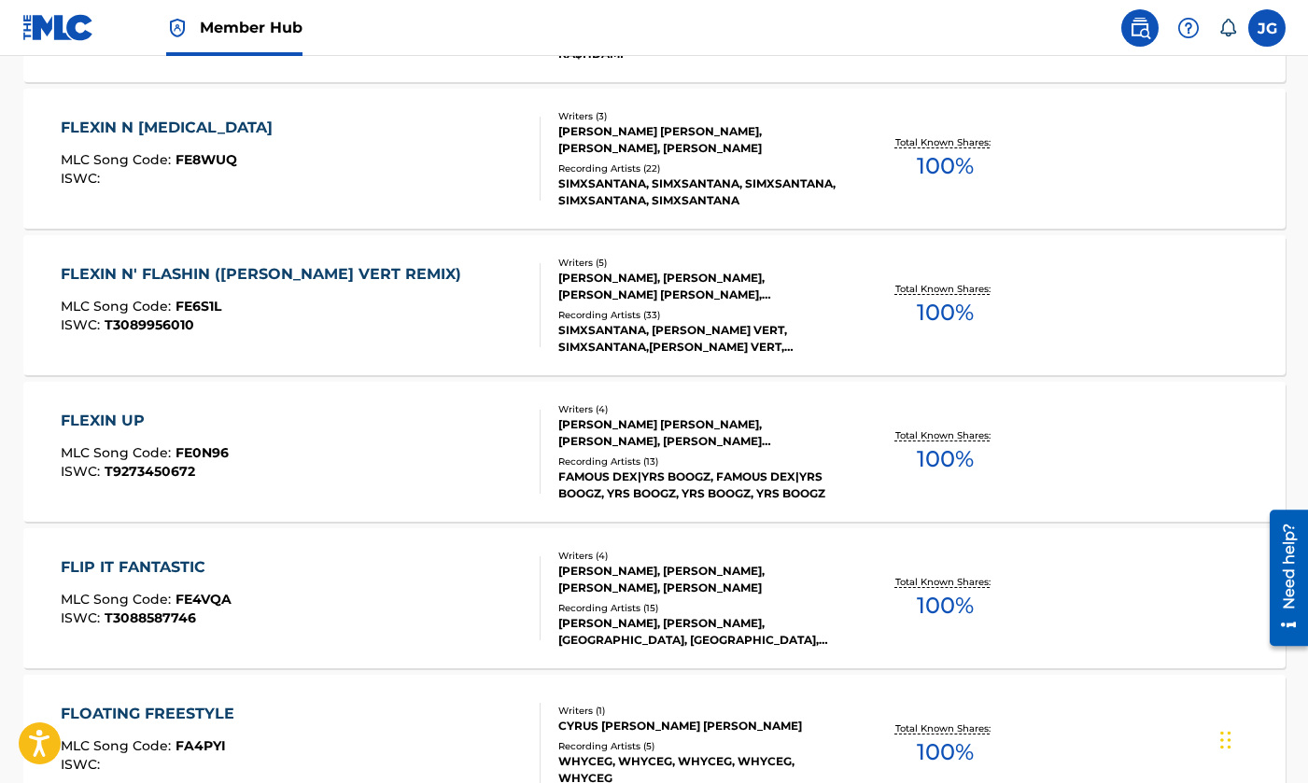
scroll to position [10994, 0]
click at [438, 428] on div "FLEXIN UP MLC Song Code : FE0N96 ISWC : T9273450672" at bounding box center [301, 451] width 480 height 84
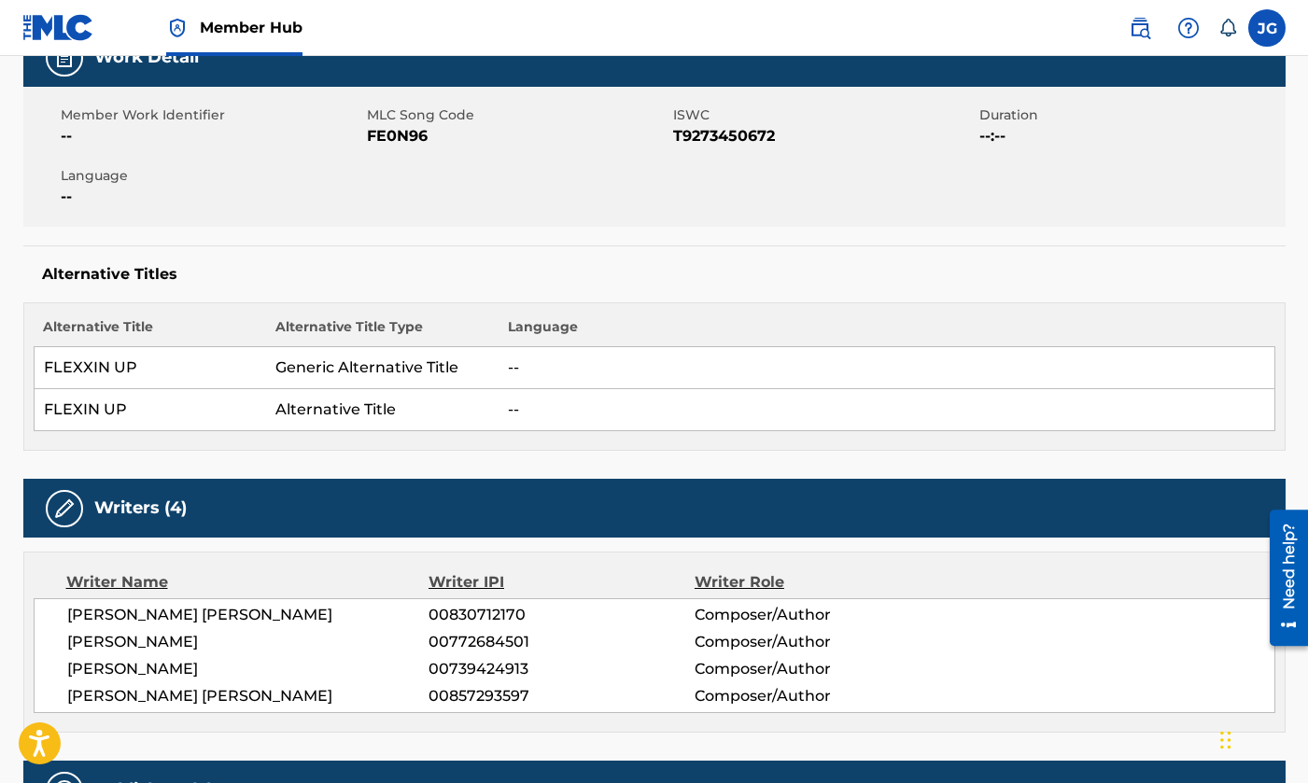
scroll to position [919, 0]
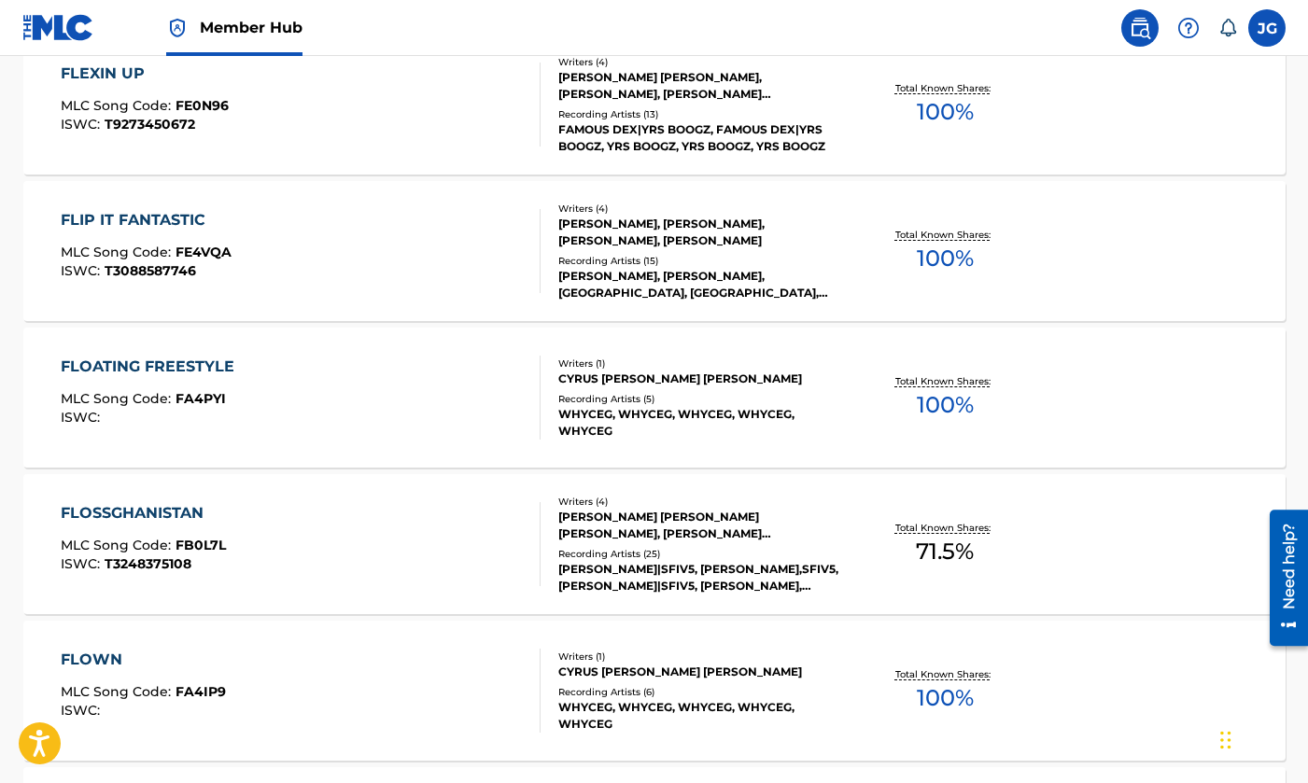
scroll to position [11343, 0]
click at [459, 383] on div "FLOATING FREESTYLE MLC Song Code : FA4PYI ISWC :" at bounding box center [301, 396] width 480 height 84
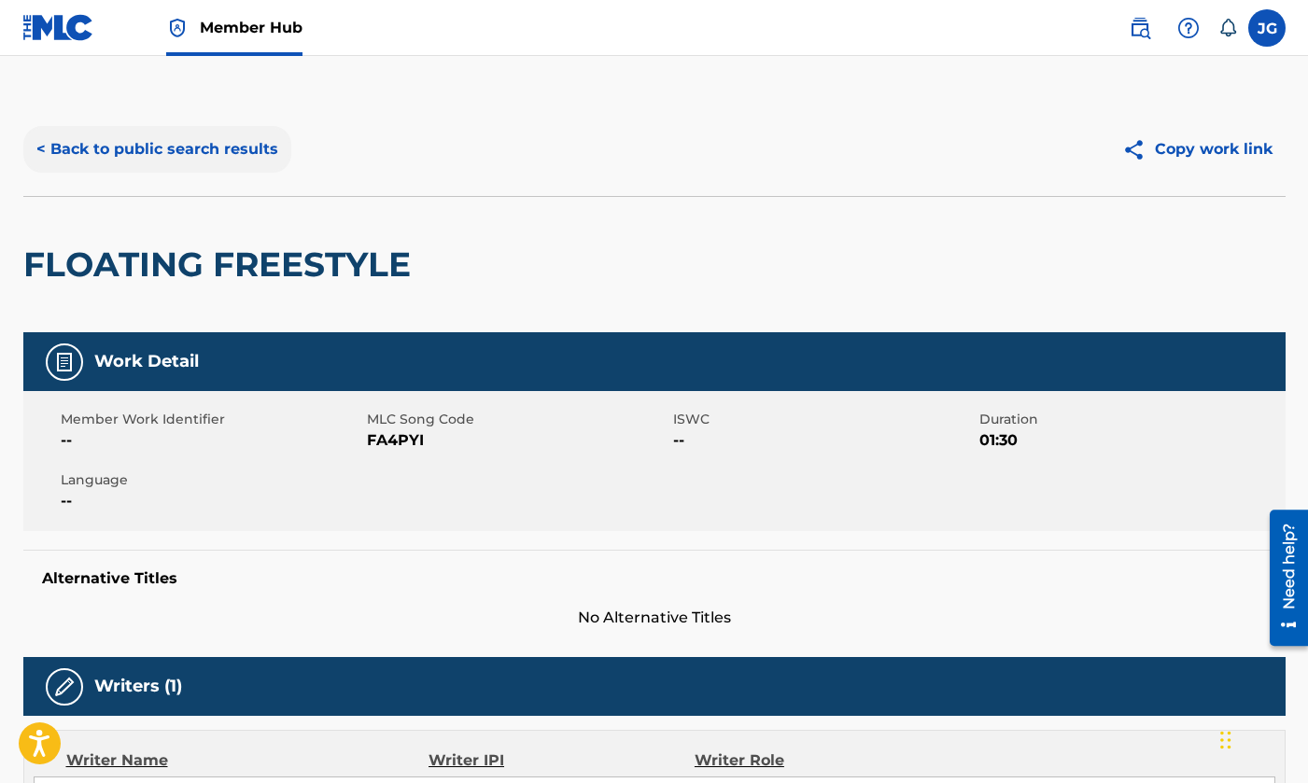
click at [57, 146] on button "< Back to public search results" at bounding box center [157, 149] width 268 height 47
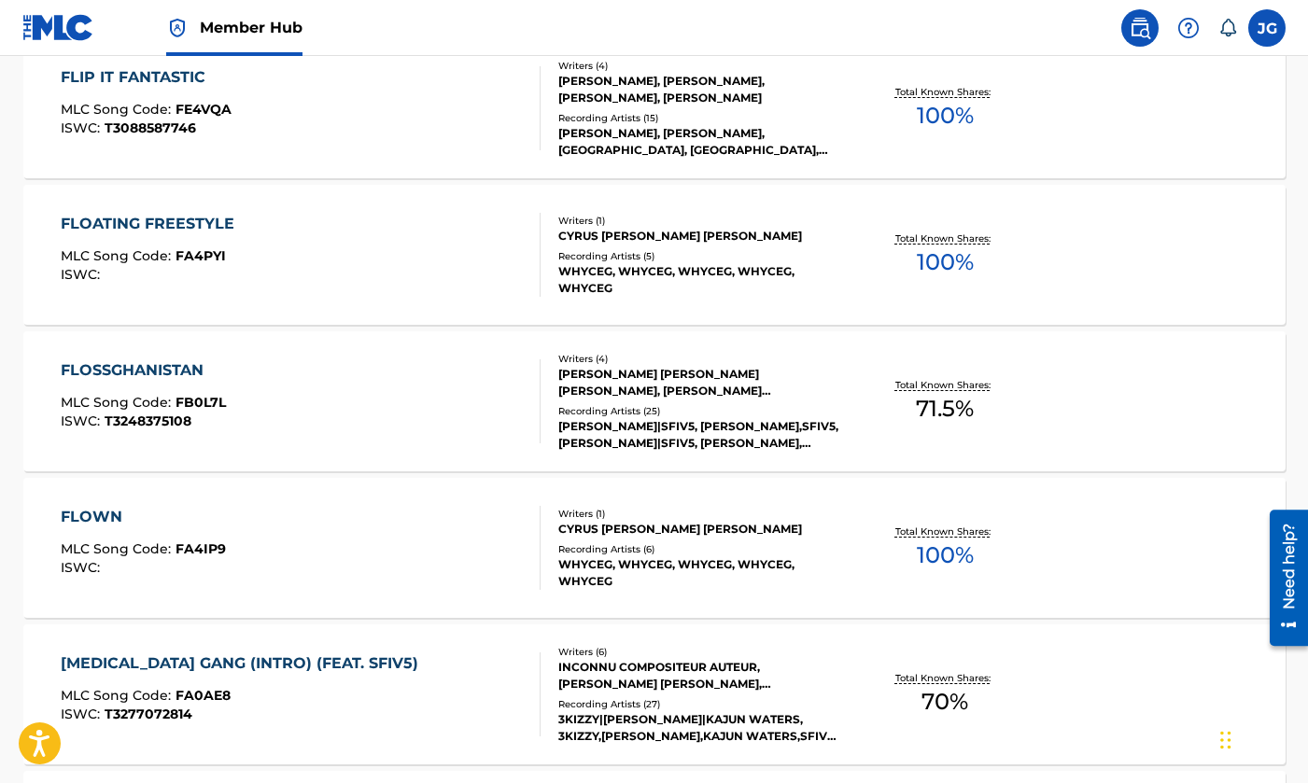
scroll to position [11485, 0]
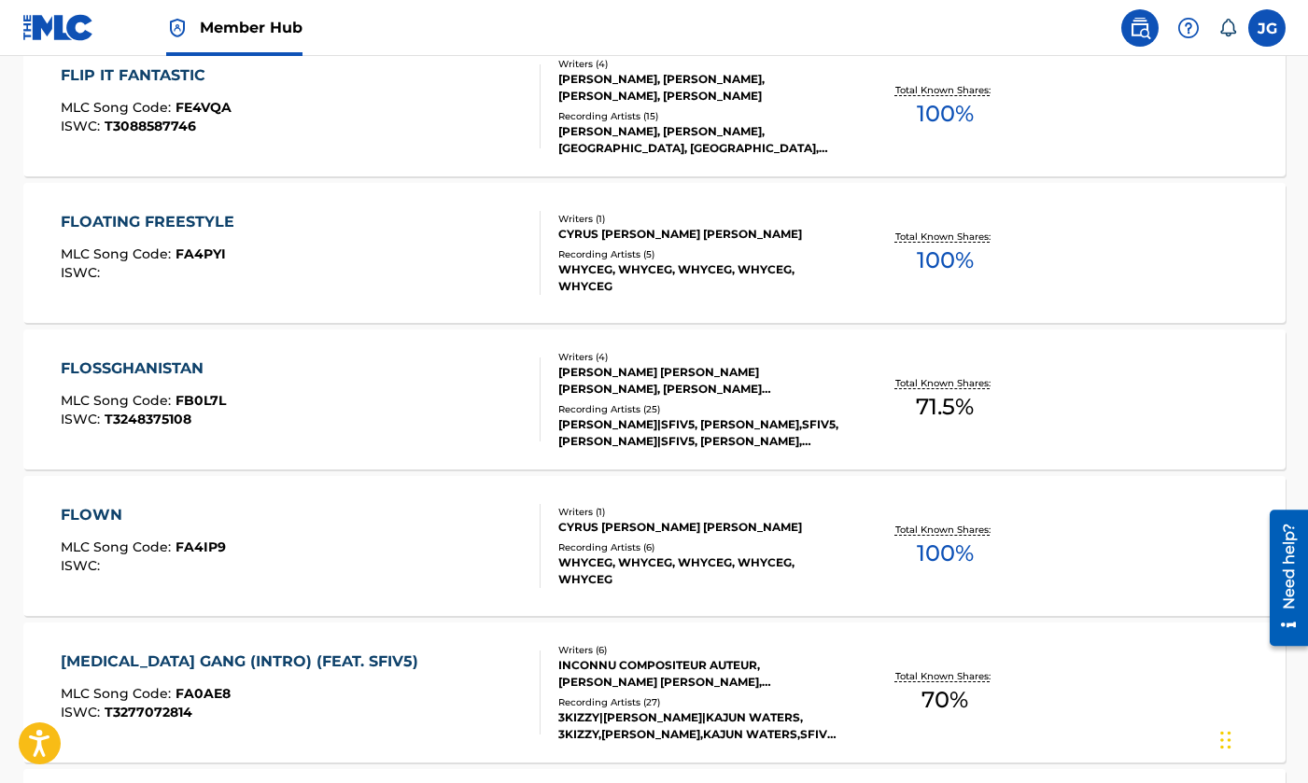
click at [325, 503] on div "FLOWN MLC Song Code : FA4IP9 ISWC : Writers ( 1 ) CYRUS [PERSON_NAME] [PERSON_N…" at bounding box center [654, 546] width 1262 height 140
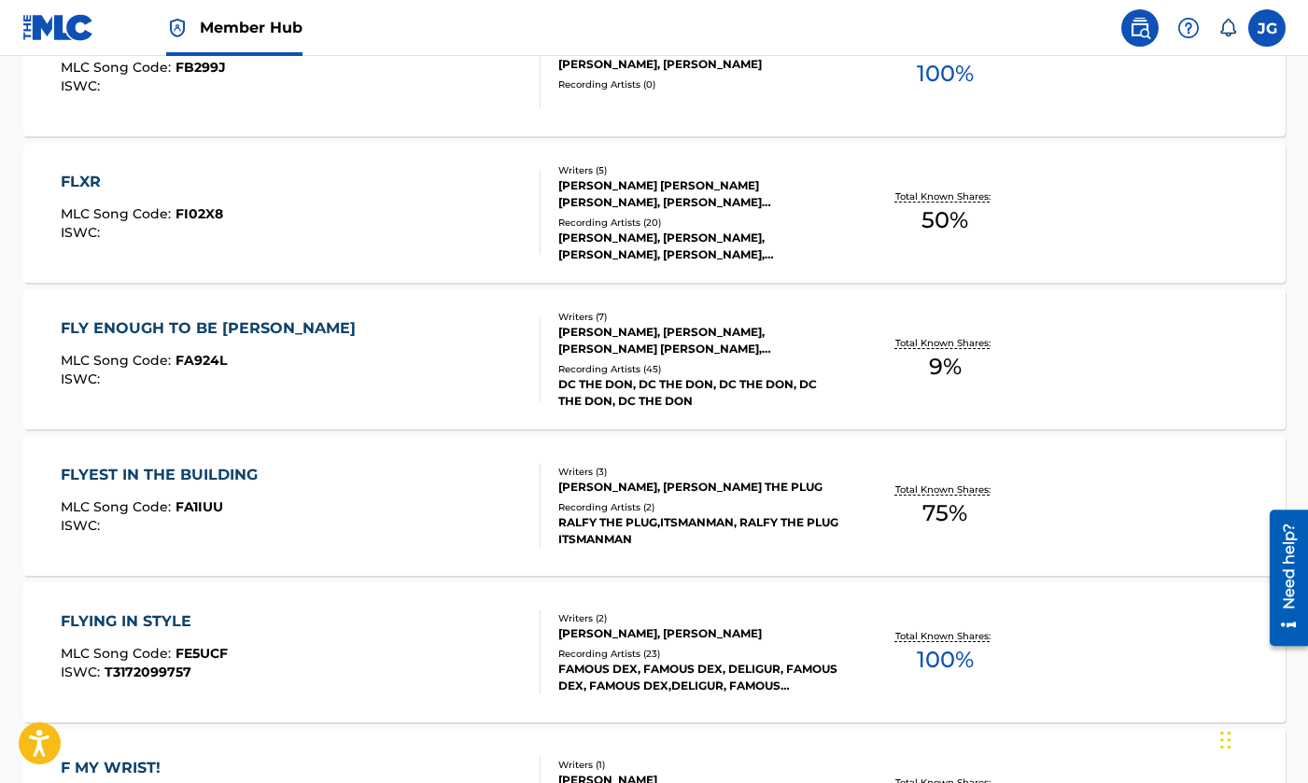
scroll to position [12403, 0]
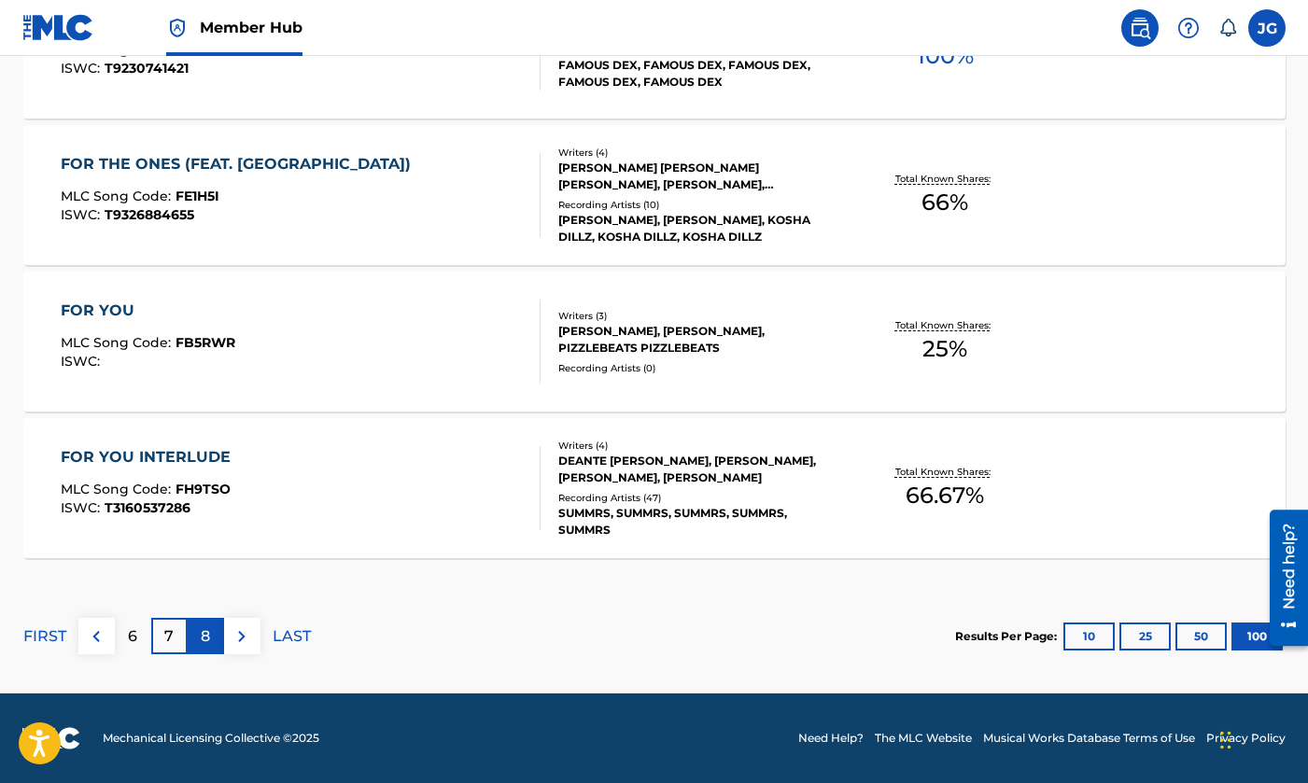
click at [207, 643] on p "8" at bounding box center [205, 636] width 9 height 22
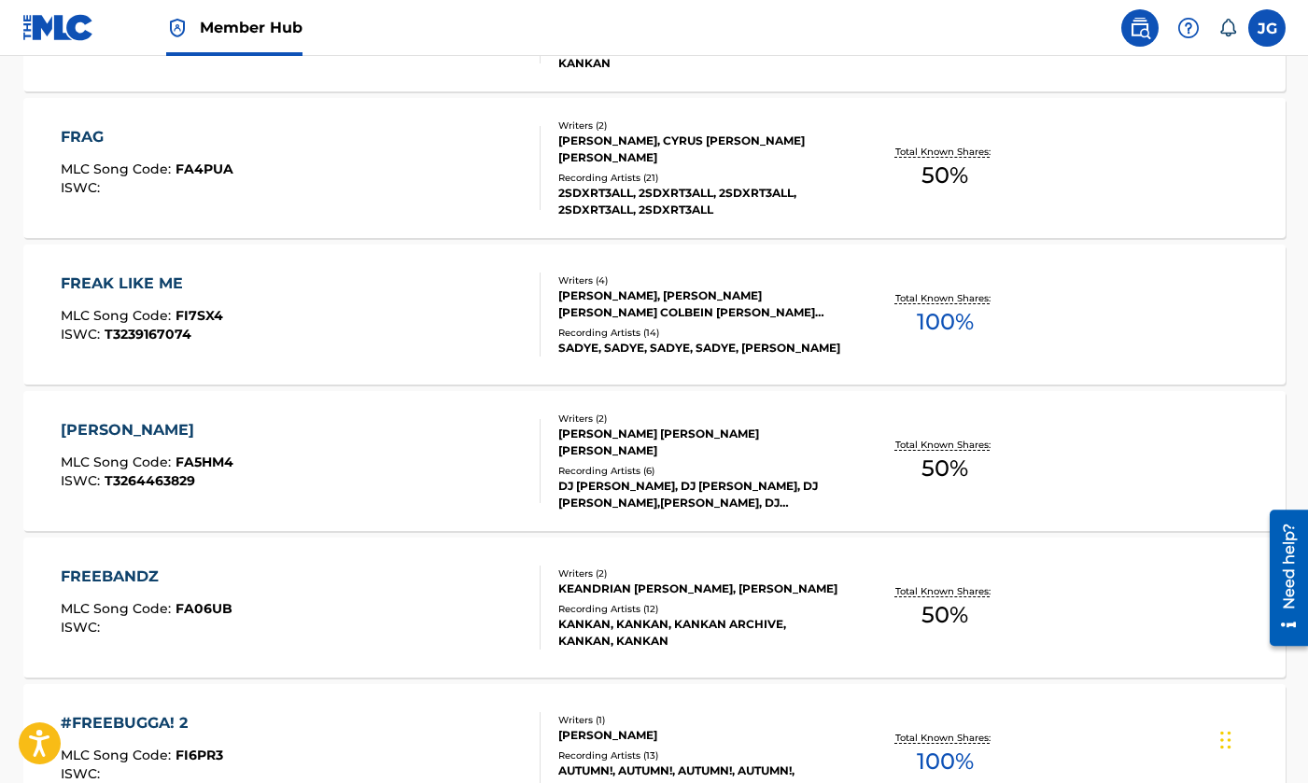
scroll to position [797, 0]
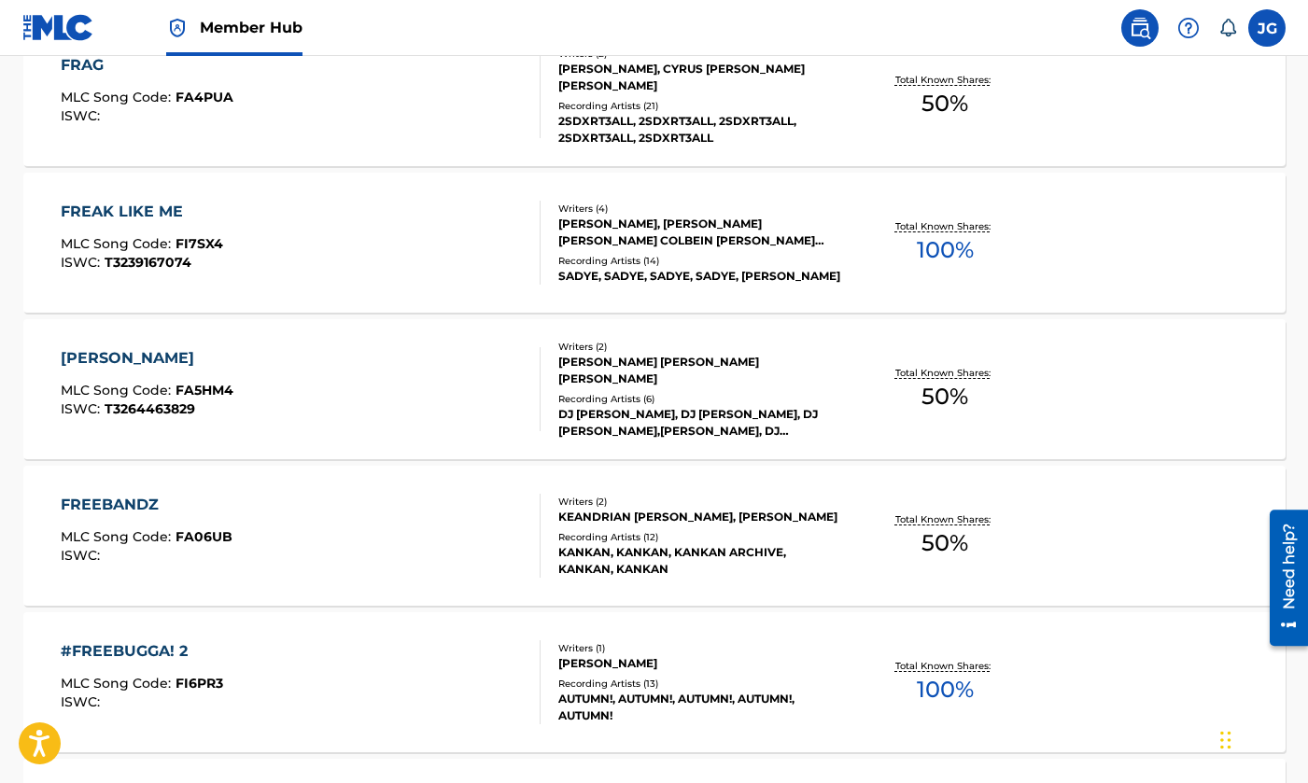
click at [311, 279] on div "FREAK LIKE ME MLC Song Code : FI7SX4 ISWC : T3239167074" at bounding box center [301, 243] width 480 height 84
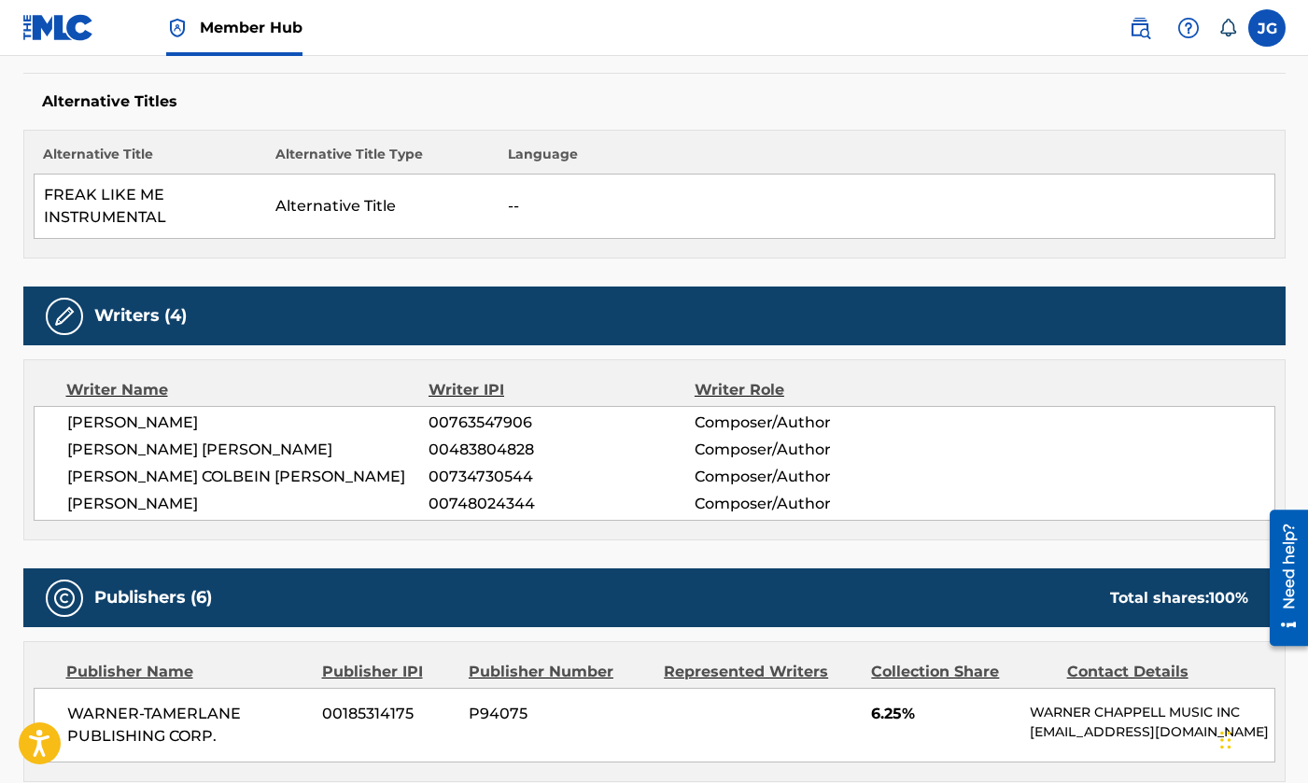
scroll to position [546, 0]
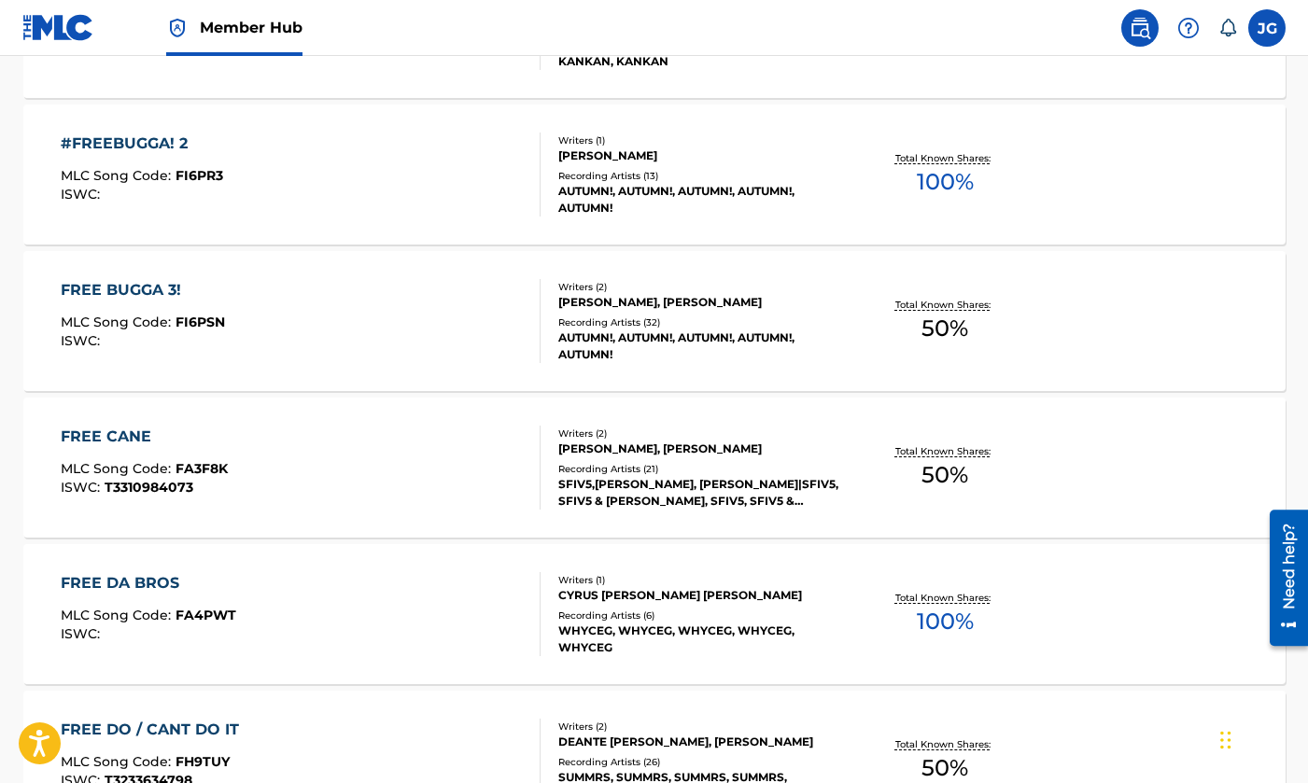
scroll to position [1461, 0]
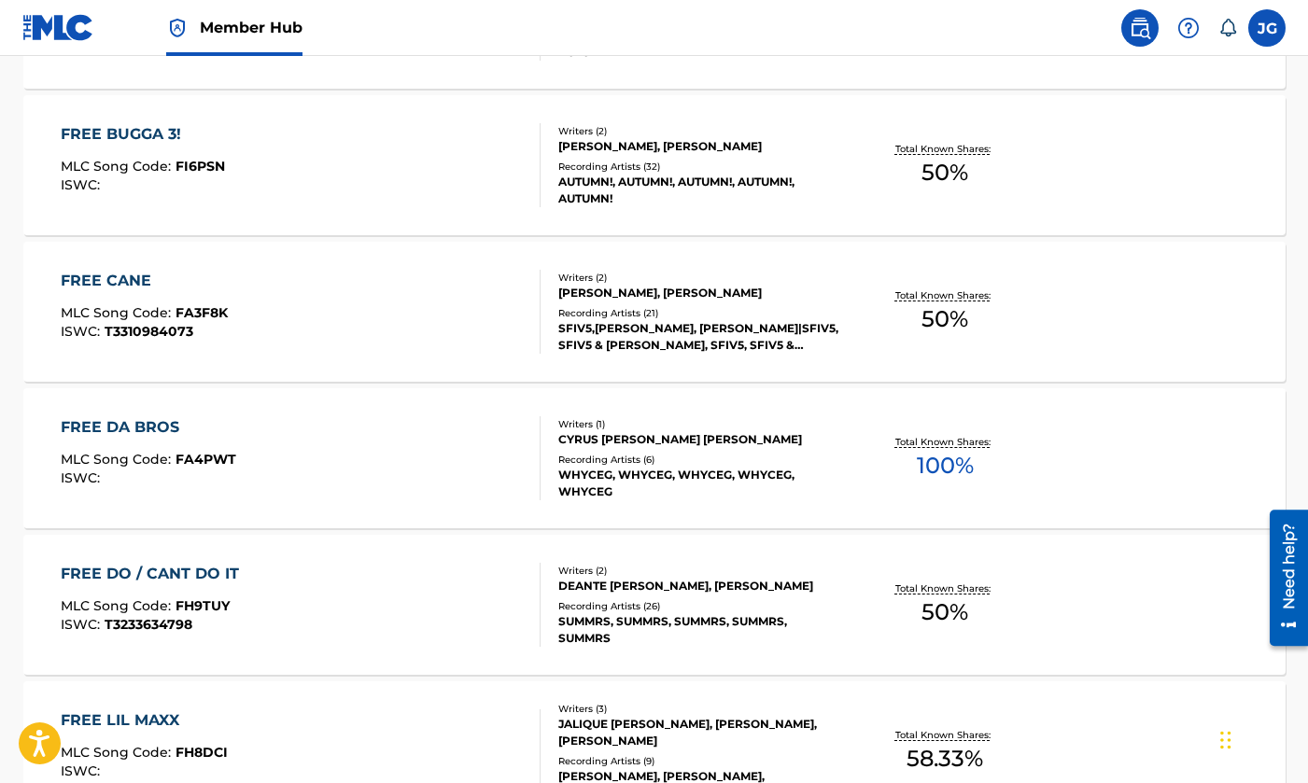
click at [446, 440] on div "FREE DA BROS MLC Song Code : FA4PWT ISWC :" at bounding box center [301, 458] width 480 height 84
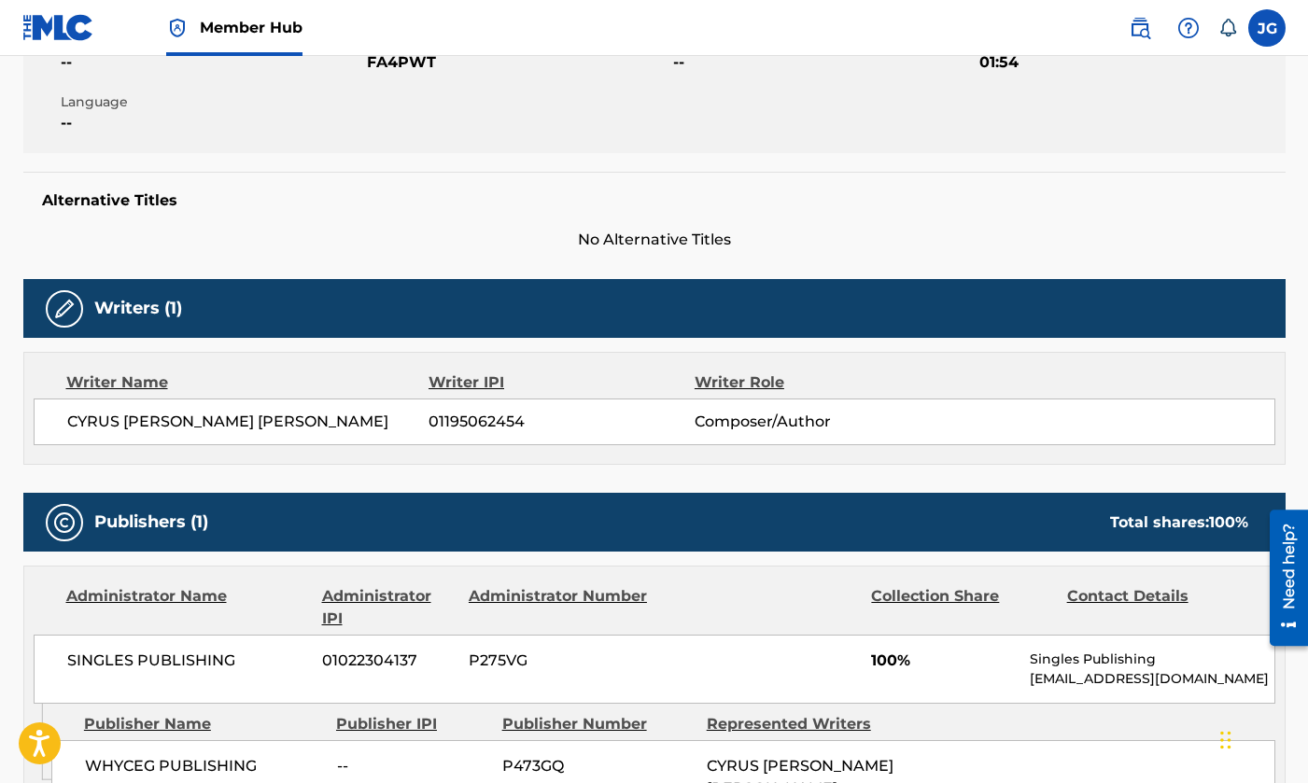
scroll to position [379, 0]
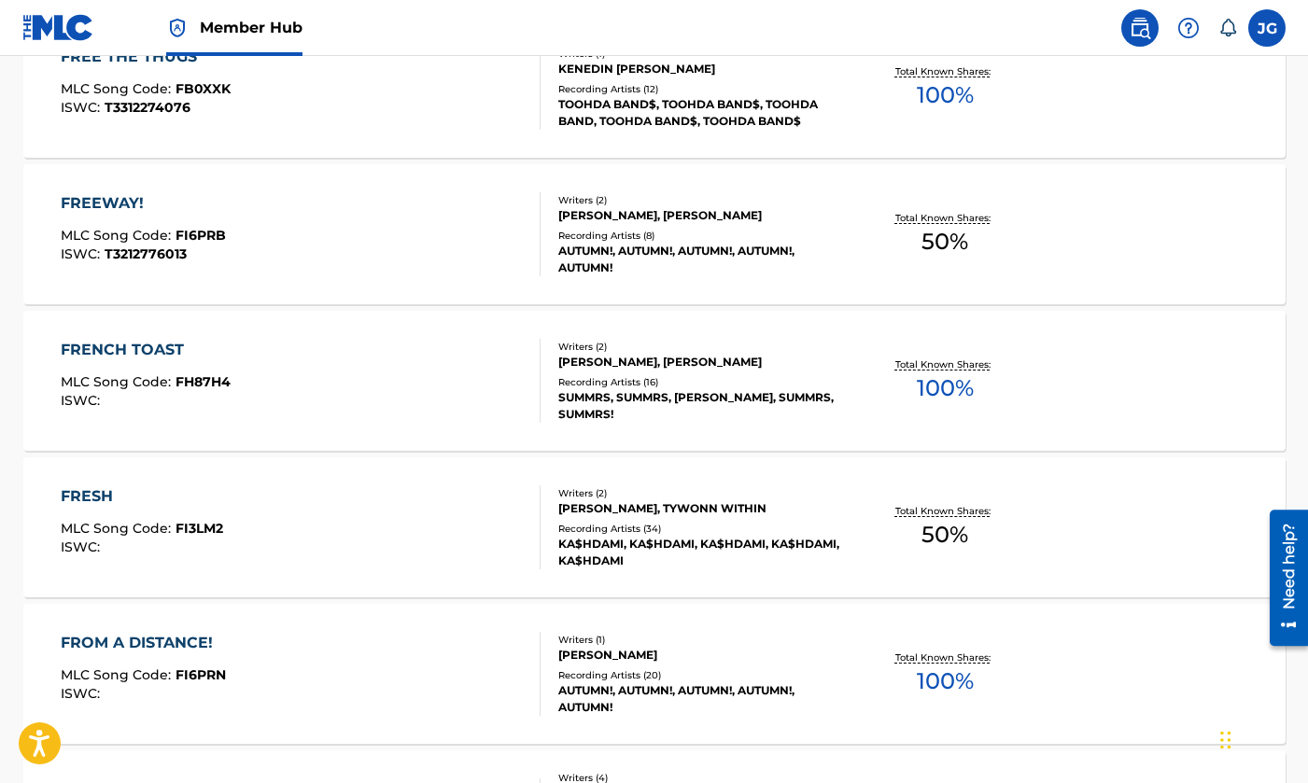
scroll to position [2589, 0]
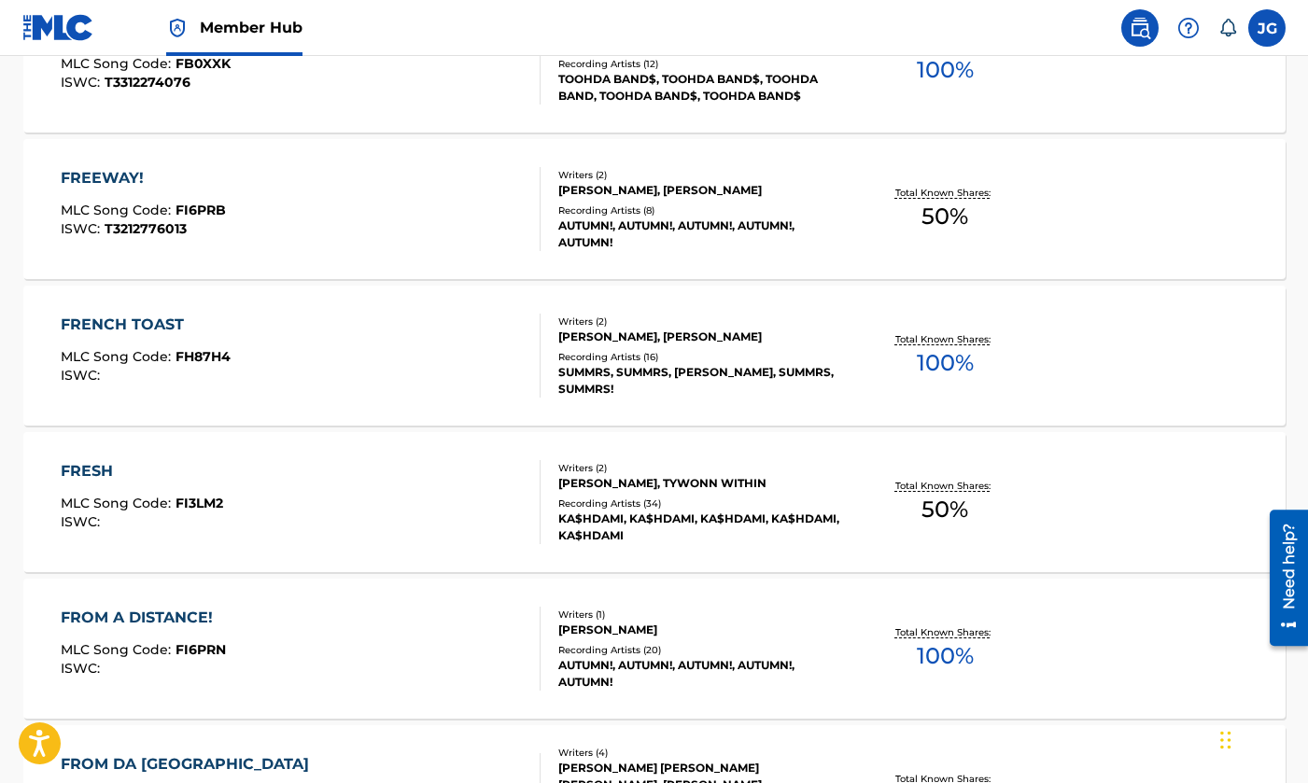
click at [427, 376] on div "FRENCH TOAST MLC Song Code : FH87H4 ISWC :" at bounding box center [301, 356] width 480 height 84
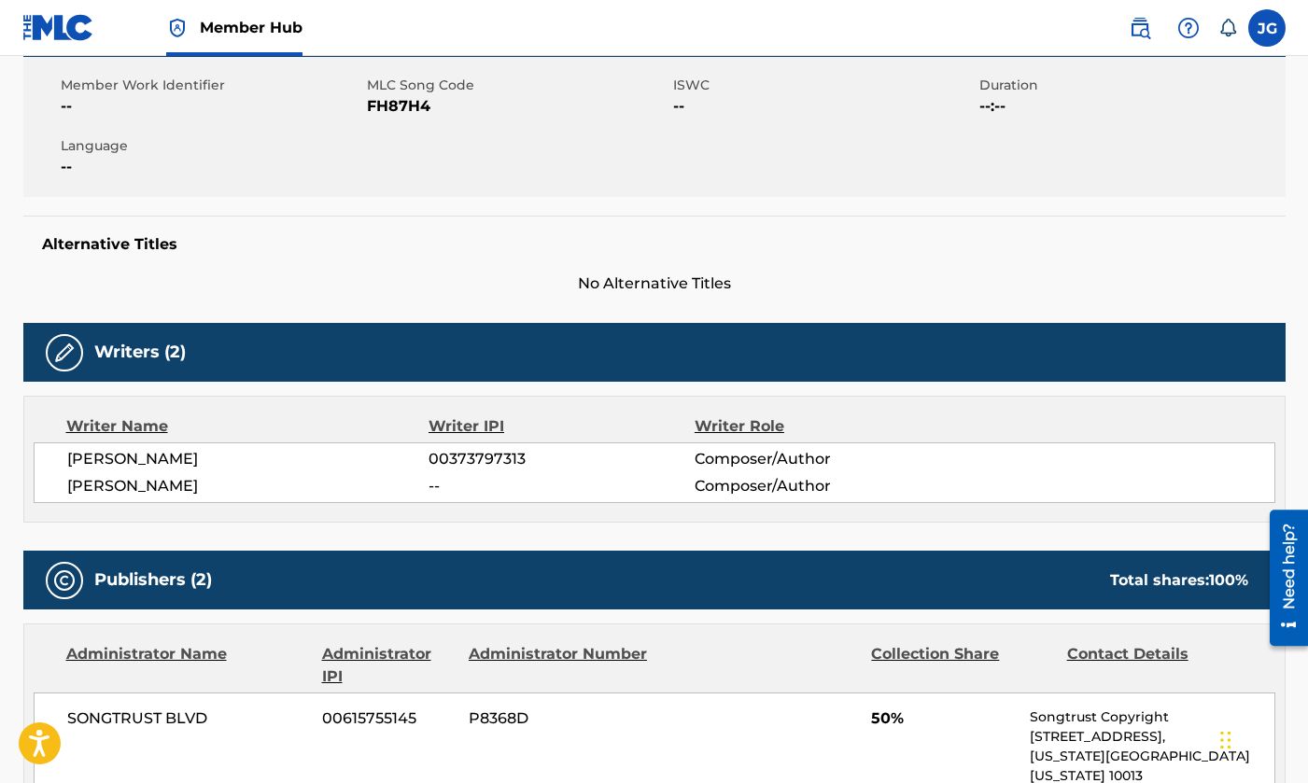
scroll to position [354, 0]
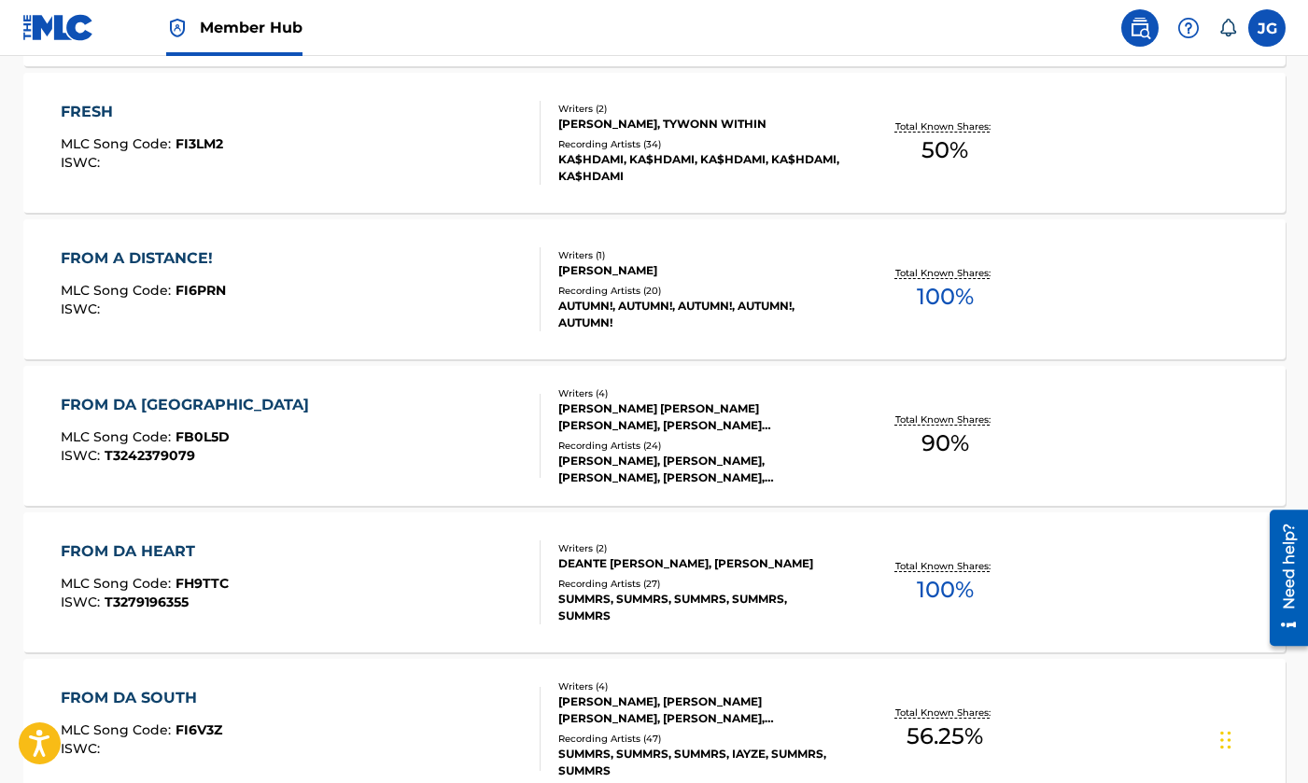
scroll to position [2968, 0]
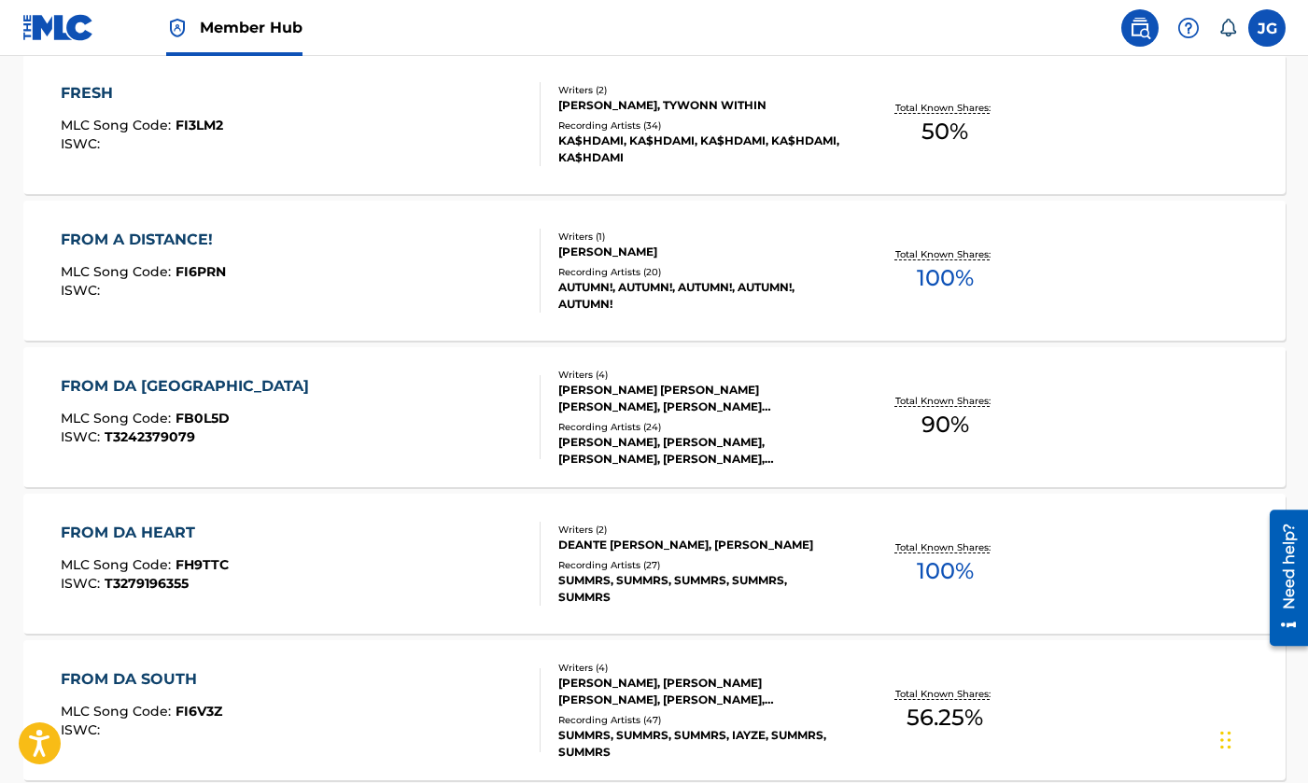
click at [454, 537] on div "FROM DA HEART MLC Song Code : FH9TTC ISWC : T3279196355" at bounding box center [301, 564] width 480 height 84
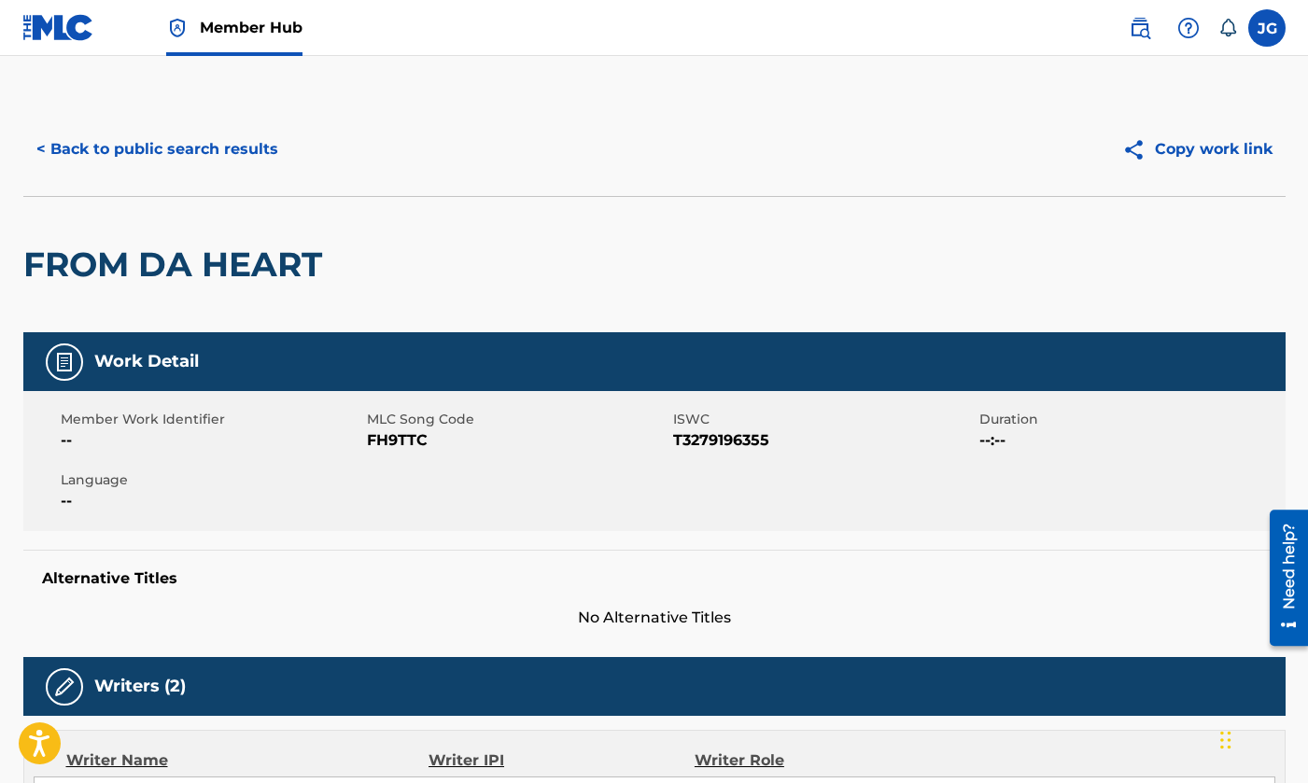
scroll to position [668, 0]
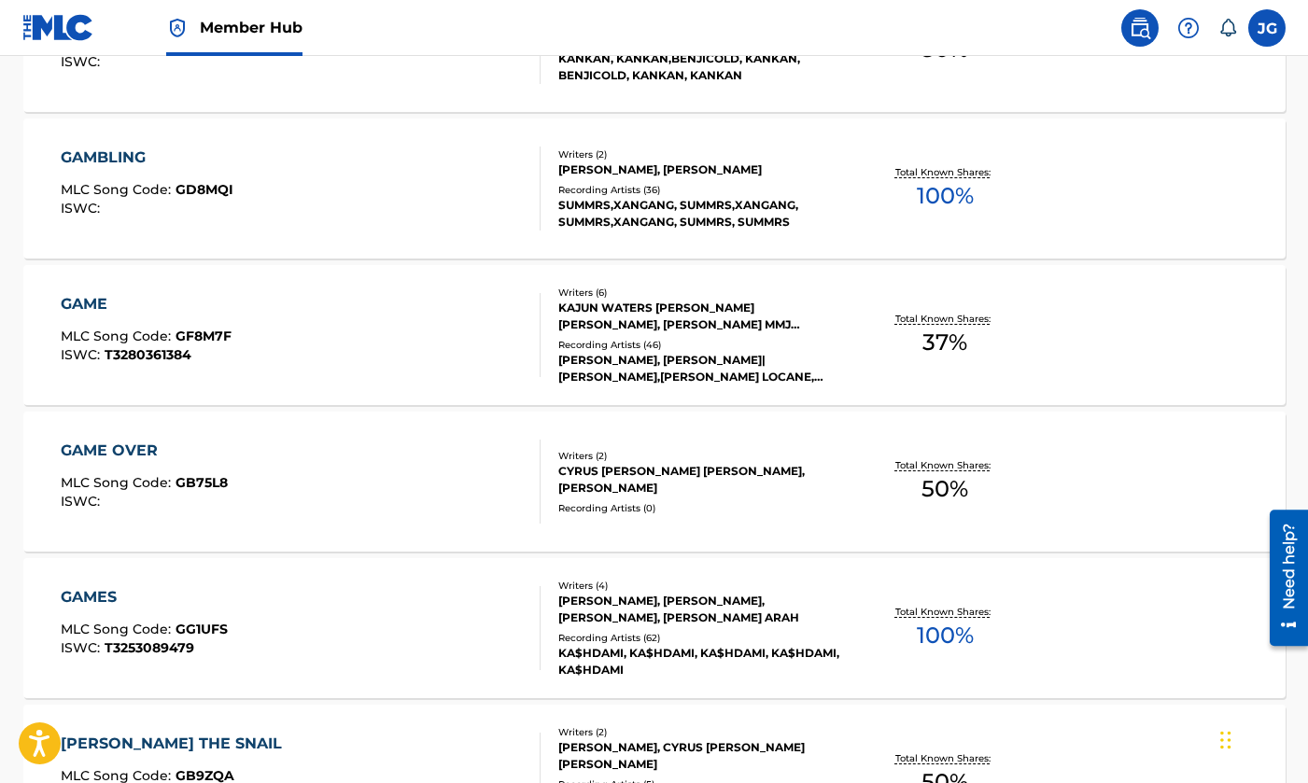
scroll to position [6566, 0]
click at [444, 209] on div "GAMBLING MLC Song Code : GD8MQI ISWC :" at bounding box center [301, 189] width 480 height 84
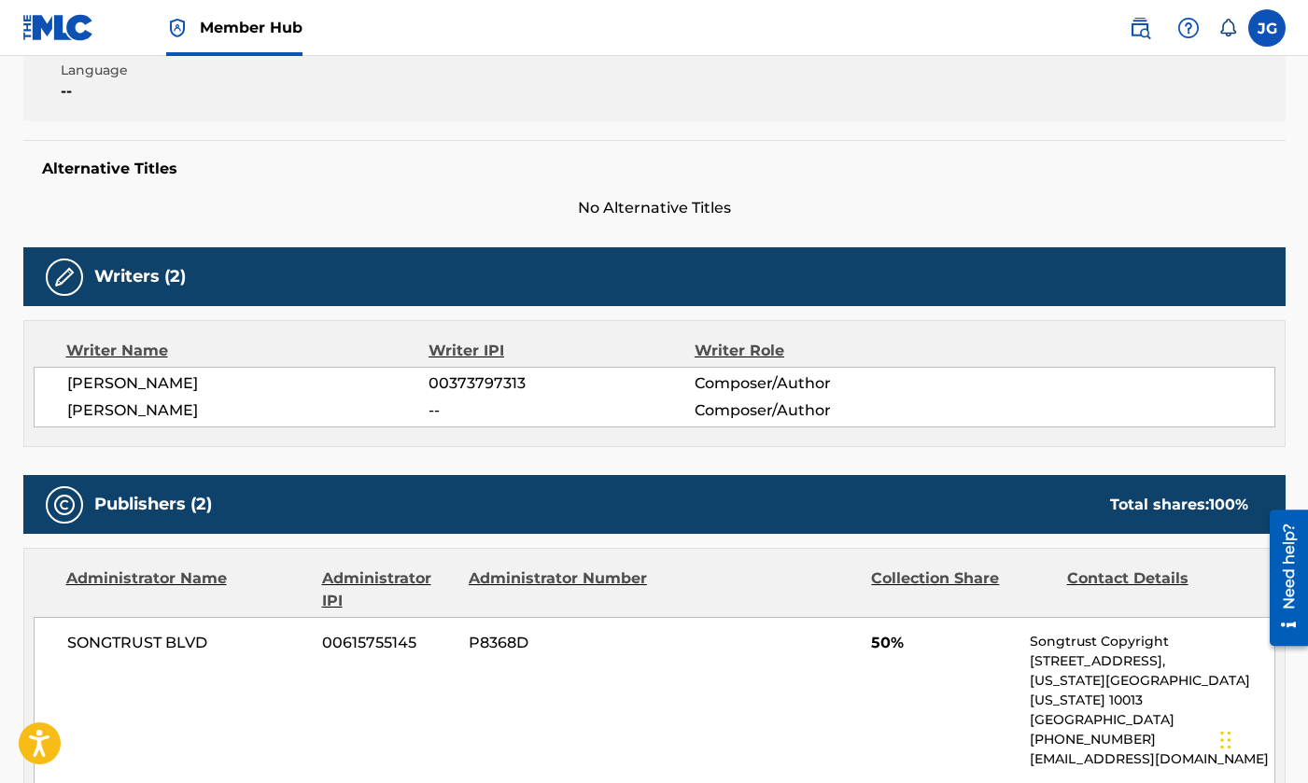
scroll to position [658, 0]
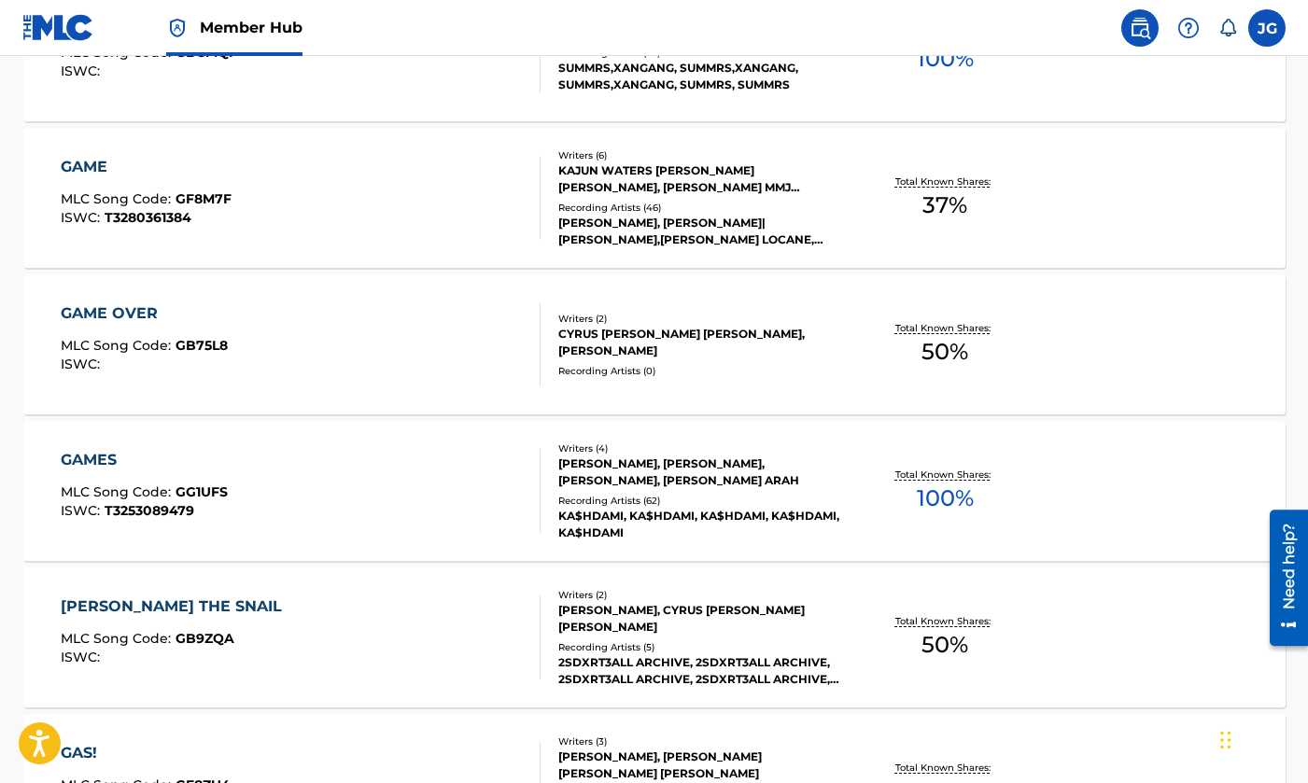
scroll to position [6607, 0]
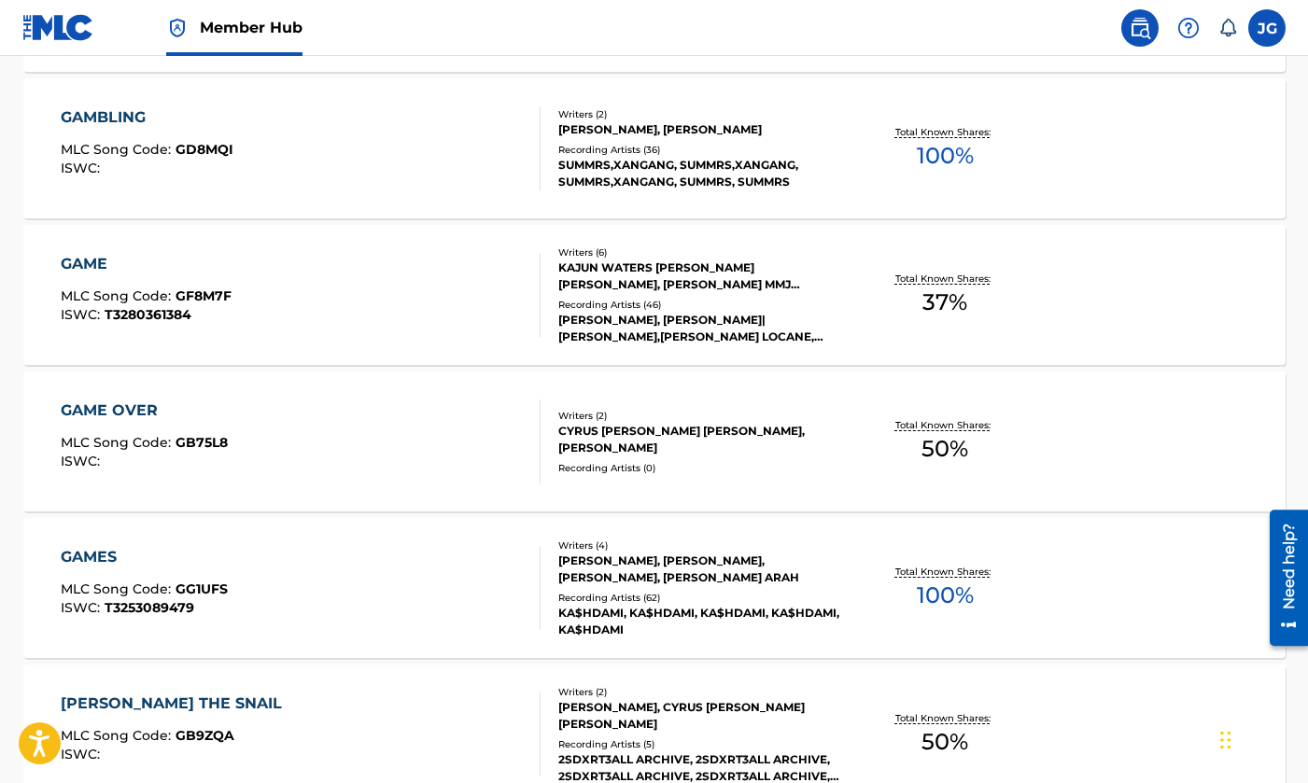
click at [393, 568] on div "GAMES MLC Song Code : GG1UFS ISWC : T3253089479" at bounding box center [301, 588] width 480 height 84
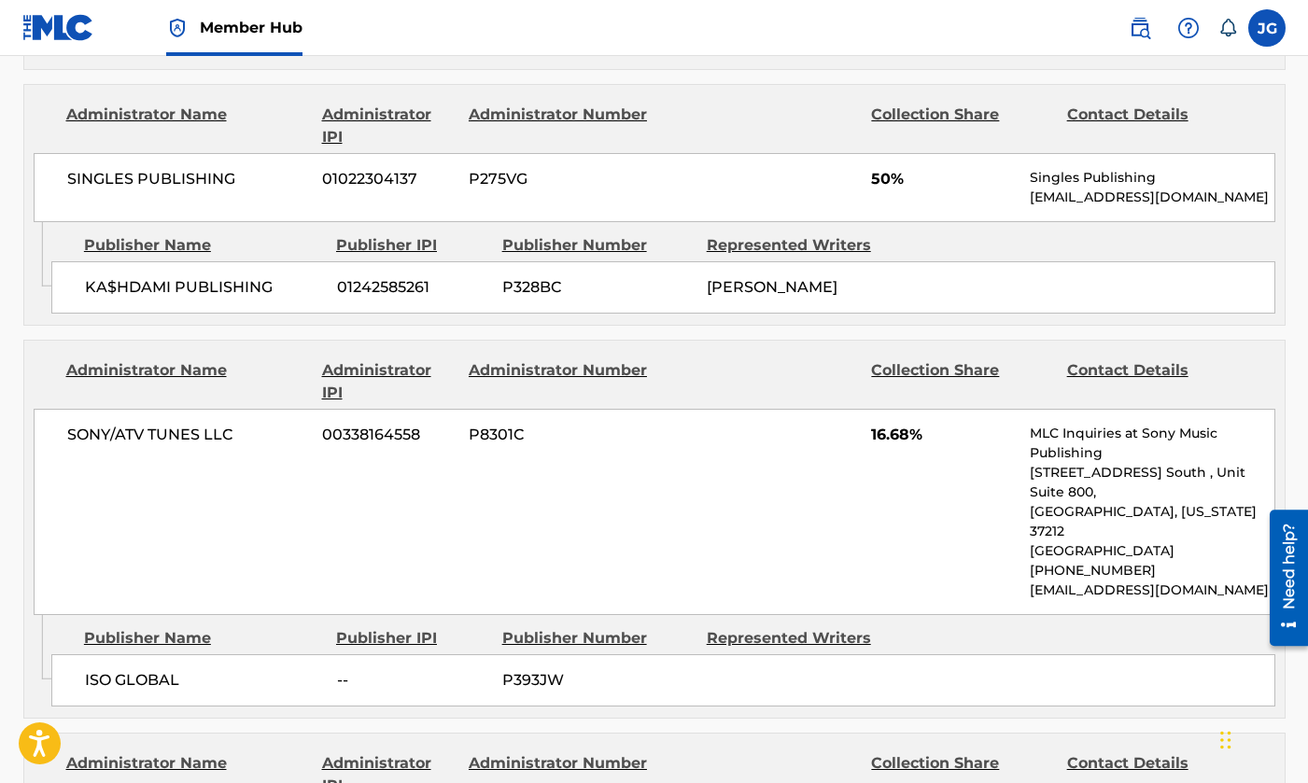
scroll to position [1311, 0]
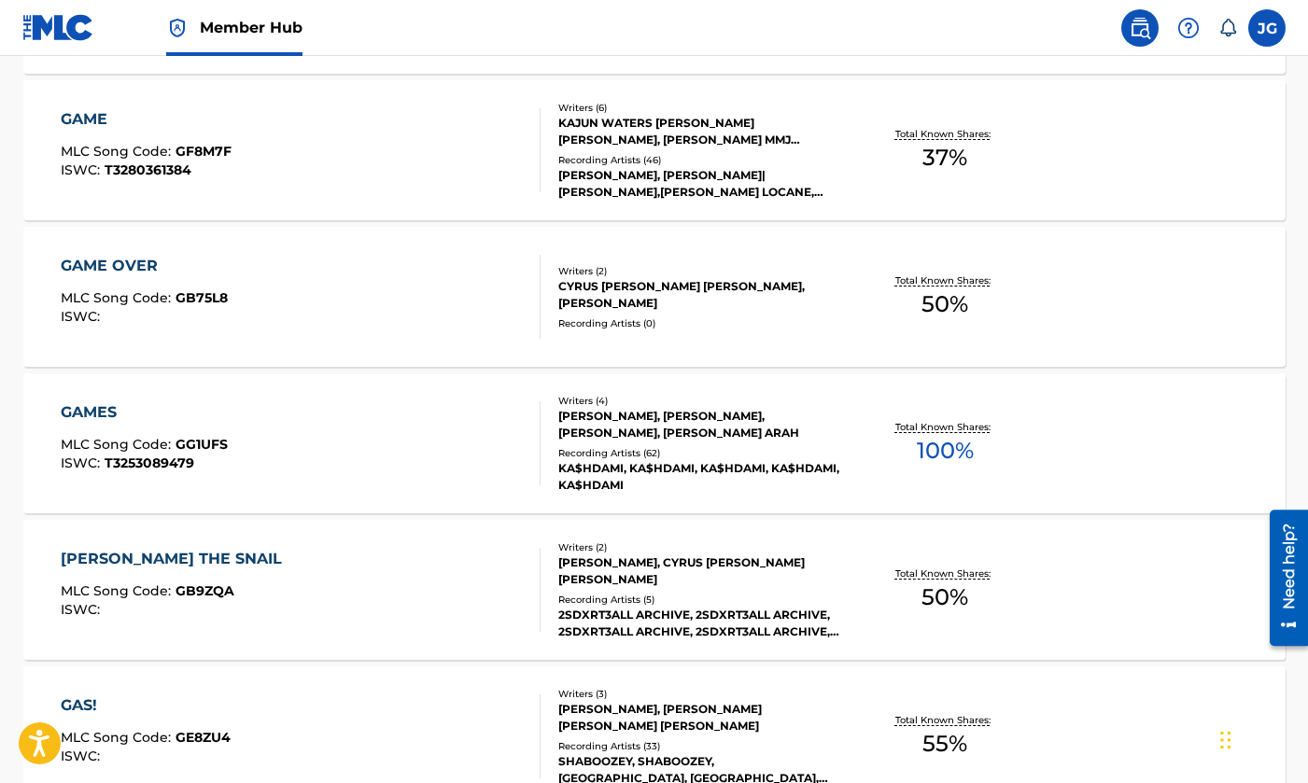
scroll to position [6754, 0]
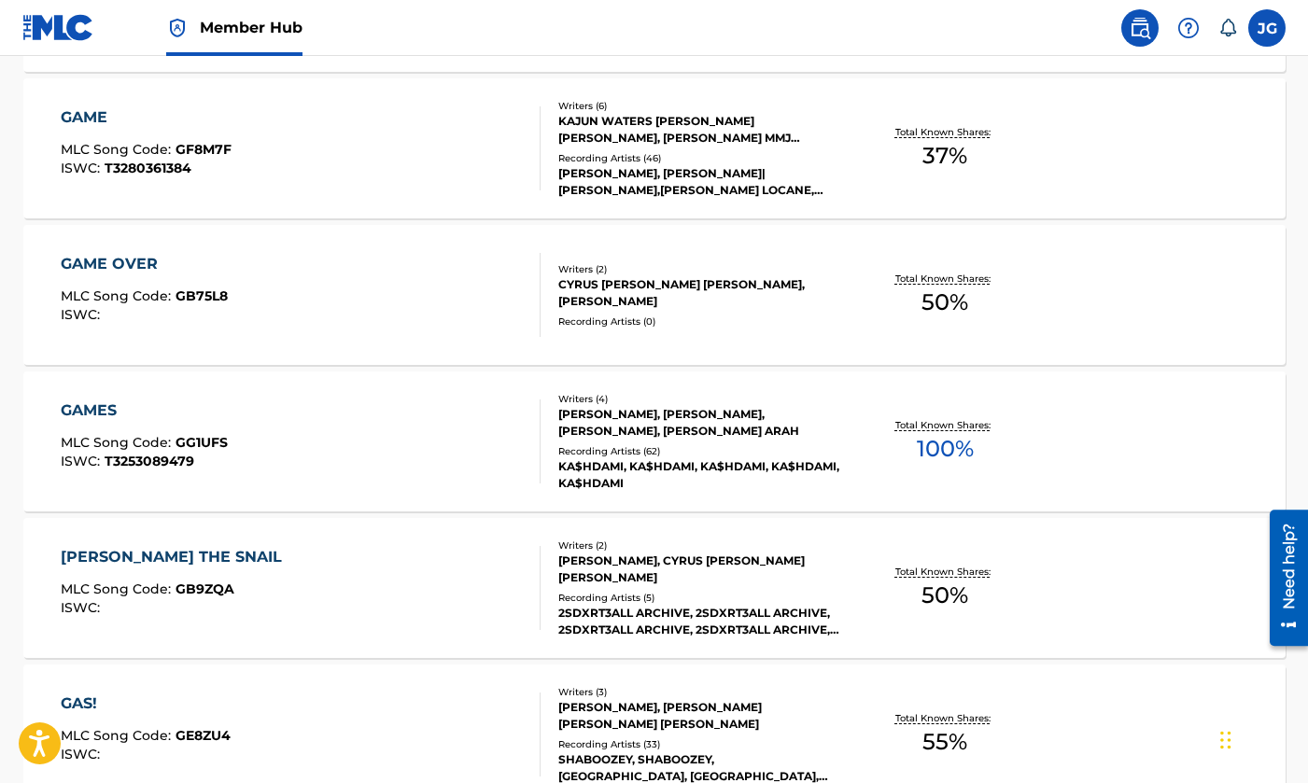
click at [422, 484] on div "GAMES MLC Song Code : GG1UFS ISWC : T3253089479 Writers ( 4 ) [PERSON_NAME], [P…" at bounding box center [654, 442] width 1262 height 140
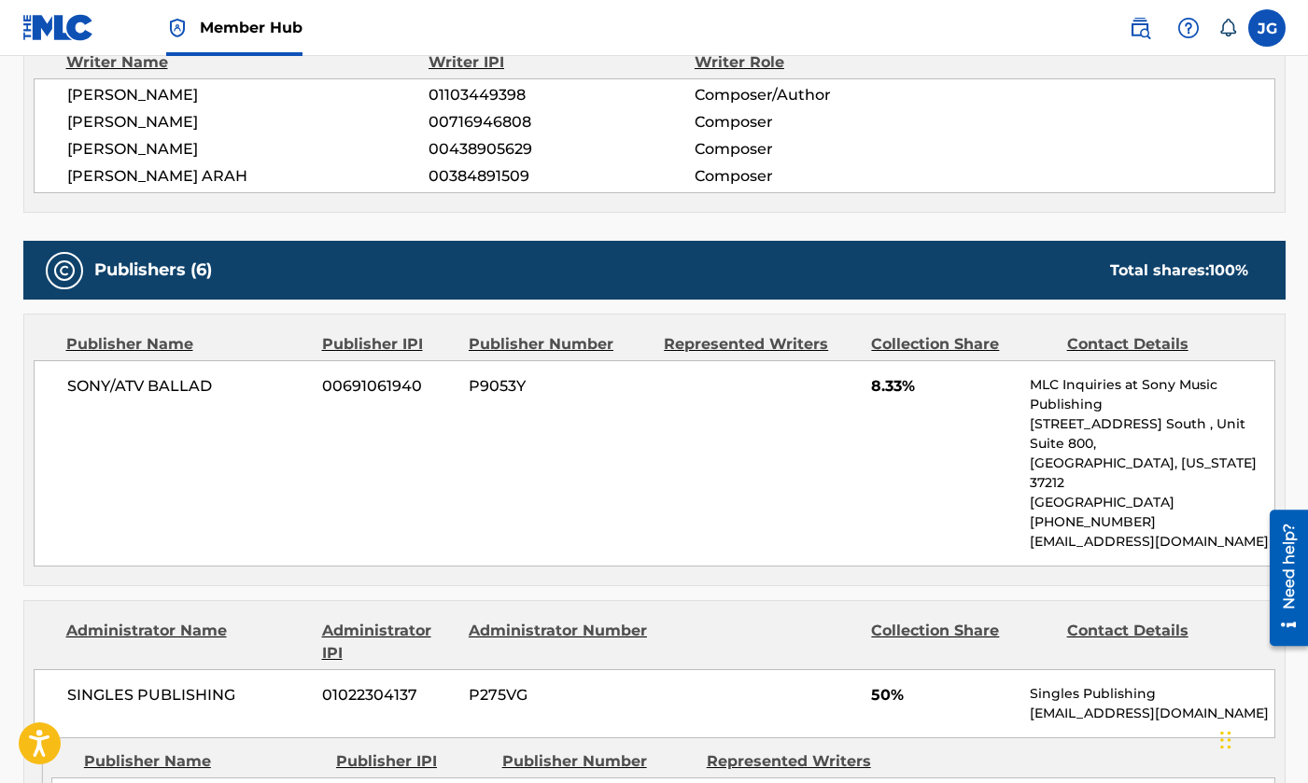
scroll to position [772, 0]
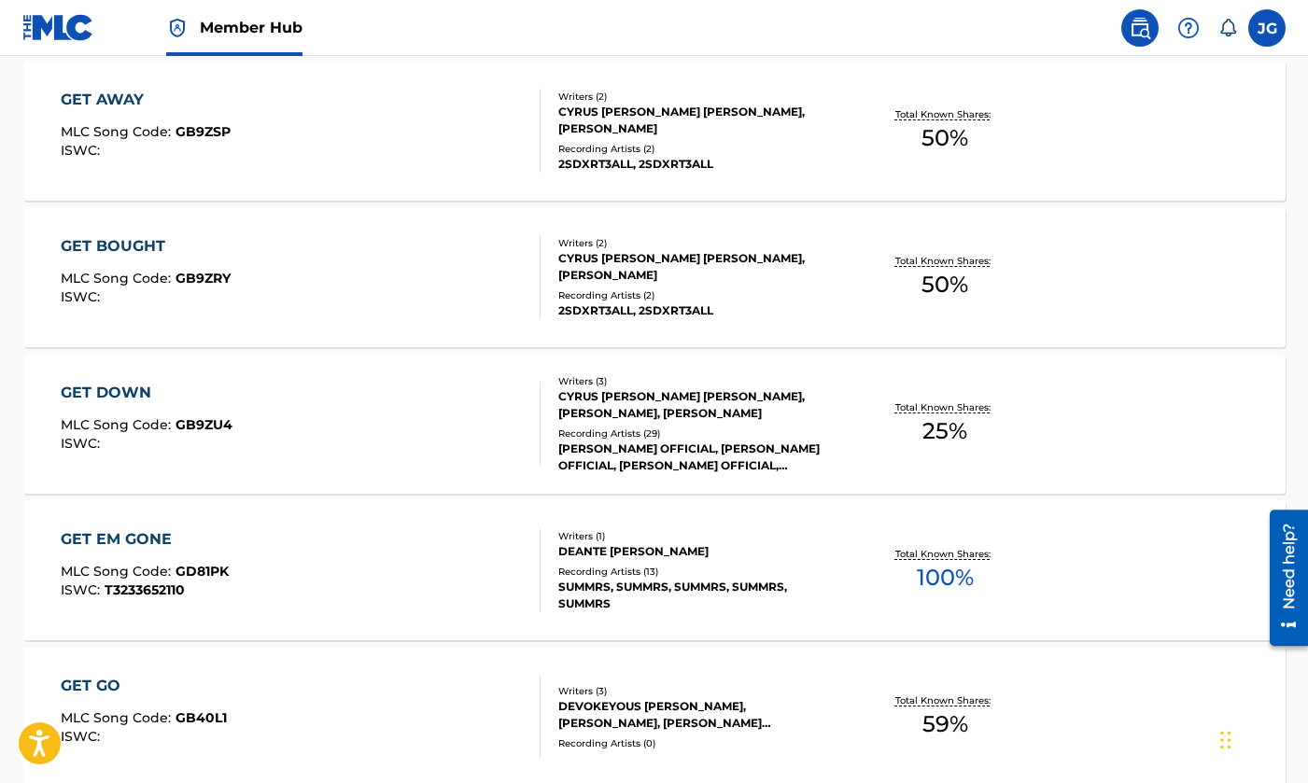
scroll to position [8307, 0]
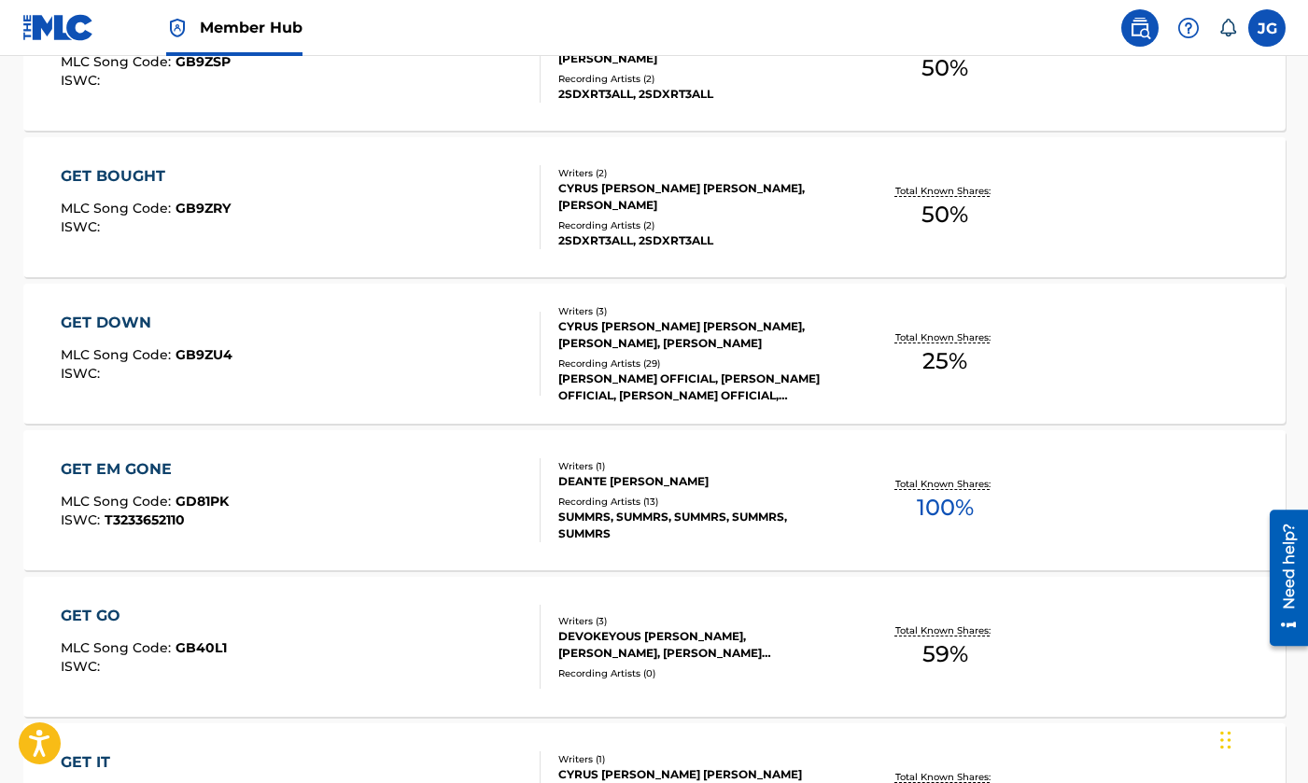
click at [486, 506] on div "GET EM GONE MLC Song Code : GD81PK ISWC : T3233652110" at bounding box center [301, 500] width 480 height 84
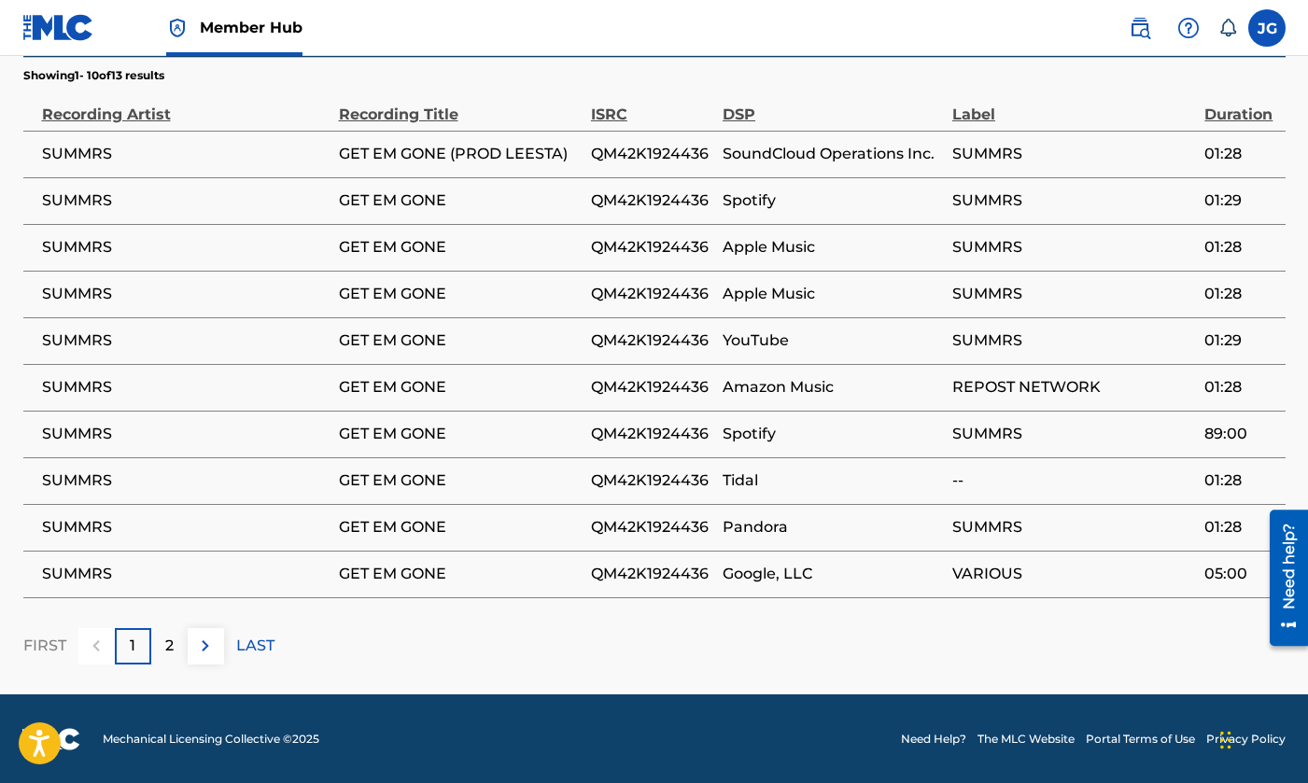
scroll to position [1232, 0]
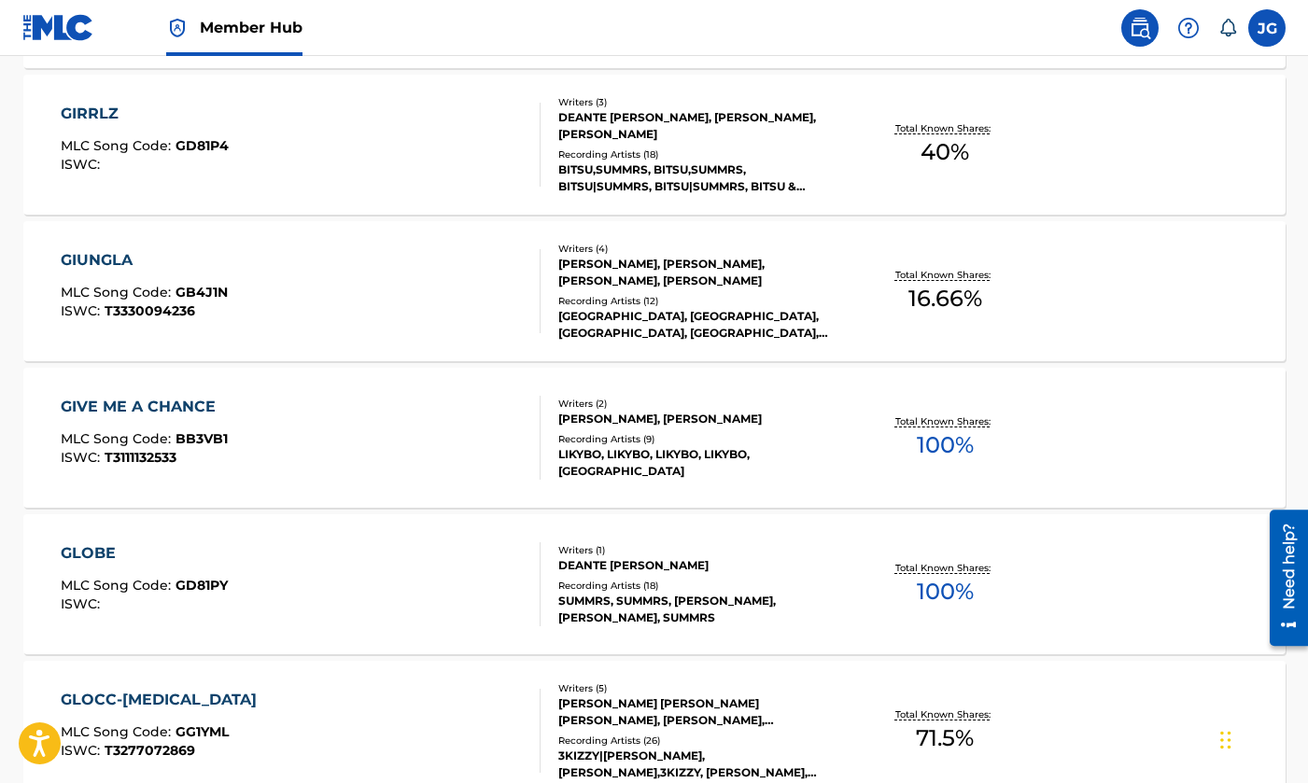
scroll to position [10100, 0]
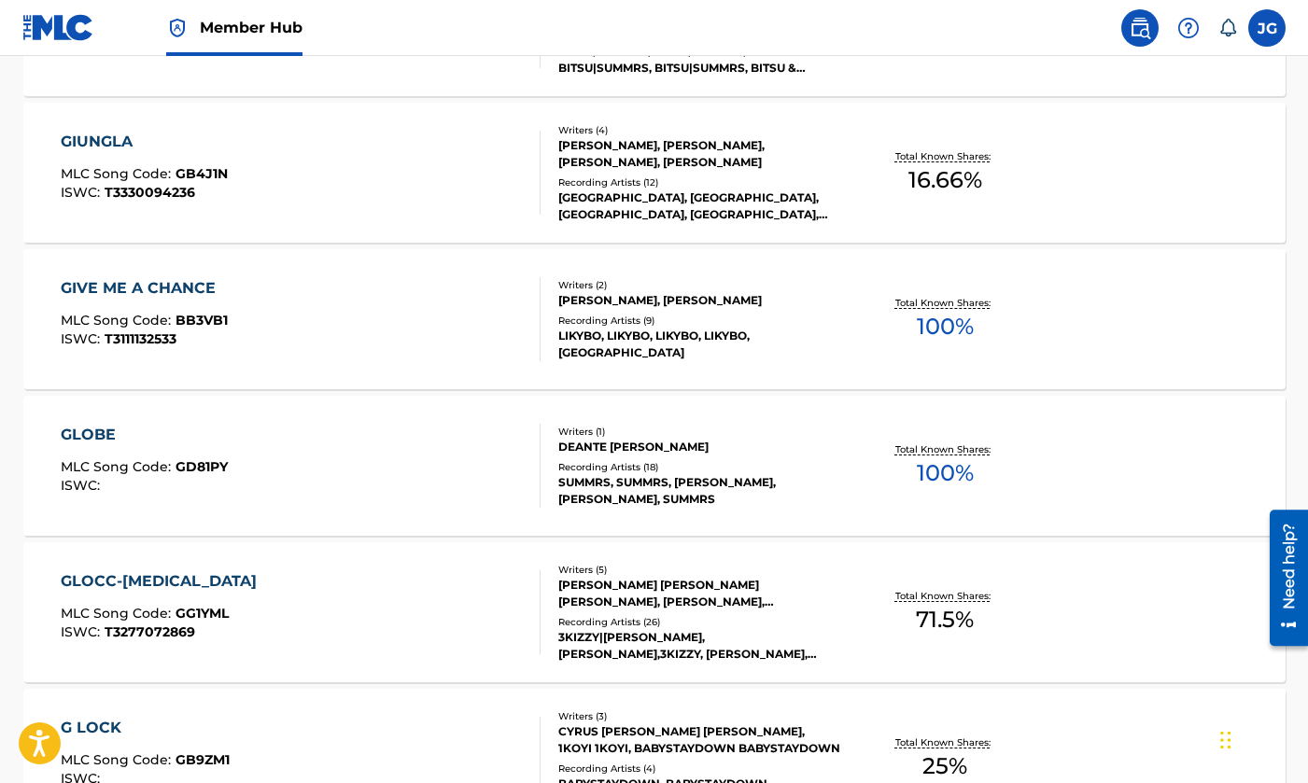
click at [456, 497] on div "GLOBE MLC Song Code : GD81PY ISWC :" at bounding box center [301, 466] width 480 height 84
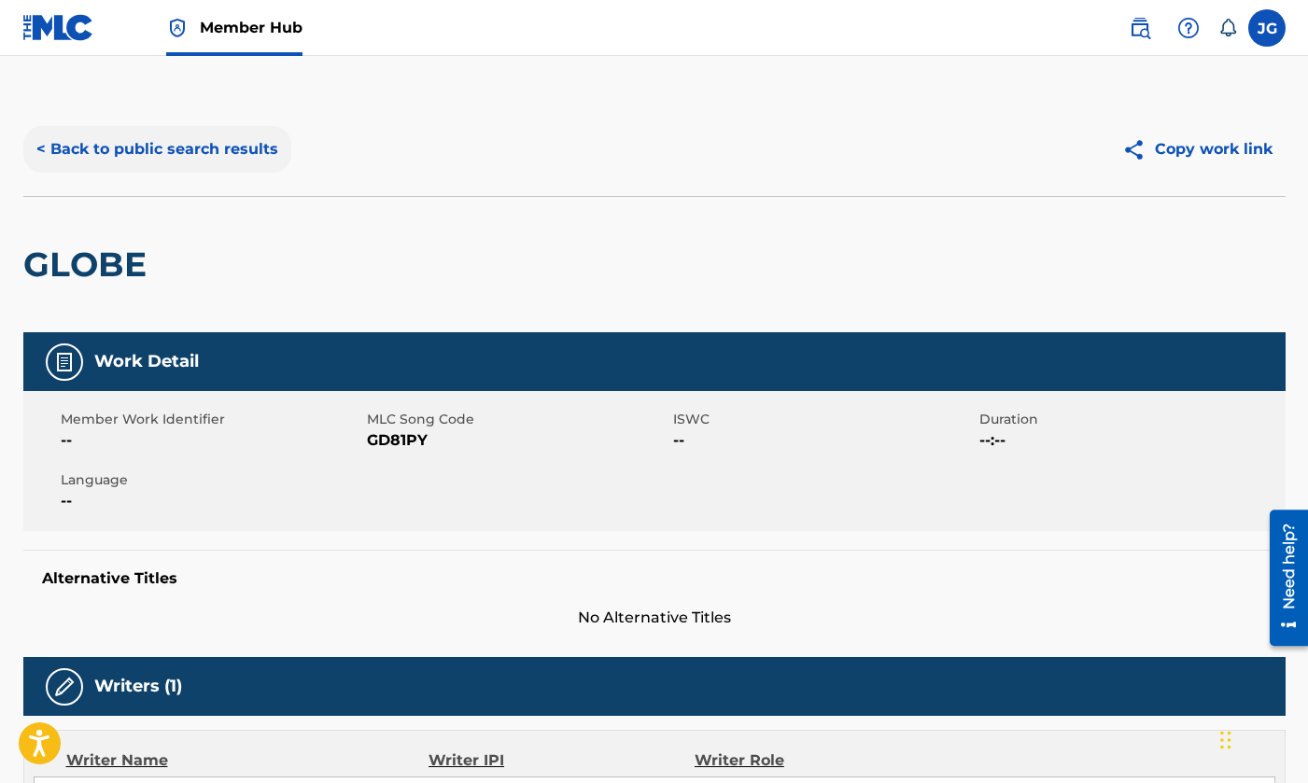
scroll to position [-1, 0]
click at [132, 151] on button "< Back to public search results" at bounding box center [157, 149] width 268 height 47
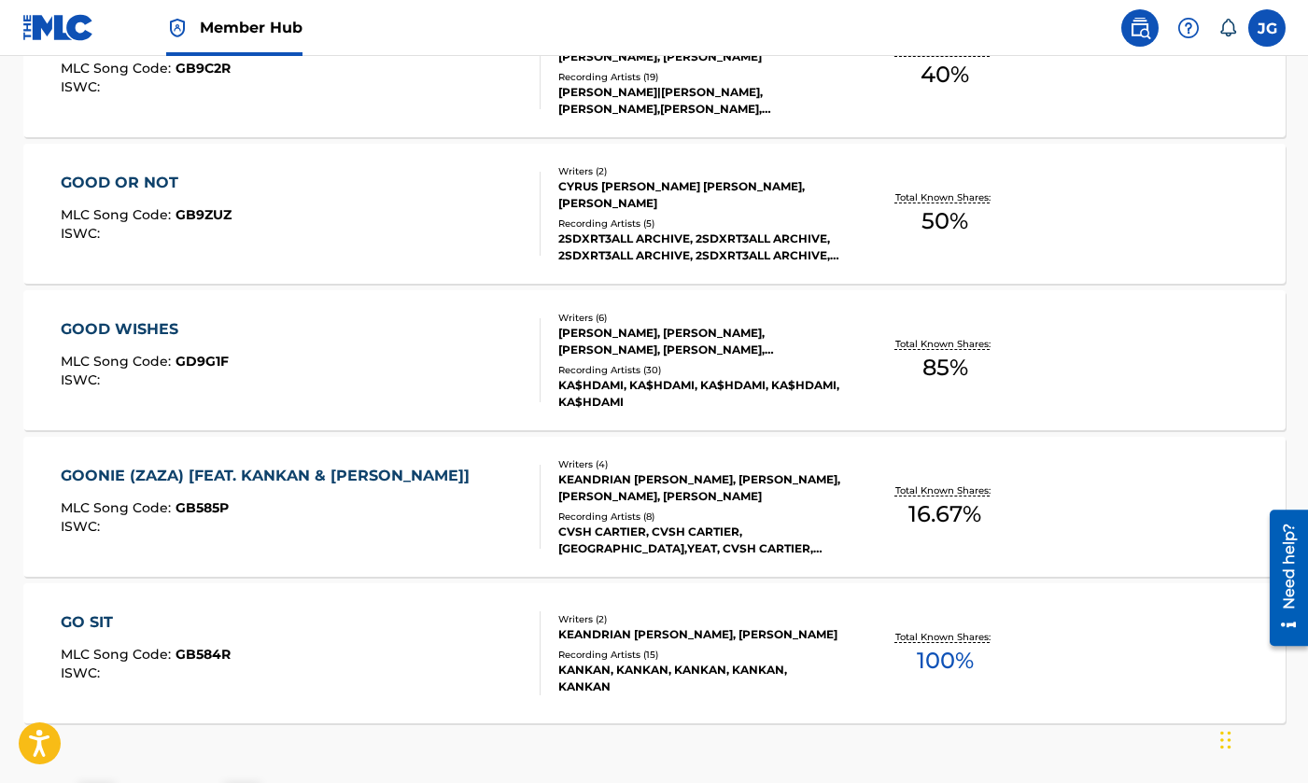
scroll to position [14684, 0]
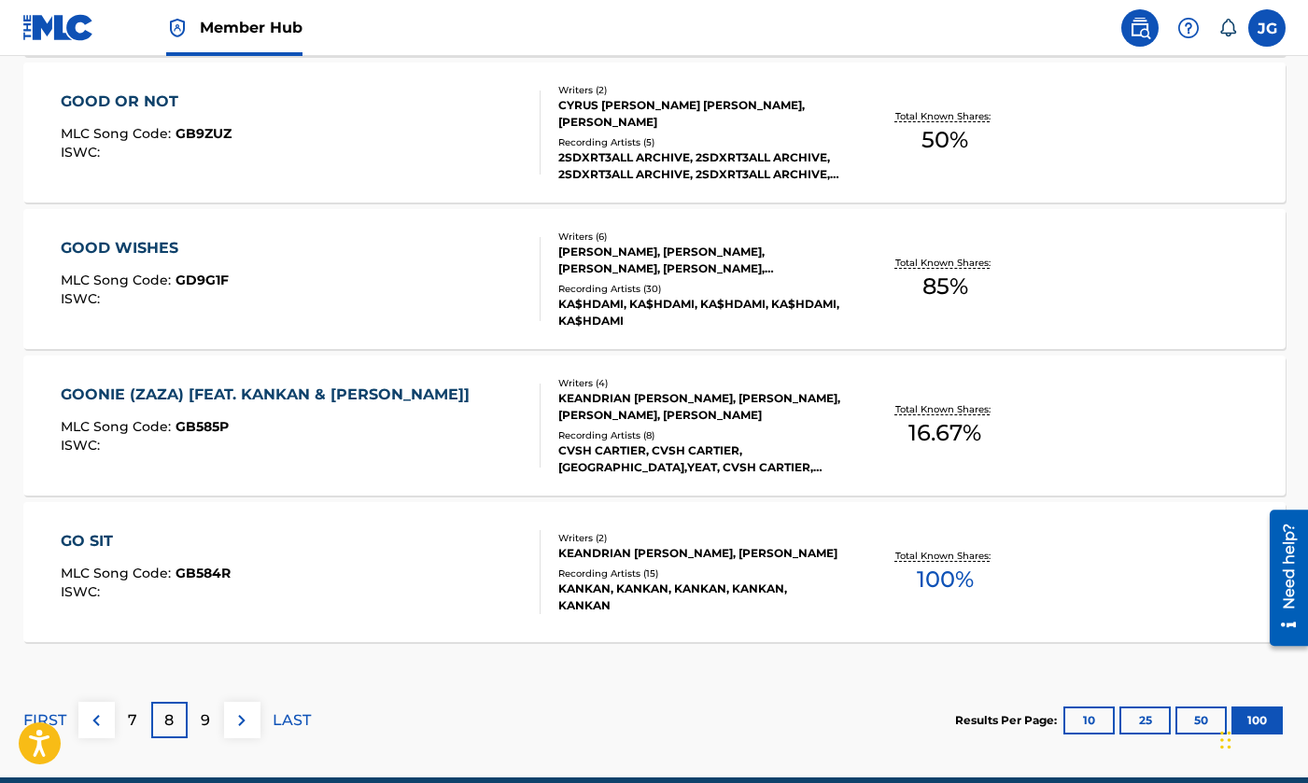
click at [450, 567] on div "GO SIT MLC Song Code : GB584R ISWC :" at bounding box center [301, 572] width 480 height 84
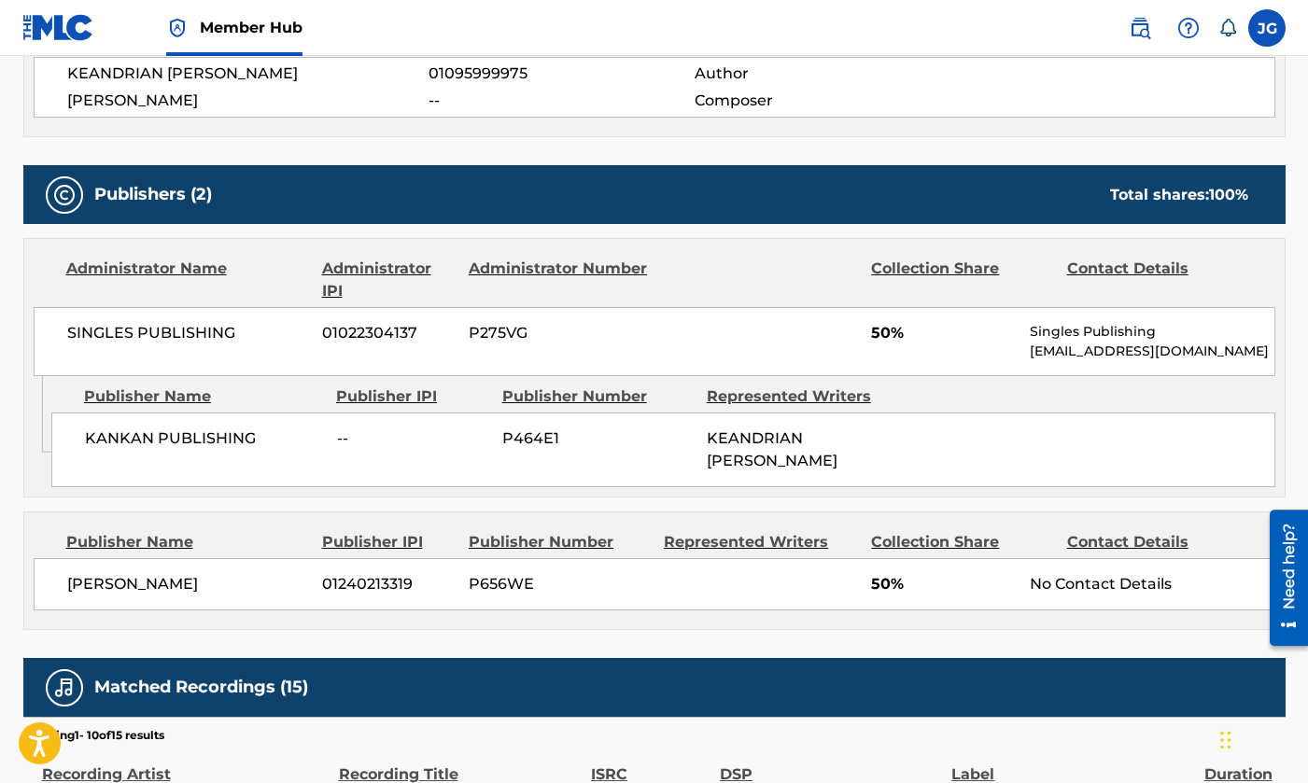
scroll to position [886, 0]
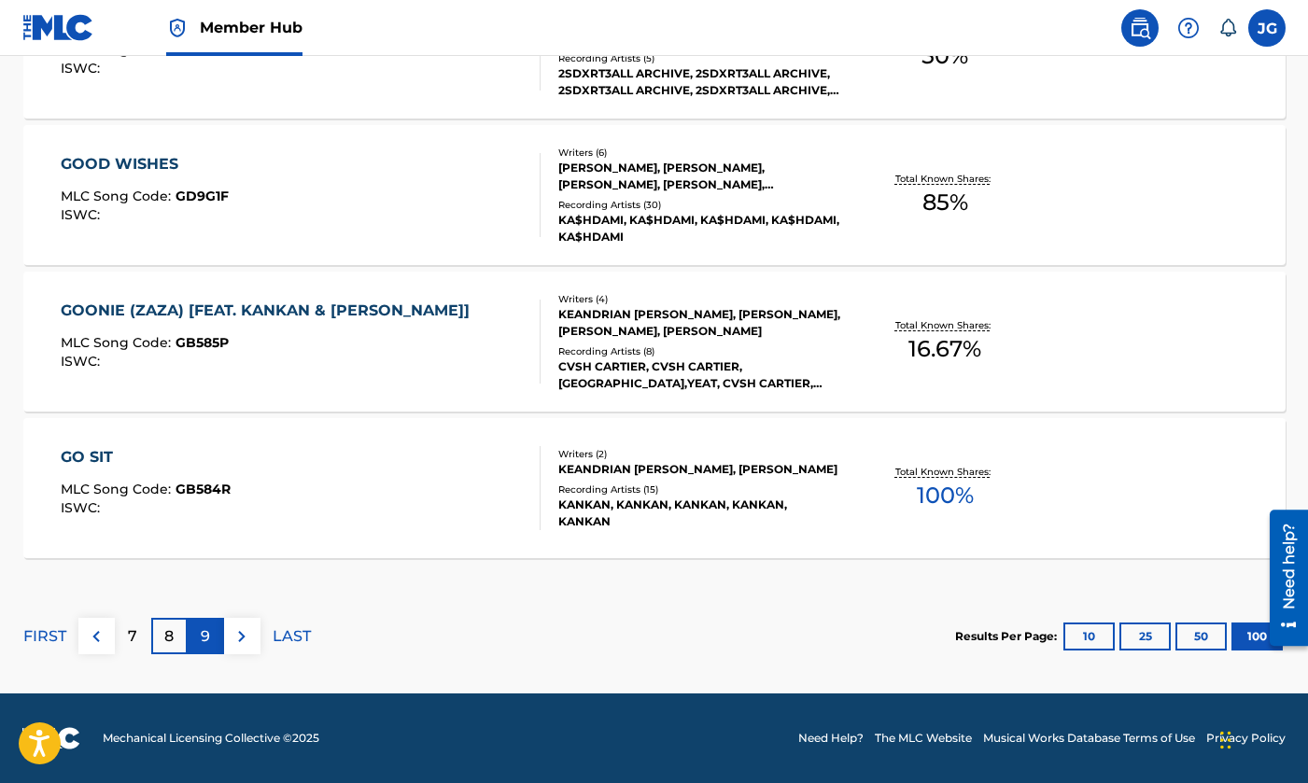
click at [199, 649] on div "9" at bounding box center [206, 636] width 36 height 36
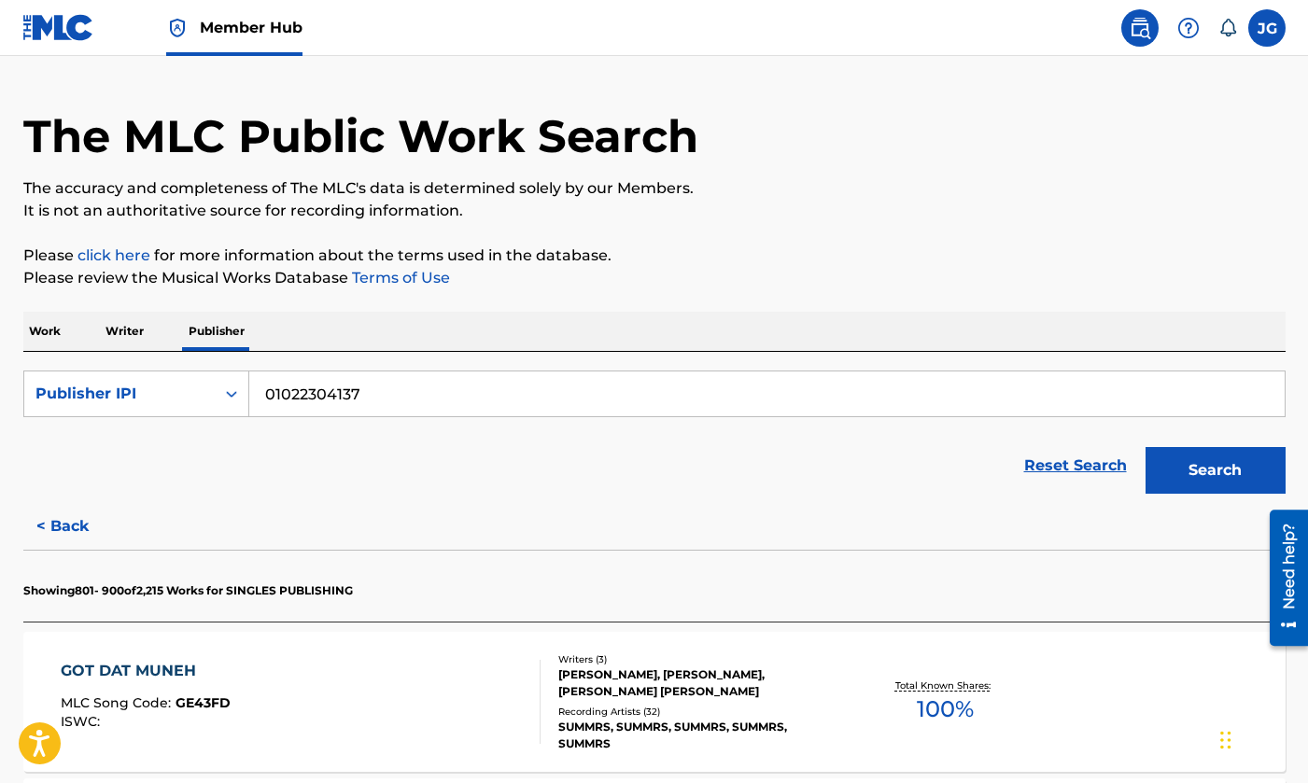
scroll to position [85, 0]
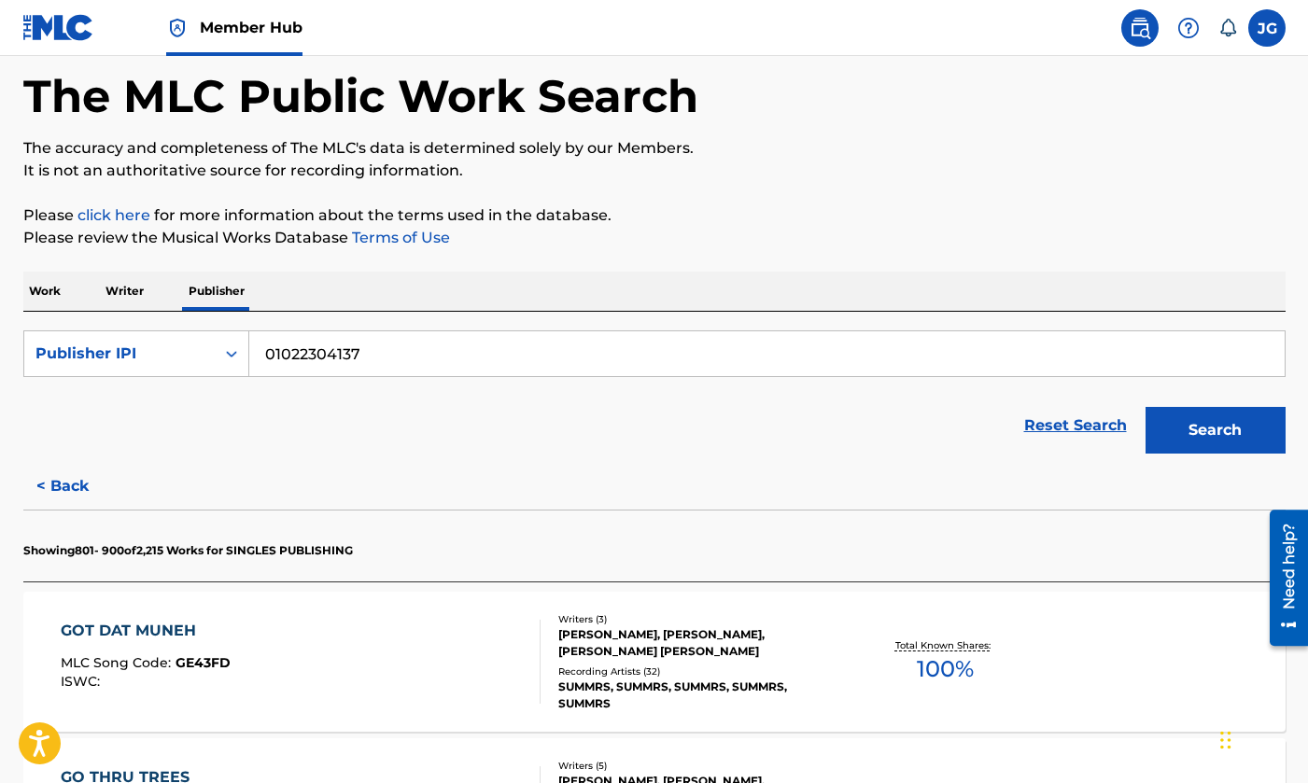
click at [391, 636] on div "GOT DAT MUNEH MLC Song Code : GE43FD ISWC :" at bounding box center [301, 662] width 480 height 84
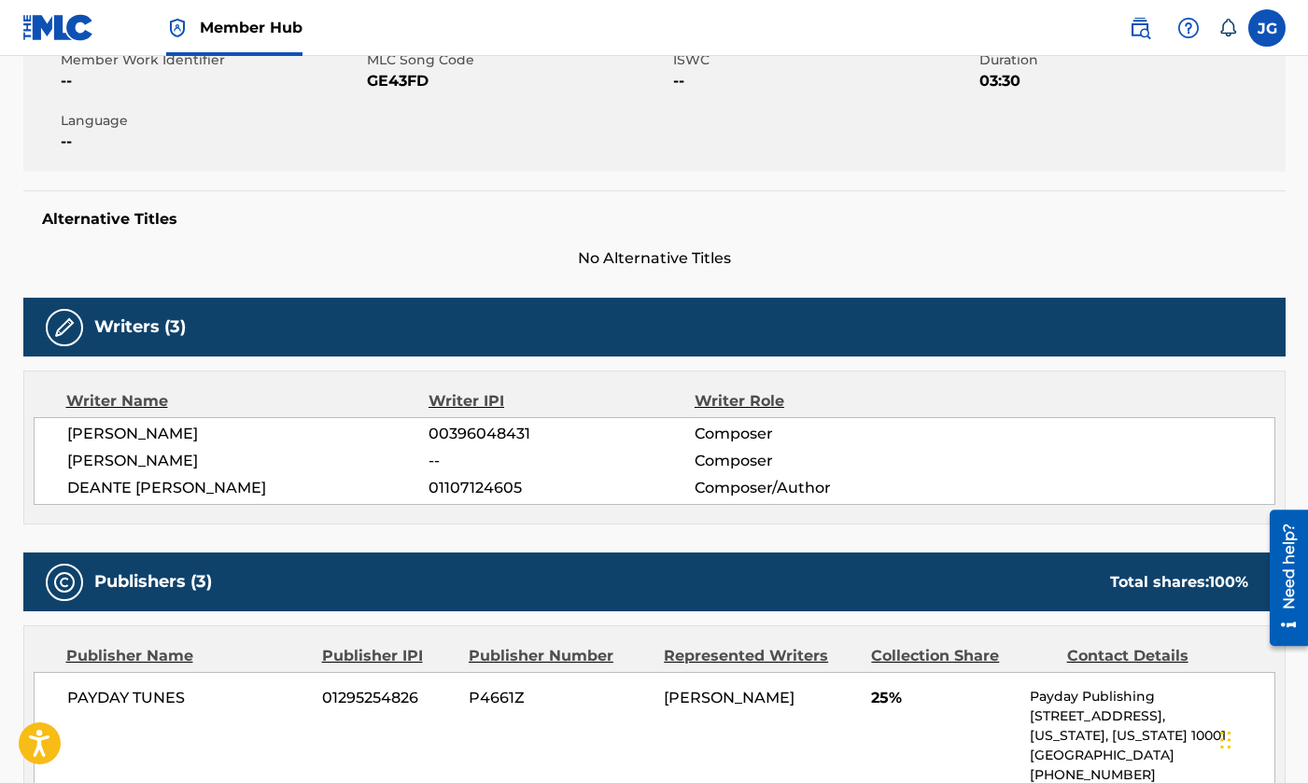
scroll to position [359, 0]
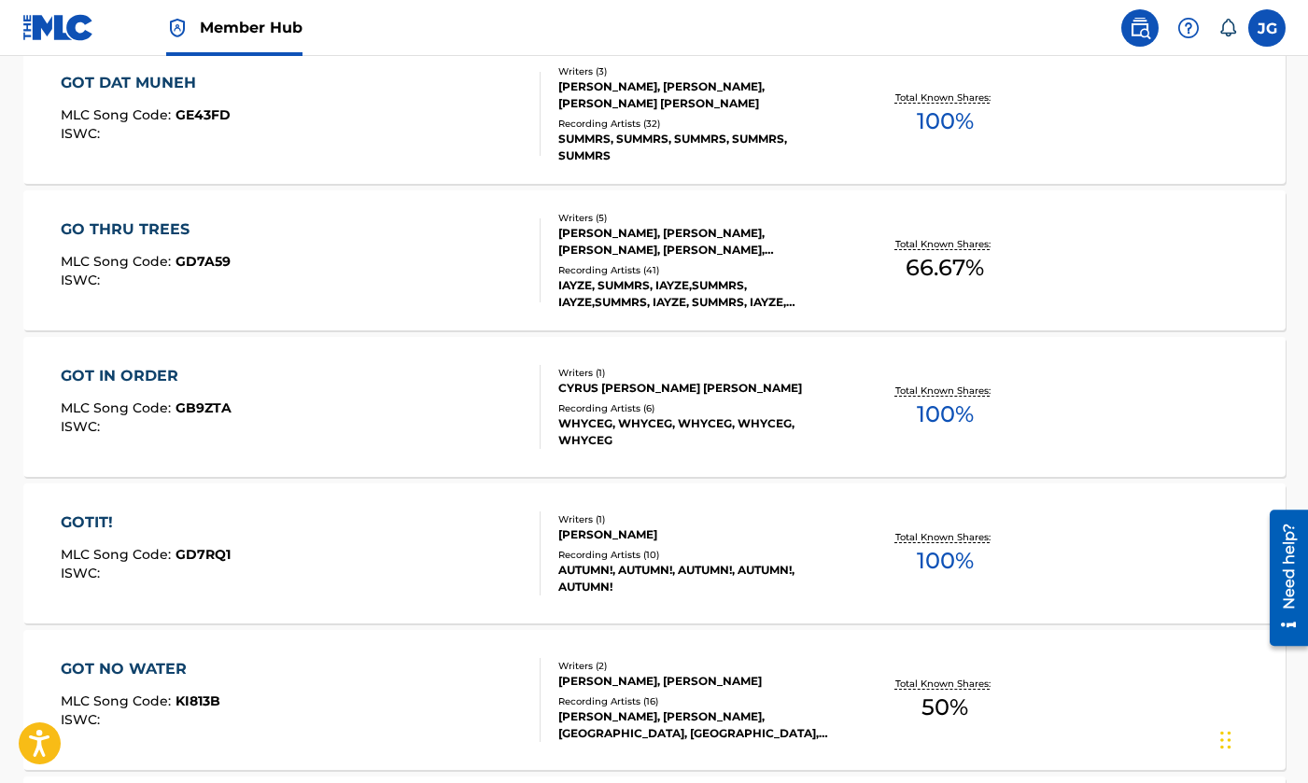
scroll to position [668, 0]
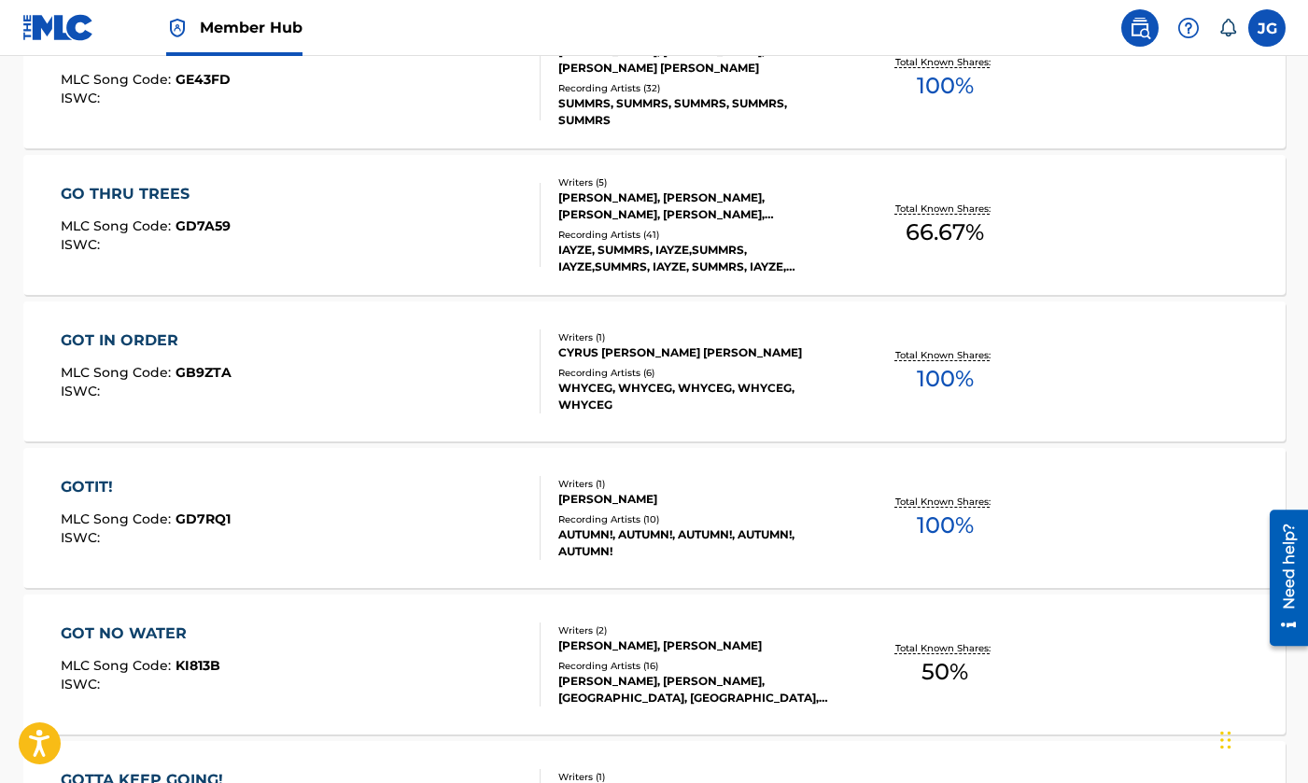
click at [409, 370] on div "GOT IN ORDER MLC Song Code : GB9ZTA ISWC :" at bounding box center [301, 372] width 480 height 84
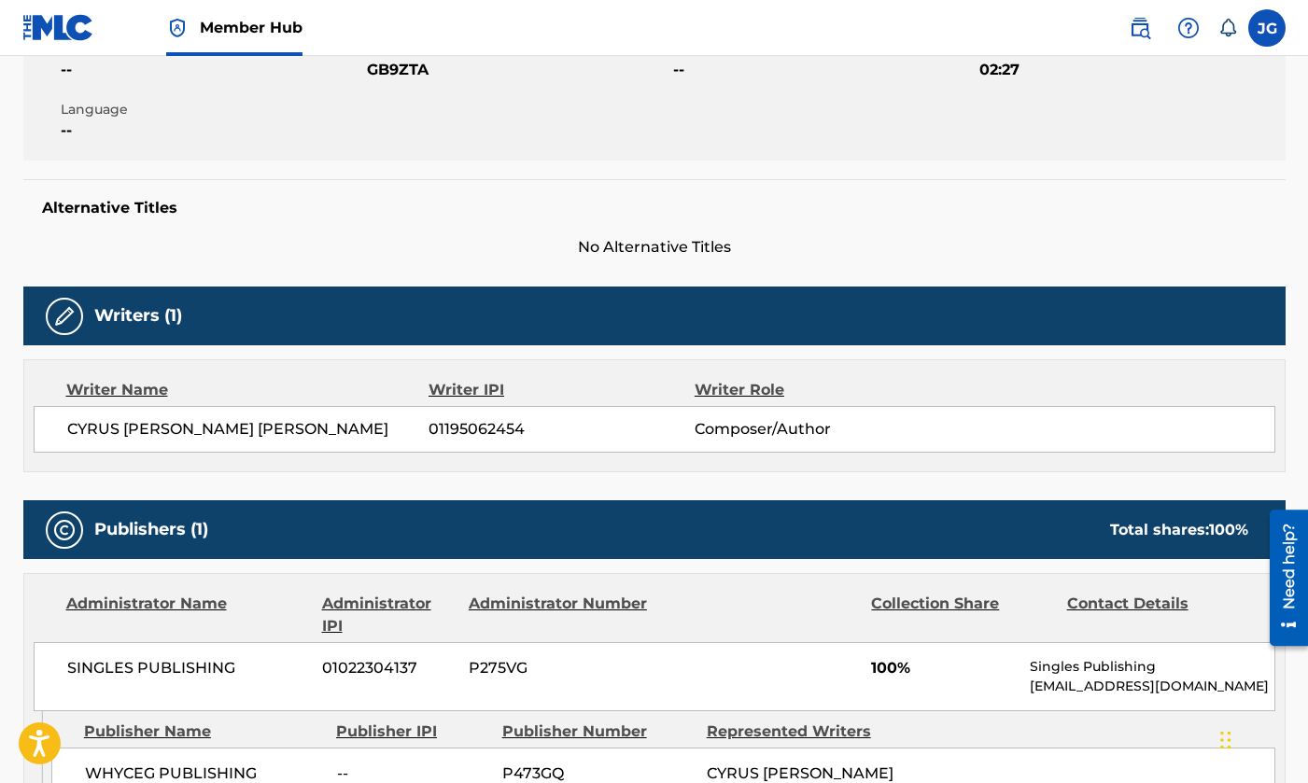
scroll to position [437, 0]
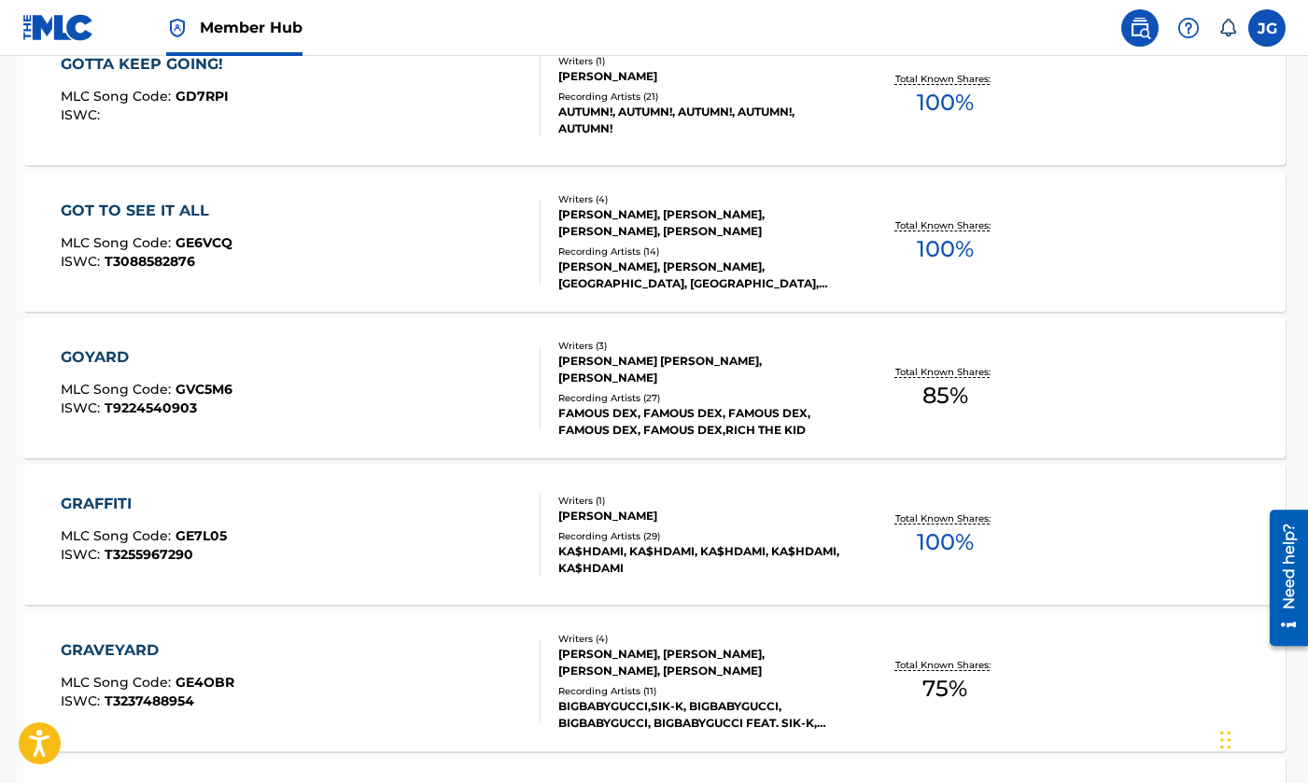
scroll to position [1389, 0]
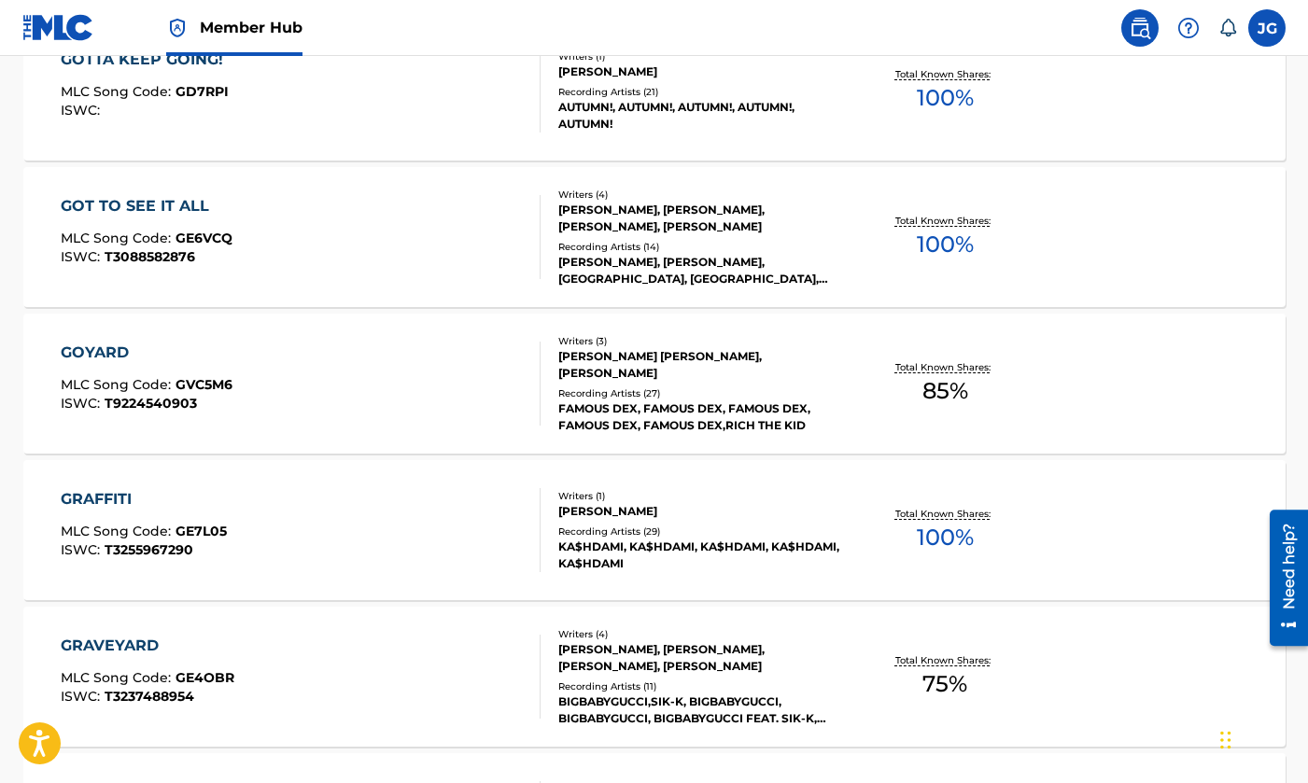
click at [368, 535] on div "GRAFFITI MLC Song Code : GE7L05 ISWC : T3255967290" at bounding box center [301, 530] width 480 height 84
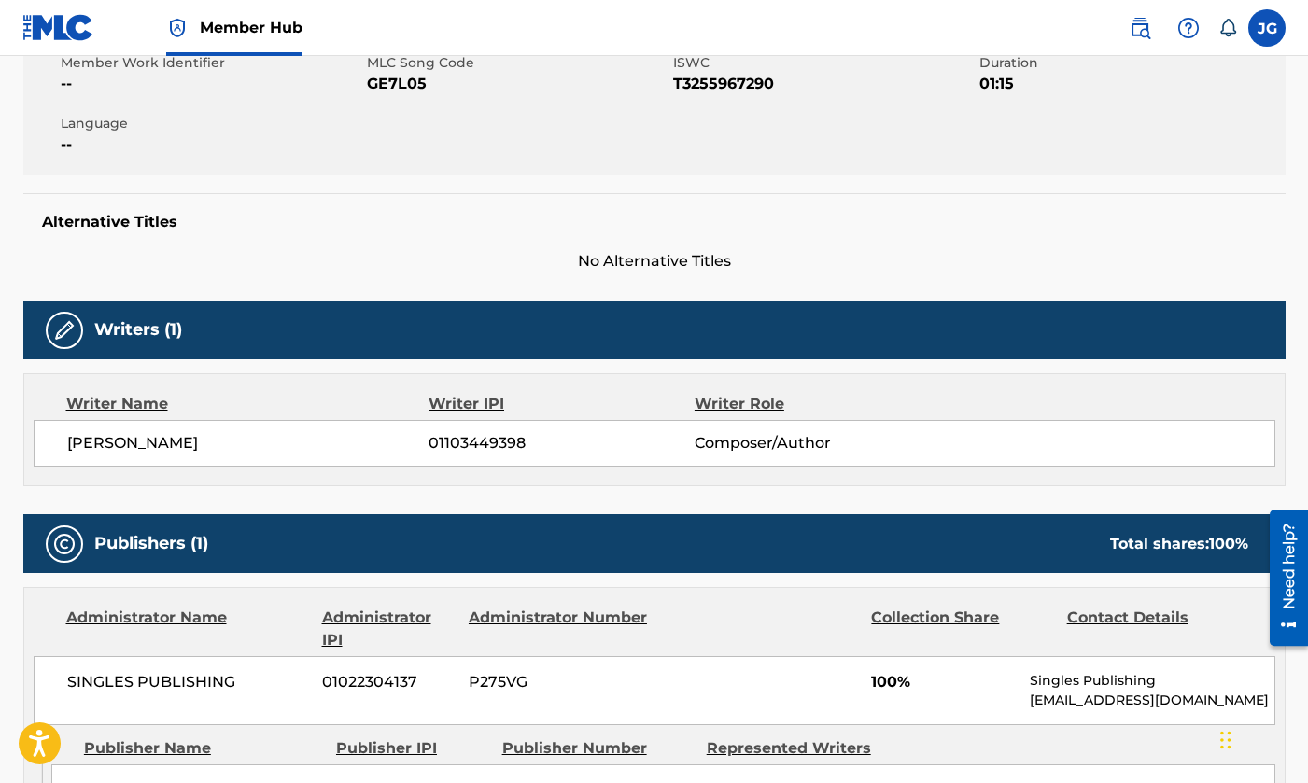
scroll to position [358, 0]
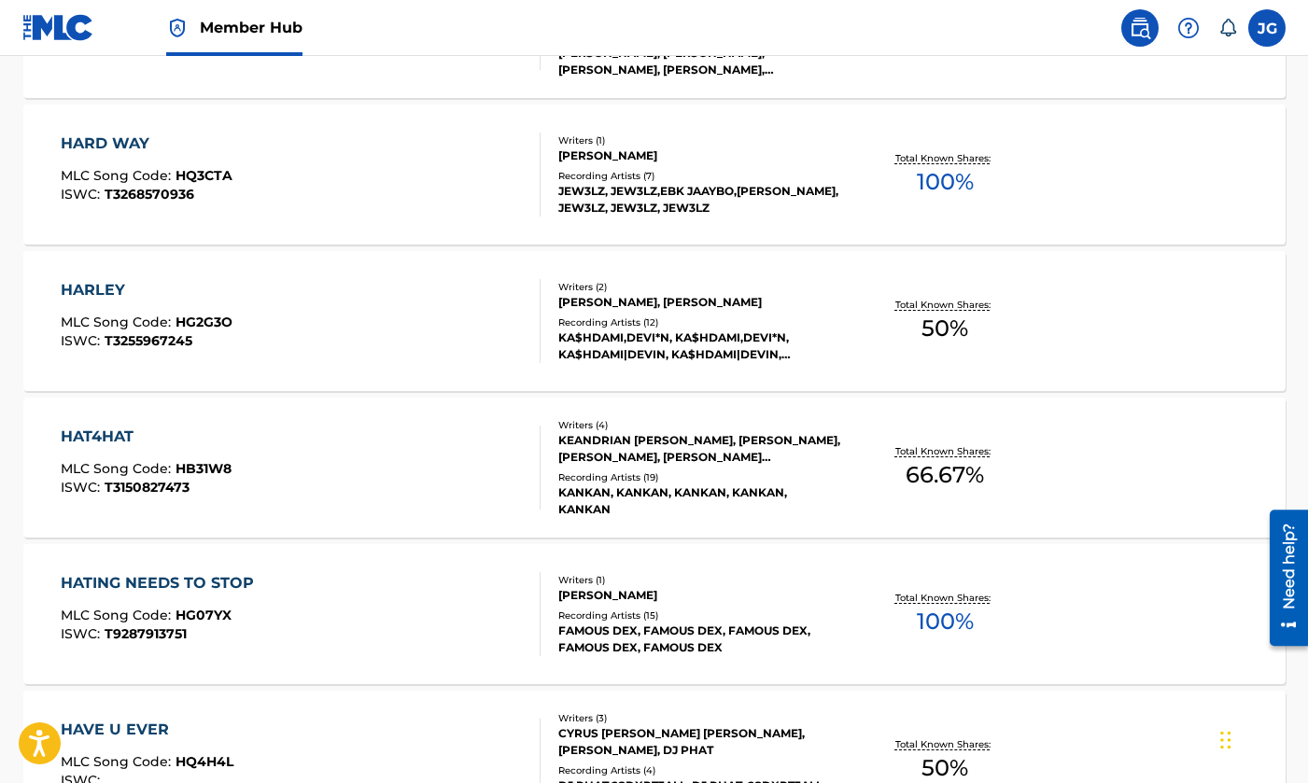
scroll to position [5114, 0]
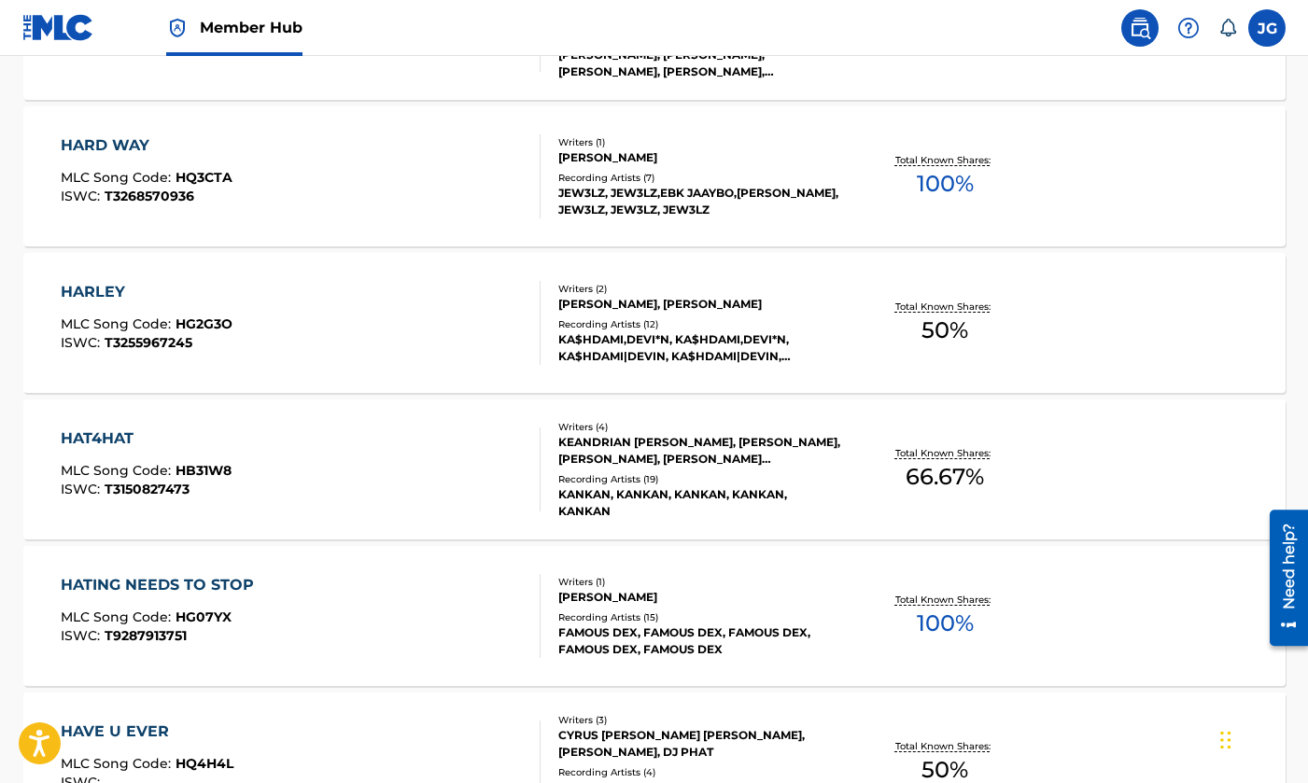
click at [390, 165] on div "HARD WAY MLC Song Code : HQ3CTA ISWC : T3268570936" at bounding box center [301, 176] width 480 height 84
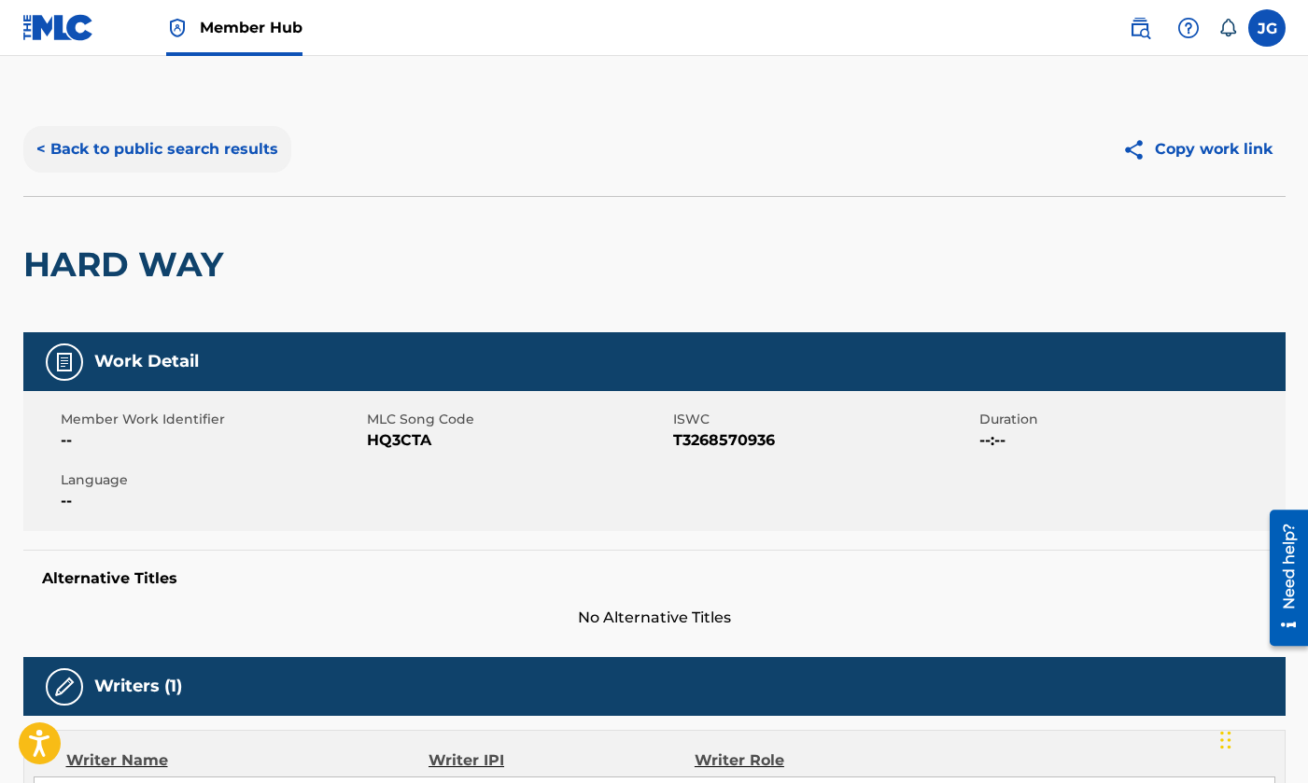
click at [221, 135] on button "< Back to public search results" at bounding box center [157, 149] width 268 height 47
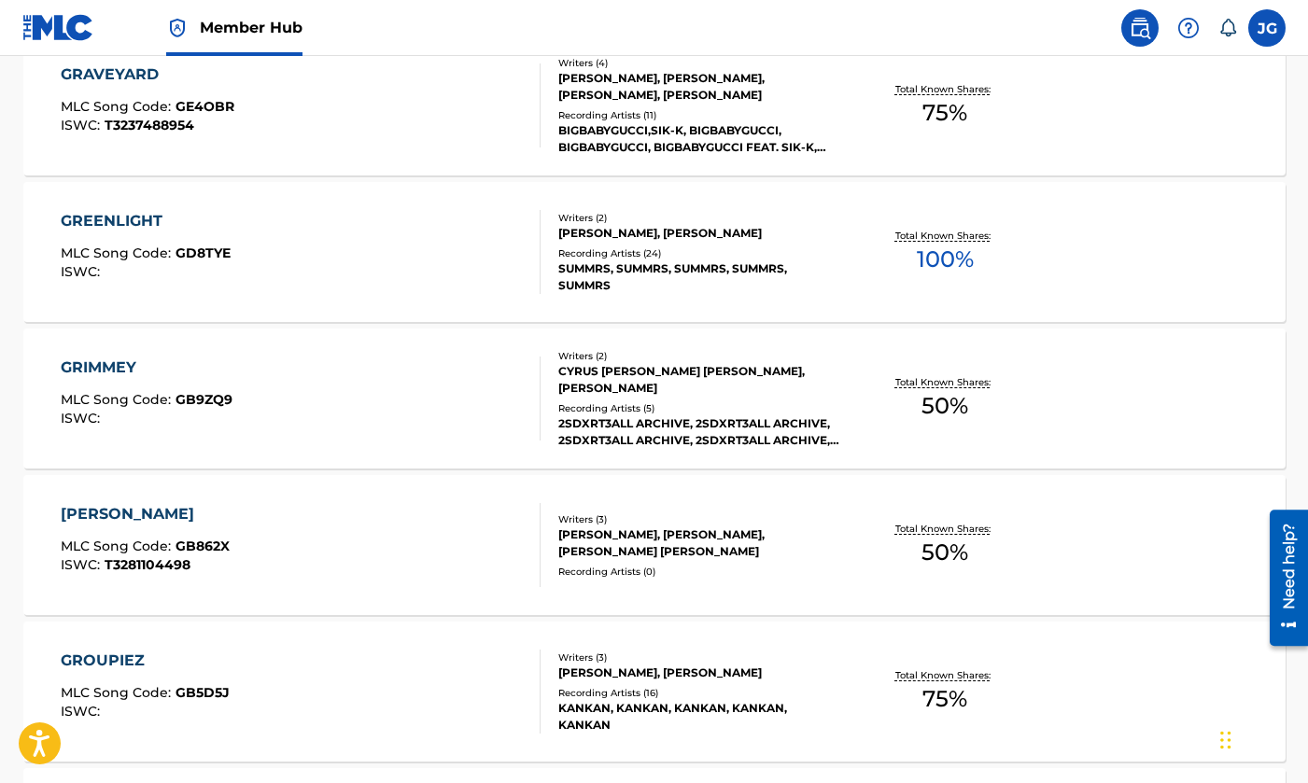
scroll to position [1911, 0]
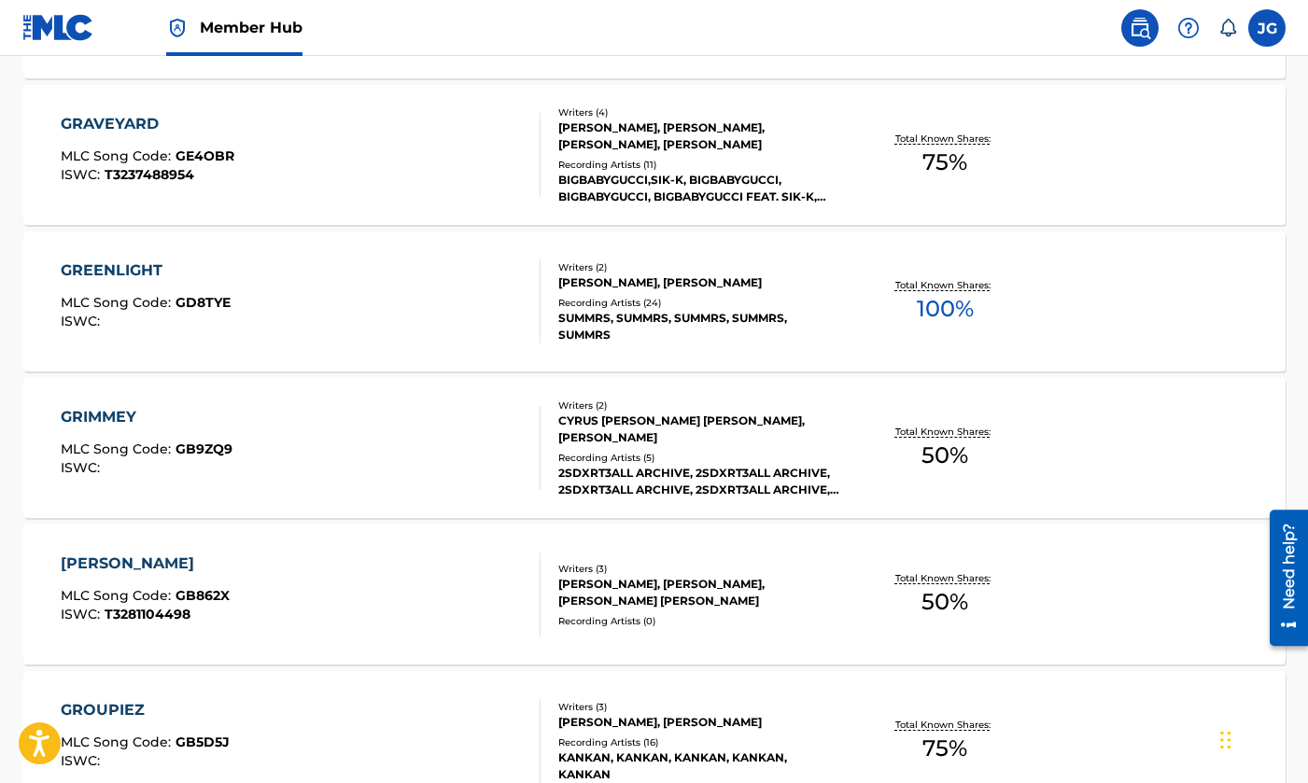
click at [453, 310] on div "GREENLIGHT MLC Song Code : GD8TYE ISWC :" at bounding box center [301, 302] width 480 height 84
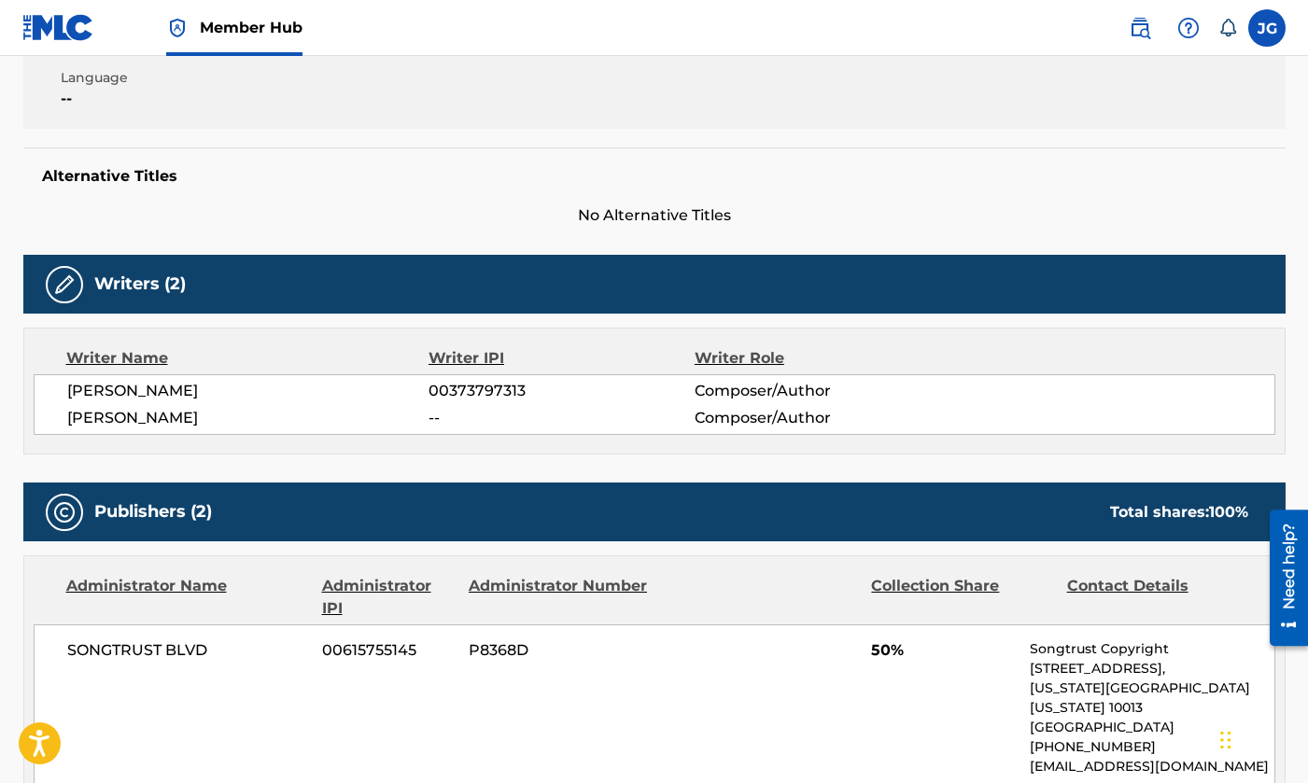
scroll to position [592, 0]
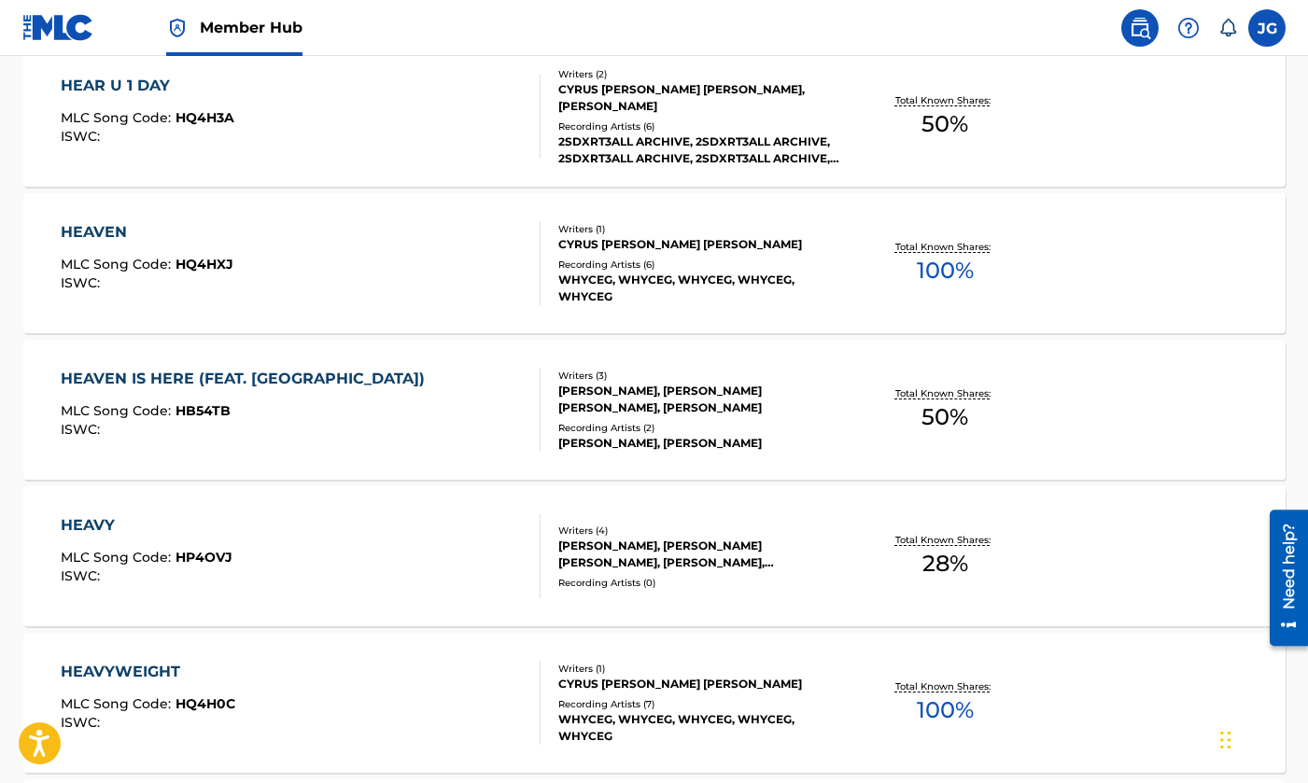
scroll to position [7810, 0]
click at [423, 235] on div "HEAVEN MLC Song Code : HQ4HXJ ISWC :" at bounding box center [301, 264] width 480 height 84
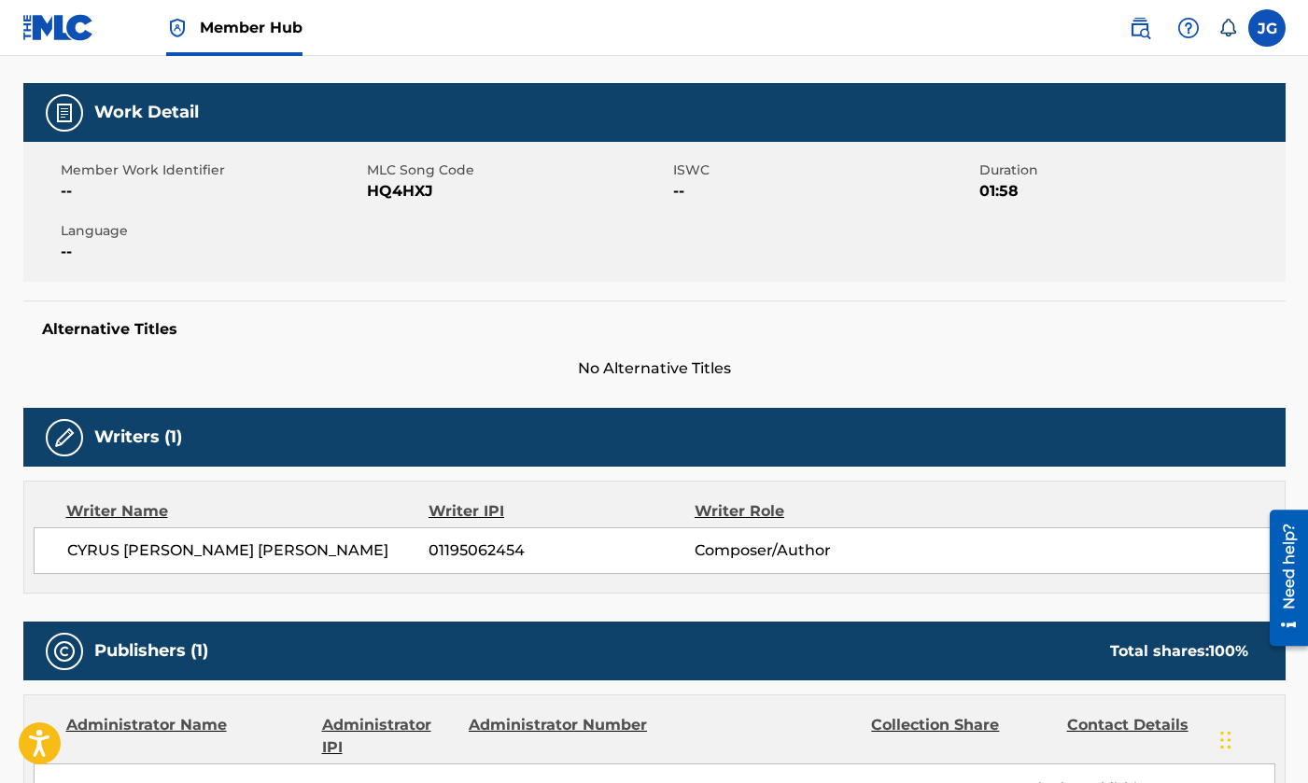
scroll to position [723, 0]
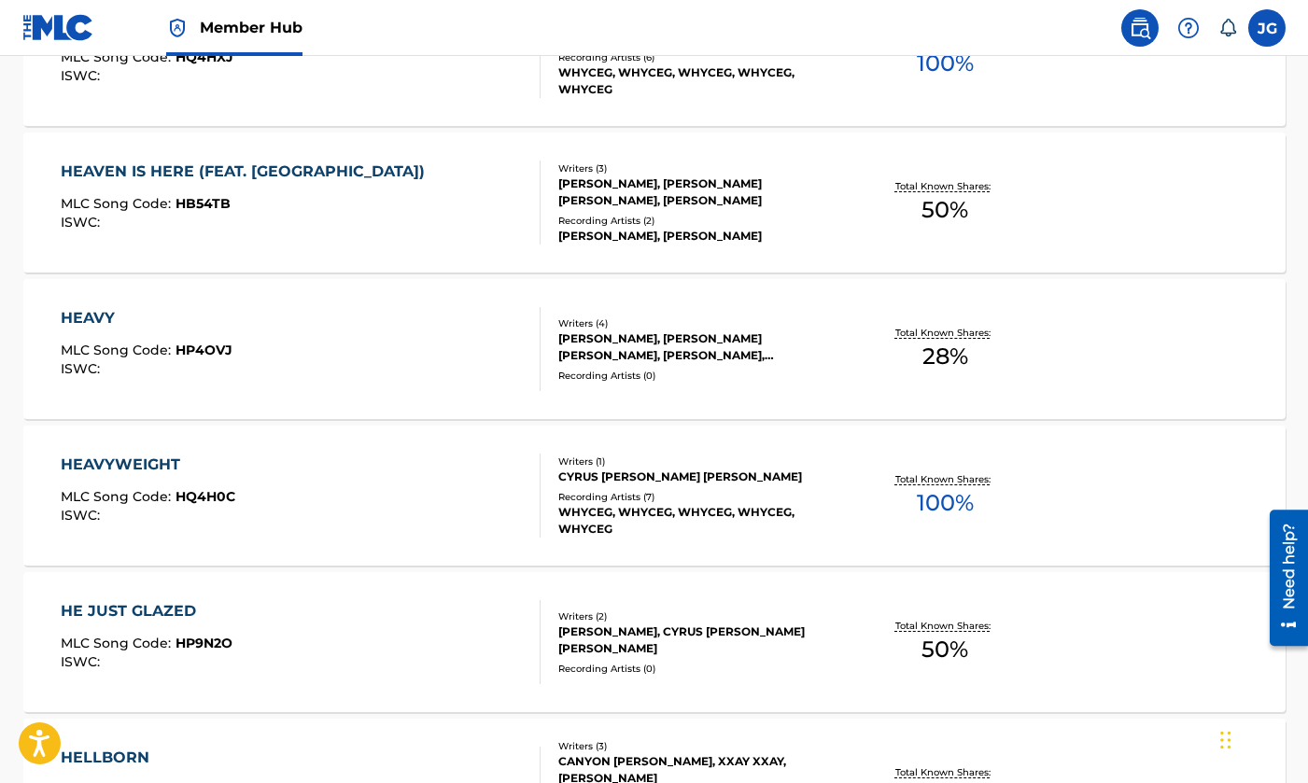
scroll to position [8064, 0]
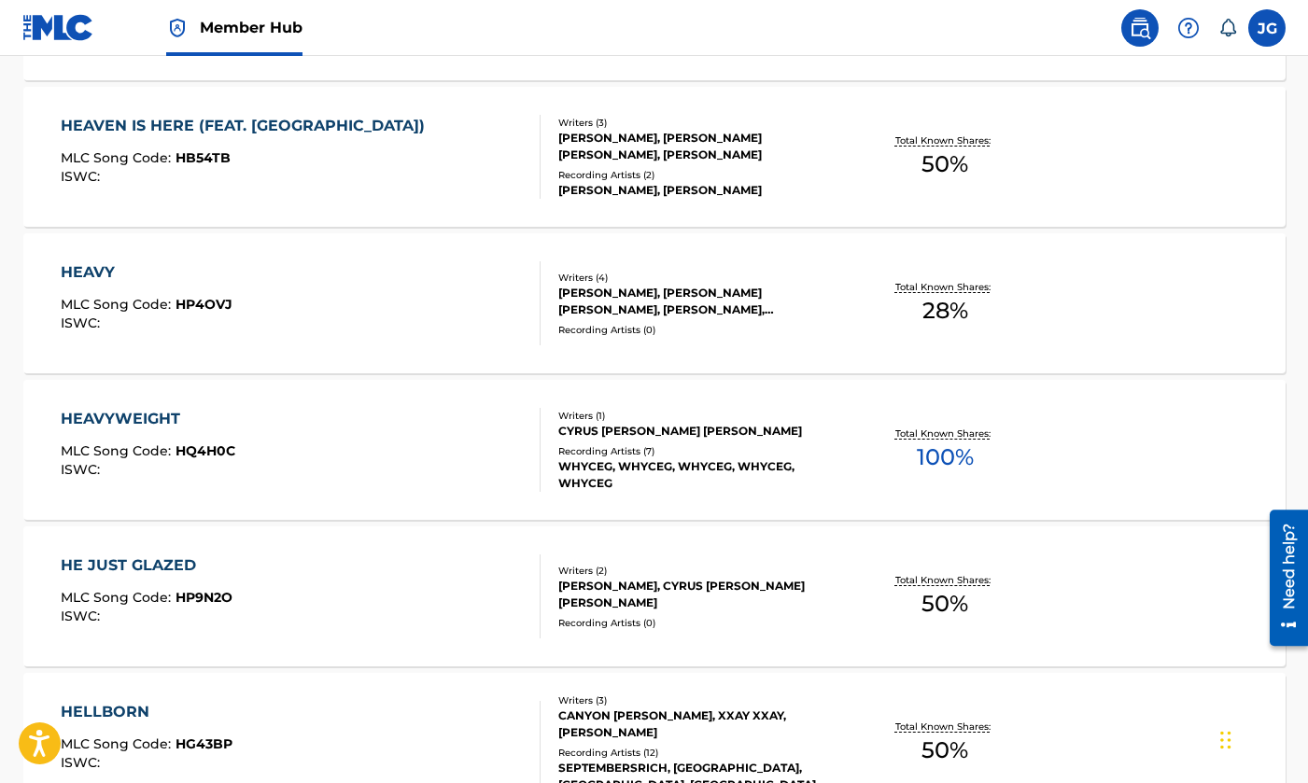
click at [532, 485] on div at bounding box center [532, 450] width 15 height 84
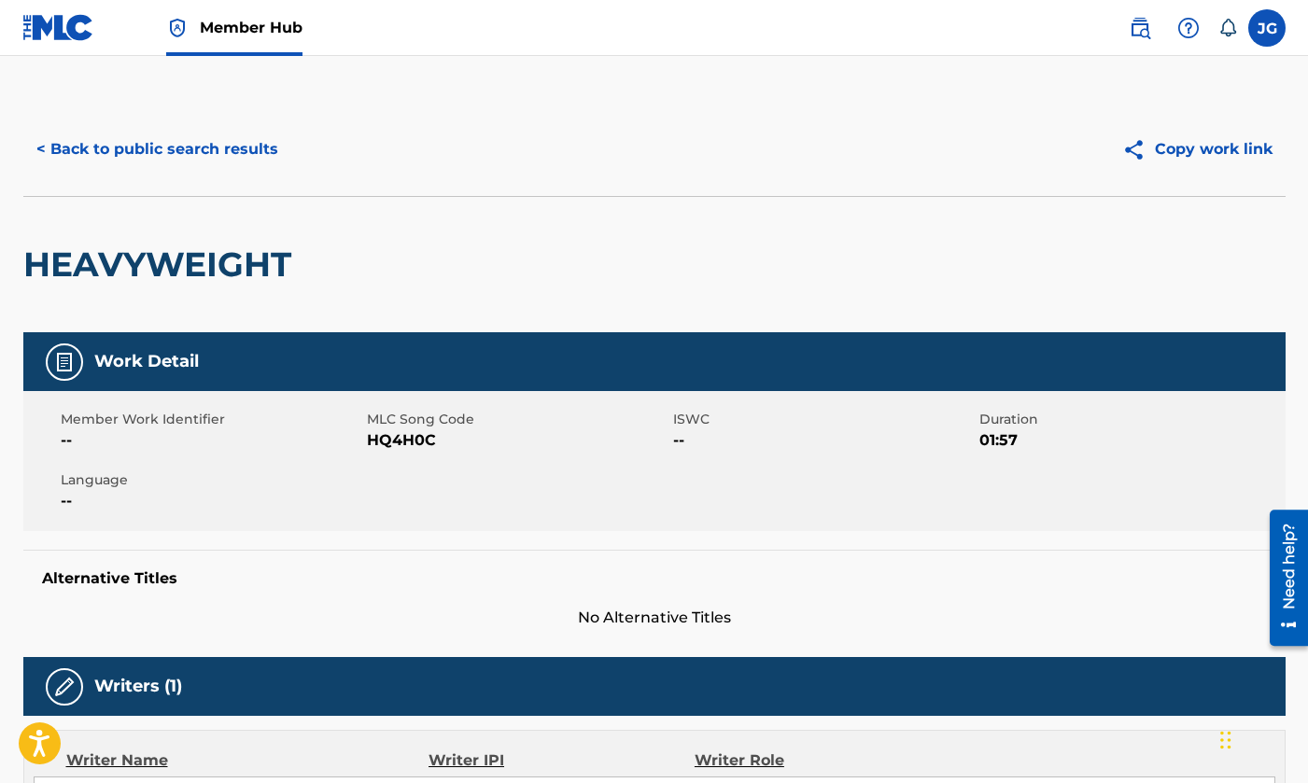
scroll to position [770, 0]
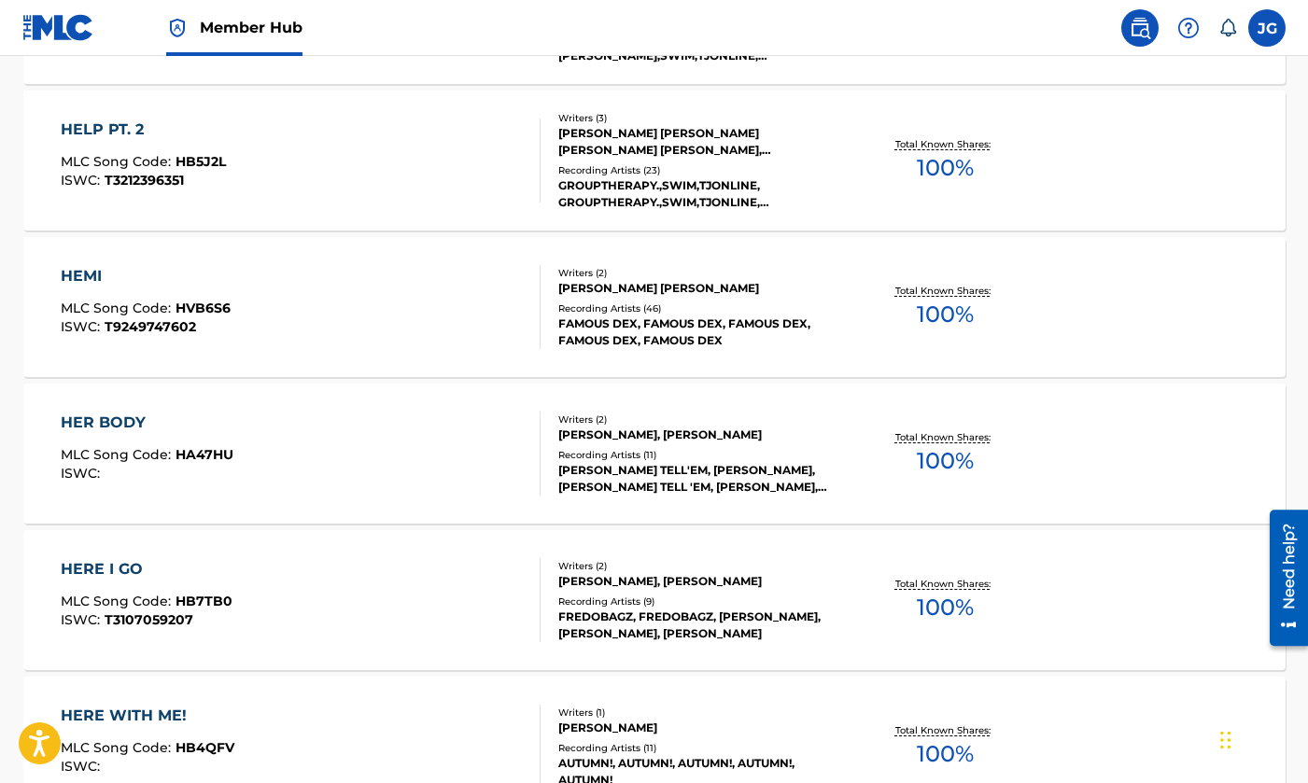
scroll to position [9528, 0]
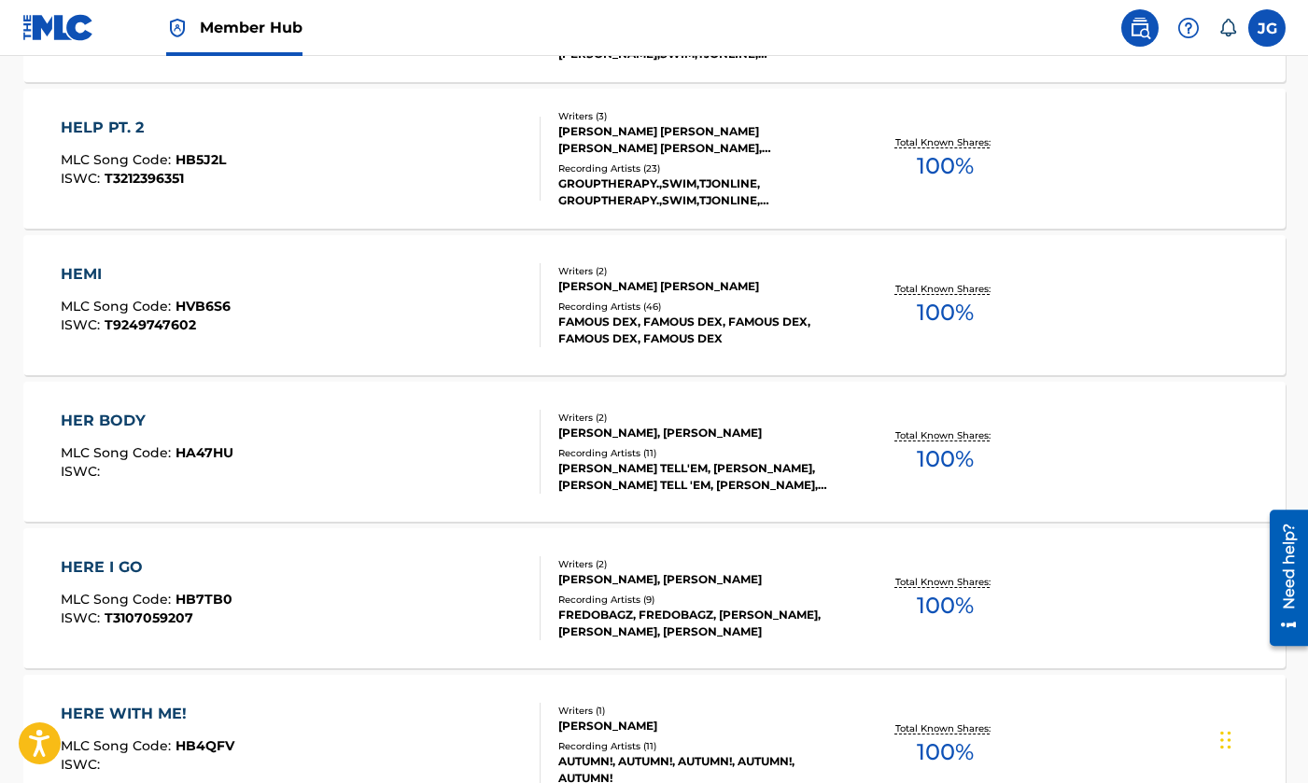
click at [313, 630] on div "HERE I GO MLC Song Code : HB7TB0 ISWC : T3107059207" at bounding box center [301, 598] width 480 height 84
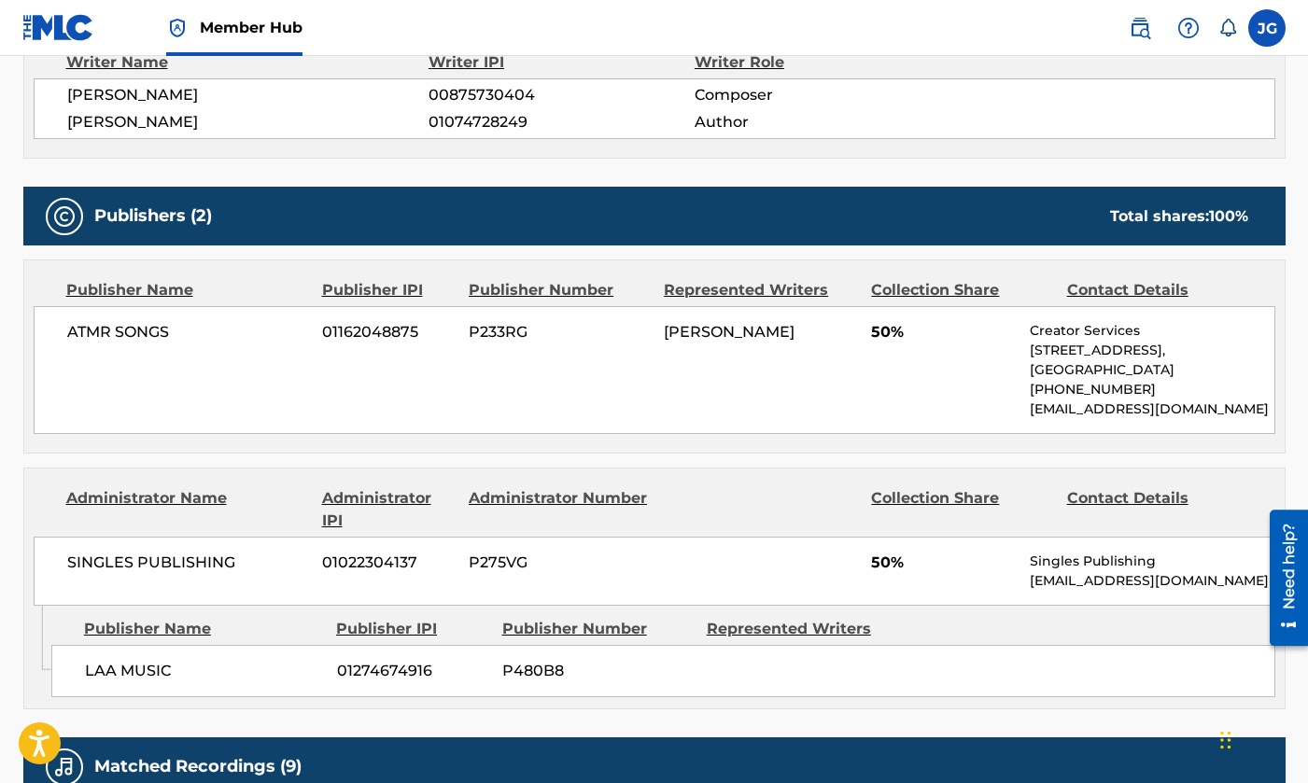
scroll to position [699, 0]
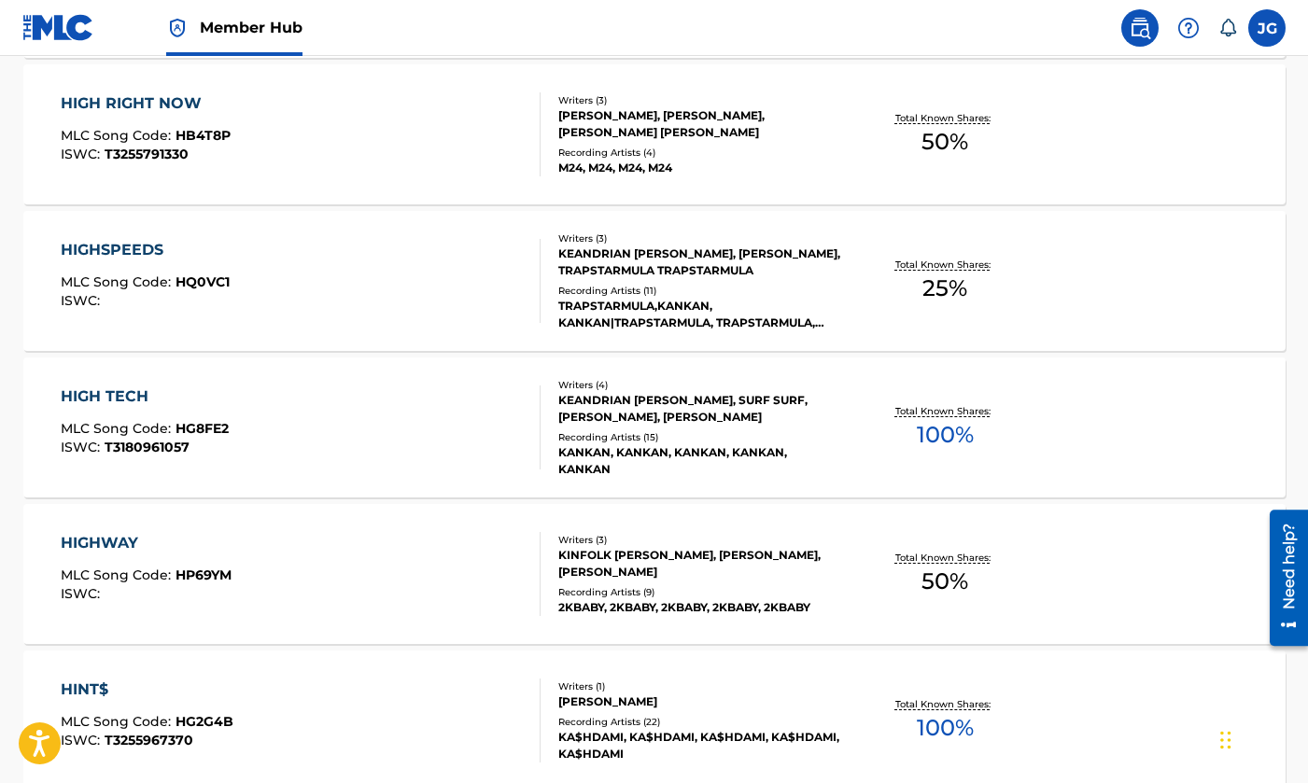
scroll to position [11246, 0]
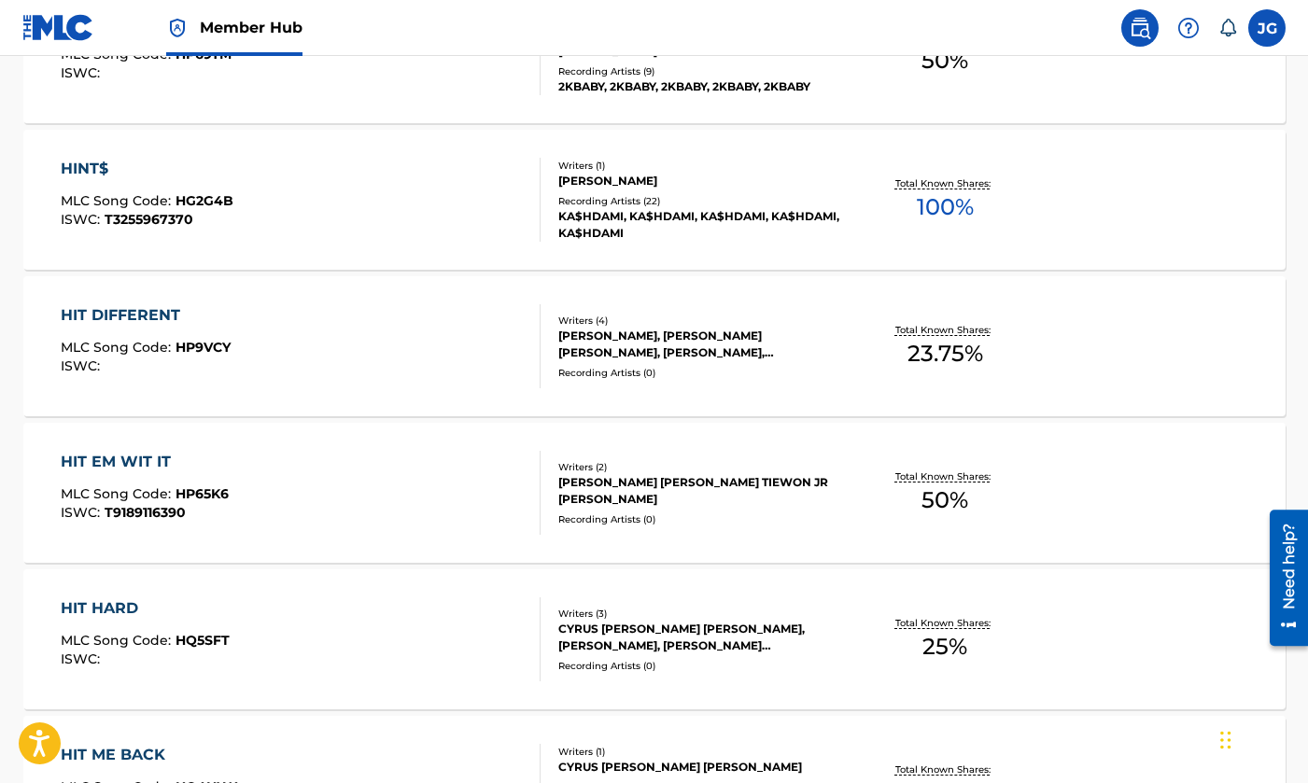
click at [310, 221] on div "HINT$ MLC Song Code : HG2G4B ISWC : T3255967370" at bounding box center [301, 200] width 480 height 84
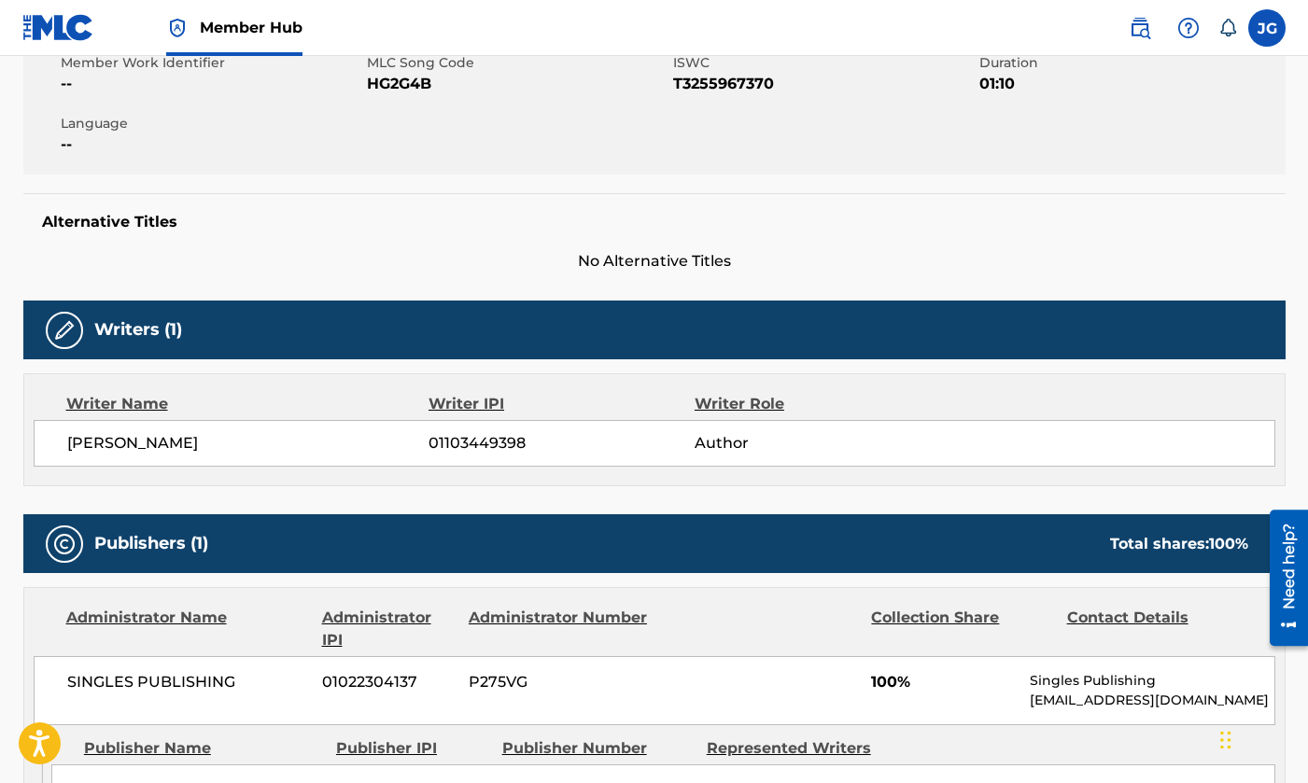
scroll to position [407, 0]
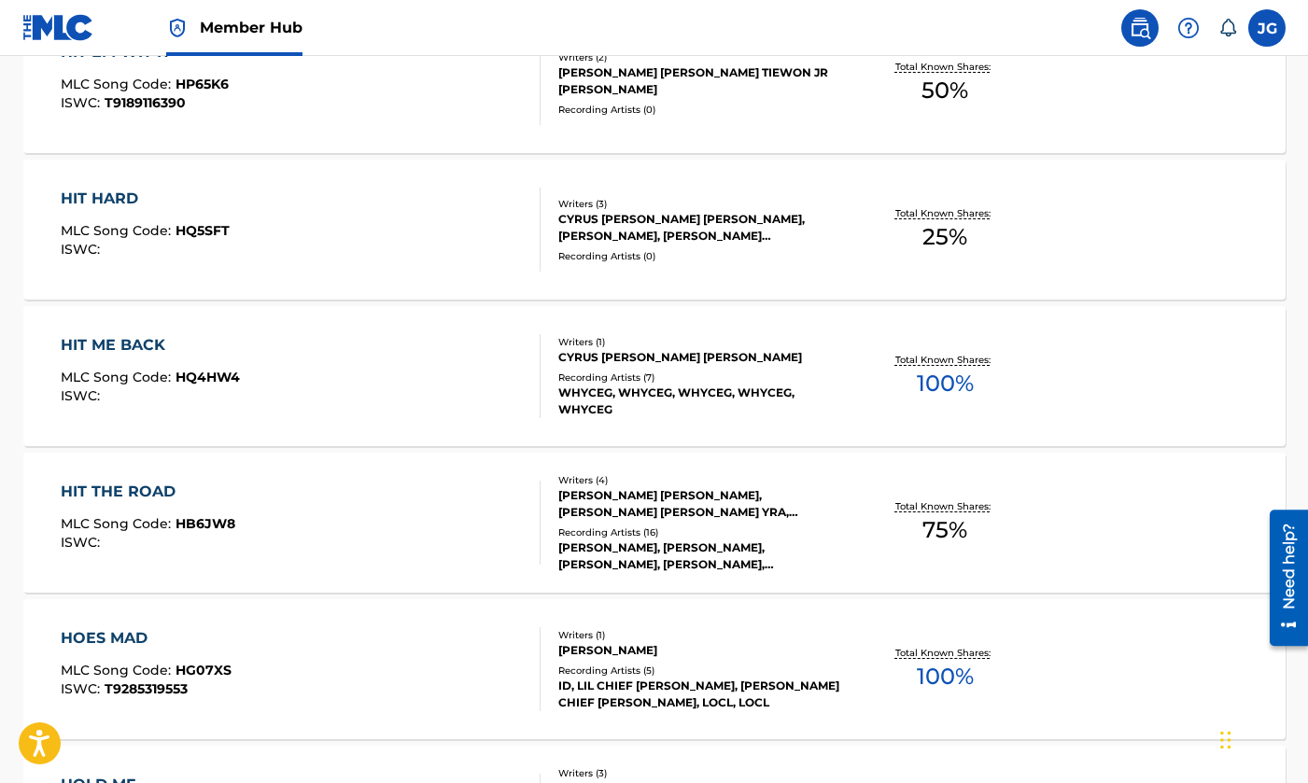
scroll to position [14369, 0]
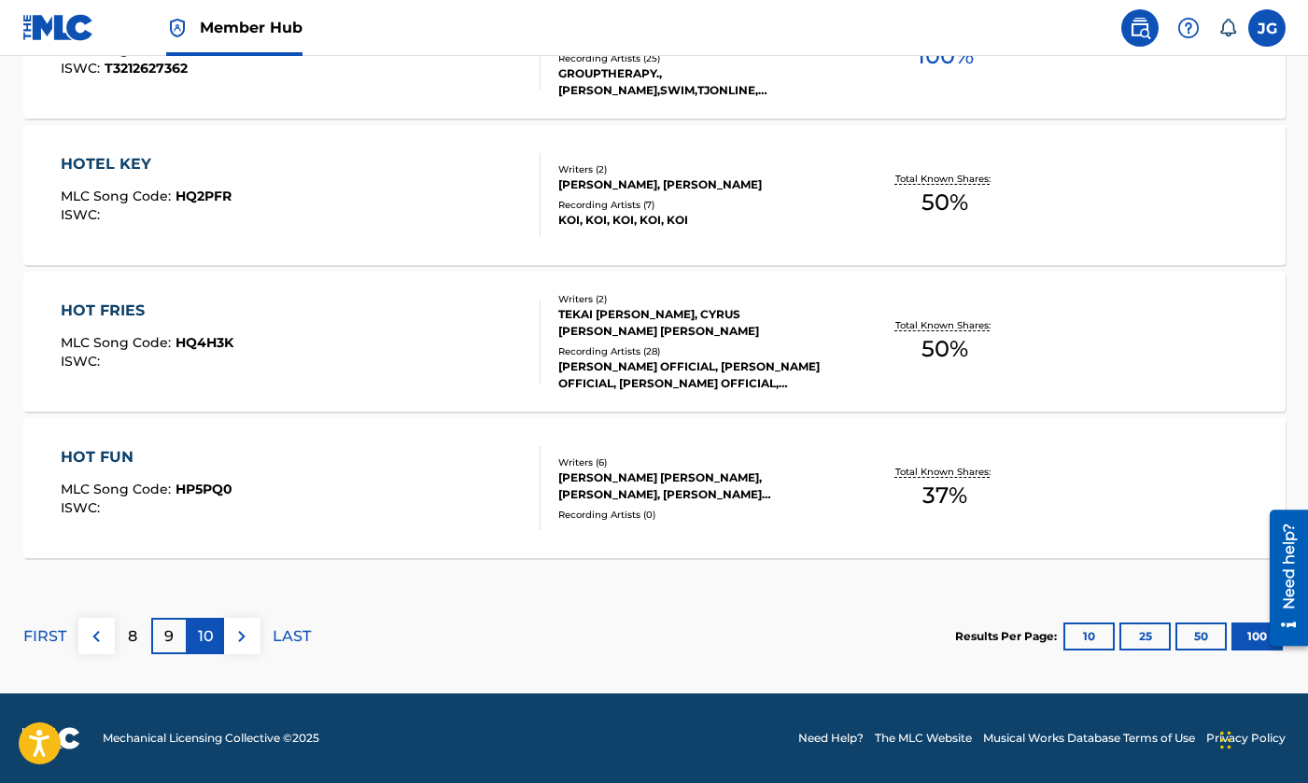
click at [214, 629] on div "10" at bounding box center [206, 636] width 36 height 36
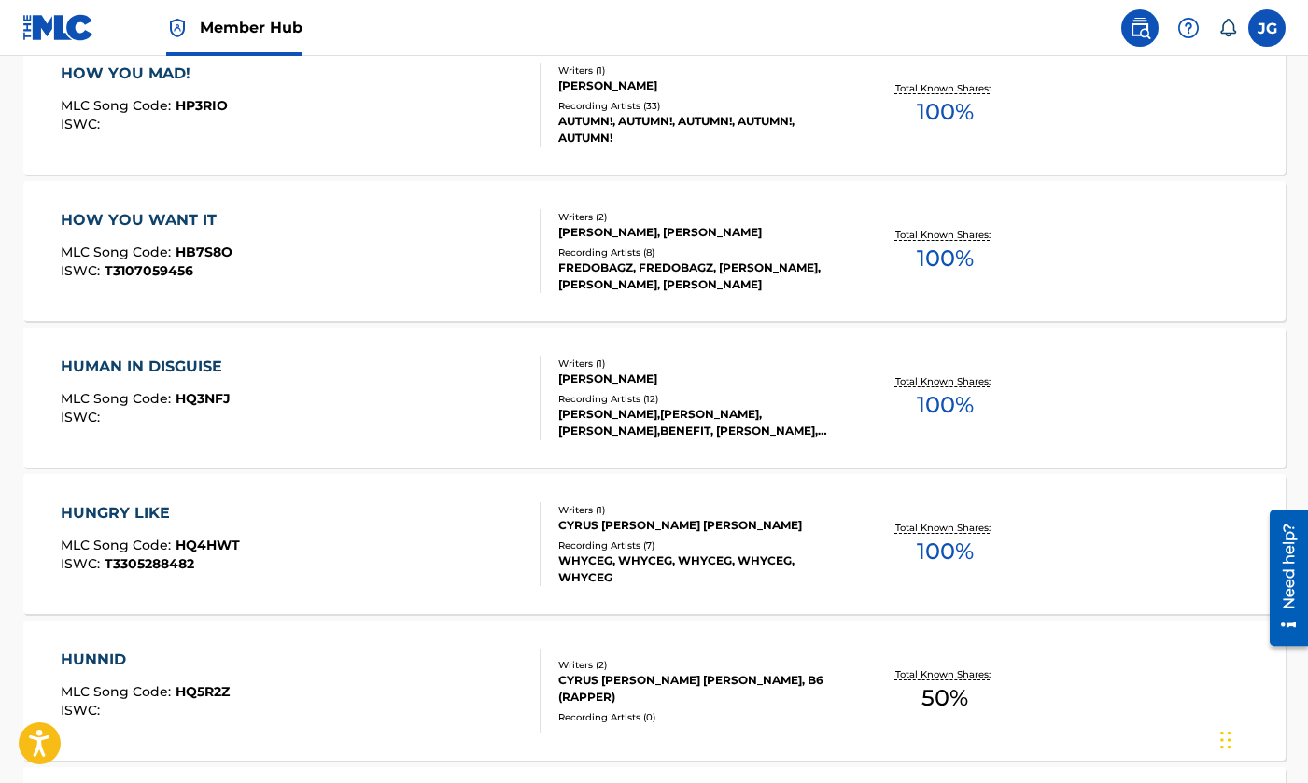
scroll to position [2107, 0]
click at [362, 544] on div "HUNGRY LIKE MLC Song Code : HQ4HWT ISWC : T3305288482" at bounding box center [301, 545] width 480 height 84
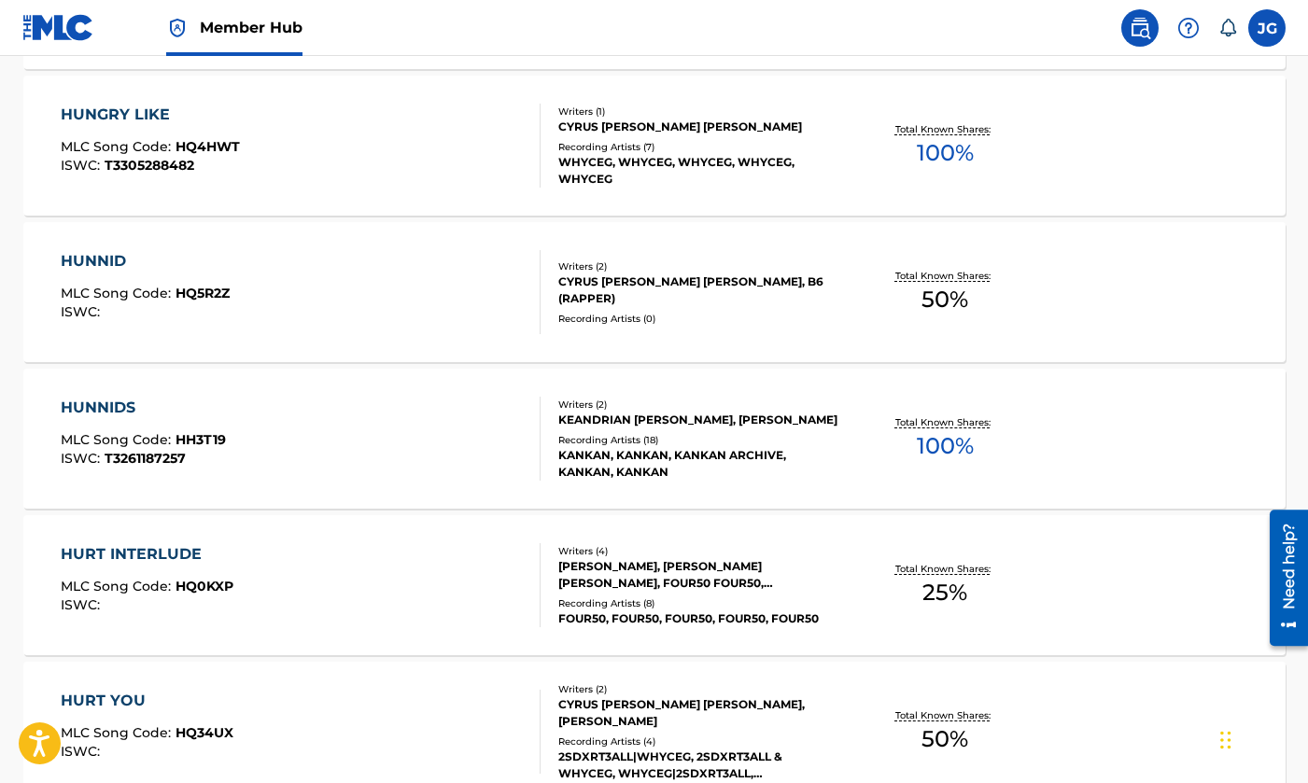
scroll to position [2509, 0]
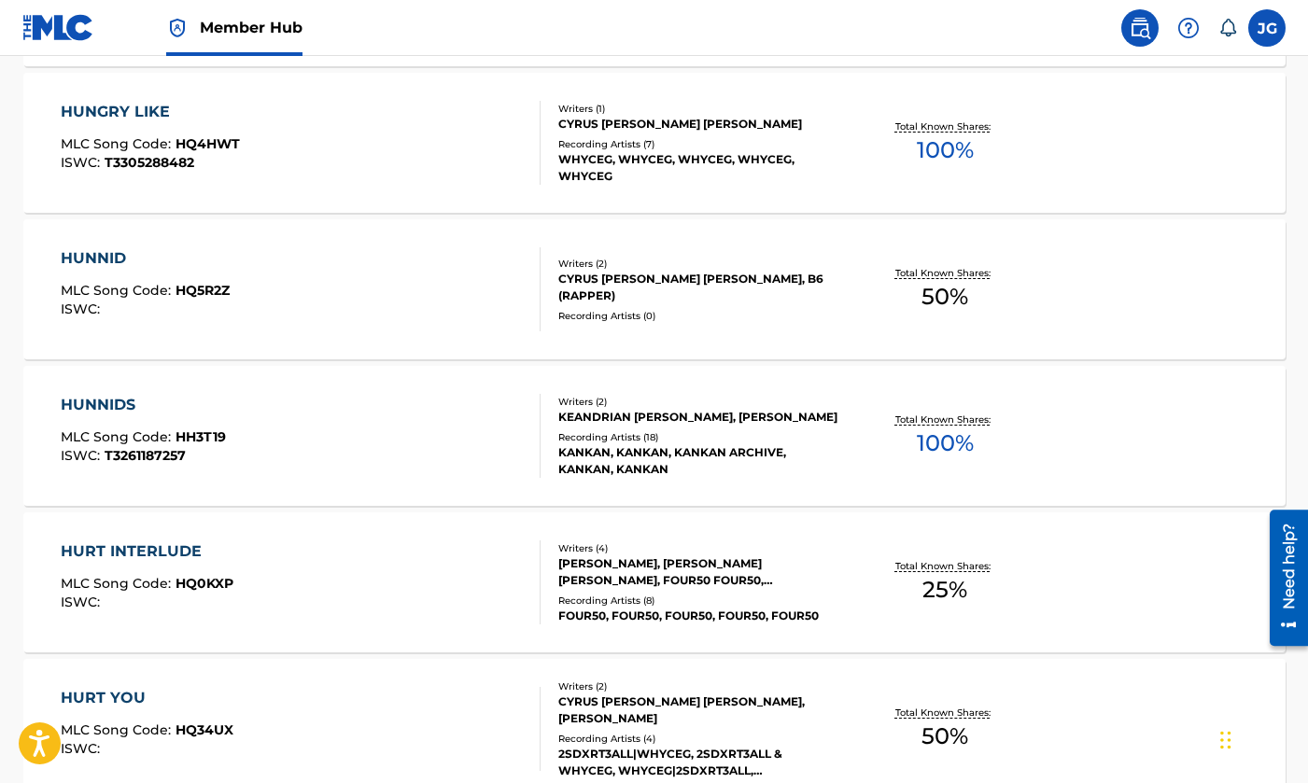
click at [383, 422] on div "HUNNIDS MLC Song Code : HH3T19 ISWC : T3261187257" at bounding box center [301, 436] width 480 height 84
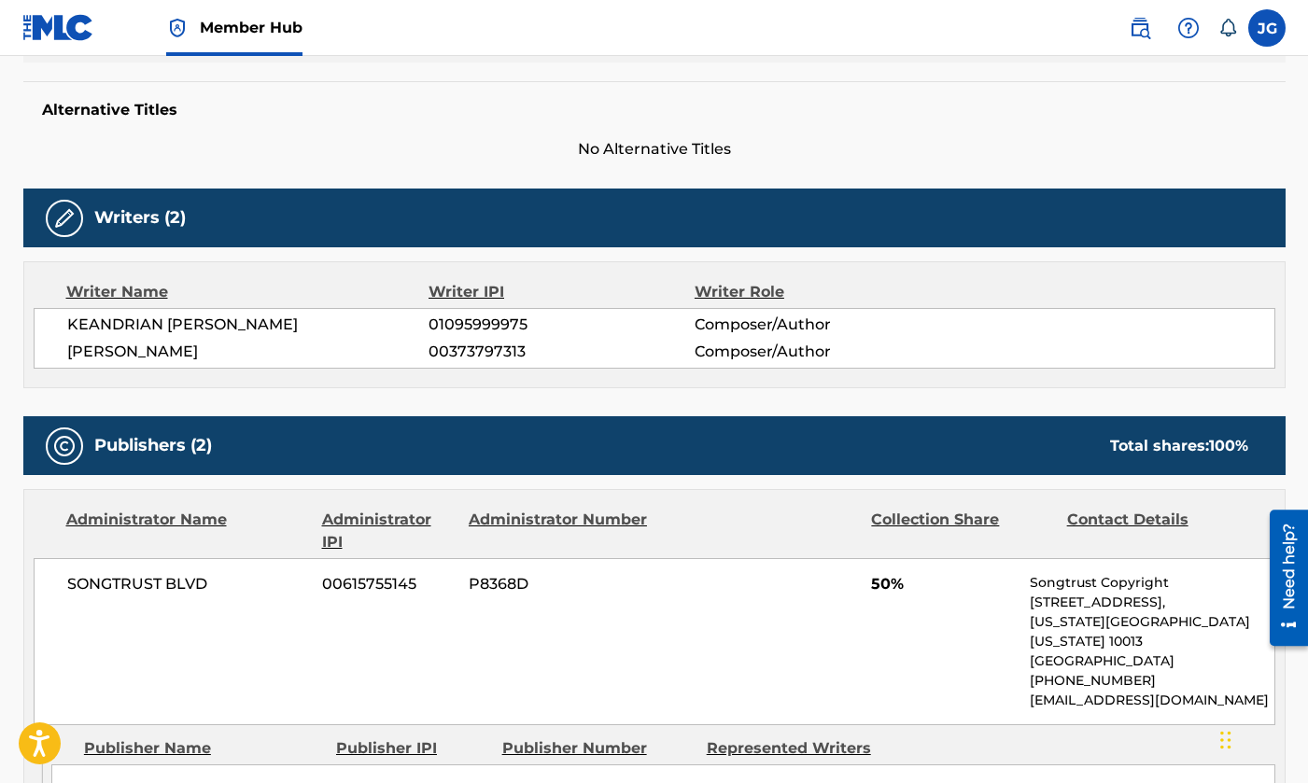
scroll to position [551, 0]
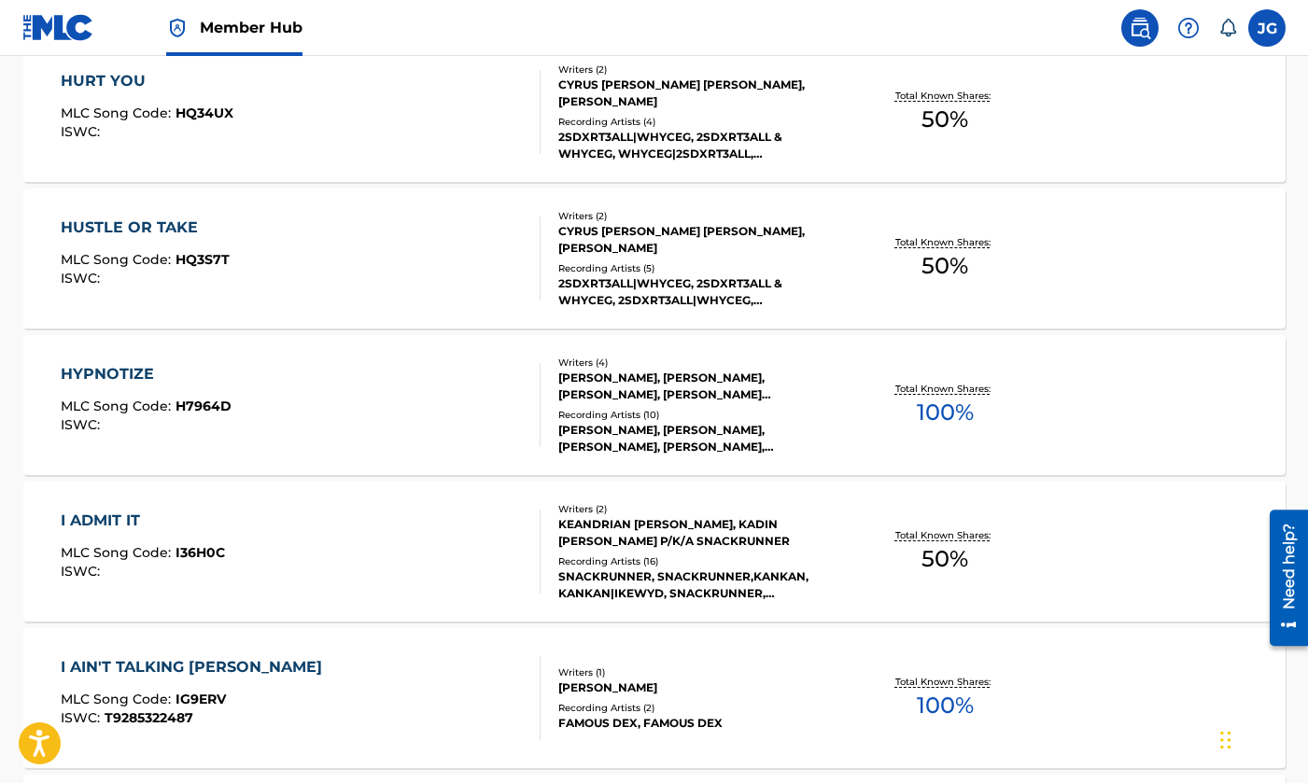
scroll to position [3136, 0]
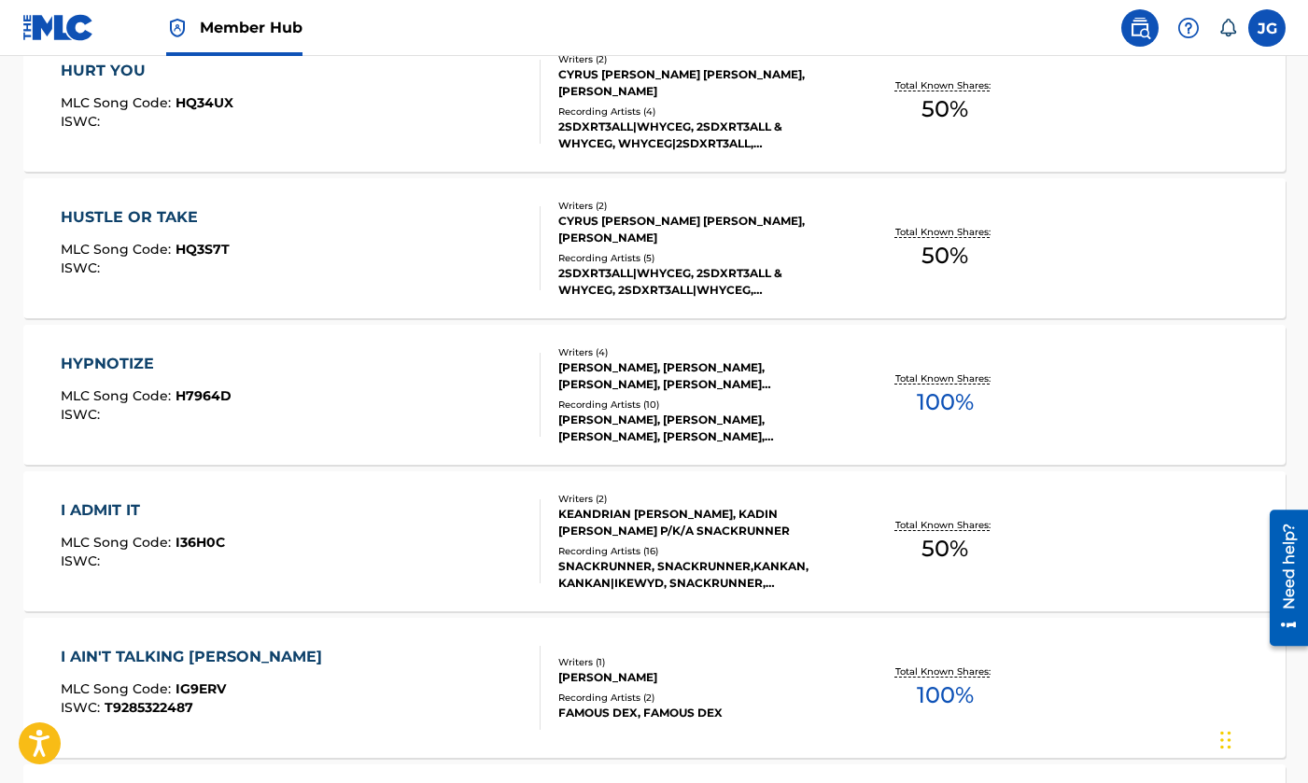
click at [361, 388] on div "HYPNOTIZE MLC Song Code : H7964D ISWC :" at bounding box center [301, 395] width 480 height 84
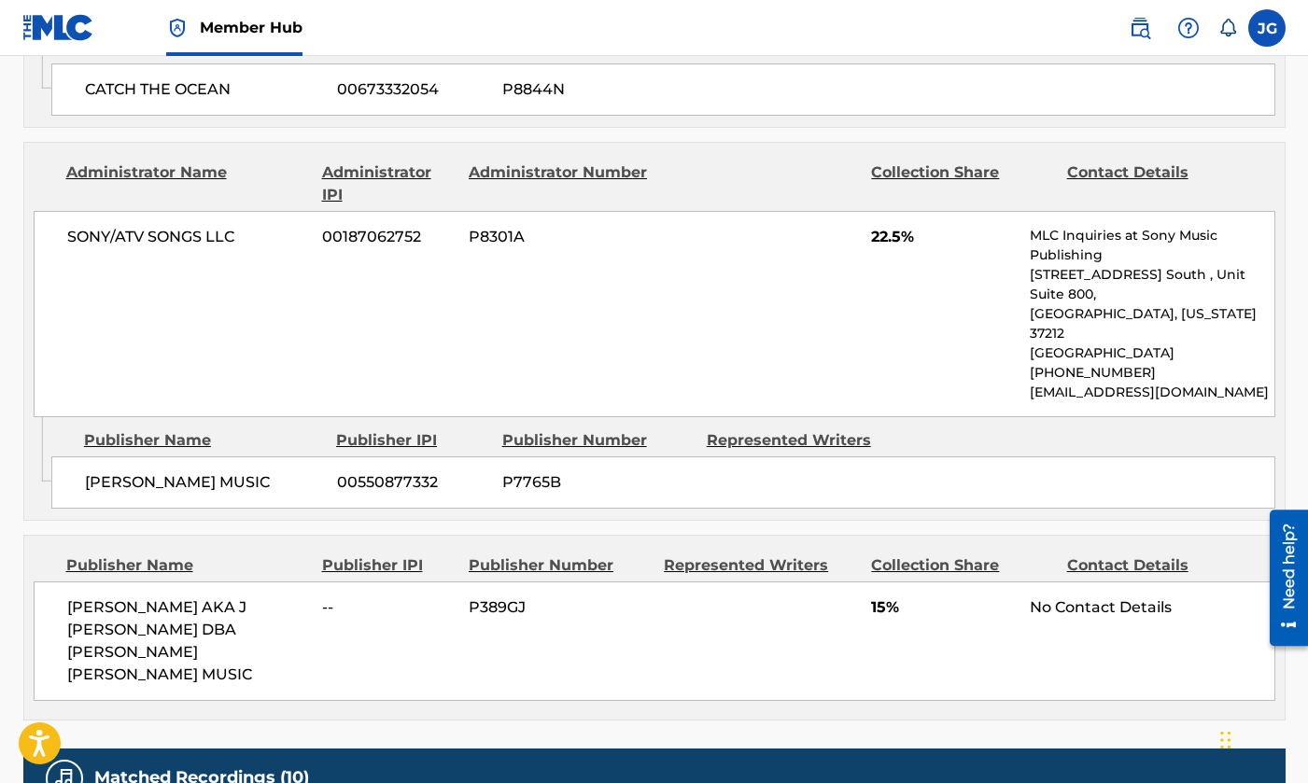
scroll to position [2058, 0]
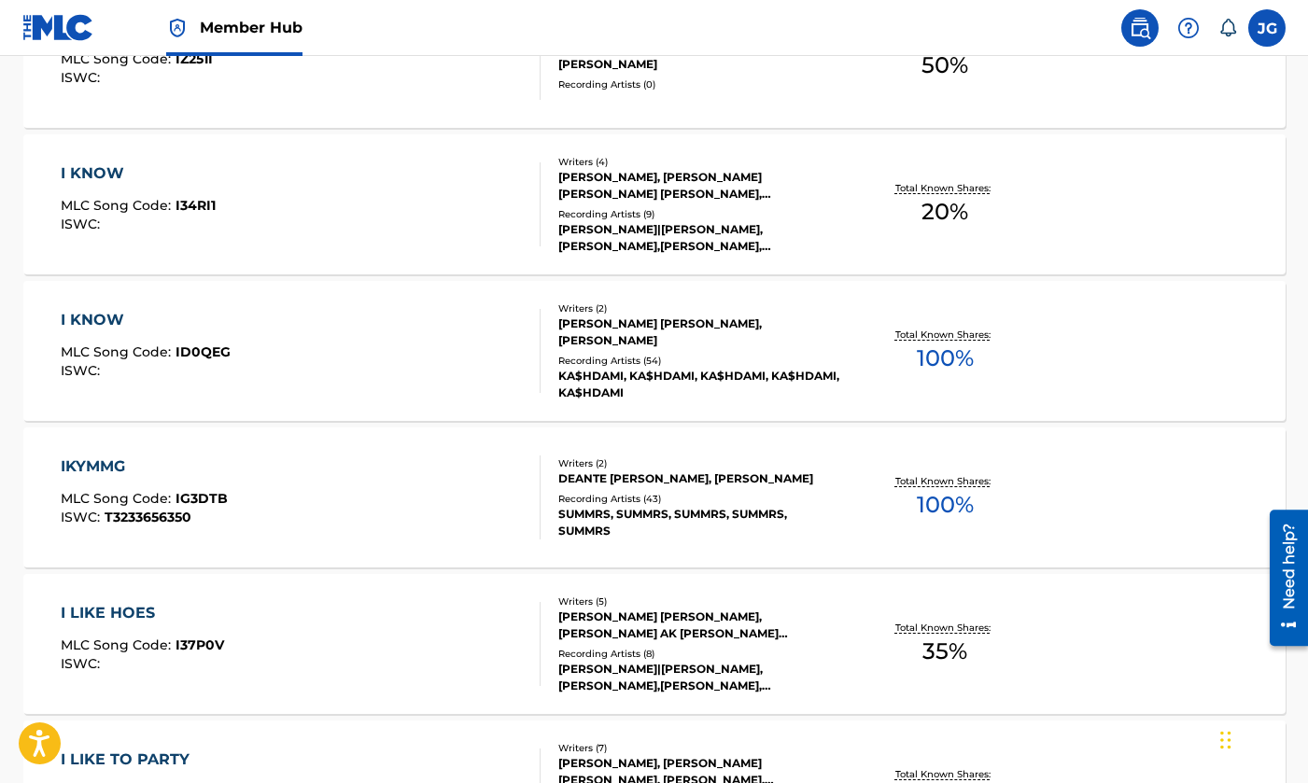
scroll to position [6707, 0]
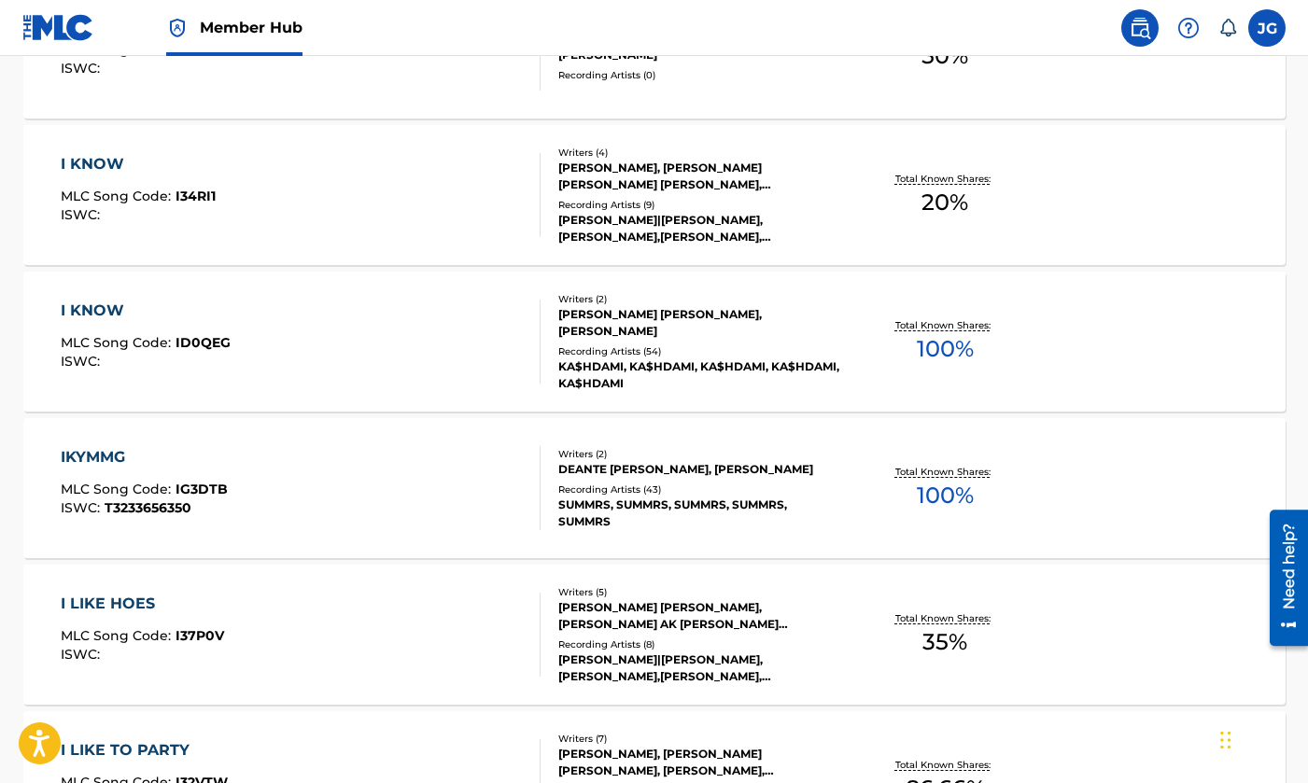
click at [375, 486] on div "IKYMMG MLC Song Code : IG3DTB ISWC : T3233656350" at bounding box center [301, 488] width 480 height 84
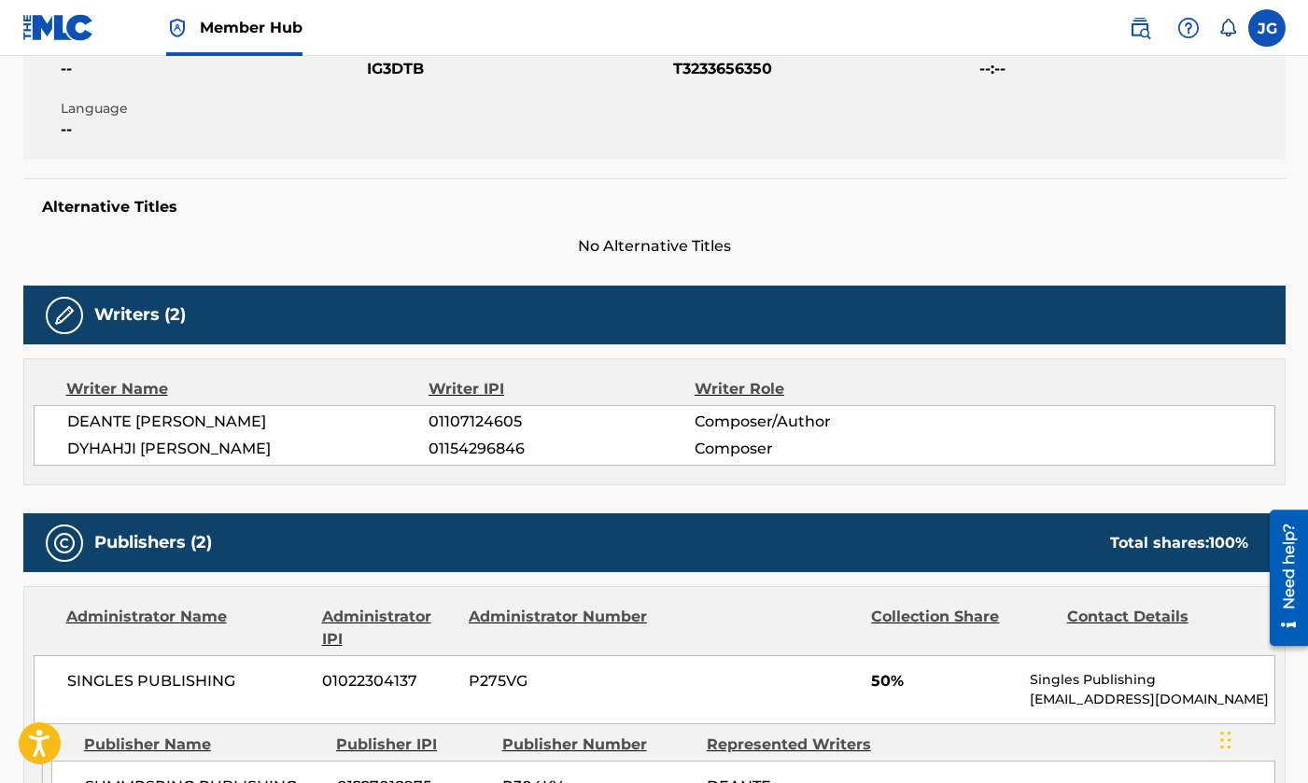
scroll to position [372, 0]
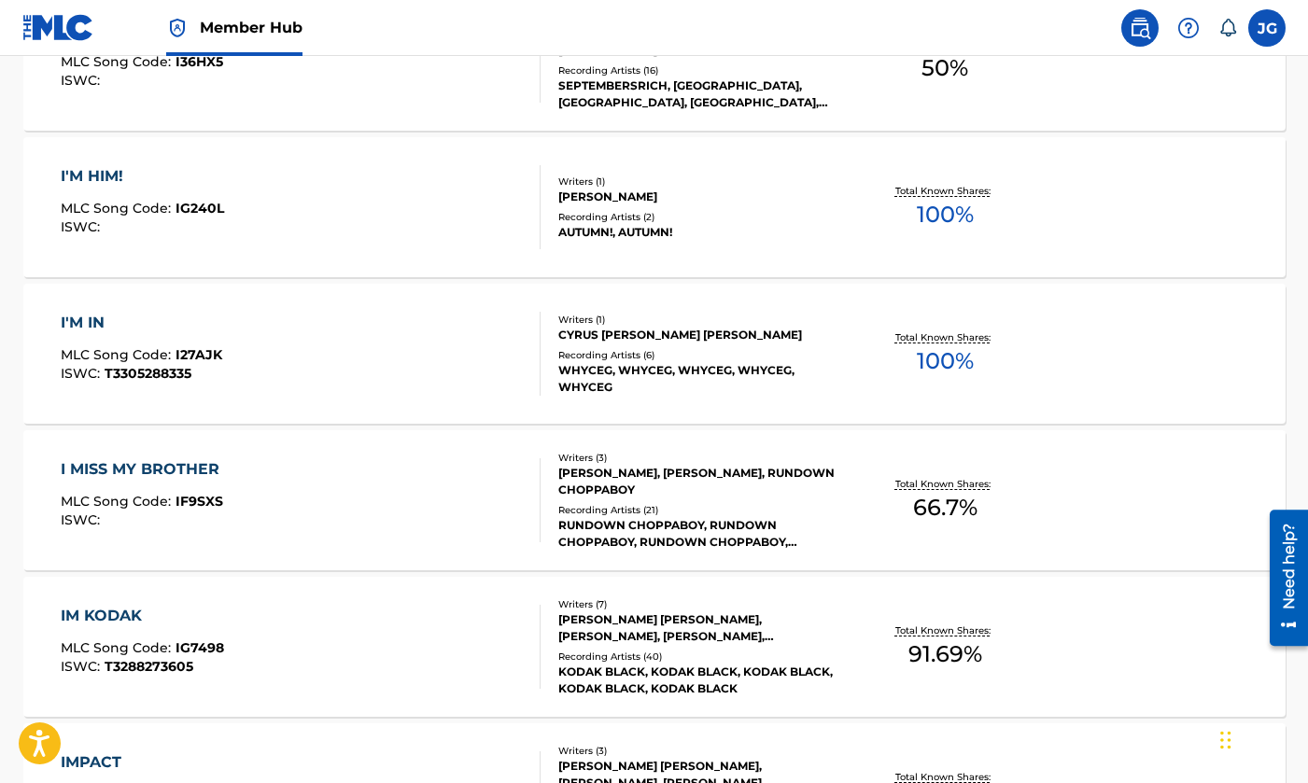
scroll to position [8895, 0]
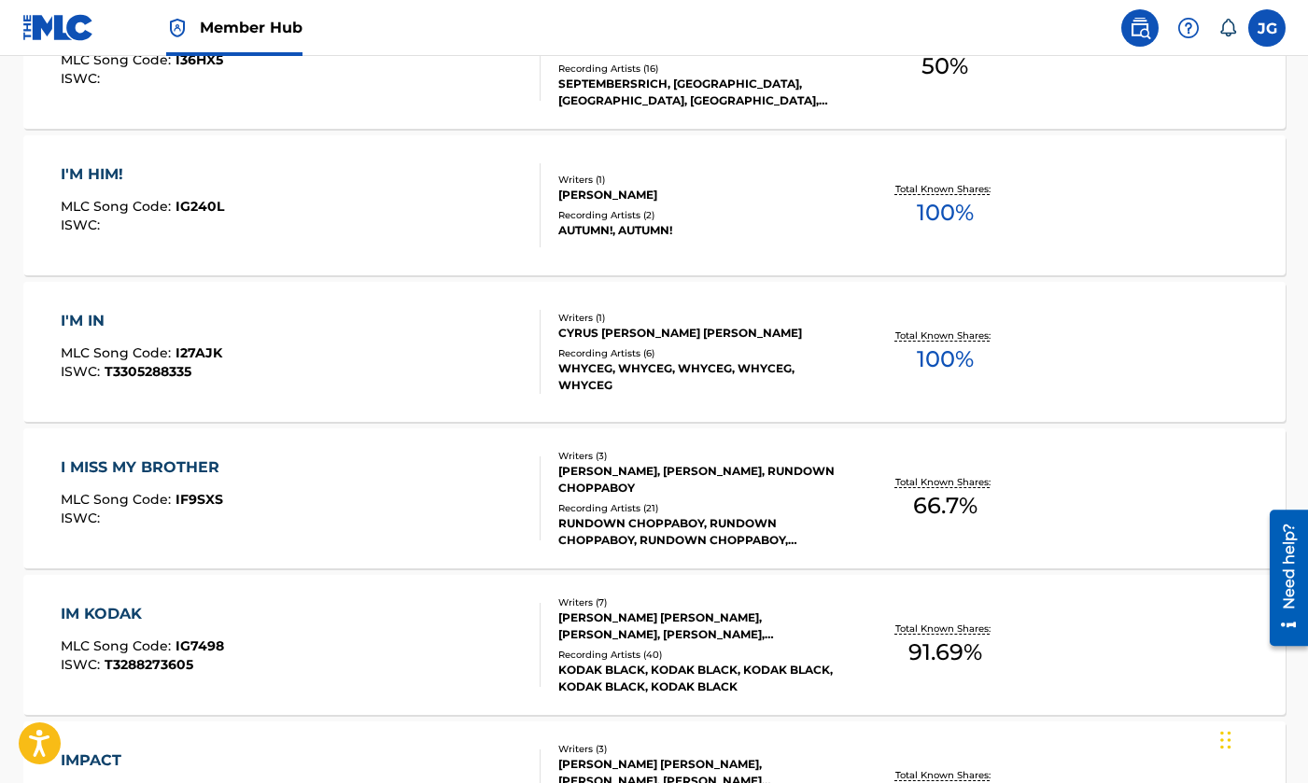
click at [402, 368] on div "I'M IN MLC Song Code : I27AJK ISWC : T3305288335" at bounding box center [301, 352] width 480 height 84
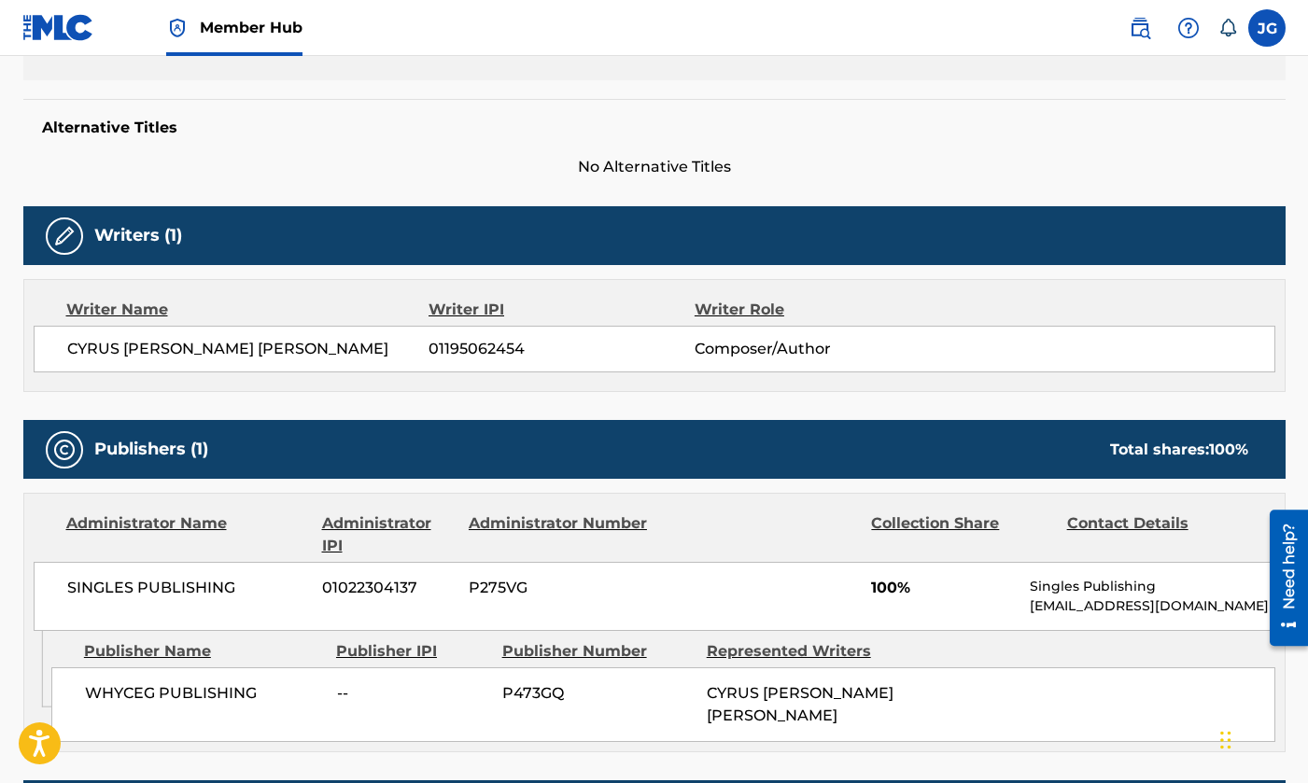
scroll to position [602, 0]
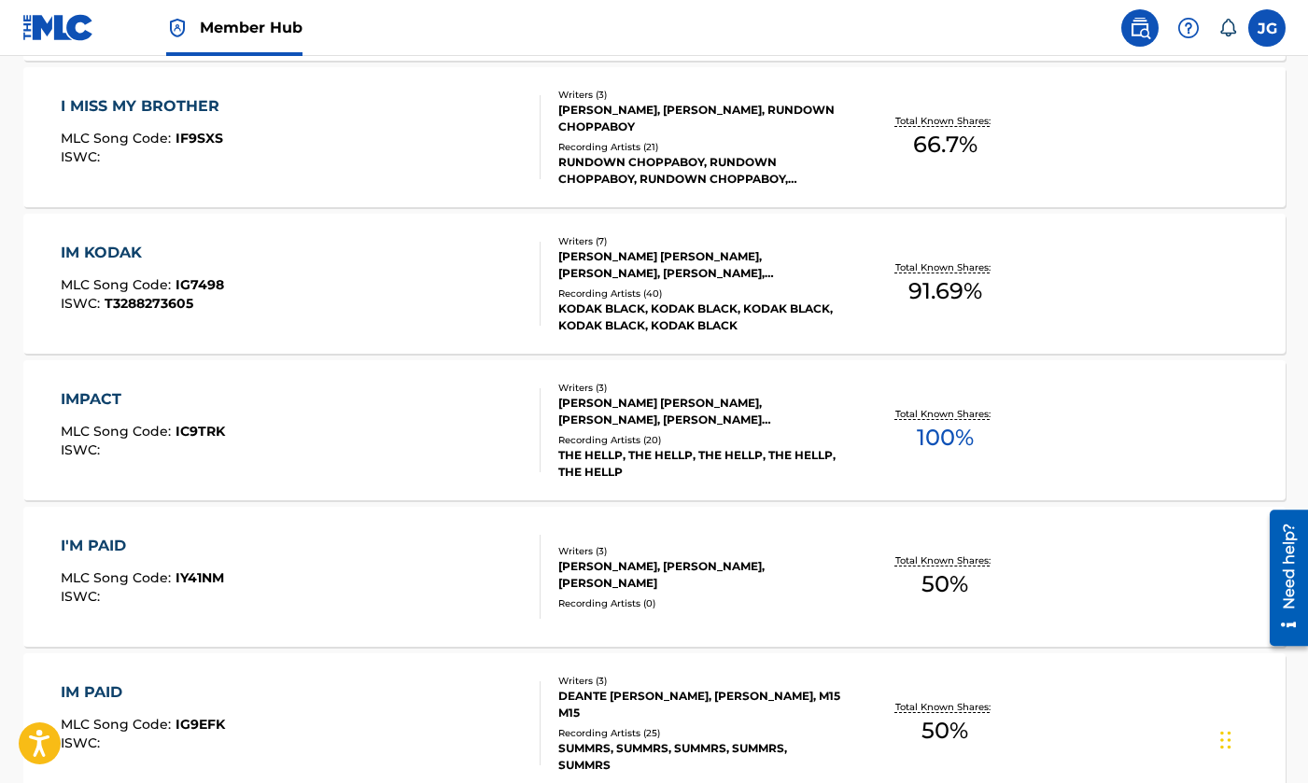
scroll to position [9260, 0]
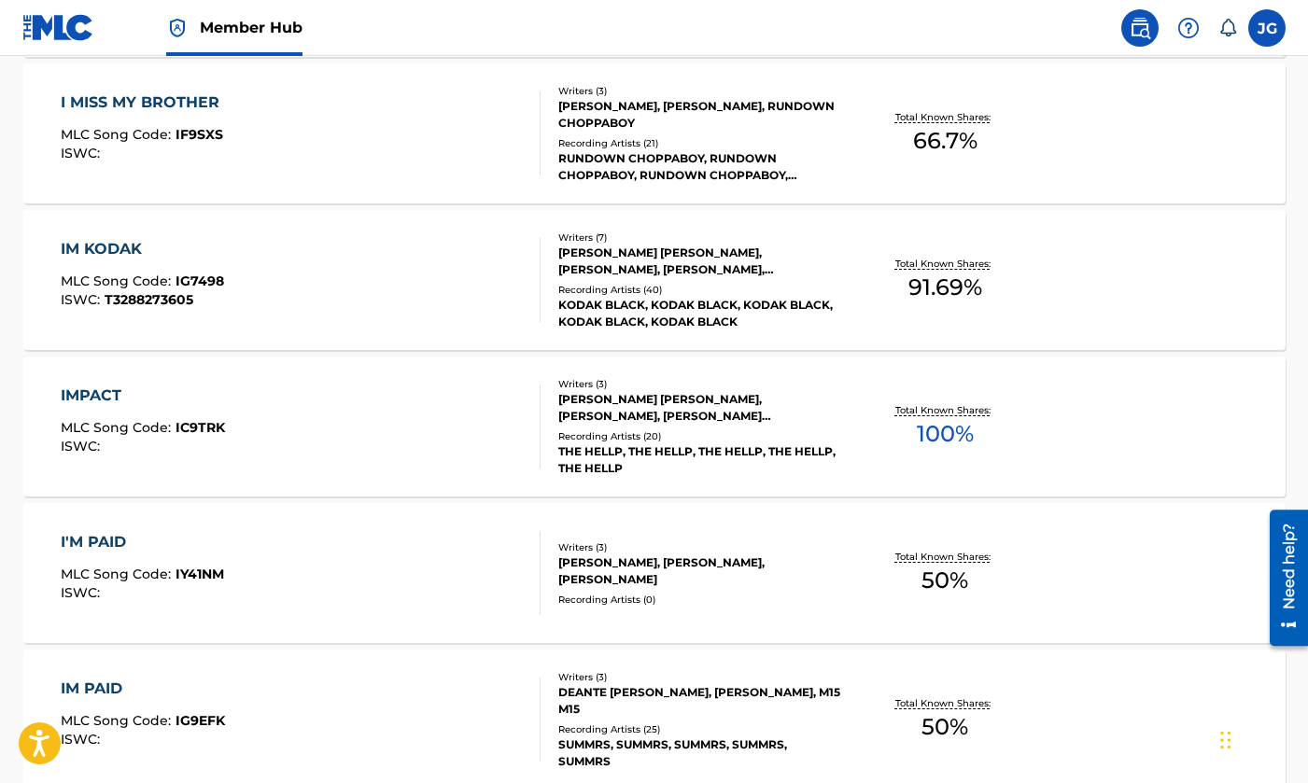
click at [365, 402] on div "IMPACT MLC Song Code : IC9TRK ISWC :" at bounding box center [301, 427] width 480 height 84
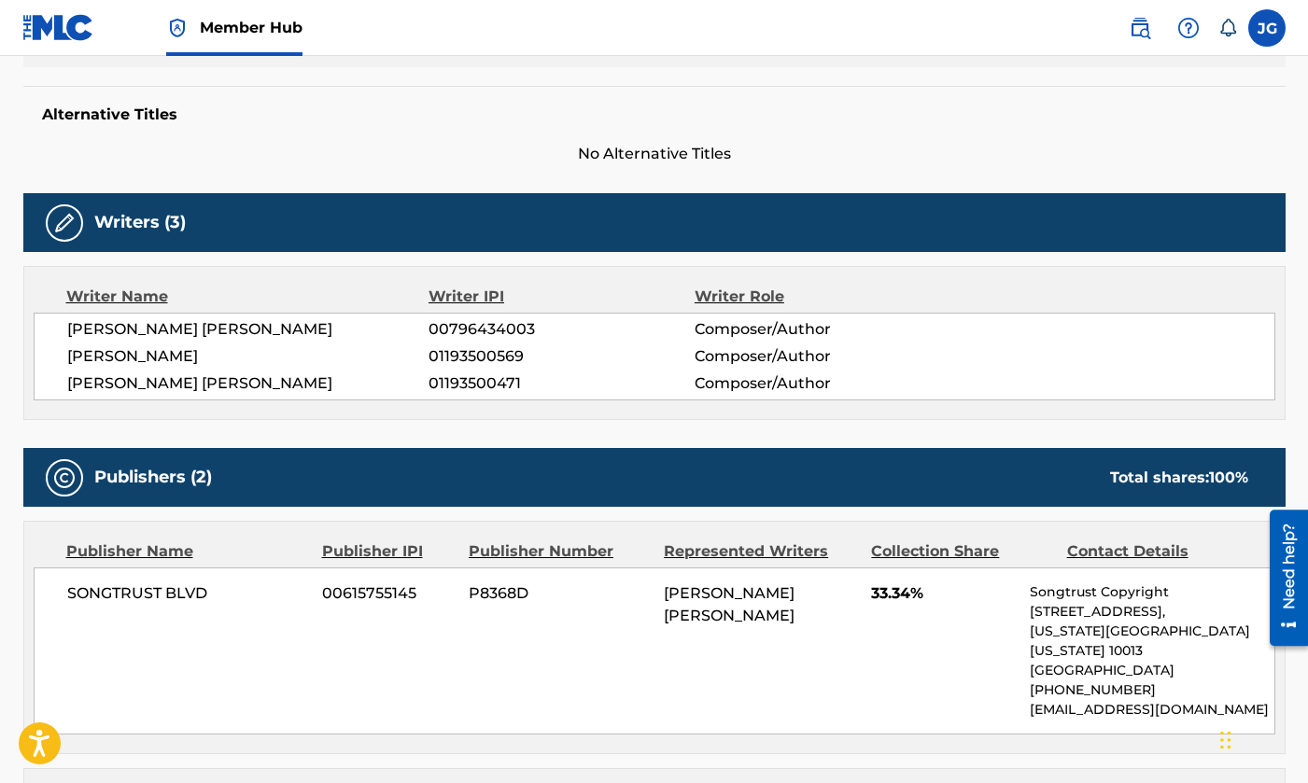
scroll to position [469, 0]
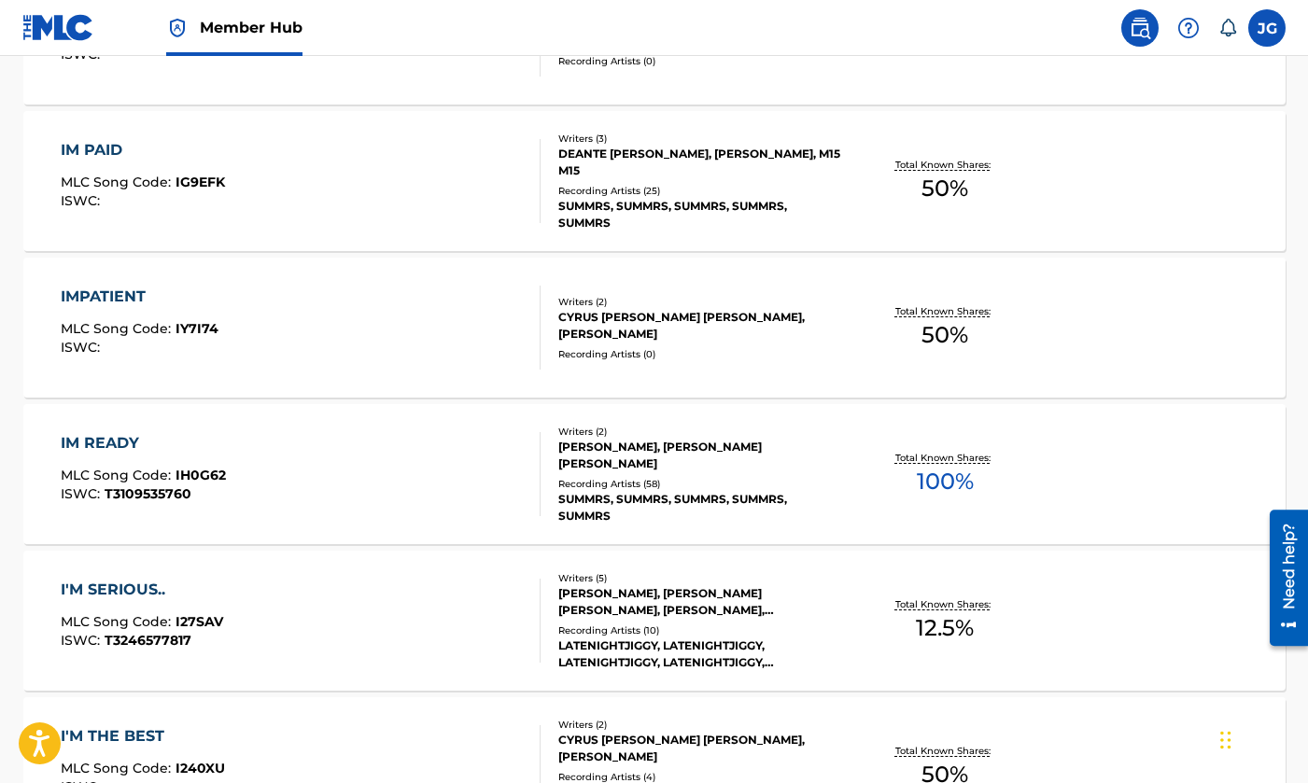
scroll to position [9830, 0]
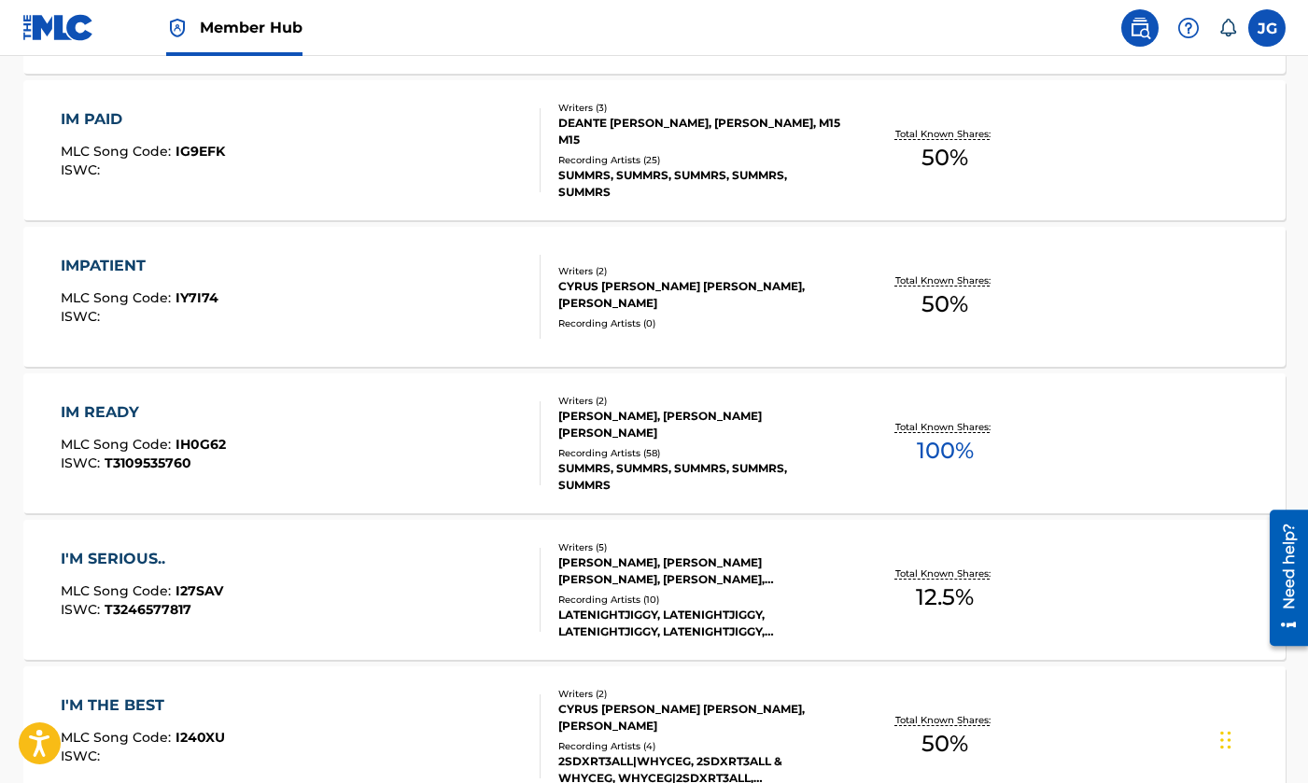
click at [439, 455] on div "IM READY MLC Song Code : IH0G62 ISWC : T3109535760" at bounding box center [301, 443] width 480 height 84
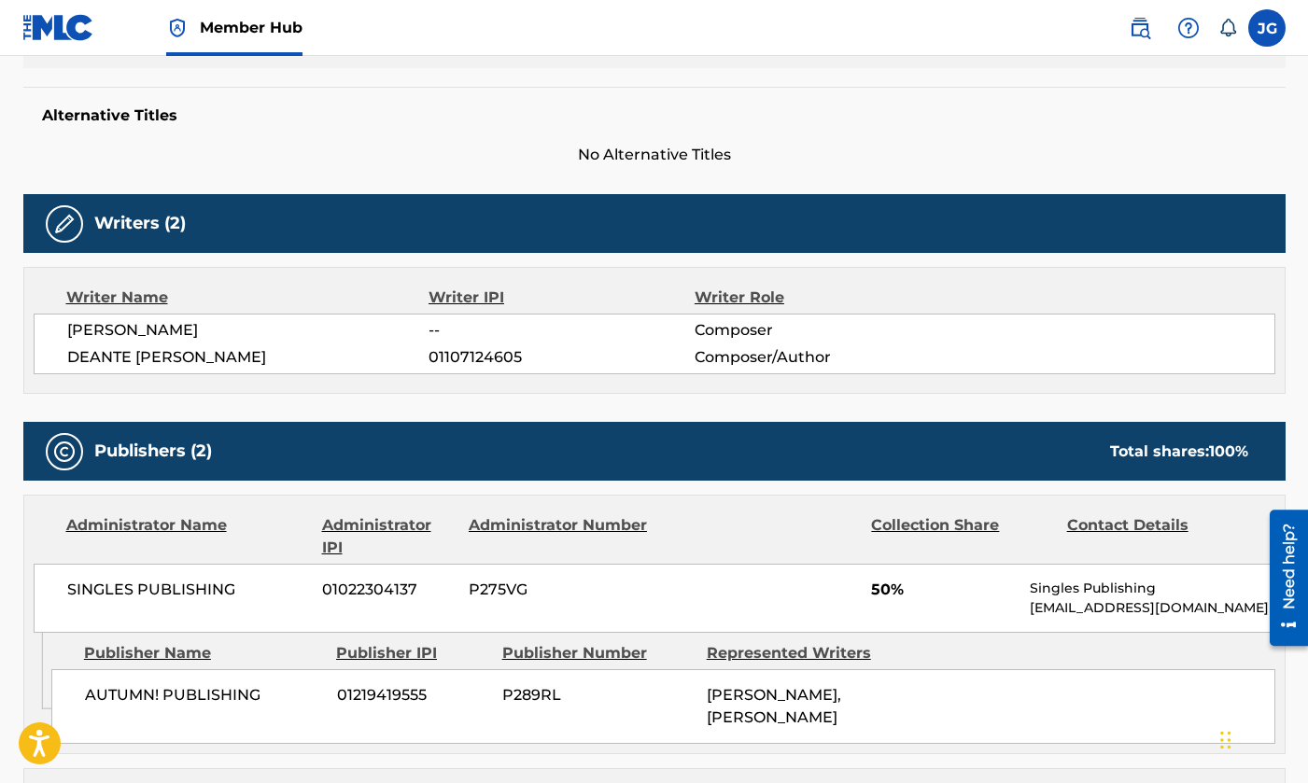
scroll to position [625, 0]
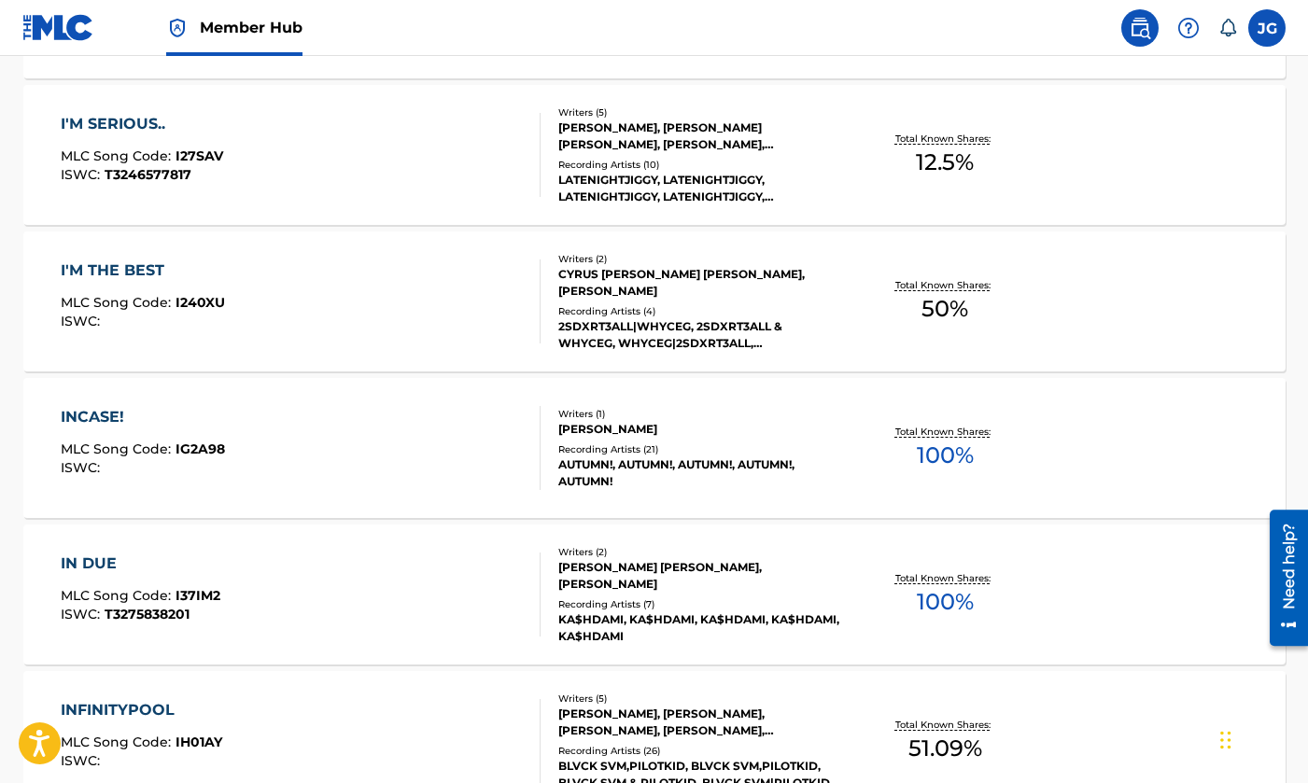
scroll to position [10442, 0]
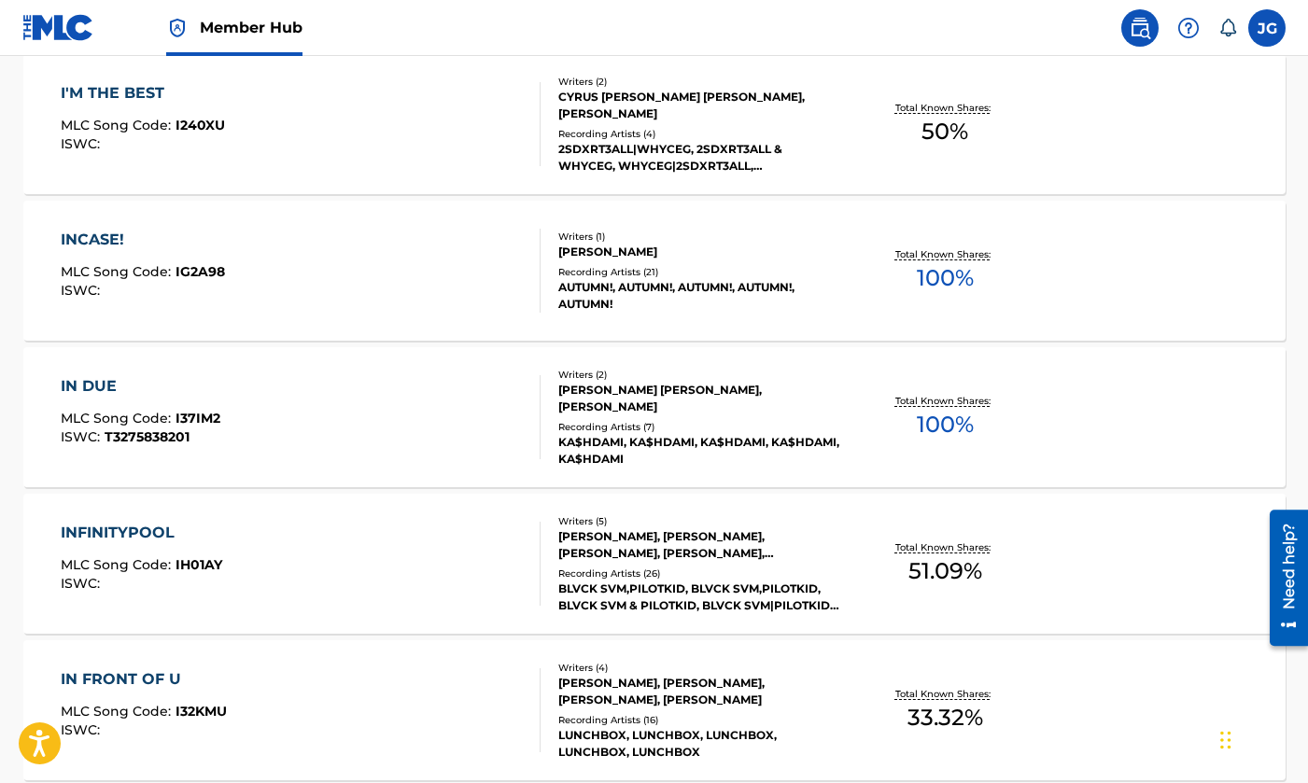
click at [421, 417] on div "IN DUE MLC Song Code : I37IM2 ISWC : T3275838201" at bounding box center [301, 417] width 480 height 84
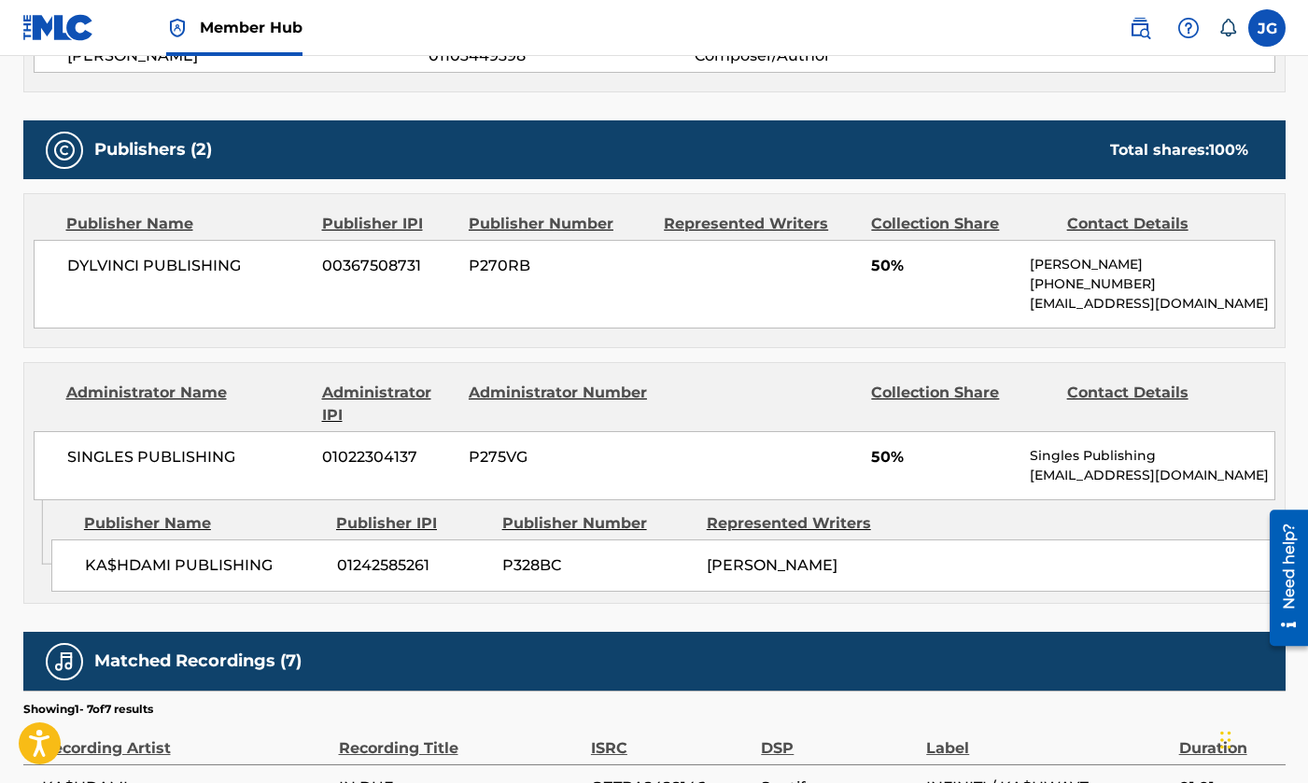
scroll to position [833, 0]
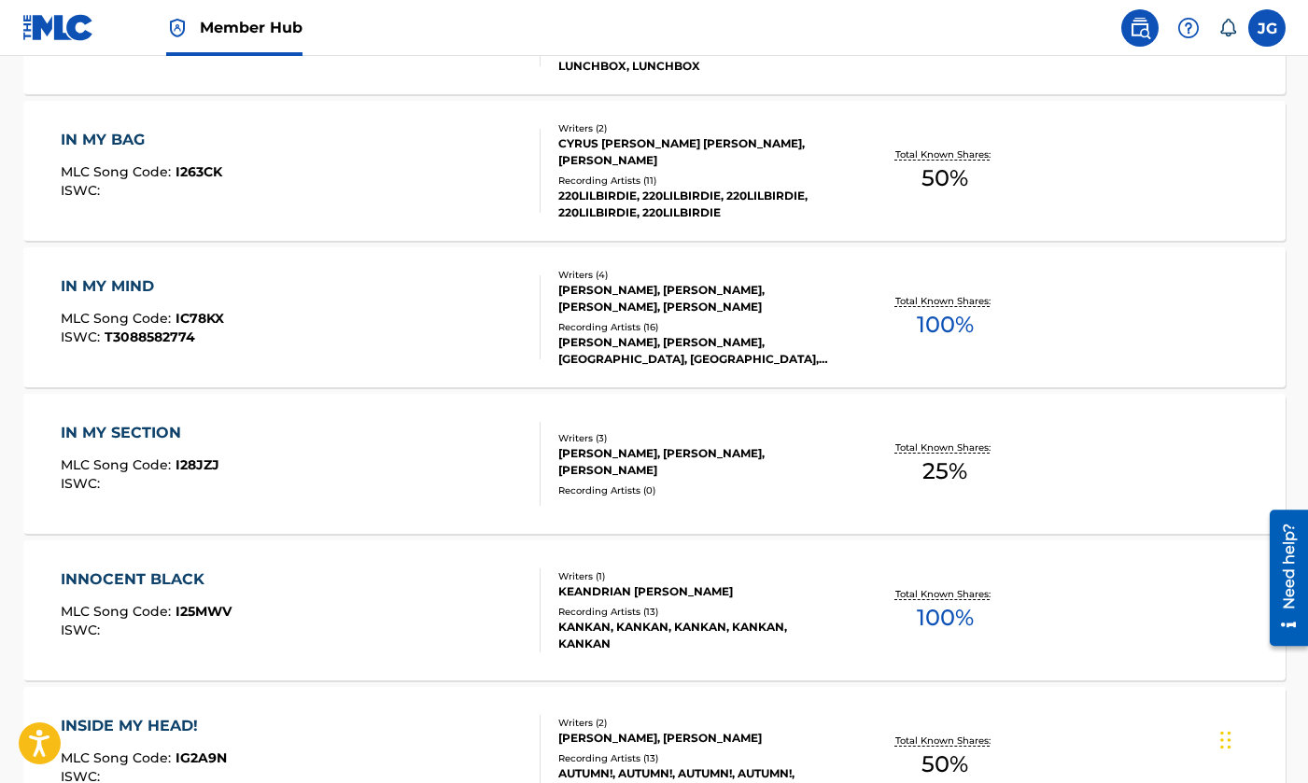
scroll to position [11424, 0]
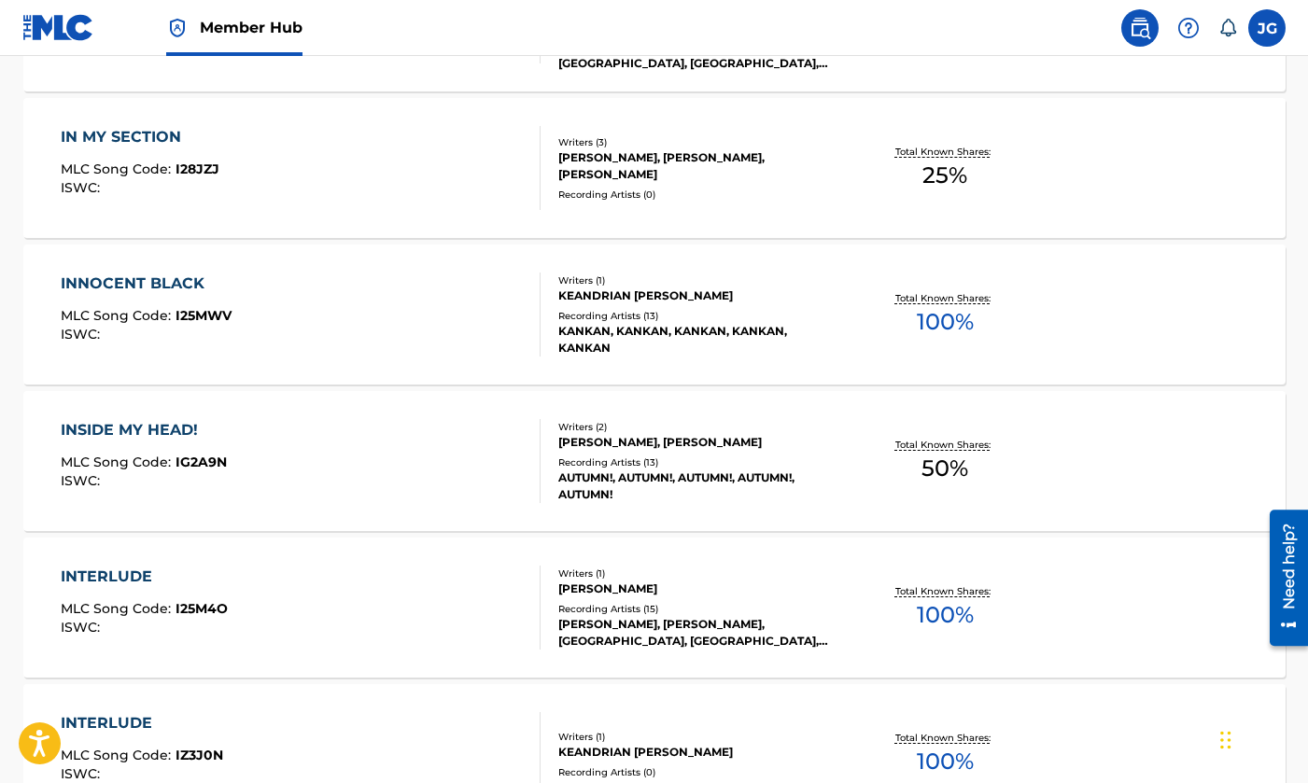
click at [282, 356] on div "INNOCENT BLACK MLC Song Code : I25MWV ISWC :" at bounding box center [301, 315] width 480 height 84
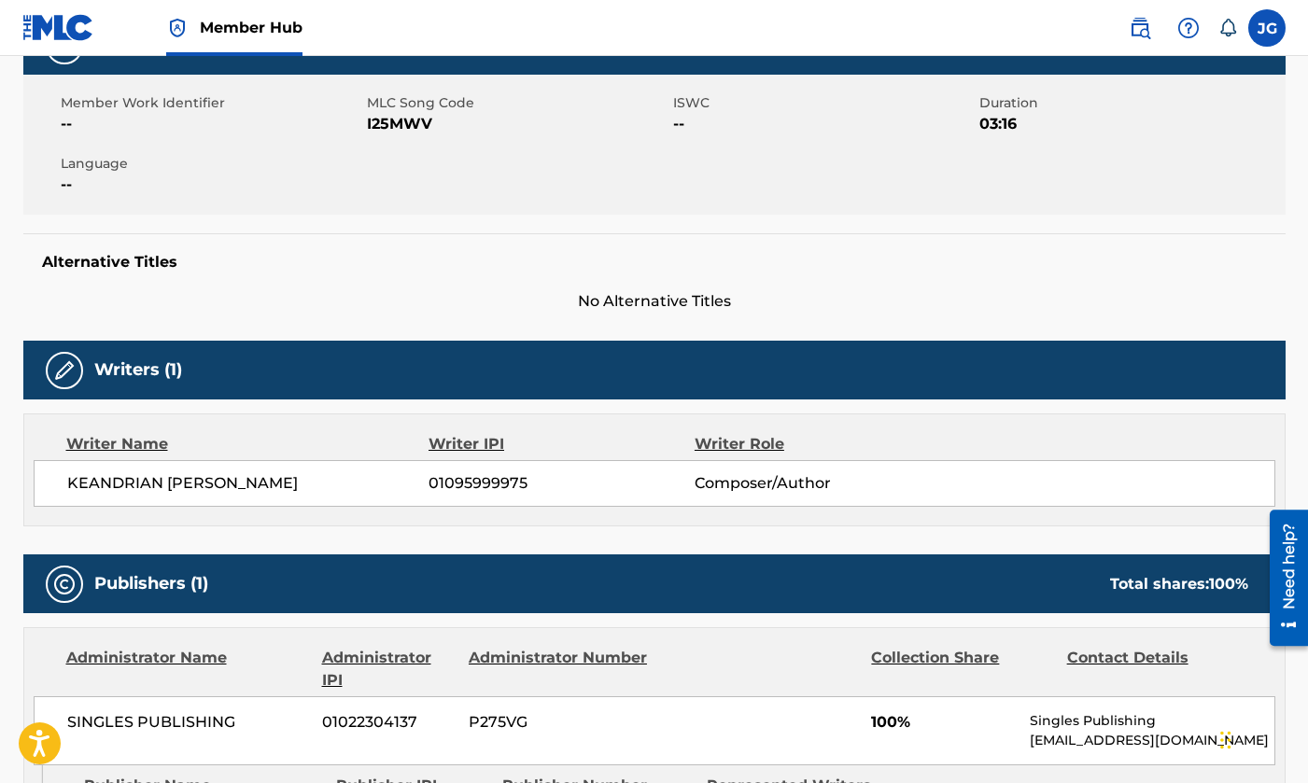
scroll to position [317, 0]
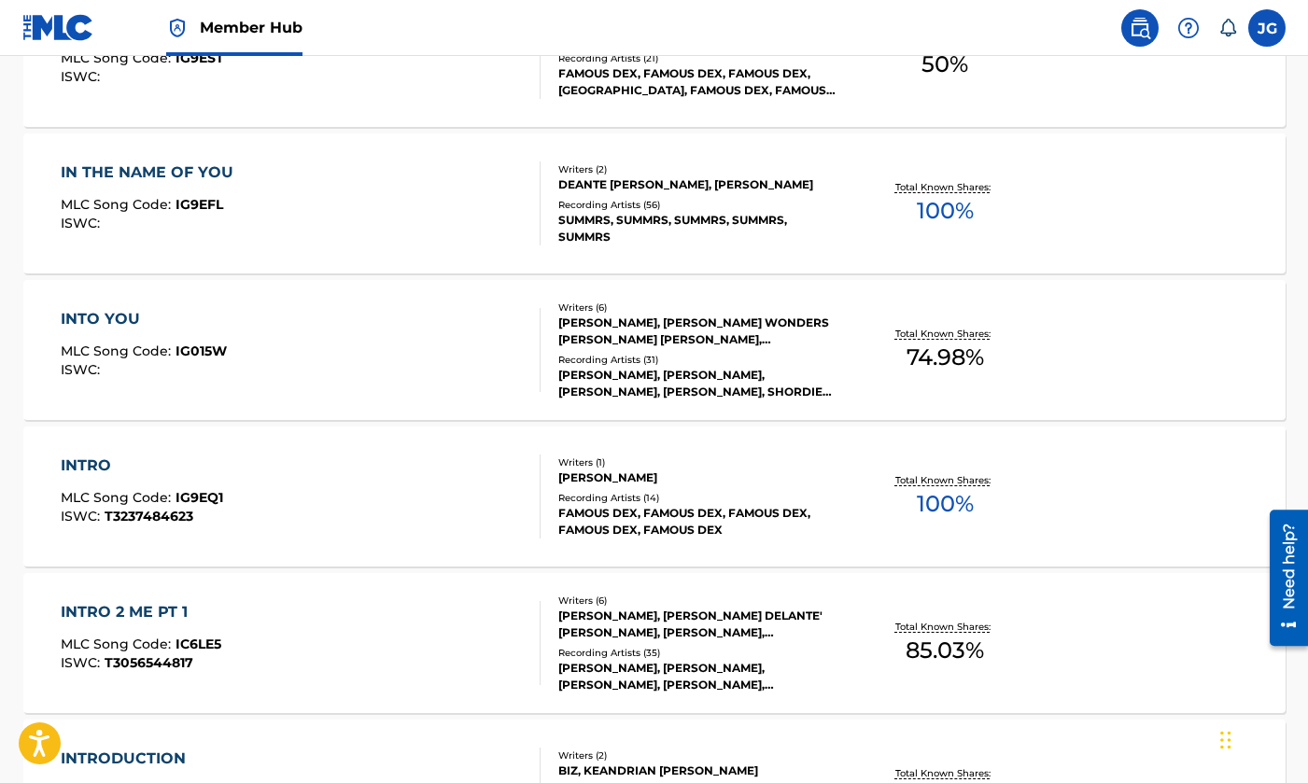
scroll to position [13404, 0]
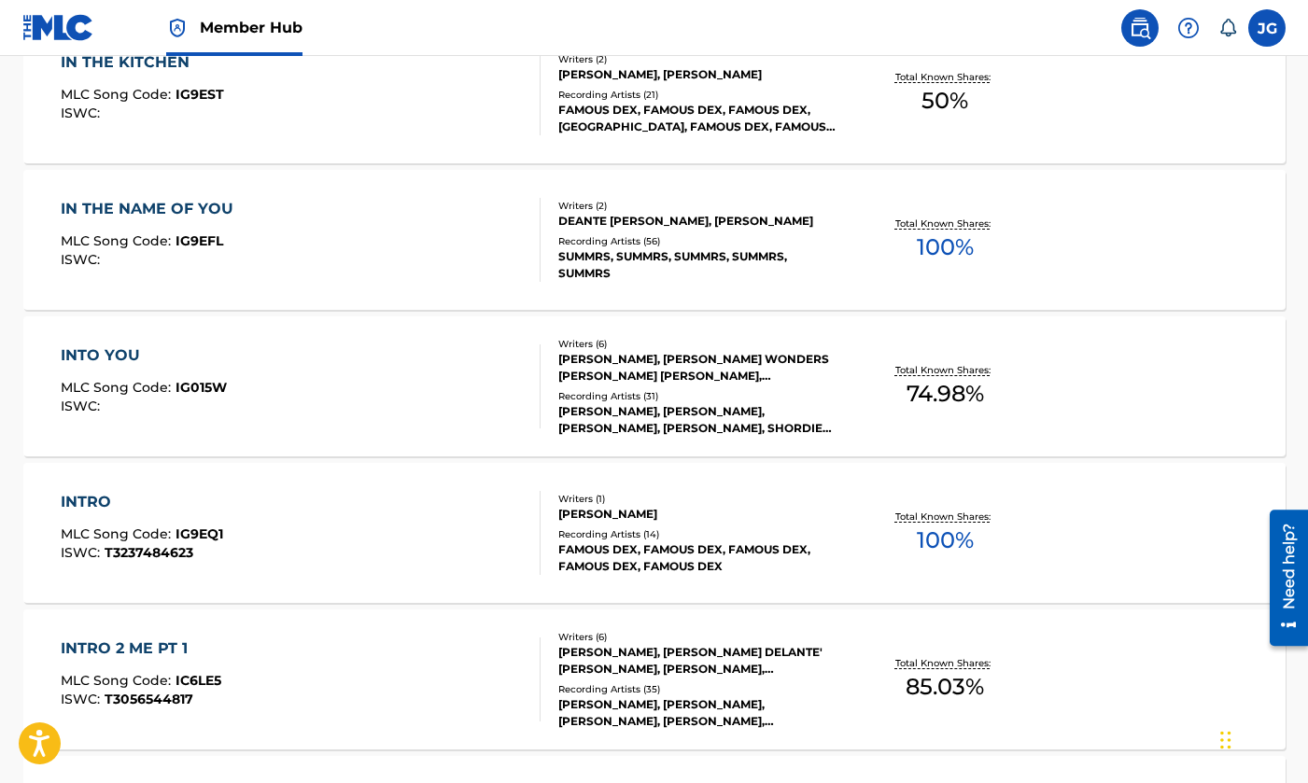
click at [374, 239] on div "IN THE NAME OF YOU MLC Song Code : IG9EFL ISWC :" at bounding box center [301, 240] width 480 height 84
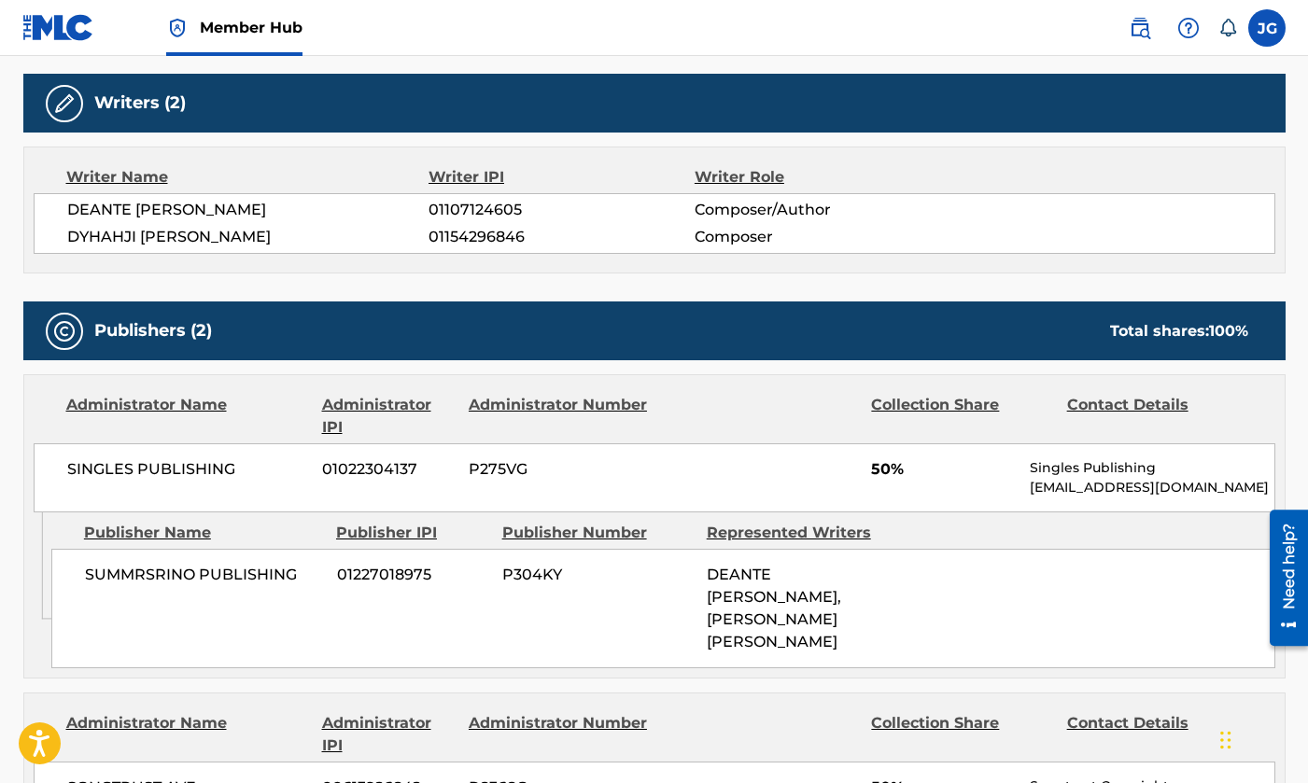
scroll to position [631, 0]
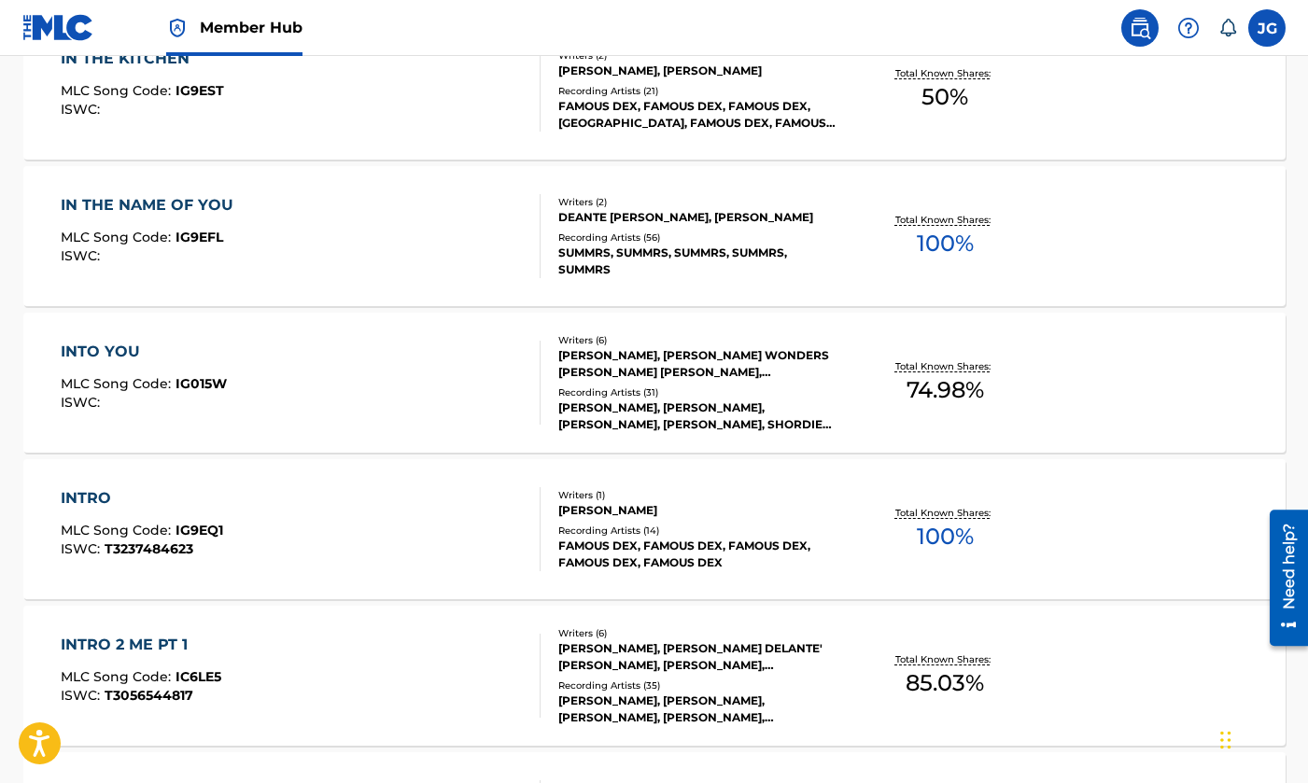
scroll to position [13403, 0]
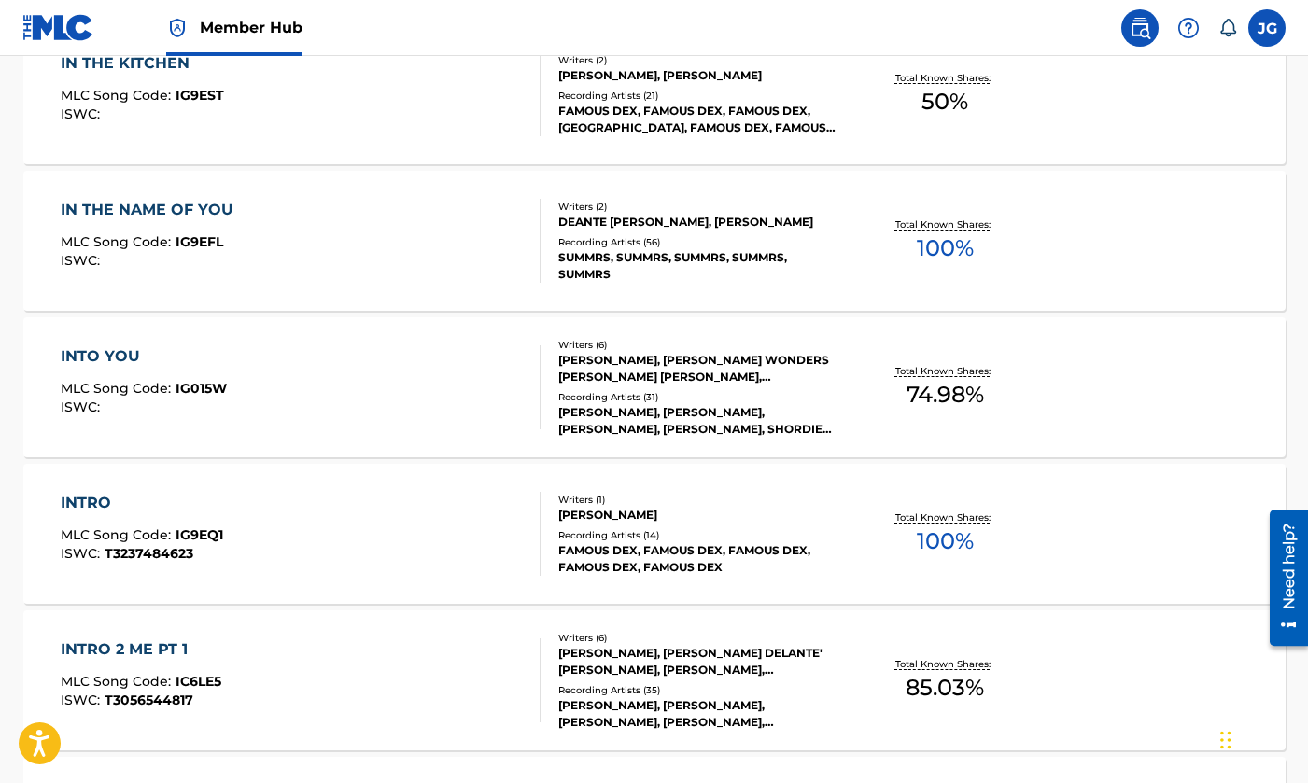
click at [307, 298] on div "IN THE NAME OF YOU MLC Song Code : IG9EFL ISWC : Writers ( 2 ) [PERSON_NAME] [P…" at bounding box center [654, 241] width 1262 height 140
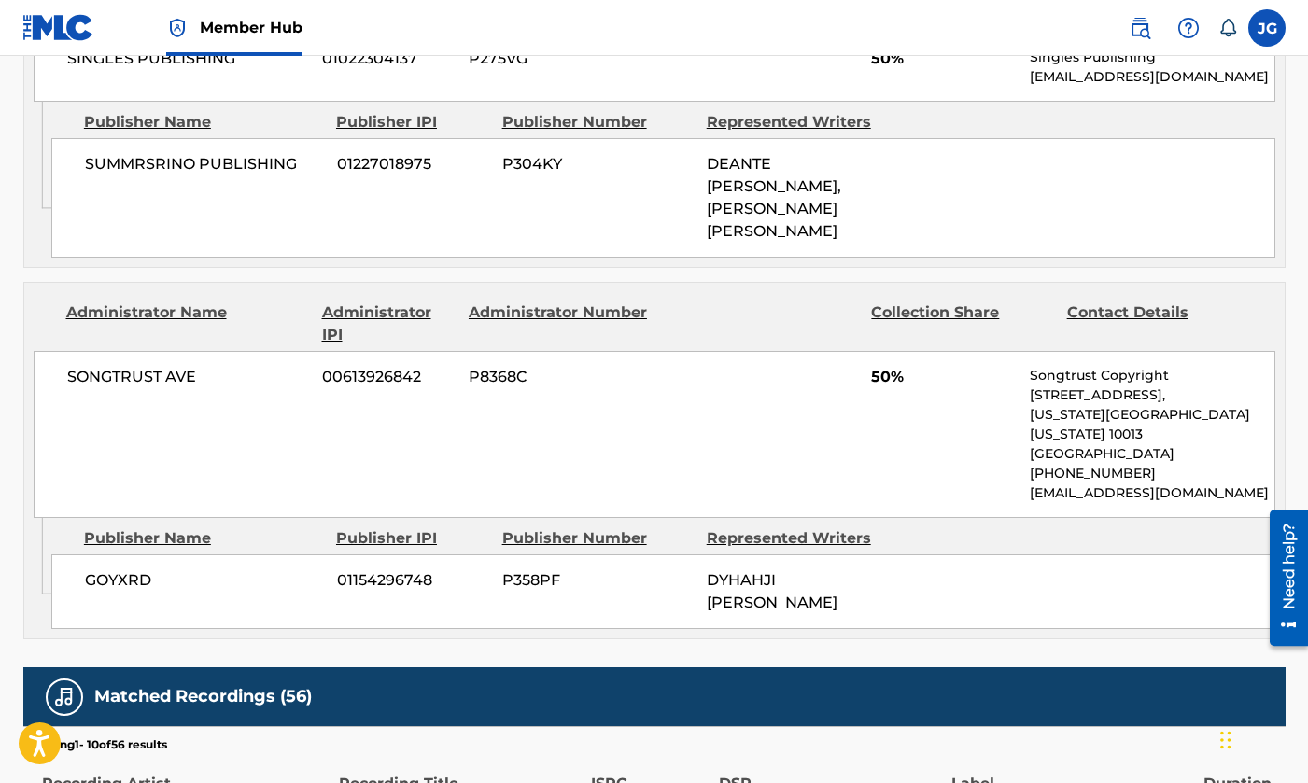
scroll to position [1089, 0]
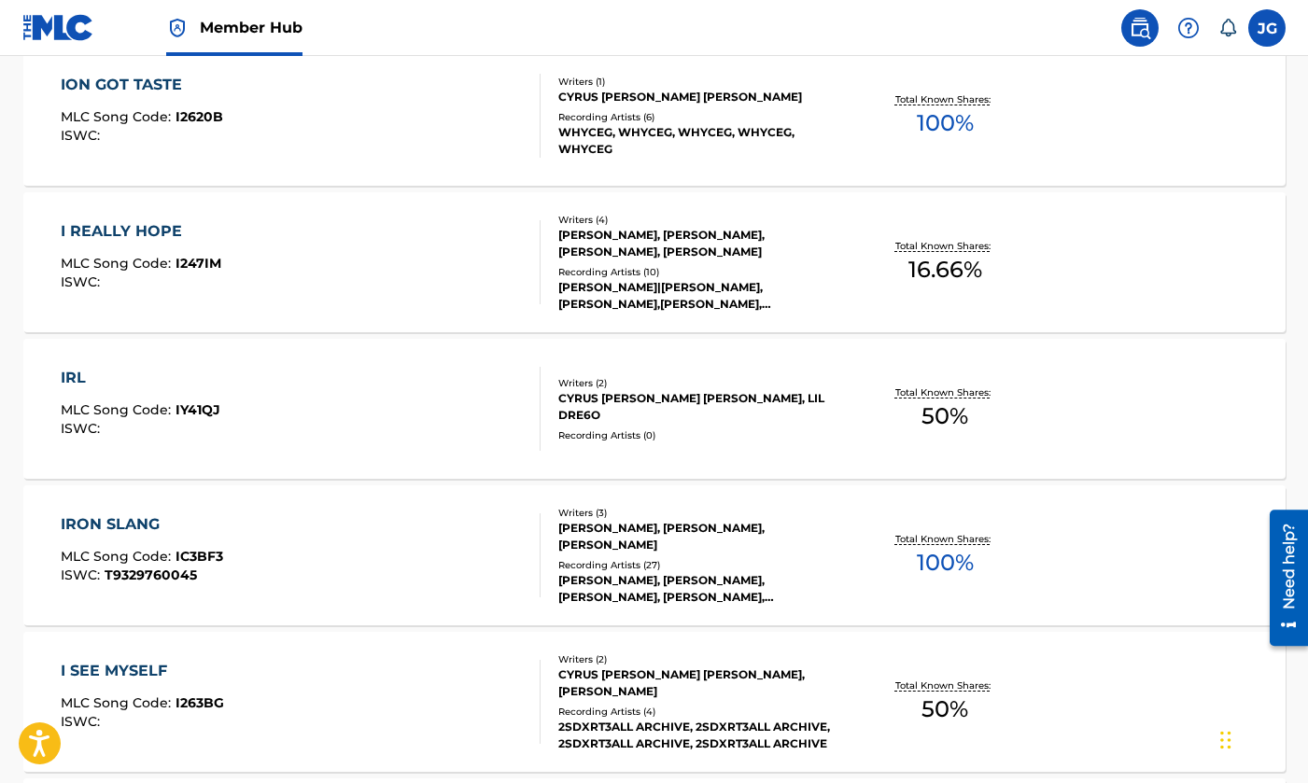
scroll to position [14383, 0]
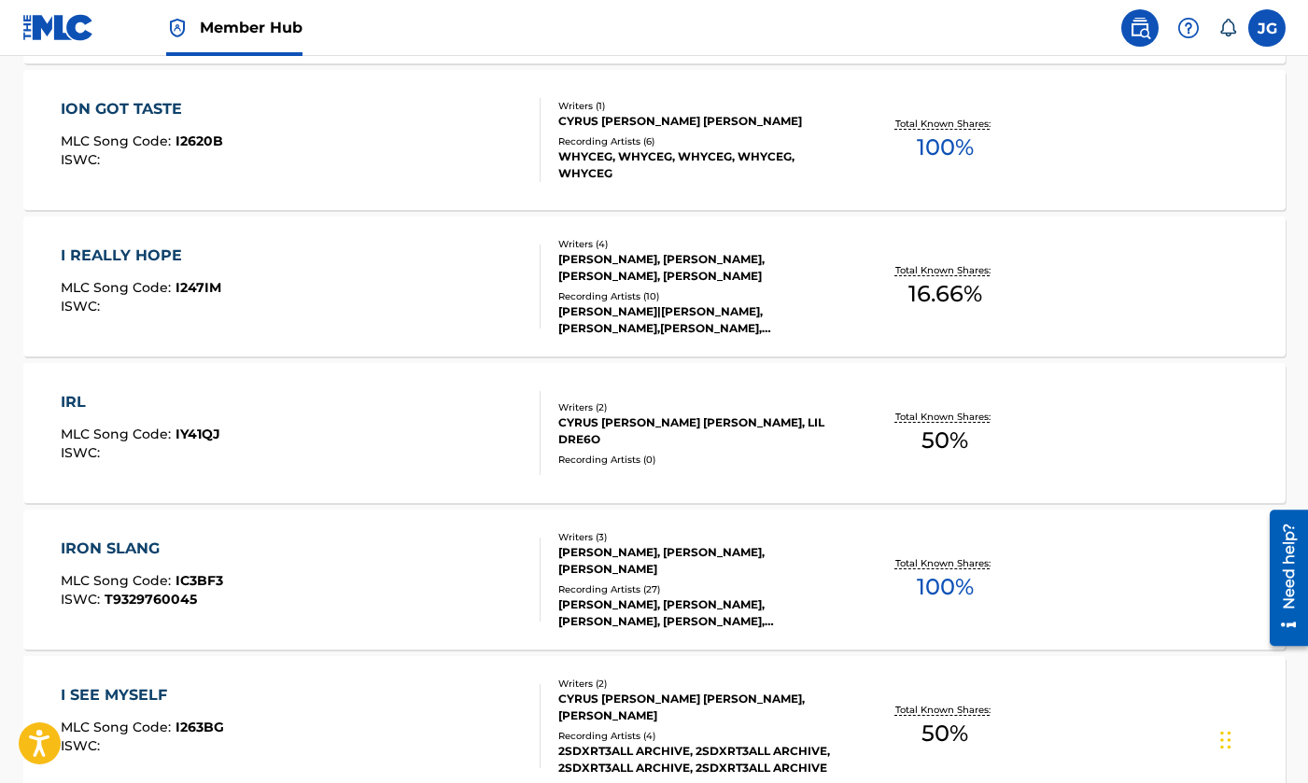
click at [421, 160] on div "[PERSON_NAME] GOT TASTE MLC Song Code : I2620B ISWC :" at bounding box center [301, 140] width 480 height 84
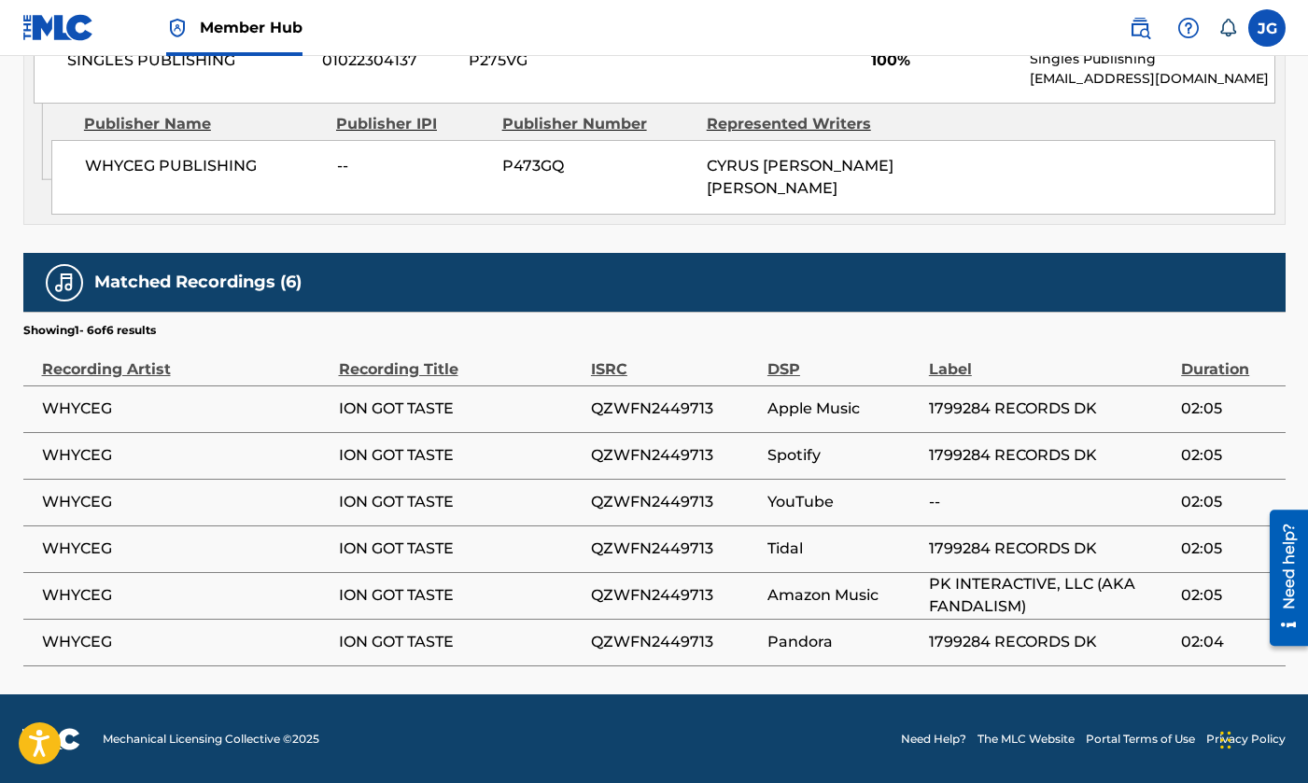
scroll to position [977, 0]
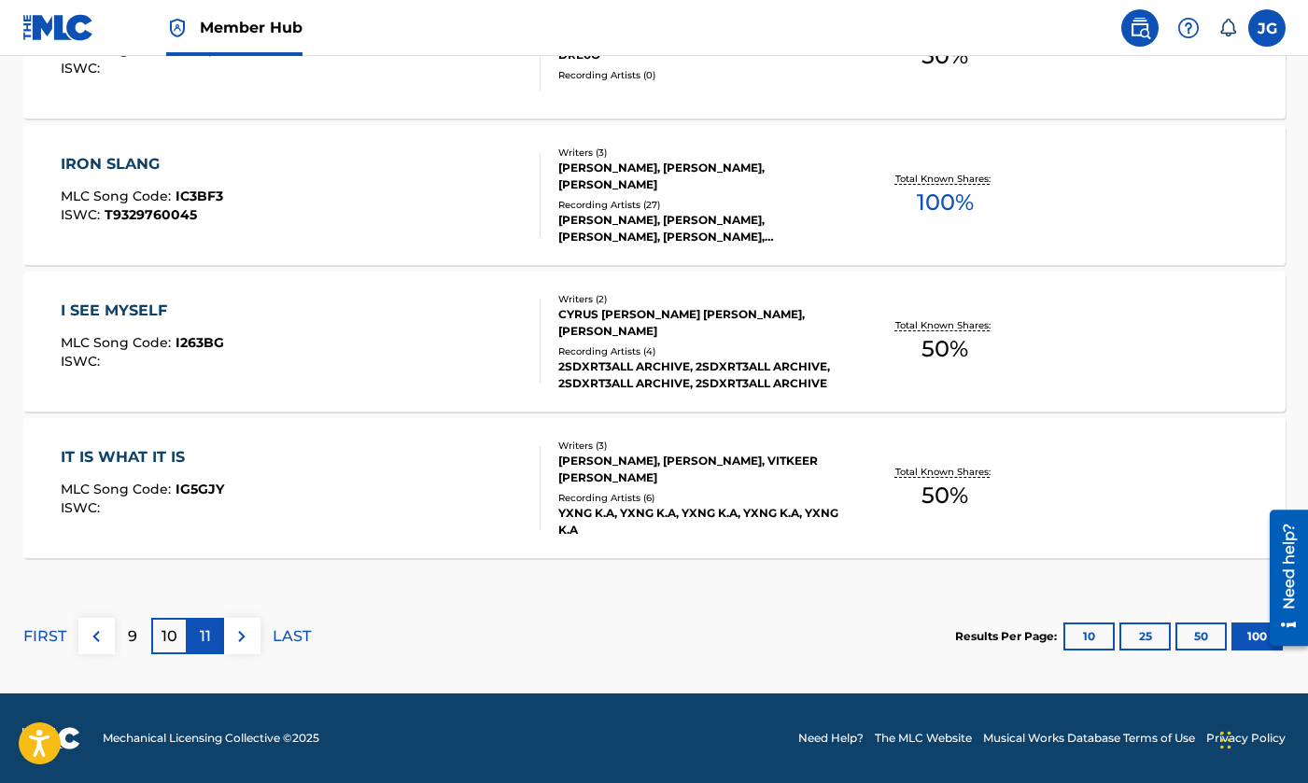
click at [213, 626] on div "11" at bounding box center [206, 636] width 36 height 36
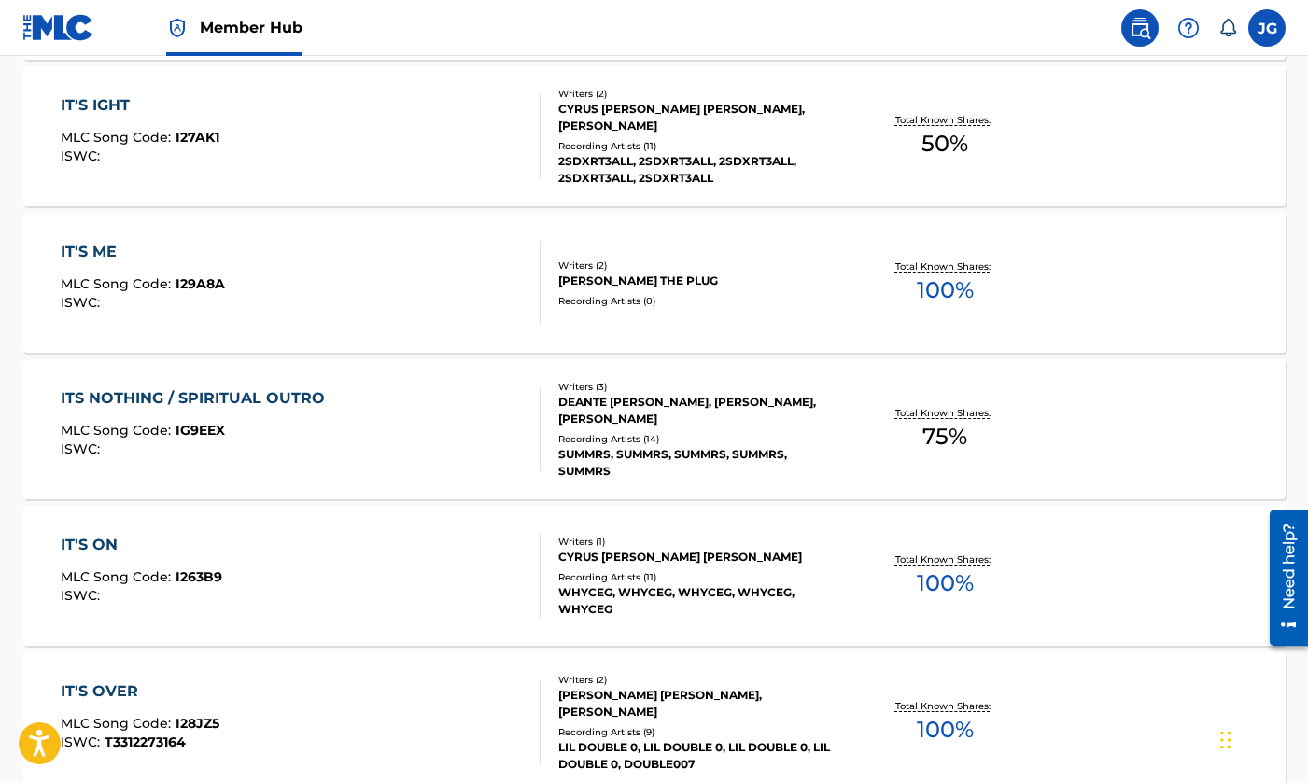
scroll to position [909, 0]
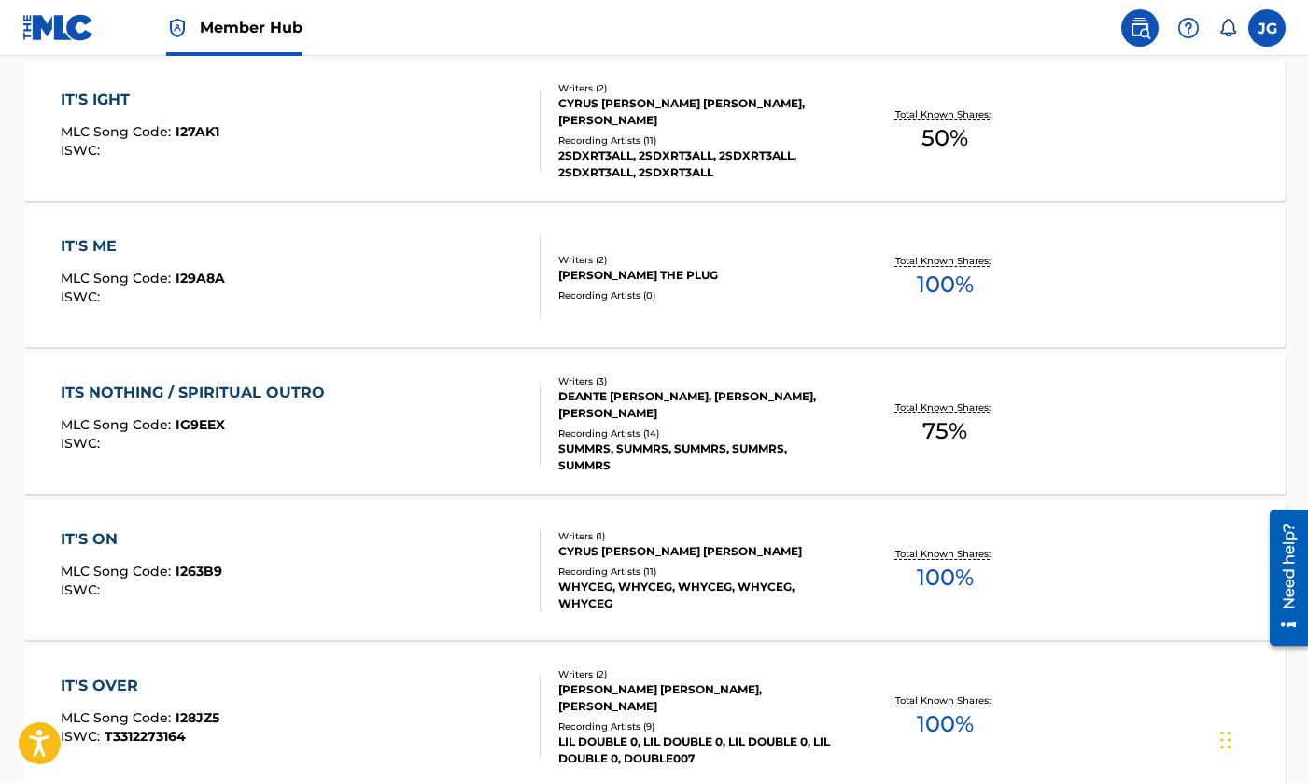
click at [321, 595] on div "IT'S ON MLC Song Code : I263B9 ISWC :" at bounding box center [301, 570] width 480 height 84
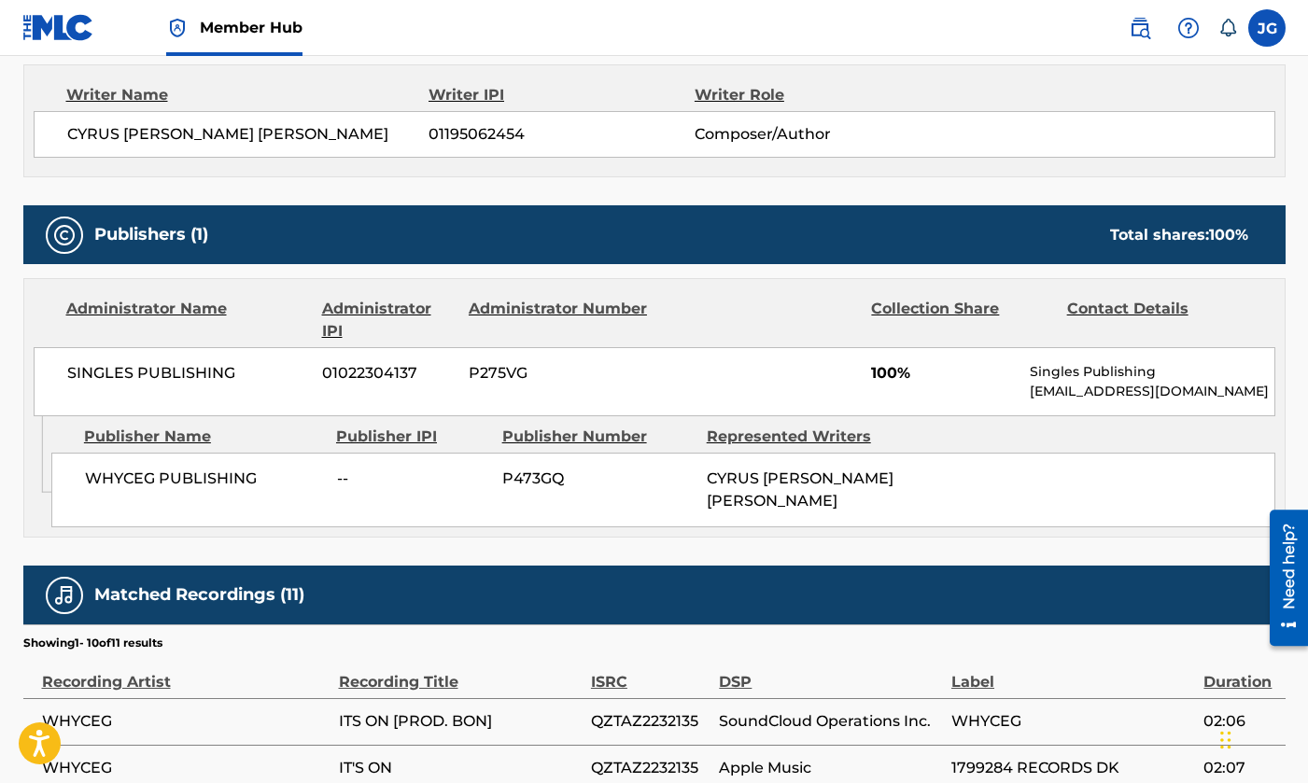
scroll to position [769, 0]
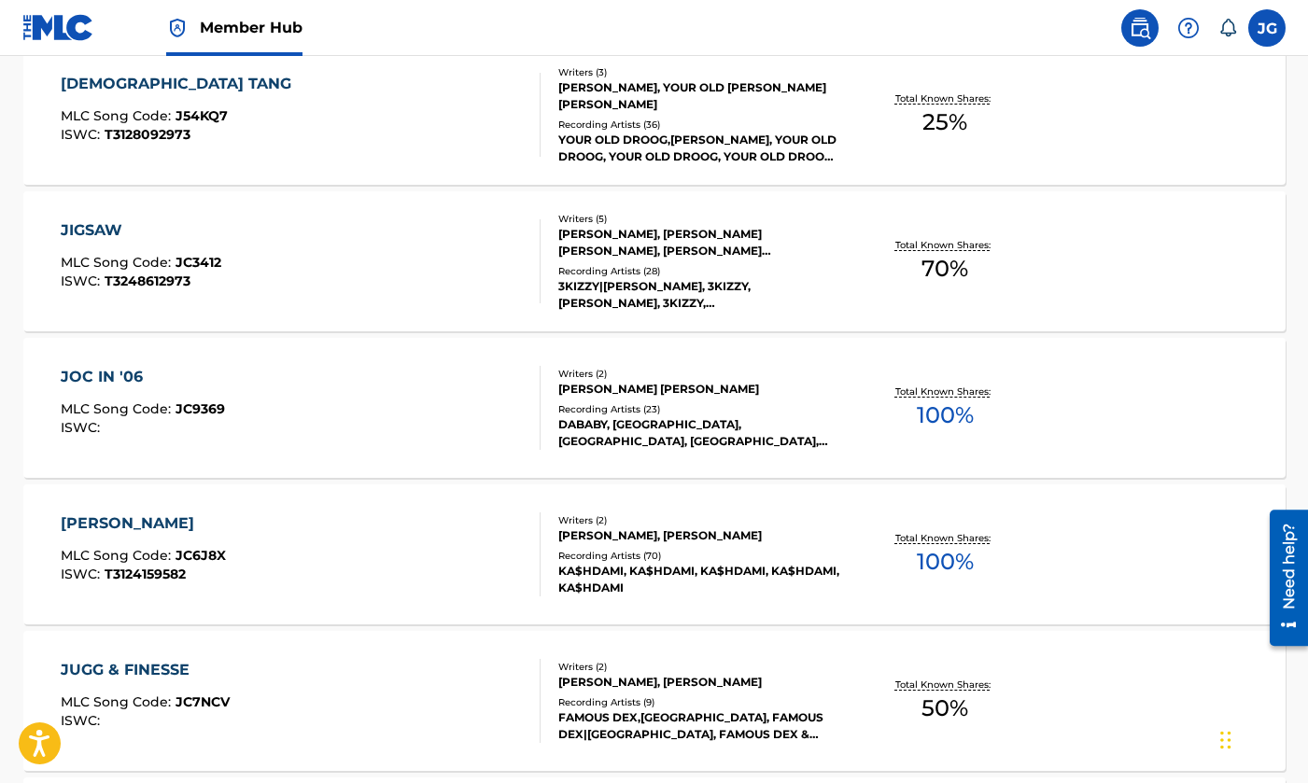
scroll to position [3858, 0]
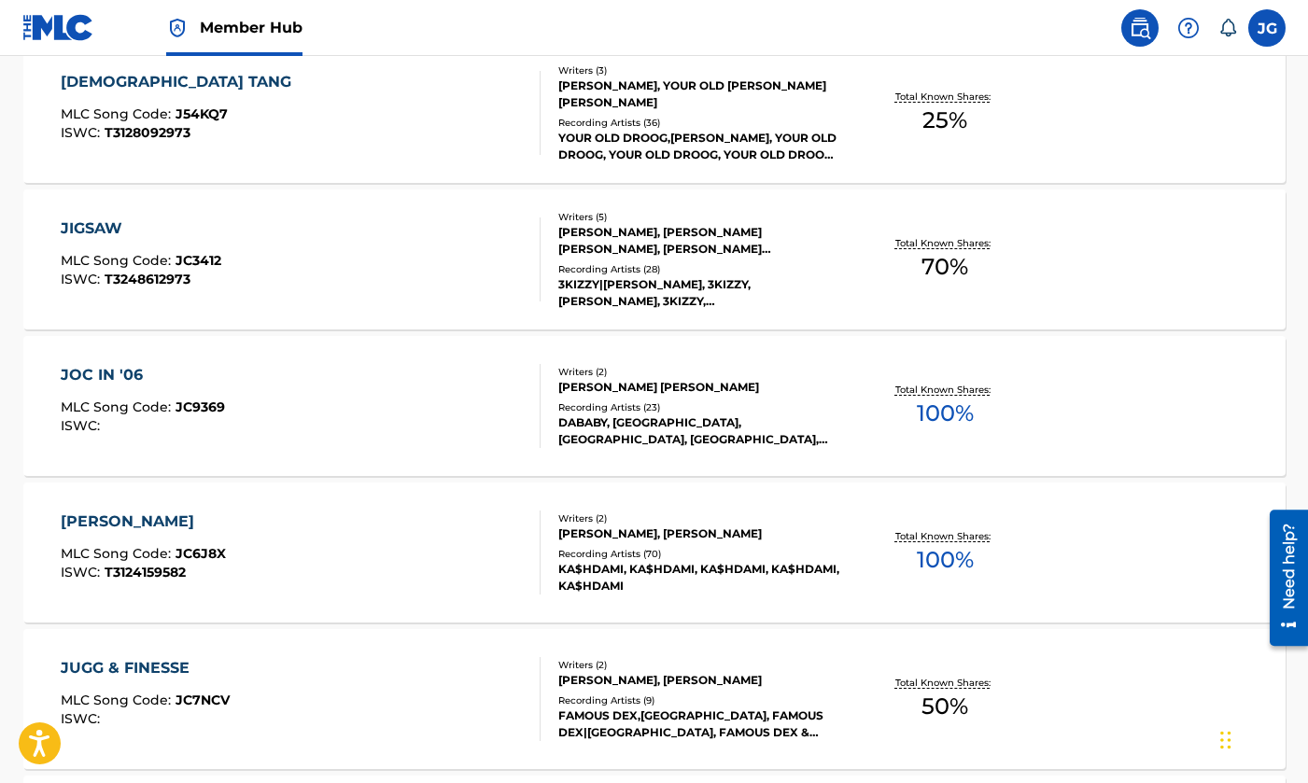
click at [348, 450] on div "JOC IN '06 MLC Song Code : JC9369 ISWC : Writers ( 2 ) [PERSON_NAME] [PERSON_NA…" at bounding box center [654, 406] width 1262 height 140
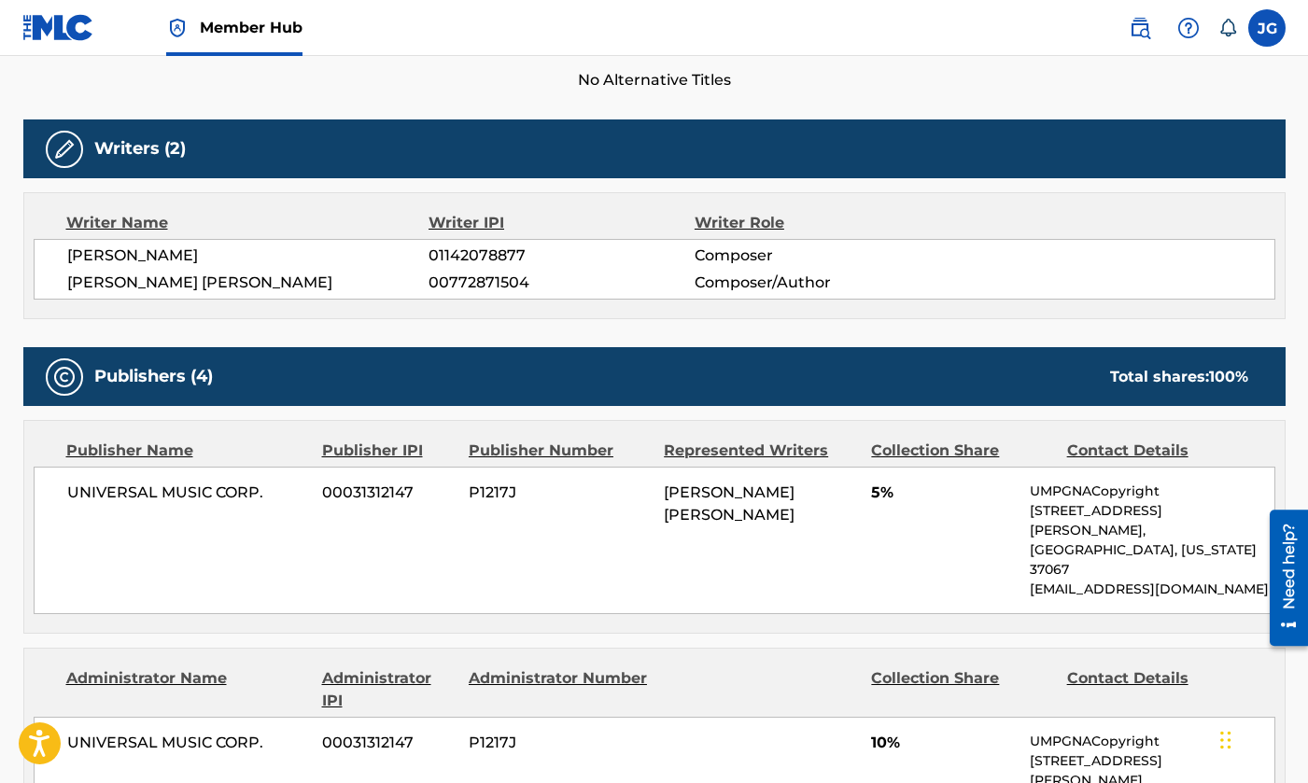
scroll to position [585, 0]
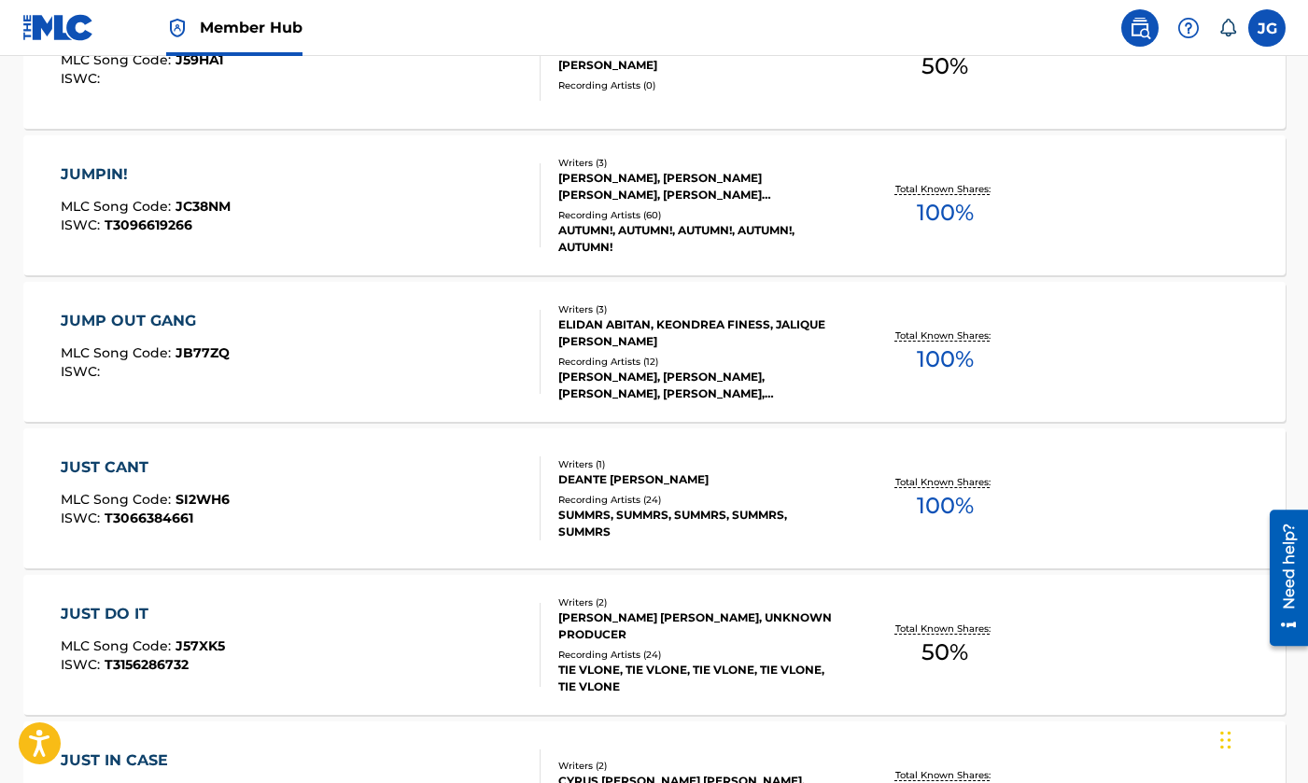
scroll to position [4661, 0]
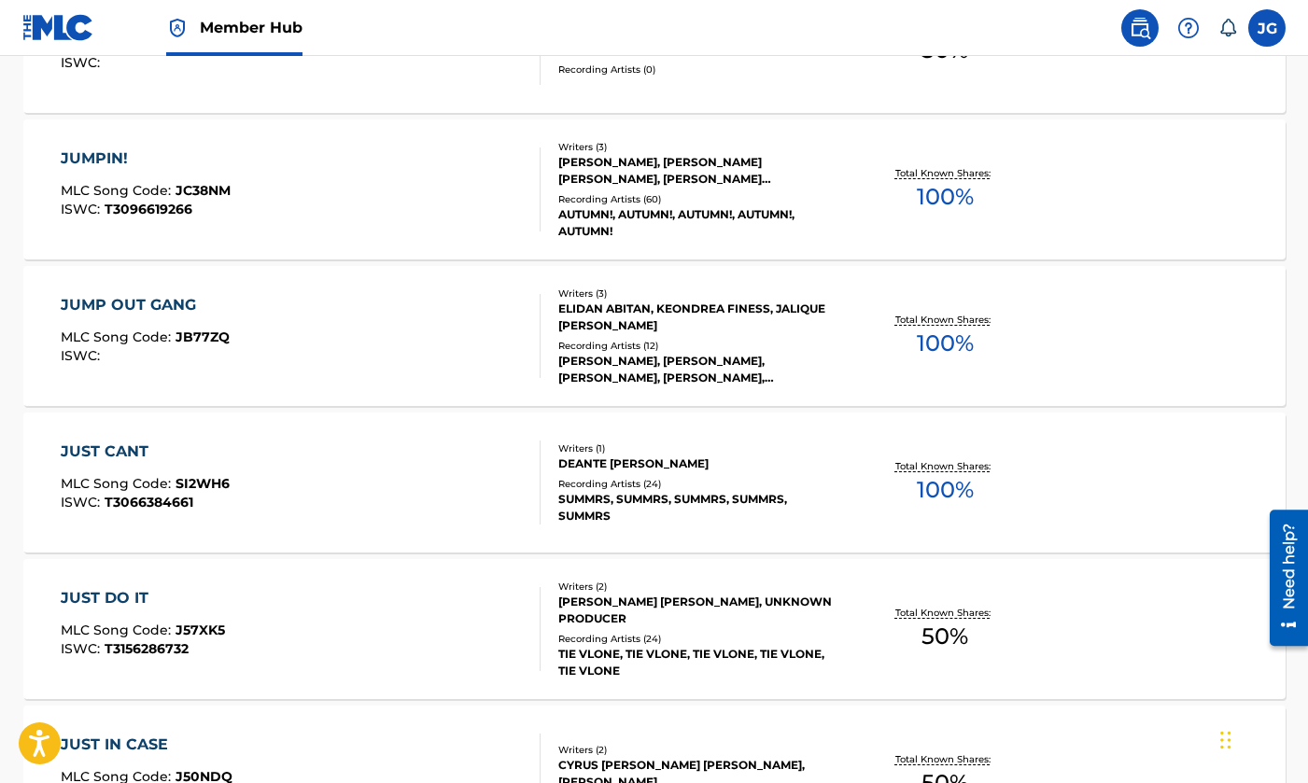
click at [373, 465] on div "JUST CANT MLC Song Code : SI2WH6 ISWC : T3066384661" at bounding box center [301, 483] width 480 height 84
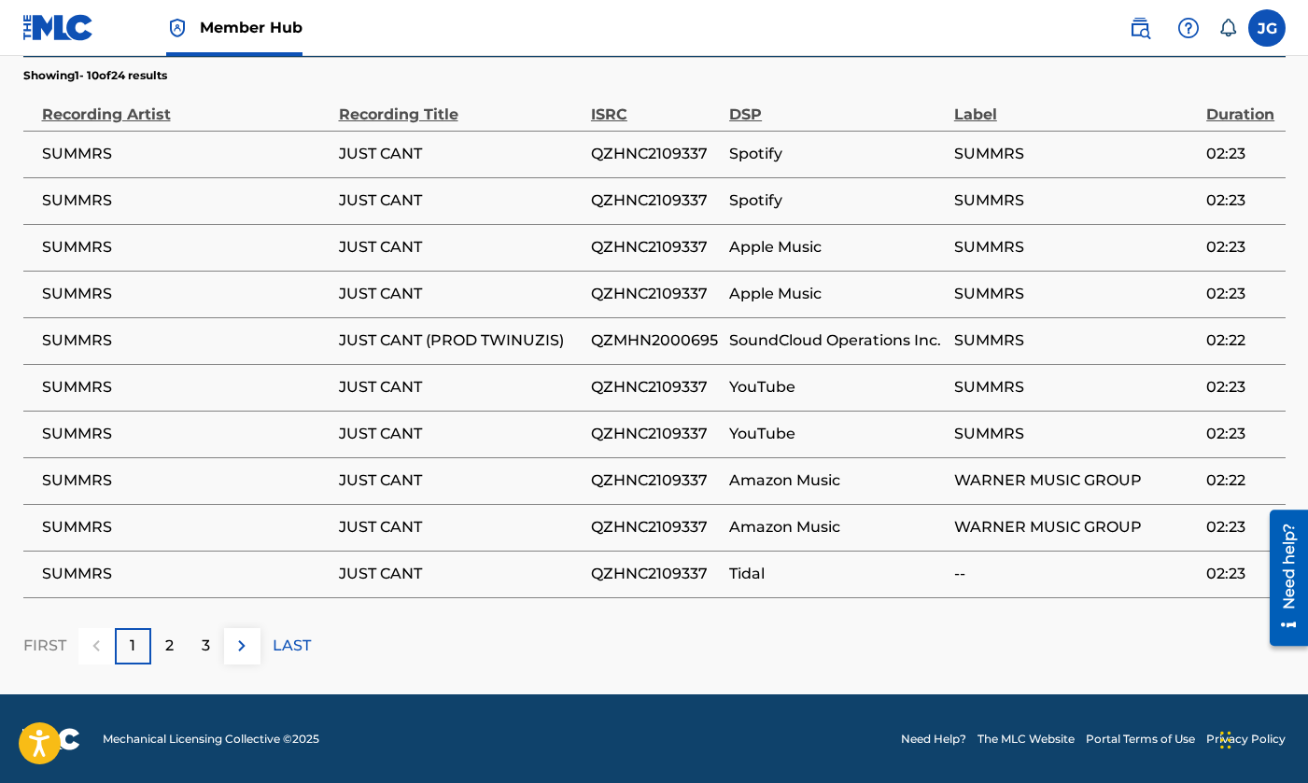
scroll to position [1232, 0]
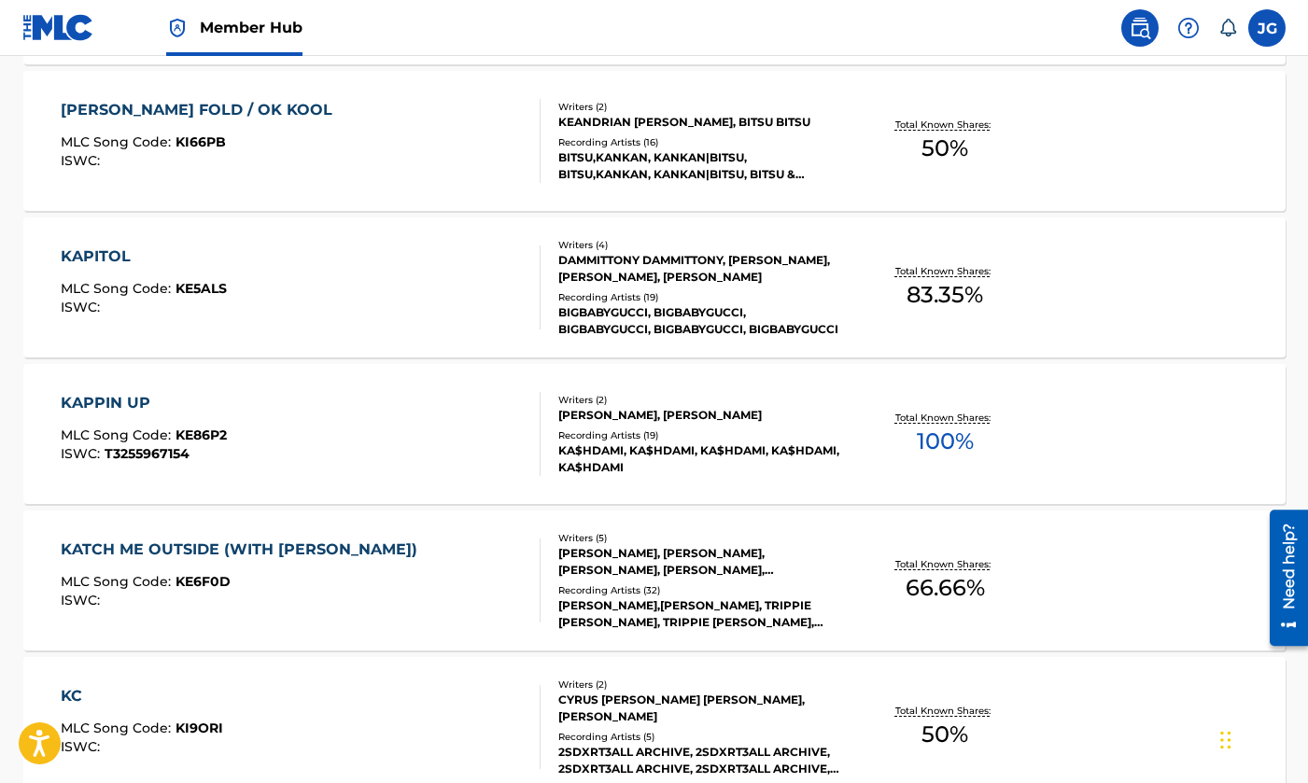
scroll to position [6194, 0]
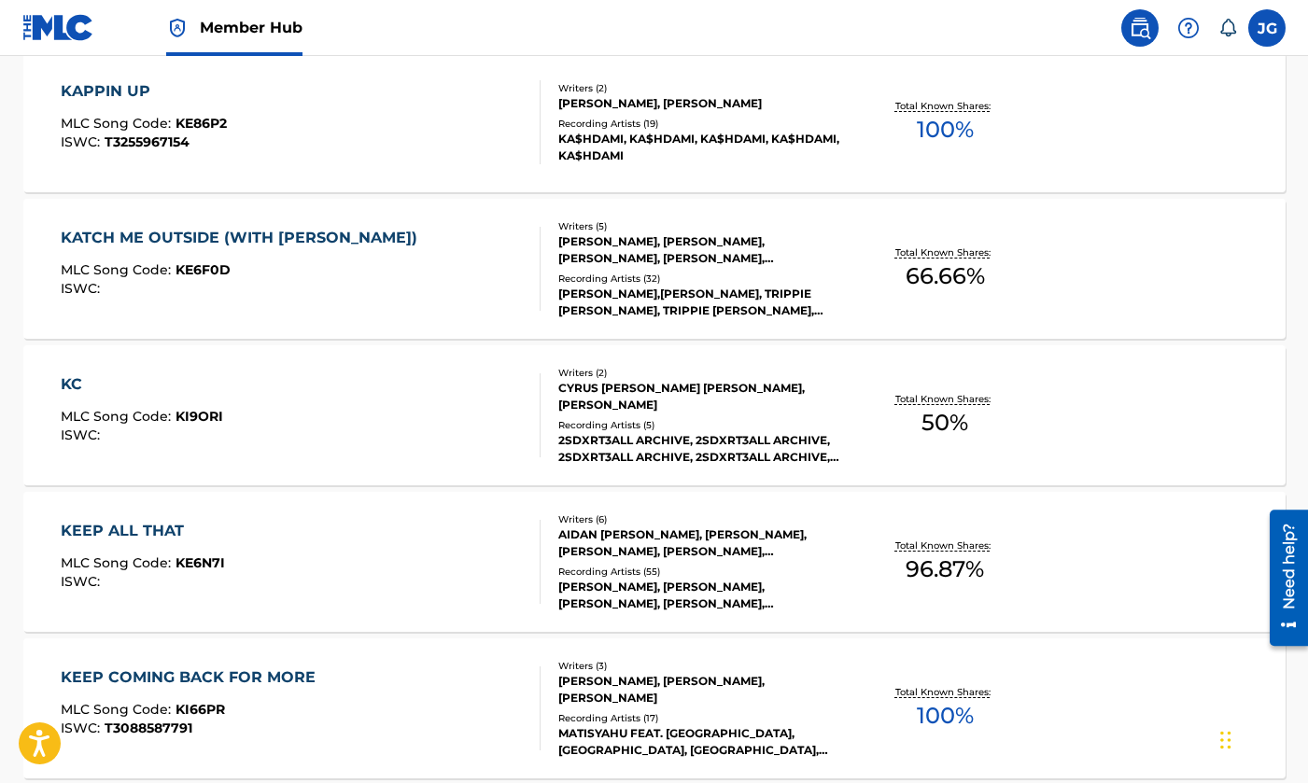
click at [394, 173] on div "KAPPIN UP MLC Song Code : KE86P2 ISWC : T3255967154 Writers ( 2 ) [PERSON_NAME]…" at bounding box center [654, 122] width 1262 height 140
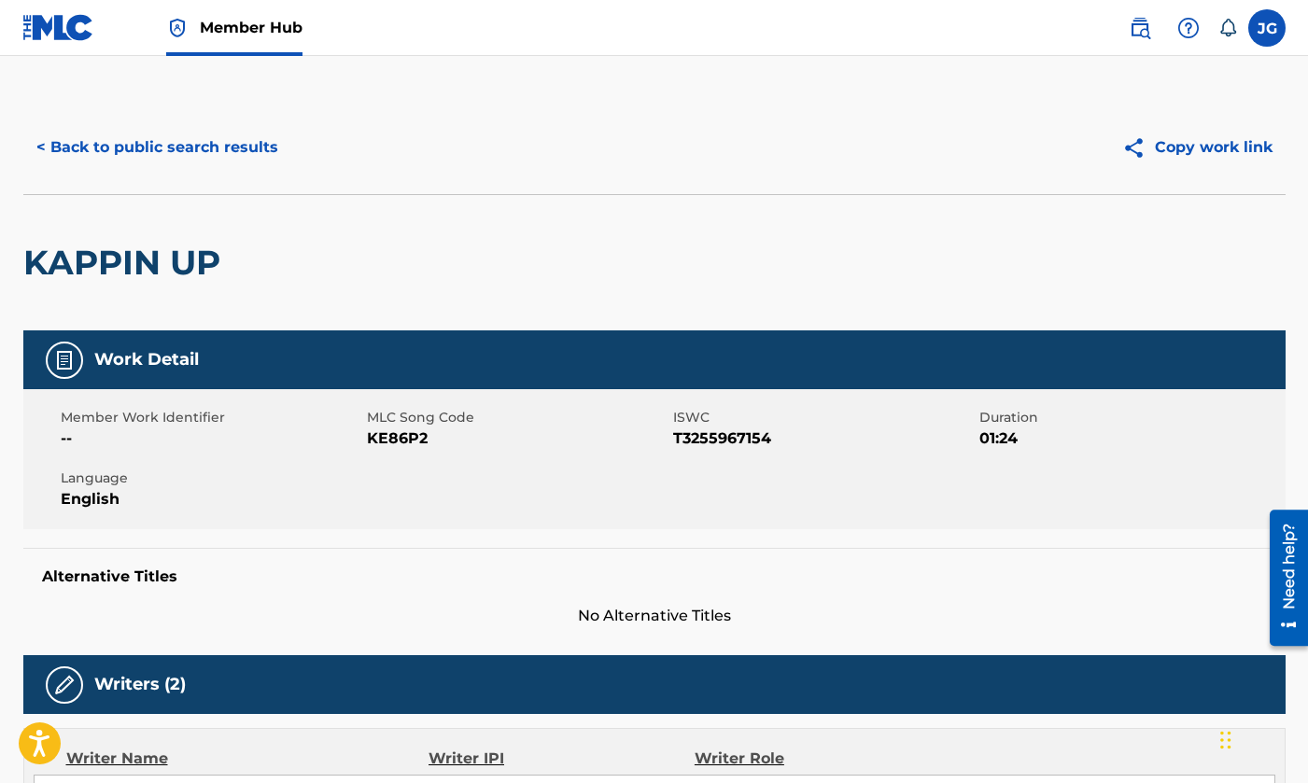
scroll to position [545, 0]
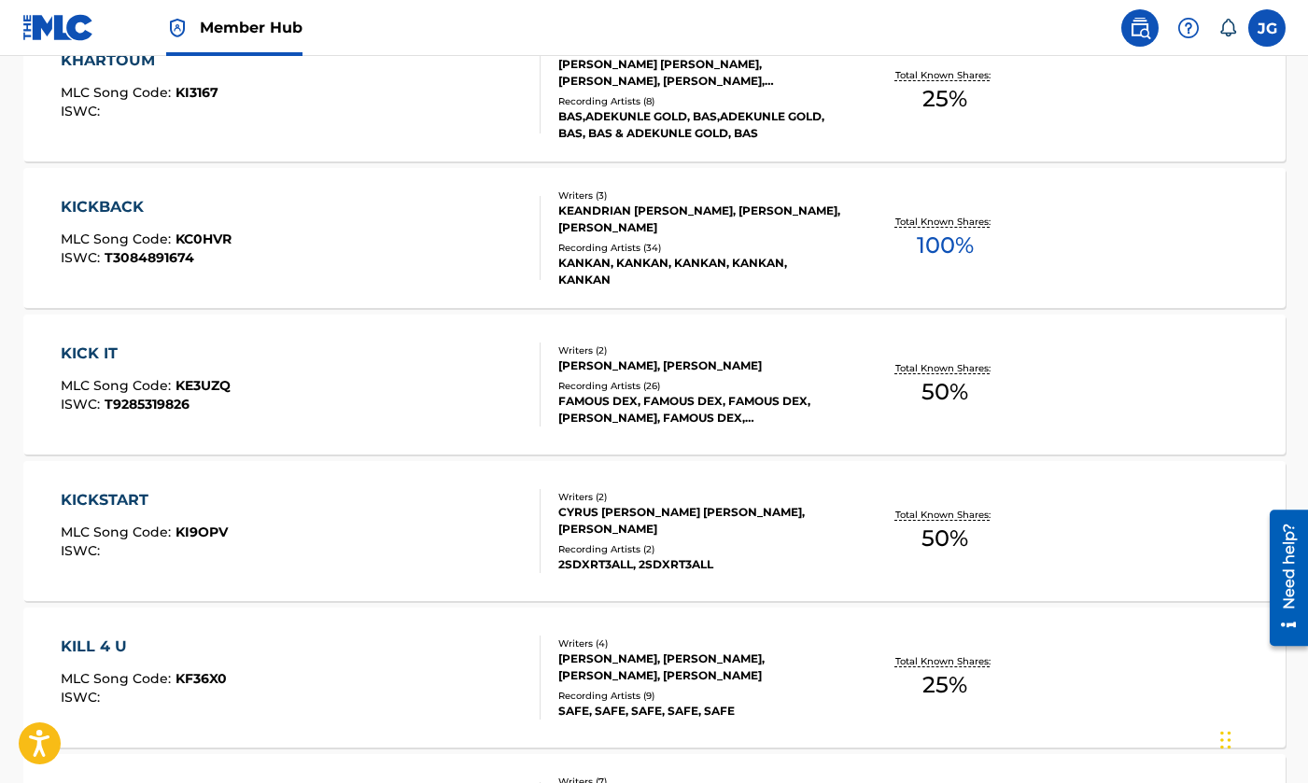
scroll to position [8562, 0]
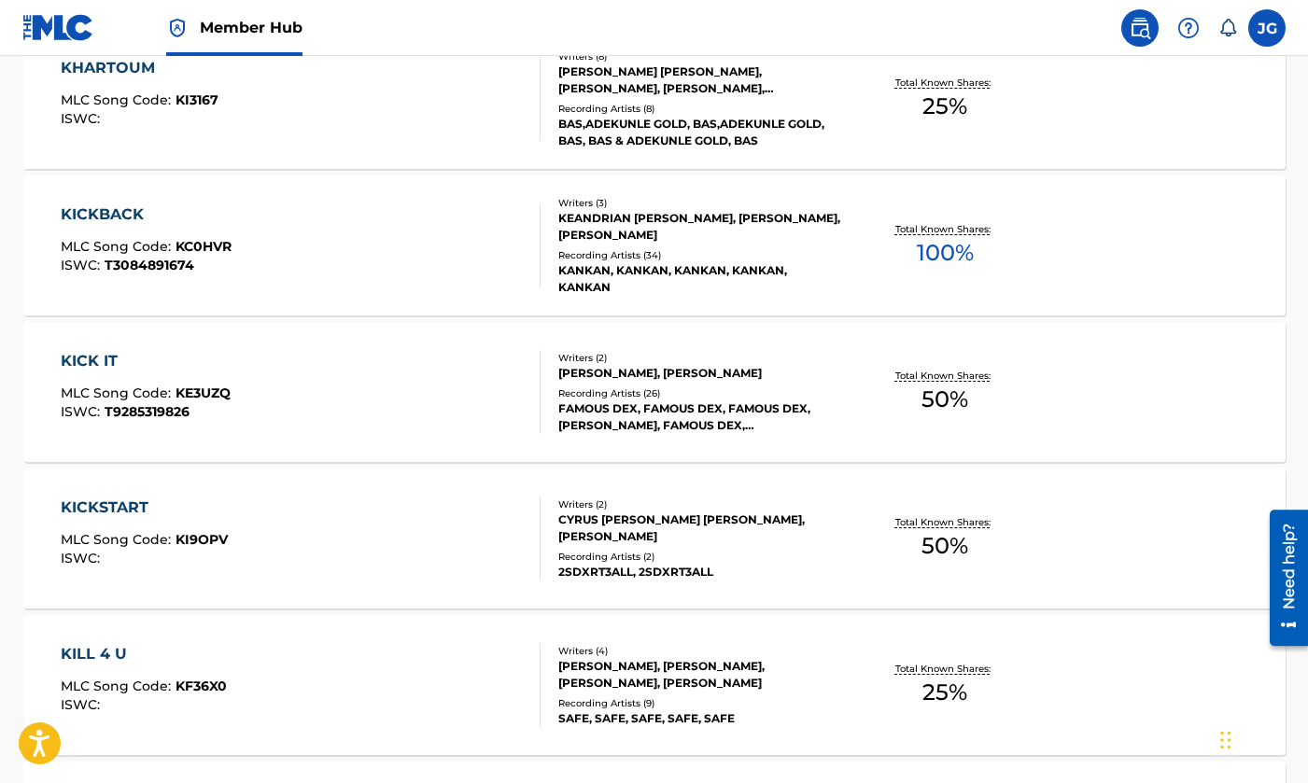
click at [433, 260] on div "KICKBACK MLC Song Code : KC0HVR ISWC : T3084891674" at bounding box center [301, 245] width 480 height 84
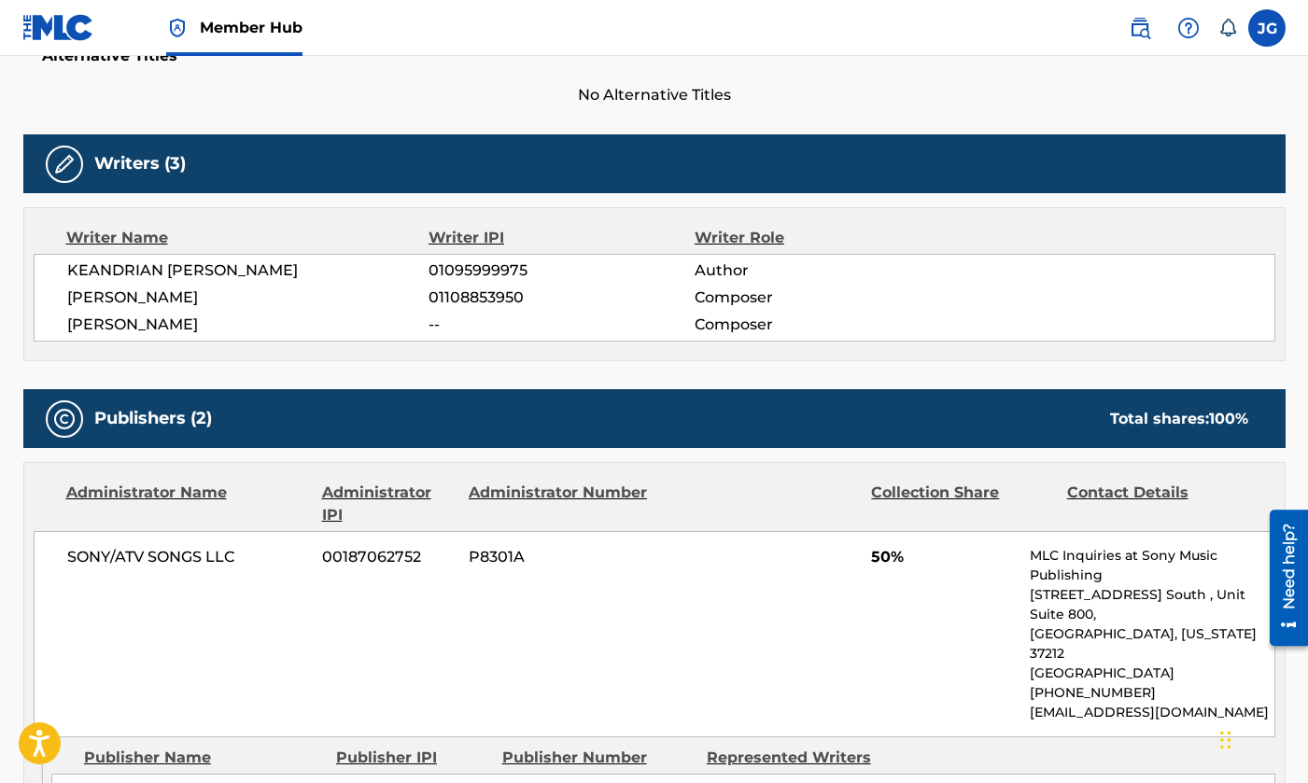
scroll to position [524, 0]
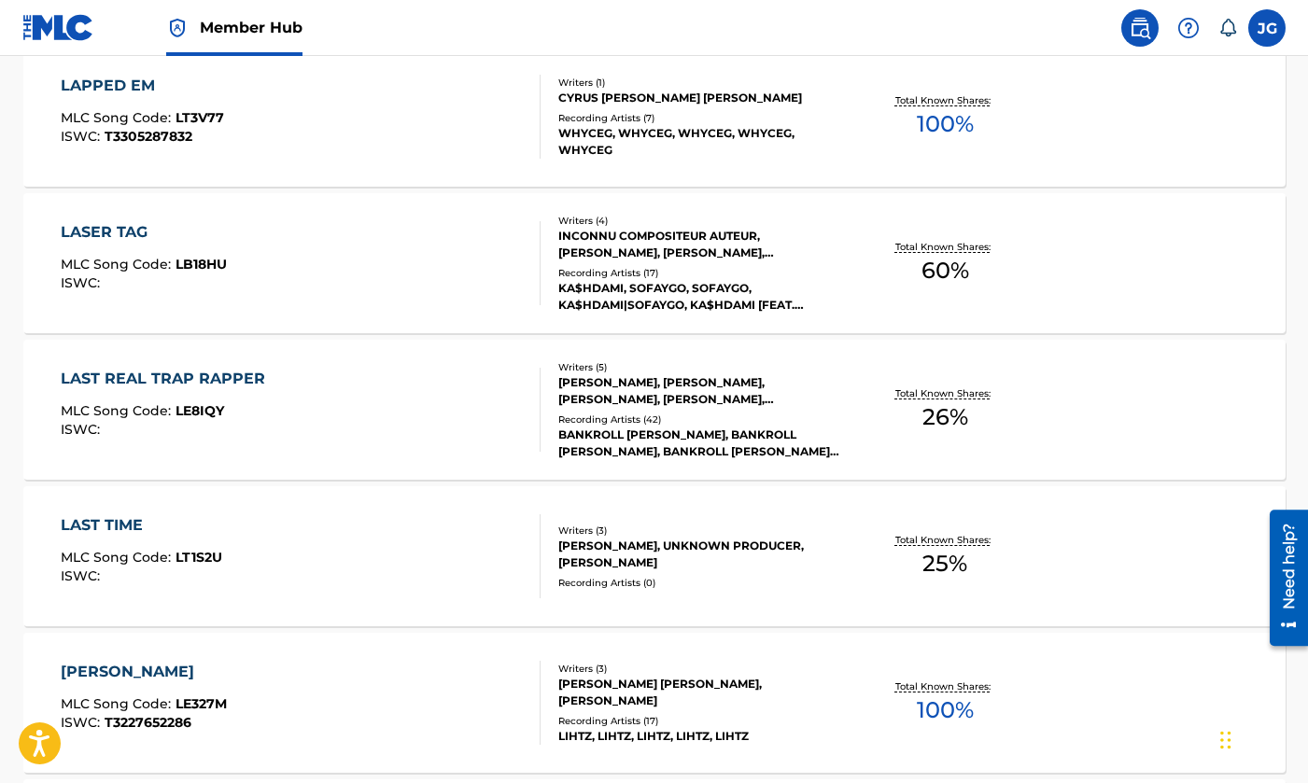
scroll to position [13084, 0]
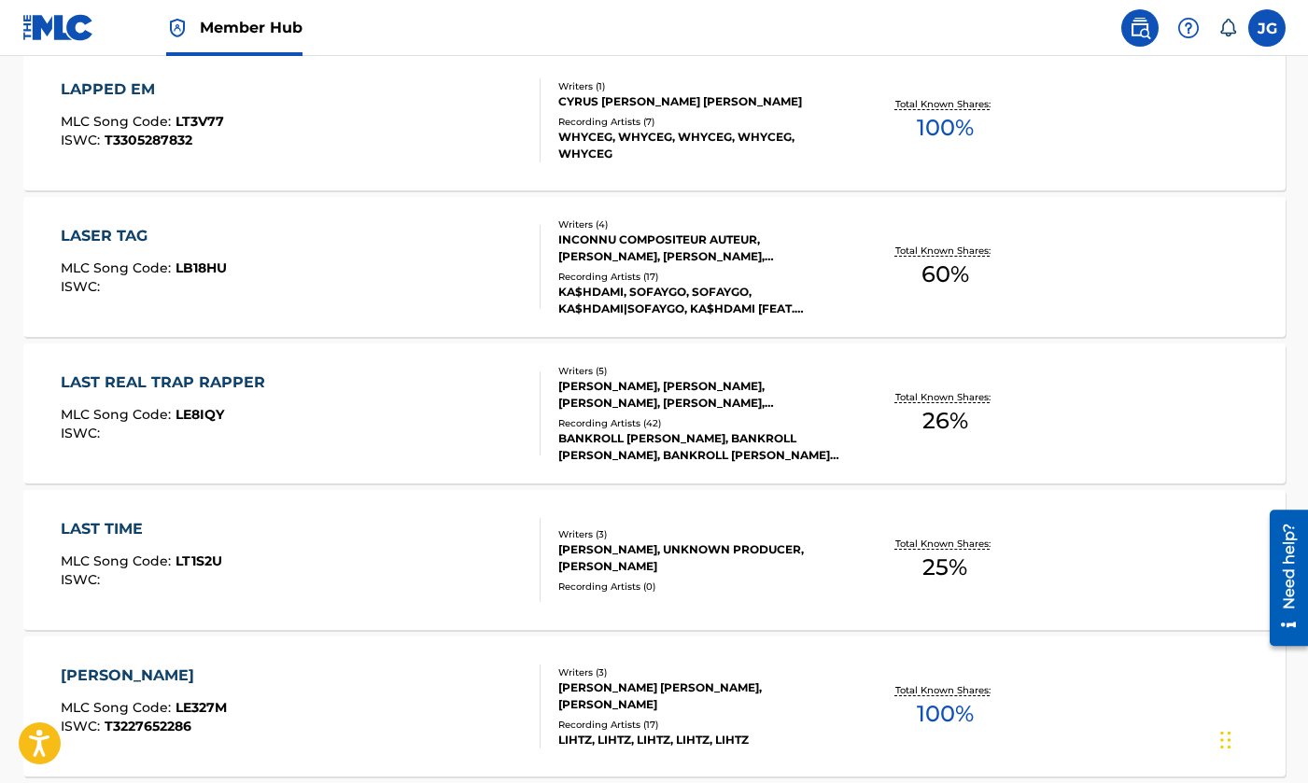
click at [470, 123] on div "LAPPED EM MLC Song Code : LT3V77 ISWC : T3305287832" at bounding box center [301, 120] width 480 height 84
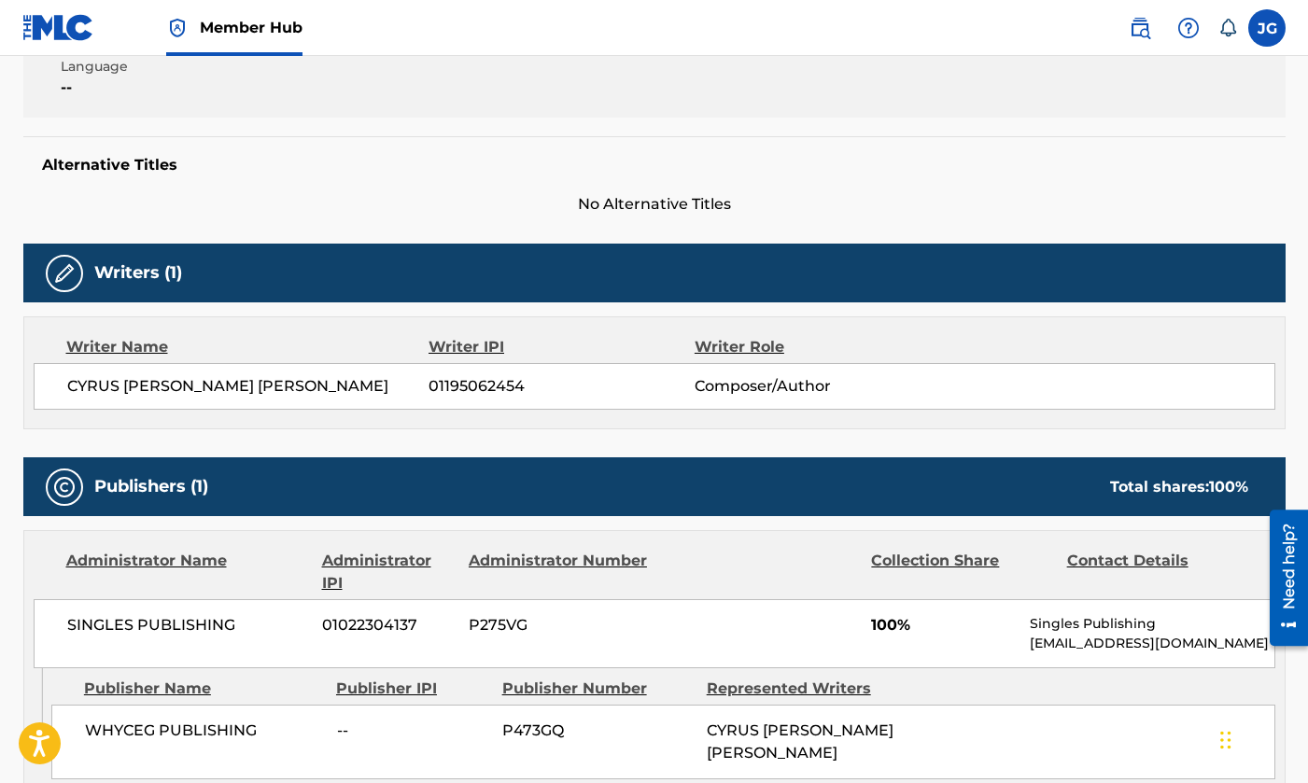
scroll to position [646, 0]
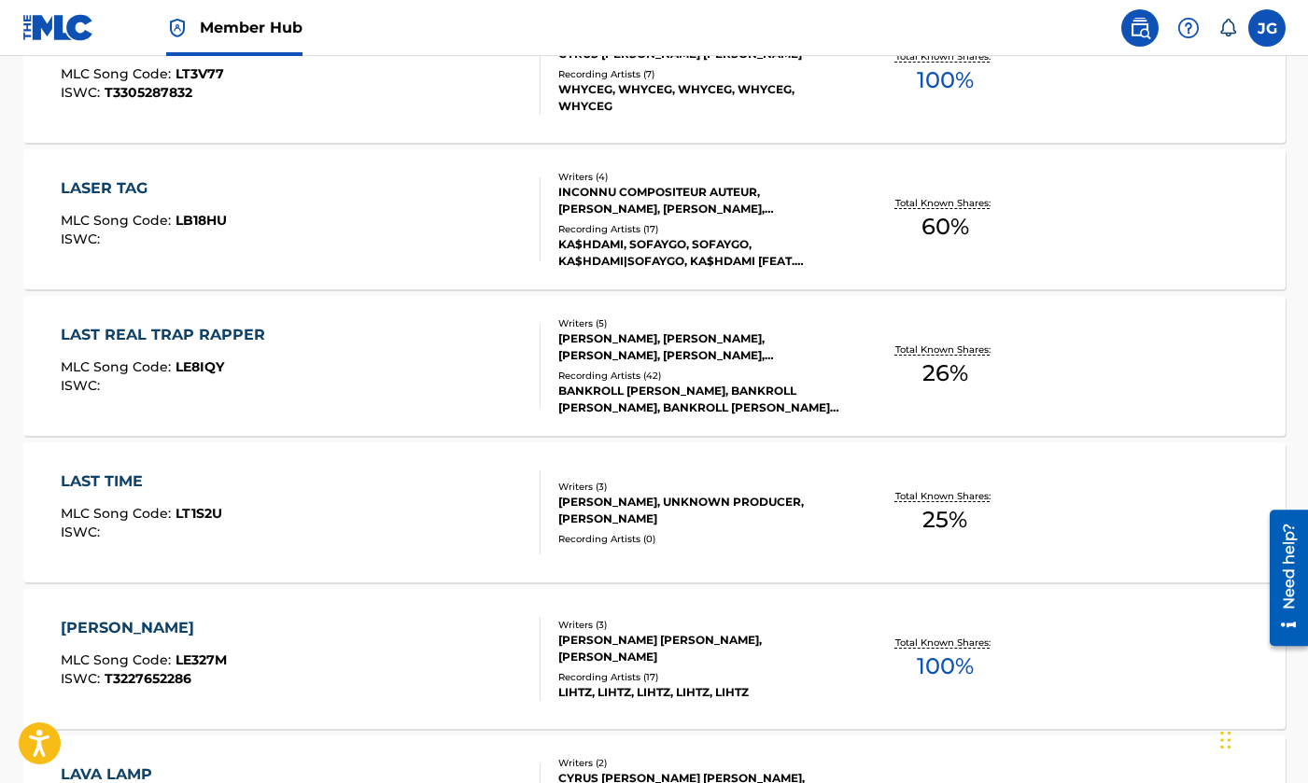
scroll to position [13145, 0]
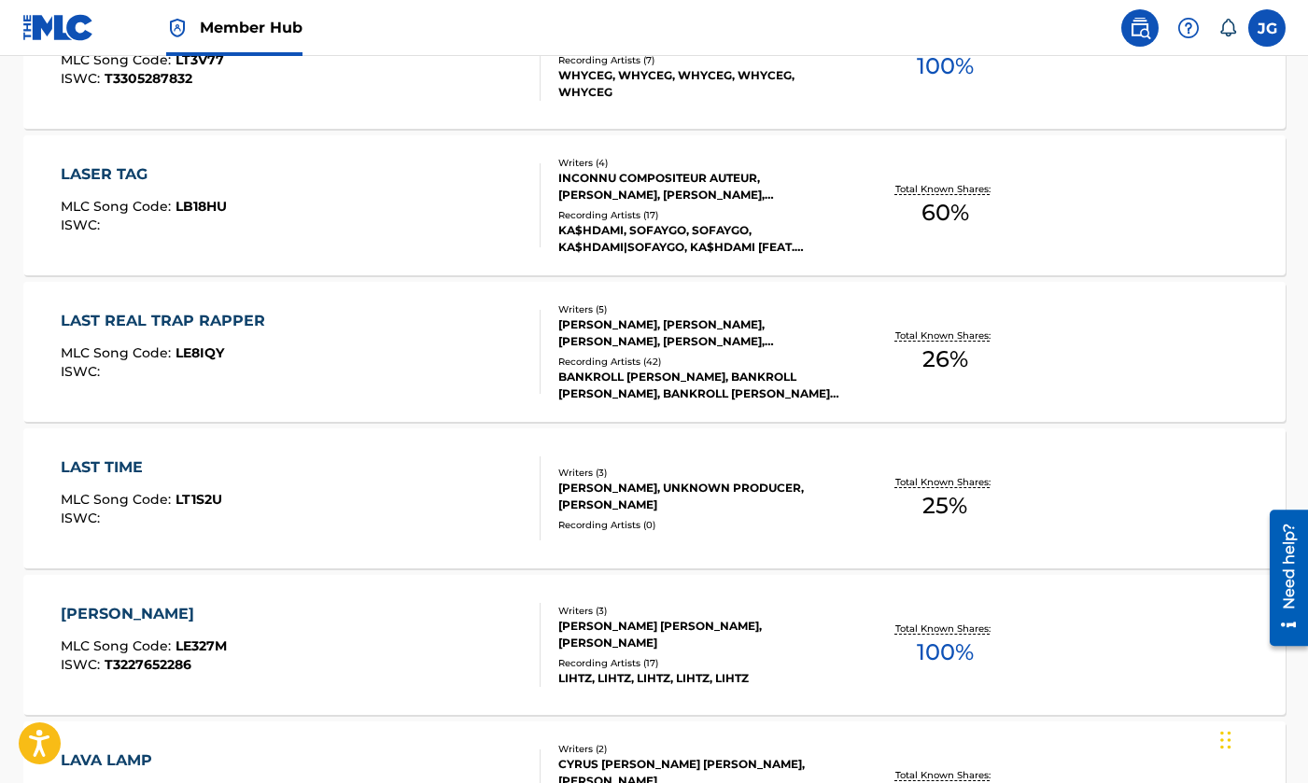
click at [358, 633] on div "[PERSON_NAME] MLC Song Code : LE327M ISWC : T3227652286" at bounding box center [301, 645] width 480 height 84
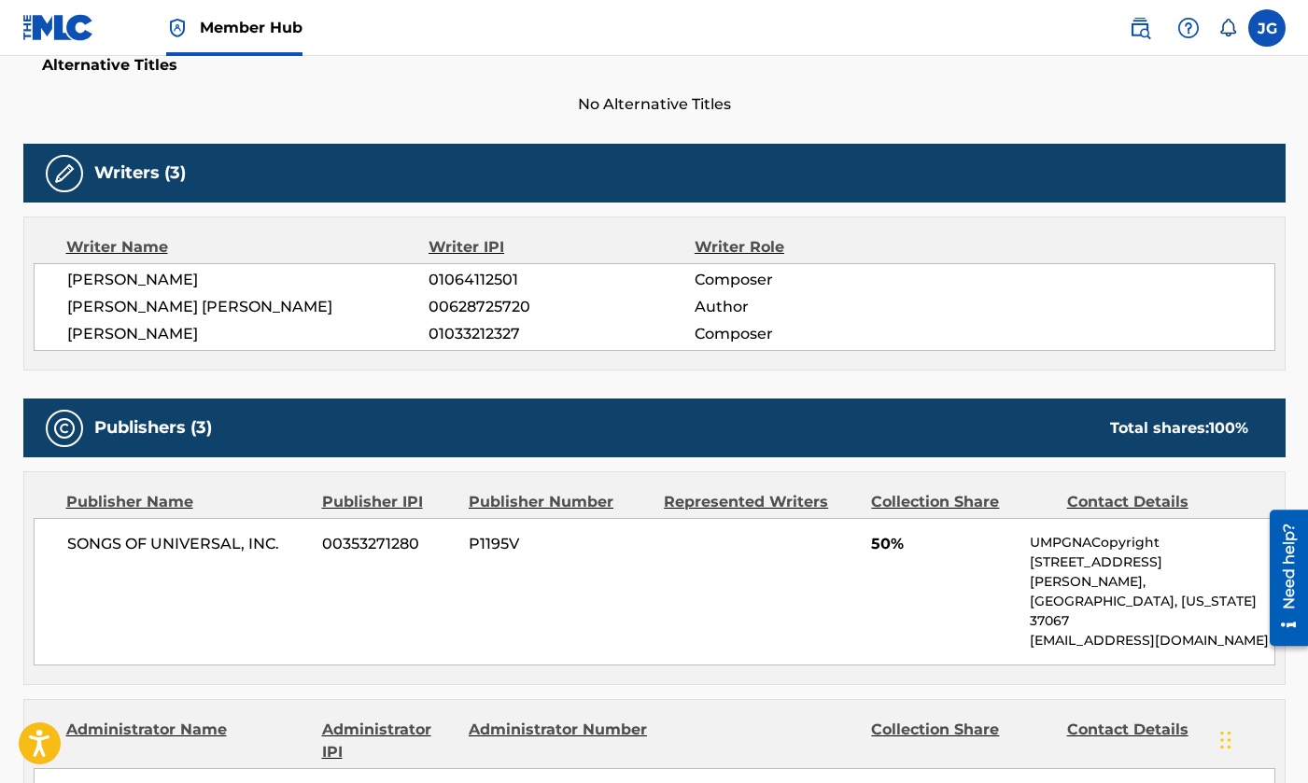
scroll to position [517, 0]
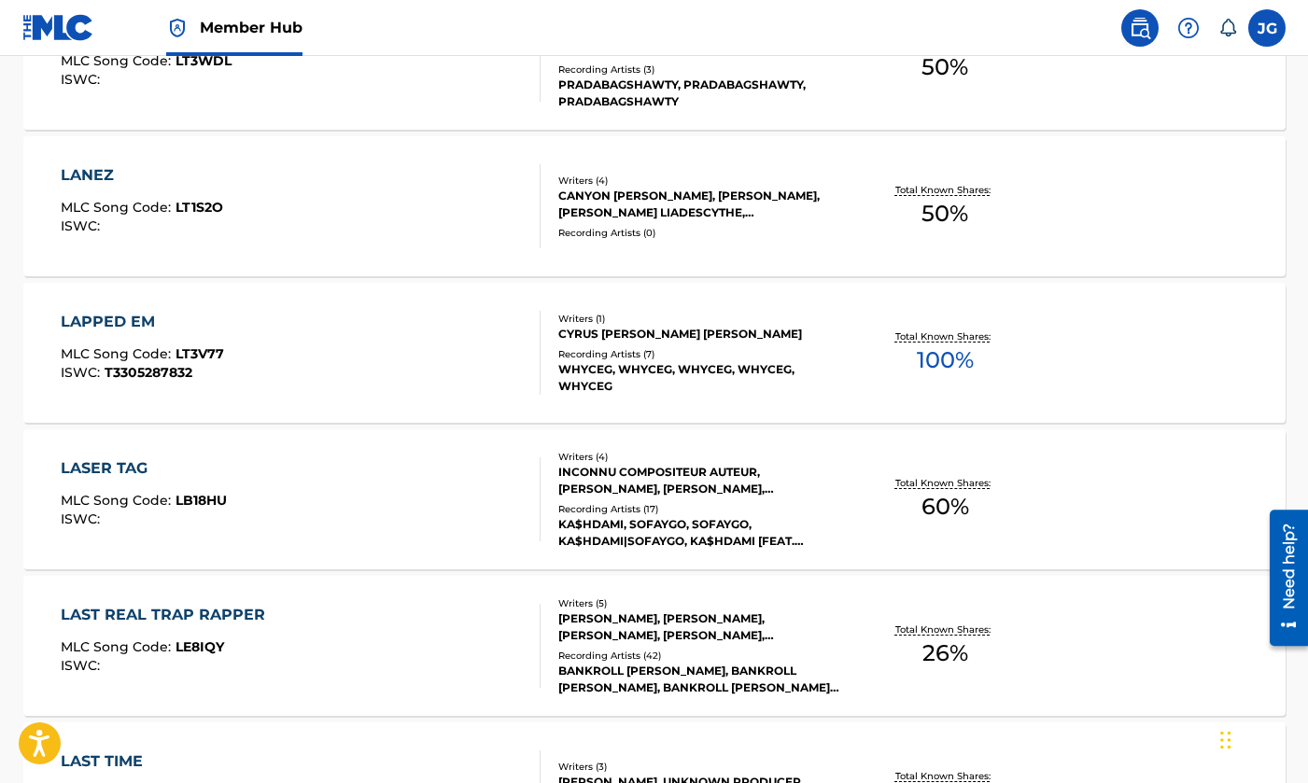
scroll to position [13834, 0]
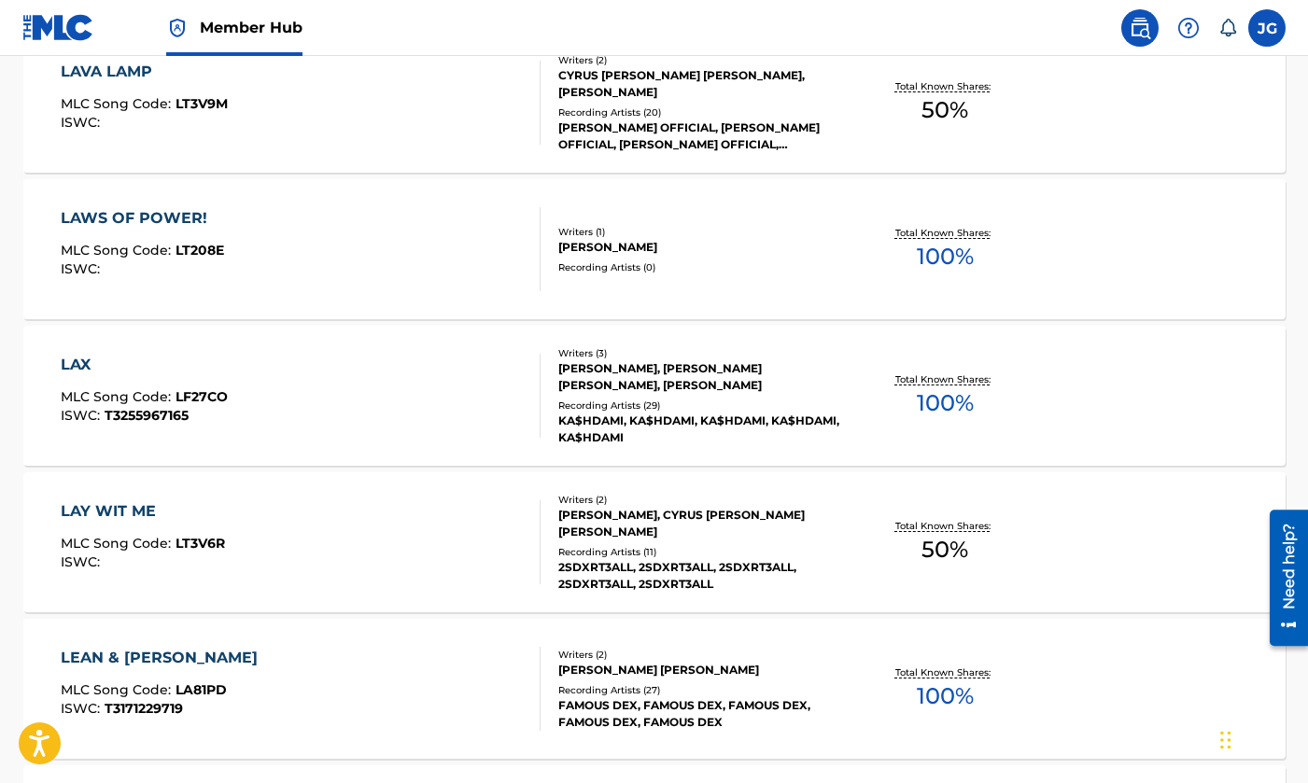
click at [386, 414] on div "LAX MLC Song Code : LF27CO ISWC : T3255967165" at bounding box center [301, 396] width 480 height 84
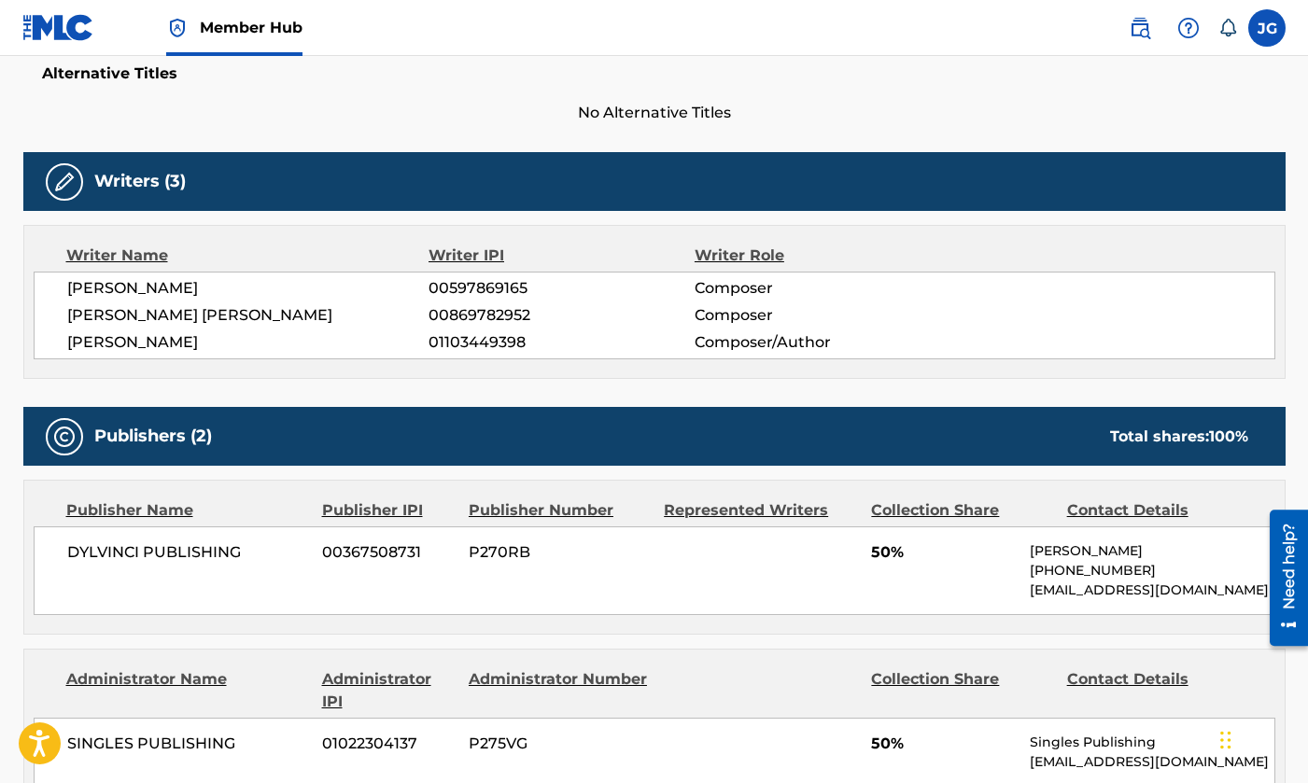
scroll to position [988, 0]
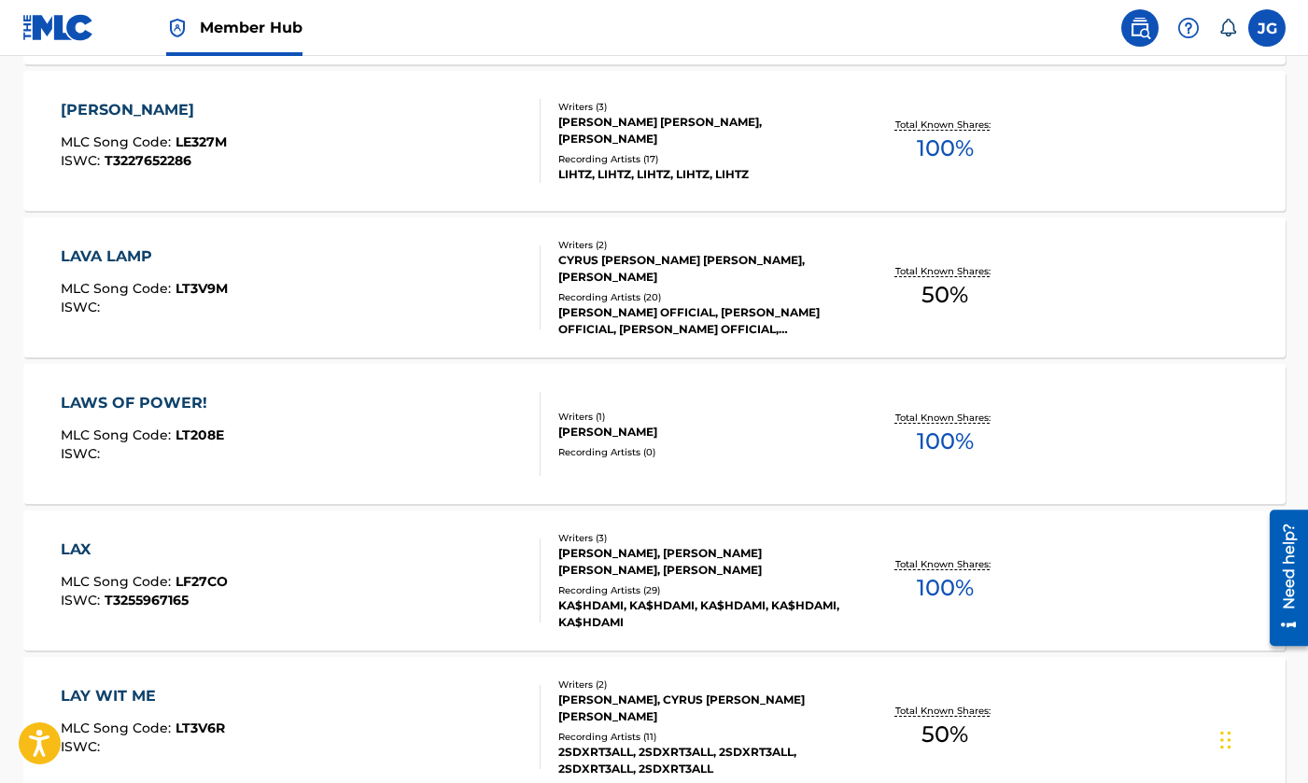
scroll to position [13651, 0]
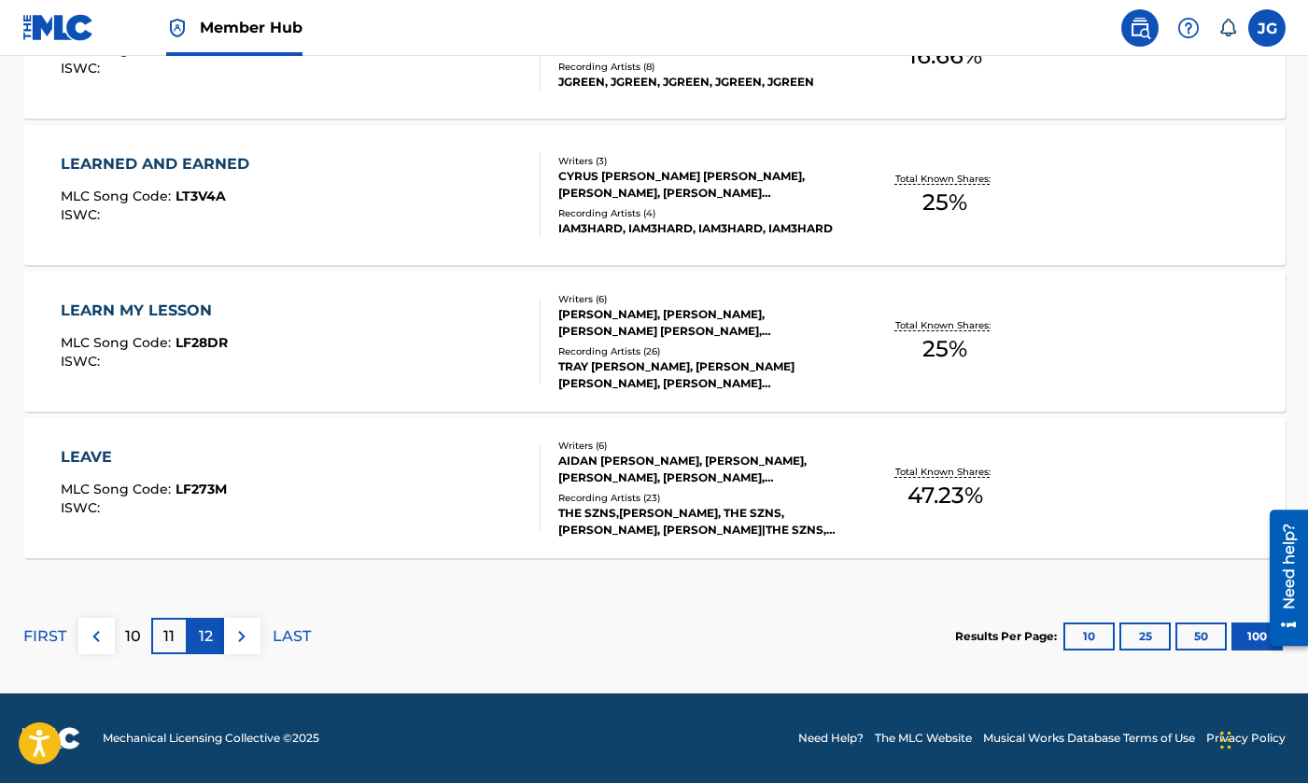
click at [209, 632] on p "12" at bounding box center [206, 636] width 14 height 22
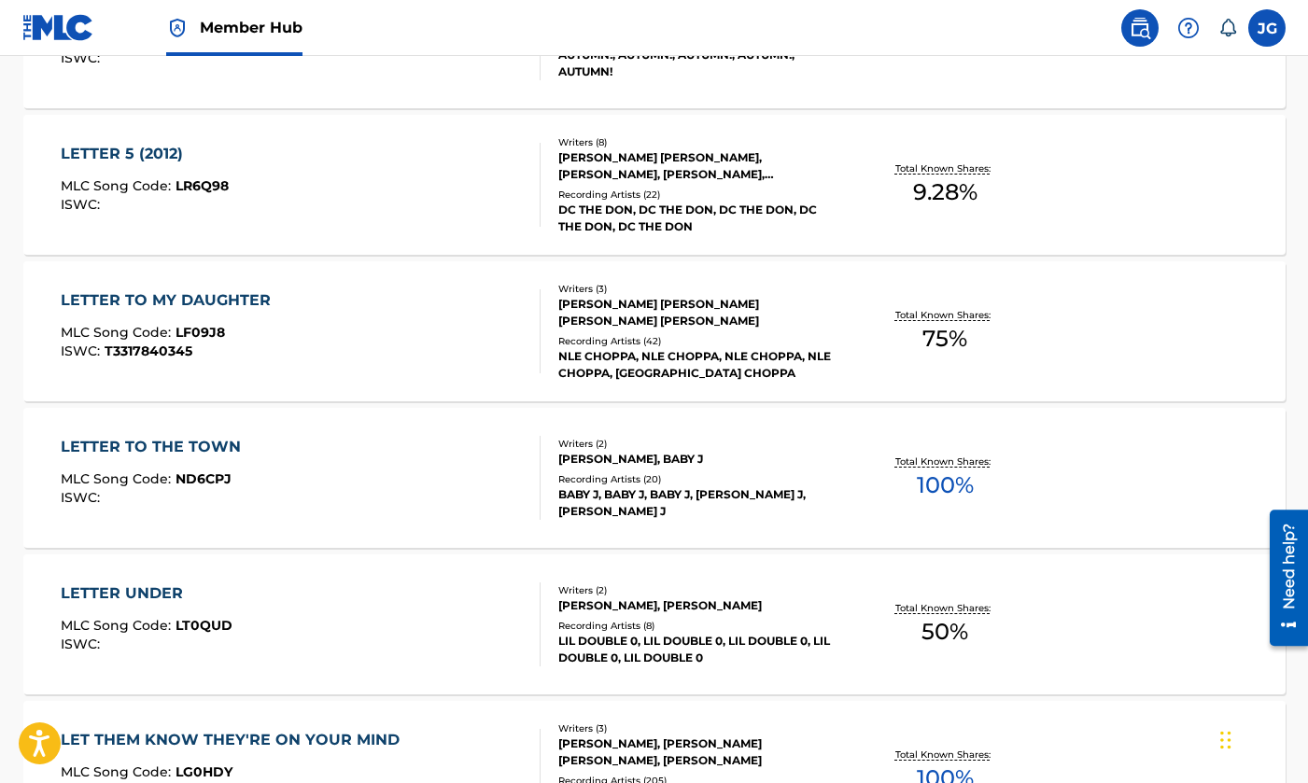
scroll to position [2465, 0]
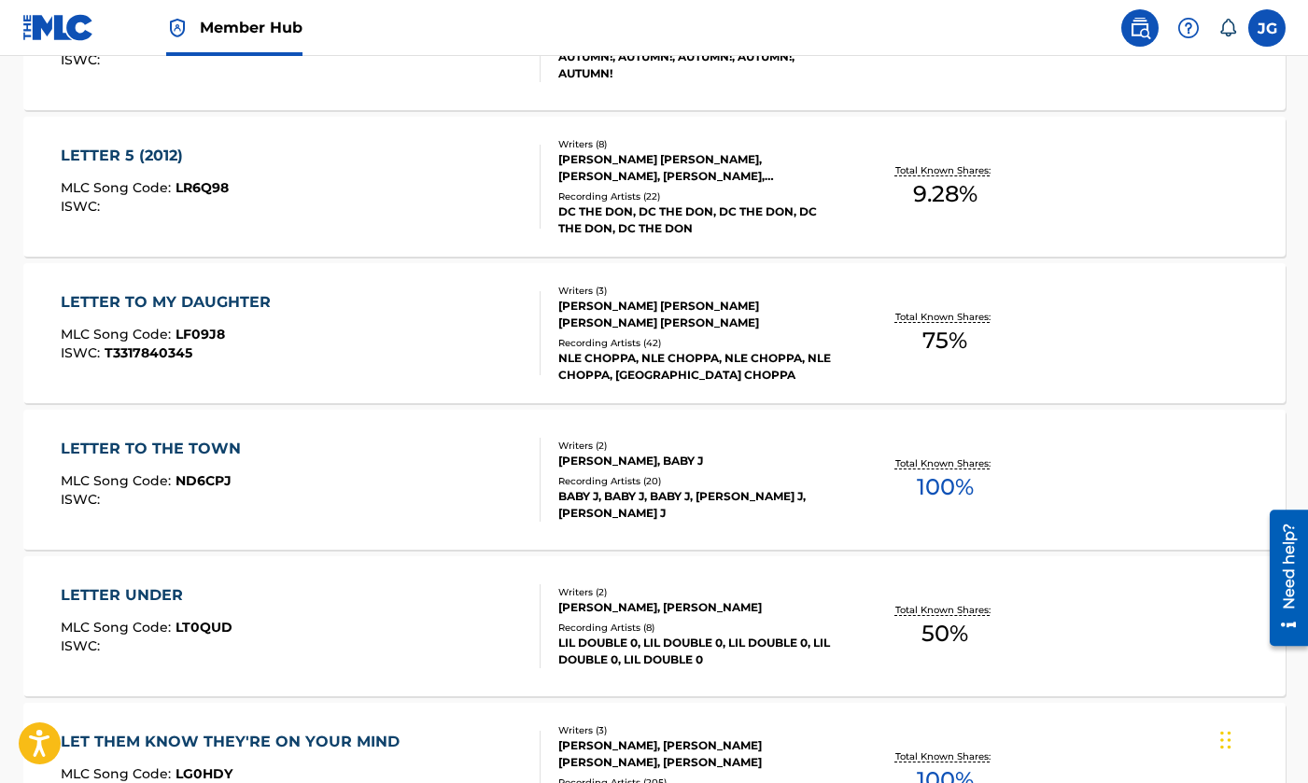
click at [343, 480] on div "LETTER TO THE TOWN MLC Song Code : ND6CPJ ISWC :" at bounding box center [301, 480] width 480 height 84
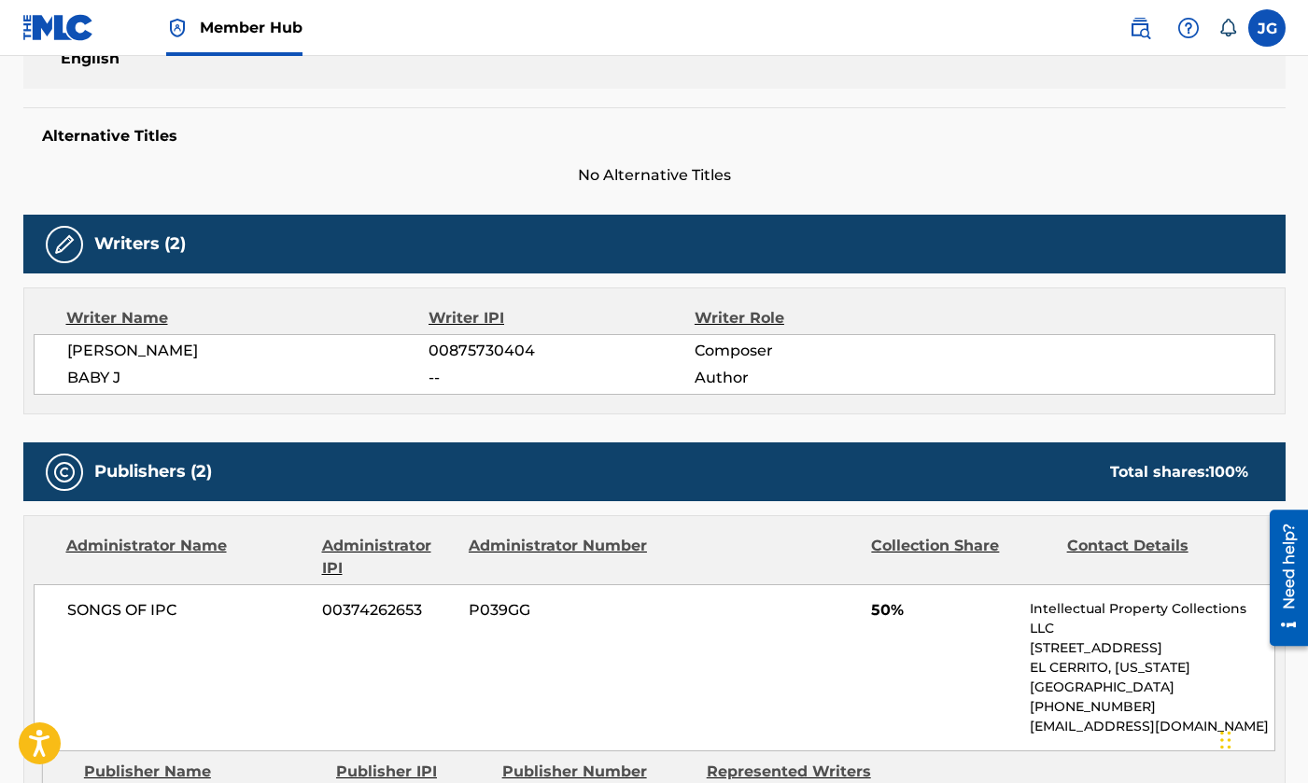
scroll to position [449, 0]
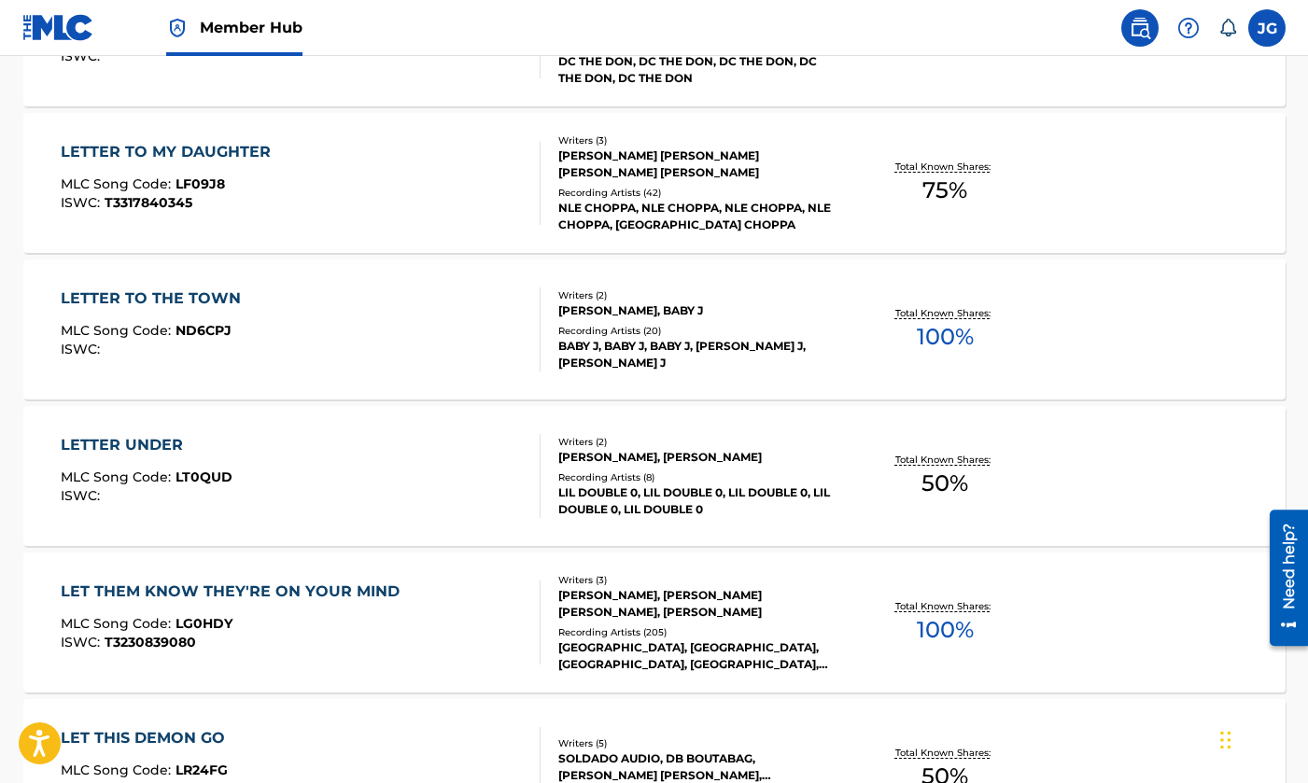
scroll to position [2679, 0]
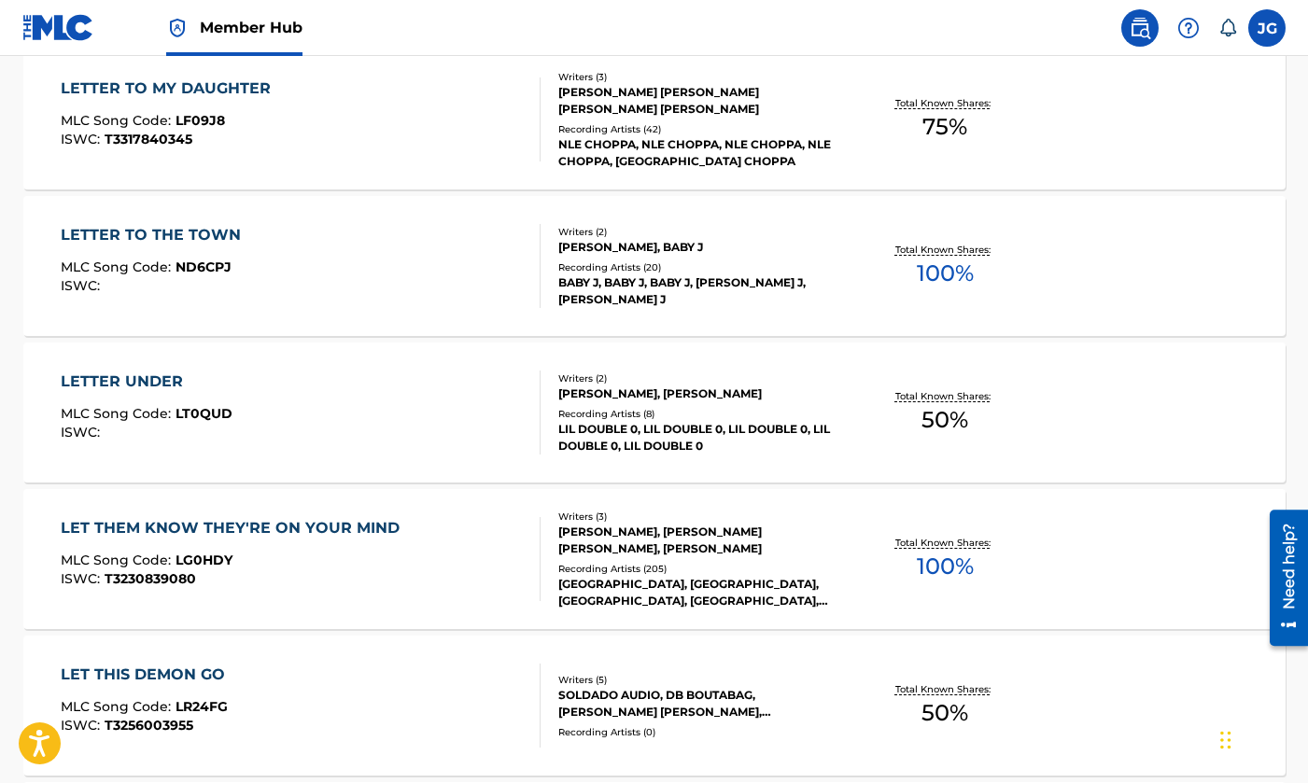
click at [294, 518] on div "LET THEM KNOW THEY'RE ON YOUR MIND" at bounding box center [235, 528] width 348 height 22
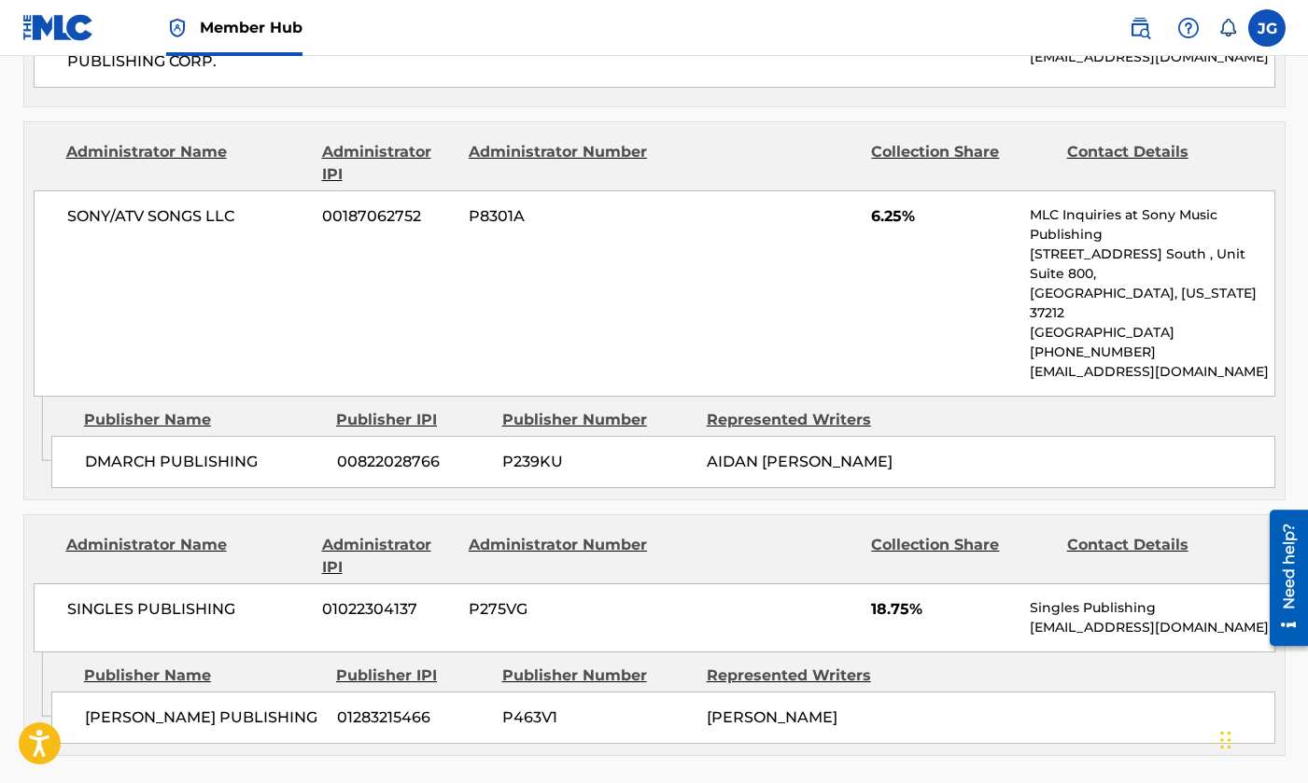
scroll to position [1144, 0]
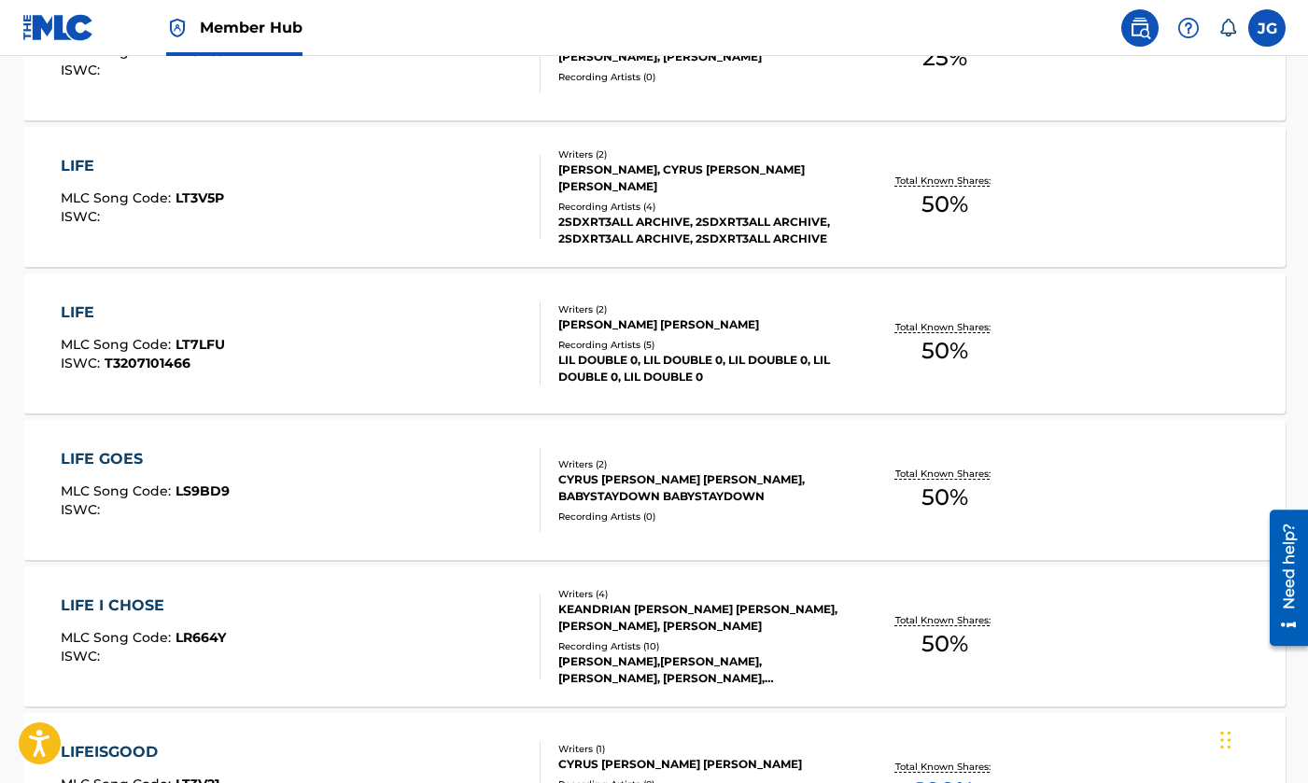
scroll to position [3937, 0]
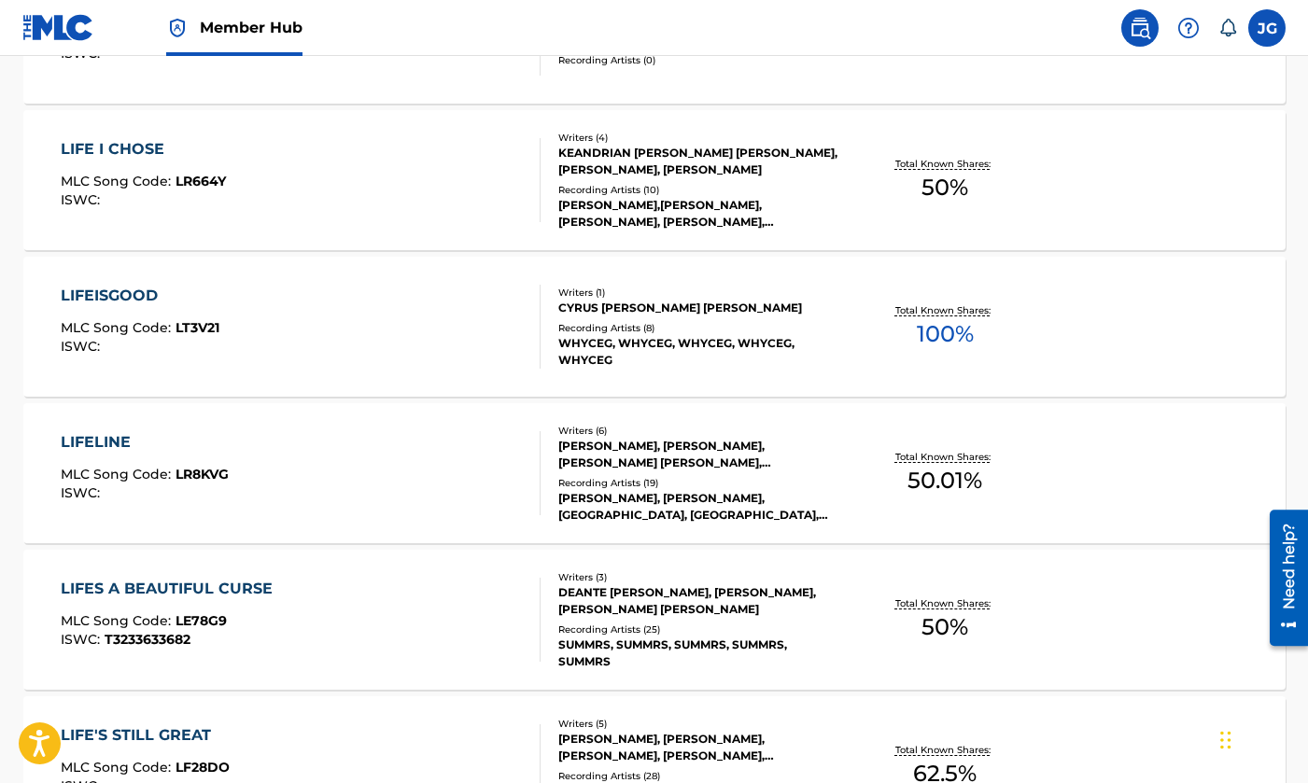
click at [302, 317] on div "LIFEISGOOD MLC Song Code : LT3V21 ISWC :" at bounding box center [301, 327] width 480 height 84
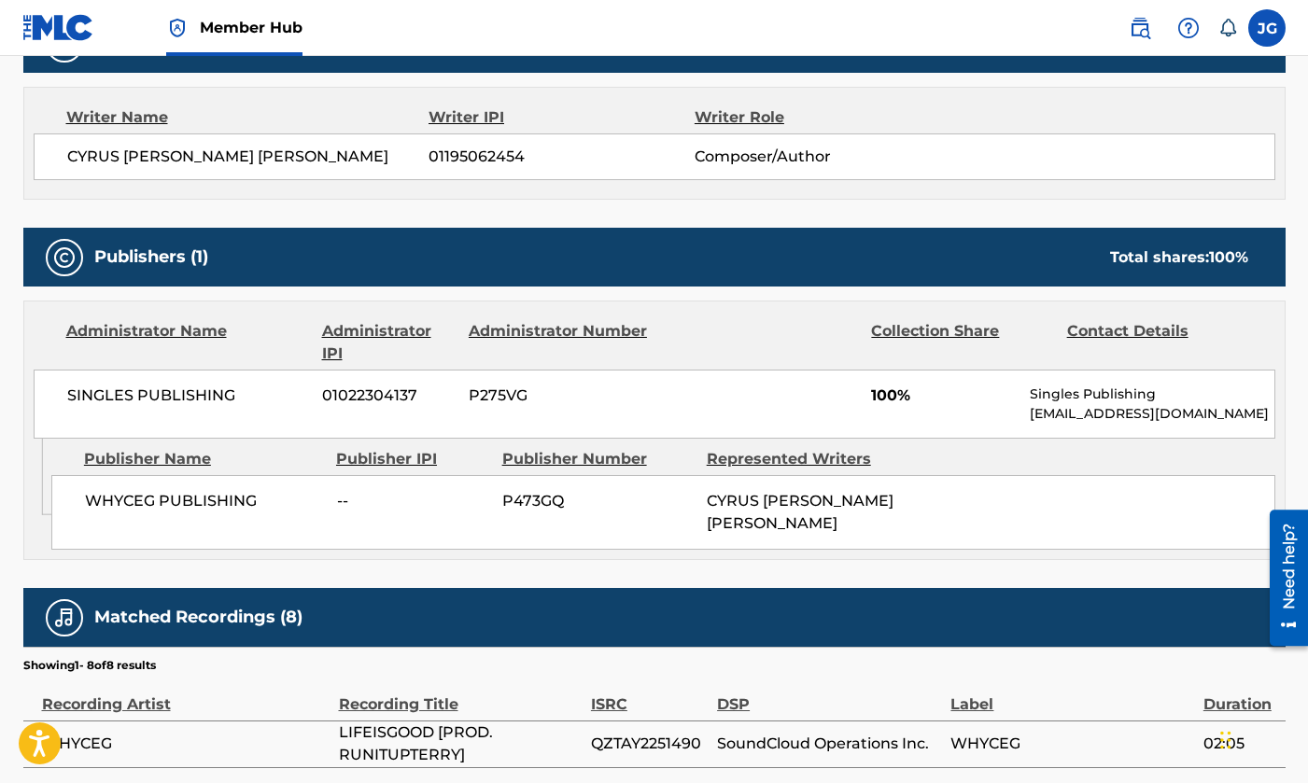
scroll to position [757, 0]
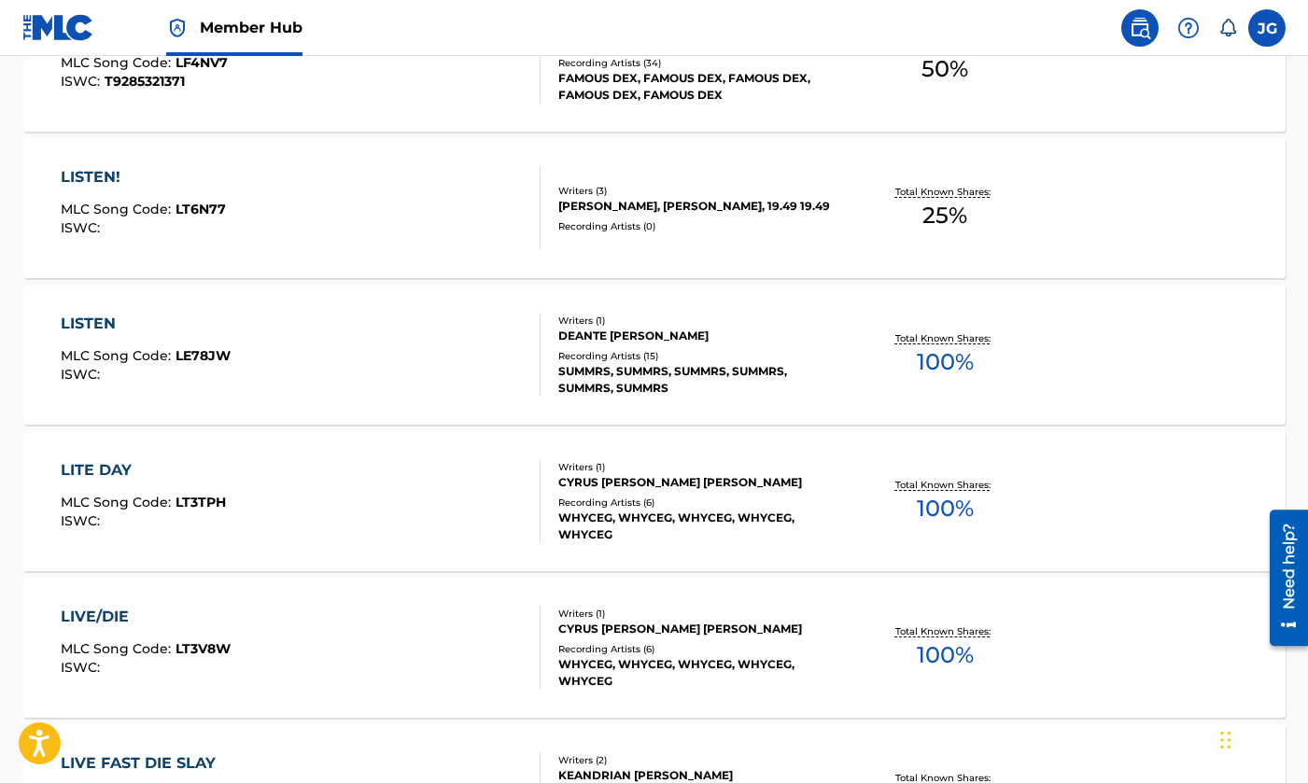
scroll to position [7716, 0]
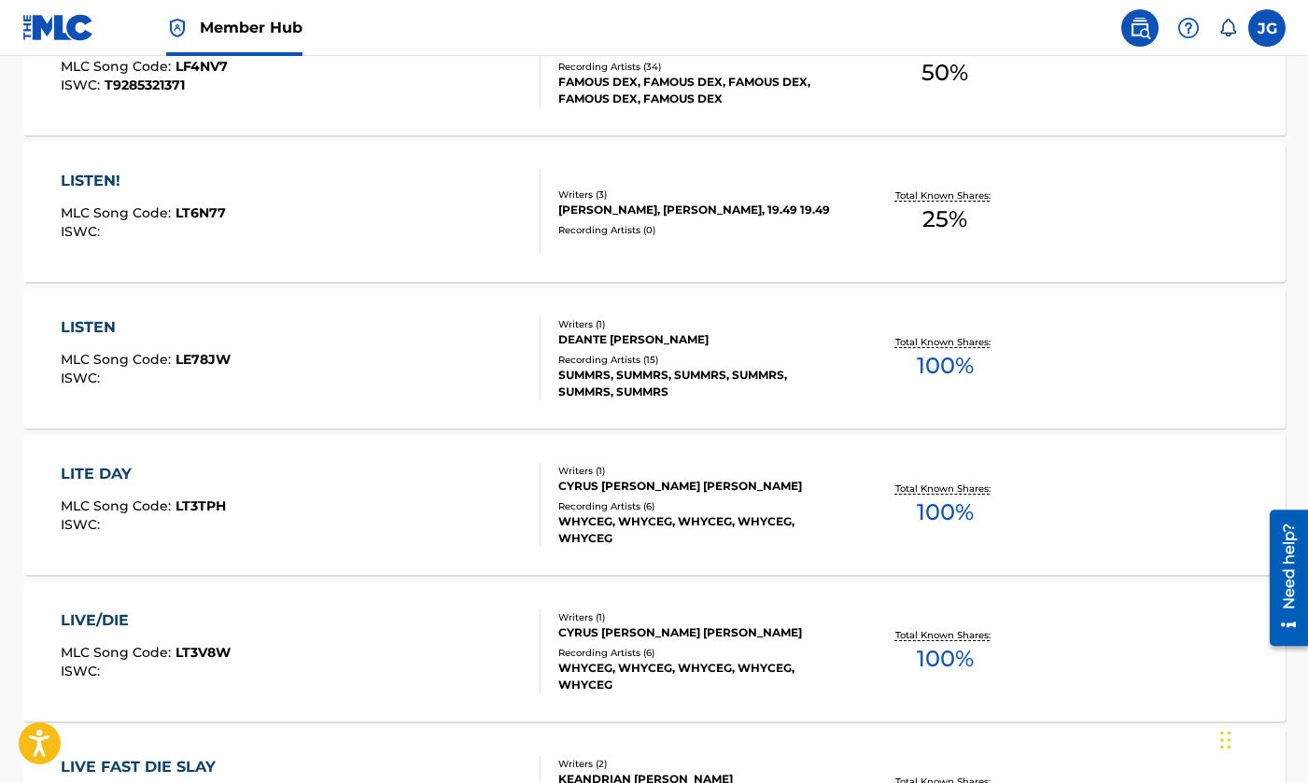
click at [357, 331] on div "LISTEN MLC Song Code : LE78JW ISWC :" at bounding box center [301, 358] width 480 height 84
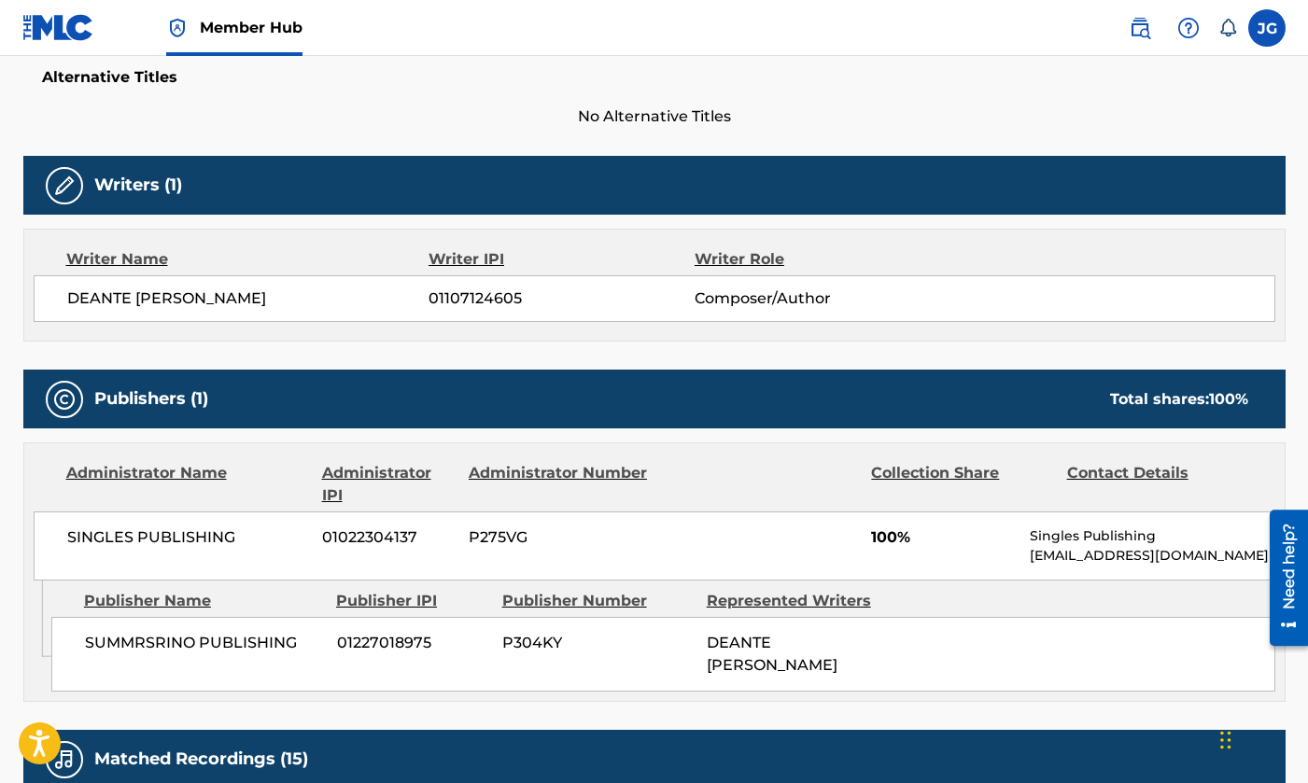
scroll to position [741, 0]
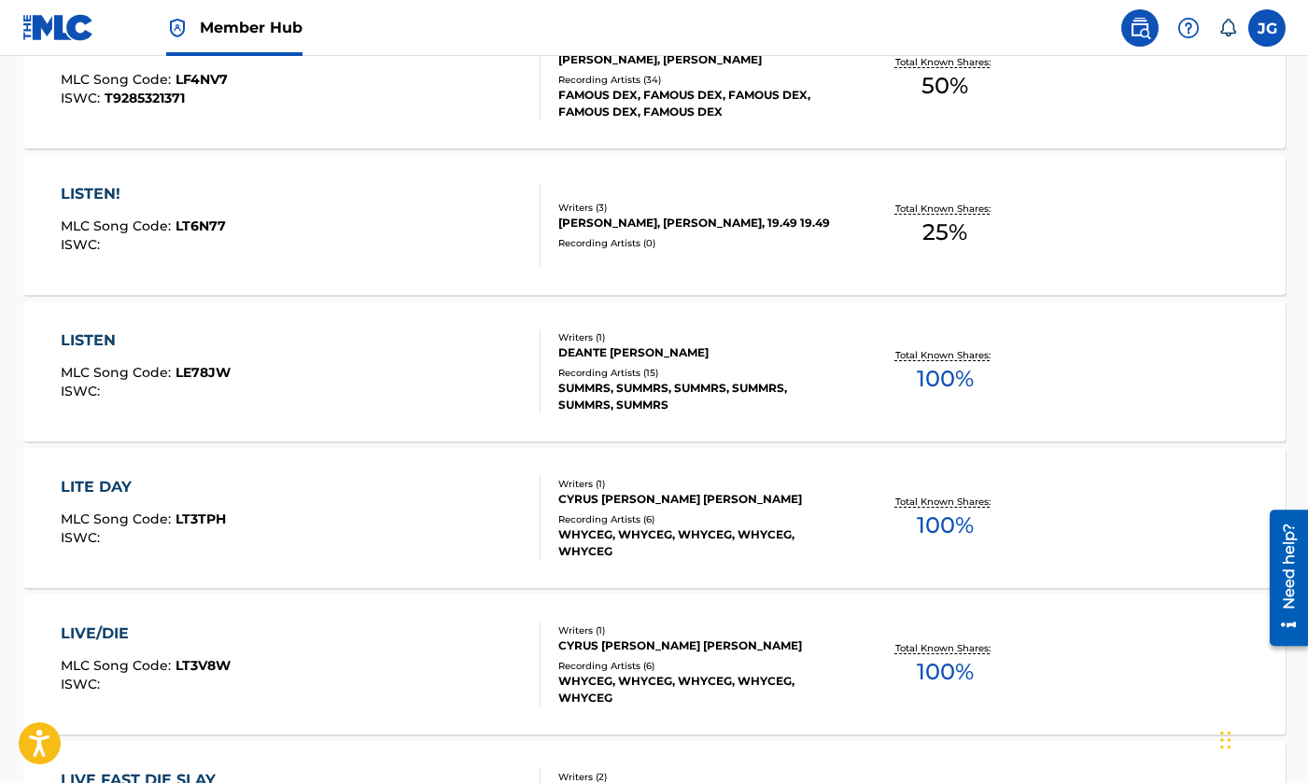
scroll to position [7704, 0]
click at [392, 520] on div "LITE DAY MLC Song Code : LT3TPH ISWC :" at bounding box center [301, 517] width 480 height 84
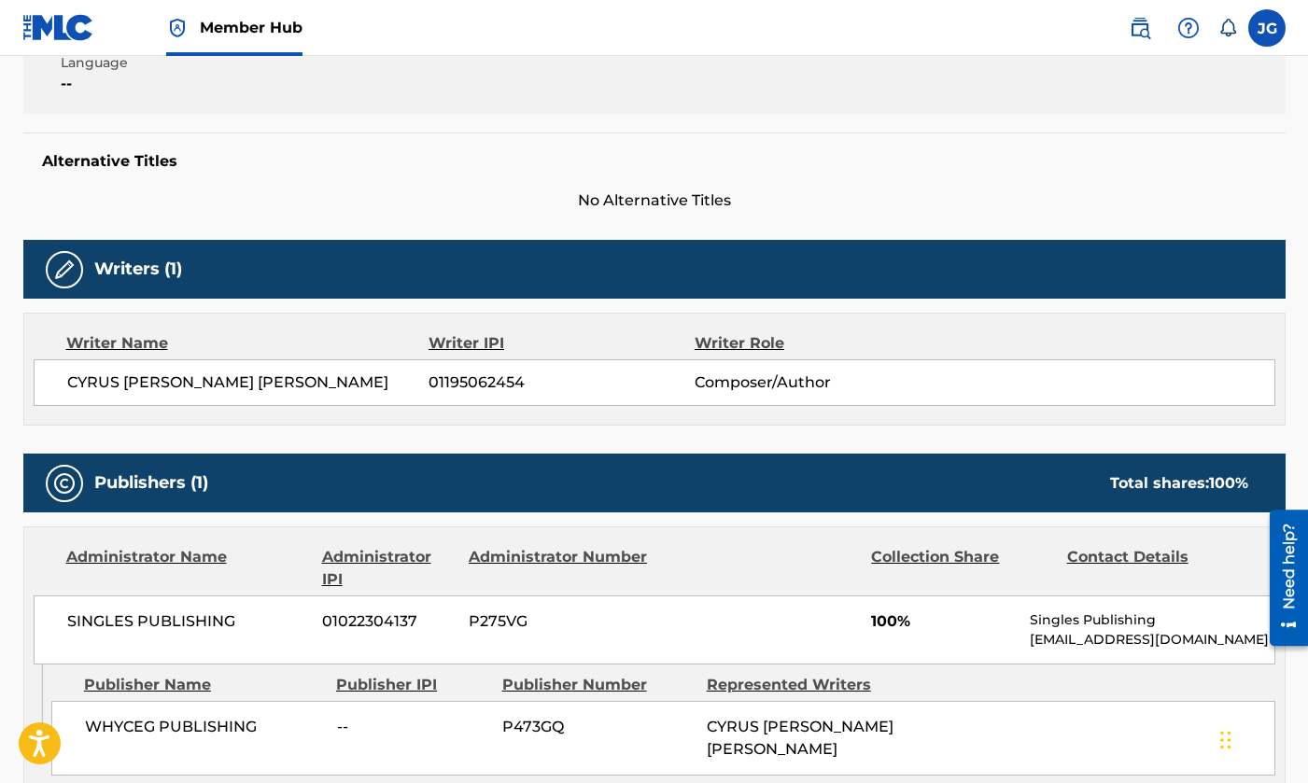
scroll to position [416, 0]
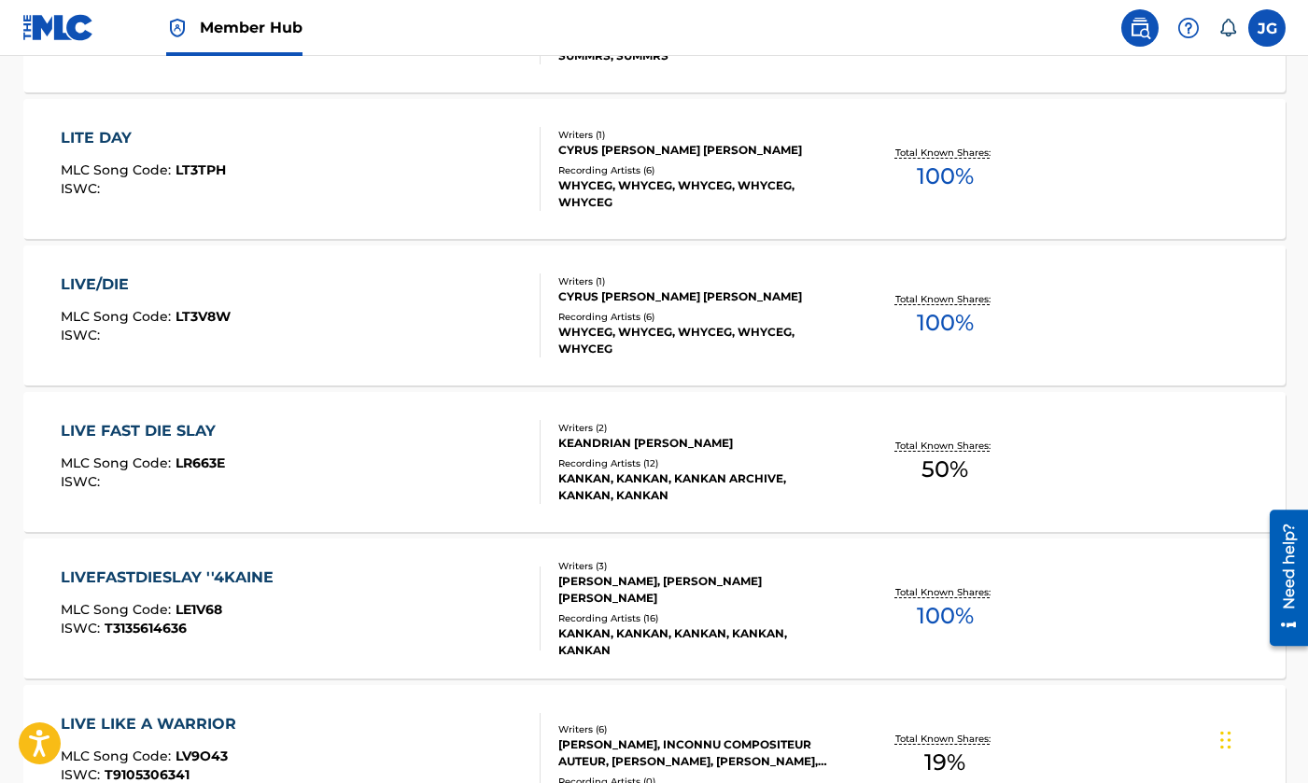
scroll to position [8054, 0]
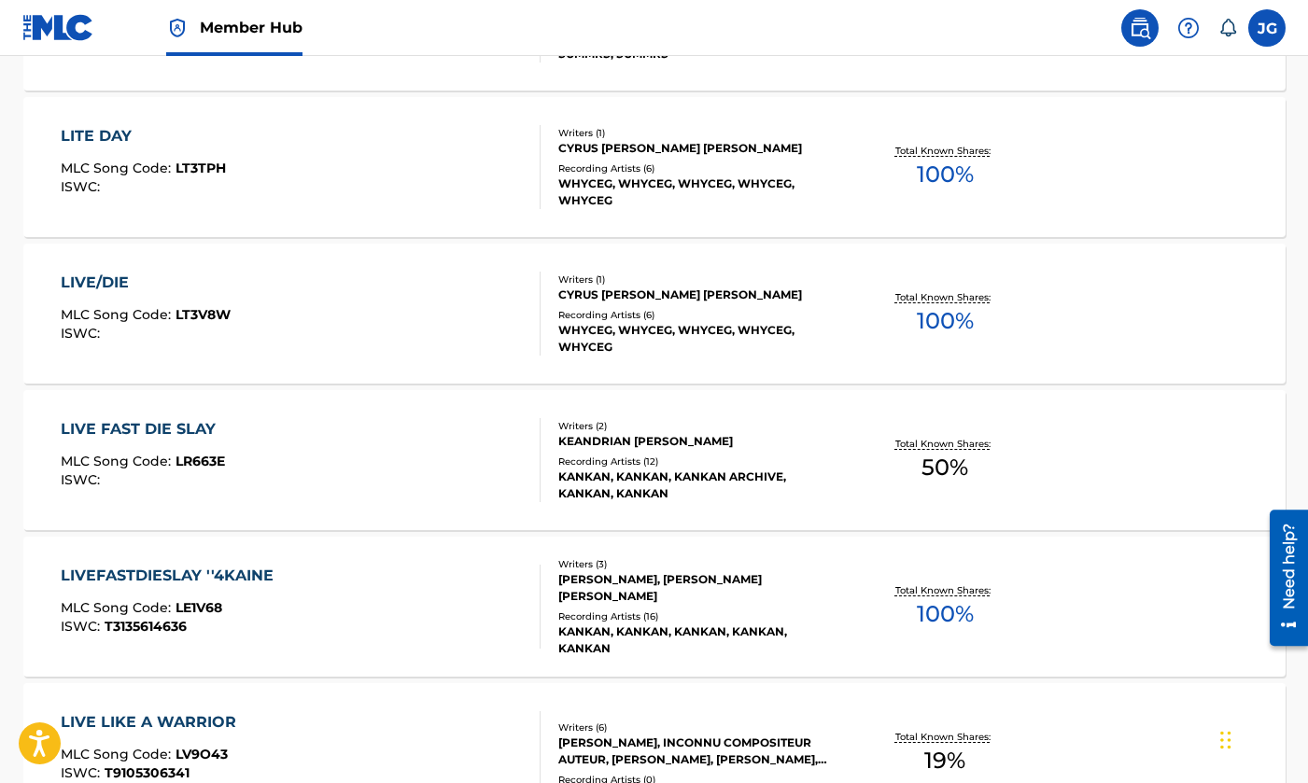
click at [399, 295] on div "LIVE/DIE MLC Song Code : LT3V8W ISWC :" at bounding box center [301, 314] width 480 height 84
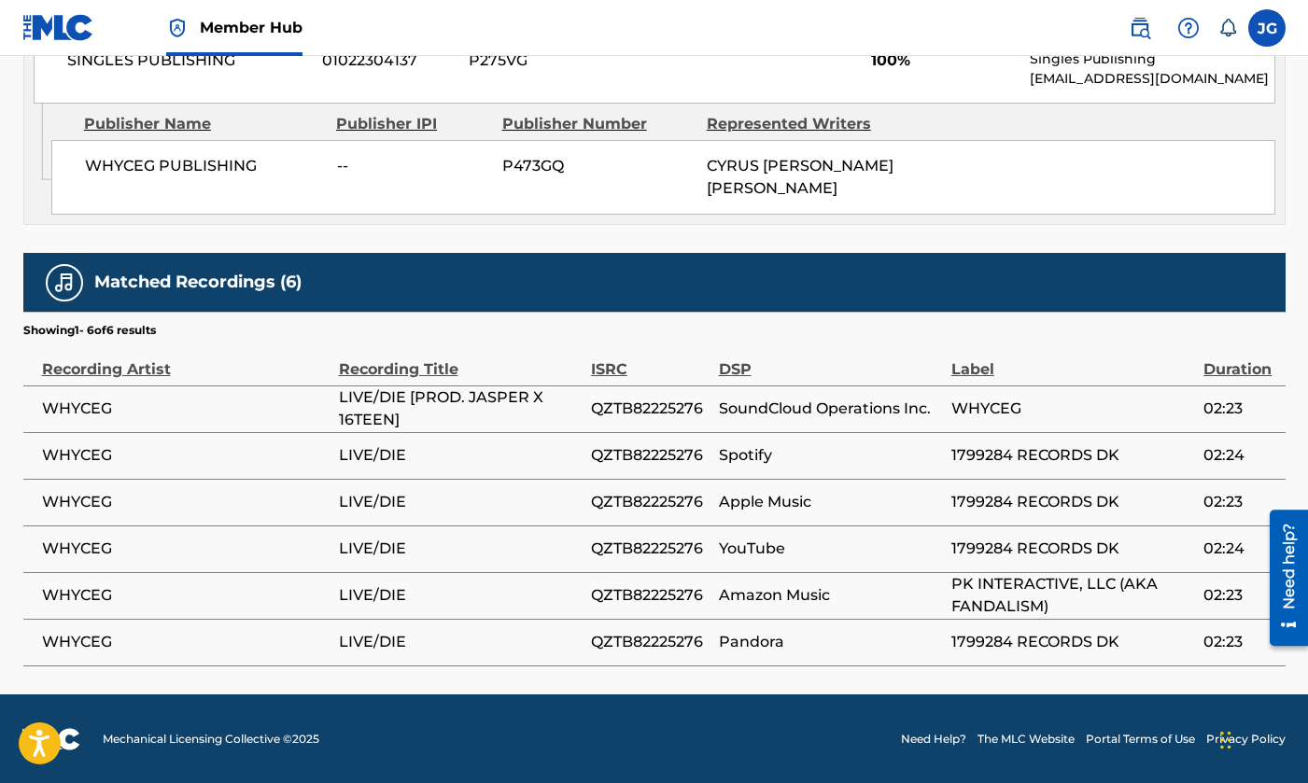
scroll to position [977, 0]
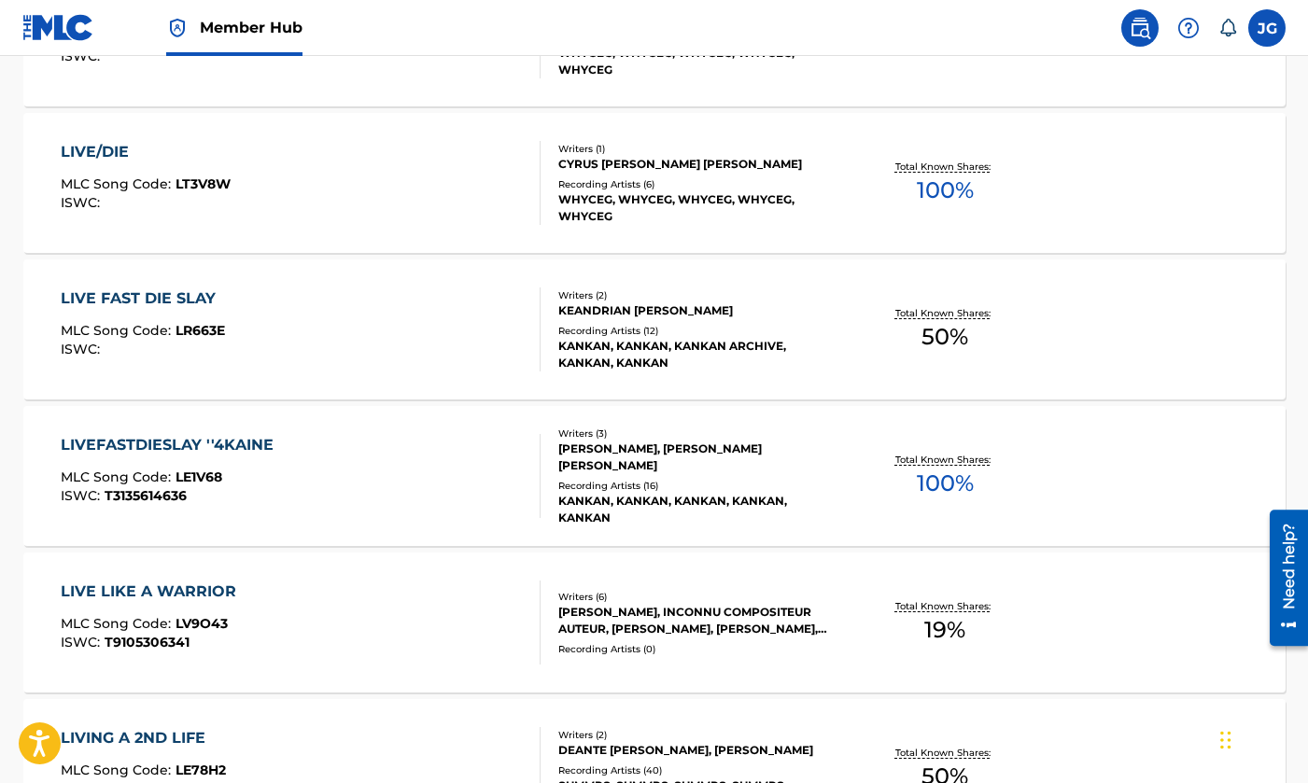
scroll to position [8106, 0]
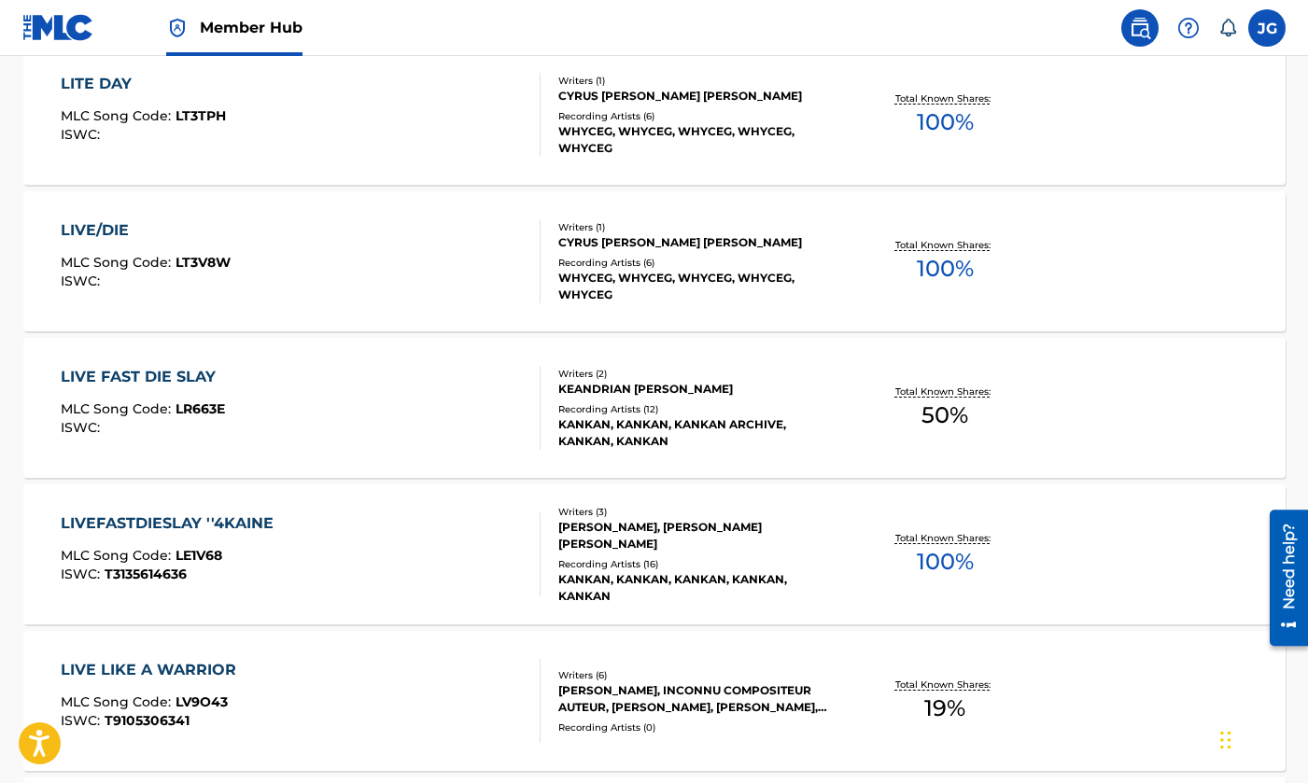
click at [325, 525] on div "LIVEFASTDIESLAY ''4KAINE MLC Song Code : LE1V68 ISWC : T3135614636" at bounding box center [301, 554] width 480 height 84
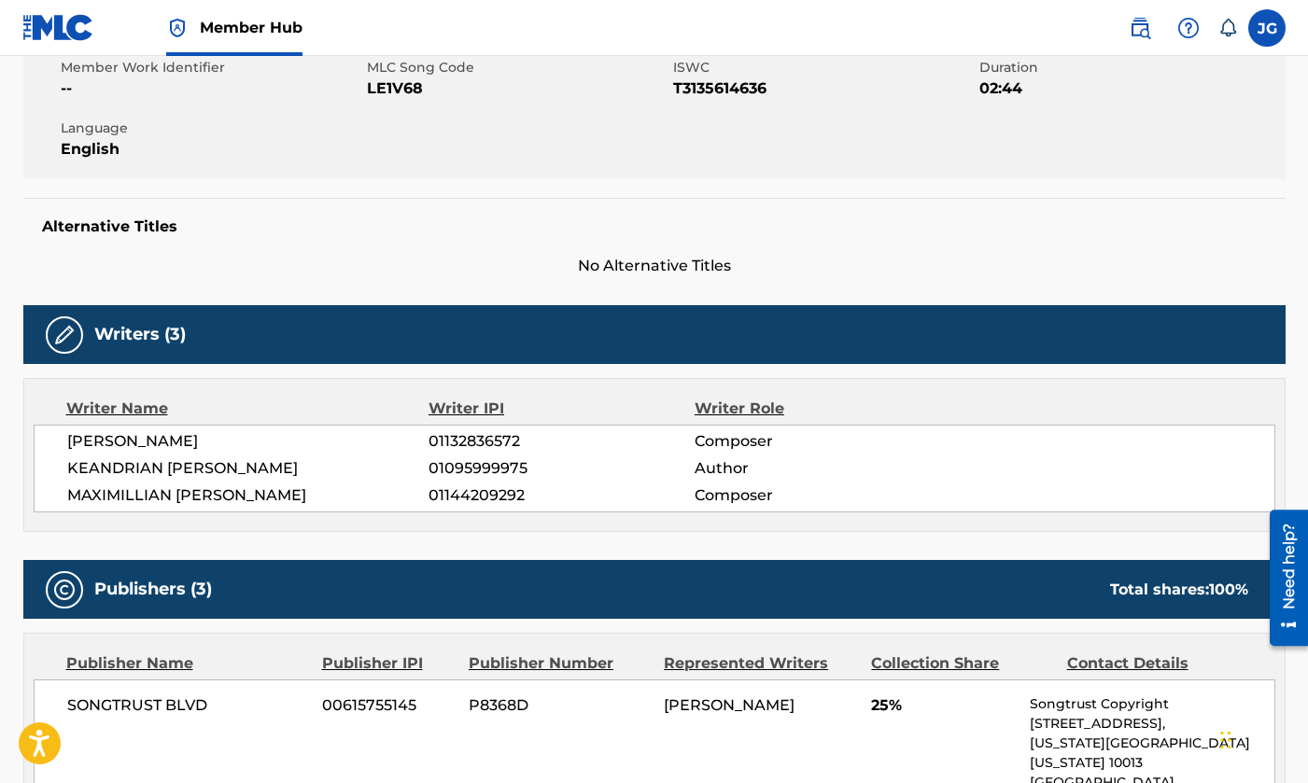
scroll to position [354, 0]
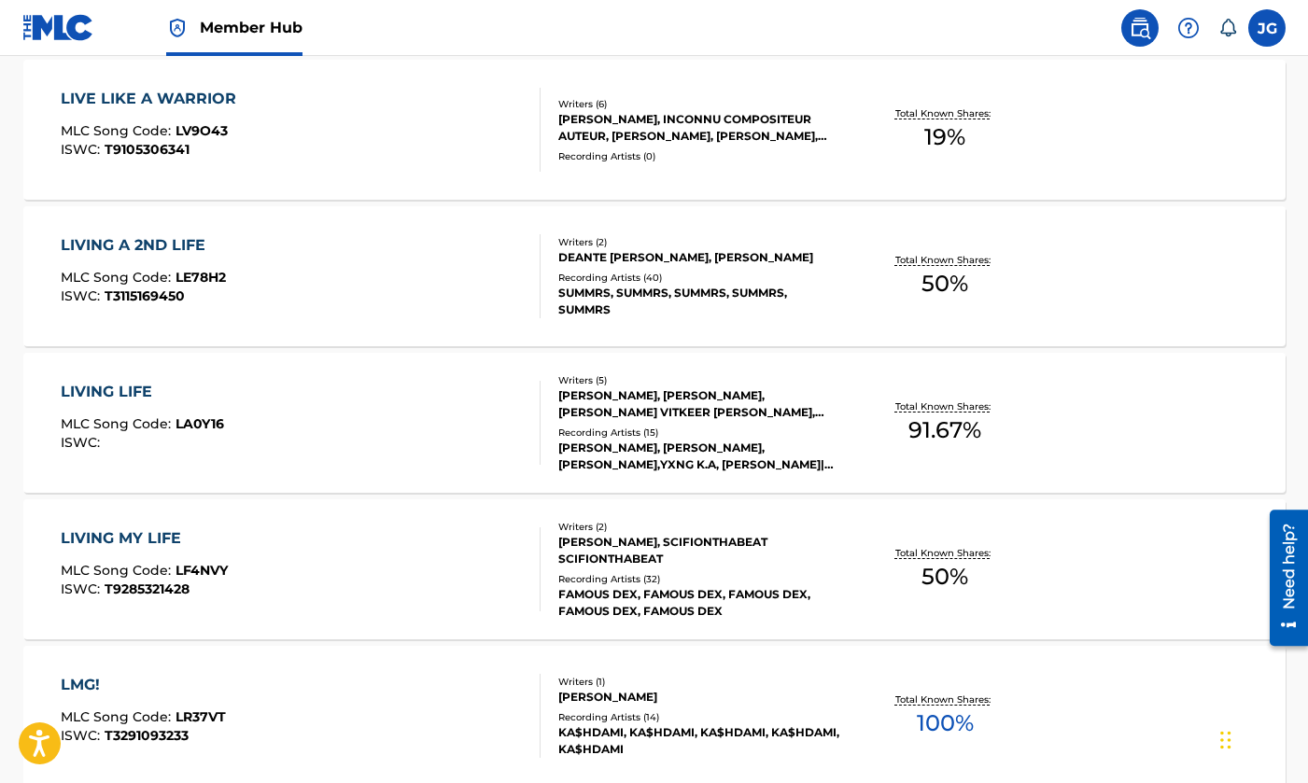
scroll to position [8823, 0]
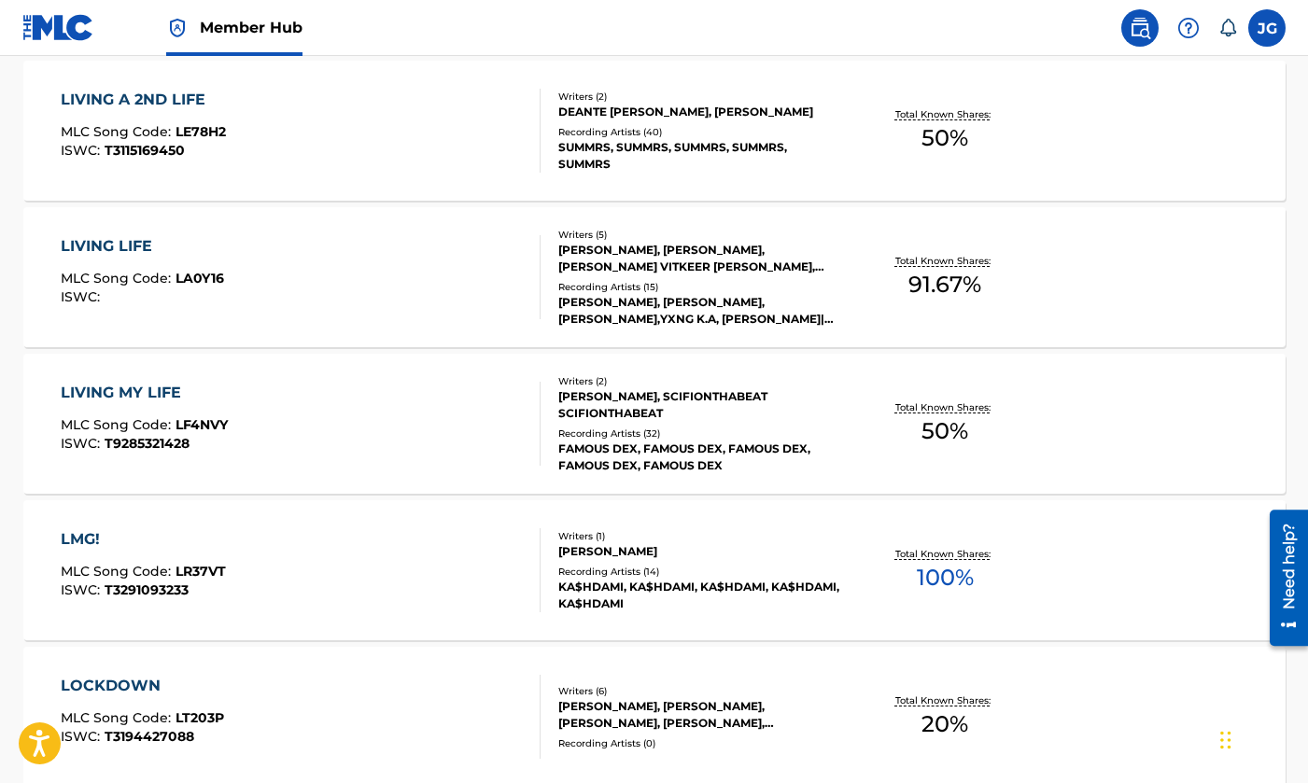
click at [428, 540] on div "LMG! MLC Song Code : LR37VT ISWC : T3291093233" at bounding box center [301, 570] width 480 height 84
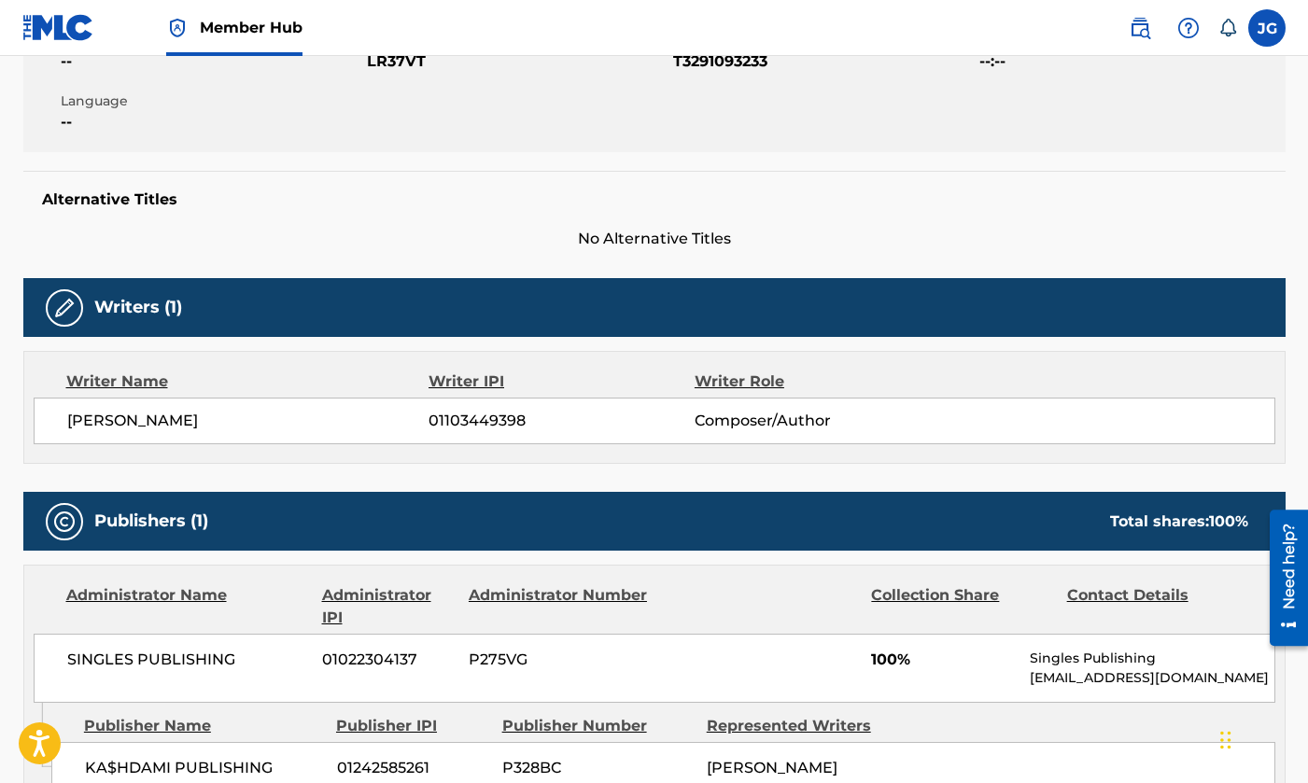
scroll to position [402, 0]
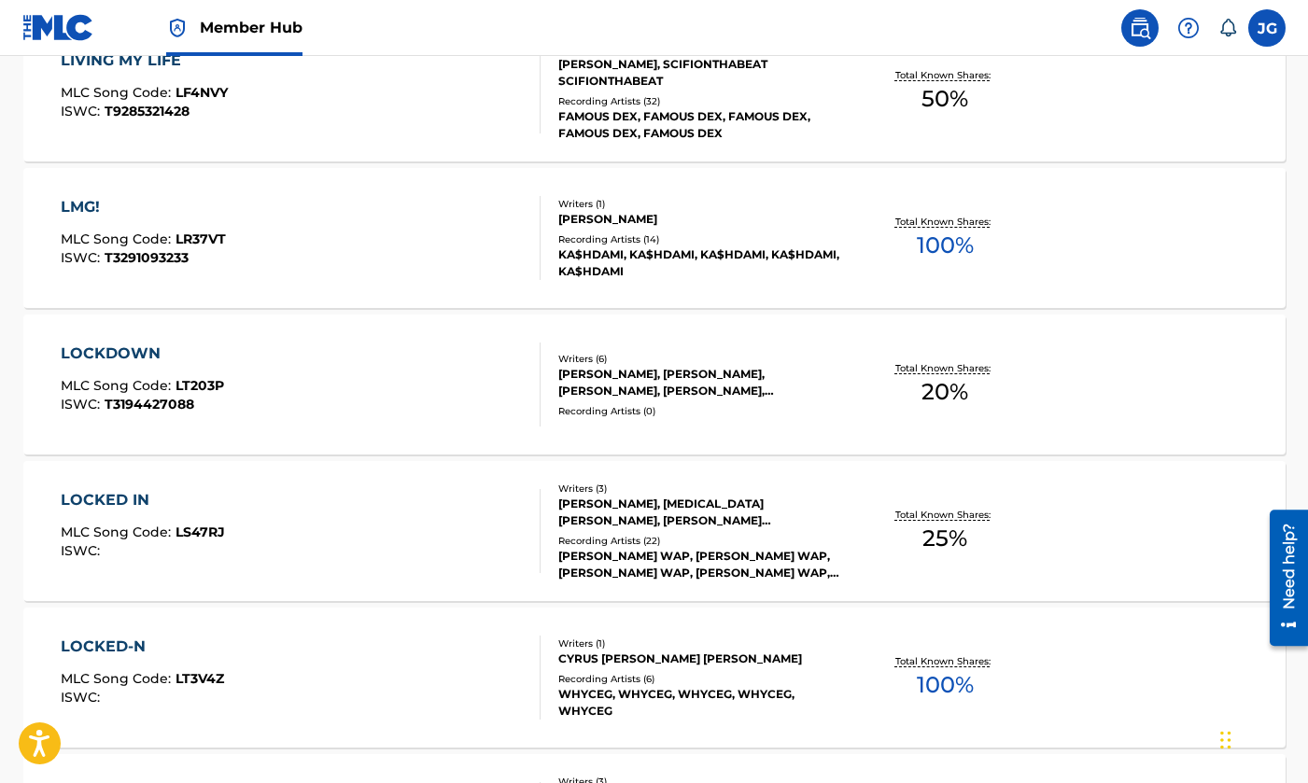
scroll to position [9272, 0]
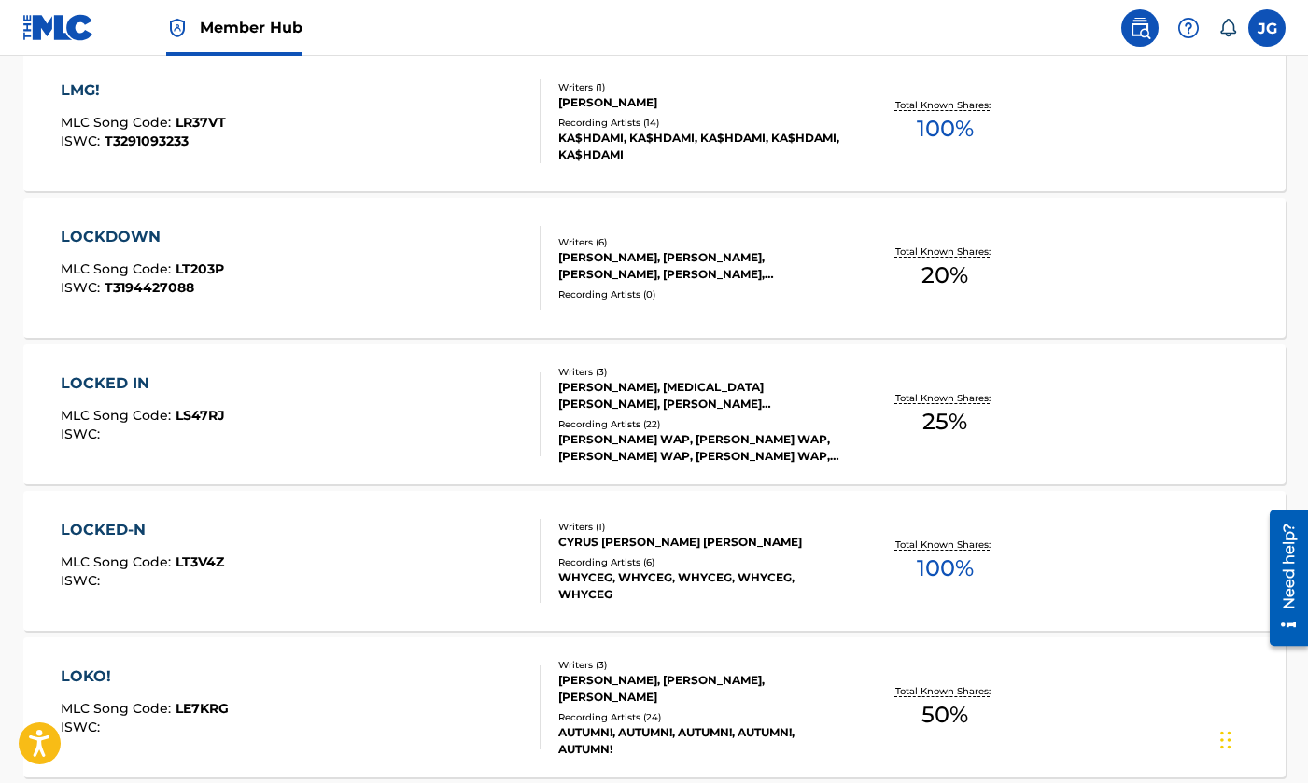
click at [343, 557] on div "LOCKED-N MLC Song Code : LT3V4Z ISWC :" at bounding box center [301, 561] width 480 height 84
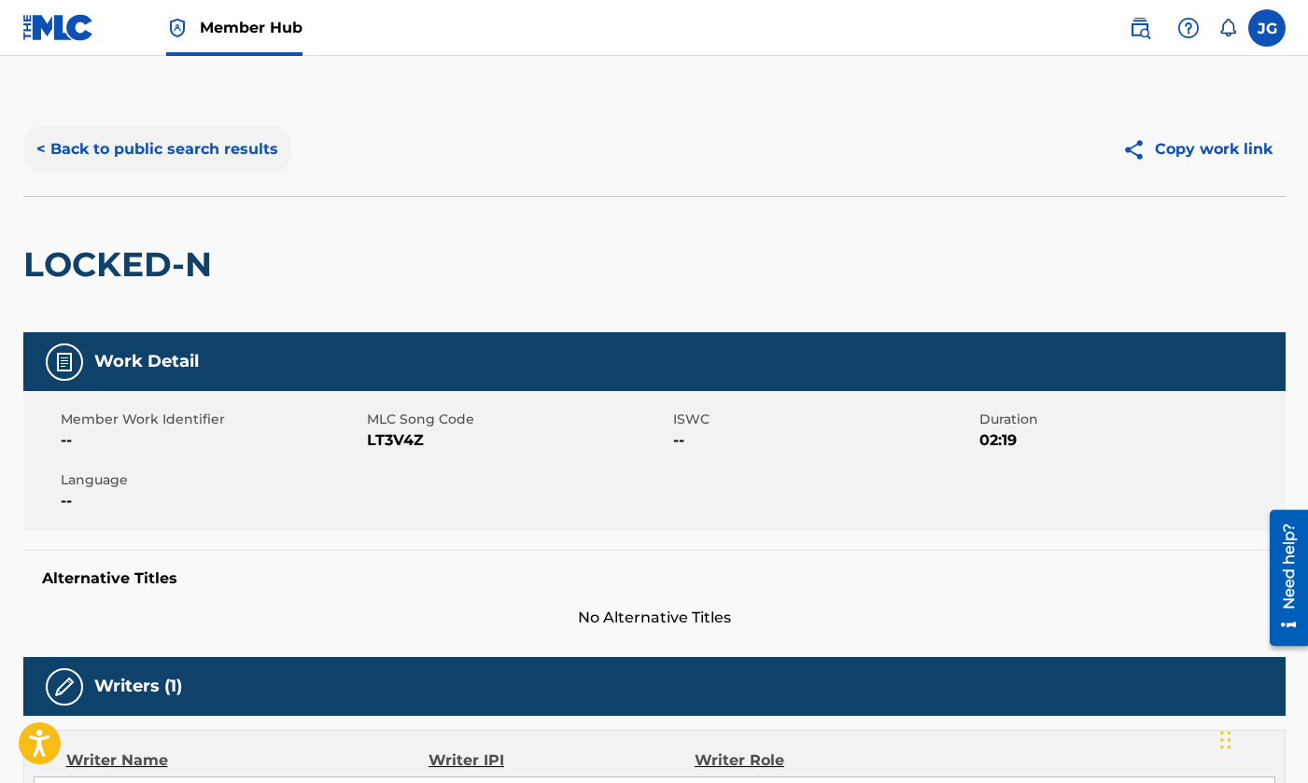
click at [83, 162] on button "< Back to public search results" at bounding box center [157, 149] width 268 height 47
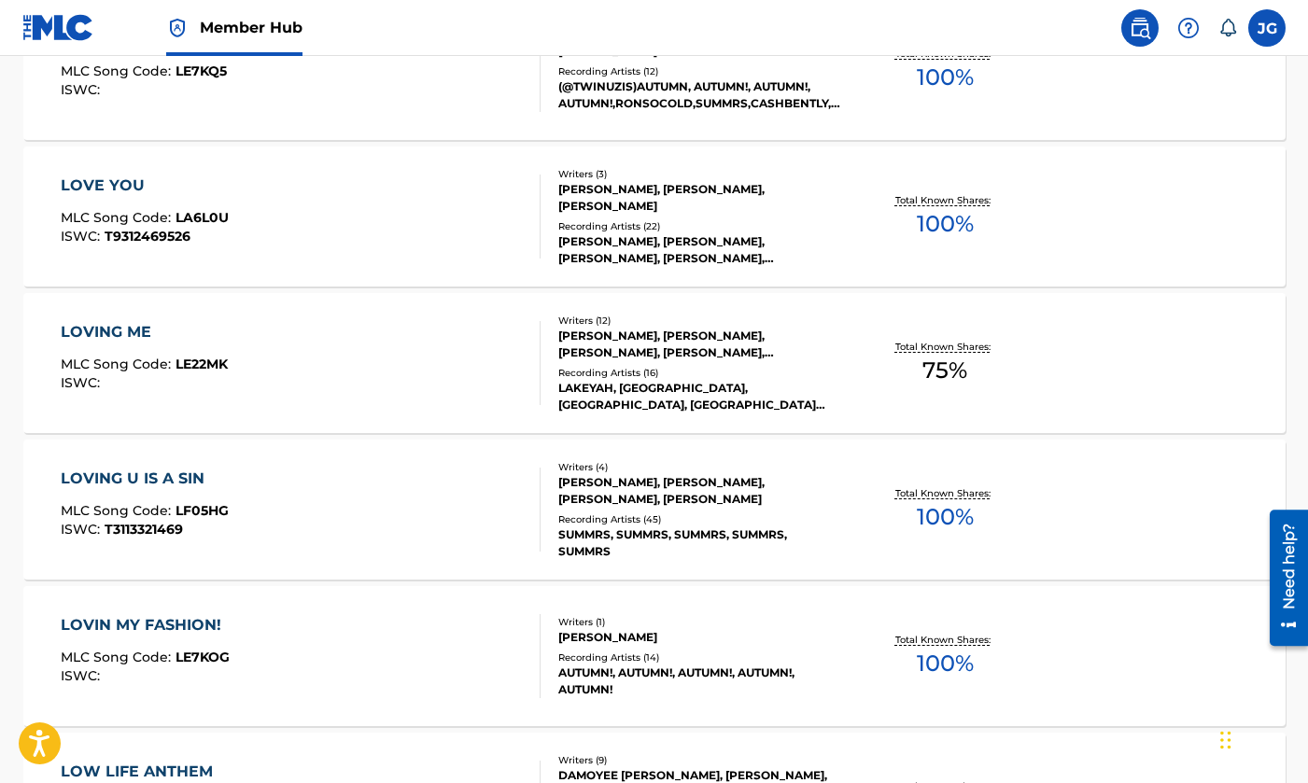
scroll to position [14080, 0]
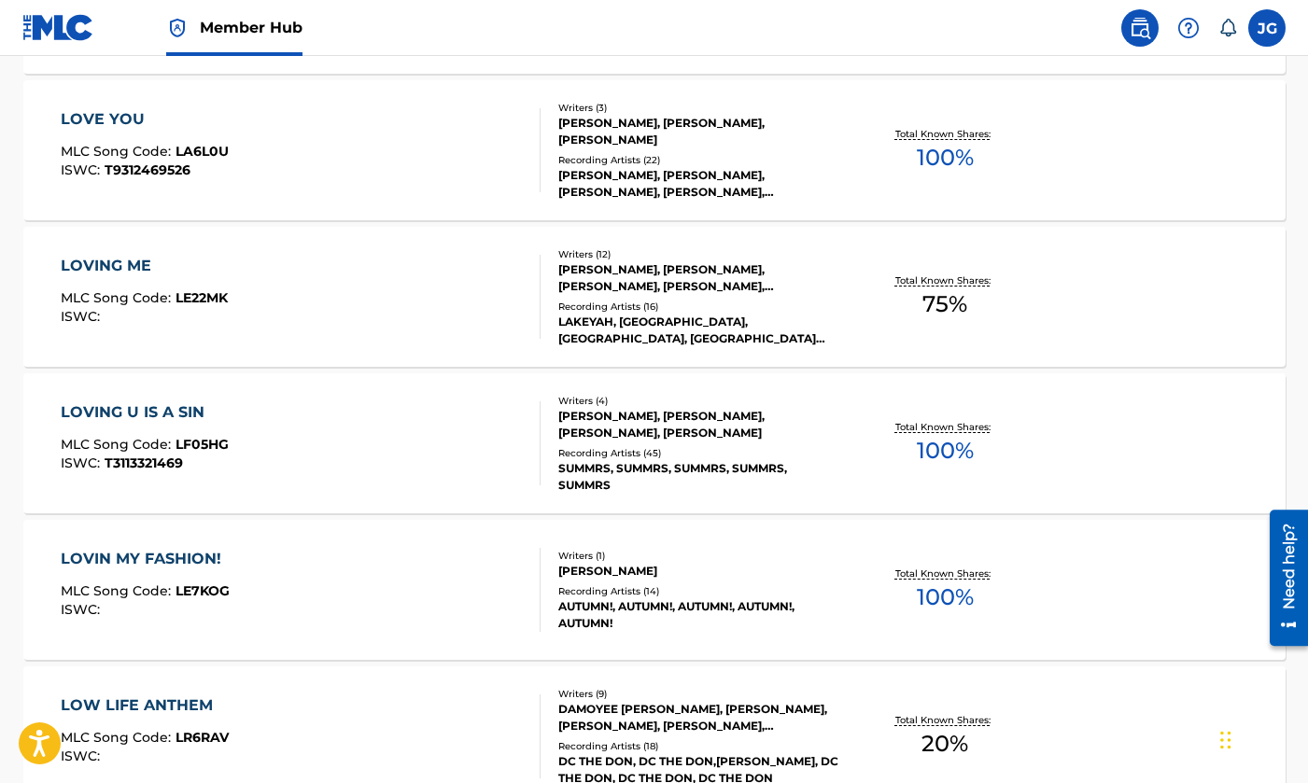
click at [418, 485] on div "LOVING U IS A SIN MLC Song Code : LF05HG ISWC : T3113321469 Writers ( 4 ) [PERS…" at bounding box center [654, 443] width 1262 height 140
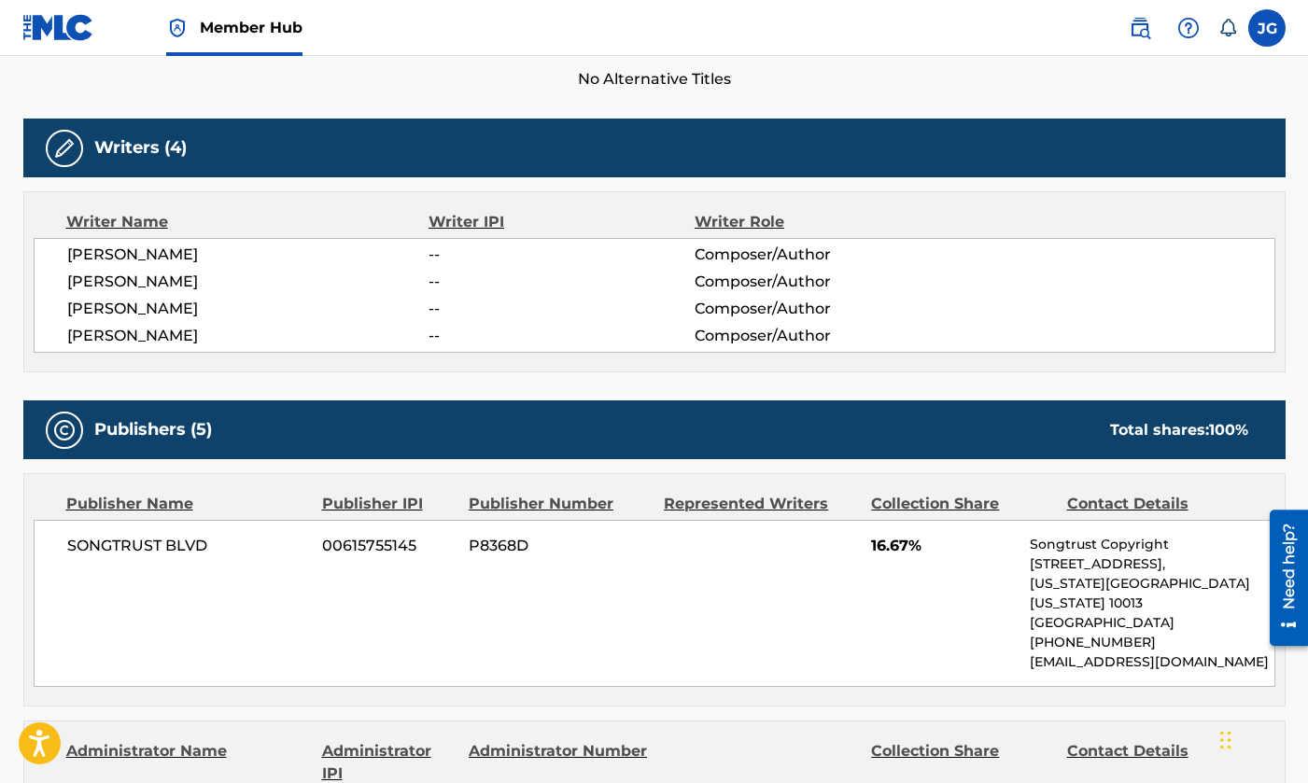
scroll to position [672, 0]
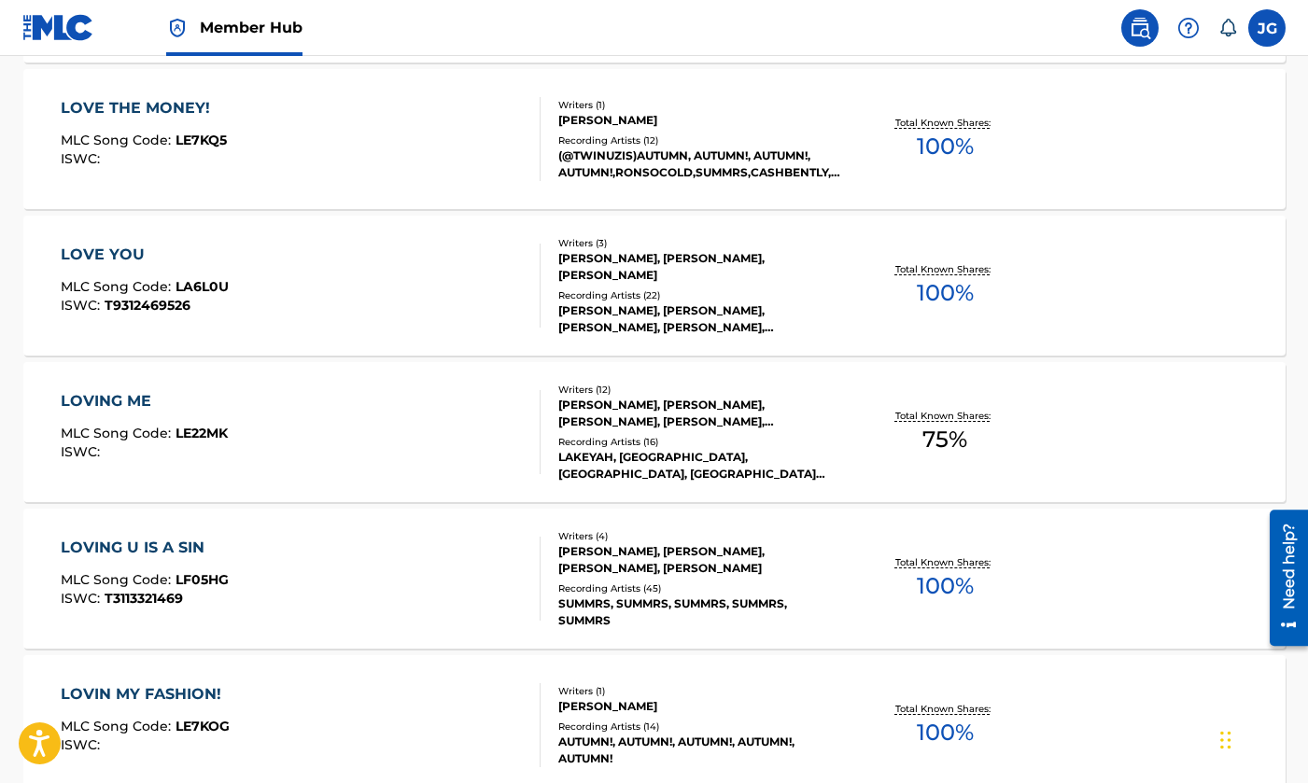
scroll to position [13913, 0]
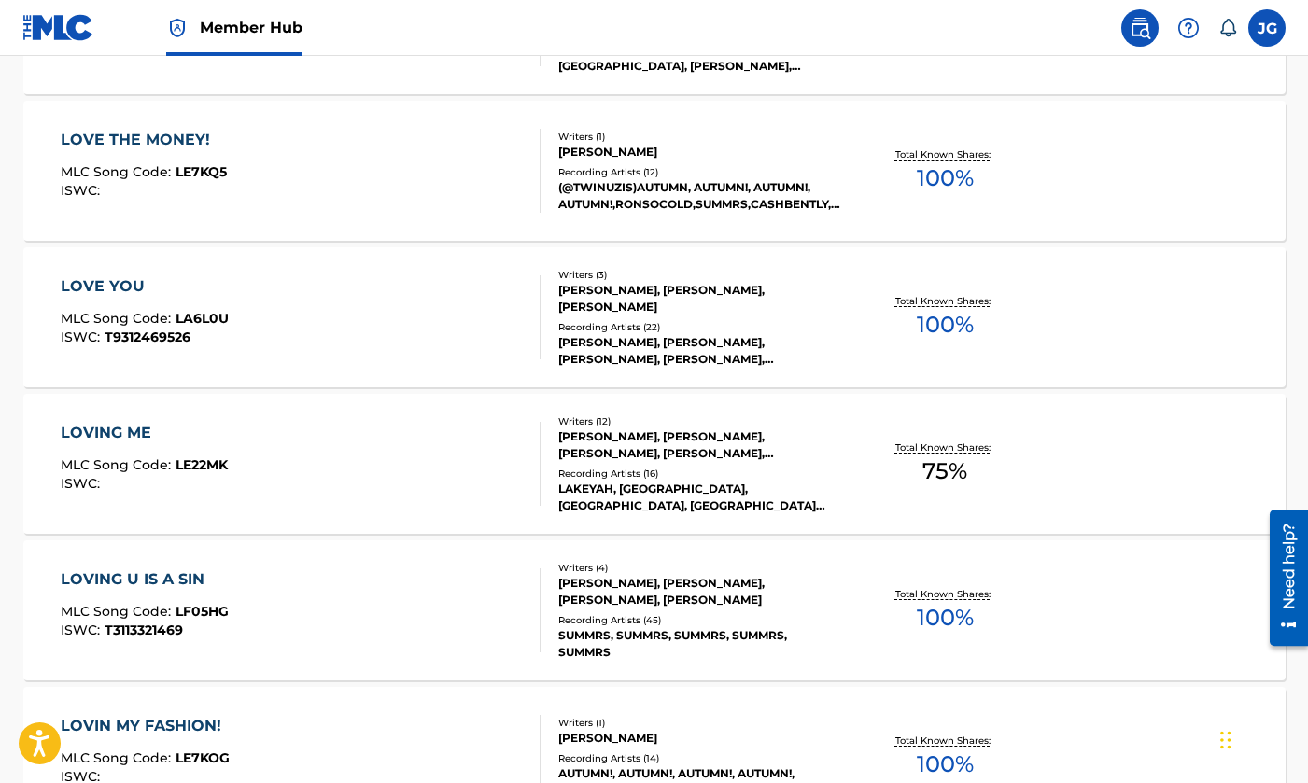
click at [521, 329] on div "LOVE YOU MLC Song Code : LA6L0U ISWC : T9312469526" at bounding box center [301, 317] width 480 height 84
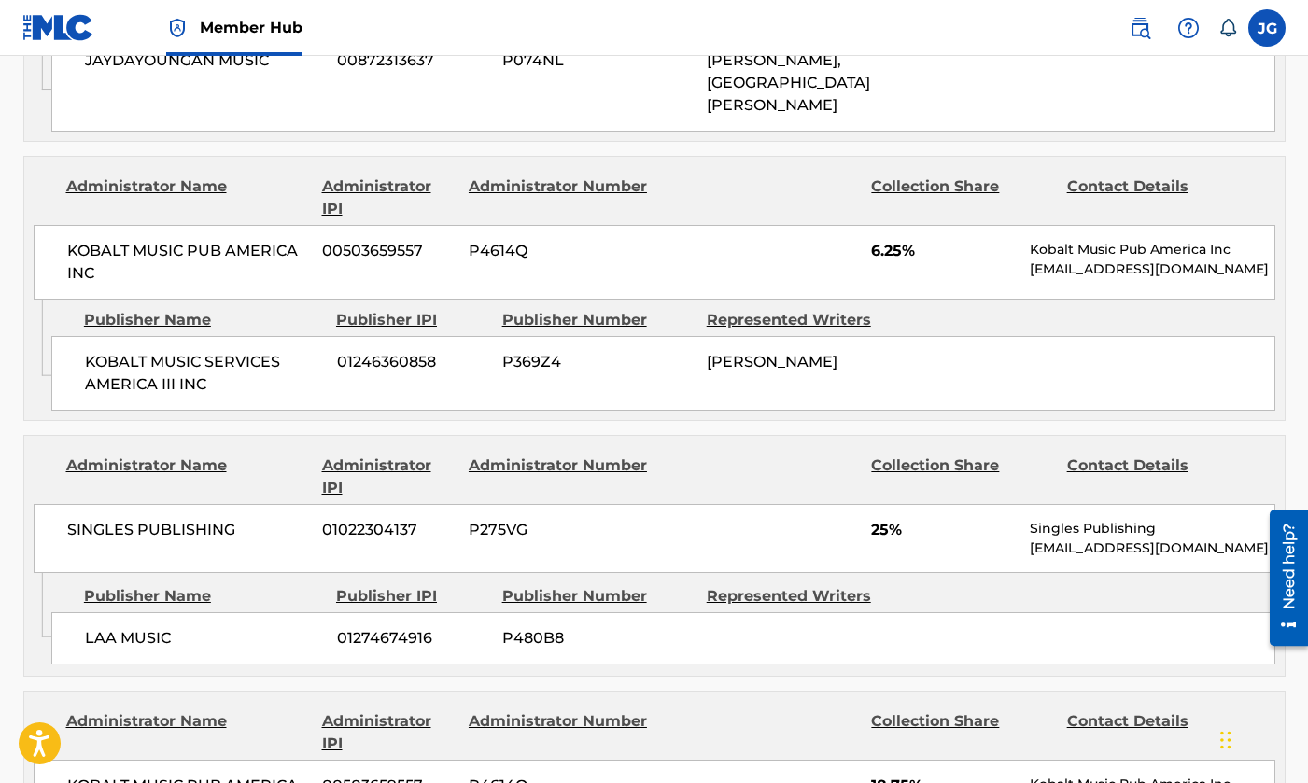
scroll to position [1186, 0]
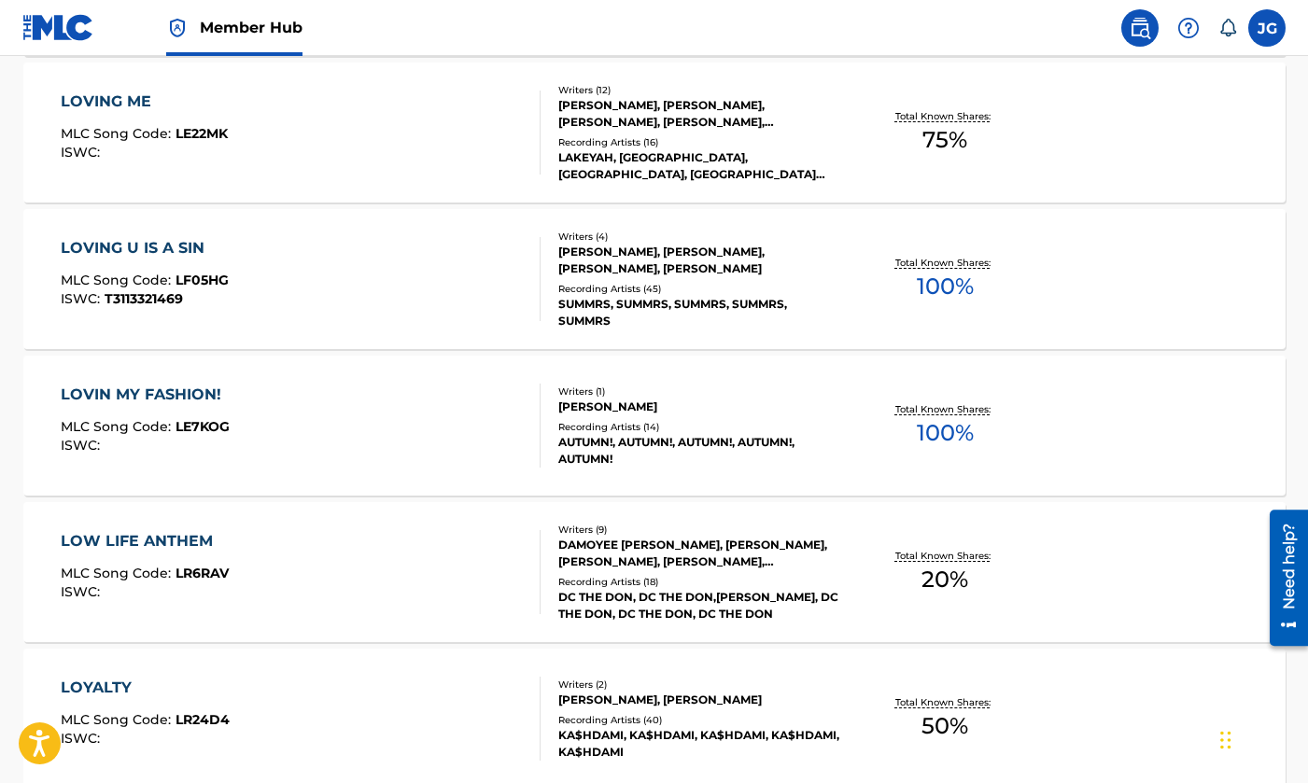
scroll to position [14377, 0]
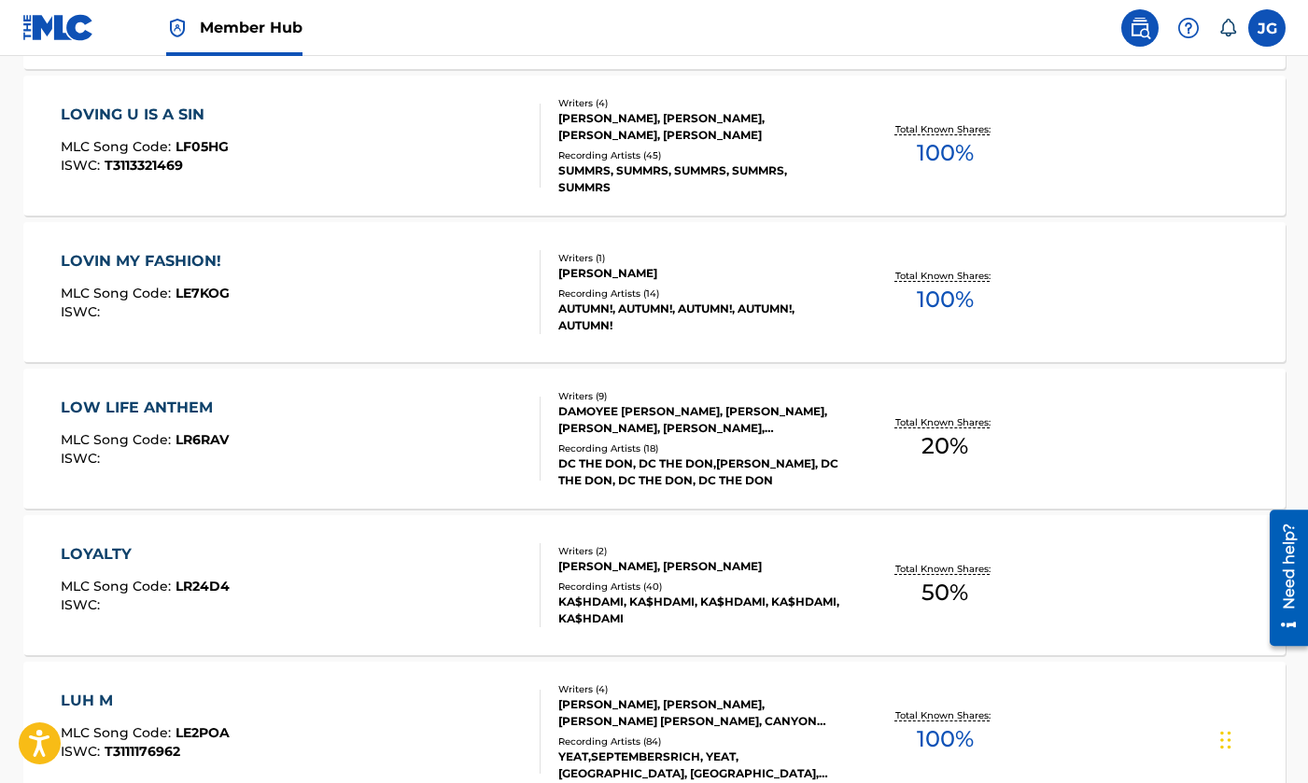
click at [429, 178] on div "LOVING U IS A SIN MLC Song Code : LF05HG ISWC : T3113321469" at bounding box center [301, 146] width 480 height 84
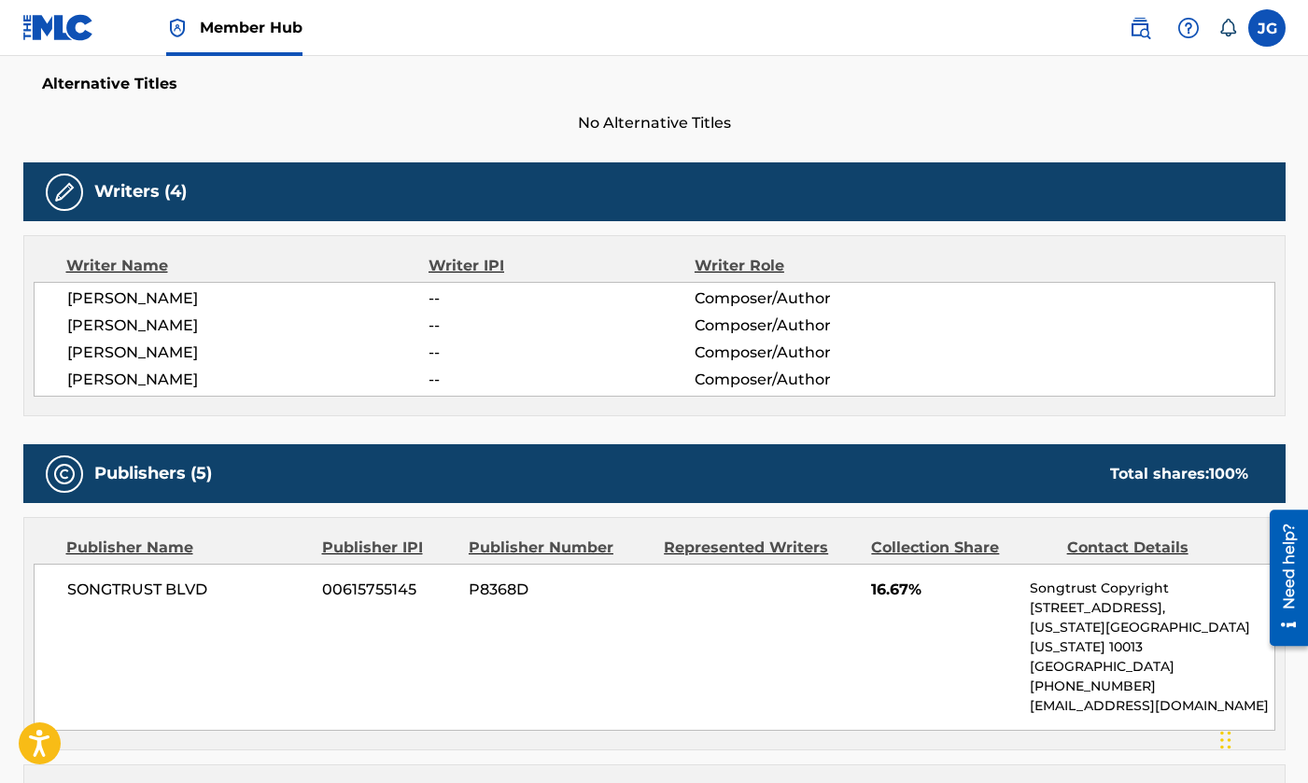
scroll to position [528, 0]
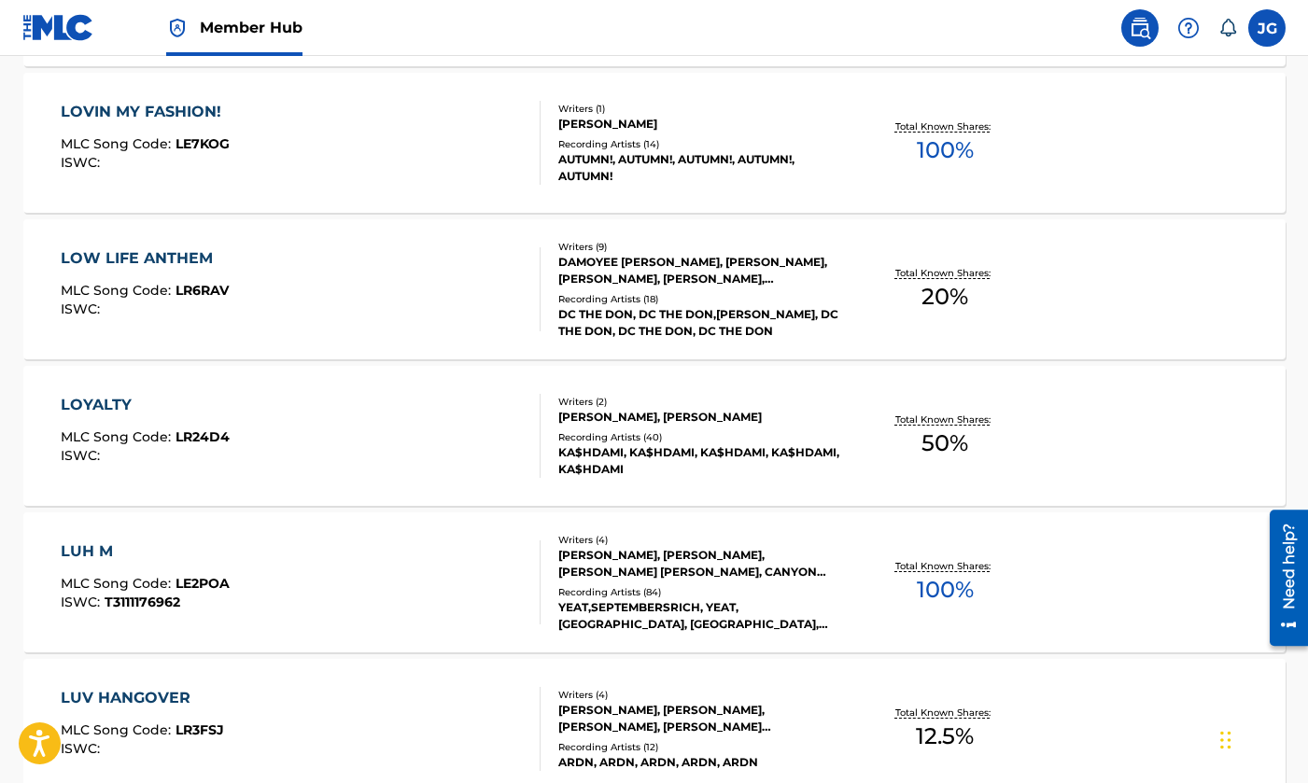
scroll to position [14460, 0]
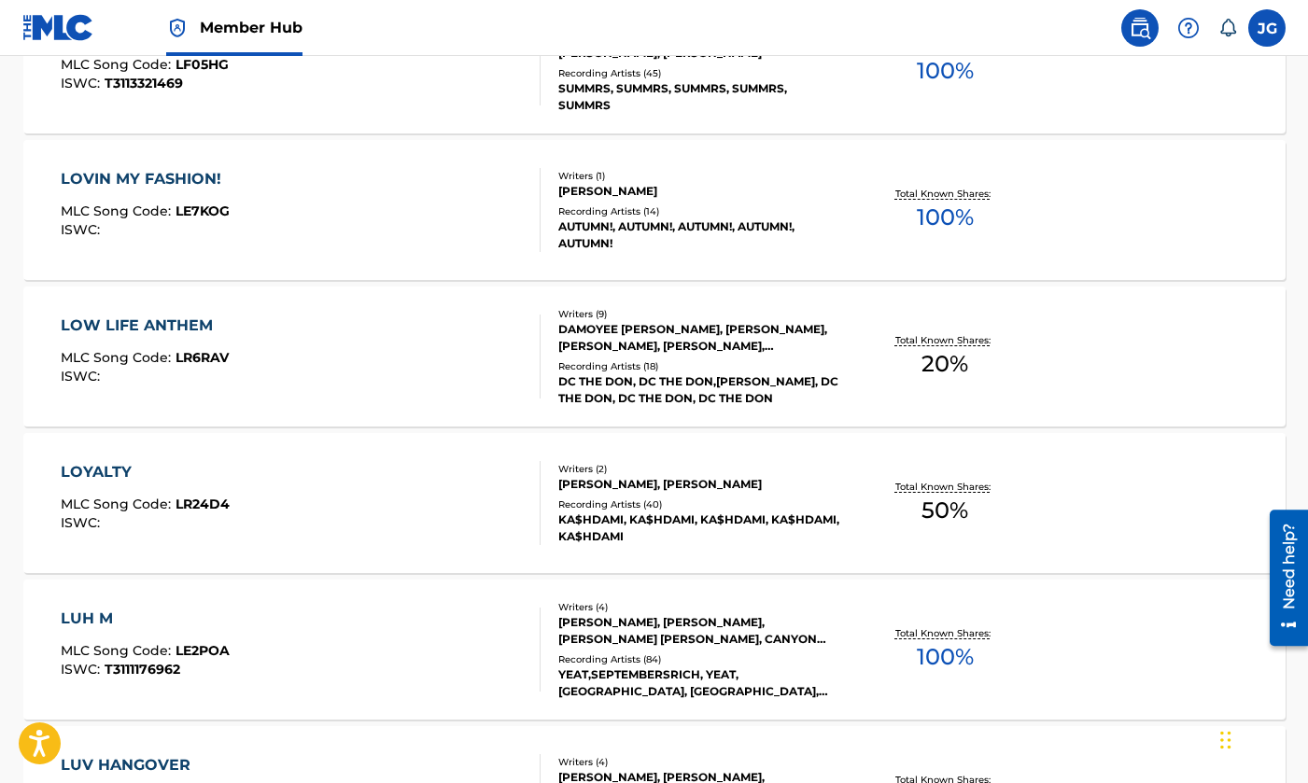
click at [416, 650] on div "LUH M MLC Song Code : LE2POA ISWC : T3111176962" at bounding box center [301, 650] width 480 height 84
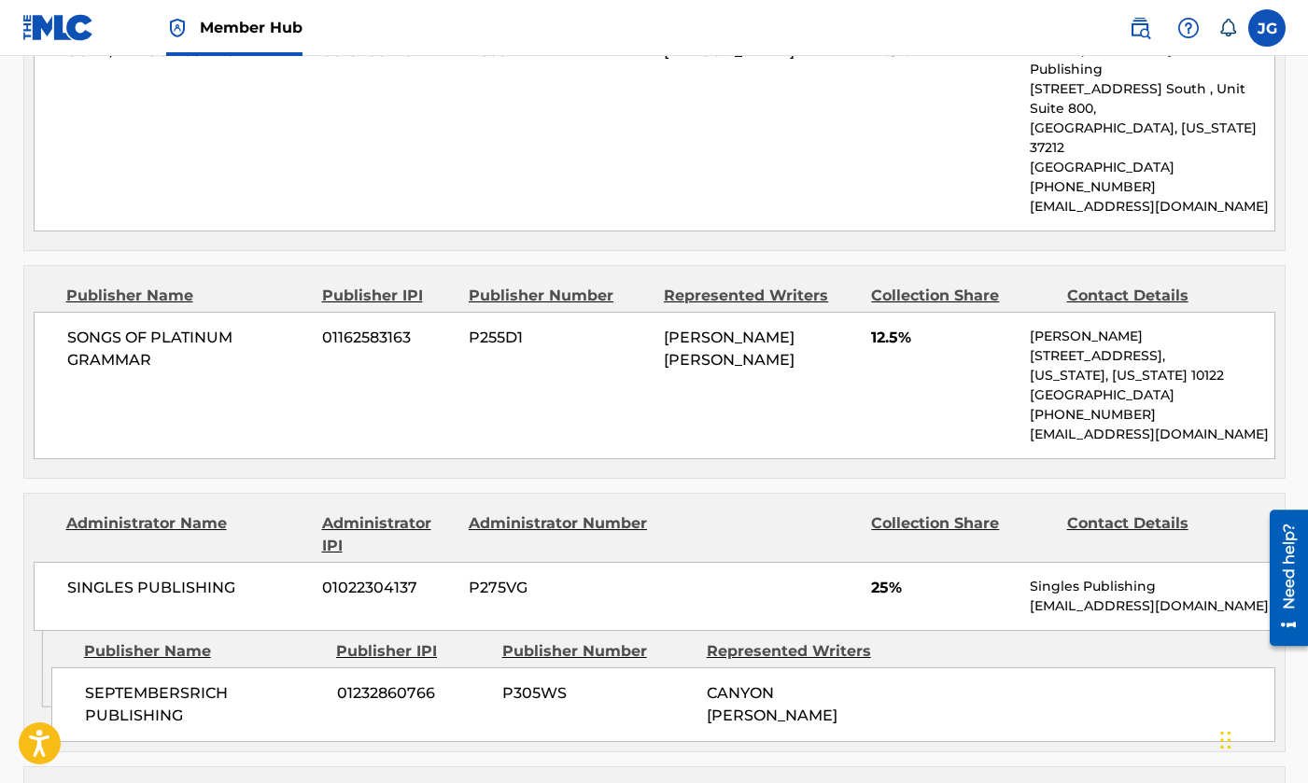
scroll to position [1446, 0]
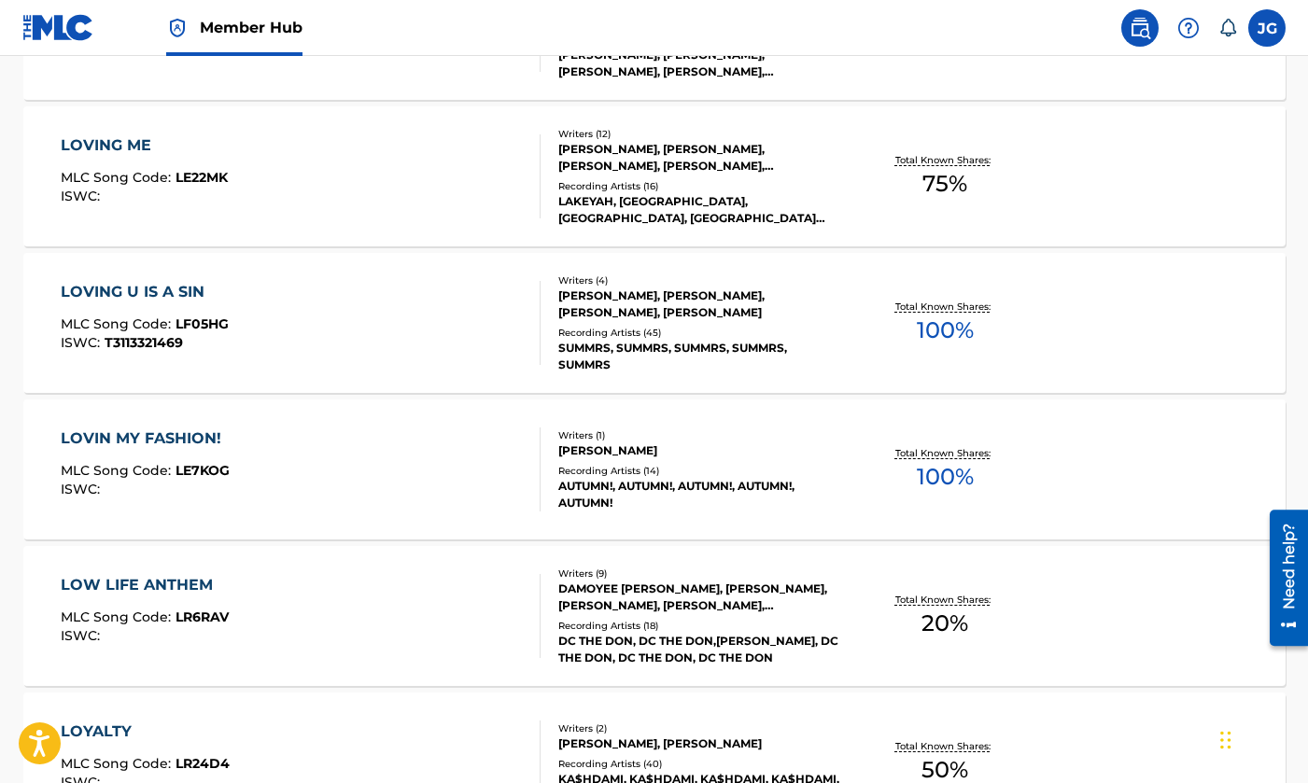
scroll to position [14201, 0]
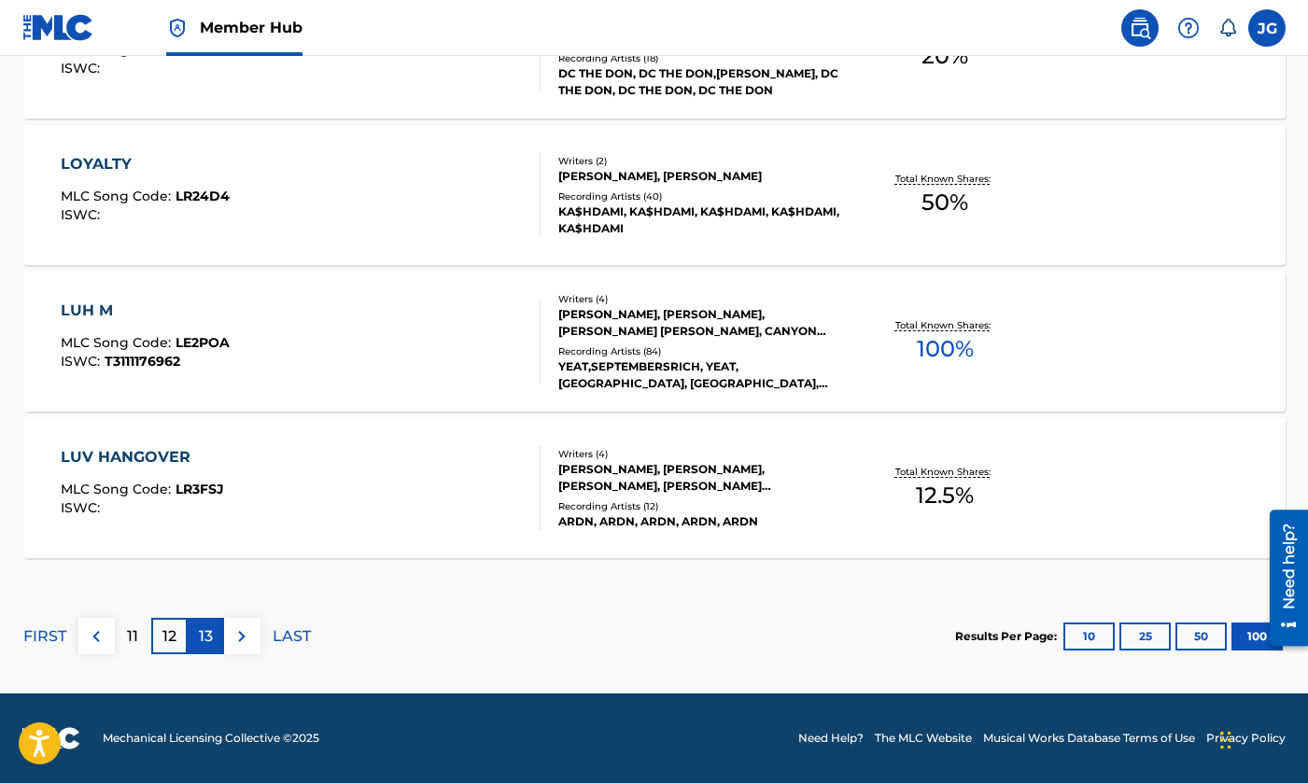
click at [203, 631] on p "13" at bounding box center [206, 636] width 14 height 22
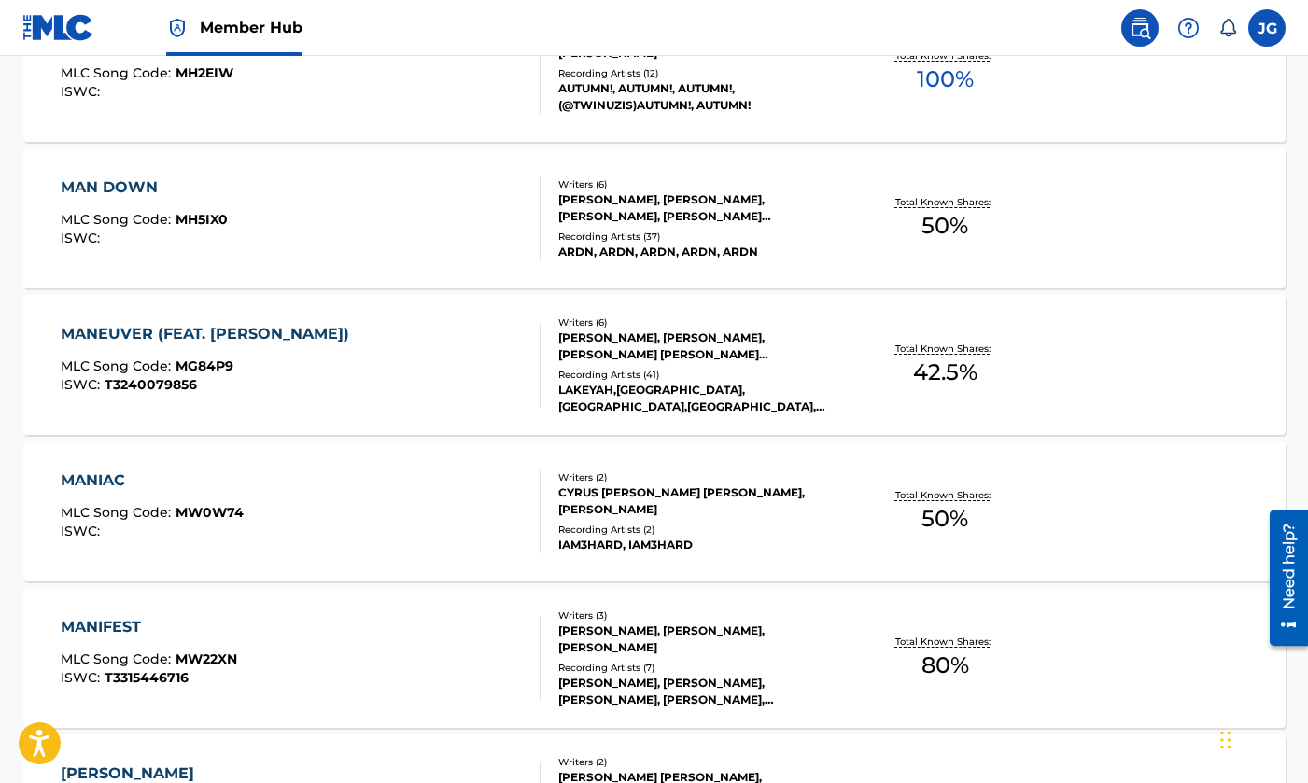
scroll to position [4045, 0]
click at [456, 412] on div "MANEUVER (FEAT. [PERSON_NAME]) MLC Song Code : MG84P9 ISWC : T3240079856 Writer…" at bounding box center [654, 366] width 1262 height 140
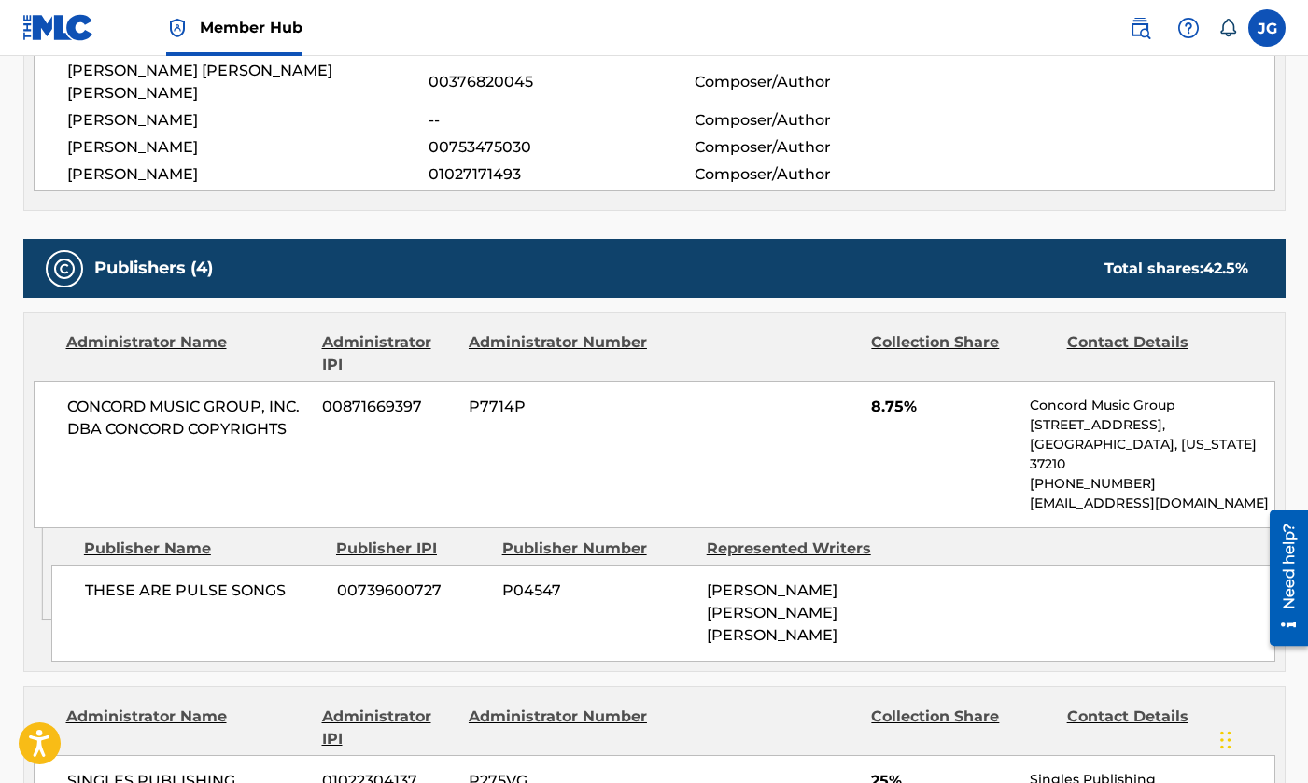
scroll to position [874, 0]
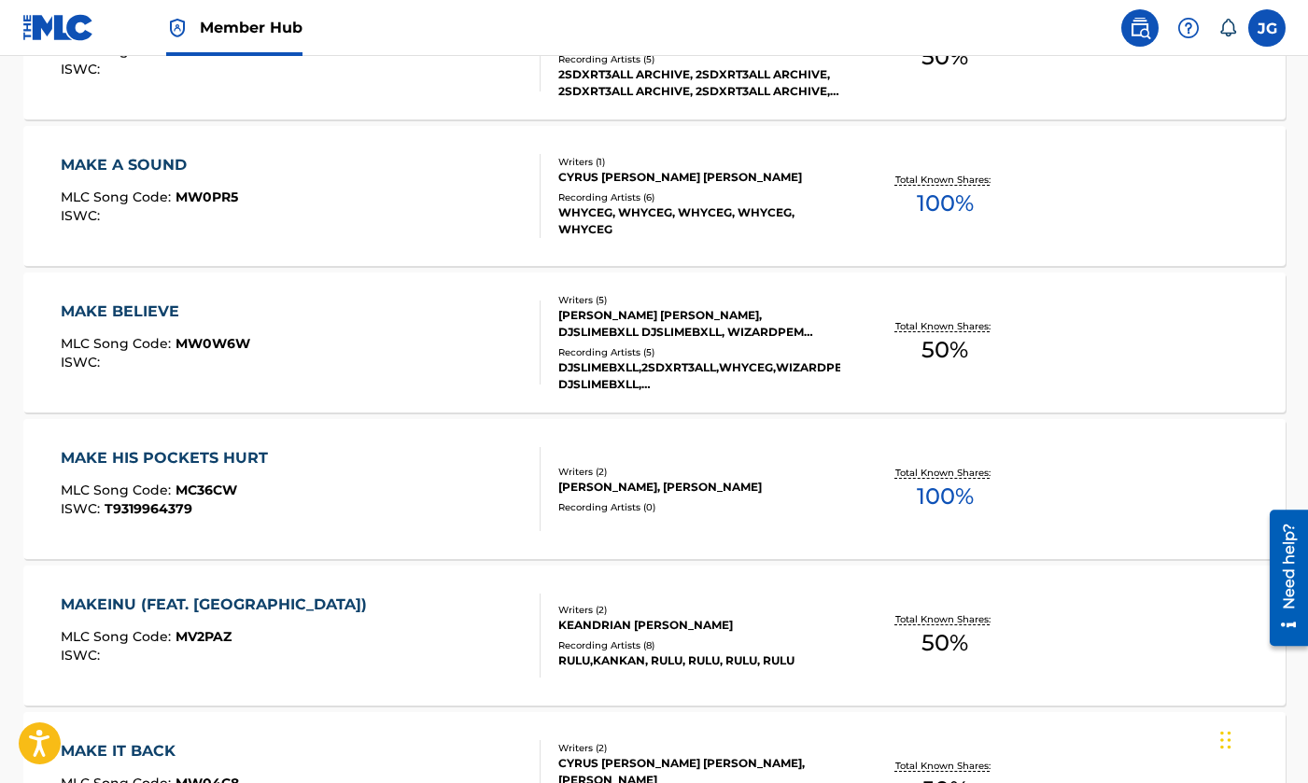
scroll to position [2602, 0]
click at [367, 236] on div "MAKE A SOUND MLC Song Code : MW0PR5 ISWC :" at bounding box center [301, 197] width 480 height 84
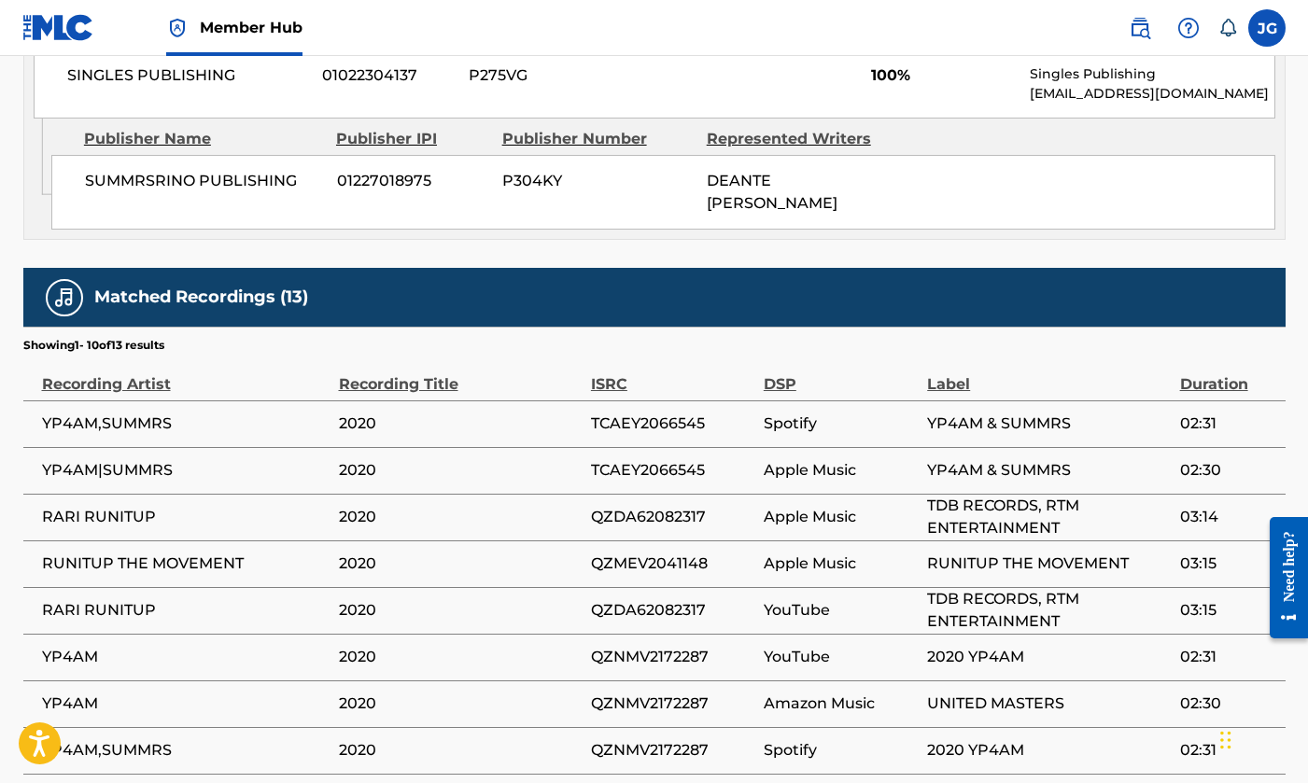
scroll to position [978, 0]
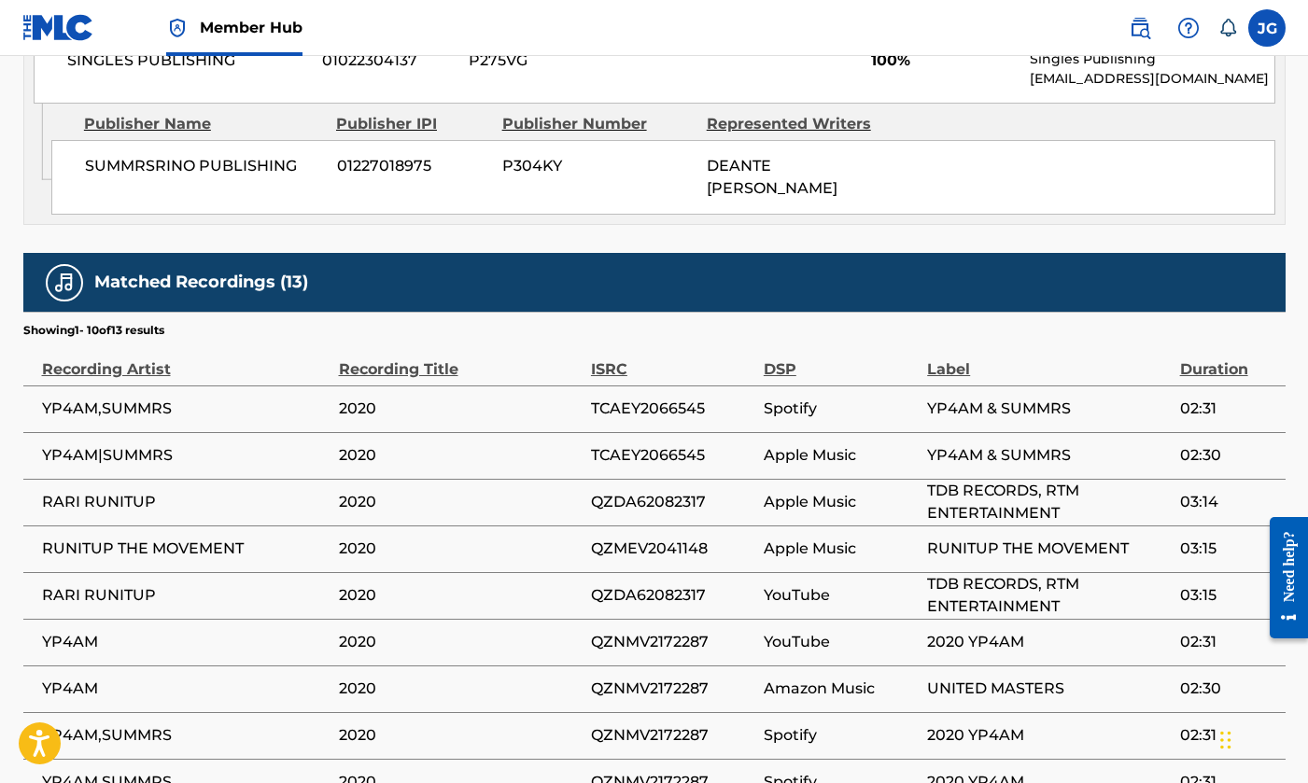
click at [627, 404] on span "TCAEY2066545" at bounding box center [672, 409] width 163 height 22
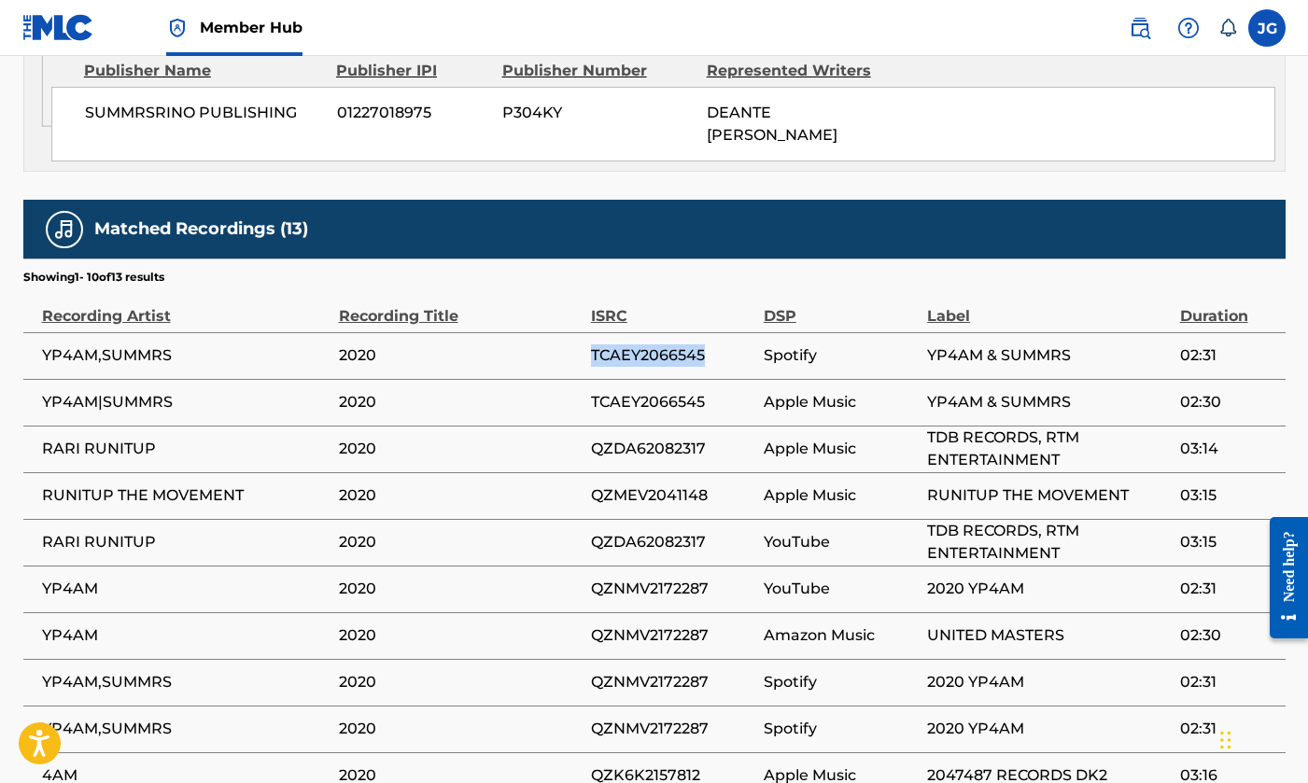
scroll to position [1031, 0]
